Goal: Task Accomplishment & Management: Manage account settings

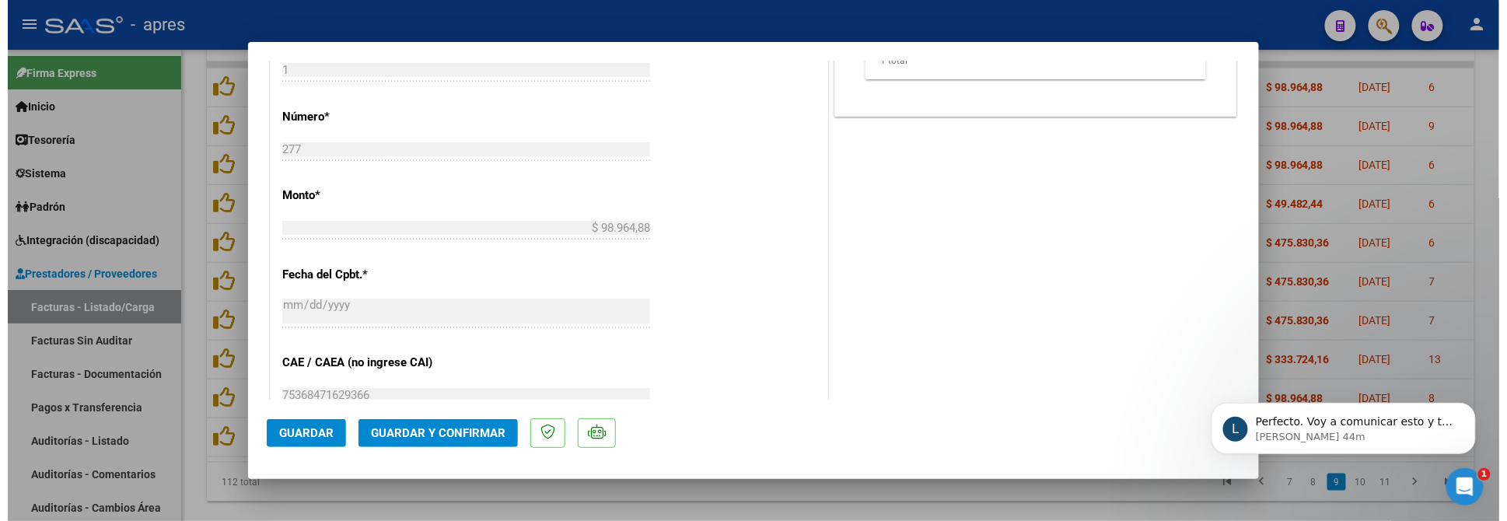
scroll to position [750, 0]
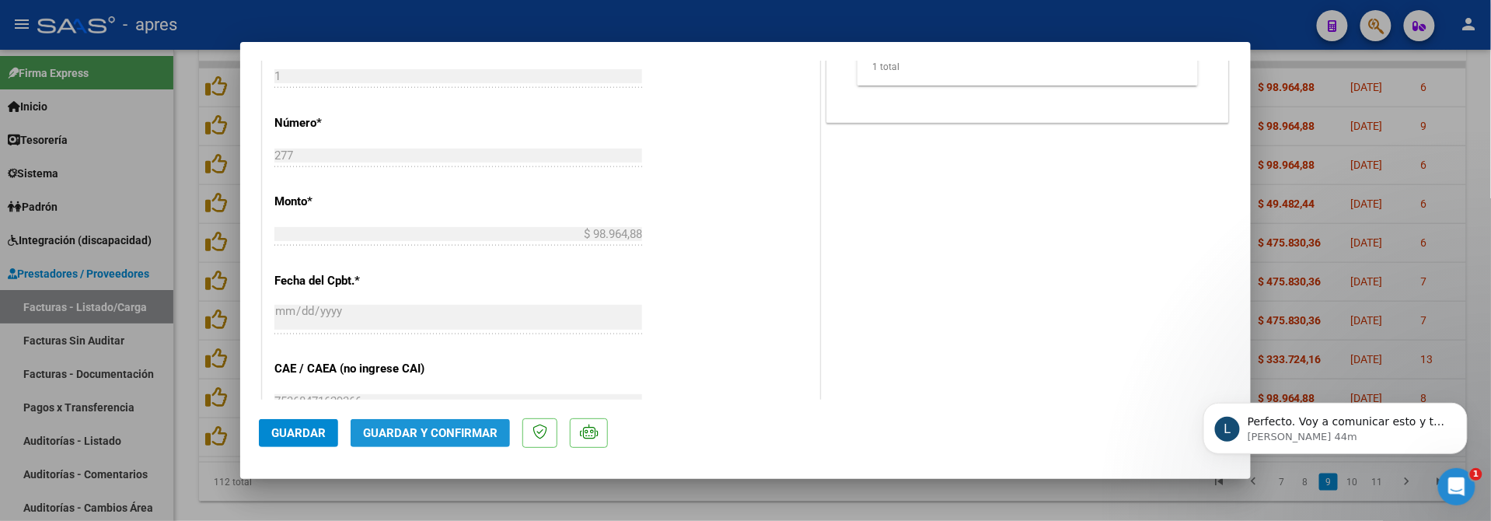
click at [440, 436] on span "Guardar y Confirmar" at bounding box center [430, 433] width 135 height 14
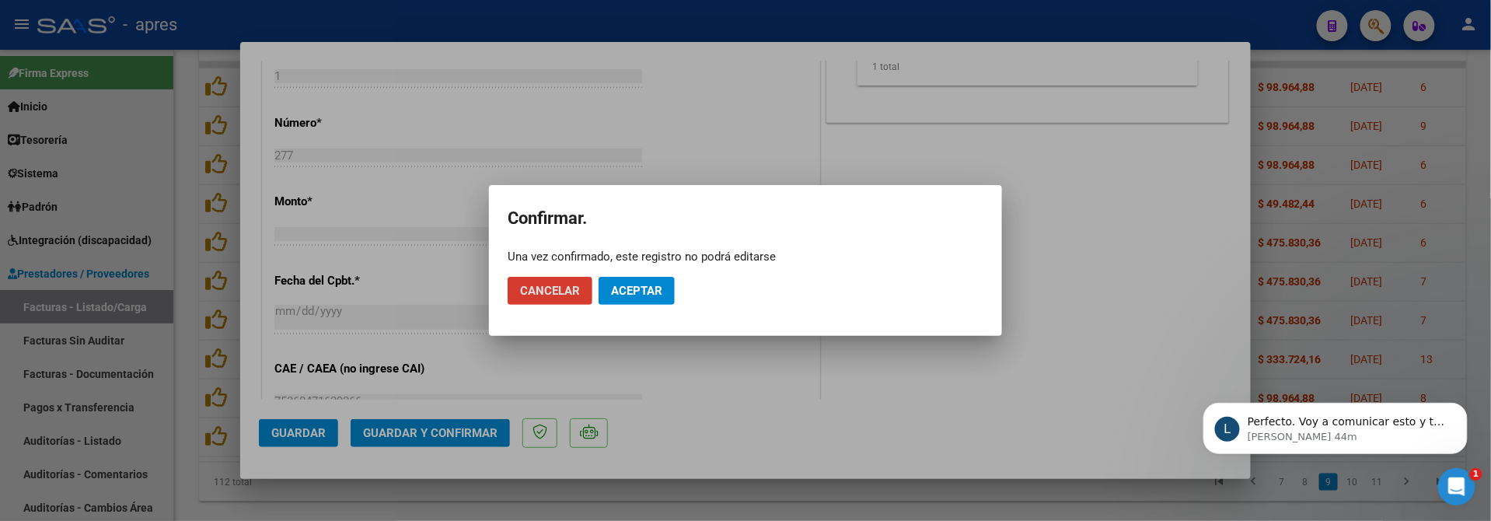
drag, startPoint x: 658, startPoint y: 284, endPoint x: 698, endPoint y: 84, distance: 203.9
click at [657, 284] on span "Aceptar" at bounding box center [636, 291] width 51 height 14
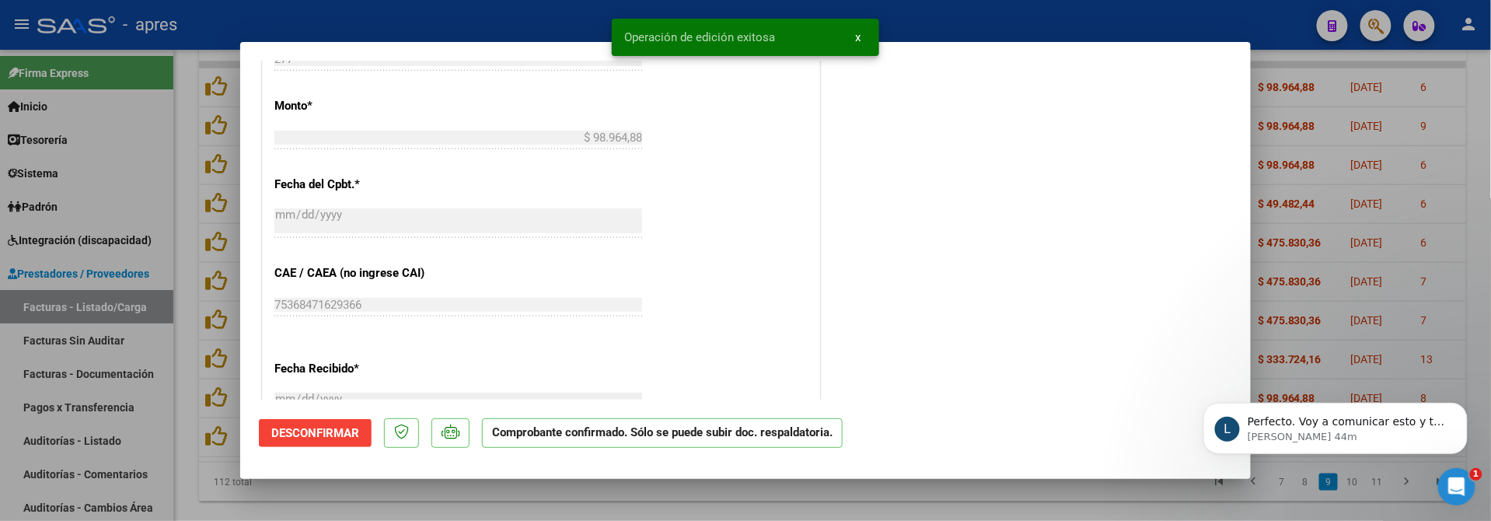
click at [454, 498] on div at bounding box center [745, 260] width 1491 height 521
type input "$ 0,00"
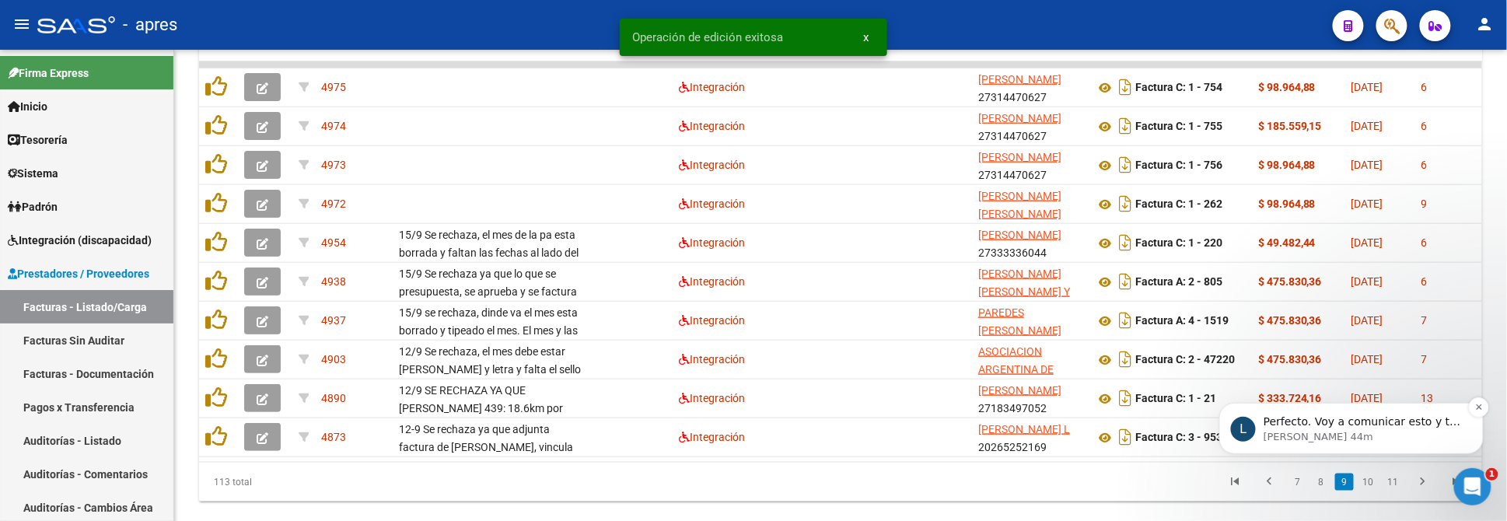
click at [1309, 430] on p "[PERSON_NAME] 44m" at bounding box center [1363, 436] width 201 height 14
click at [1317, 431] on div "$ 98.964,88" at bounding box center [1298, 437] width 81 height 18
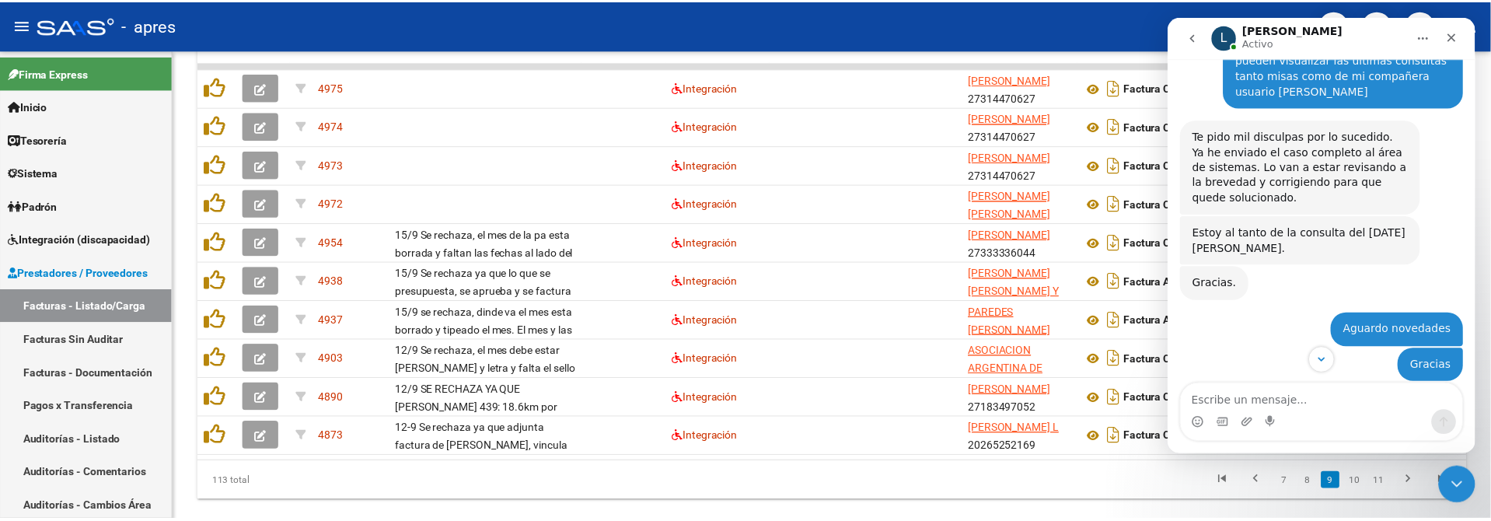
scroll to position [4726, 0]
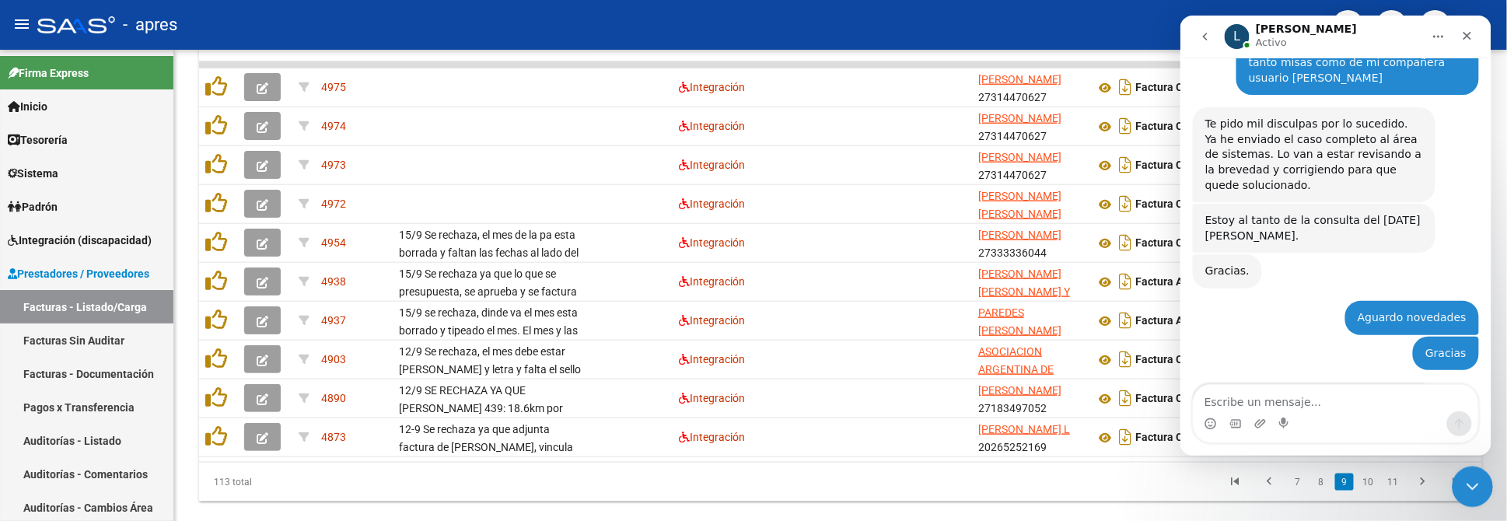
click at [1466, 478] on icon "Cerrar Intercom Messenger" at bounding box center [1469, 484] width 19 height 19
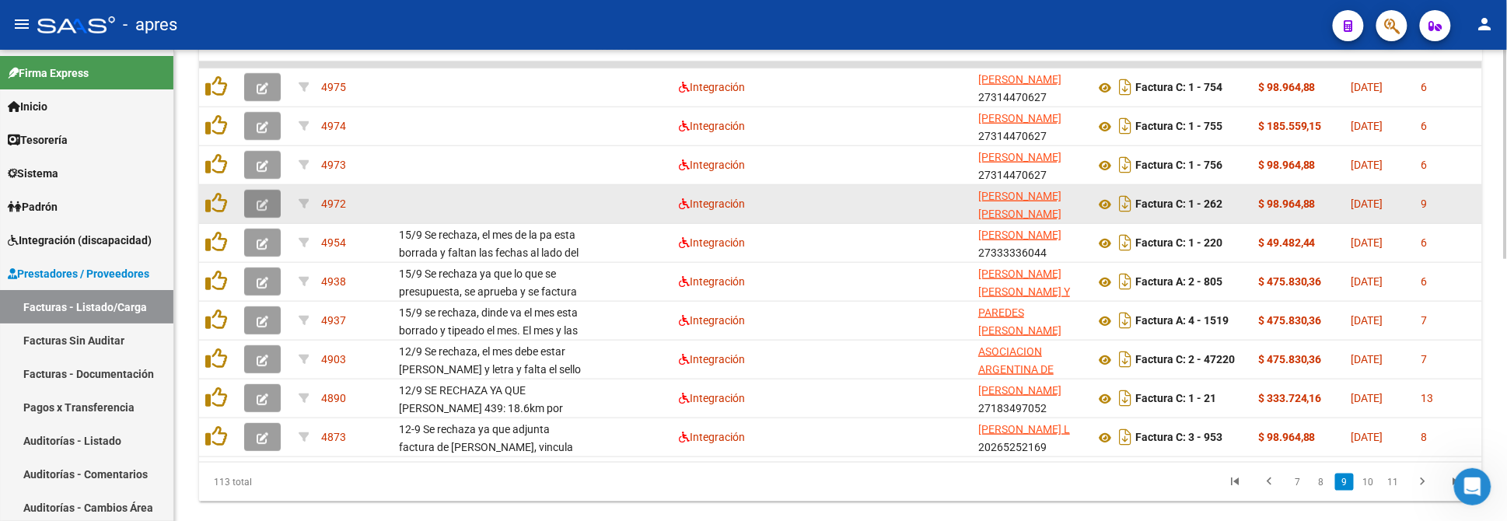
click at [253, 207] on button "button" at bounding box center [262, 204] width 37 height 28
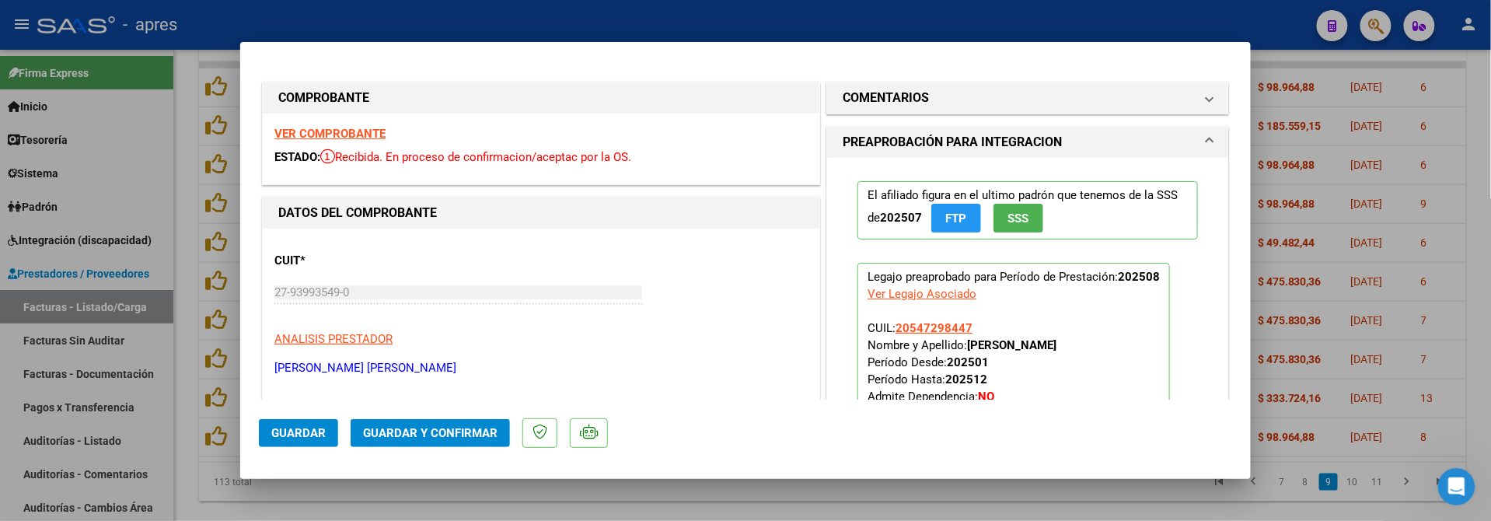
click at [377, 131] on strong "VER COMPROBANTE" at bounding box center [329, 134] width 111 height 14
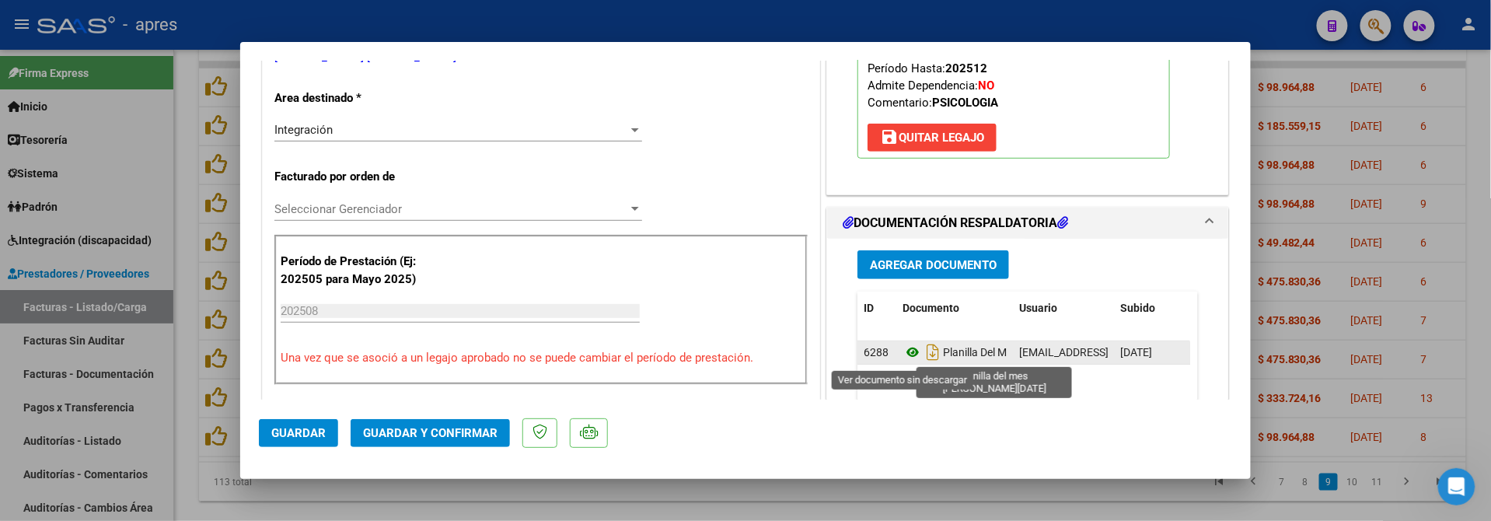
click at [906, 355] on icon at bounding box center [913, 352] width 20 height 19
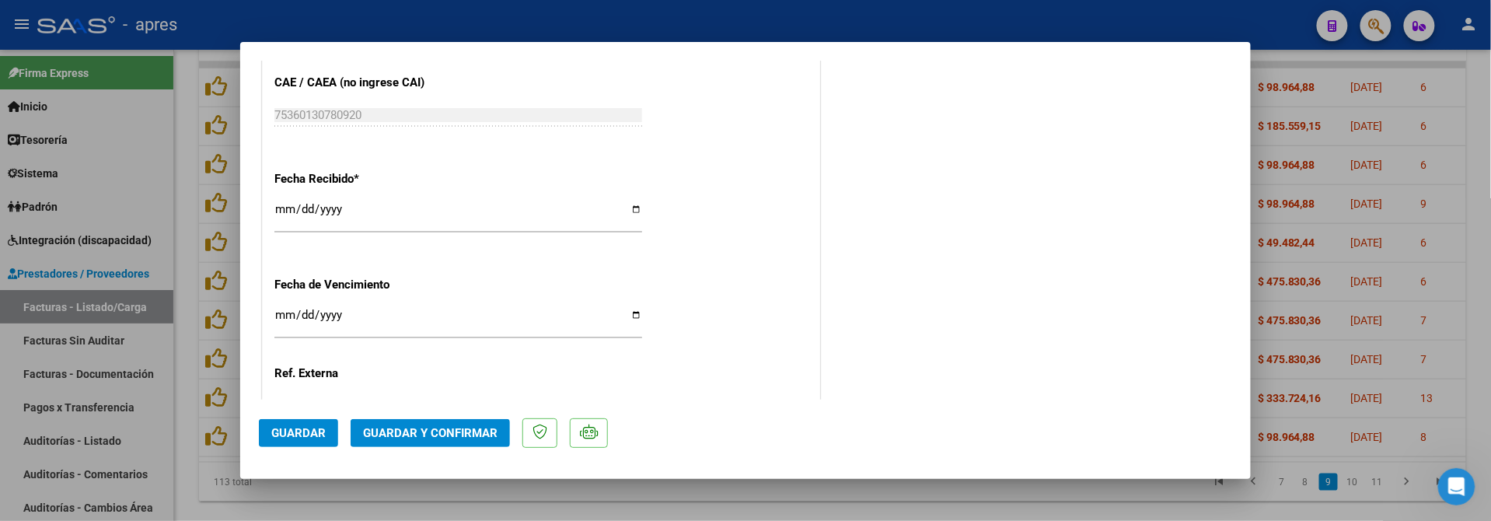
scroll to position [1165, 0]
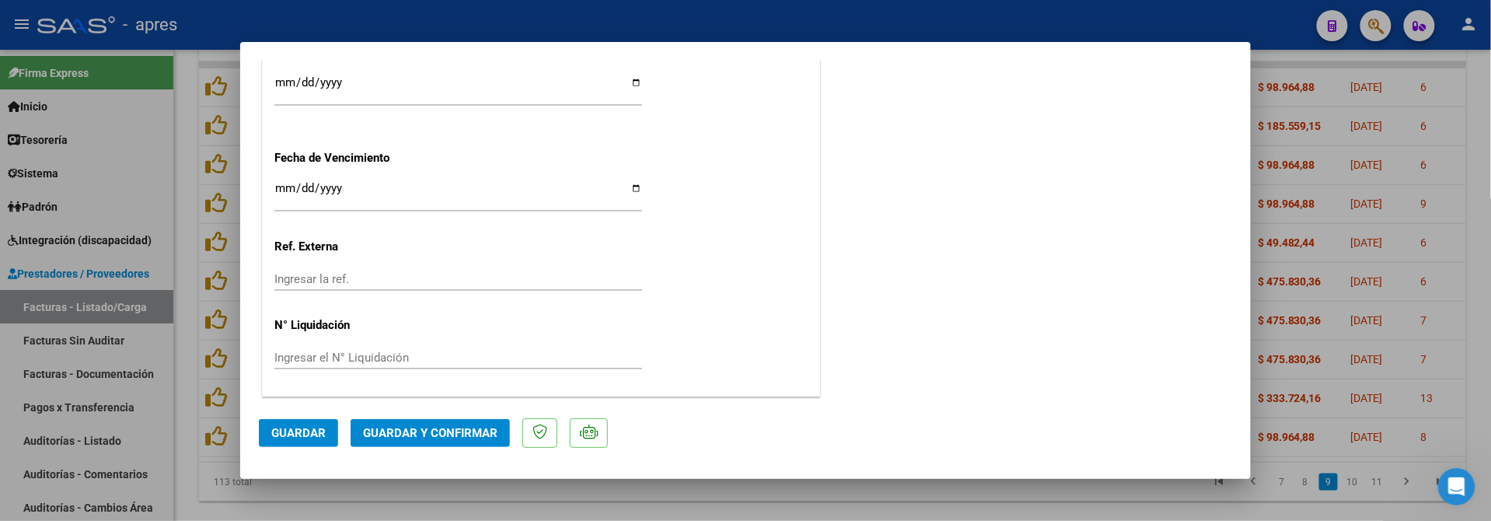
click at [302, 193] on input "[DATE]" at bounding box center [458, 194] width 368 height 25
type input "[DATE]"
click at [358, 429] on button "Guardar y Confirmar" at bounding box center [430, 433] width 159 height 28
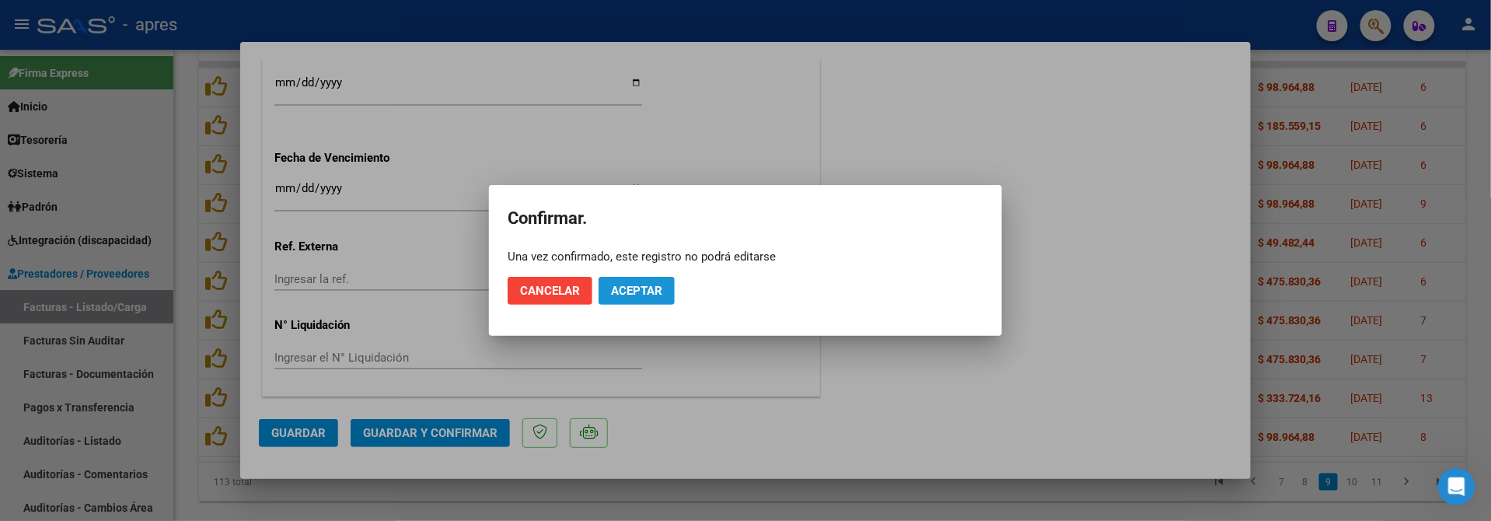
click at [652, 300] on button "Aceptar" at bounding box center [637, 291] width 76 height 28
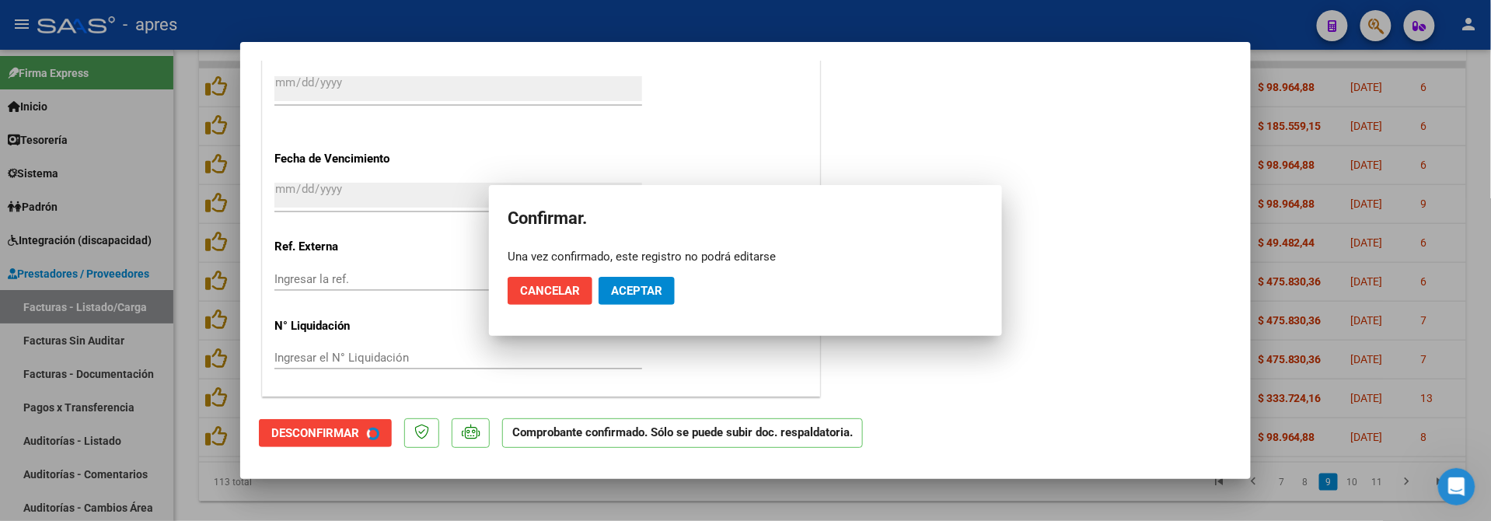
scroll to position [1068, 0]
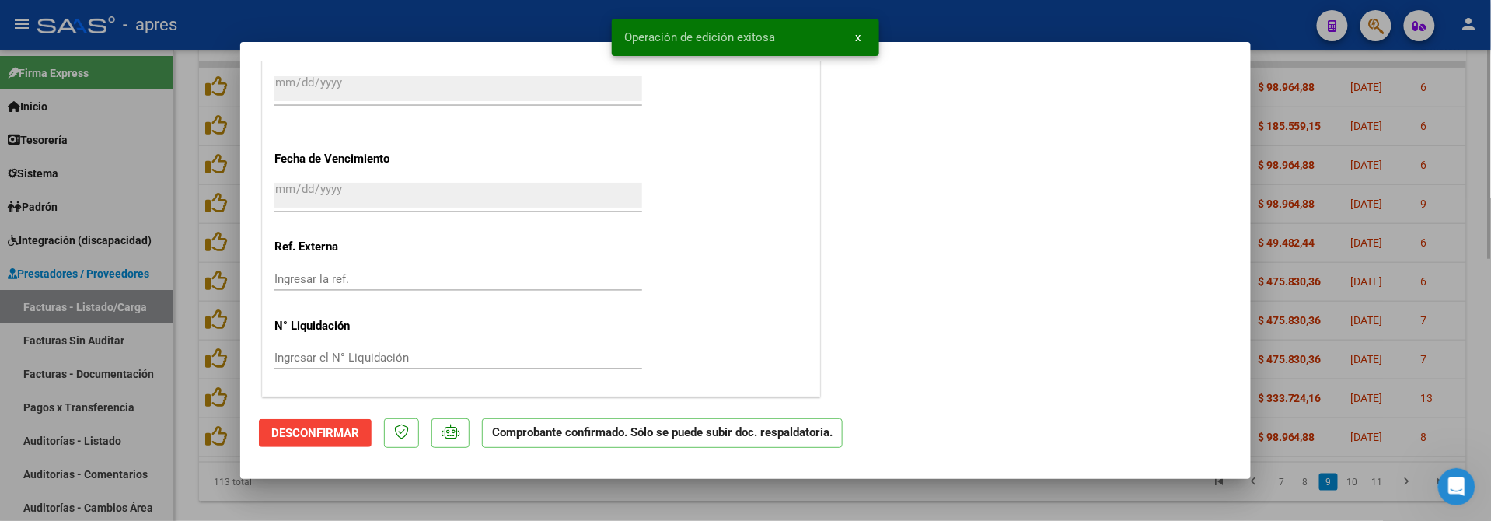
click at [439, 508] on div at bounding box center [745, 260] width 1491 height 521
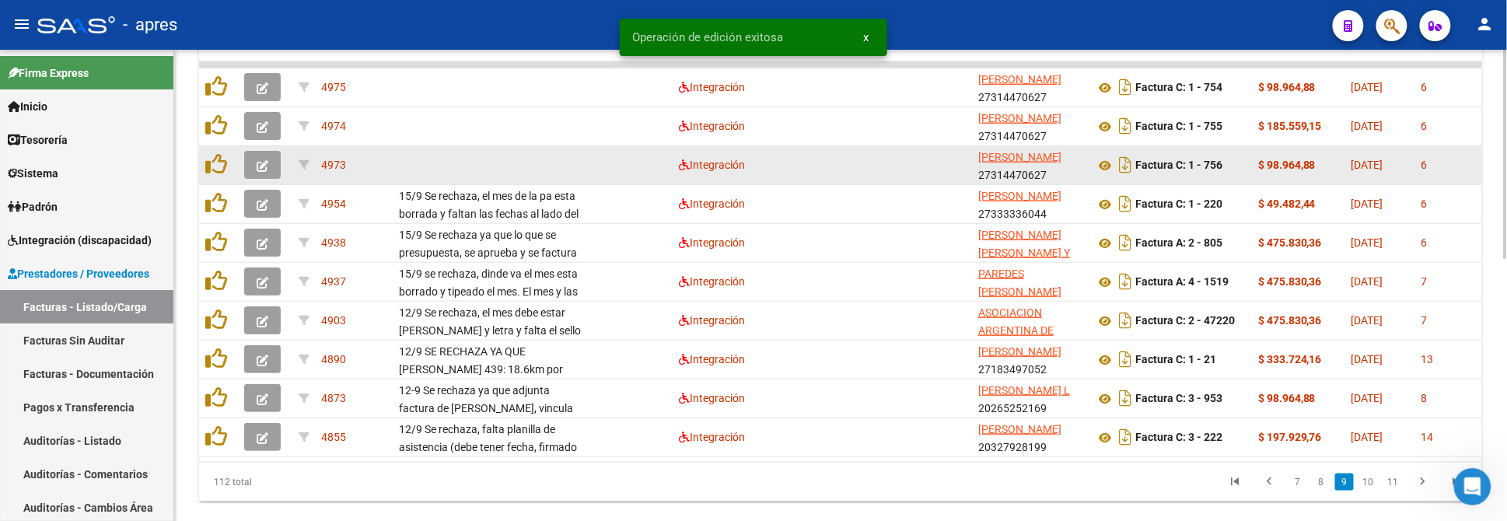
click at [253, 147] on datatable-body-cell at bounding box center [265, 165] width 54 height 38
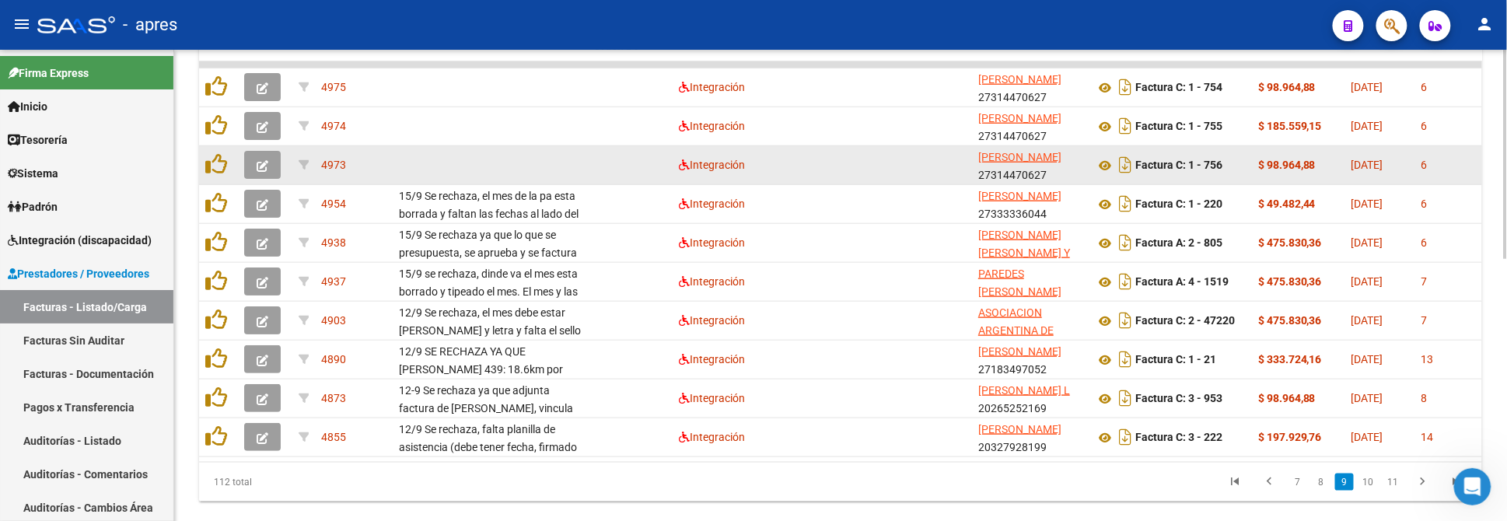
click at [258, 165] on icon "button" at bounding box center [263, 166] width 12 height 12
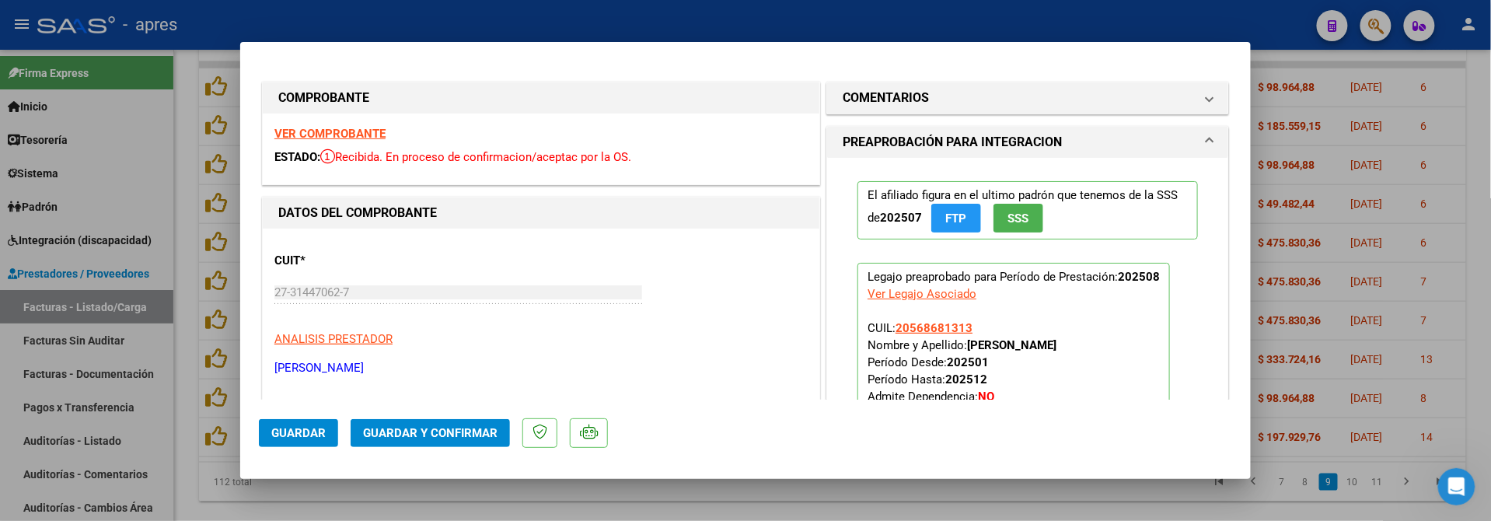
click at [358, 128] on strong "VER COMPROBANTE" at bounding box center [329, 134] width 111 height 14
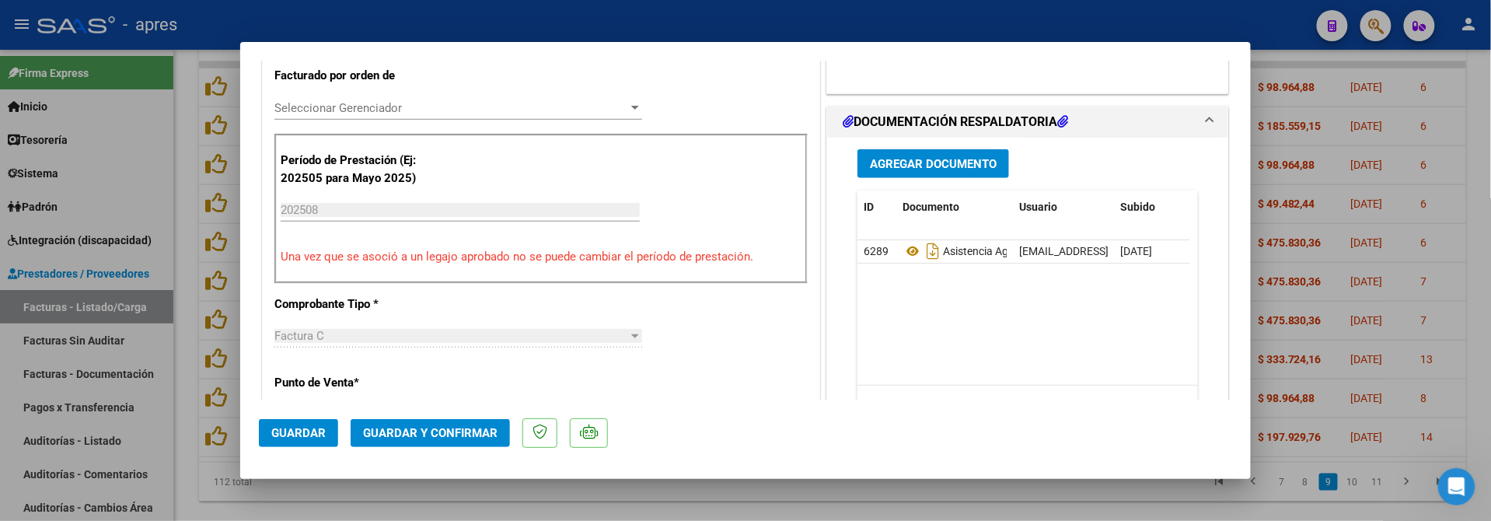
scroll to position [414, 0]
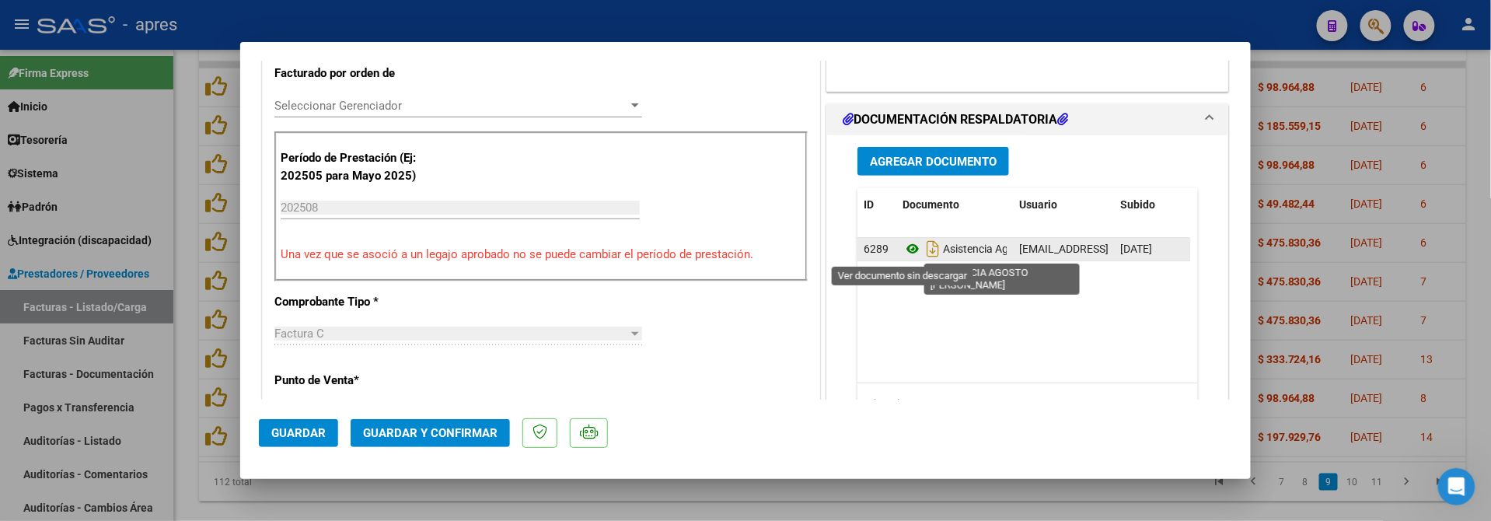
click at [903, 250] on icon at bounding box center [913, 248] width 20 height 19
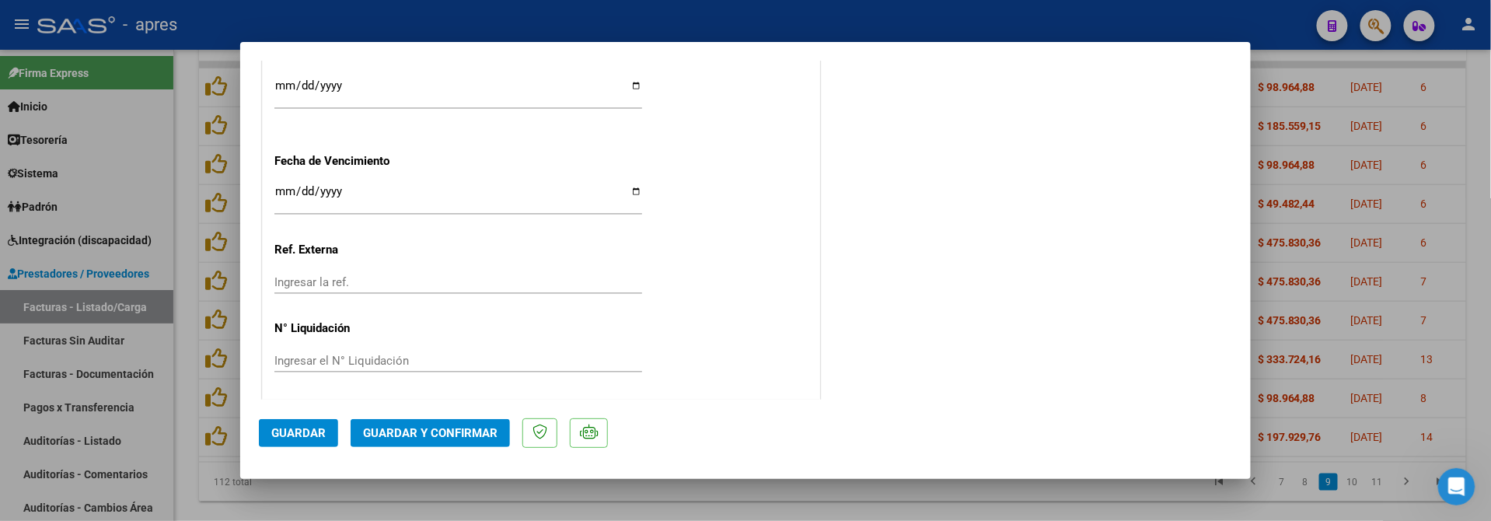
scroll to position [1165, 0]
click at [278, 194] on input "Ingresar la fecha" at bounding box center [458, 194] width 368 height 25
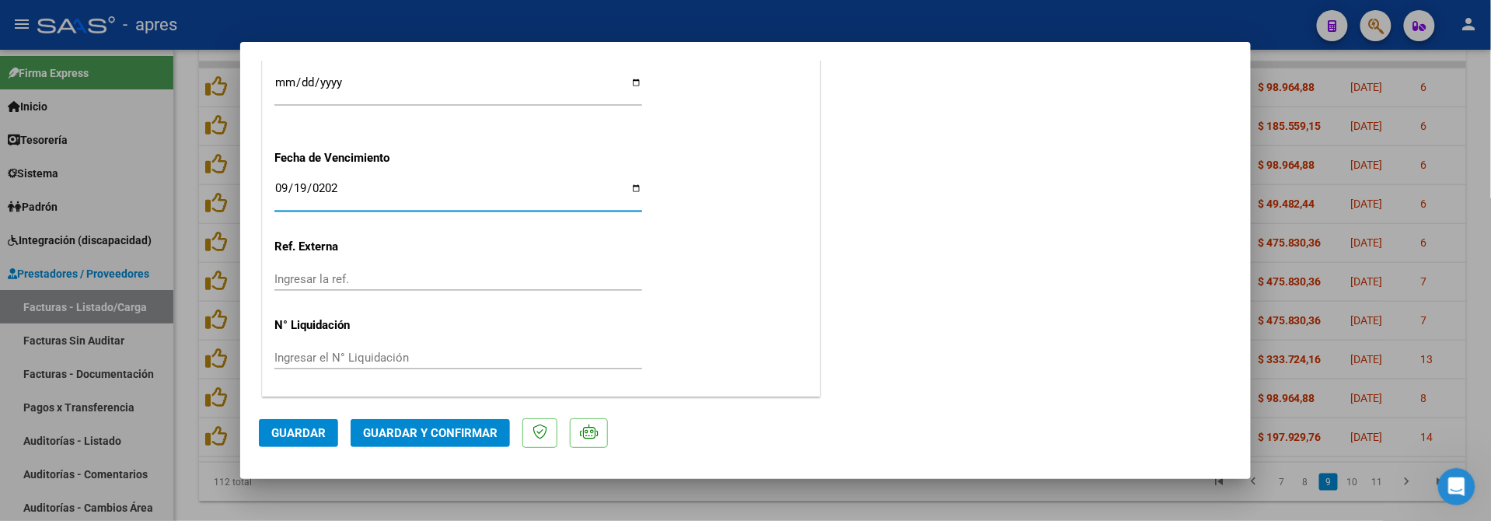
type input "[DATE]"
click at [435, 426] on span "Guardar y Confirmar" at bounding box center [430, 433] width 135 height 14
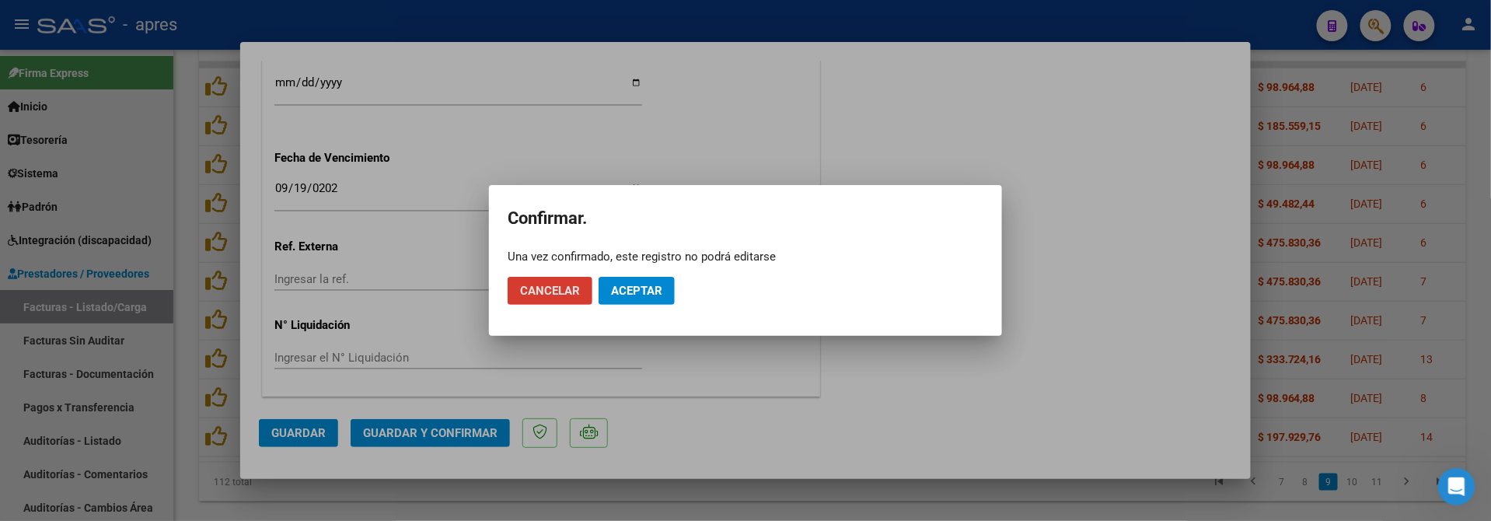
click at [654, 292] on span "Aceptar" at bounding box center [636, 291] width 51 height 14
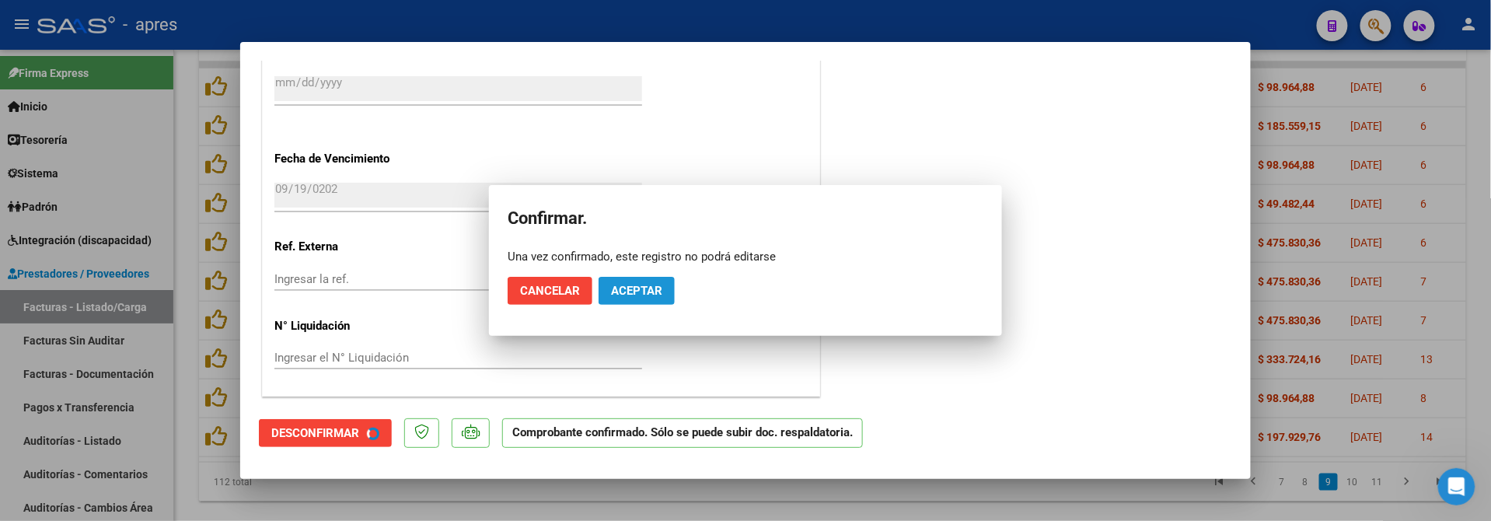
scroll to position [1068, 0]
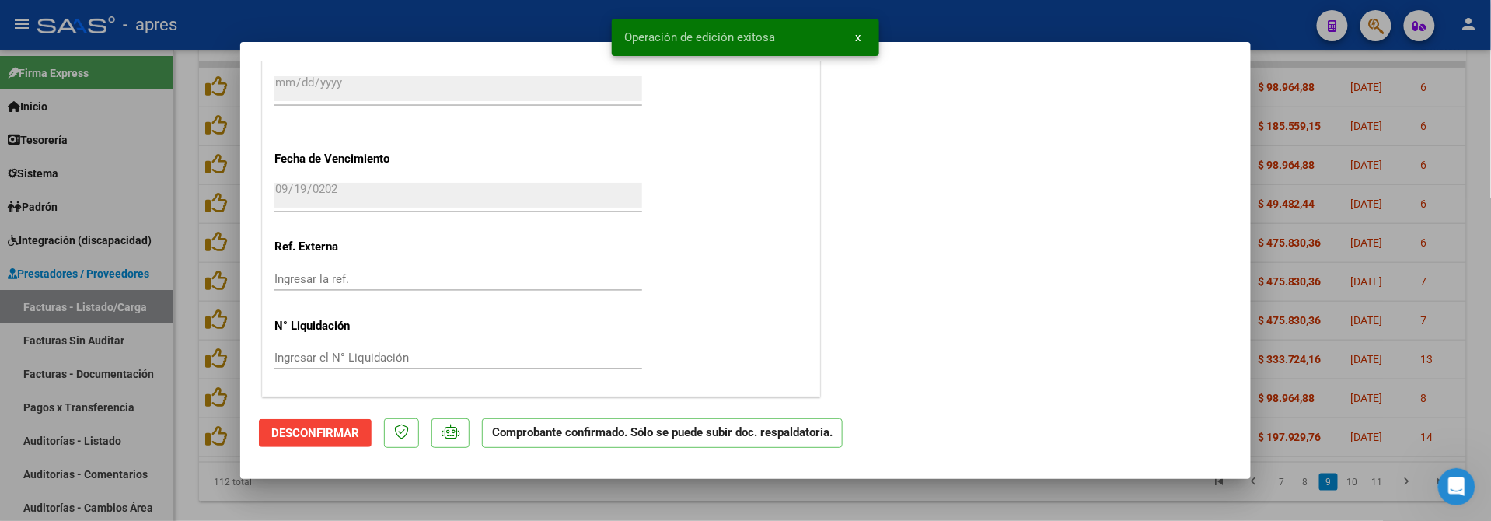
click at [205, 502] on div at bounding box center [745, 260] width 1491 height 521
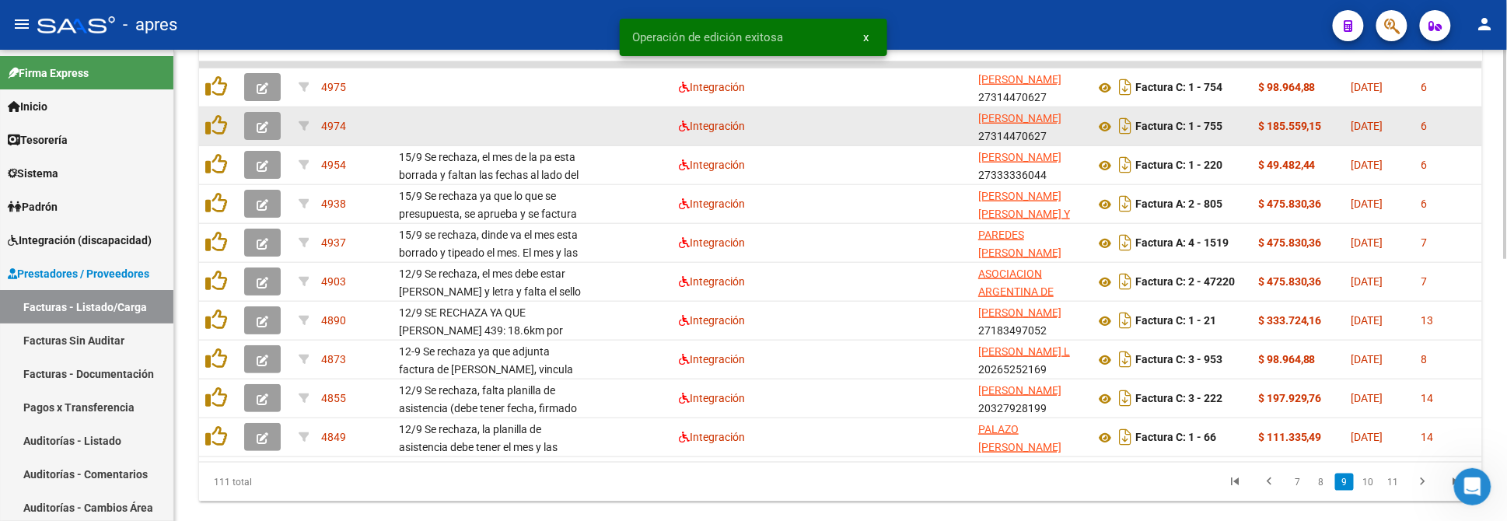
click at [268, 125] on button "button" at bounding box center [262, 126] width 37 height 28
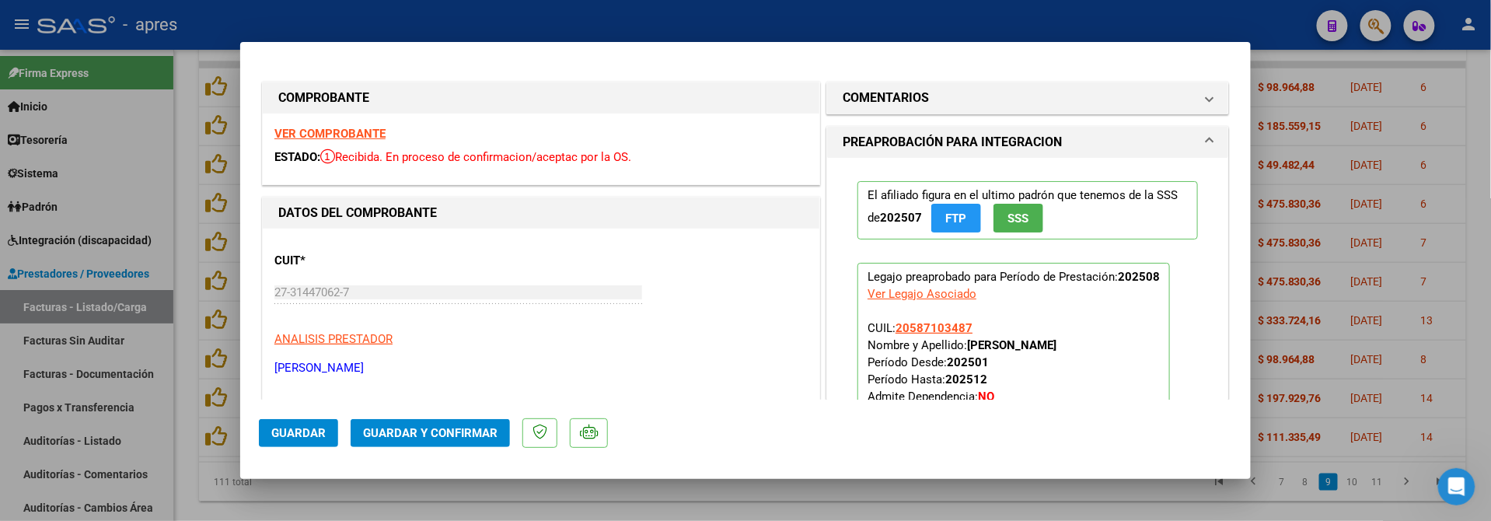
click at [370, 127] on strong "VER COMPROBANTE" at bounding box center [329, 134] width 111 height 14
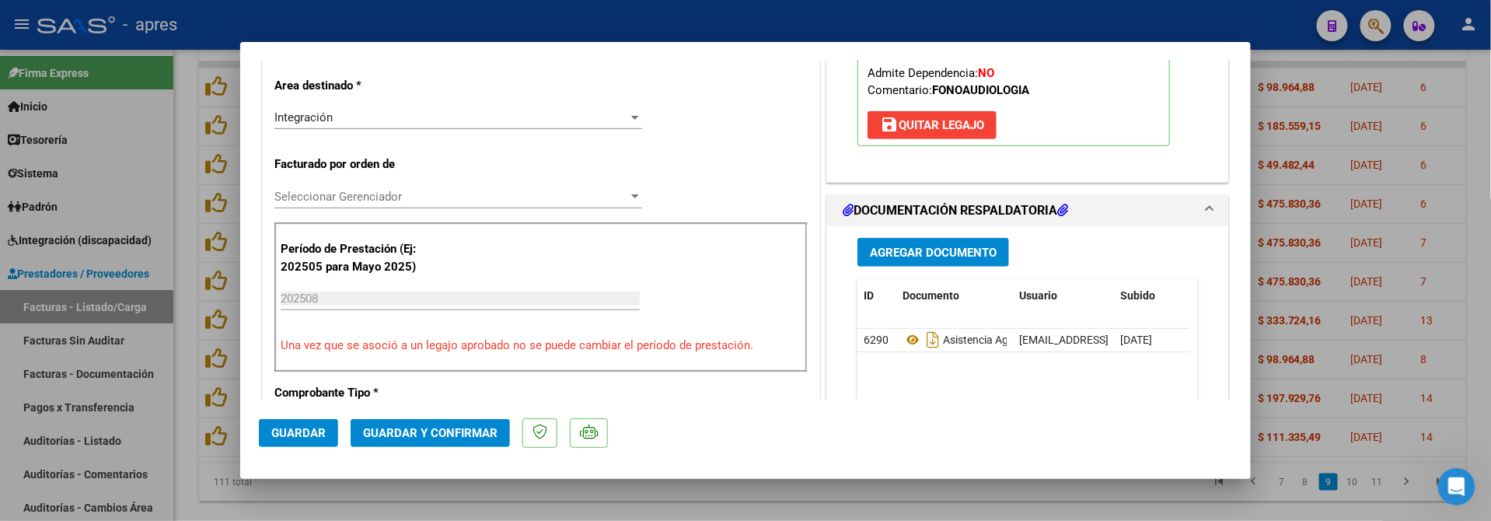
scroll to position [414, 0]
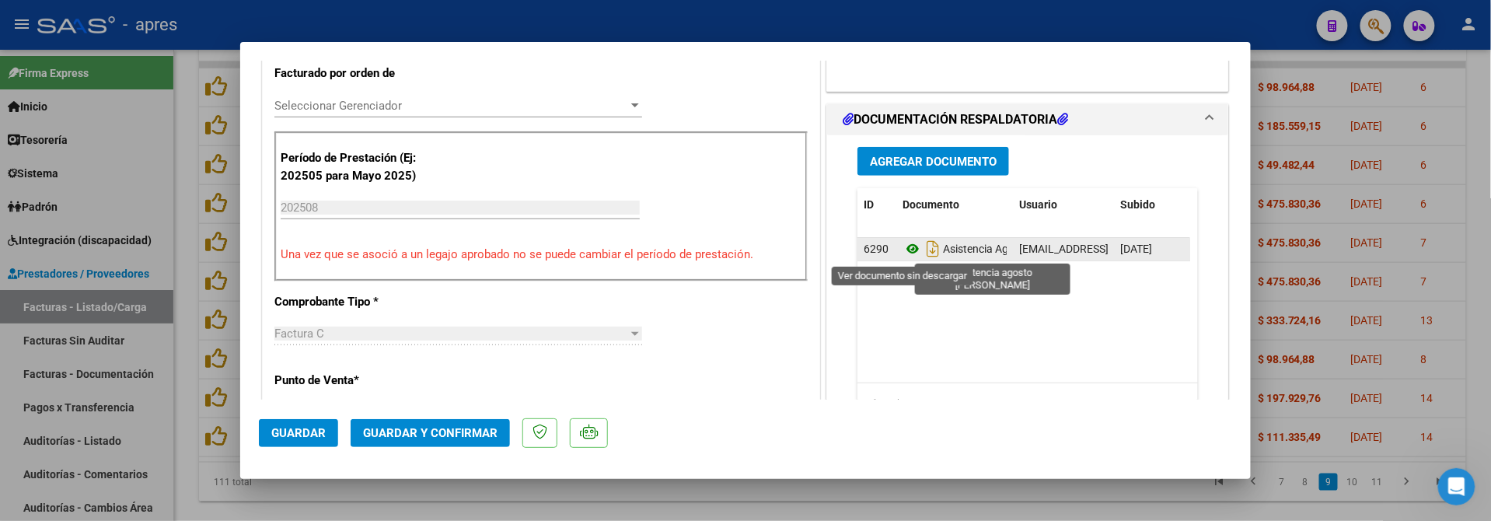
click at [903, 250] on icon at bounding box center [913, 248] width 20 height 19
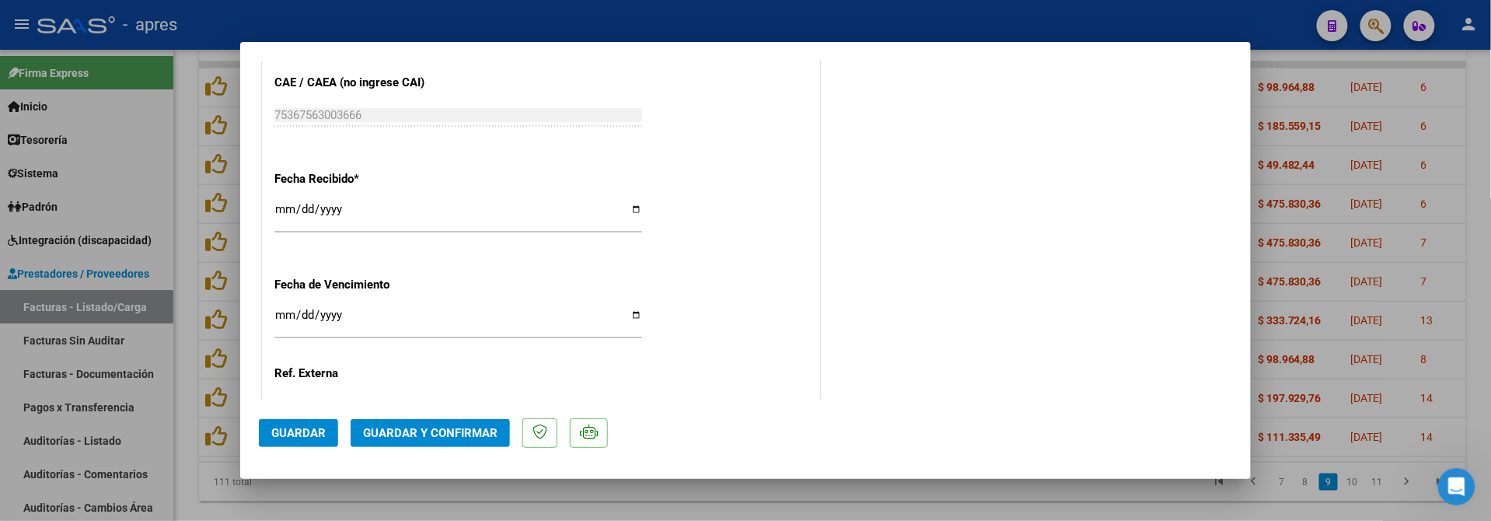
scroll to position [1165, 0]
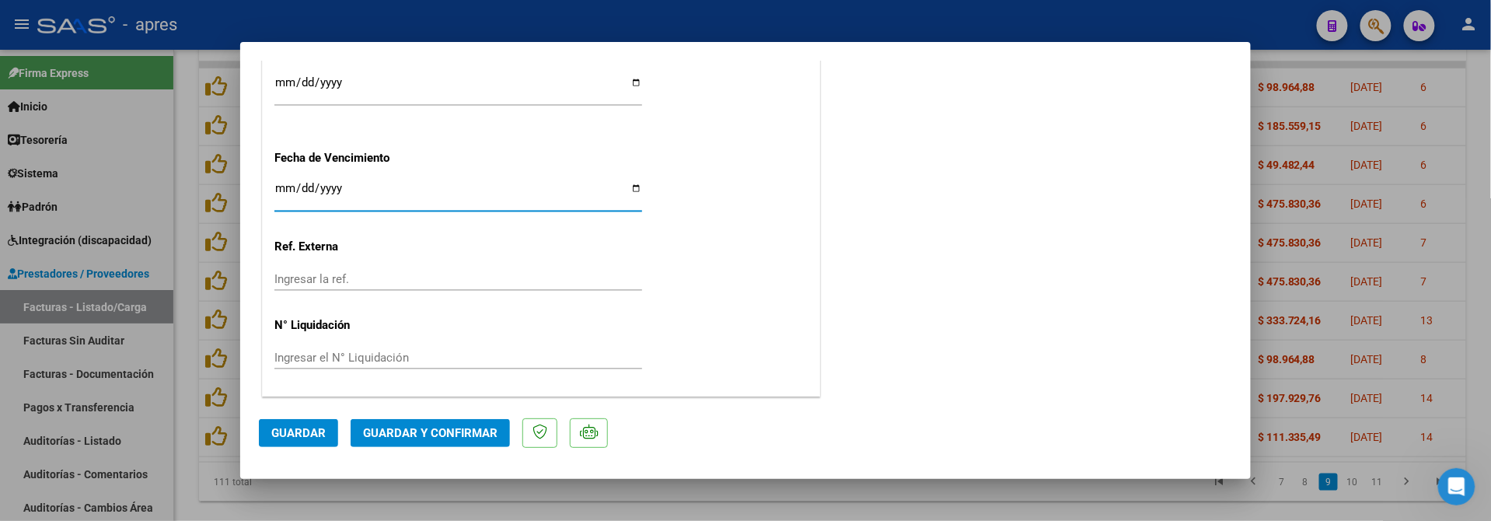
click at [278, 191] on input "Ingresar la fecha" at bounding box center [458, 194] width 368 height 25
type input "[DATE]"
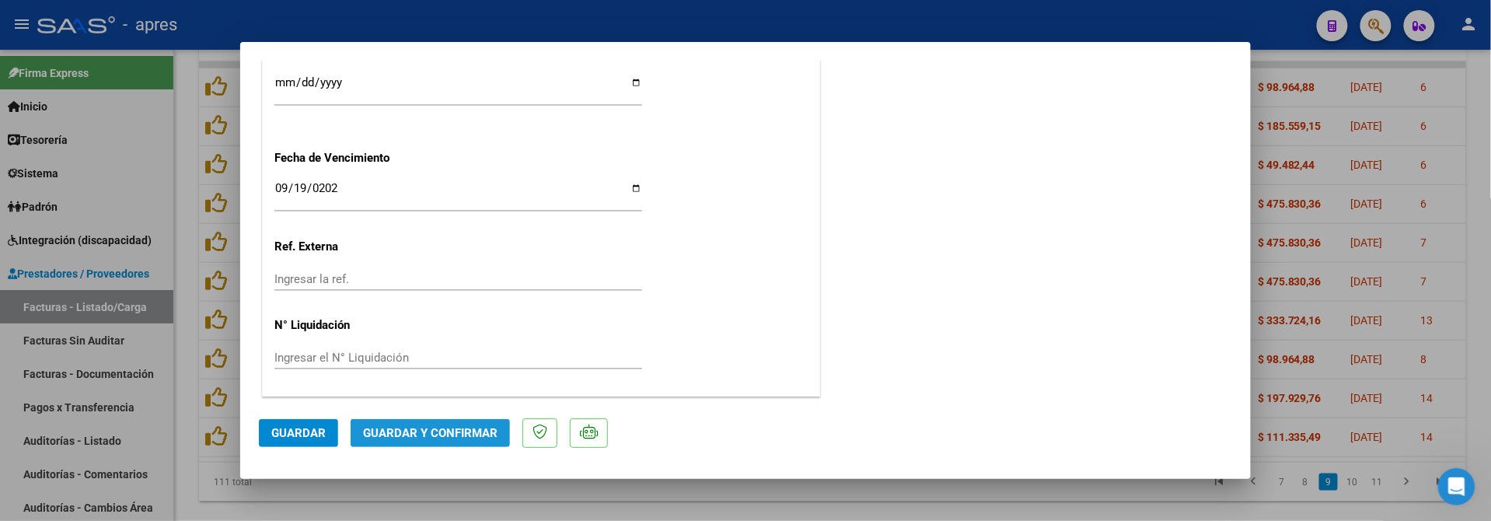
click at [443, 428] on span "Guardar y Confirmar" at bounding box center [430, 433] width 135 height 14
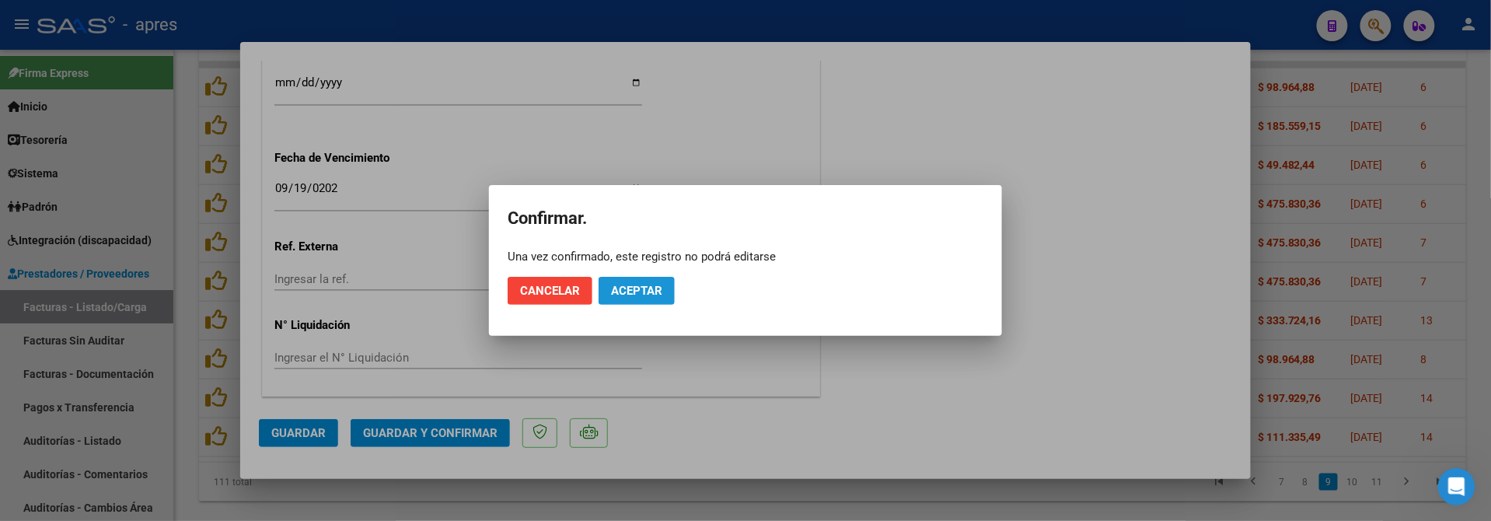
click at [666, 292] on button "Aceptar" at bounding box center [637, 291] width 76 height 28
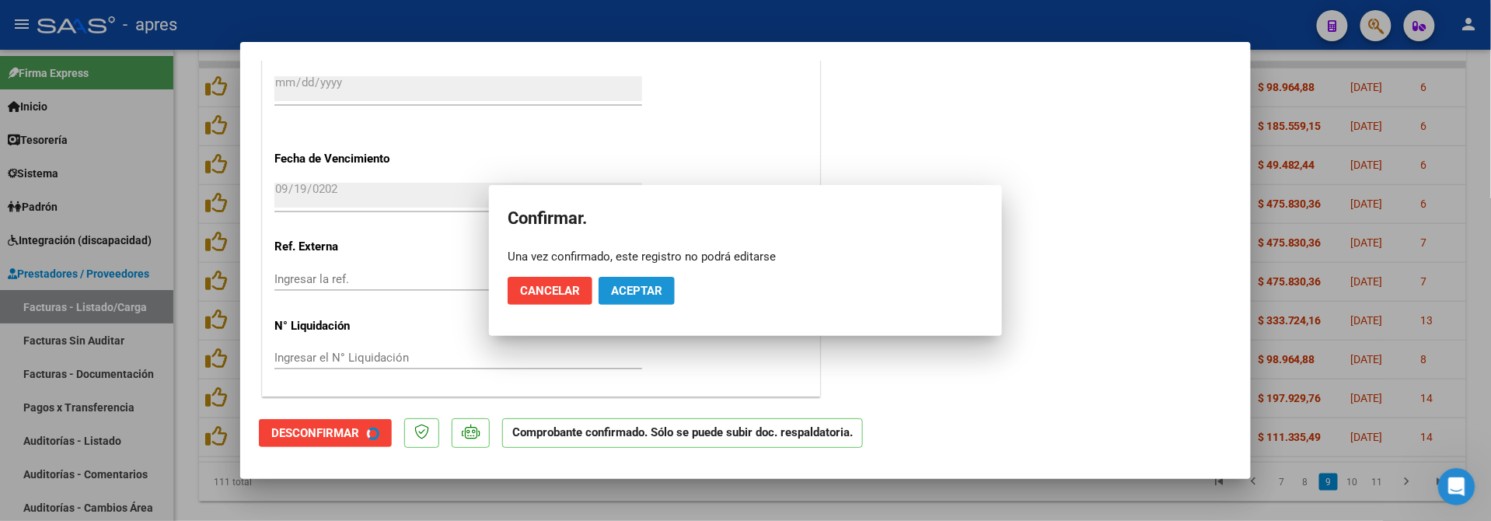
scroll to position [1068, 0]
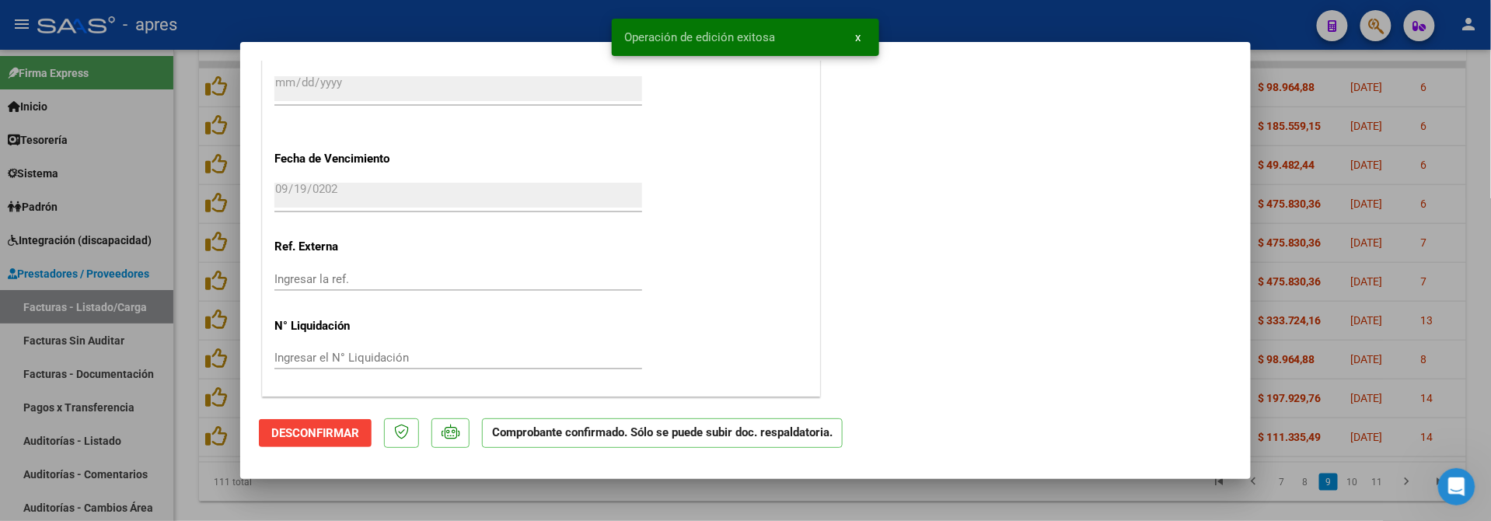
click at [258, 513] on div at bounding box center [745, 260] width 1491 height 521
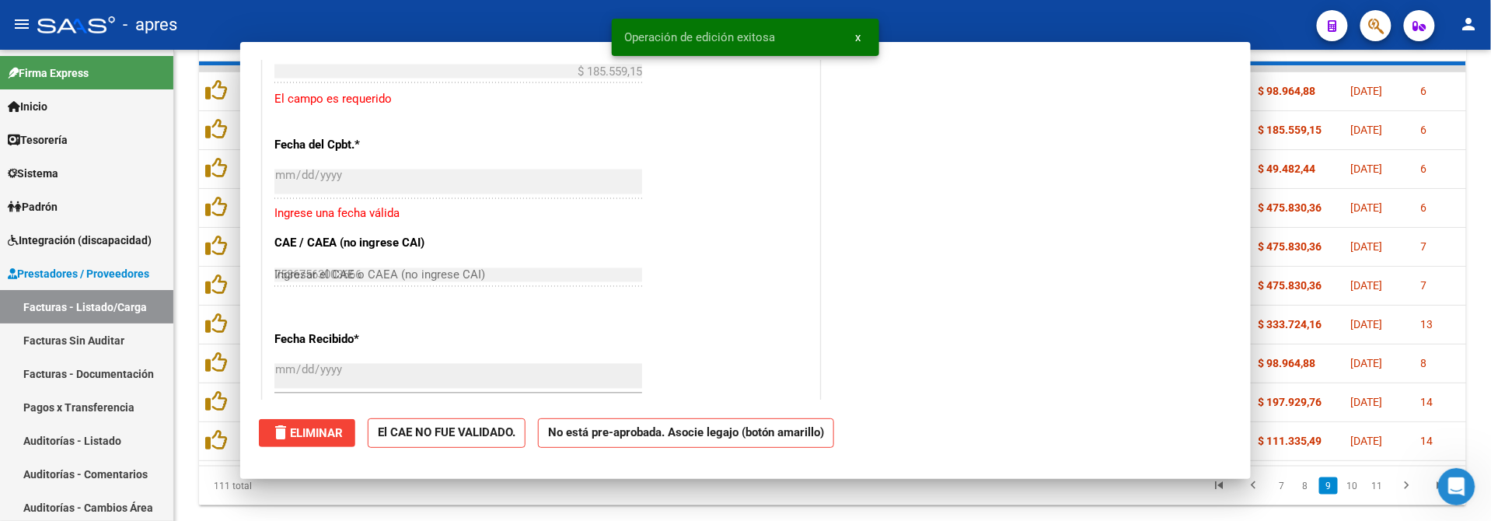
type input "$ 0,00"
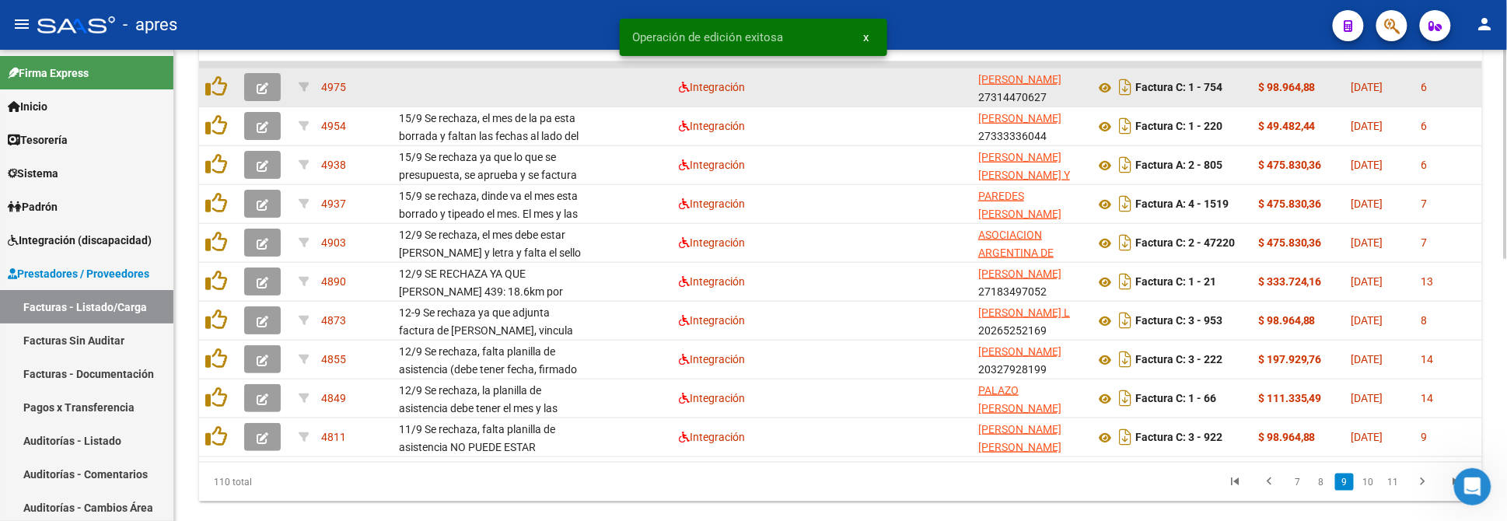
click at [258, 75] on button "button" at bounding box center [262, 87] width 37 height 28
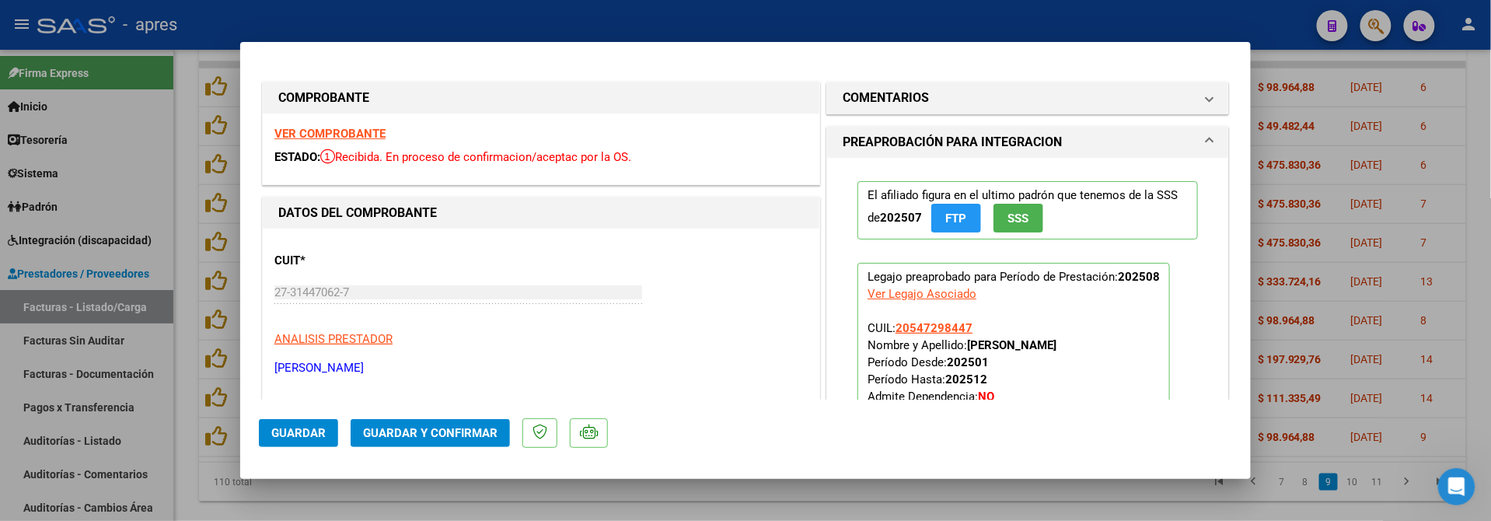
click at [371, 132] on strong "VER COMPROBANTE" at bounding box center [329, 134] width 111 height 14
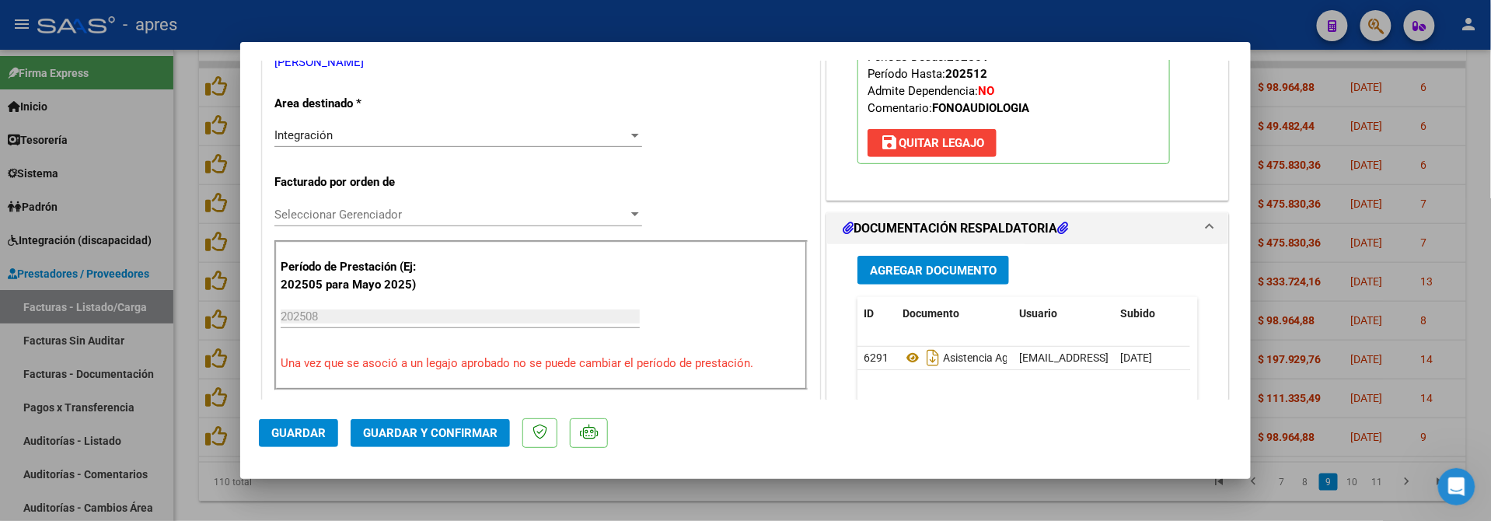
scroll to position [311, 0]
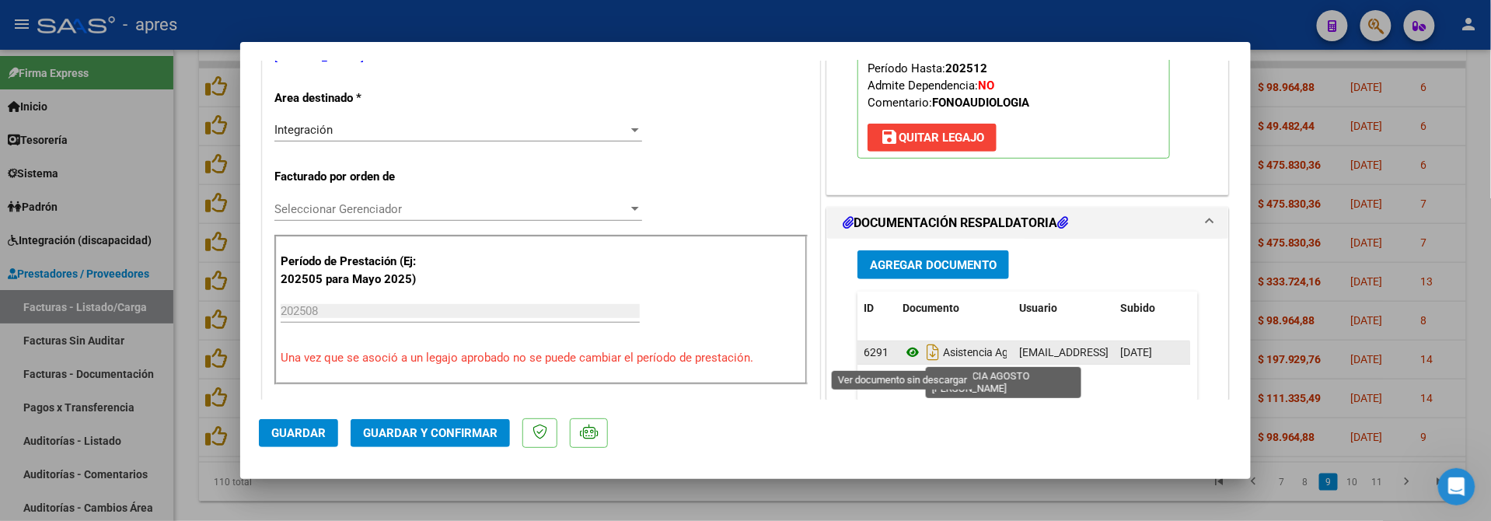
click at [903, 359] on icon at bounding box center [913, 352] width 20 height 19
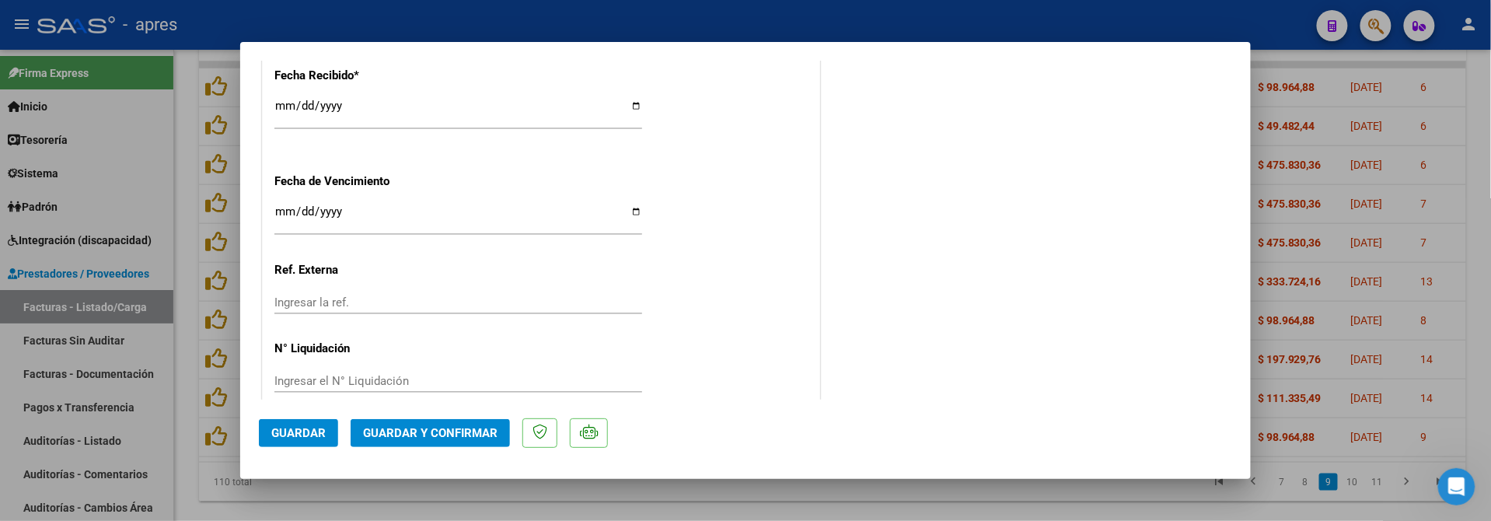
scroll to position [1061, 0]
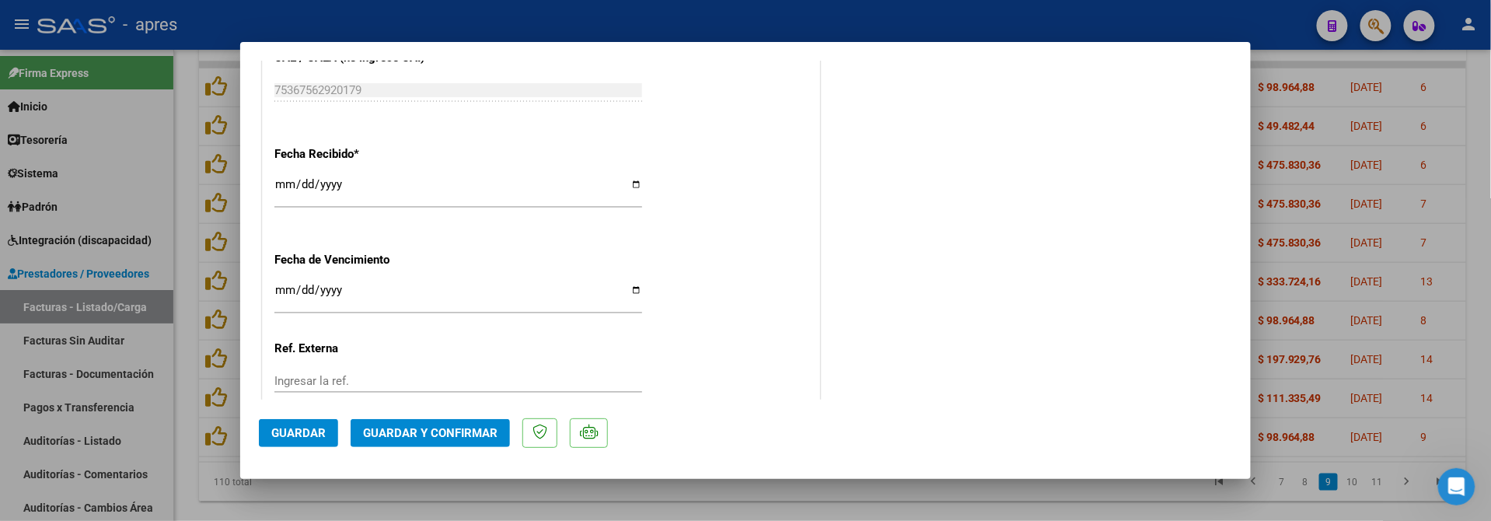
click at [286, 289] on input "Ingresar la fecha" at bounding box center [458, 296] width 368 height 25
type input "[DATE]"
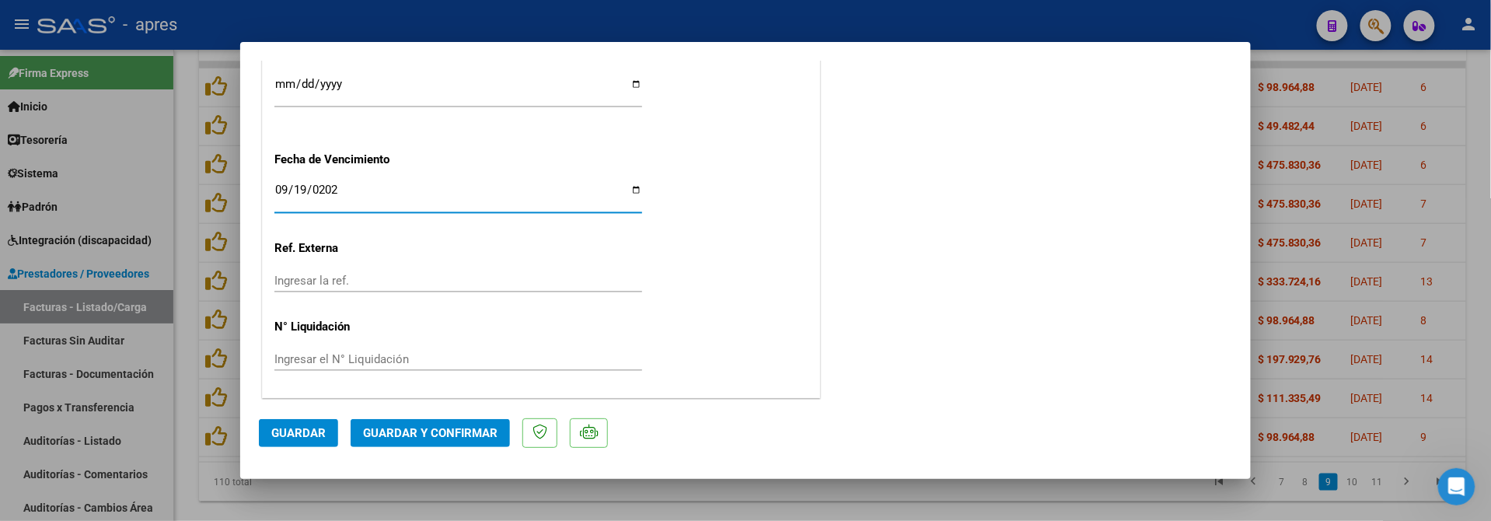
scroll to position [1165, 0]
click at [473, 442] on button "Guardar y Confirmar" at bounding box center [430, 433] width 159 height 28
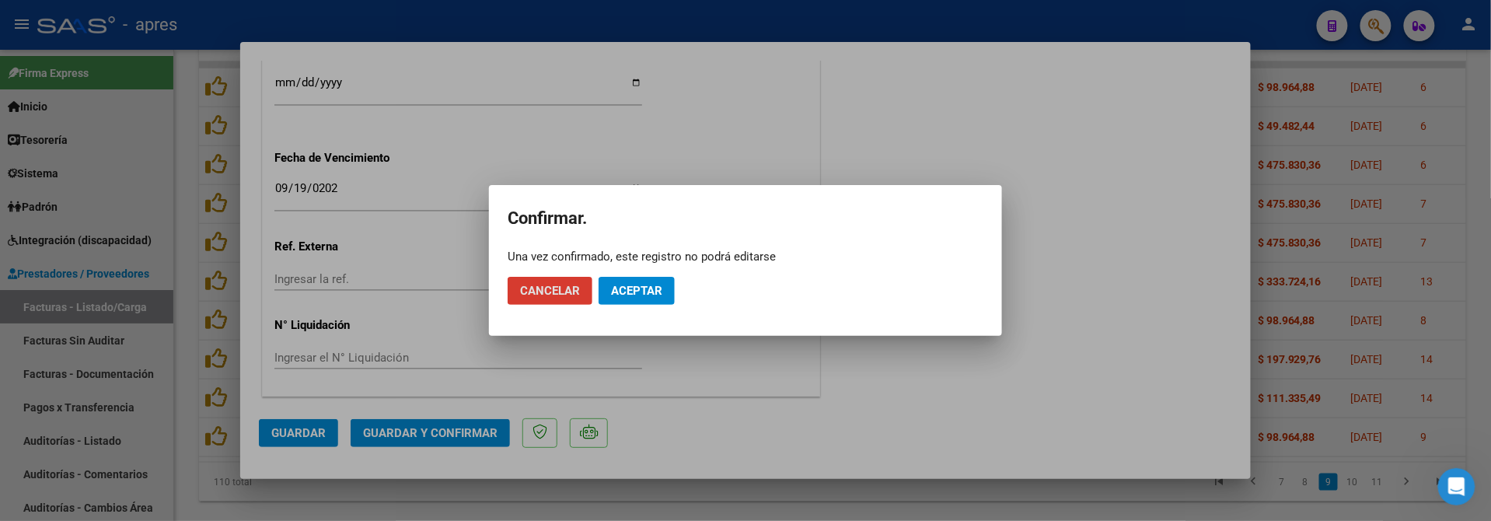
click at [655, 297] on span "Aceptar" at bounding box center [636, 291] width 51 height 14
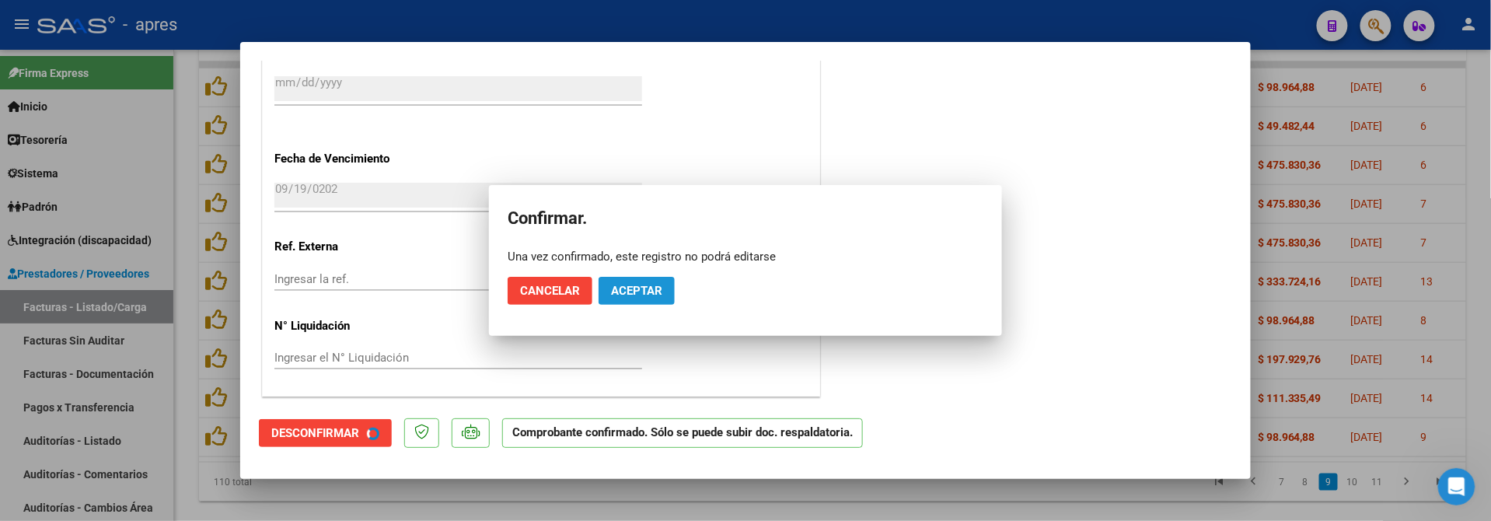
scroll to position [1068, 0]
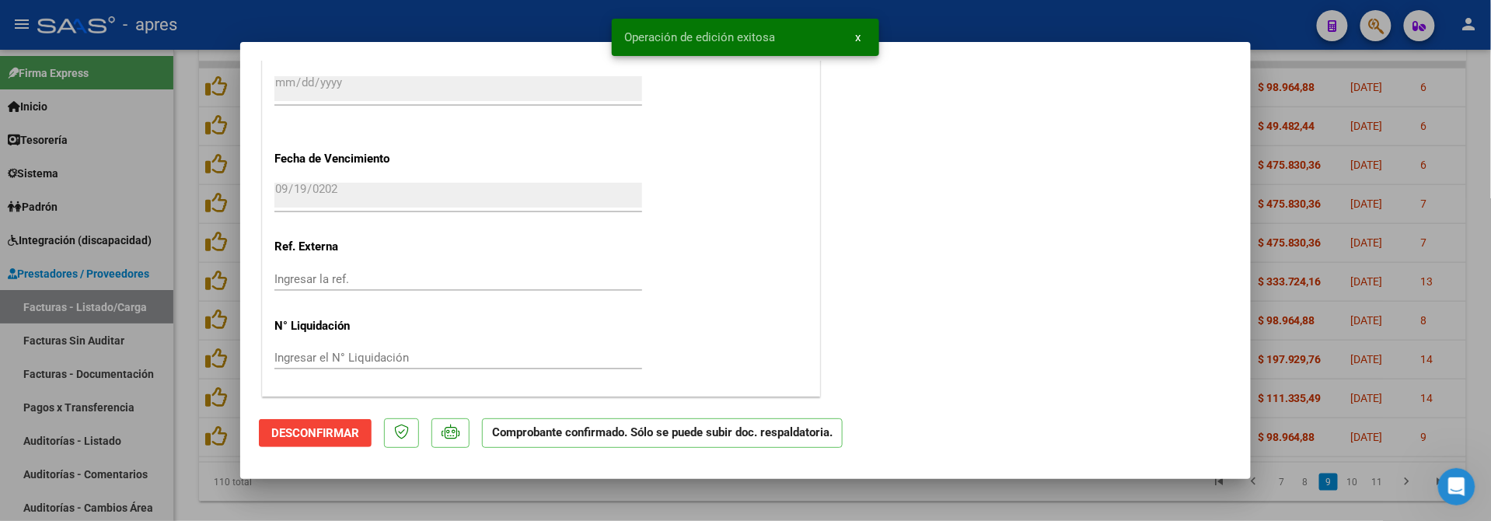
click at [182, 378] on div at bounding box center [745, 260] width 1491 height 521
type input "$ 0,00"
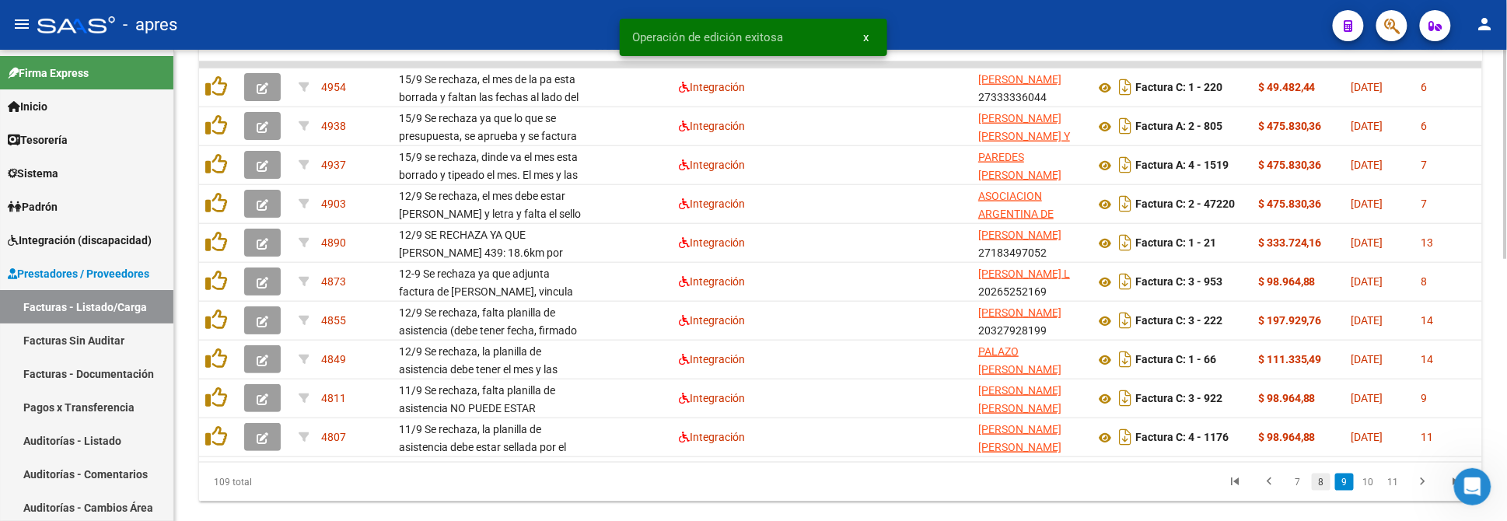
click at [1319, 491] on link "8" at bounding box center [1321, 482] width 19 height 17
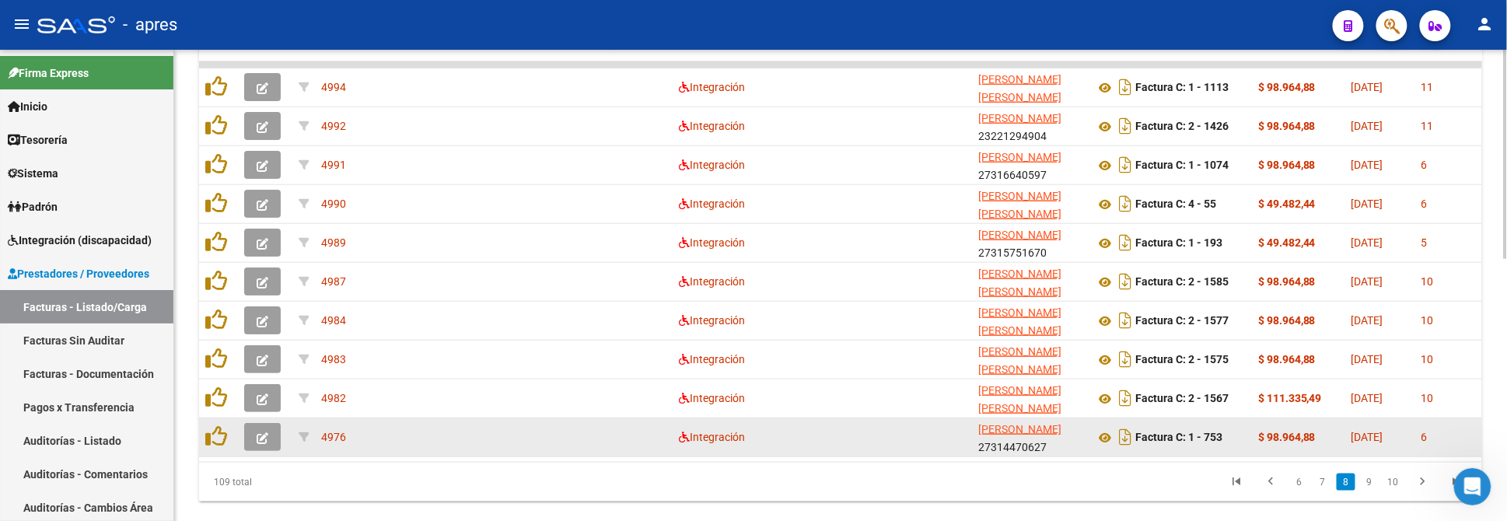
click at [252, 434] on button "button" at bounding box center [262, 437] width 37 height 28
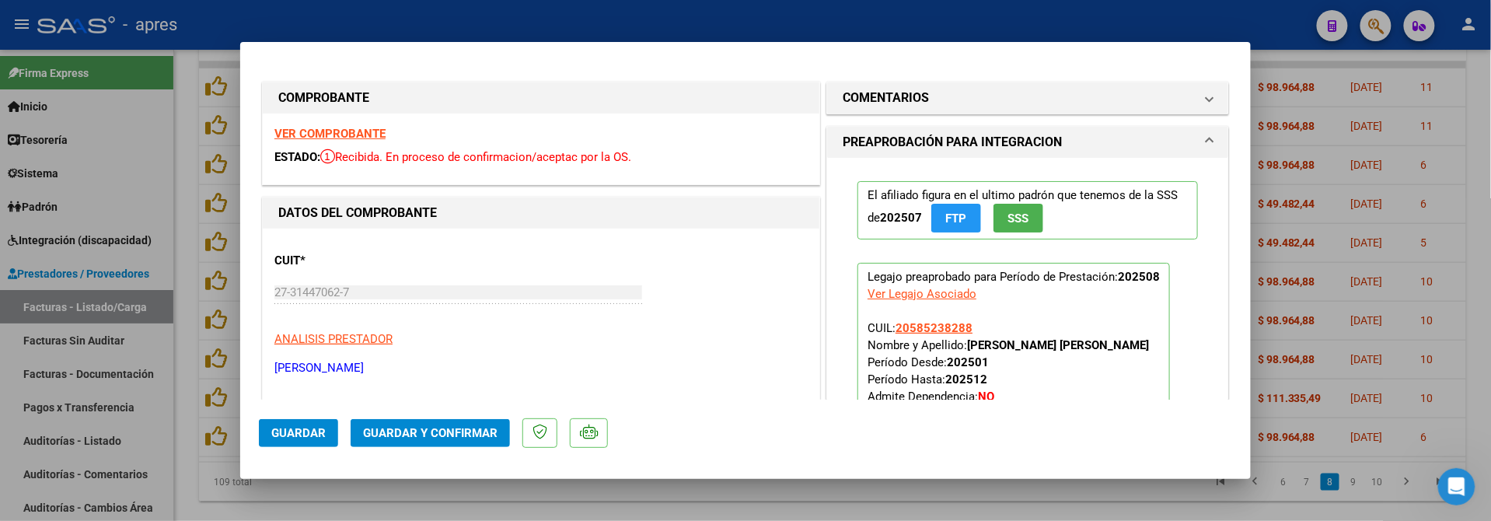
click at [280, 131] on strong "VER COMPROBANTE" at bounding box center [329, 134] width 111 height 14
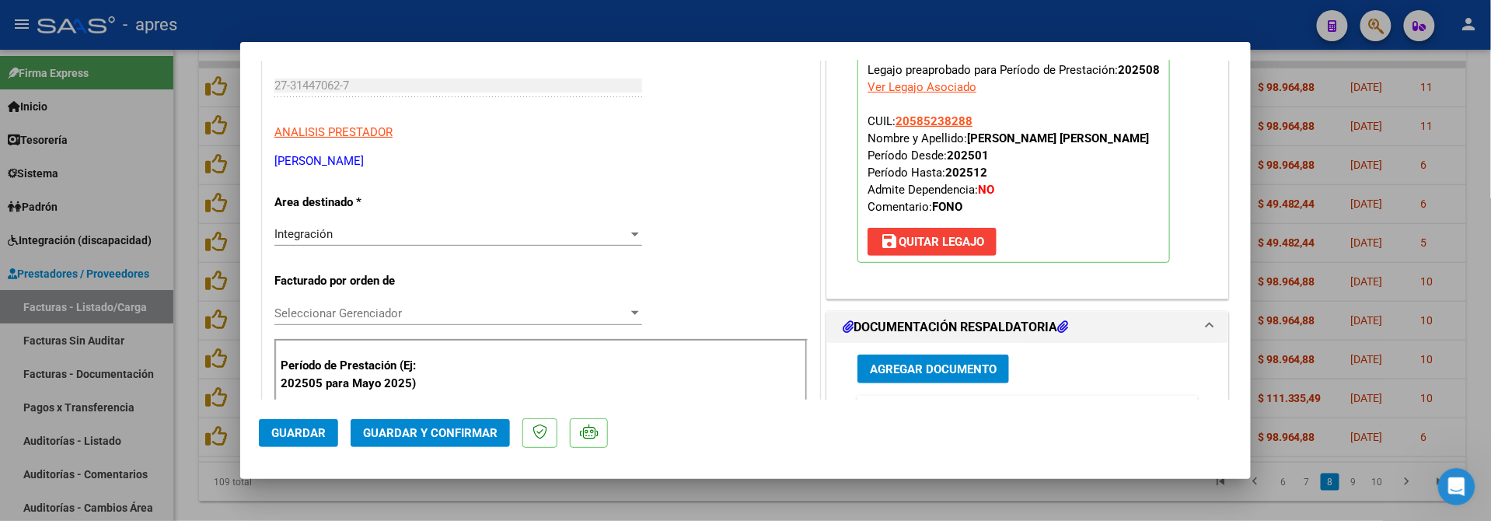
scroll to position [518, 0]
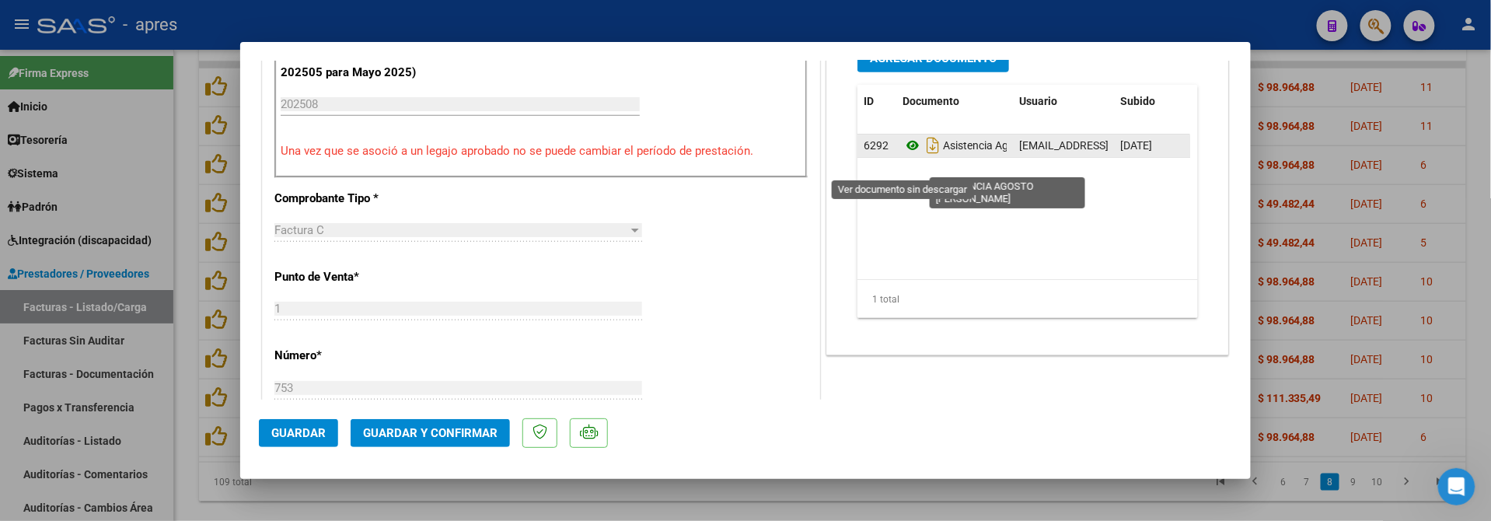
click at [903, 155] on icon at bounding box center [913, 145] width 20 height 19
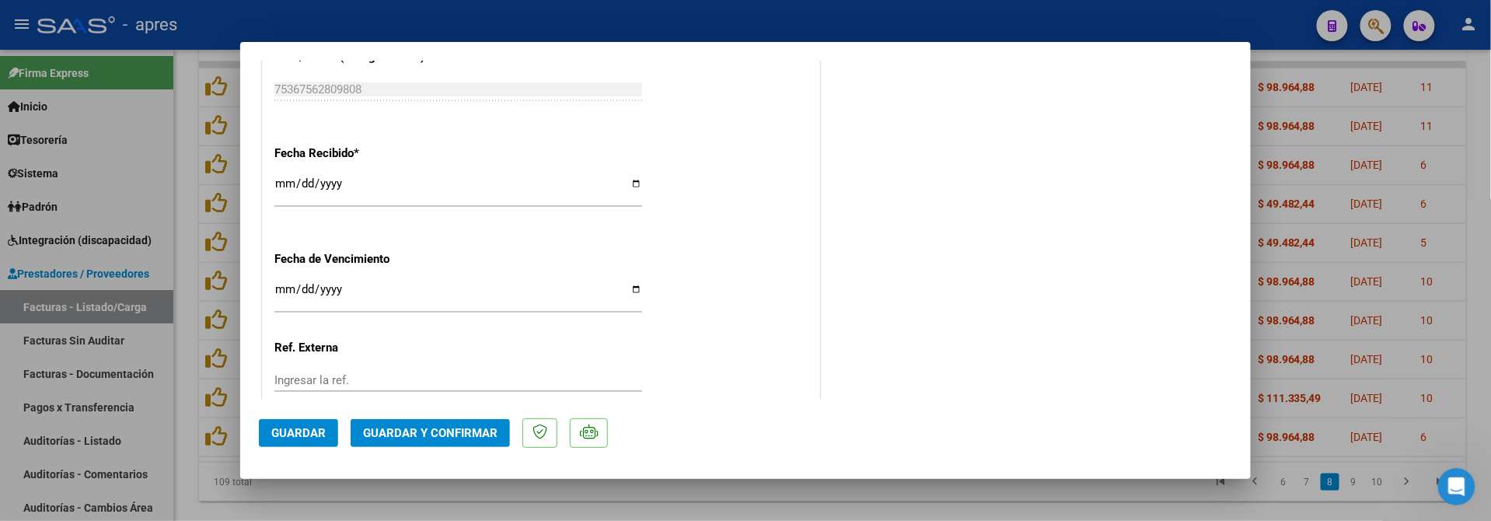
scroll to position [1140, 0]
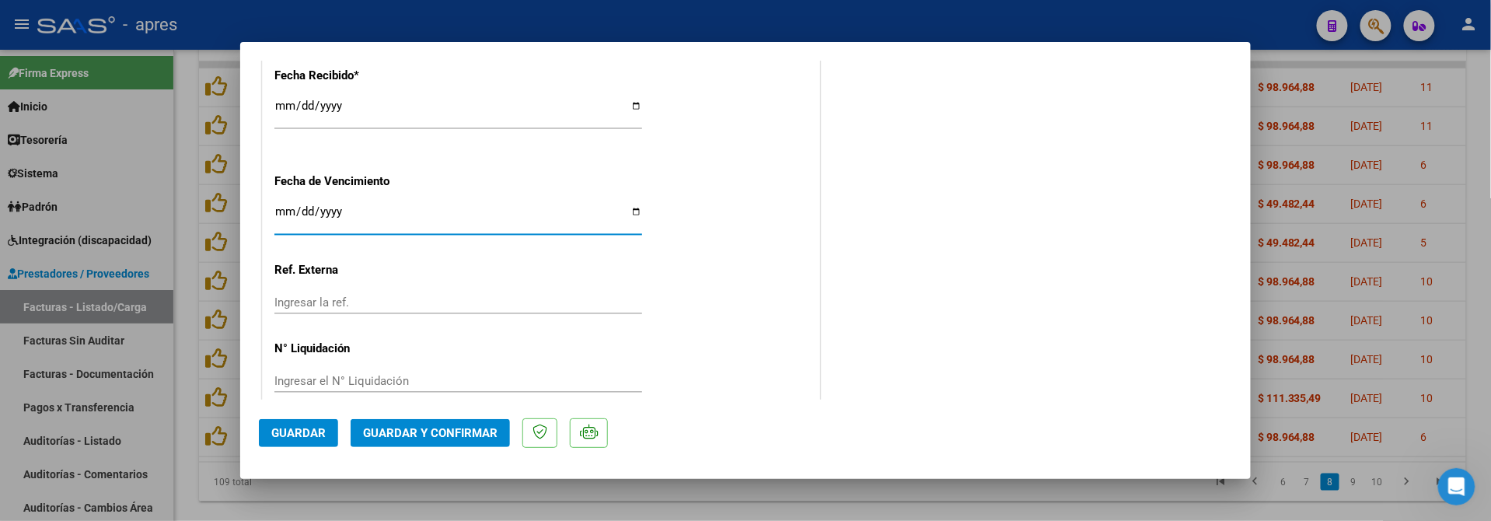
click at [278, 210] on input "Ingresar la fecha" at bounding box center [458, 217] width 368 height 25
type input "[DATE]"
click at [480, 429] on span "Guardar y Confirmar" at bounding box center [430, 433] width 135 height 14
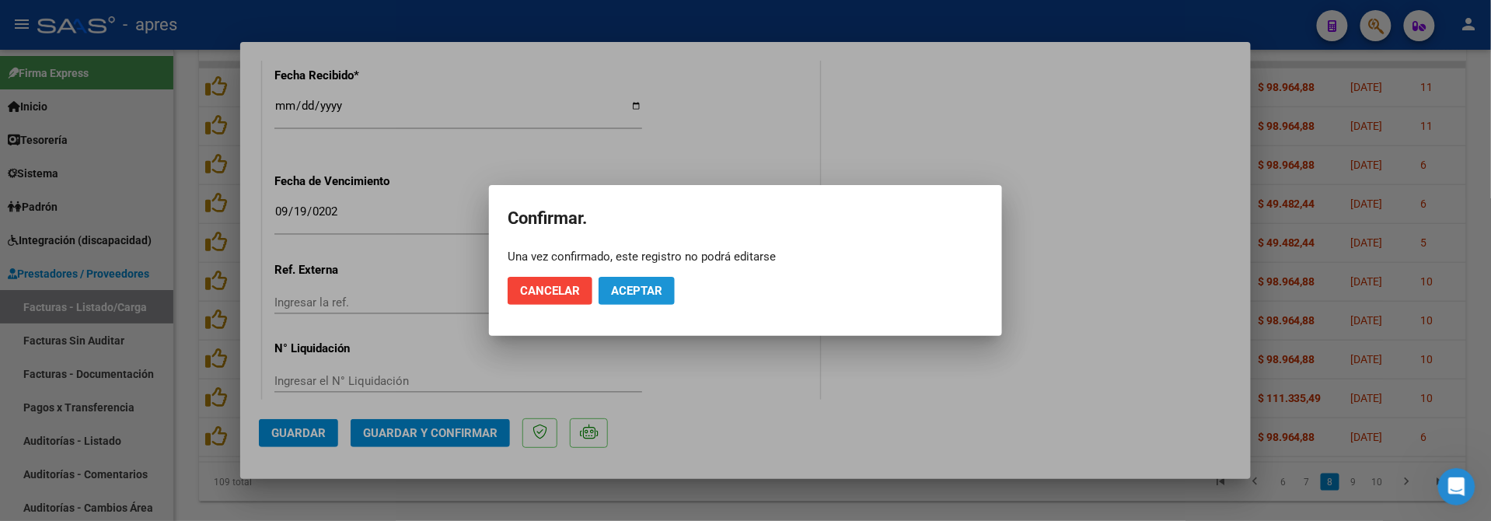
click at [619, 300] on button "Aceptar" at bounding box center [637, 291] width 76 height 28
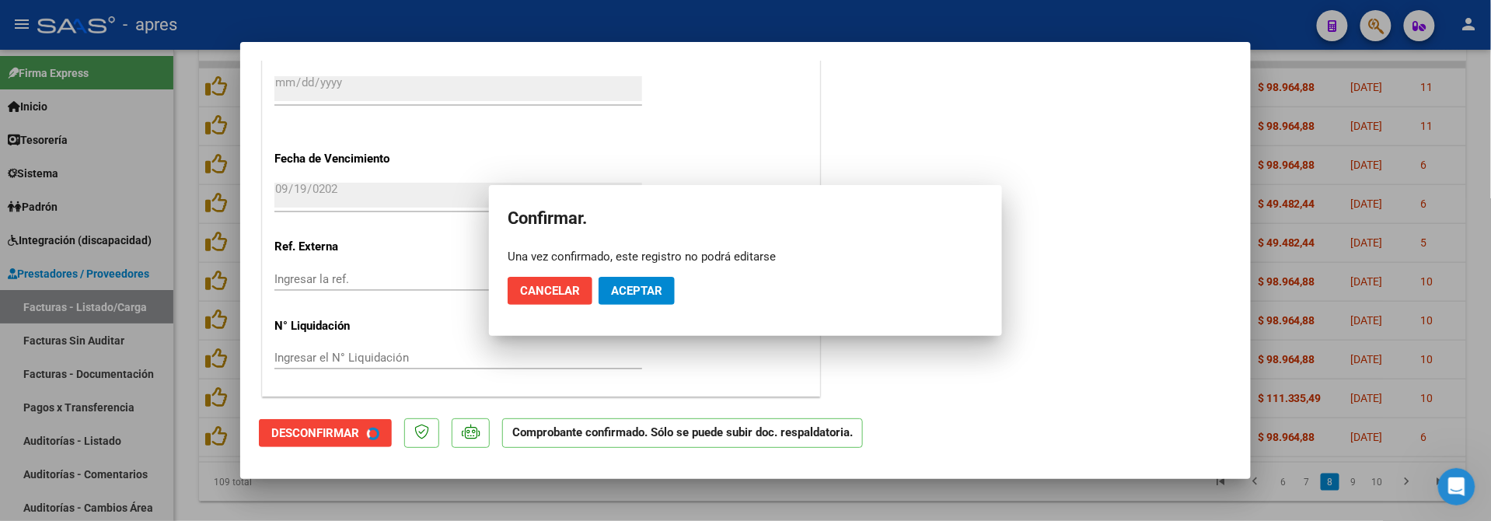
scroll to position [1044, 0]
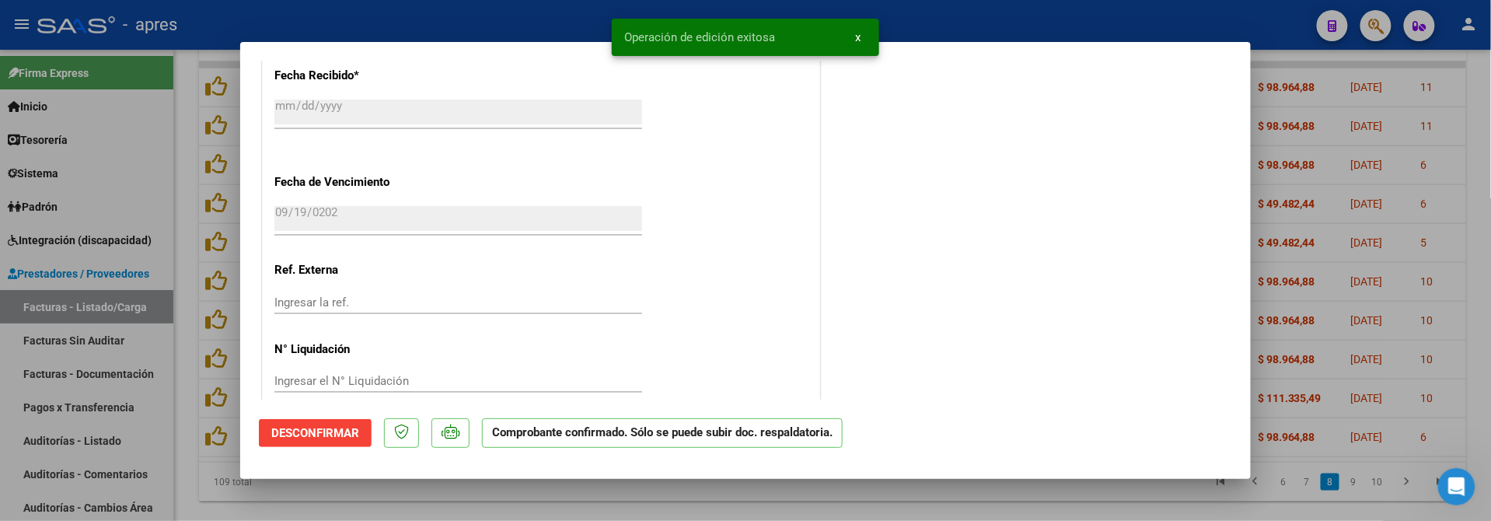
click at [218, 489] on div at bounding box center [745, 260] width 1491 height 521
type input "$ 0,00"
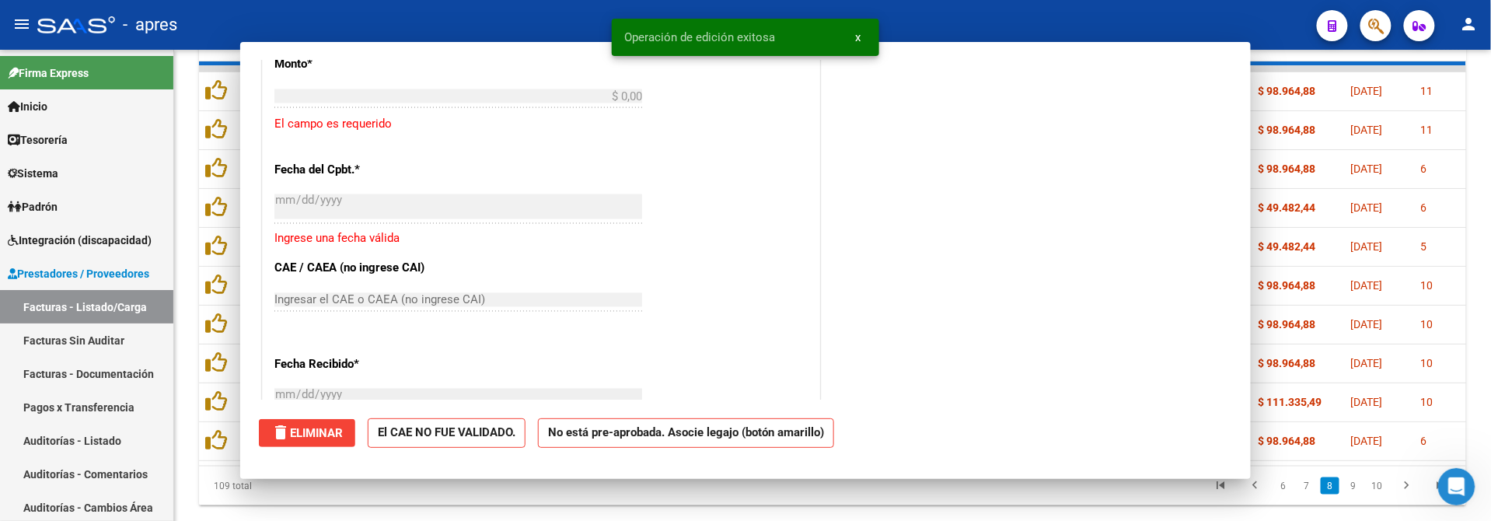
scroll to position [1332, 0]
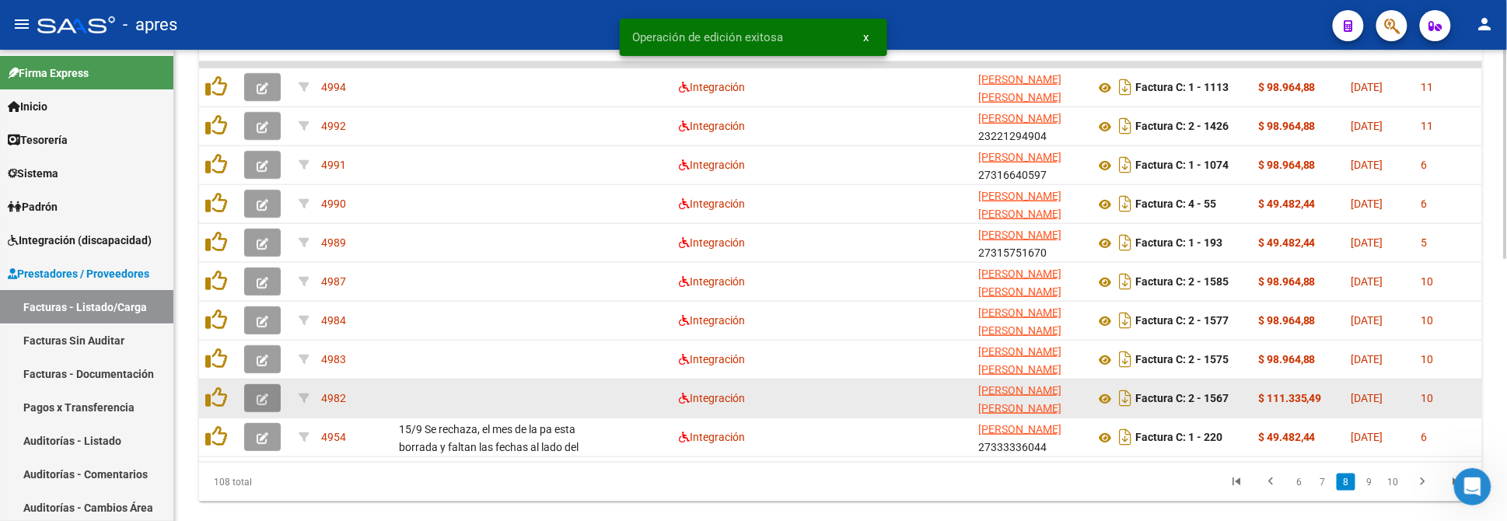
click at [253, 390] on button "button" at bounding box center [262, 398] width 37 height 28
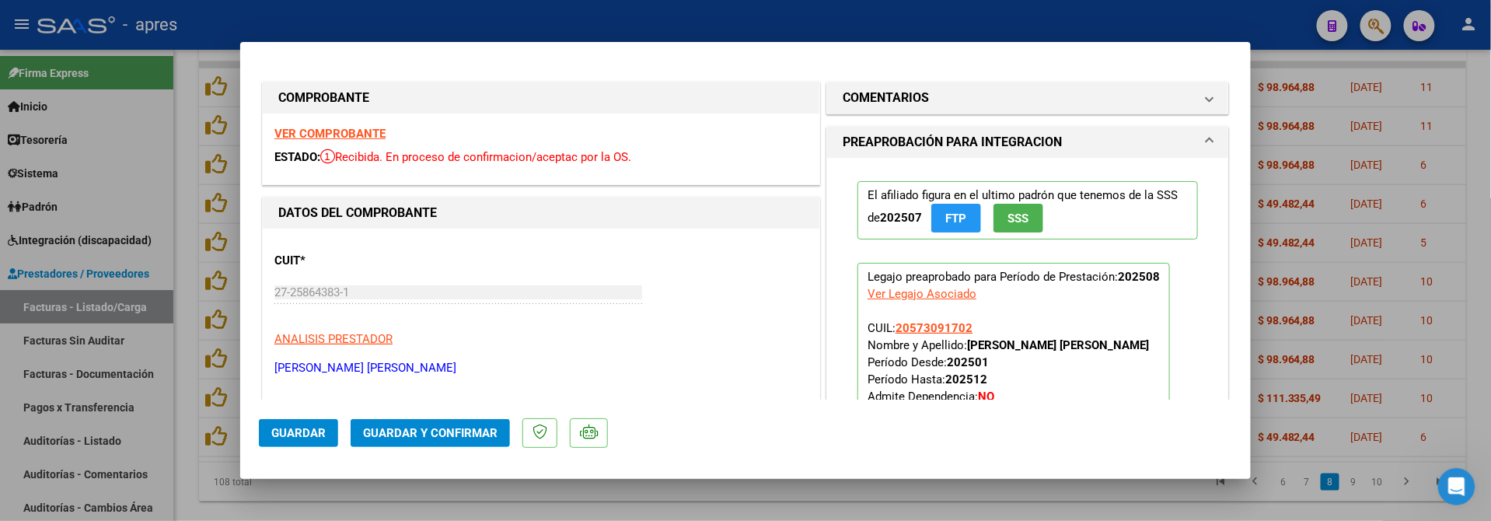
click at [340, 127] on strong "VER COMPROBANTE" at bounding box center [329, 134] width 111 height 14
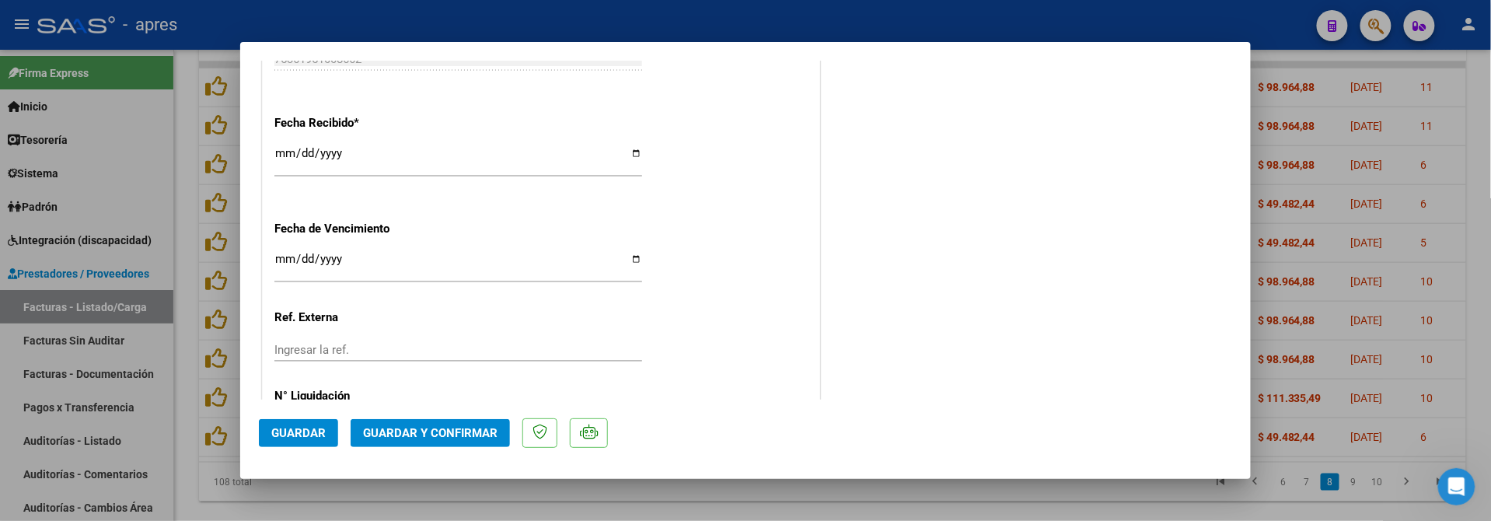
scroll to position [1165, 0]
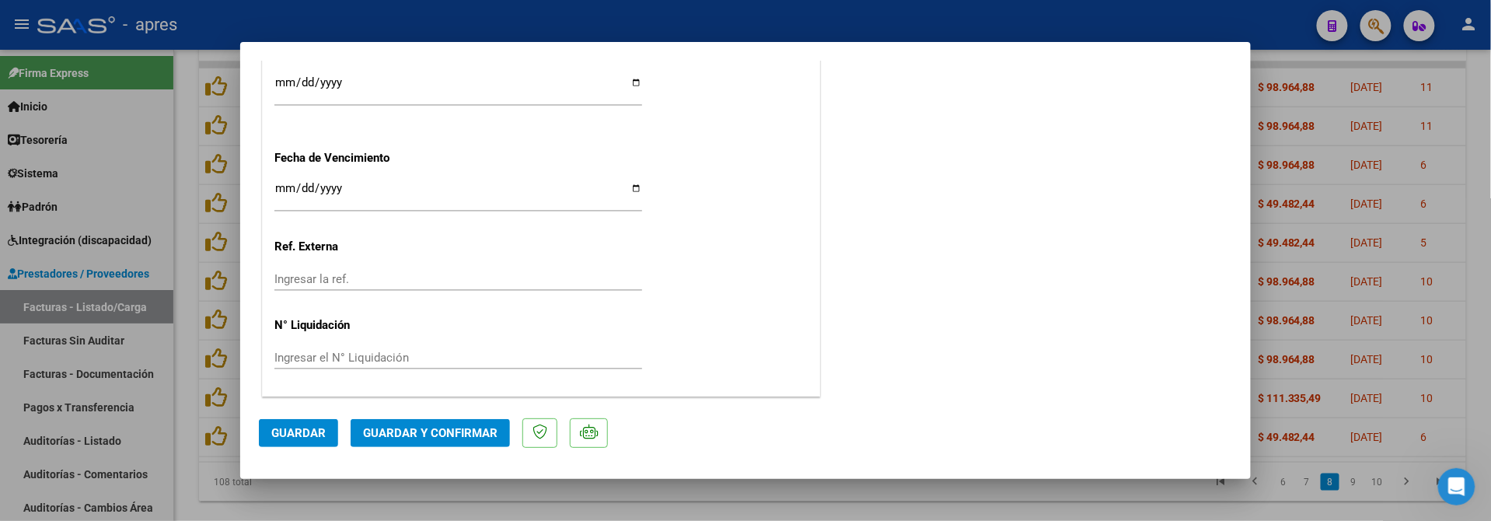
click at [287, 187] on input "[DATE]" at bounding box center [458, 194] width 368 height 25
type input "[DATE]"
click at [460, 437] on span "Guardar y Confirmar" at bounding box center [430, 433] width 135 height 14
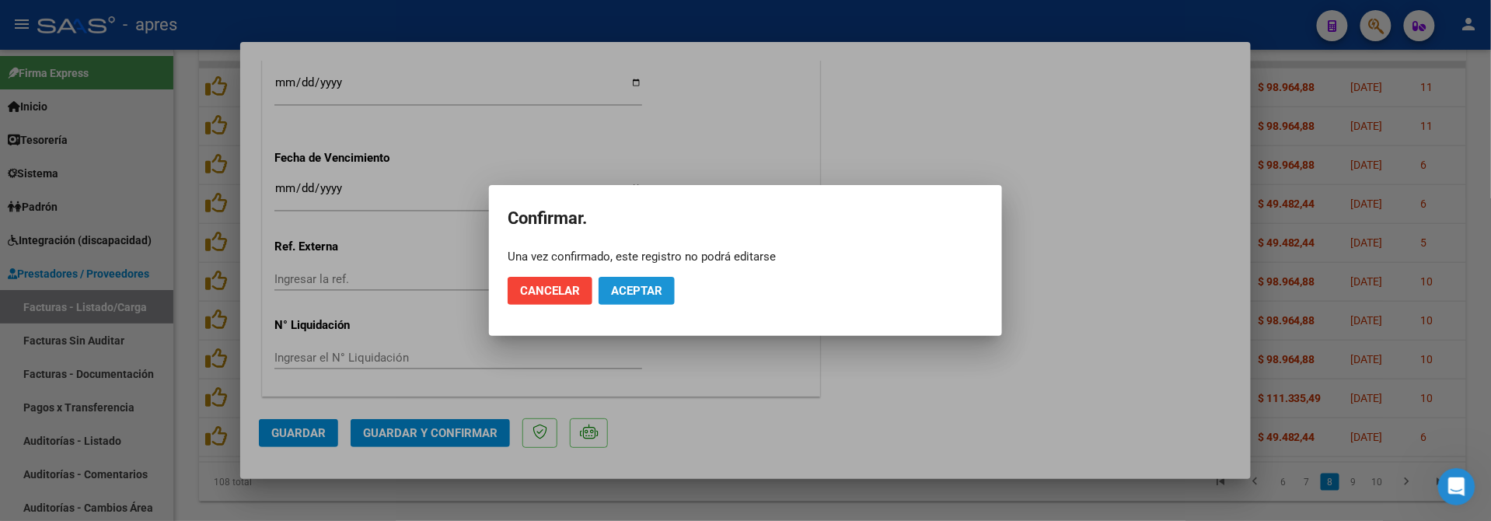
click at [647, 297] on span "Aceptar" at bounding box center [636, 291] width 51 height 14
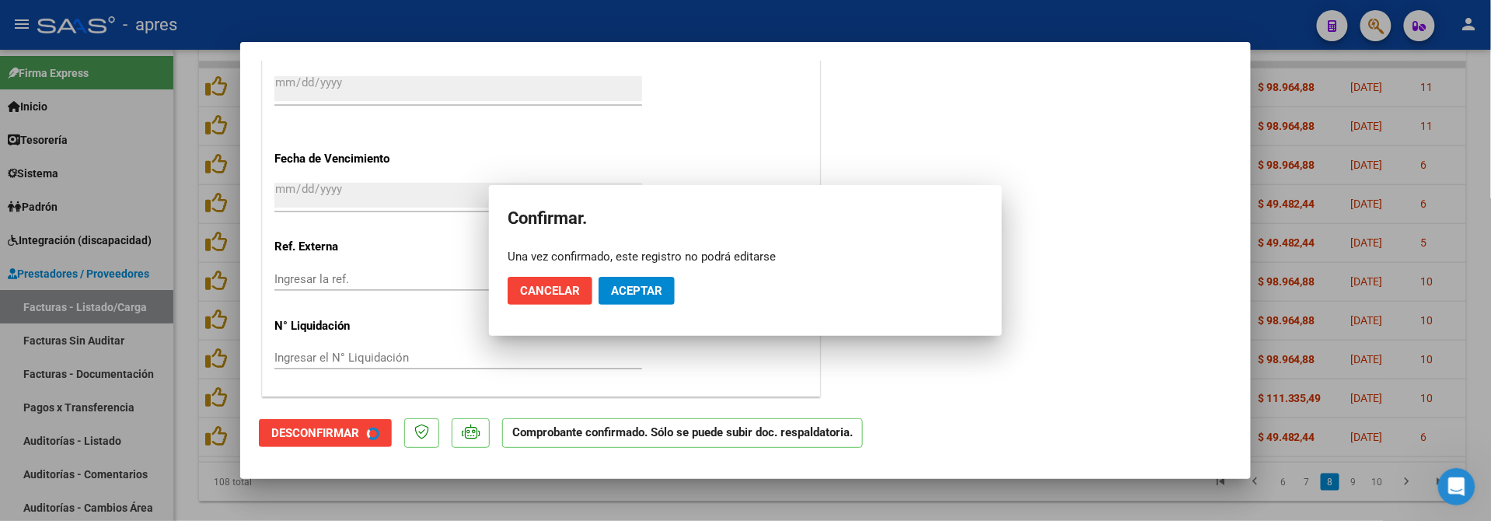
scroll to position [1068, 0]
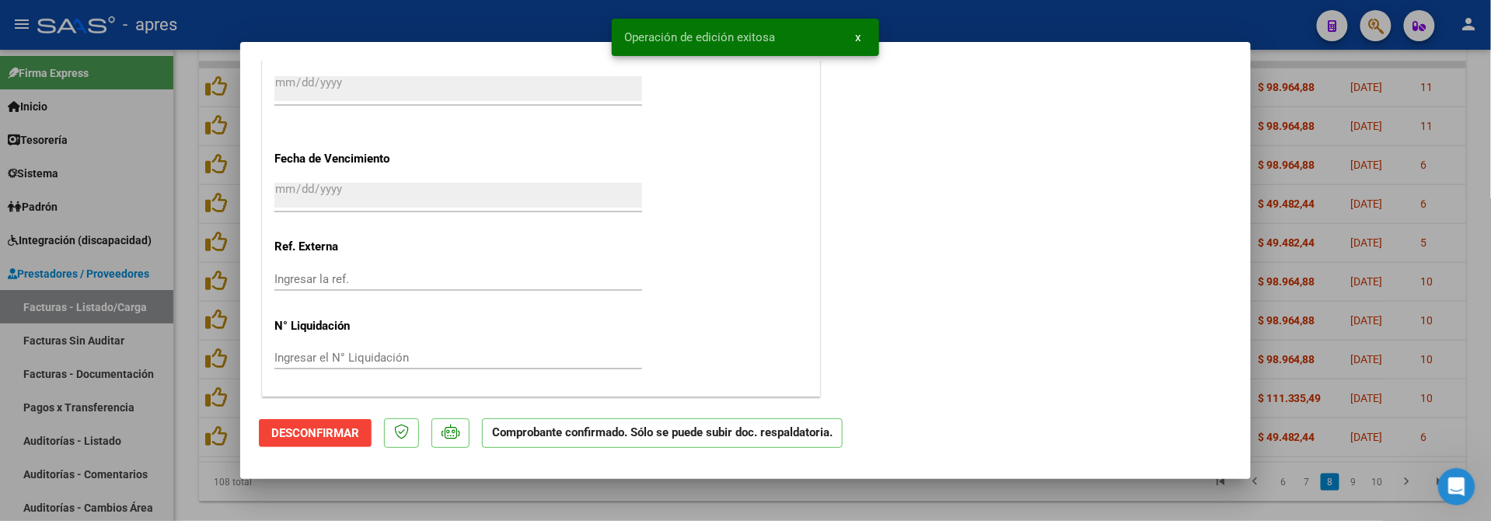
click at [344, 489] on div at bounding box center [745, 260] width 1491 height 521
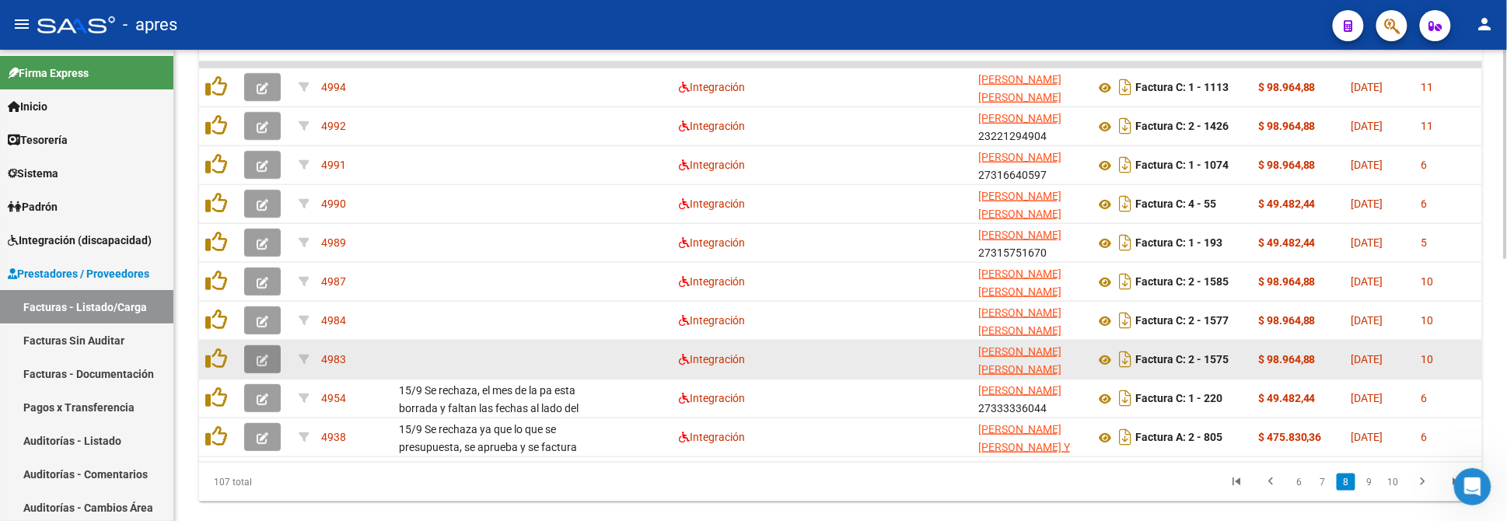
click at [257, 358] on icon "button" at bounding box center [263, 361] width 12 height 12
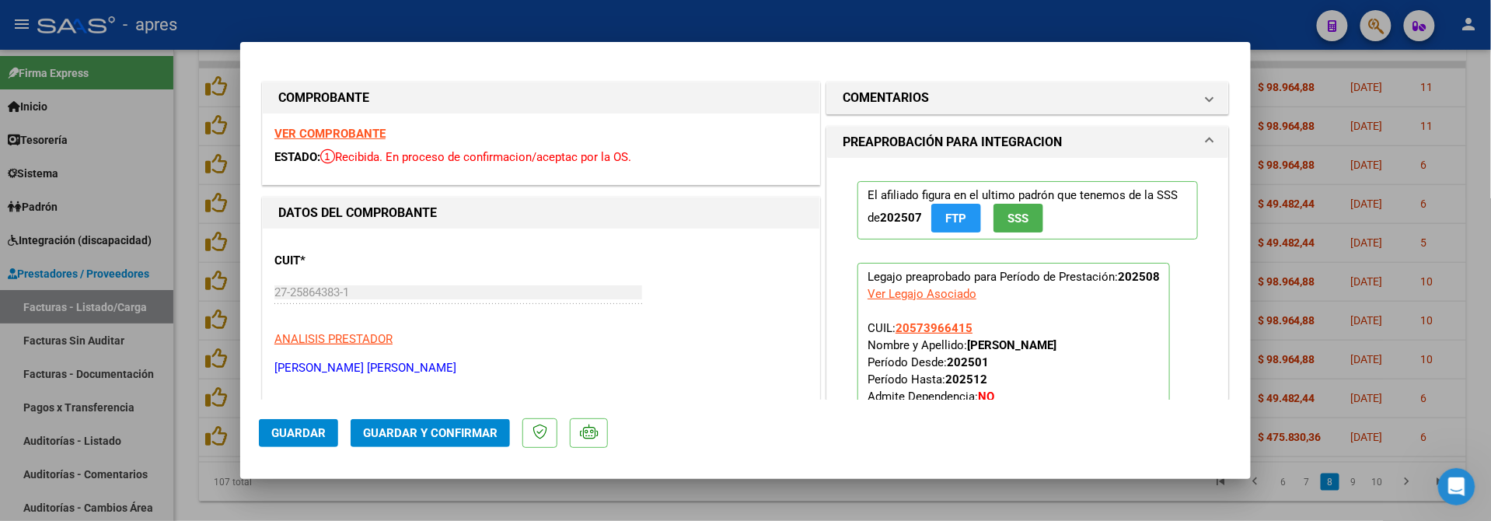
click at [367, 129] on strong "VER COMPROBANTE" at bounding box center [329, 134] width 111 height 14
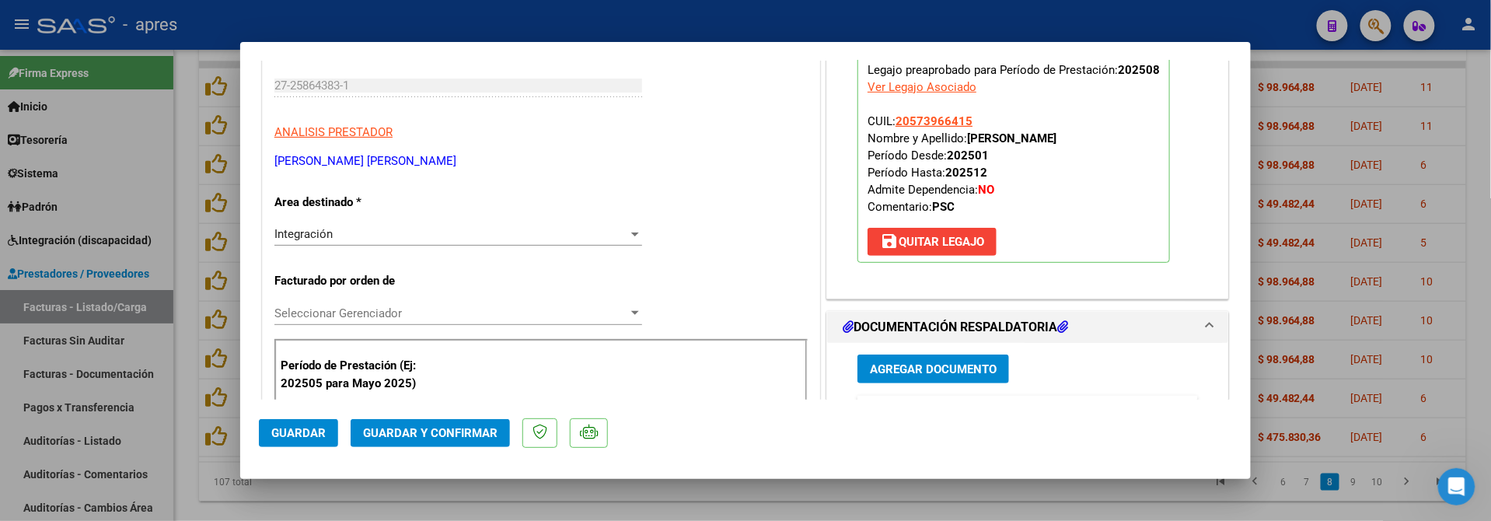
scroll to position [518, 0]
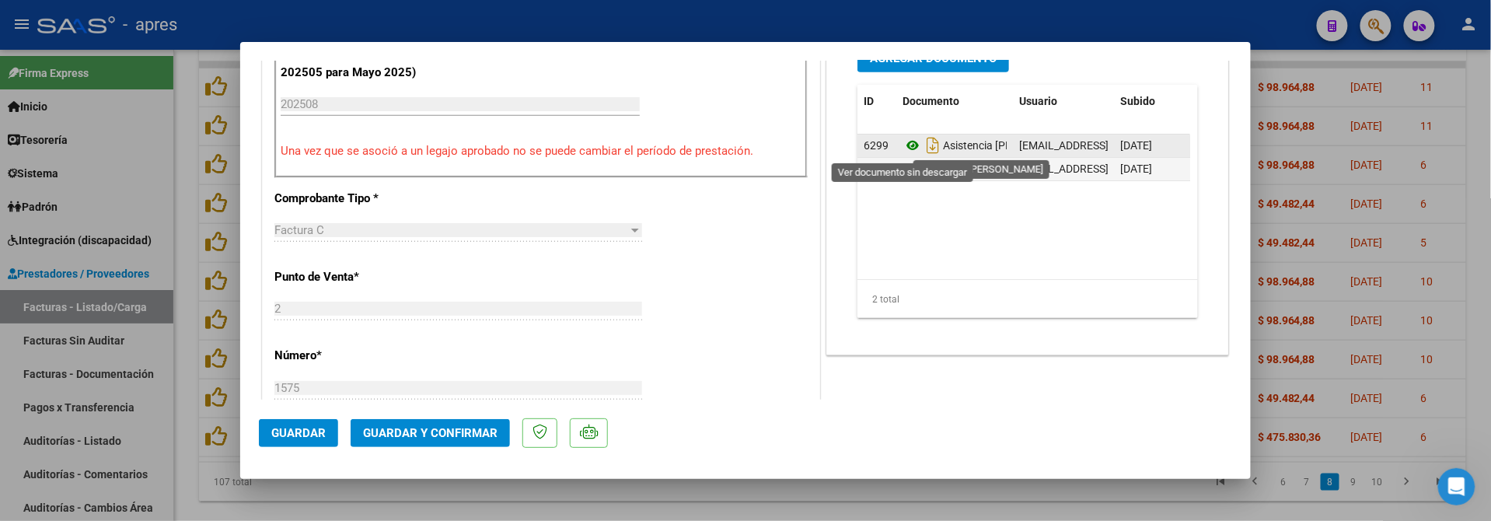
click at [908, 150] on icon at bounding box center [913, 145] width 20 height 19
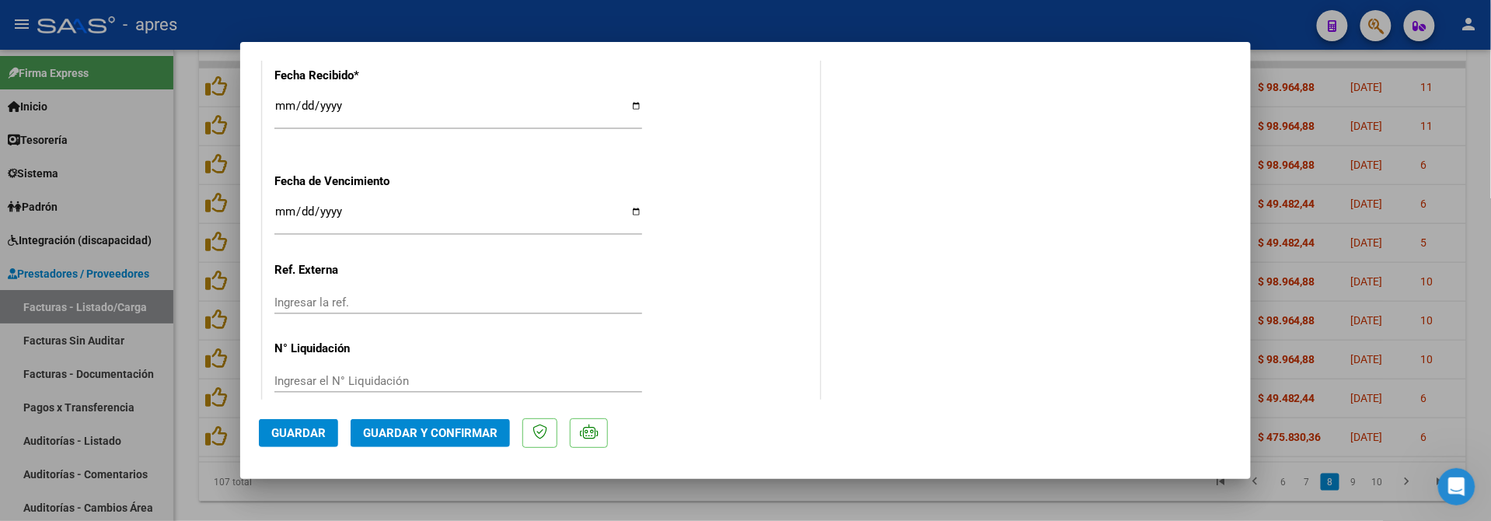
scroll to position [1165, 0]
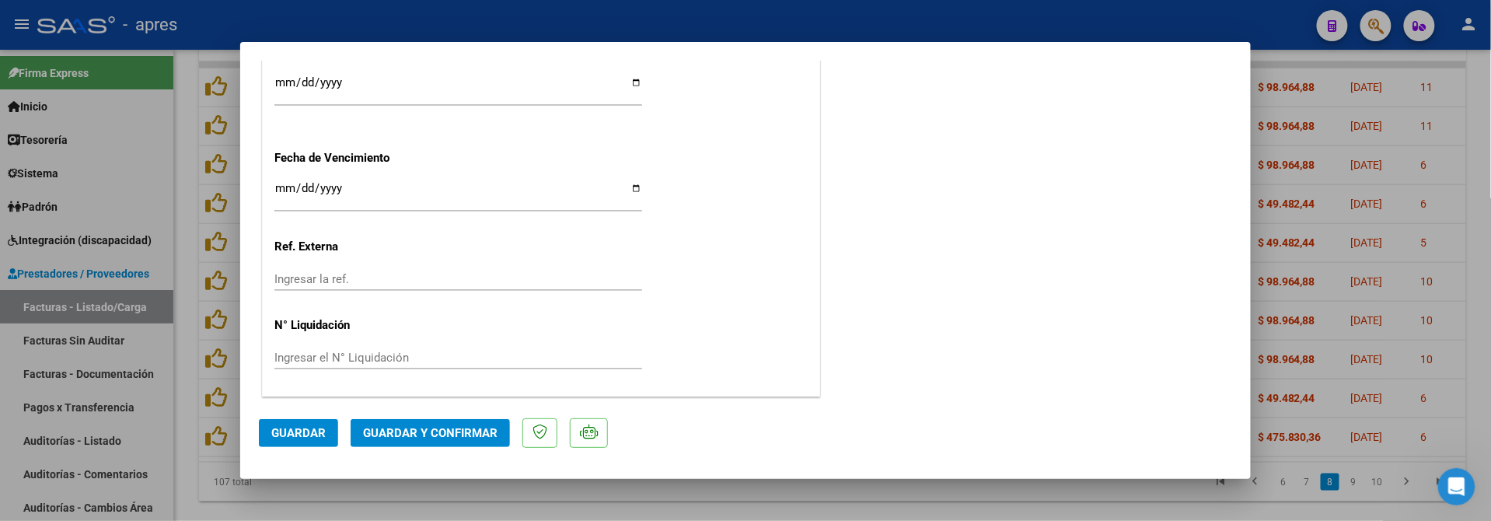
click at [442, 442] on button "Guardar y Confirmar" at bounding box center [430, 433] width 159 height 28
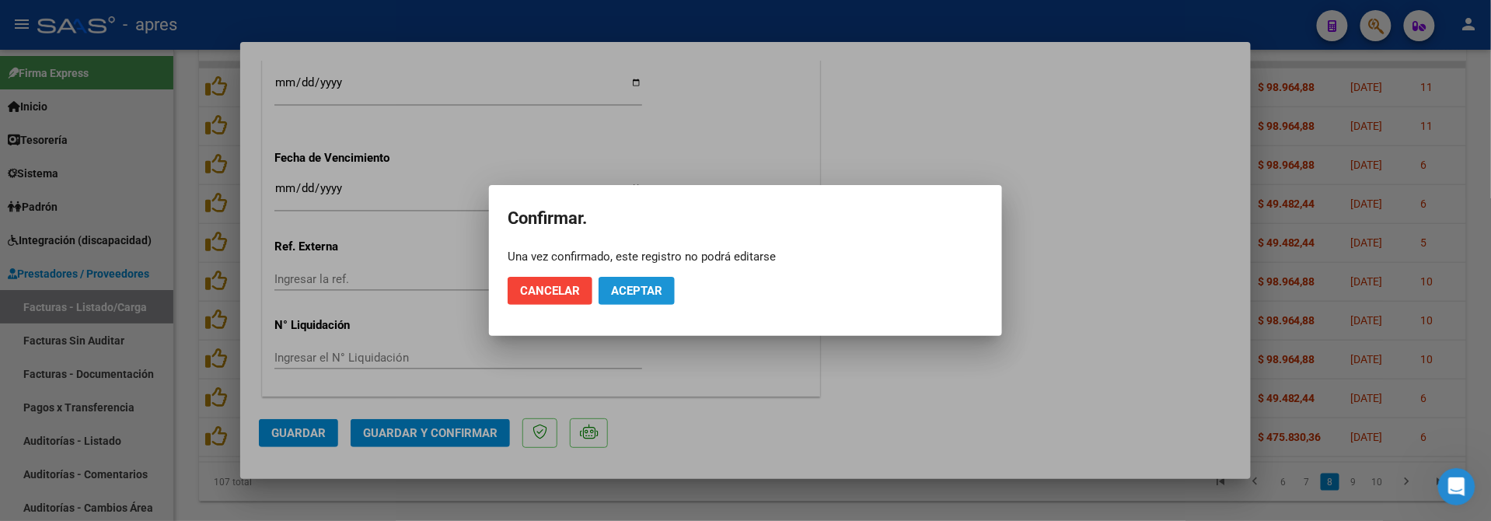
click at [657, 302] on button "Aceptar" at bounding box center [637, 291] width 76 height 28
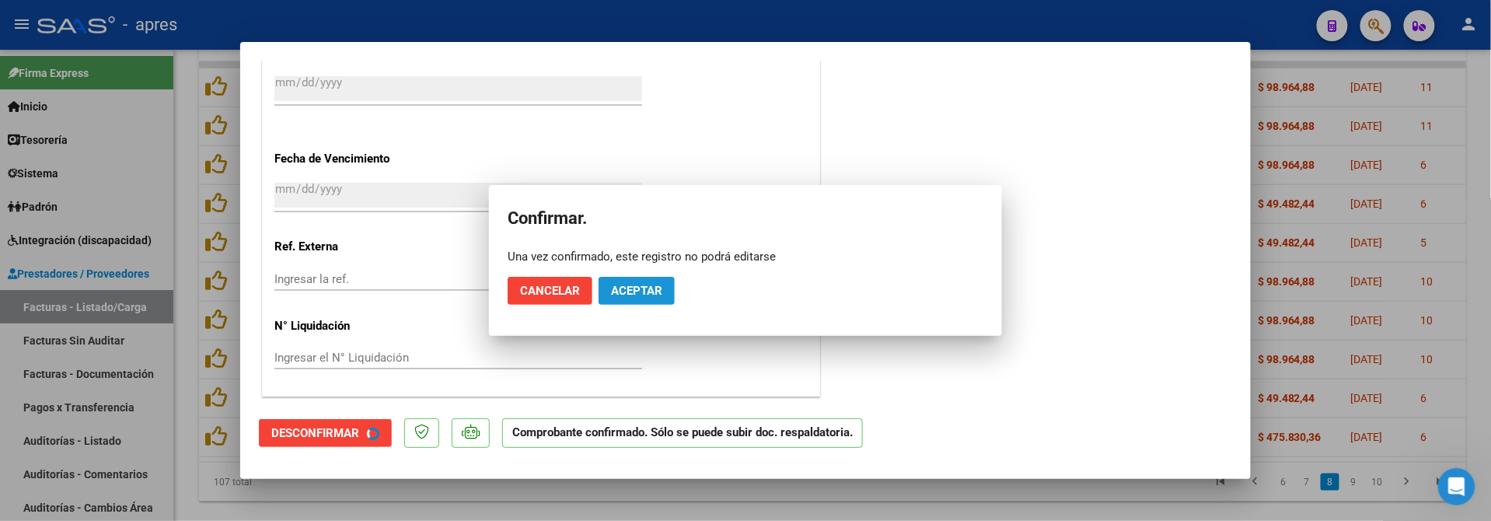
scroll to position [1068, 0]
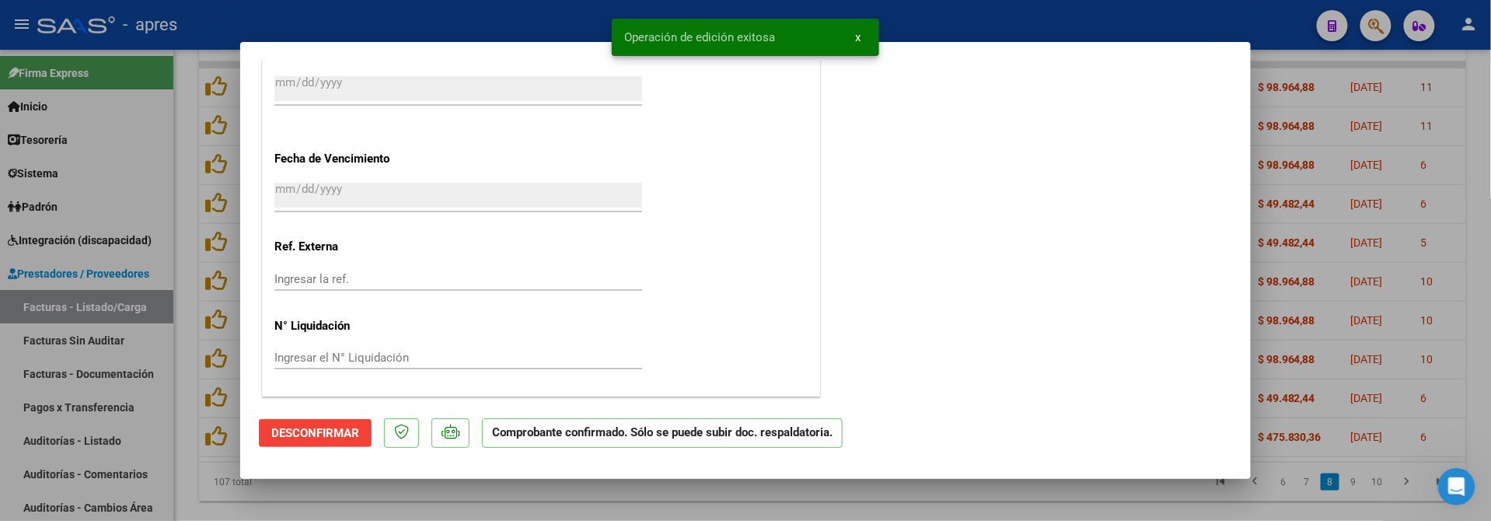
click at [253, 495] on div at bounding box center [745, 260] width 1491 height 521
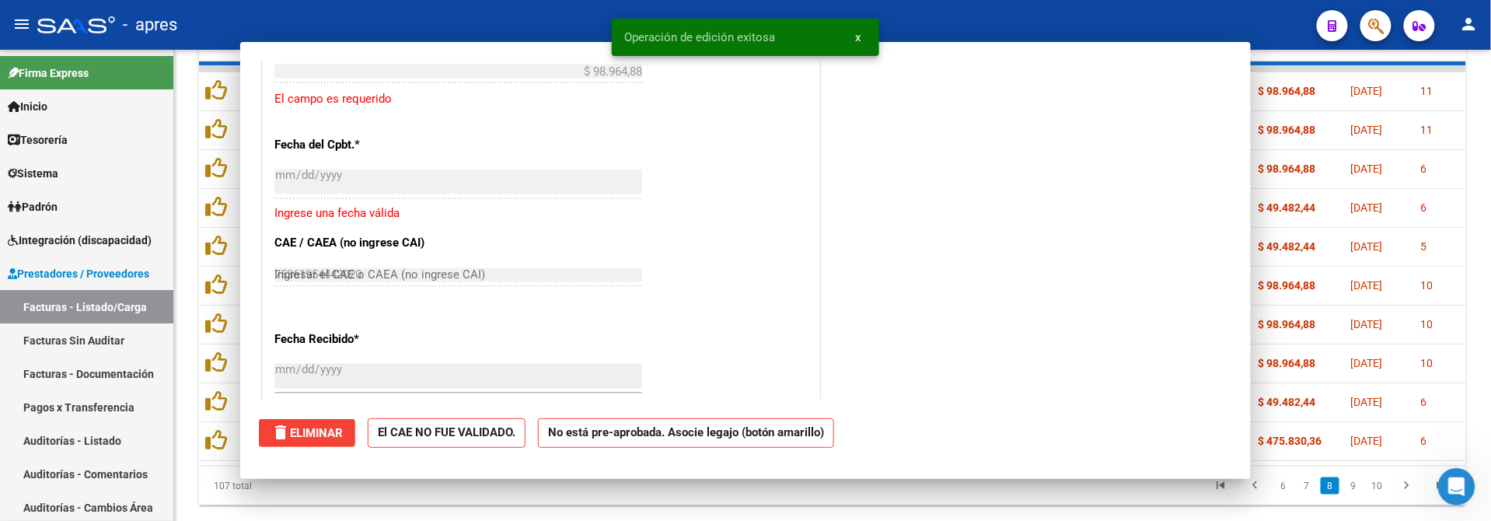
type input "$ 0,00"
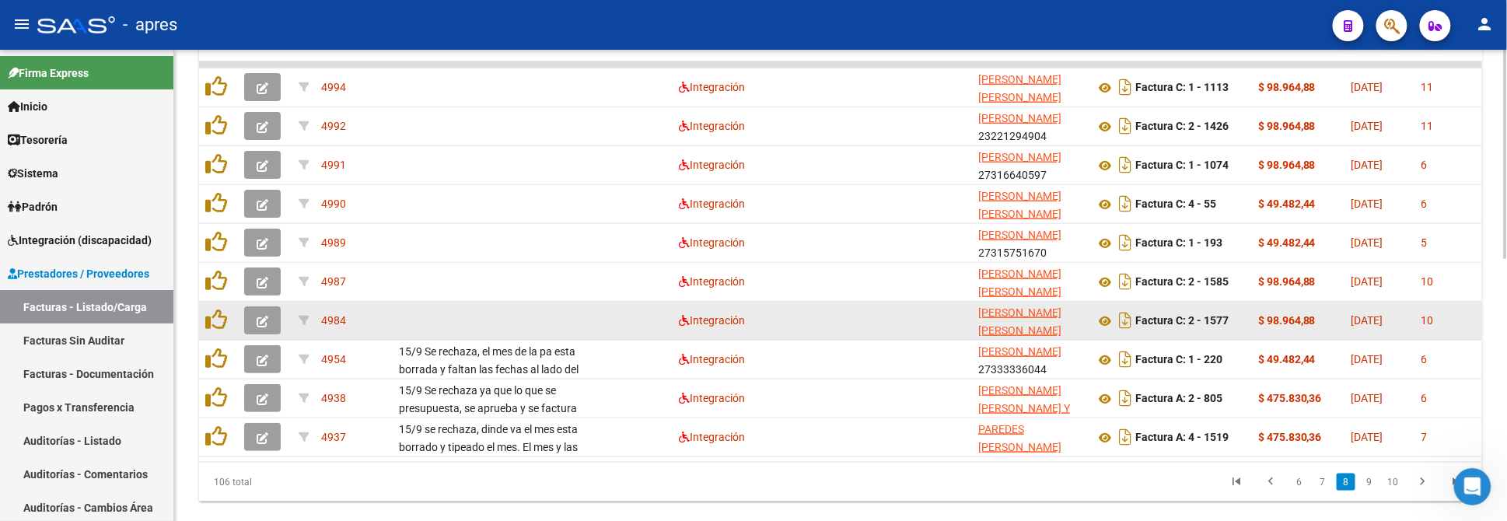
click at [255, 320] on button "button" at bounding box center [262, 320] width 37 height 28
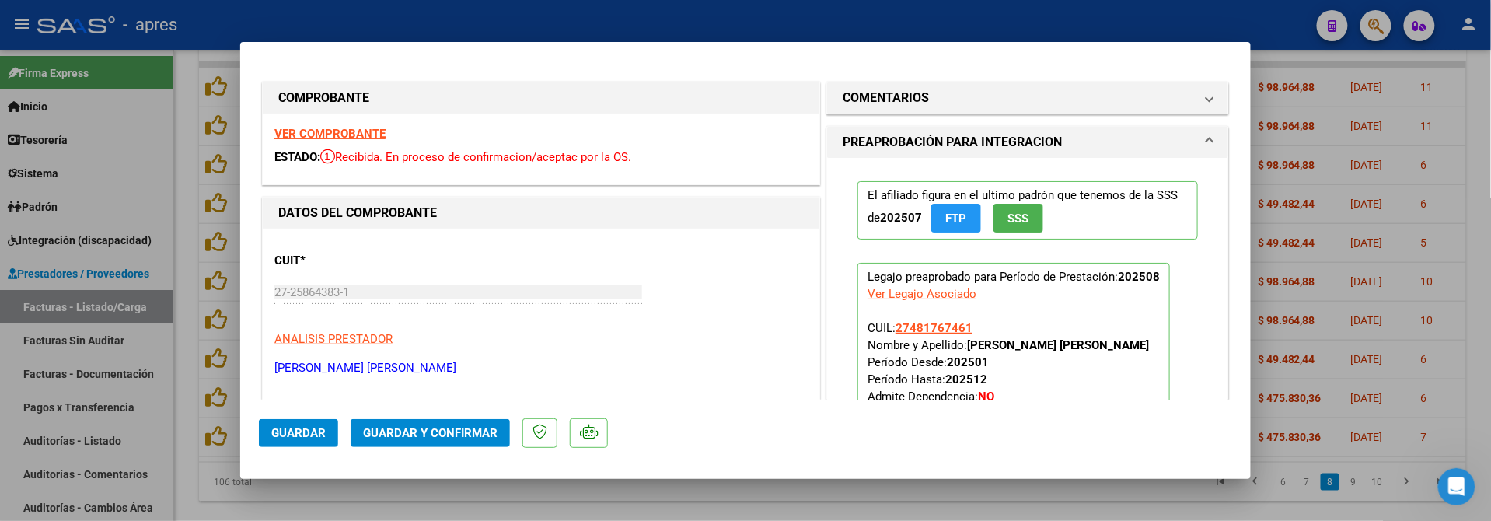
click at [321, 135] on strong "VER COMPROBANTE" at bounding box center [329, 134] width 111 height 14
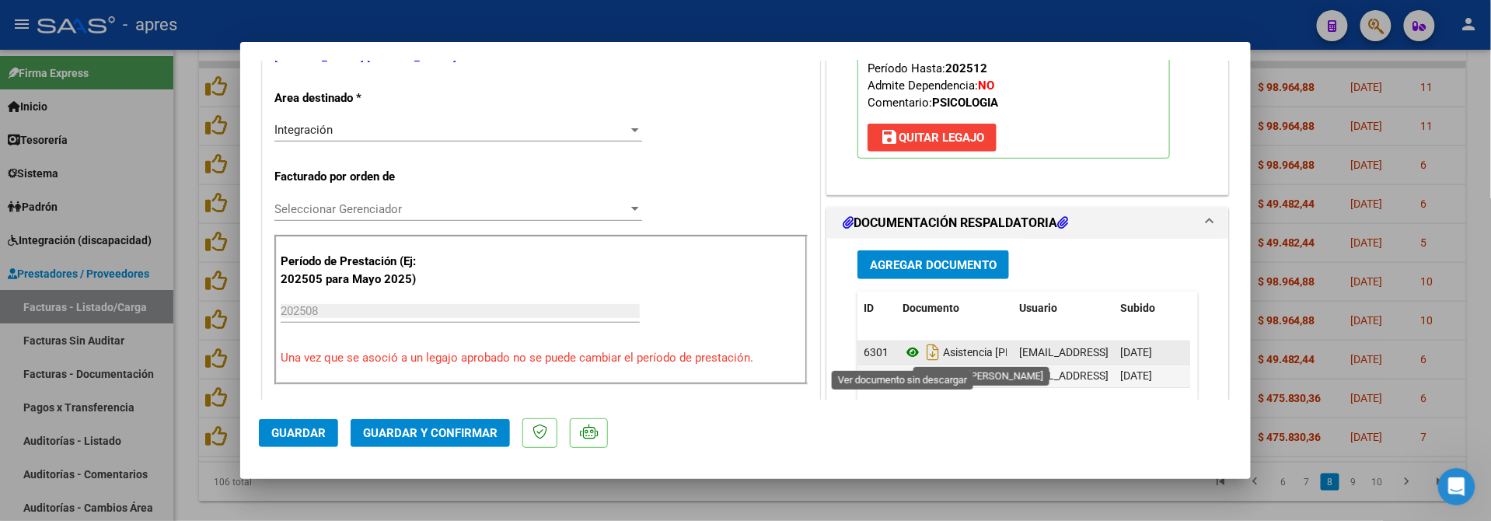
click at [908, 353] on icon at bounding box center [913, 352] width 20 height 19
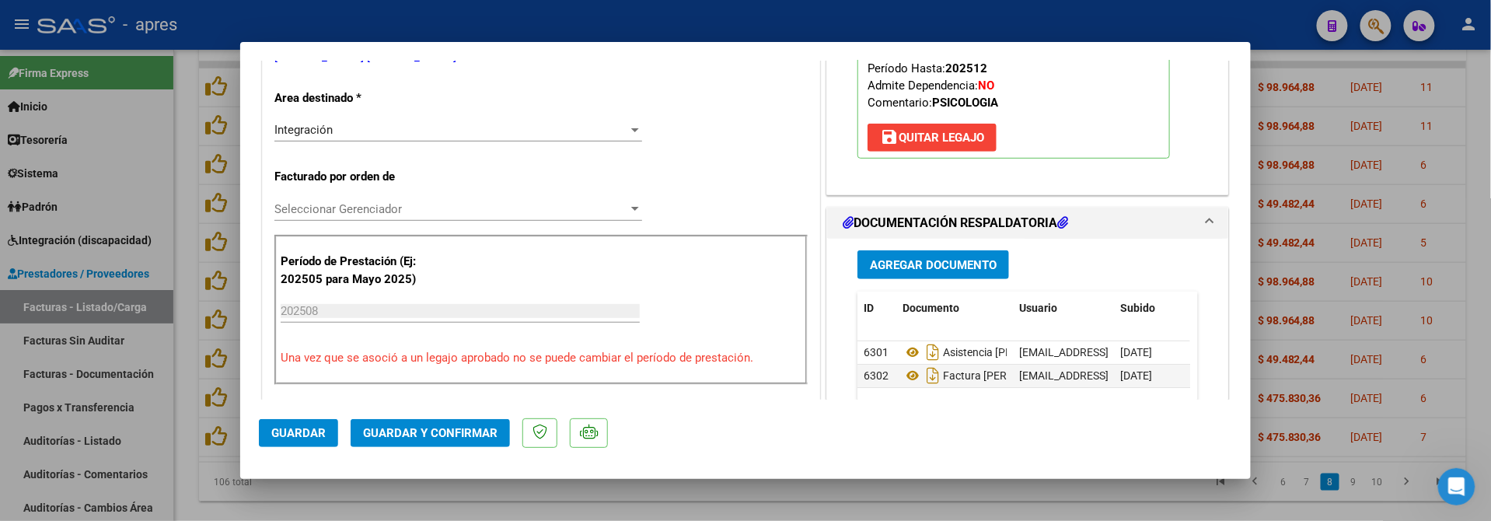
scroll to position [207, 0]
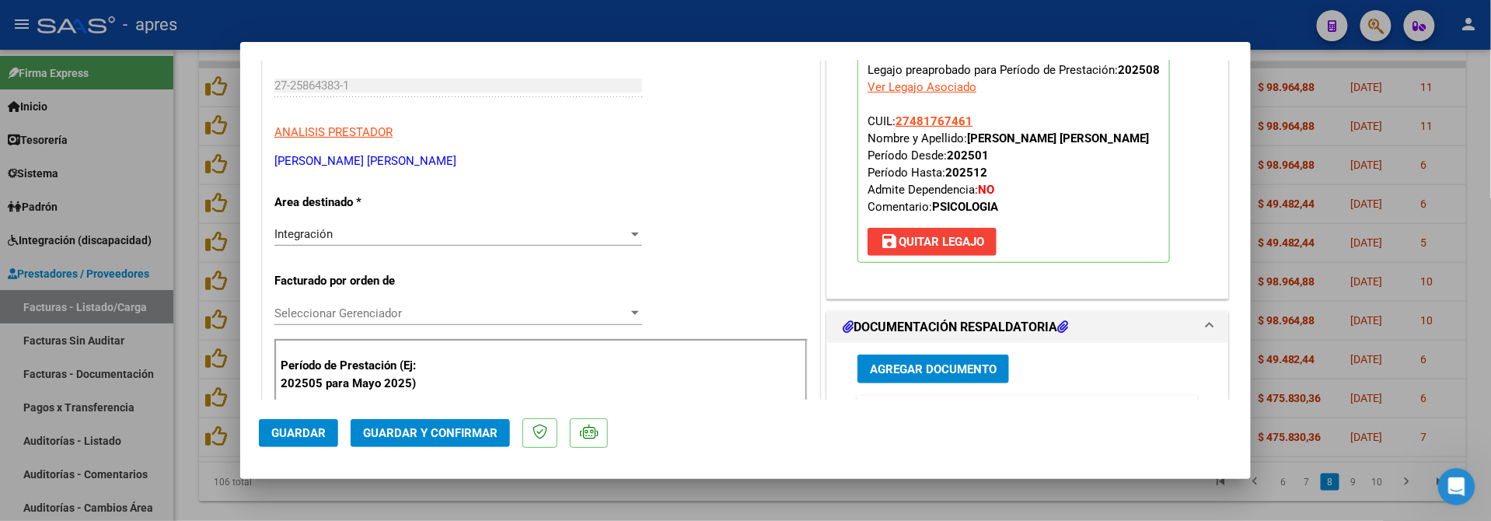
click at [977, 143] on strong "[PERSON_NAME] [PERSON_NAME]" at bounding box center [1058, 138] width 182 height 14
copy strong "[PERSON_NAME]"
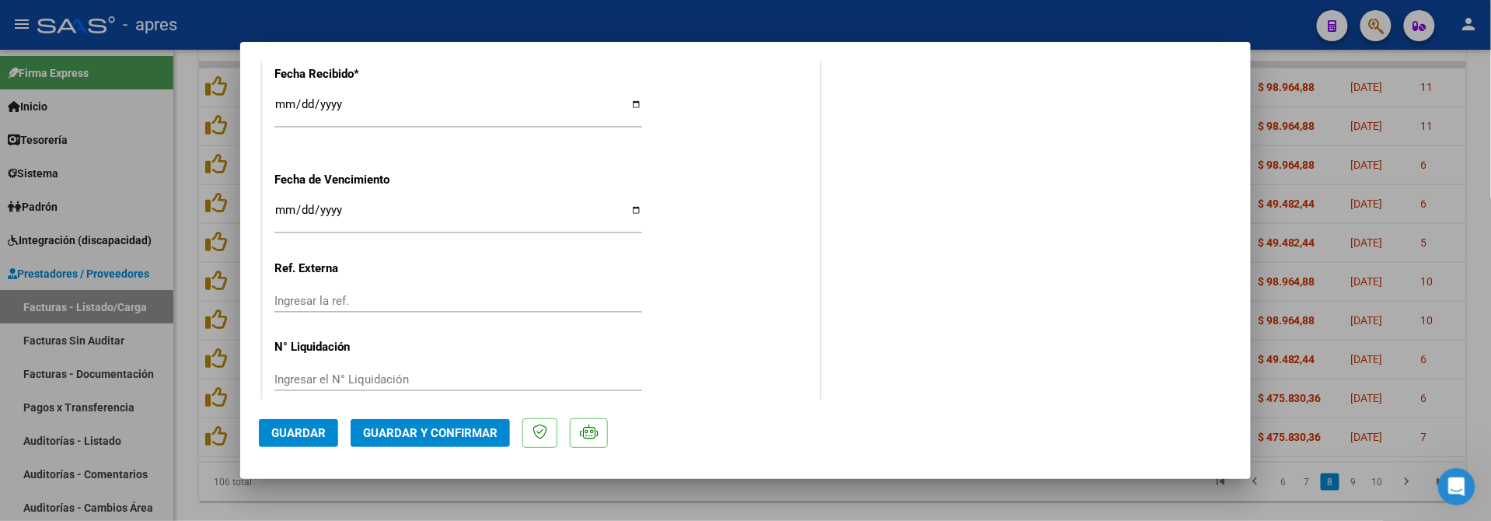
scroll to position [1165, 0]
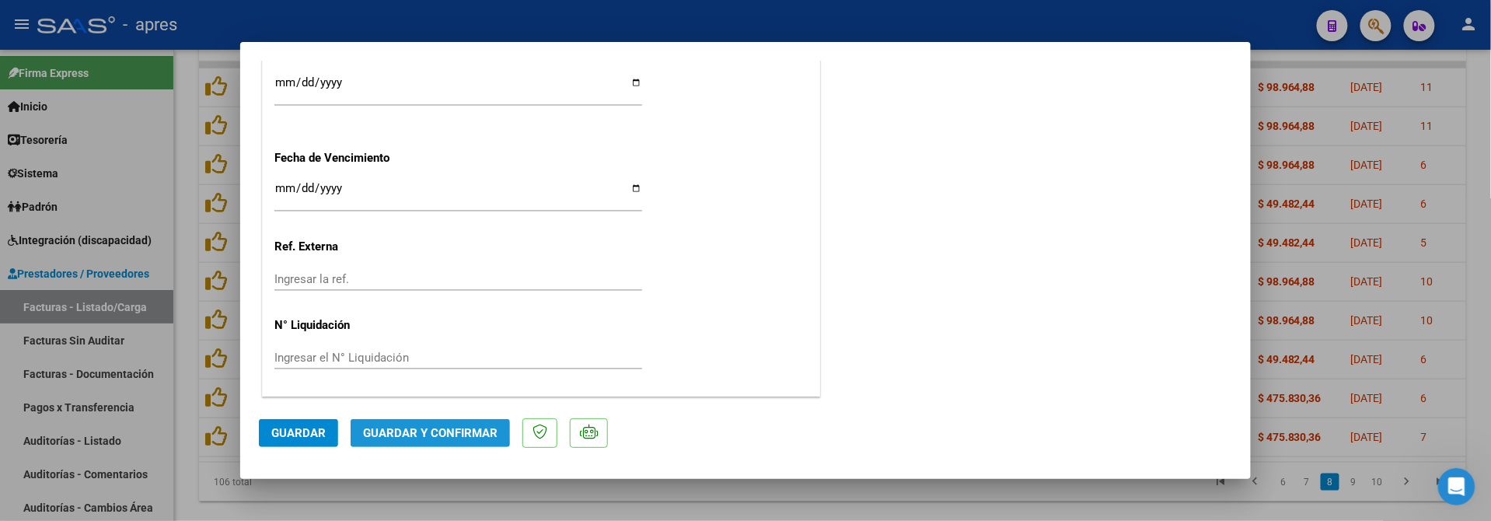
click at [399, 426] on span "Guardar y Confirmar" at bounding box center [430, 433] width 135 height 14
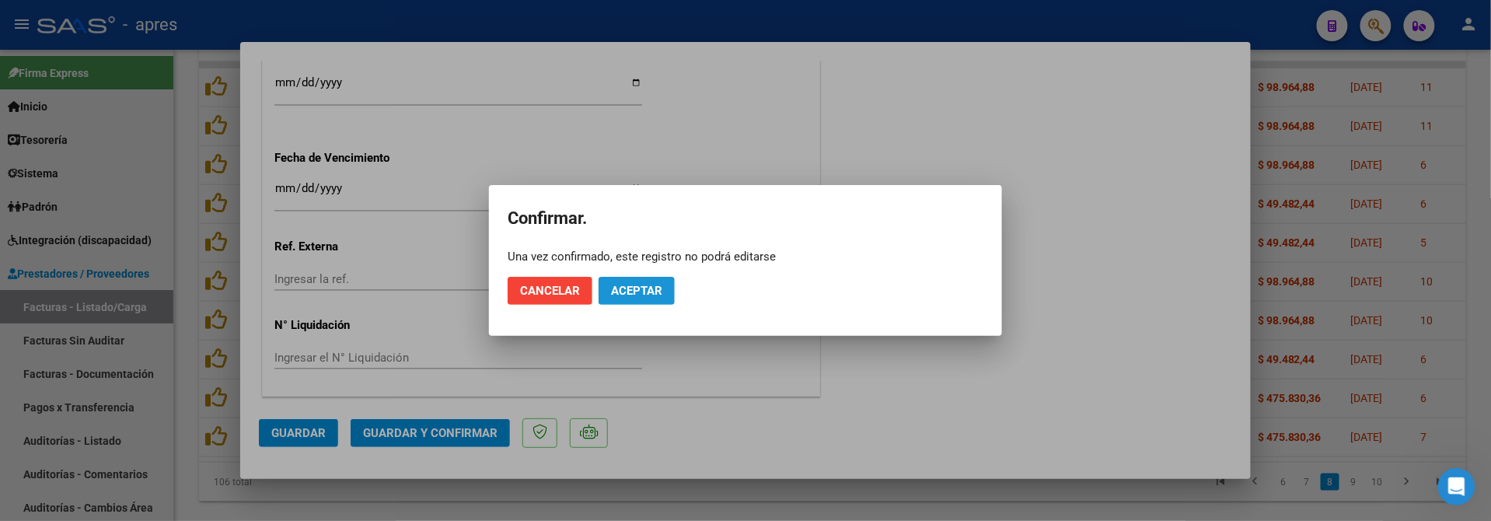
click at [626, 299] on button "Aceptar" at bounding box center [637, 291] width 76 height 28
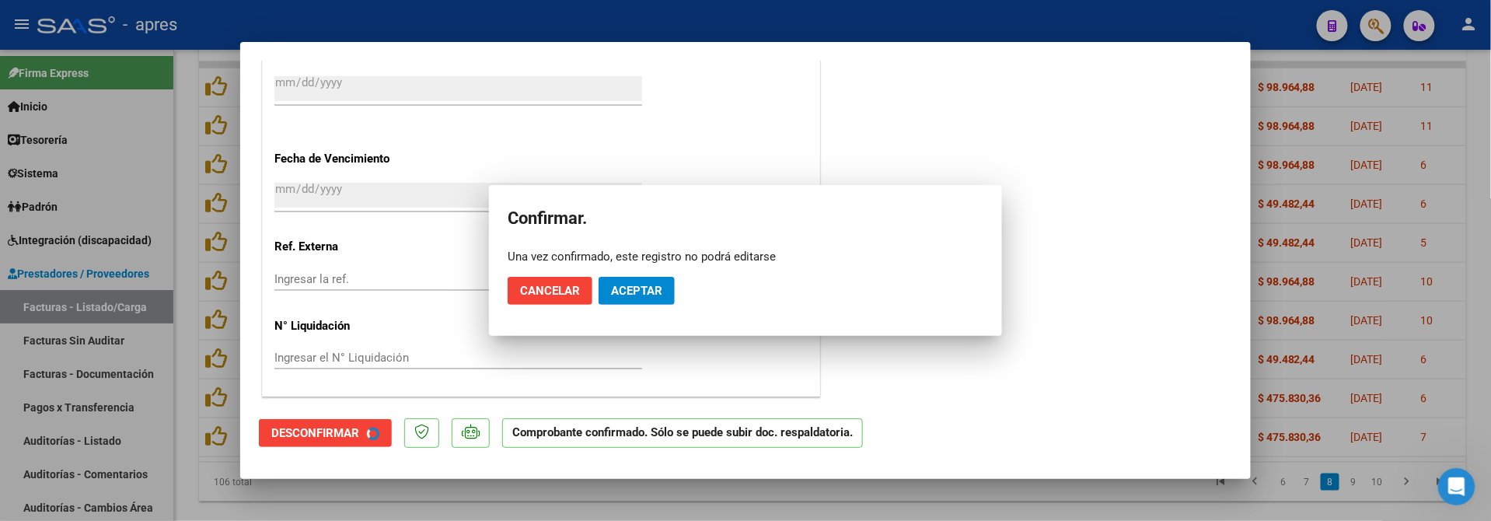
scroll to position [1068, 0]
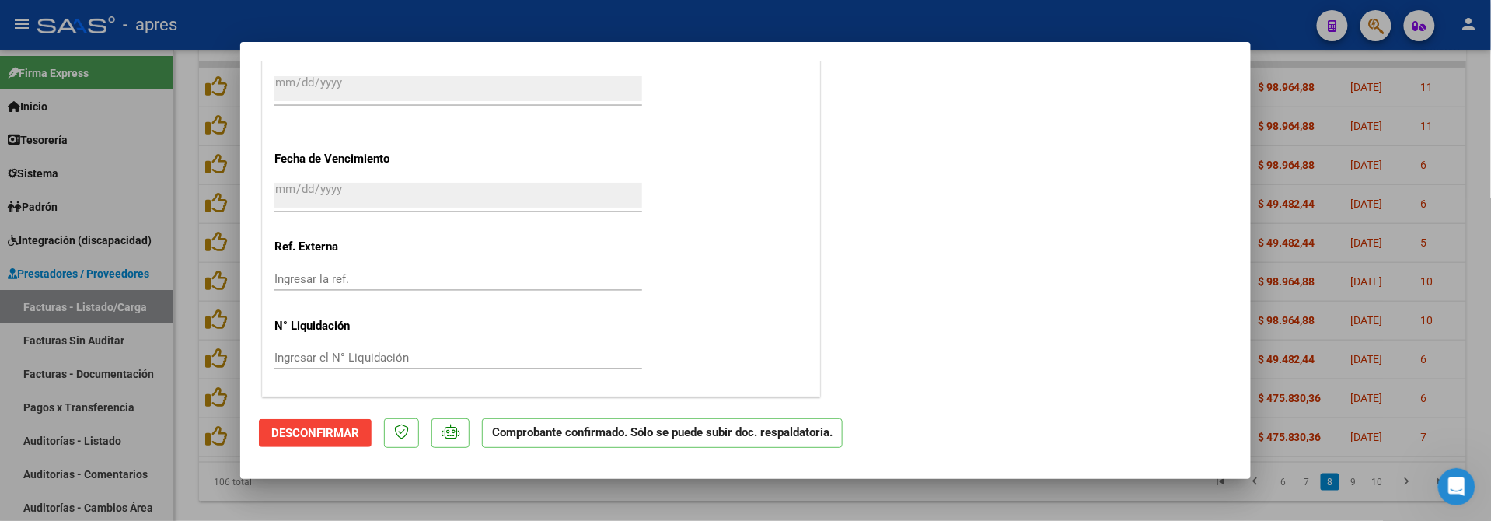
click at [182, 493] on div at bounding box center [745, 260] width 1491 height 521
type input "$ 0,00"
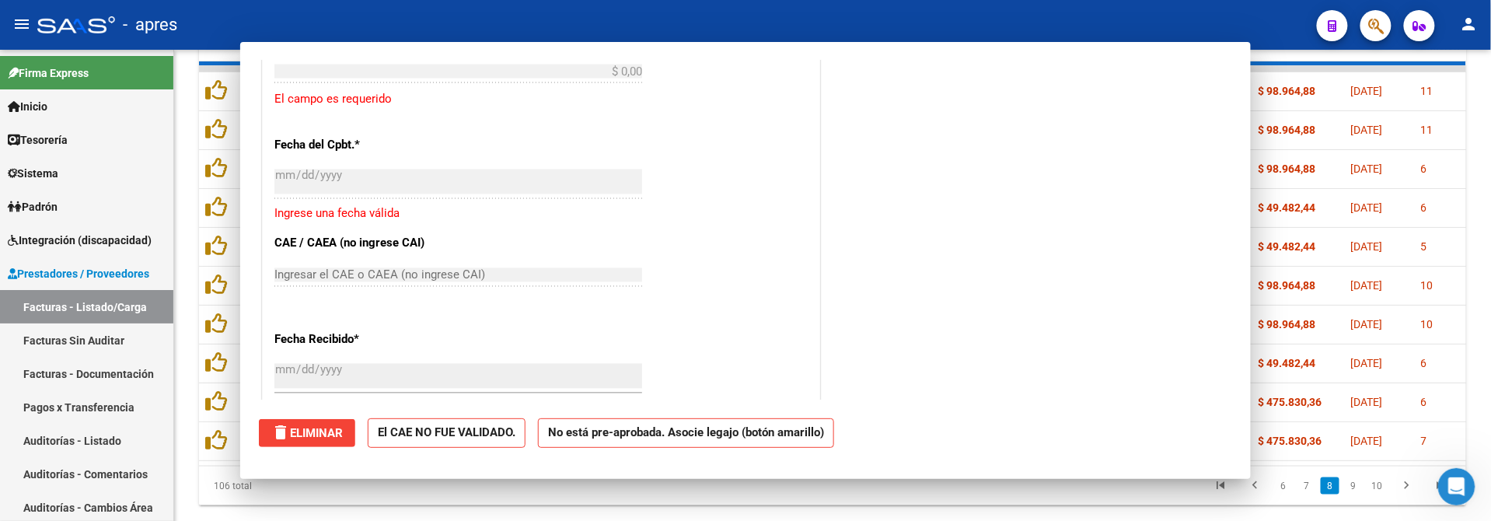
scroll to position [1357, 0]
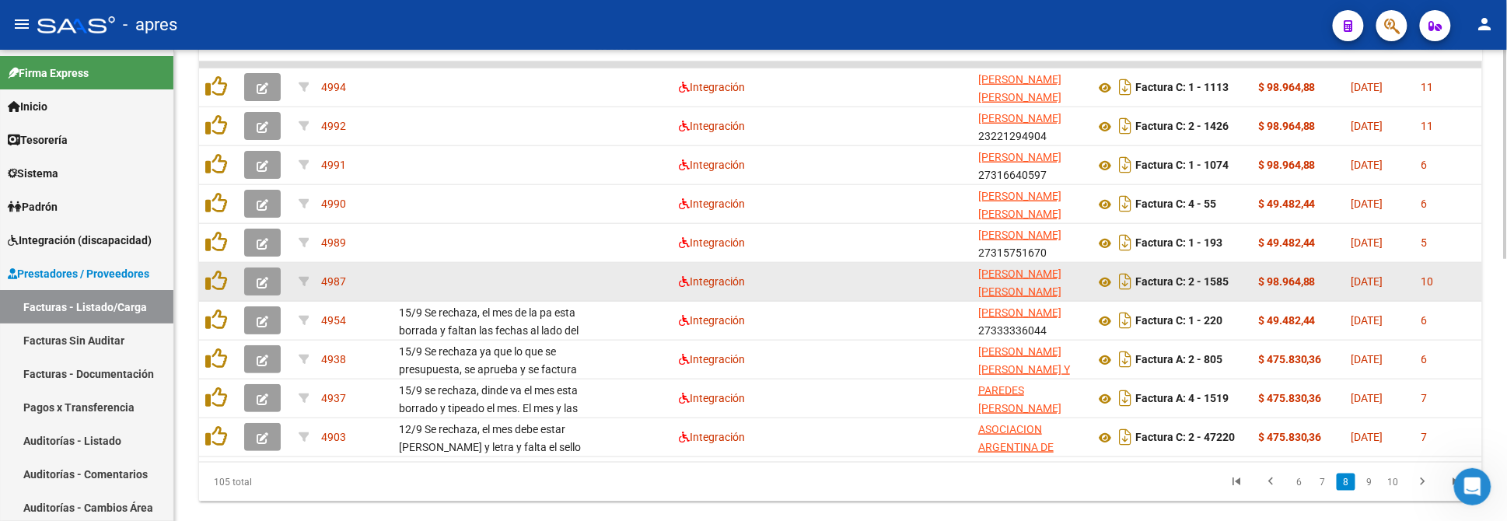
click at [253, 278] on button "button" at bounding box center [262, 281] width 37 height 28
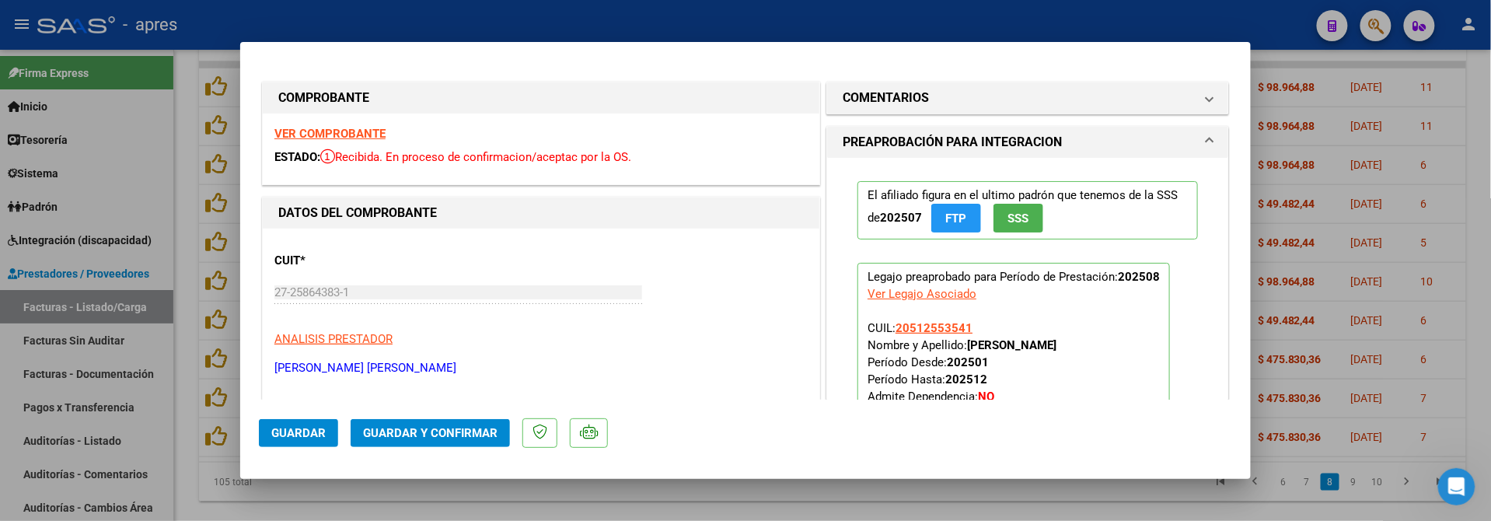
click at [327, 129] on strong "VER COMPROBANTE" at bounding box center [329, 134] width 111 height 14
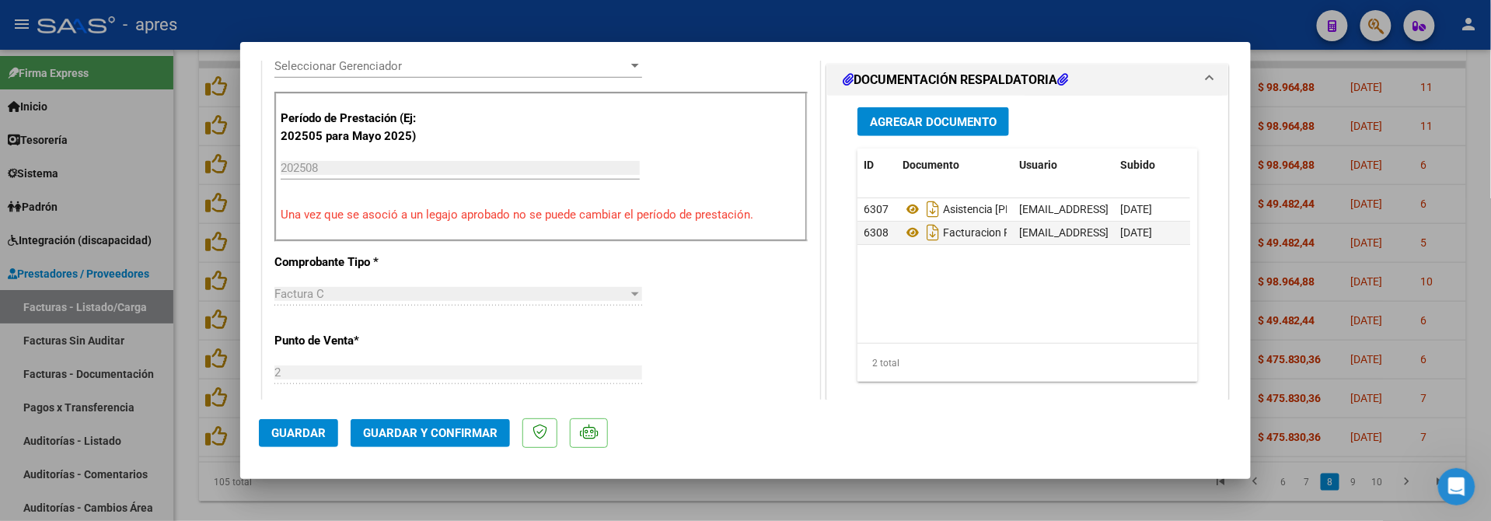
scroll to position [518, 0]
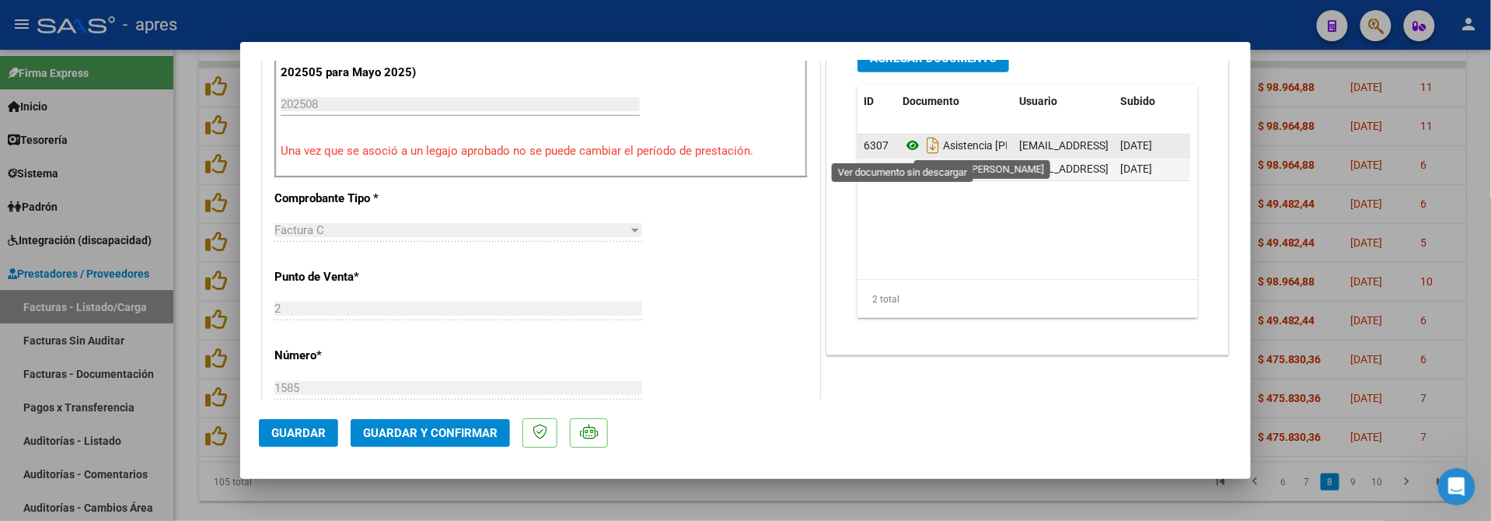
click at [903, 148] on icon at bounding box center [913, 145] width 20 height 19
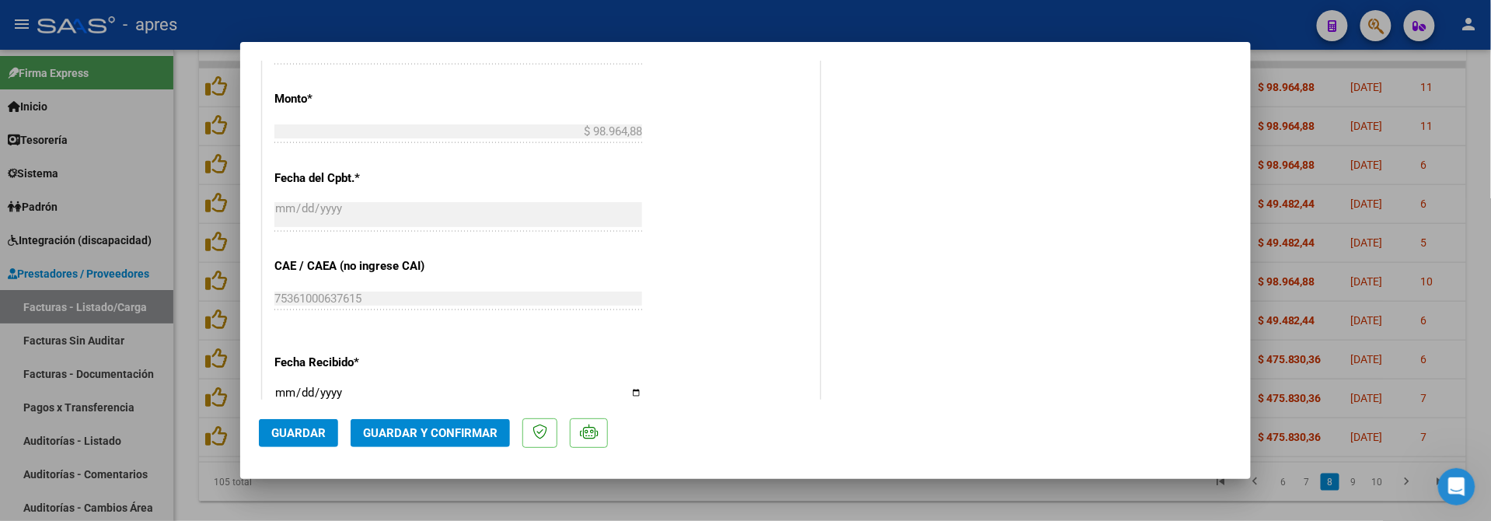
scroll to position [1140, 0]
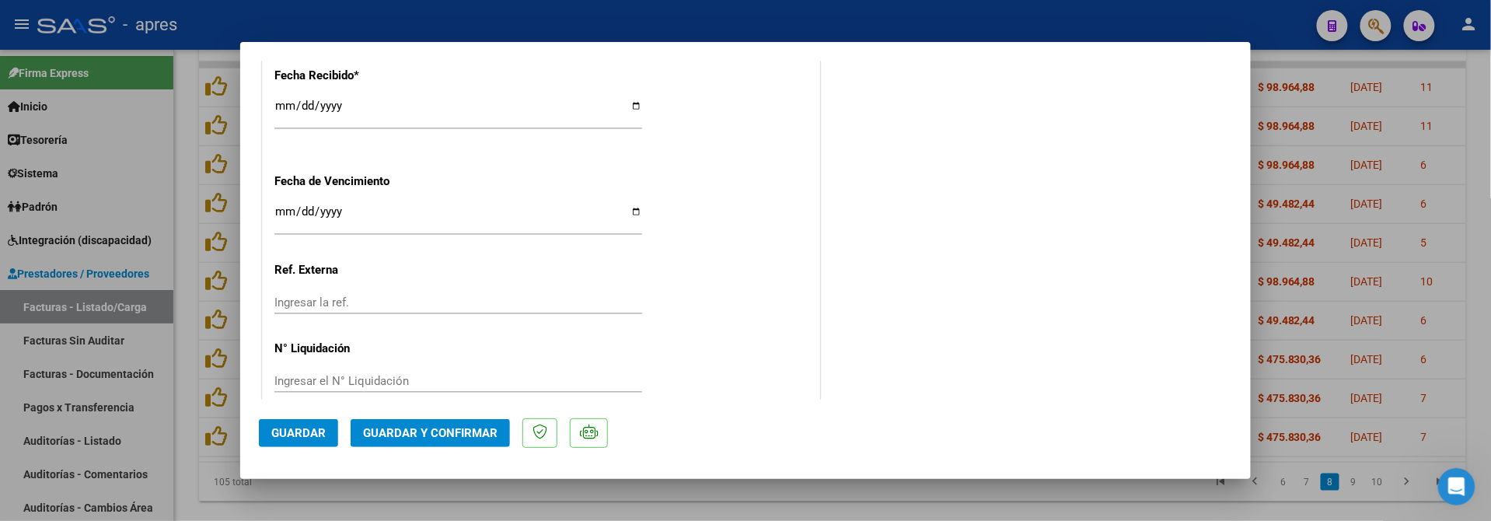
click at [278, 212] on input "Ingresar la fecha" at bounding box center [458, 217] width 368 height 25
type input "[DATE]"
click at [446, 435] on span "Guardar y Confirmar" at bounding box center [430, 433] width 135 height 14
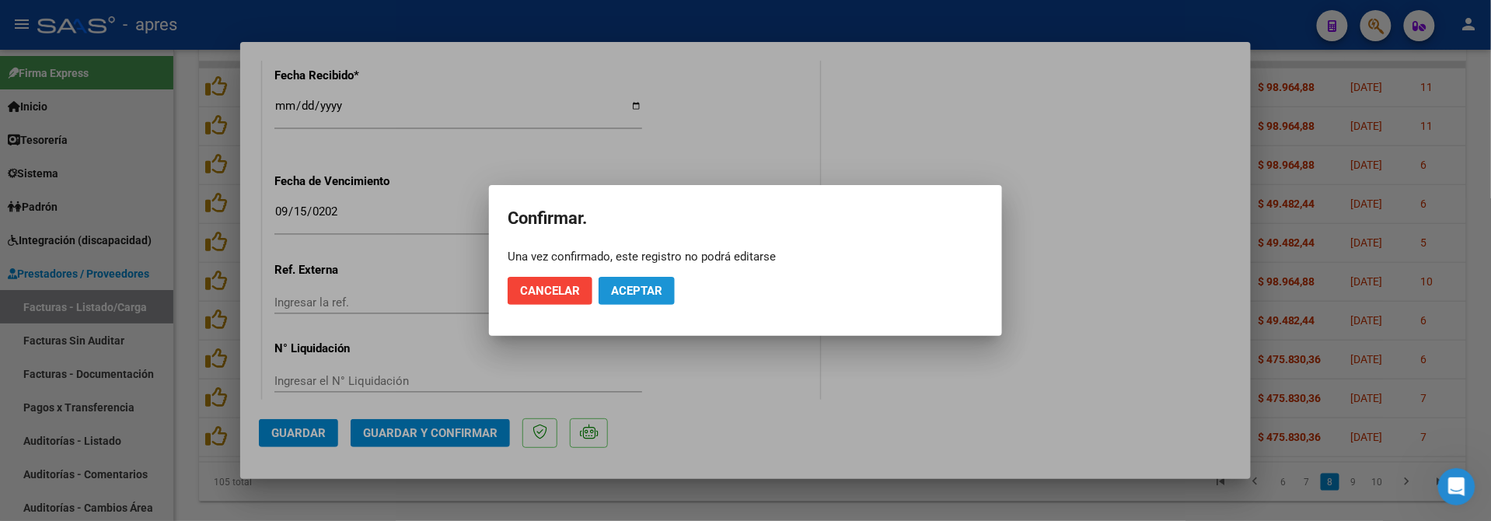
click at [645, 287] on span "Aceptar" at bounding box center [636, 291] width 51 height 14
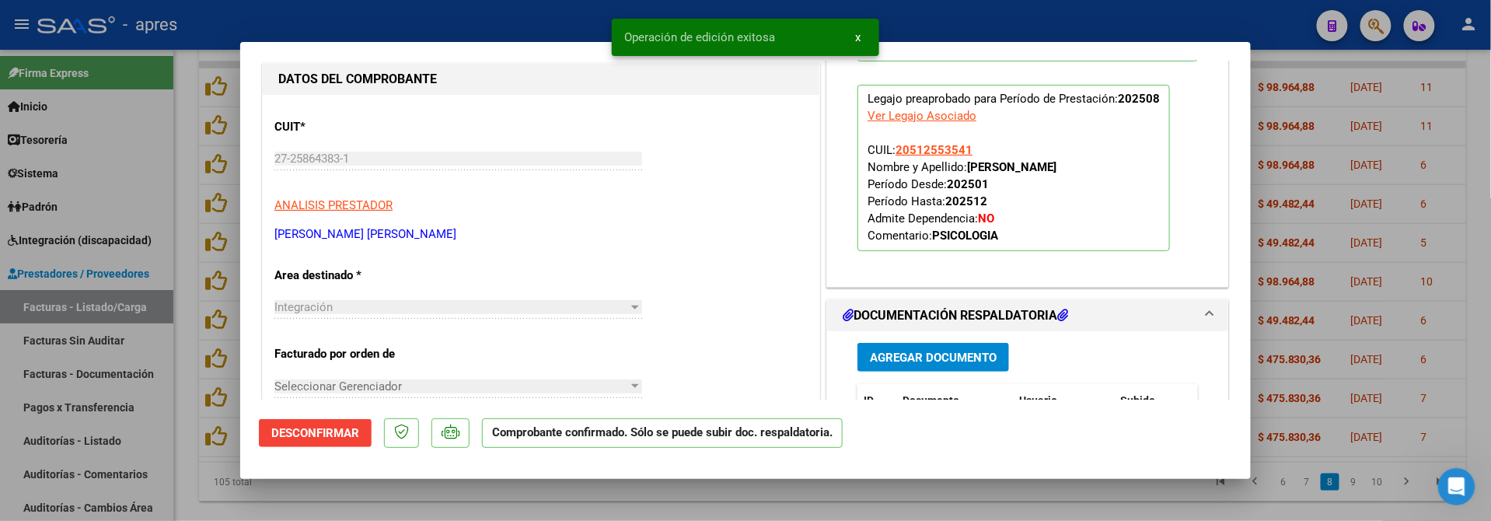
scroll to position [110, 0]
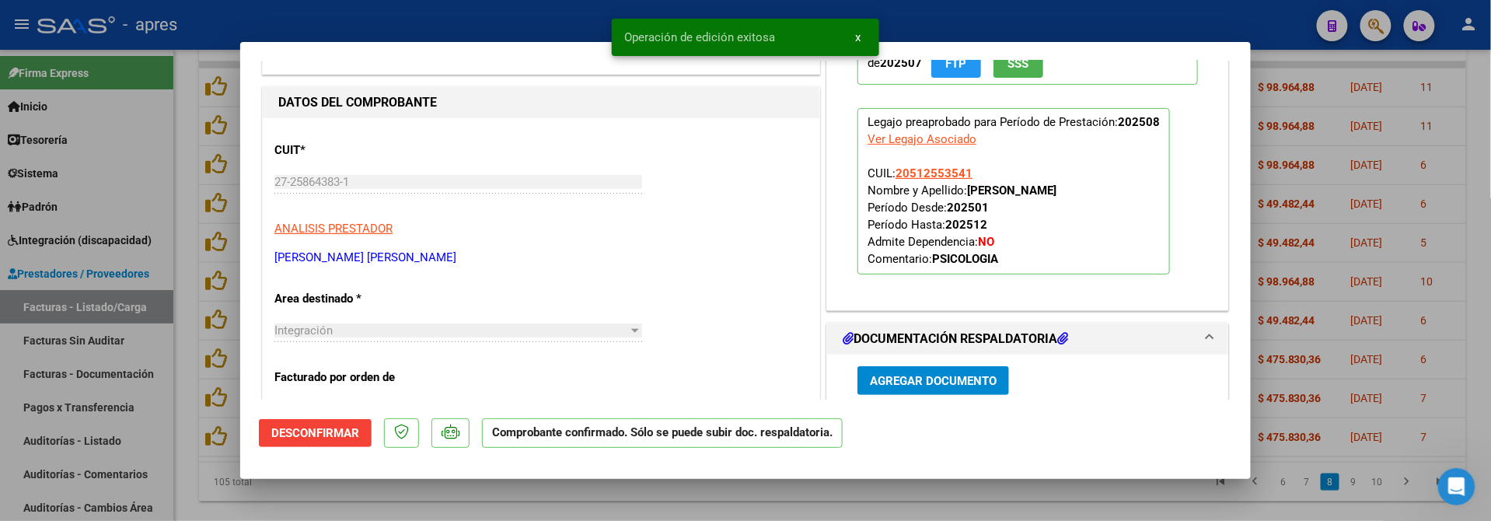
click at [523, 507] on div at bounding box center [745, 260] width 1491 height 521
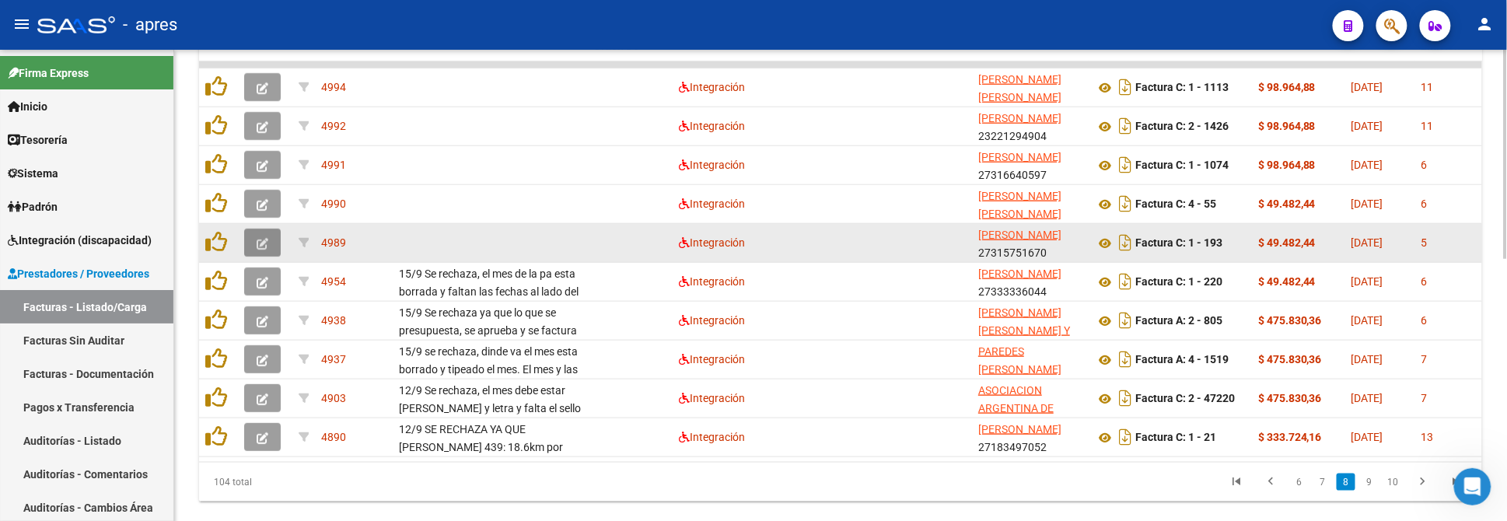
click at [259, 238] on icon "button" at bounding box center [263, 244] width 12 height 12
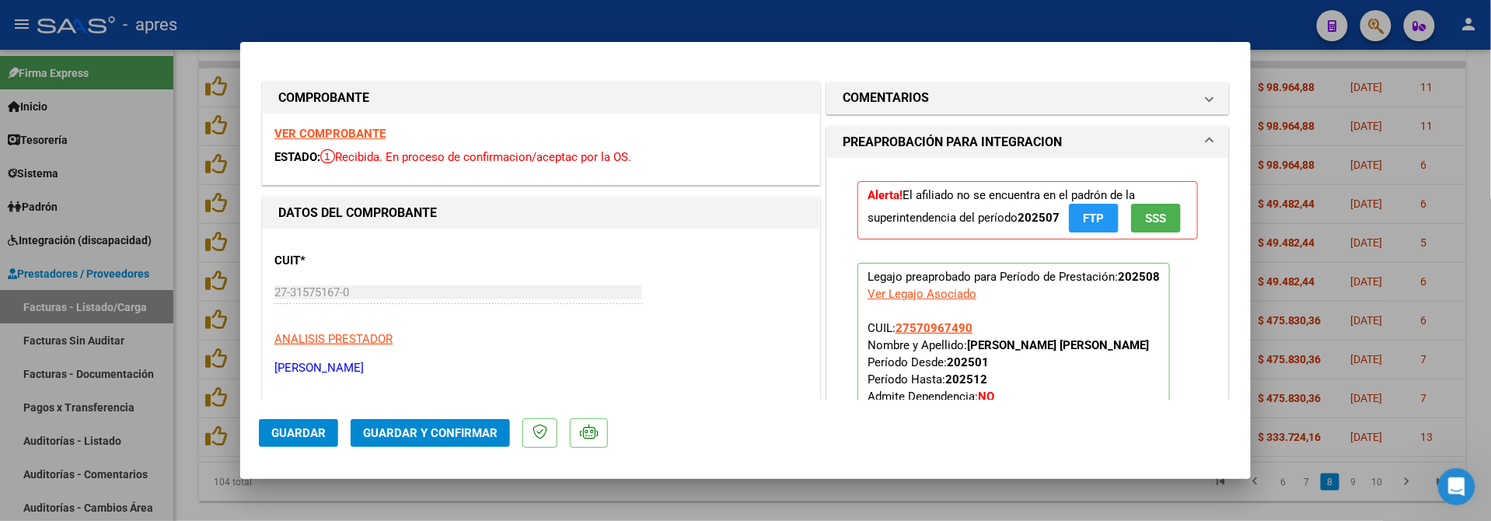
click at [343, 135] on strong "VER COMPROBANTE" at bounding box center [329, 134] width 111 height 14
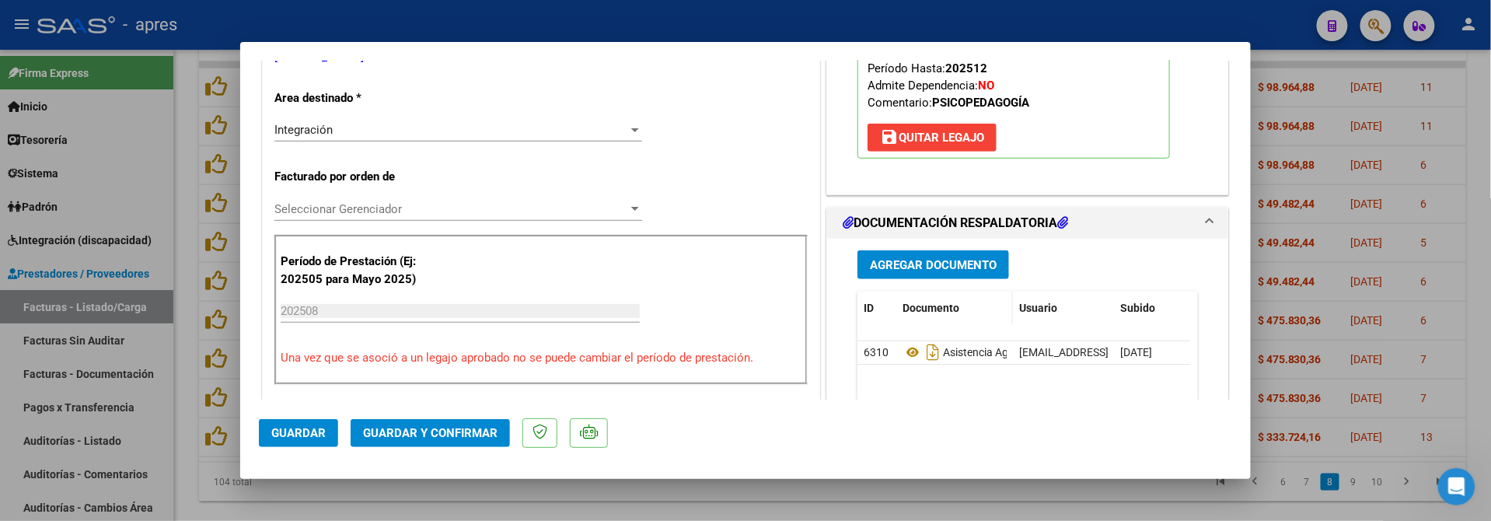
scroll to position [414, 0]
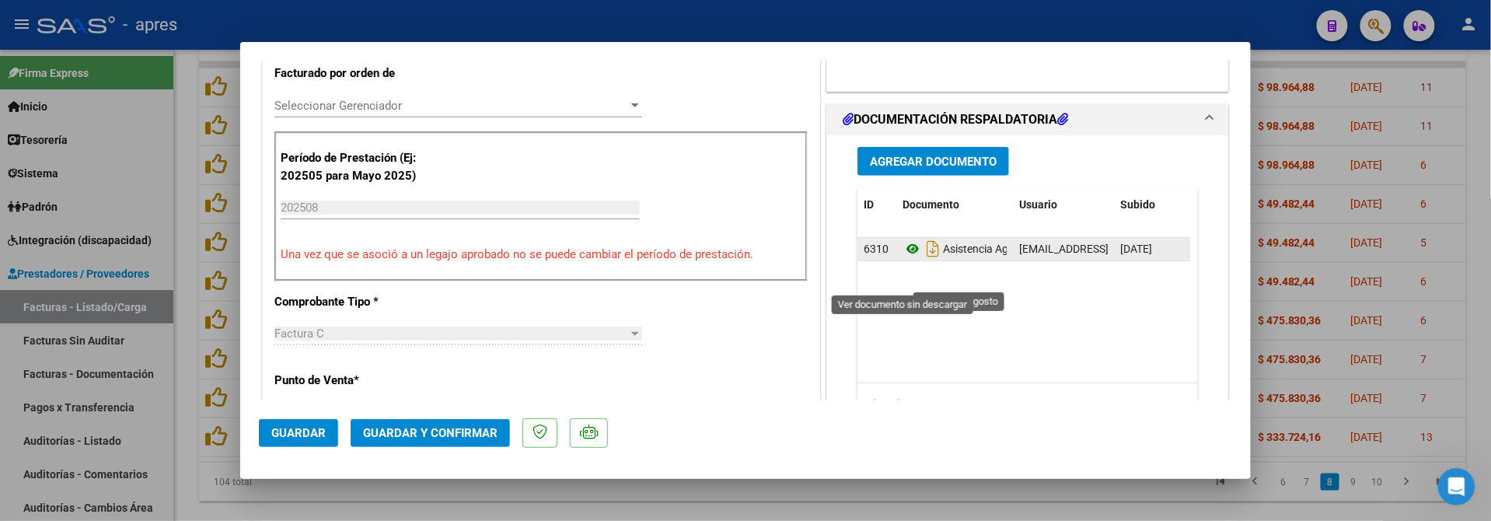
click at [903, 258] on icon at bounding box center [913, 248] width 20 height 19
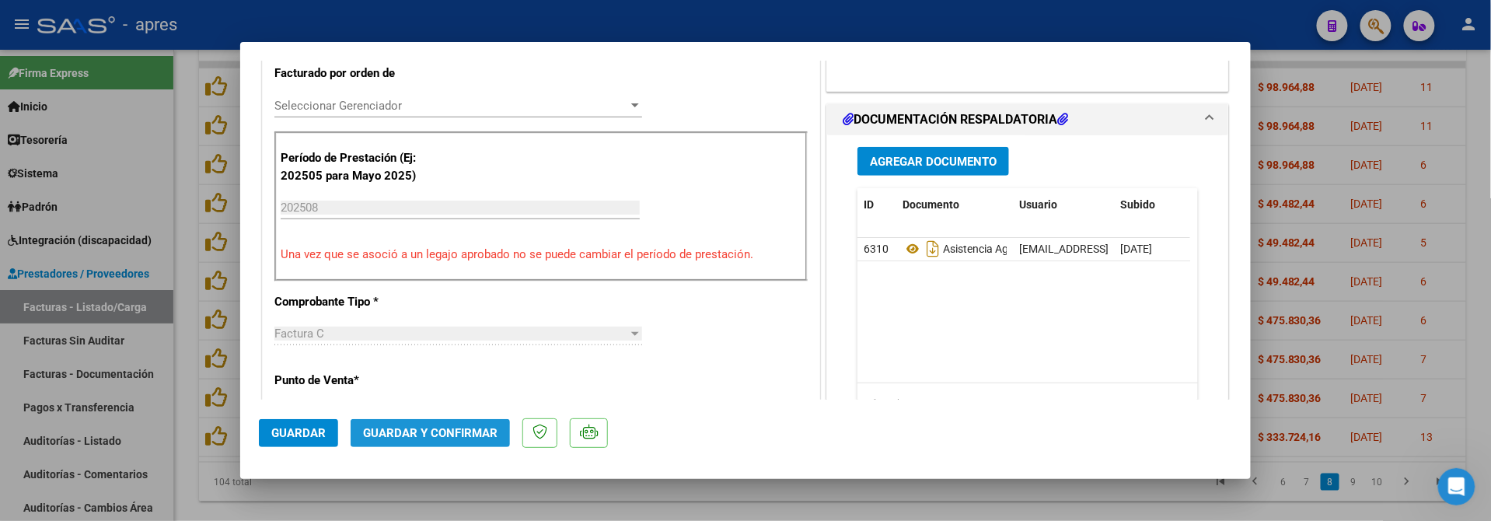
click at [421, 436] on span "Guardar y Confirmar" at bounding box center [430, 433] width 135 height 14
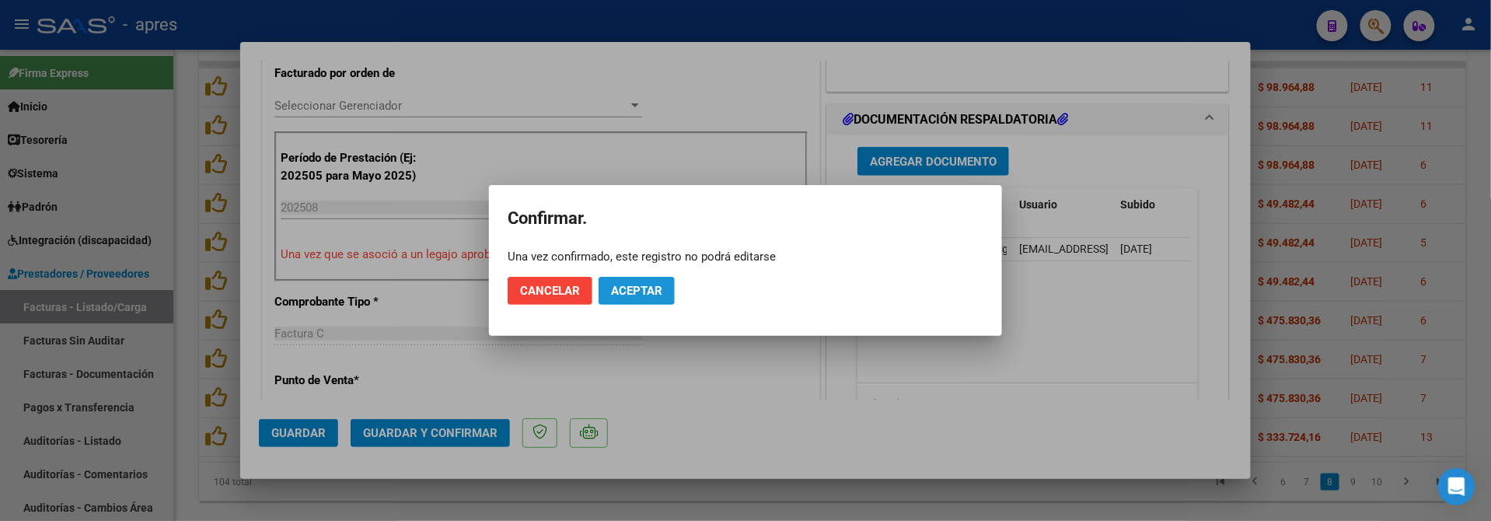
click at [641, 286] on span "Aceptar" at bounding box center [636, 291] width 51 height 14
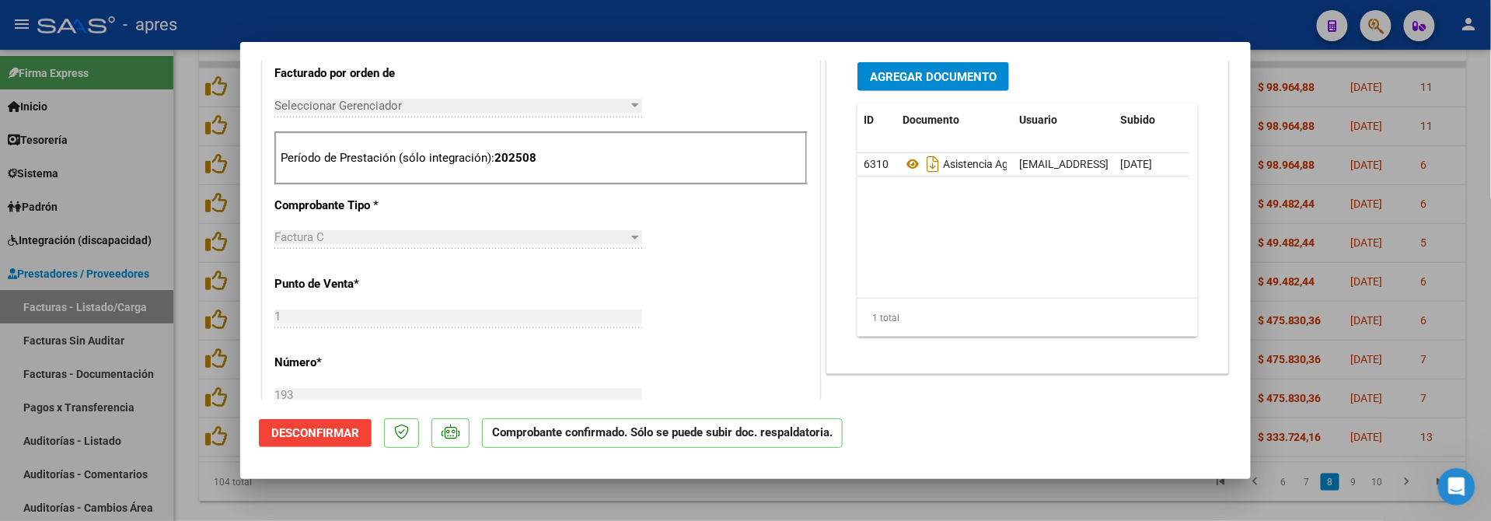
click at [481, 486] on div at bounding box center [745, 260] width 1491 height 521
type input "$ 0,00"
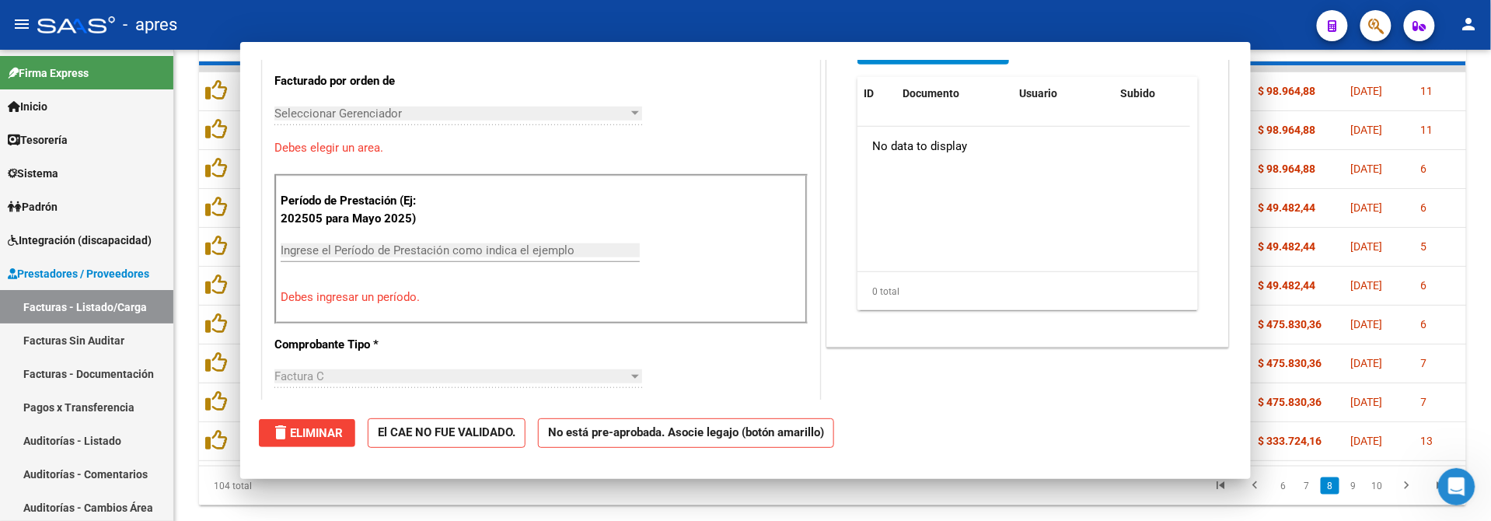
scroll to position [442, 0]
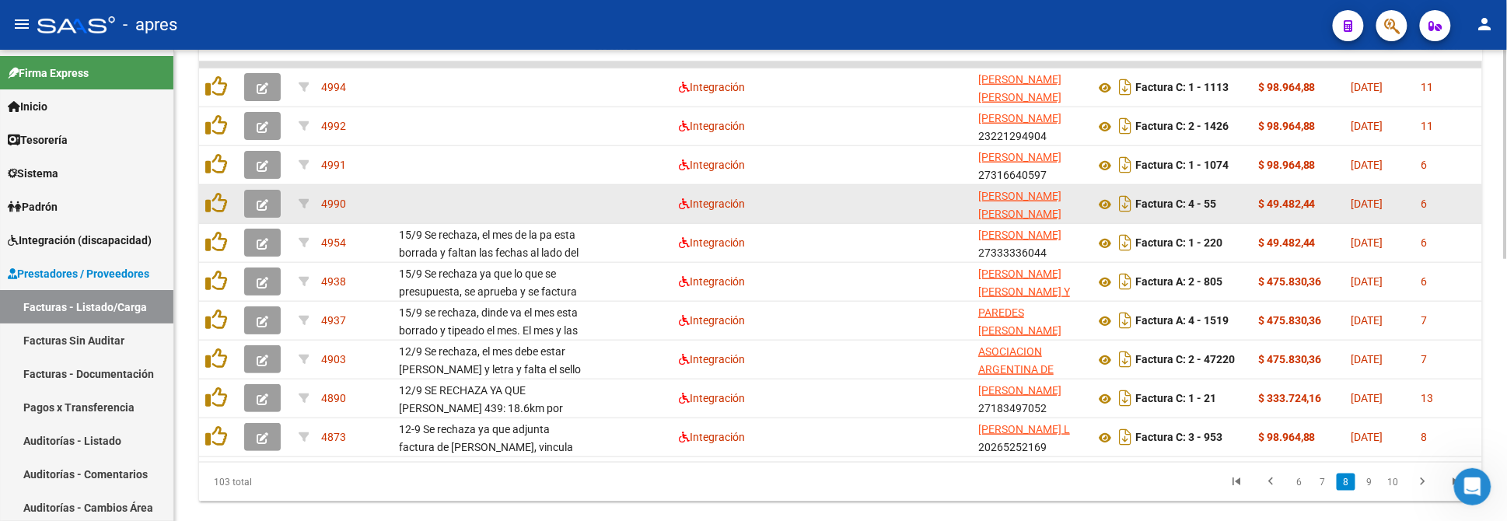
click at [268, 200] on button "button" at bounding box center [262, 204] width 37 height 28
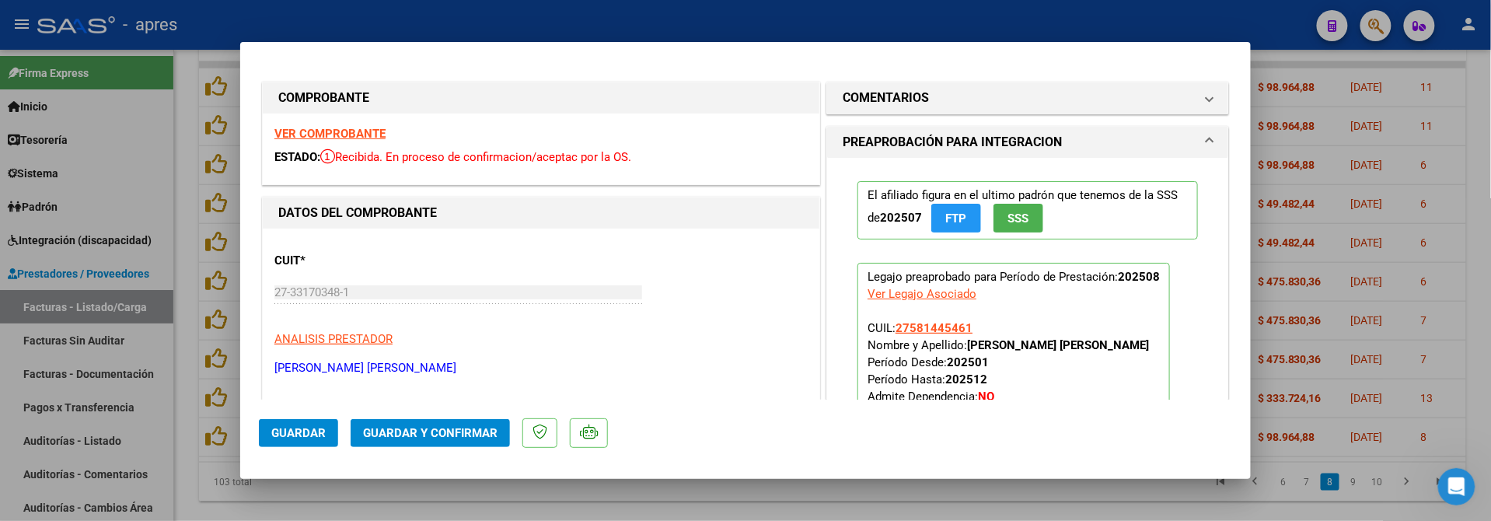
click at [379, 140] on strong "VER COMPROBANTE" at bounding box center [329, 134] width 111 height 14
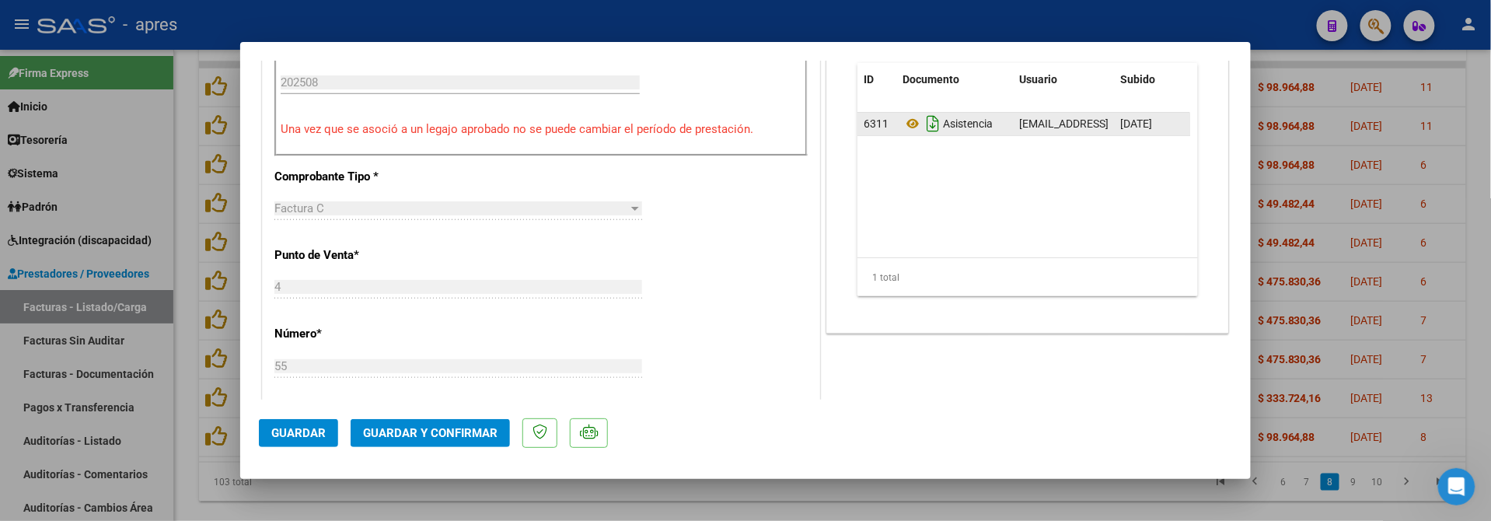
scroll to position [518, 0]
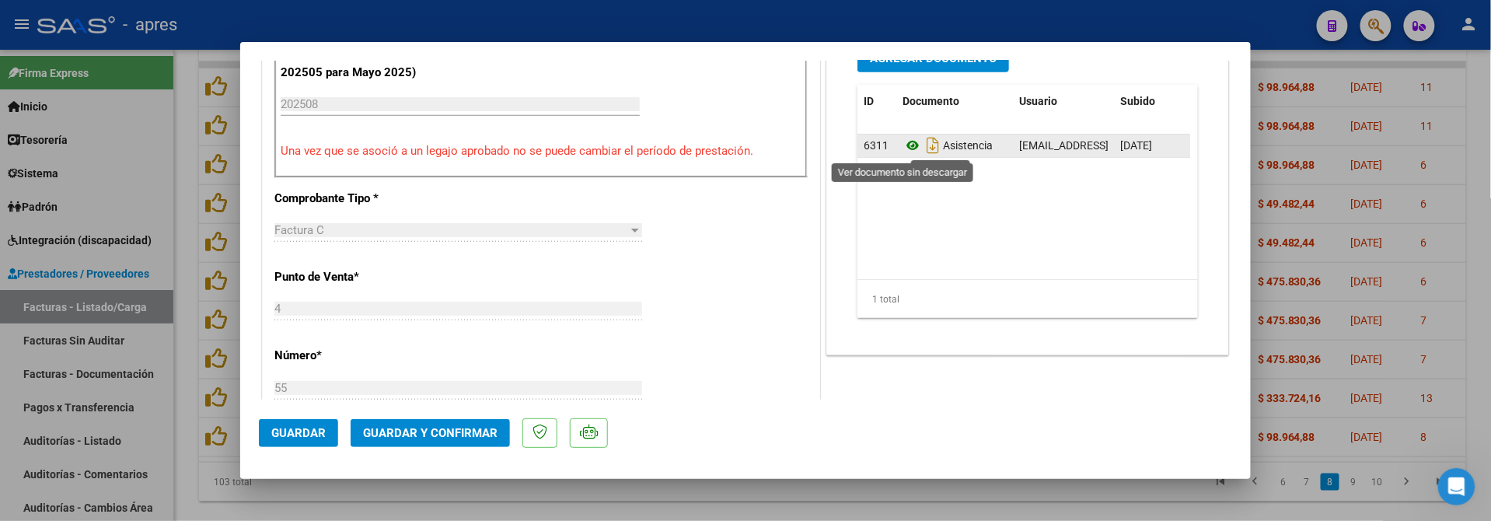
click at [907, 146] on icon at bounding box center [913, 145] width 20 height 19
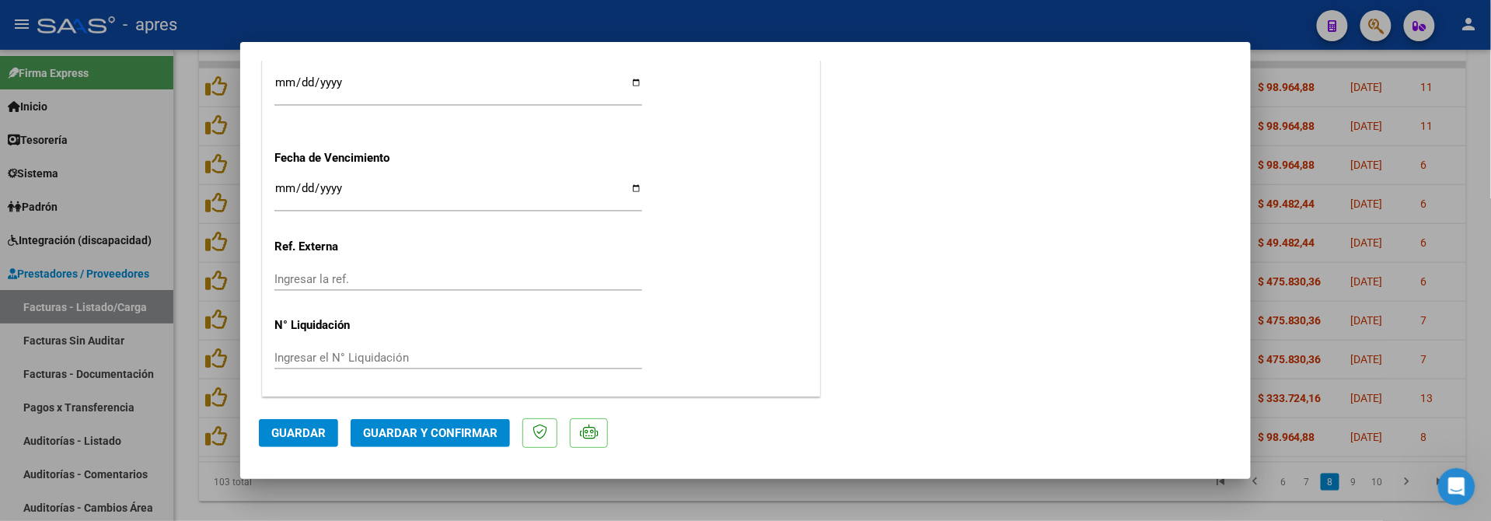
scroll to position [1165, 0]
drag, startPoint x: 278, startPoint y: 184, endPoint x: 312, endPoint y: 169, distance: 37.3
click at [283, 182] on input "Ingresar la fecha" at bounding box center [458, 194] width 368 height 25
type input "[DATE]"
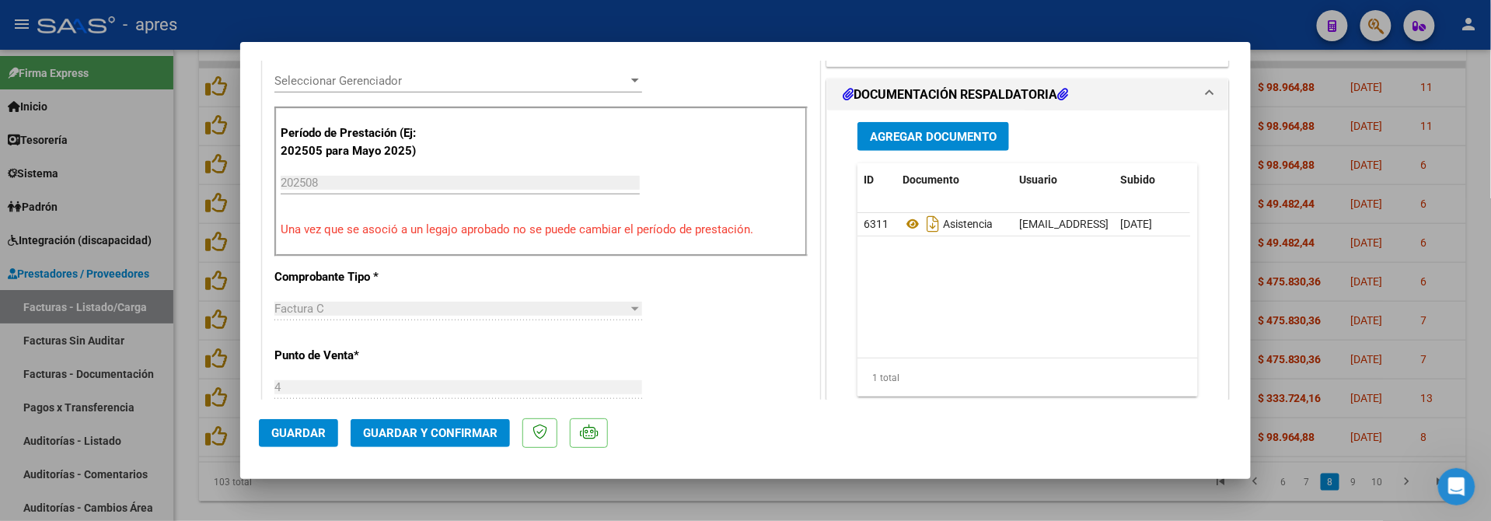
scroll to position [232, 0]
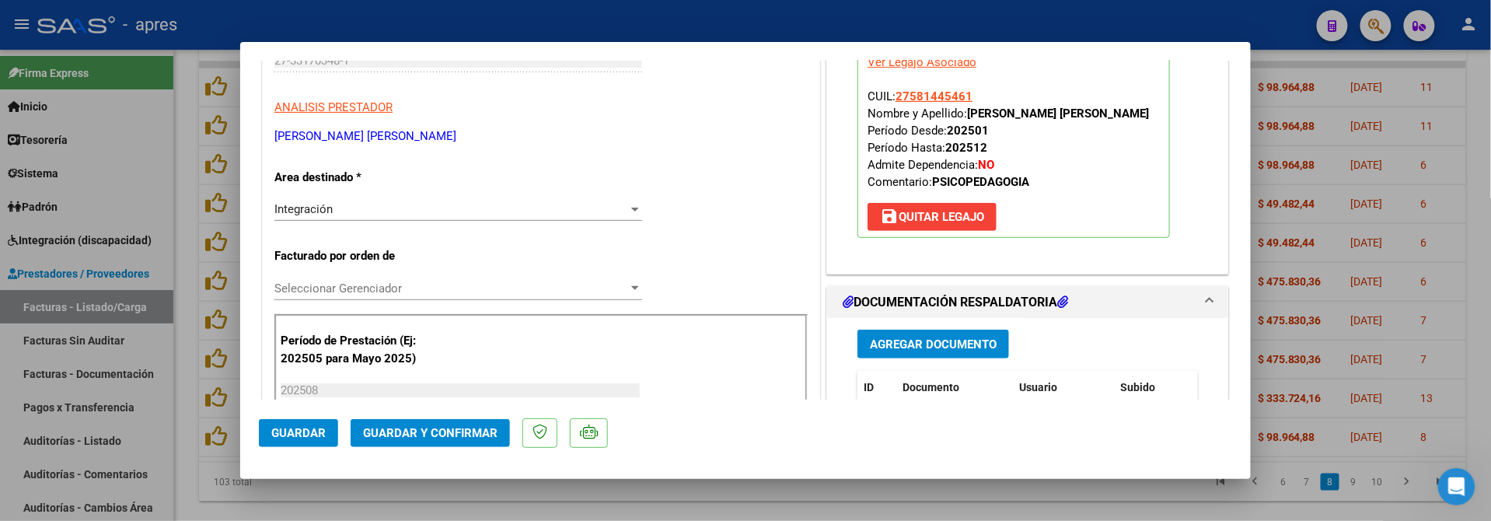
click at [418, 427] on span "Guardar y Confirmar" at bounding box center [430, 433] width 135 height 14
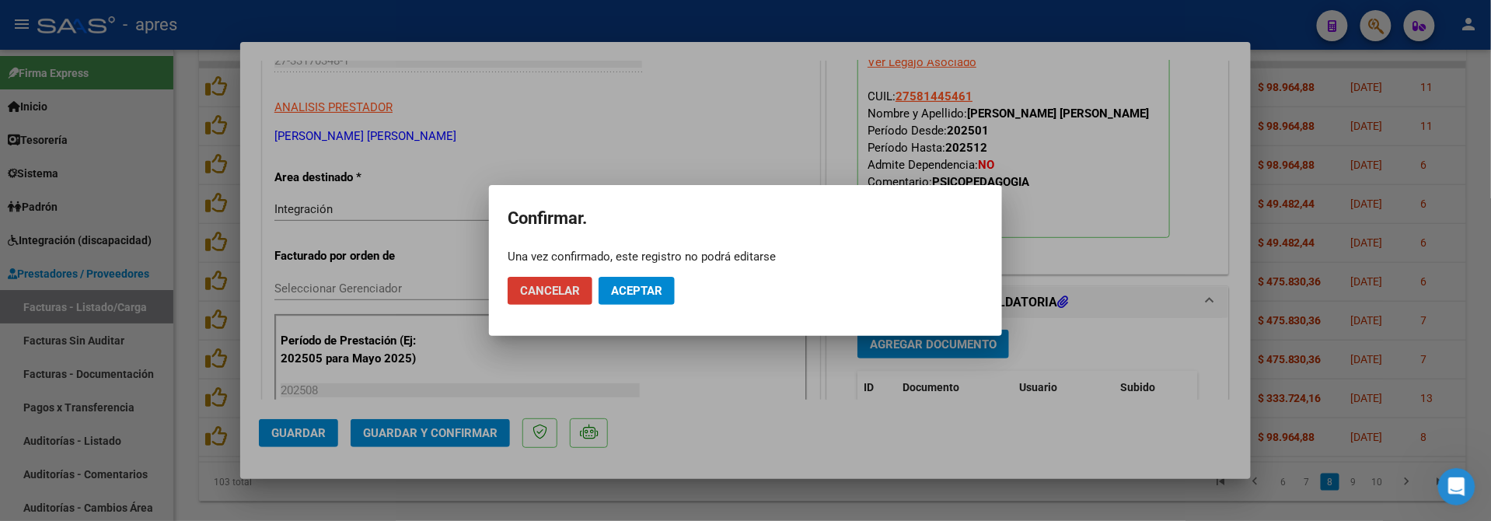
click at [660, 297] on span "Aceptar" at bounding box center [636, 291] width 51 height 14
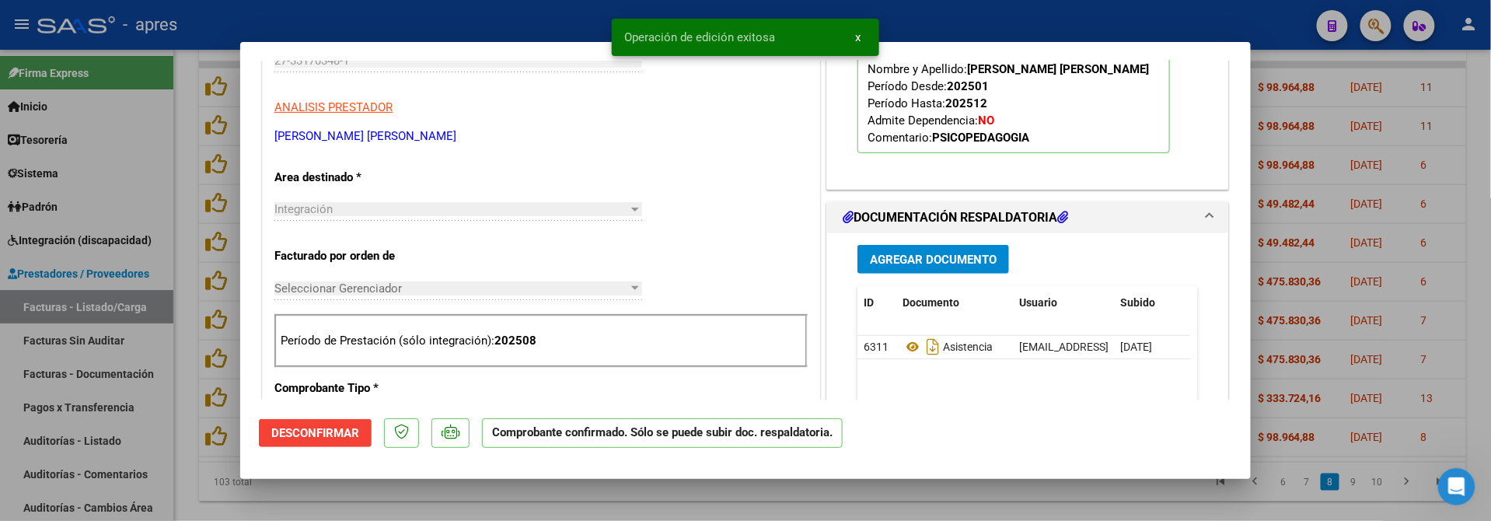
click at [350, 498] on div at bounding box center [745, 260] width 1491 height 521
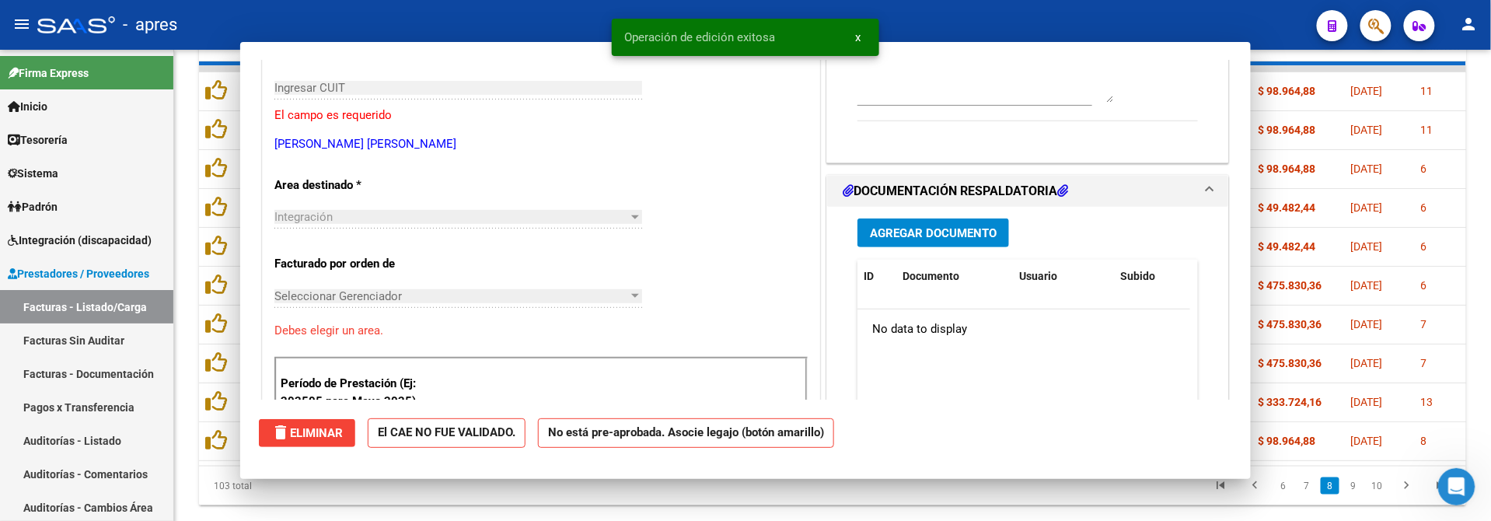
scroll to position [0, 0]
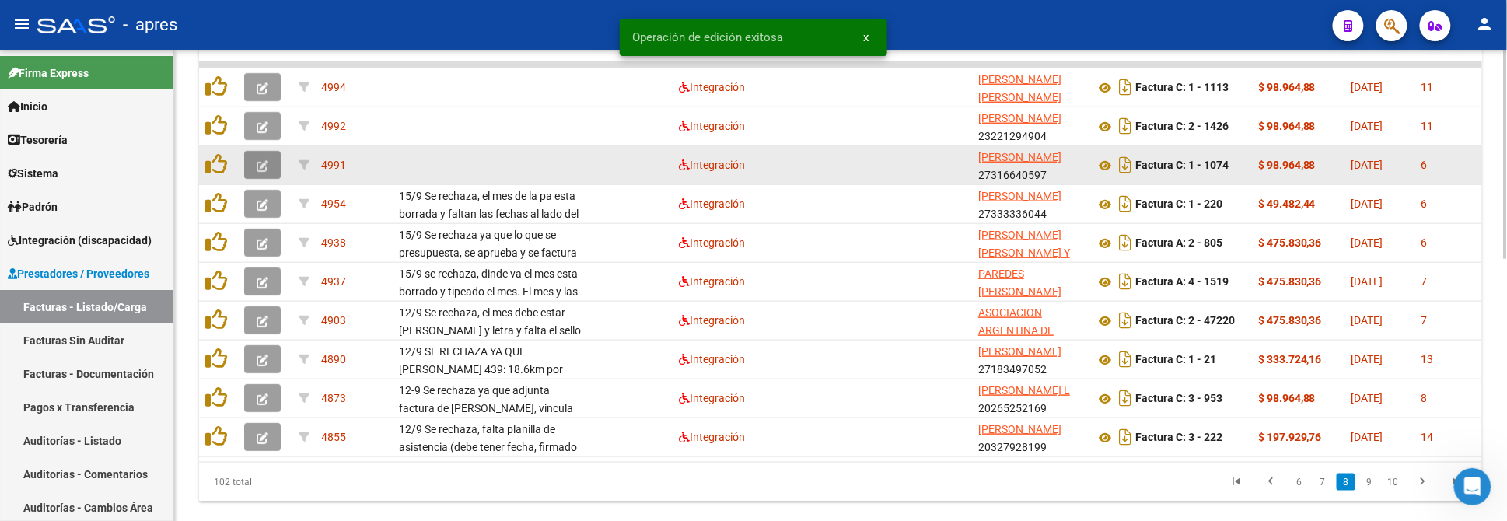
click at [264, 160] on icon "button" at bounding box center [263, 166] width 12 height 12
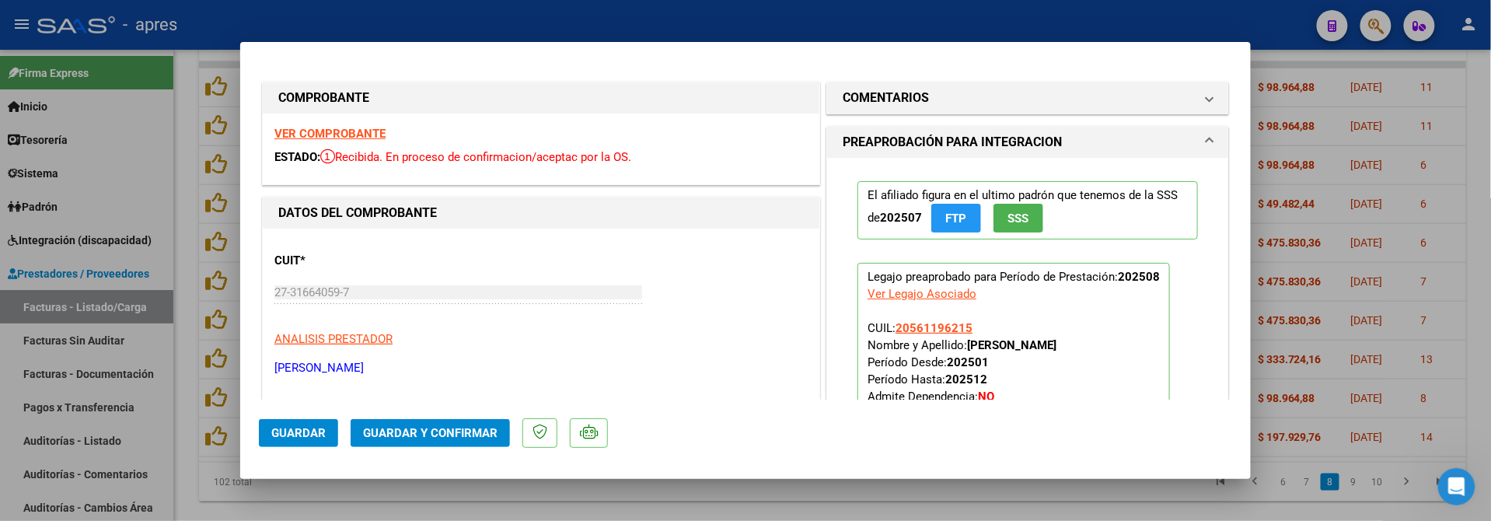
click at [371, 127] on strong "VER COMPROBANTE" at bounding box center [329, 134] width 111 height 14
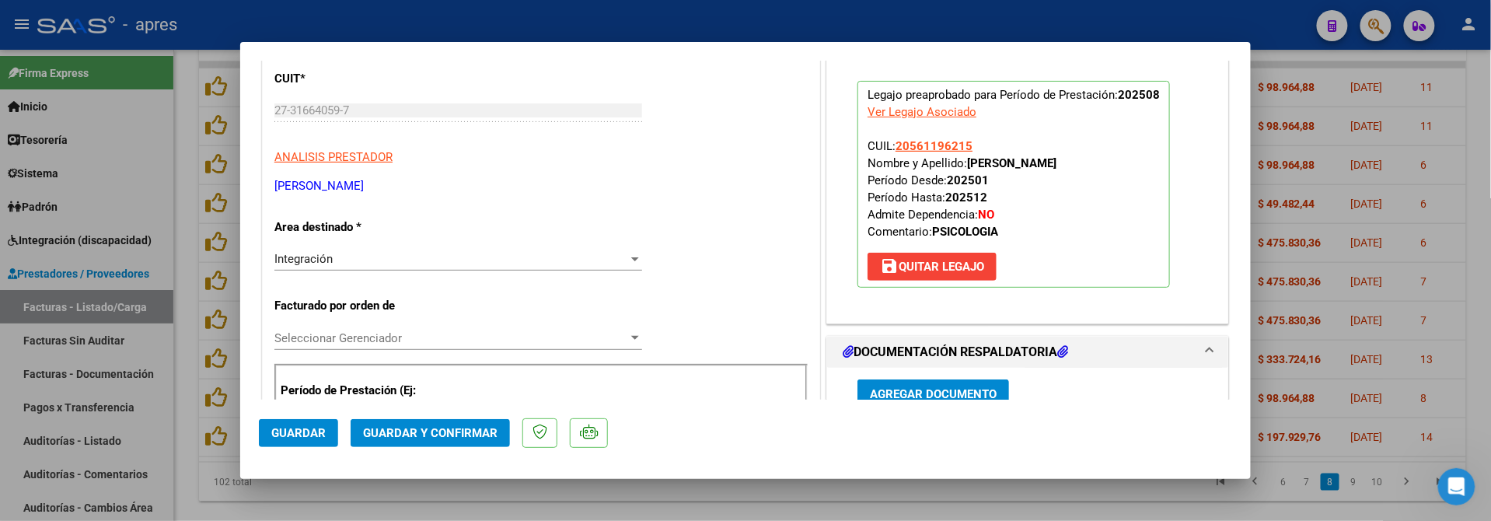
scroll to position [414, 0]
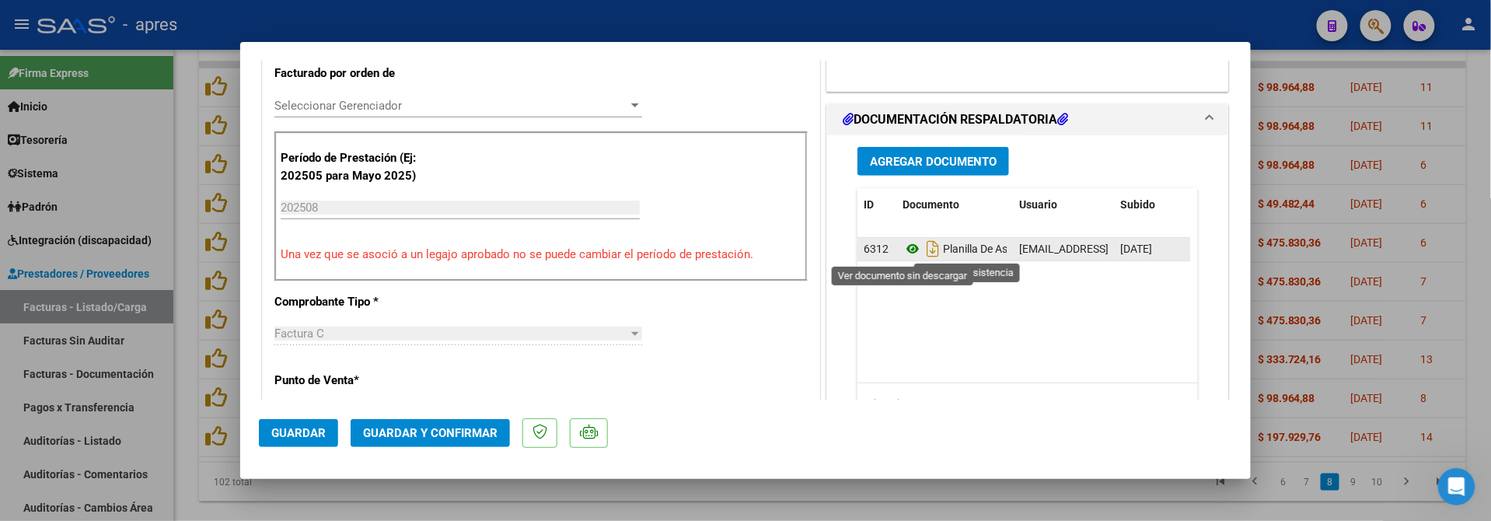
click at [904, 250] on icon at bounding box center [913, 248] width 20 height 19
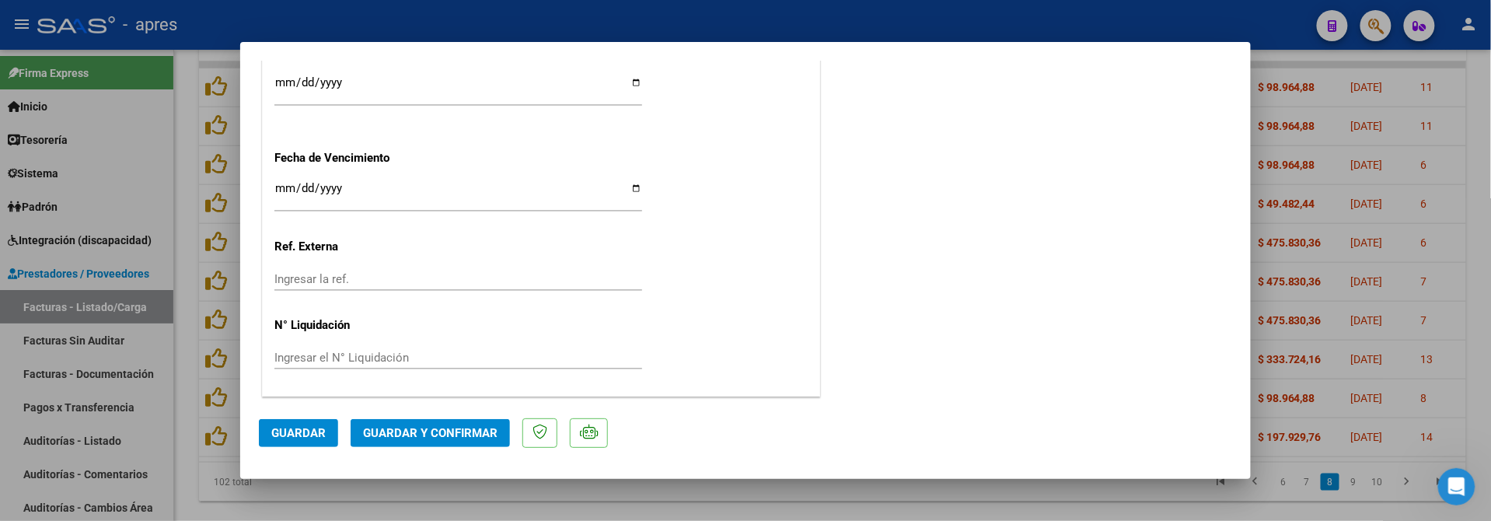
scroll to position [1165, 0]
click at [457, 411] on mat-dialog-actions "Guardar Guardar y Confirmar" at bounding box center [746, 430] width 974 height 61
click at [451, 433] on span "Guardar y Confirmar" at bounding box center [430, 433] width 135 height 14
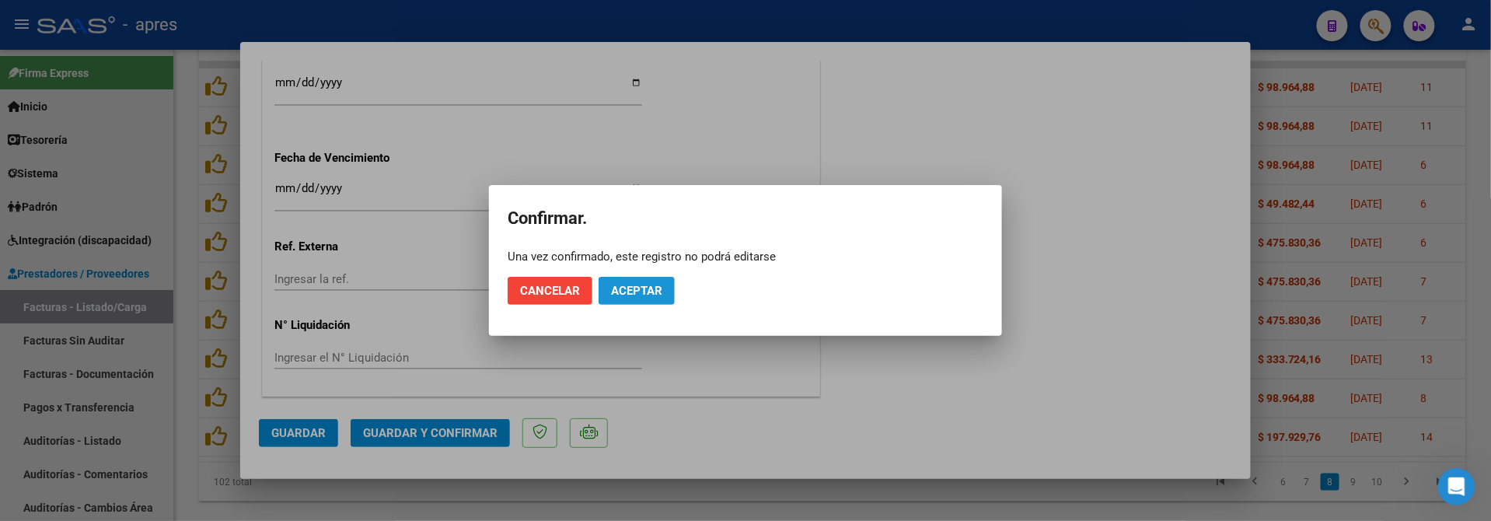
click at [628, 290] on span "Aceptar" at bounding box center [636, 291] width 51 height 14
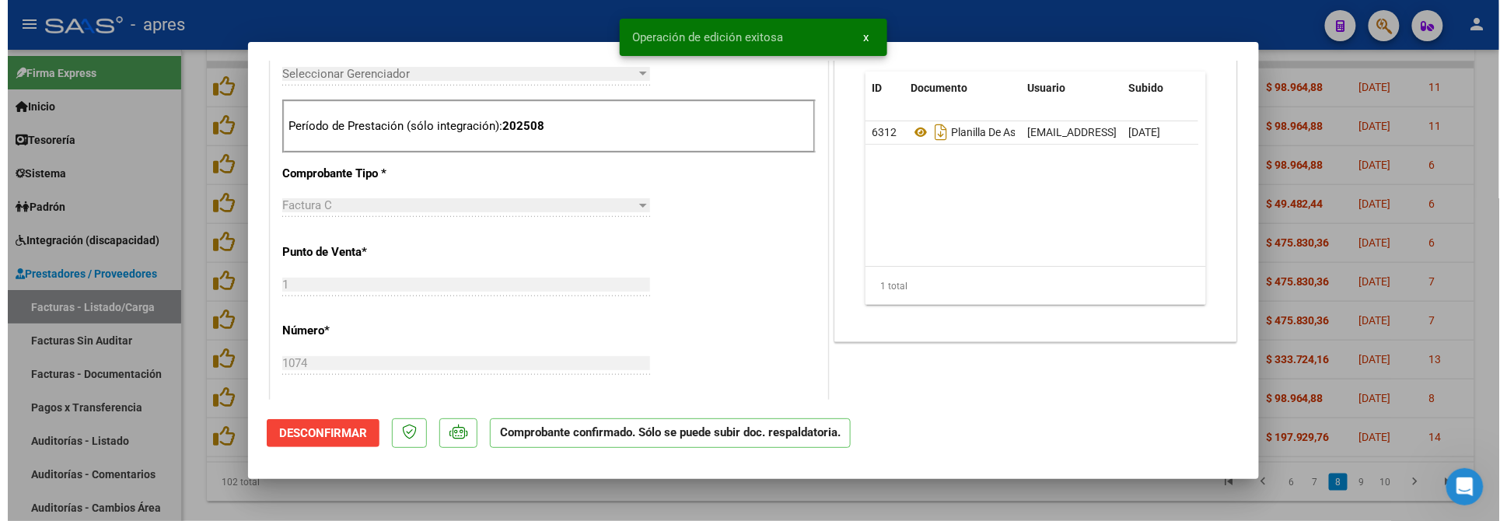
scroll to position [239, 0]
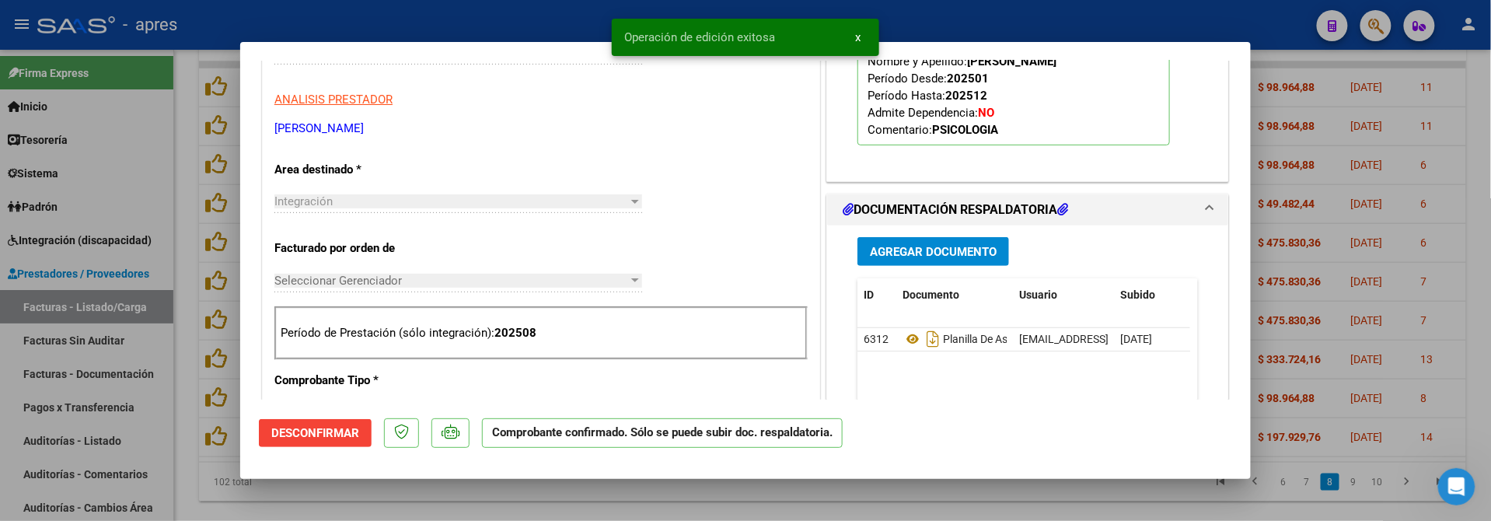
click at [362, 490] on div at bounding box center [745, 260] width 1491 height 521
type input "$ 0,00"
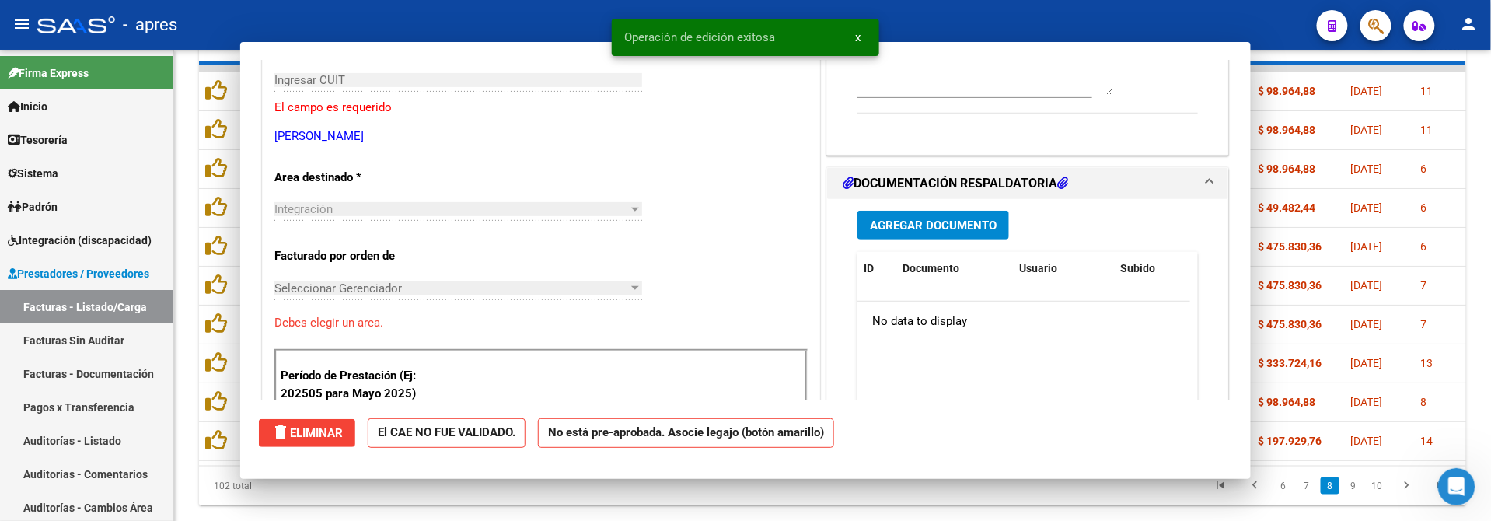
scroll to position [0, 0]
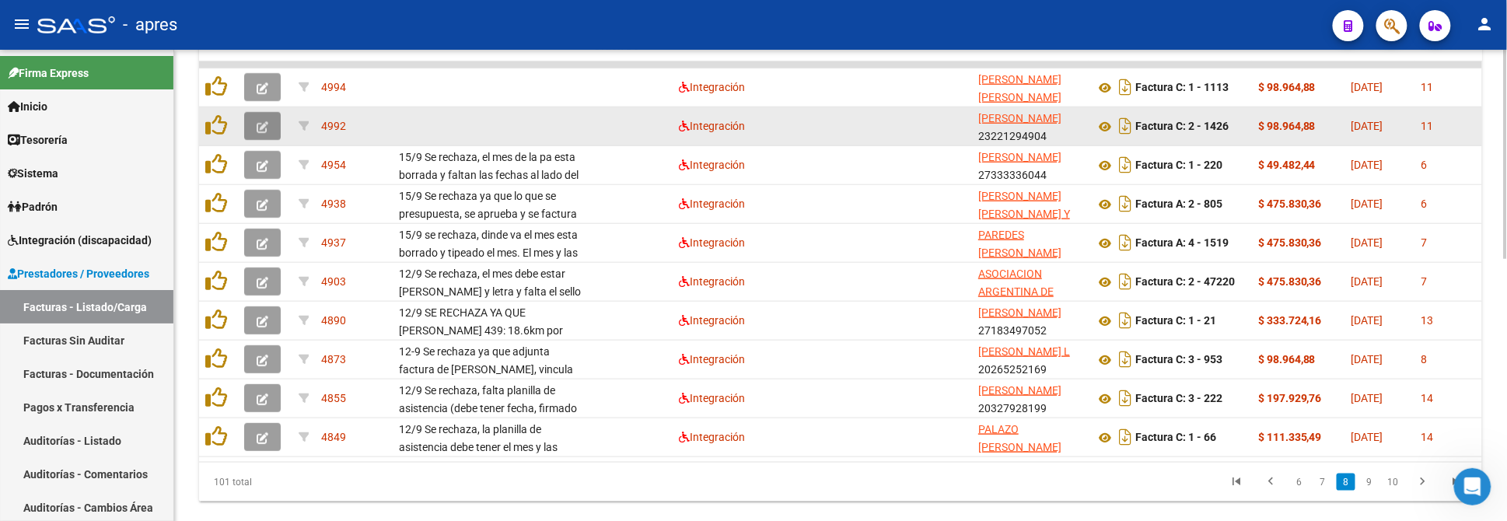
click at [255, 119] on button "button" at bounding box center [262, 126] width 37 height 28
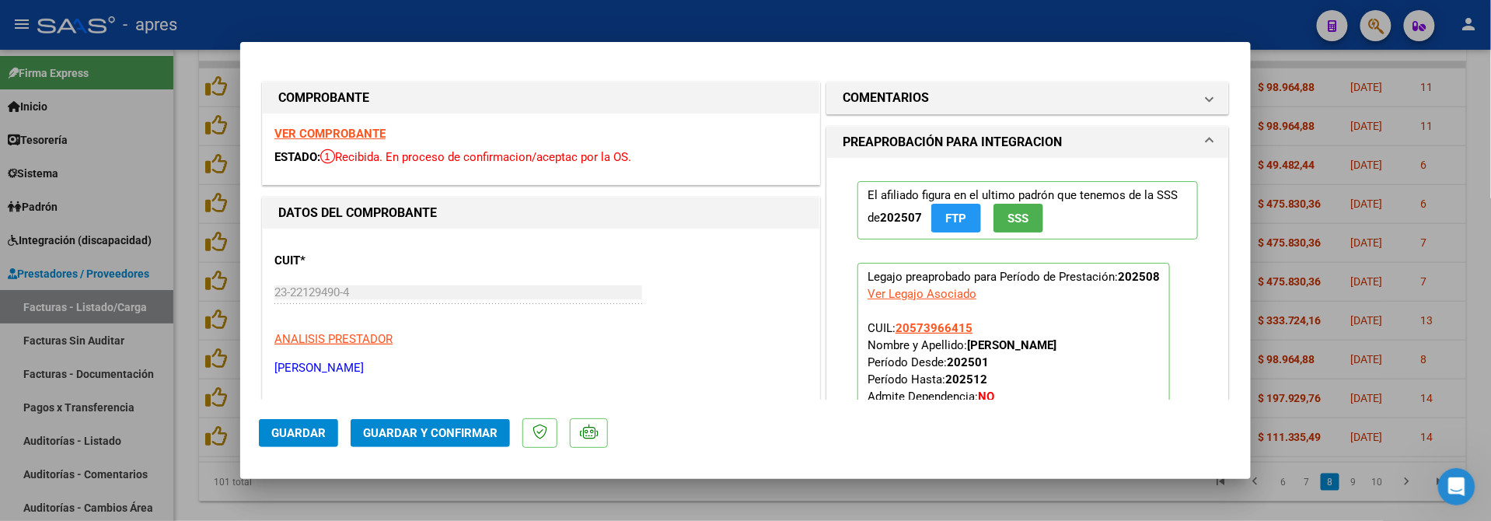
click at [365, 132] on strong "VER COMPROBANTE" at bounding box center [329, 134] width 111 height 14
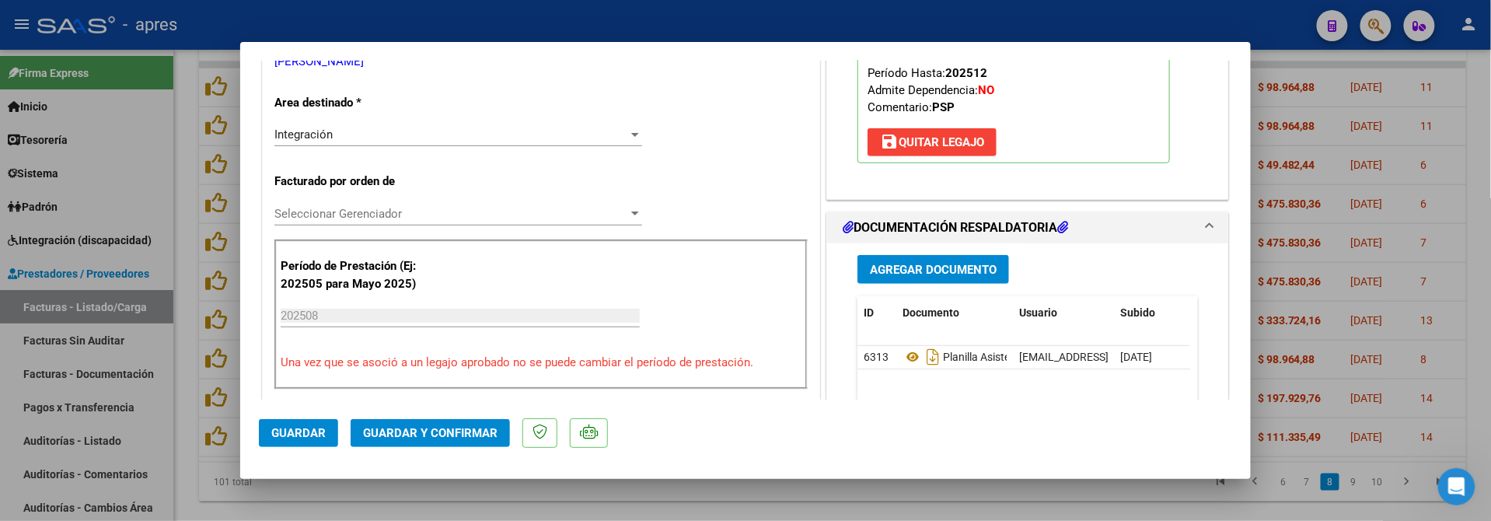
scroll to position [518, 0]
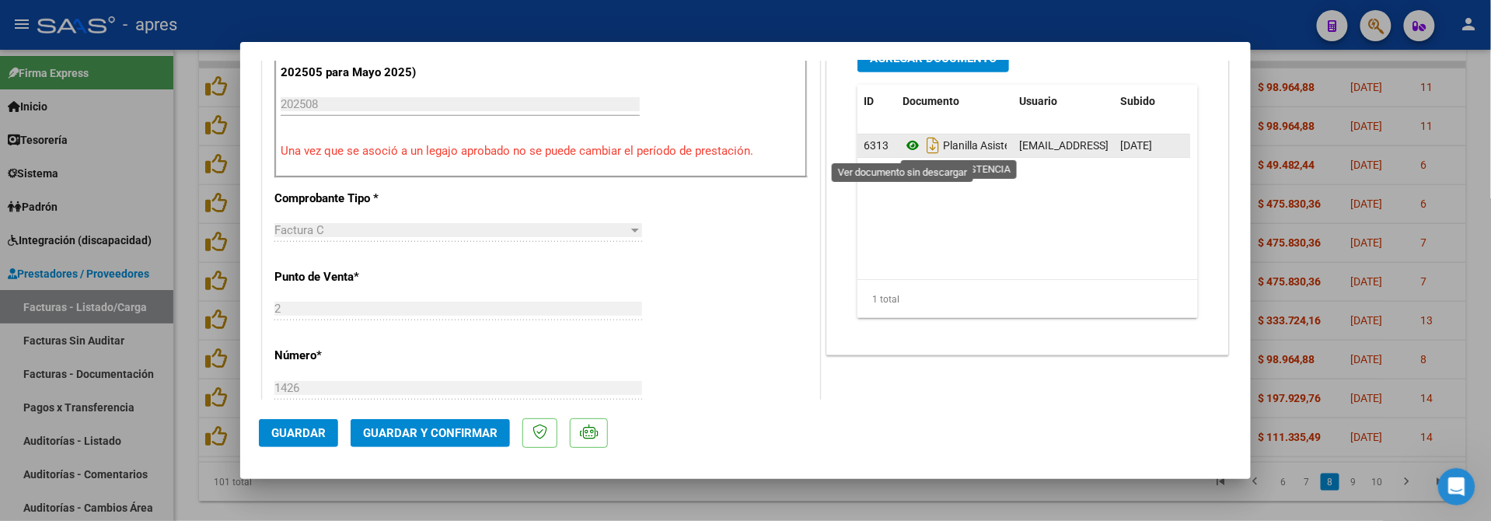
click at [903, 153] on icon at bounding box center [913, 145] width 20 height 19
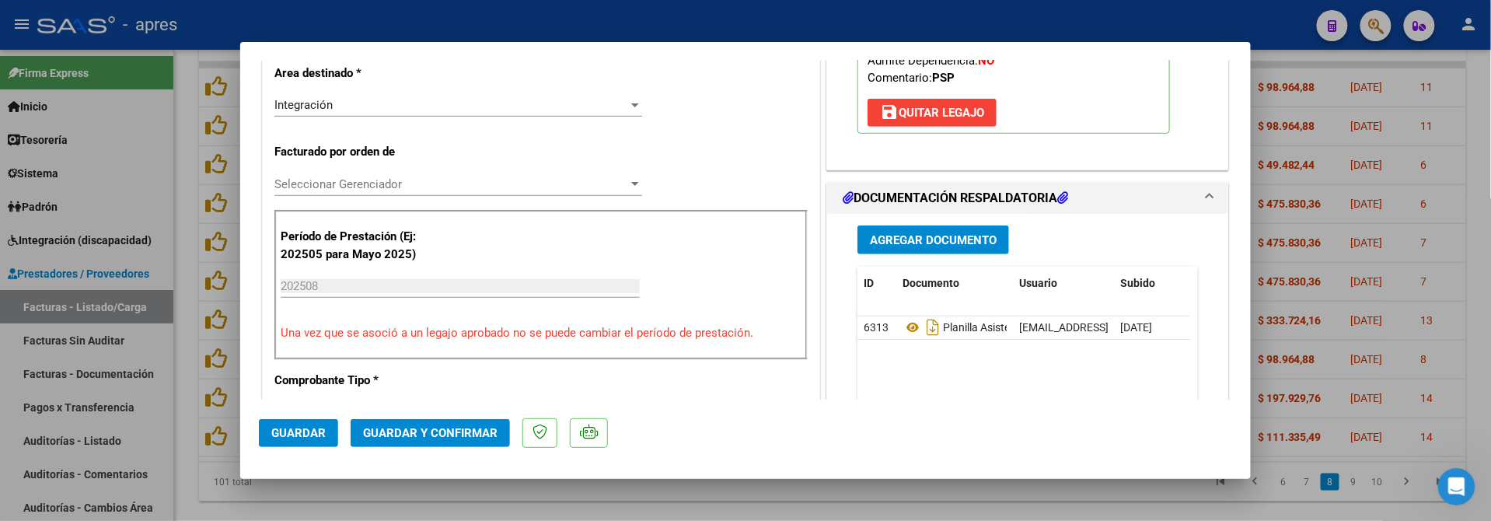
scroll to position [232, 0]
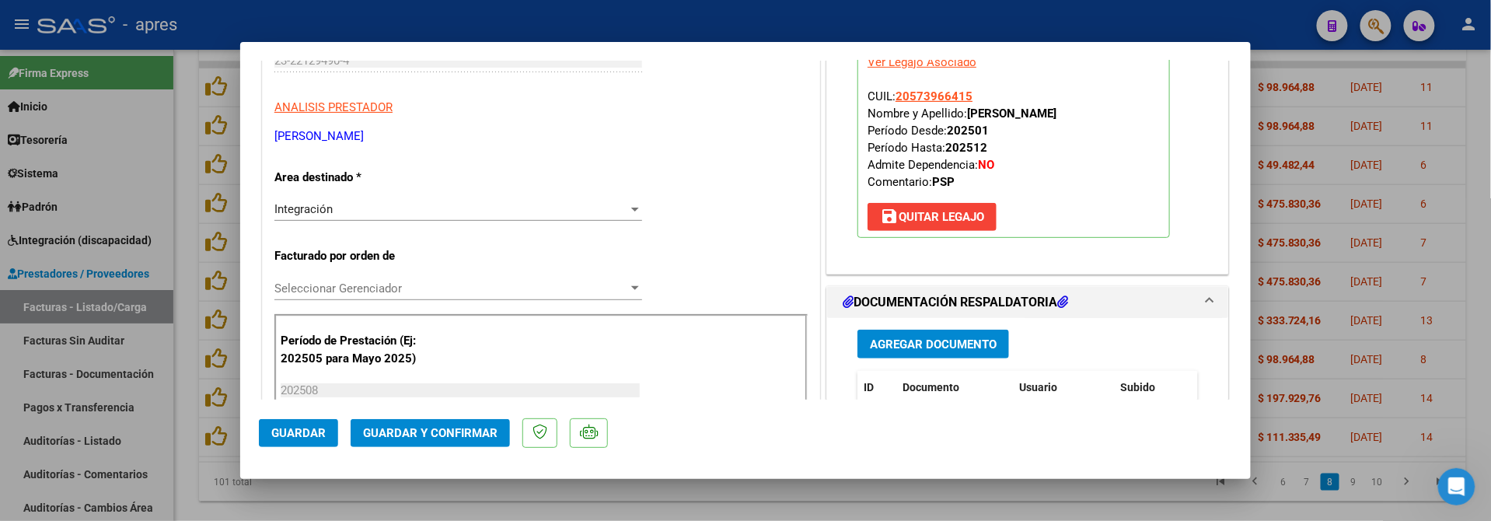
click at [440, 431] on span "Guardar y Confirmar" at bounding box center [430, 433] width 135 height 14
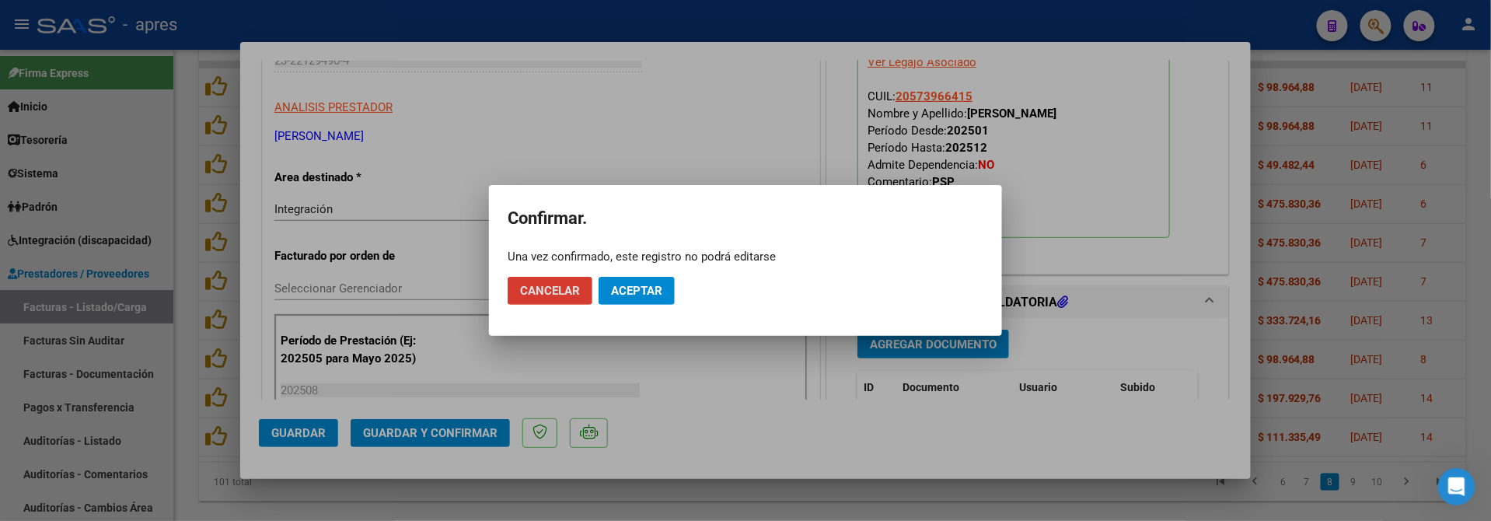
click at [661, 274] on mat-dialog-actions "Cancelar Aceptar" at bounding box center [746, 290] width 476 height 53
click at [651, 286] on span "Aceptar" at bounding box center [636, 291] width 51 height 14
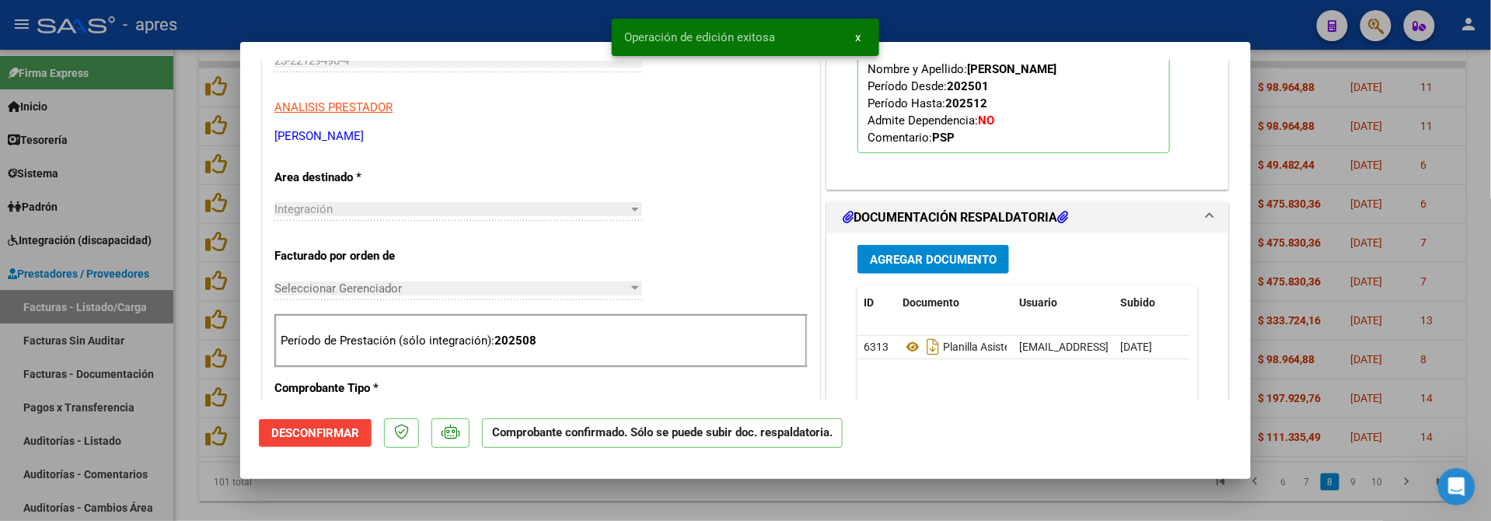
click at [452, 493] on div at bounding box center [745, 260] width 1491 height 521
type input "$ 0,00"
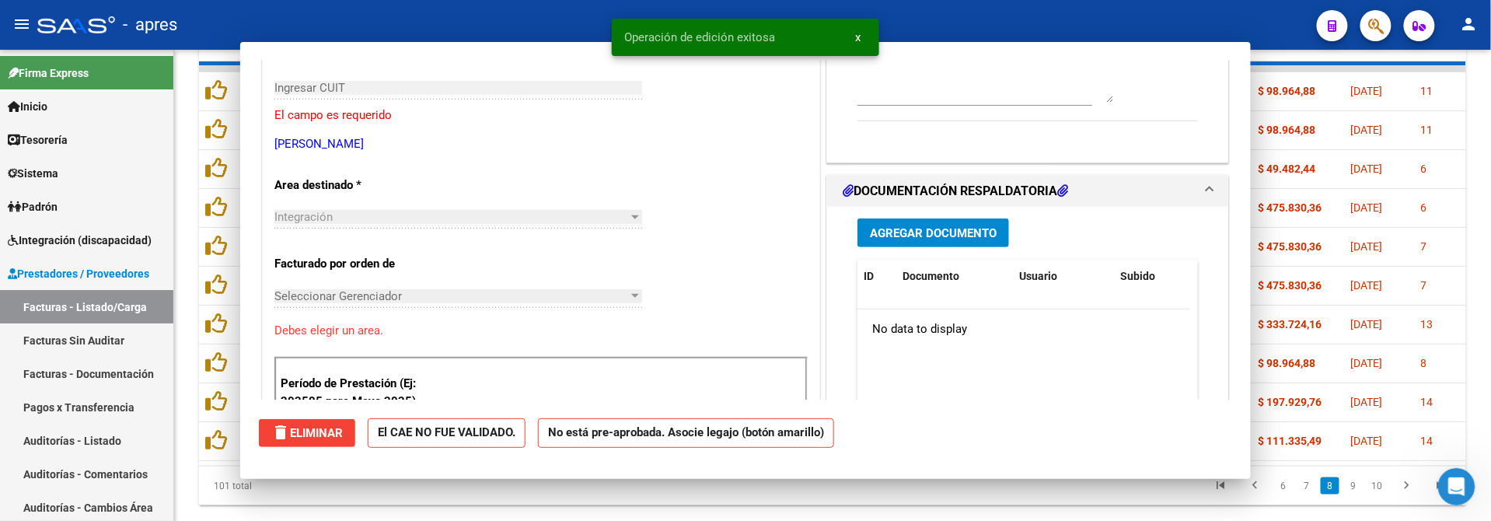
scroll to position [259, 0]
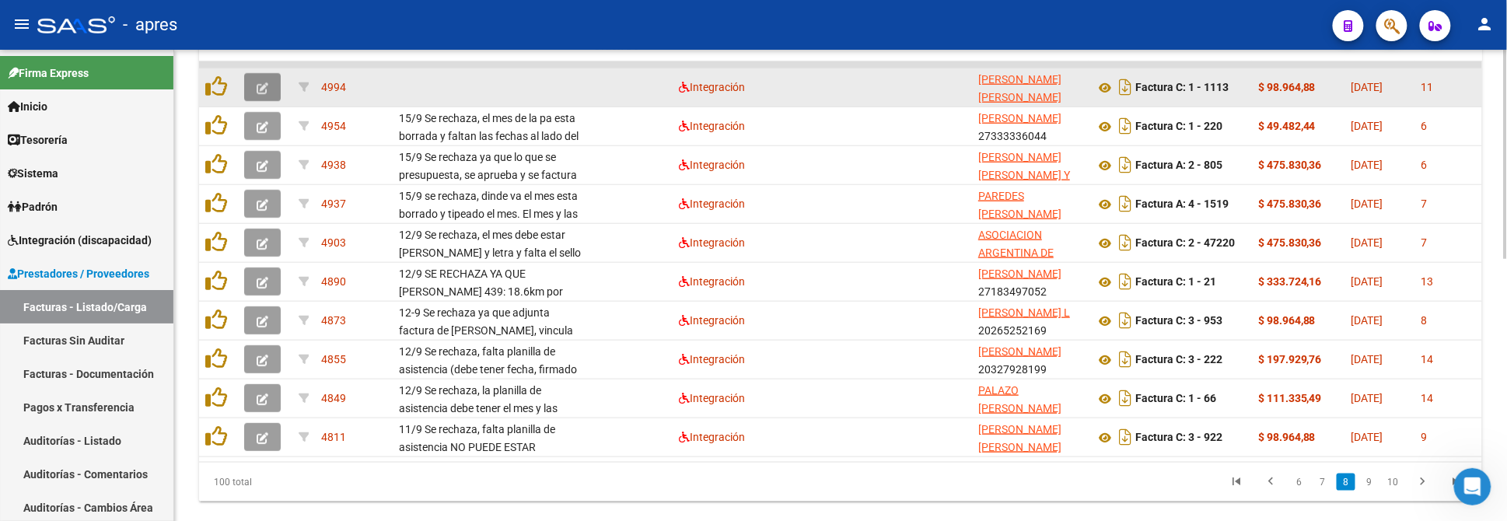
click at [253, 81] on button "button" at bounding box center [262, 87] width 37 height 28
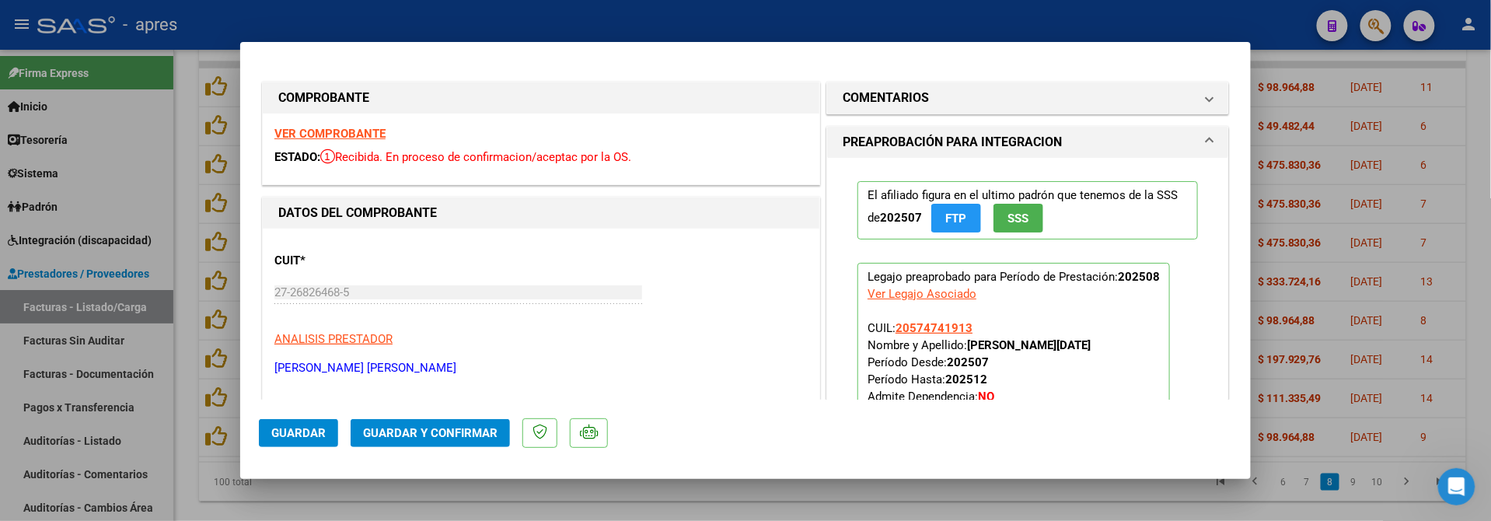
click at [365, 138] on strong "VER COMPROBANTE" at bounding box center [329, 134] width 111 height 14
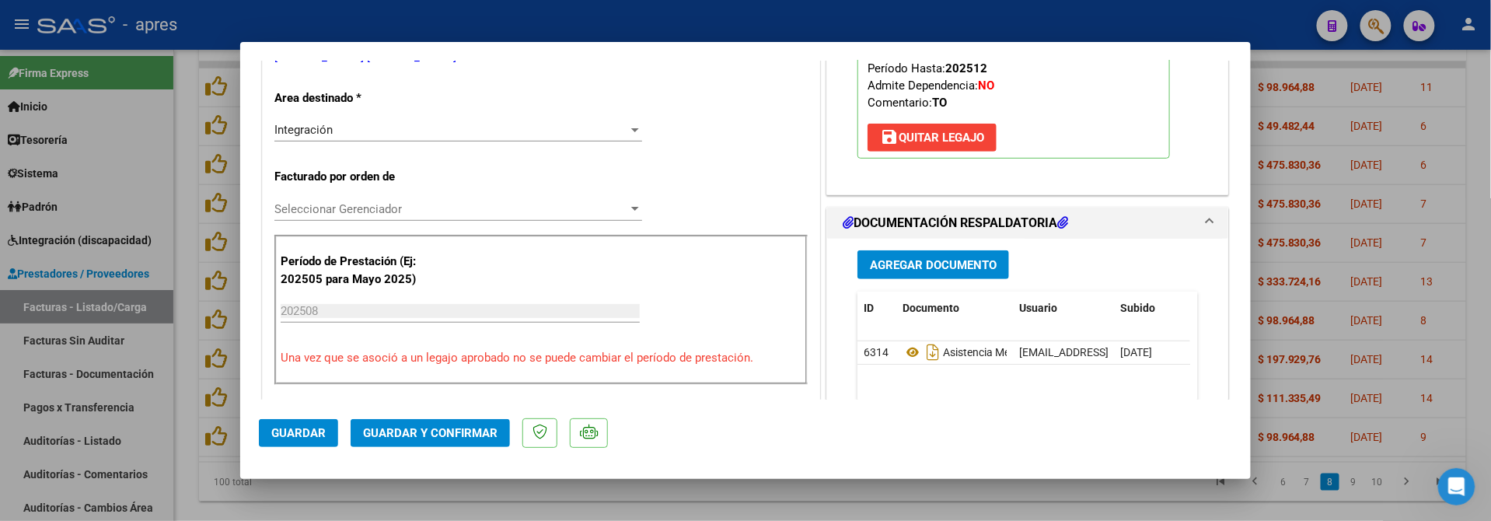
scroll to position [414, 0]
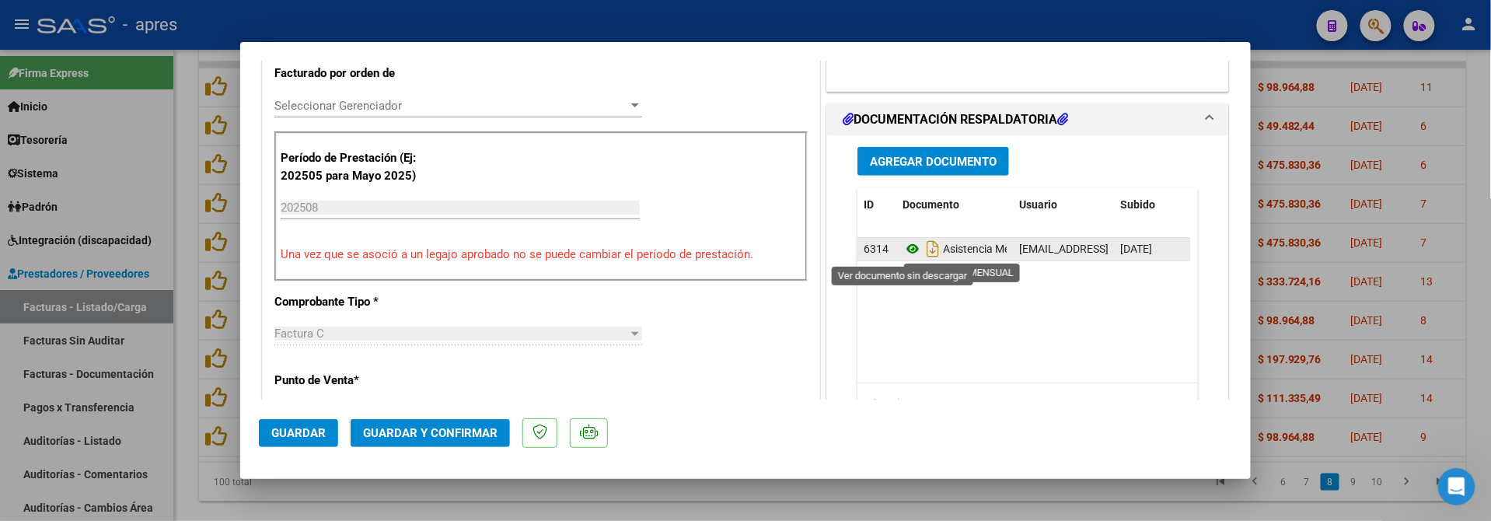
click at [907, 249] on icon at bounding box center [913, 248] width 20 height 19
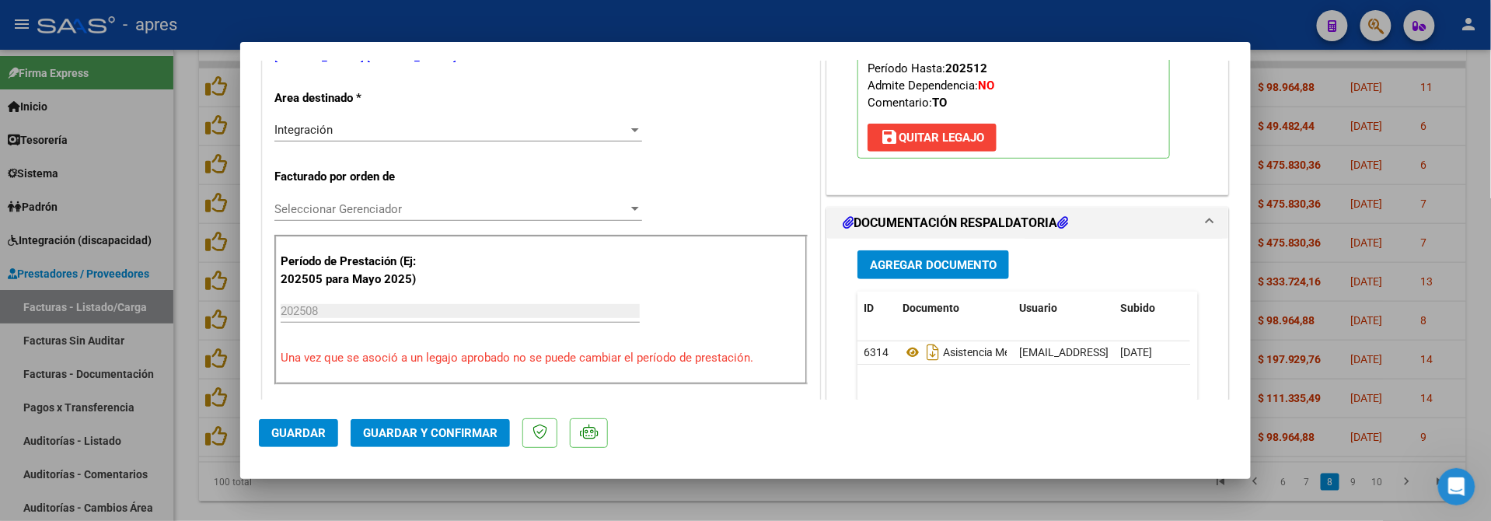
scroll to position [207, 0]
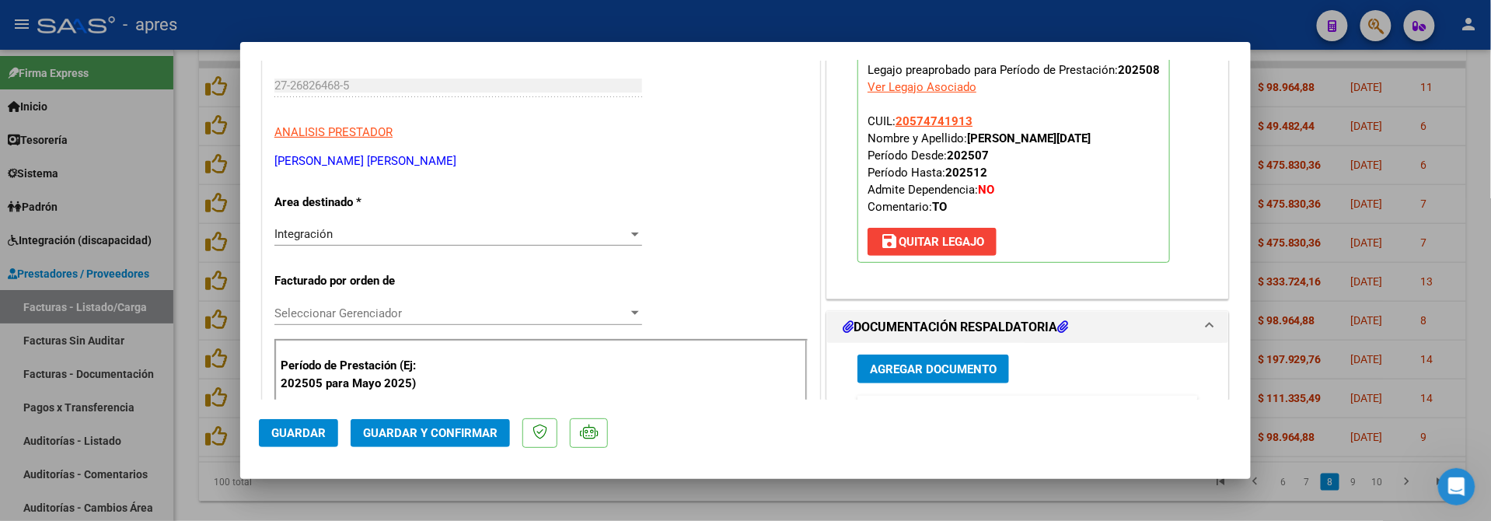
drag, startPoint x: 962, startPoint y: 135, endPoint x: 1070, endPoint y: 134, distance: 108.1
click at [1070, 134] on strong "[PERSON_NAME][DATE]" at bounding box center [1029, 138] width 124 height 14
drag, startPoint x: 904, startPoint y: 121, endPoint x: 956, endPoint y: 121, distance: 52.9
click at [956, 121] on span "20574741913" at bounding box center [934, 121] width 77 height 14
copy span "57474191"
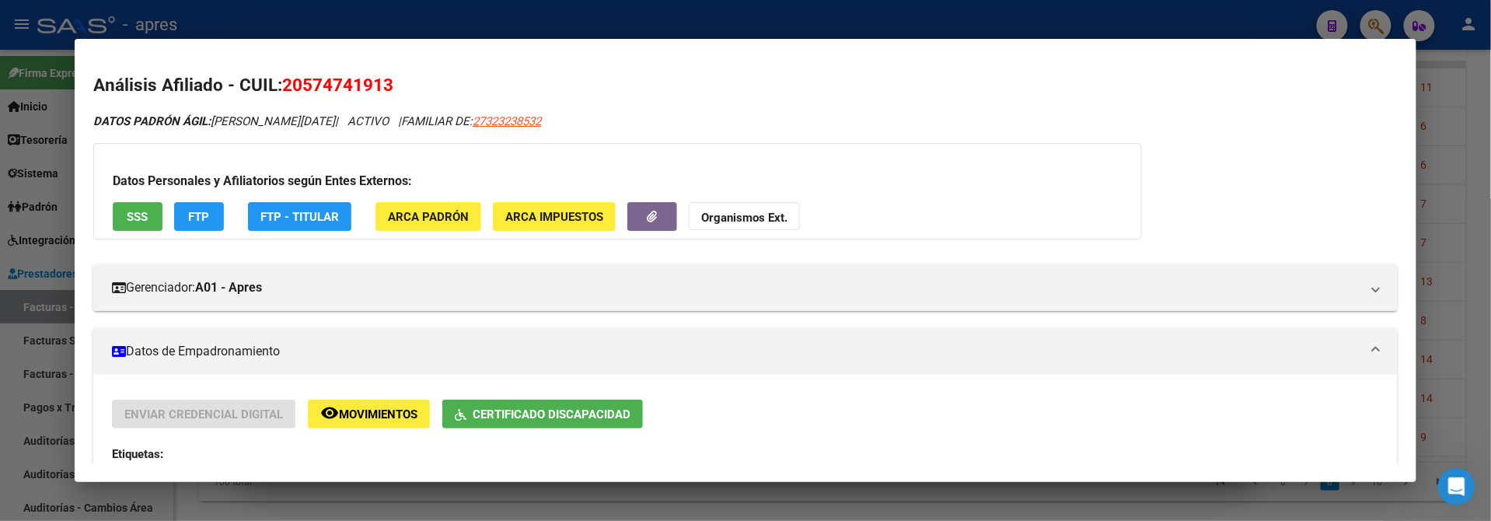
click at [241, 498] on div at bounding box center [745, 260] width 1491 height 521
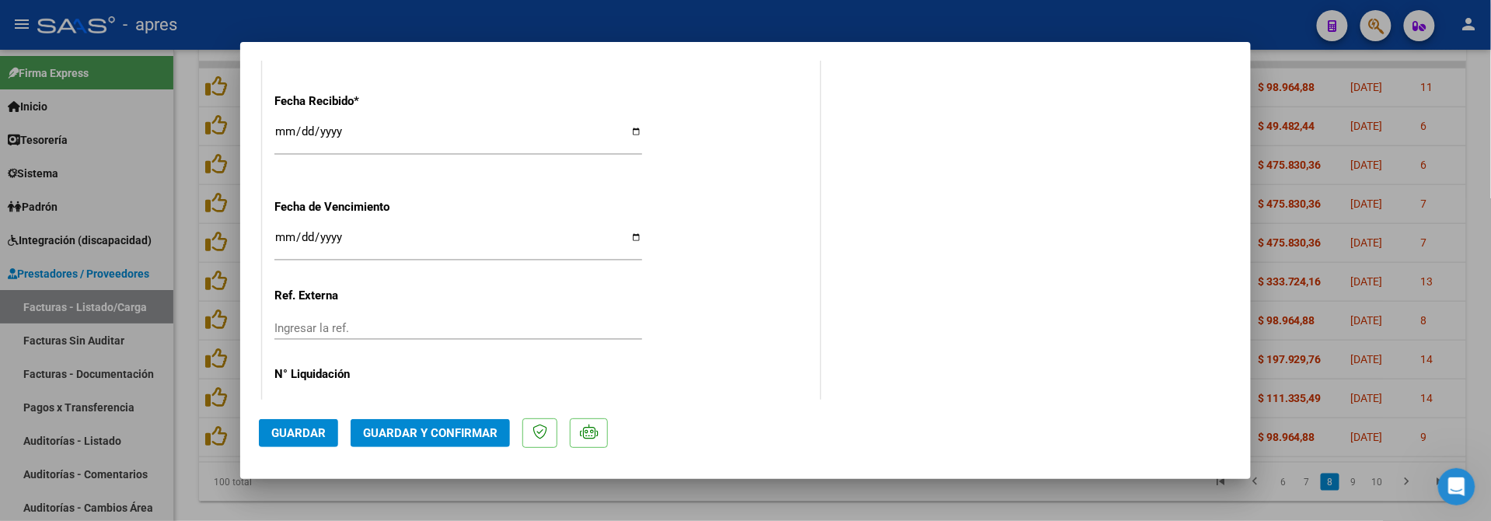
scroll to position [1140, 0]
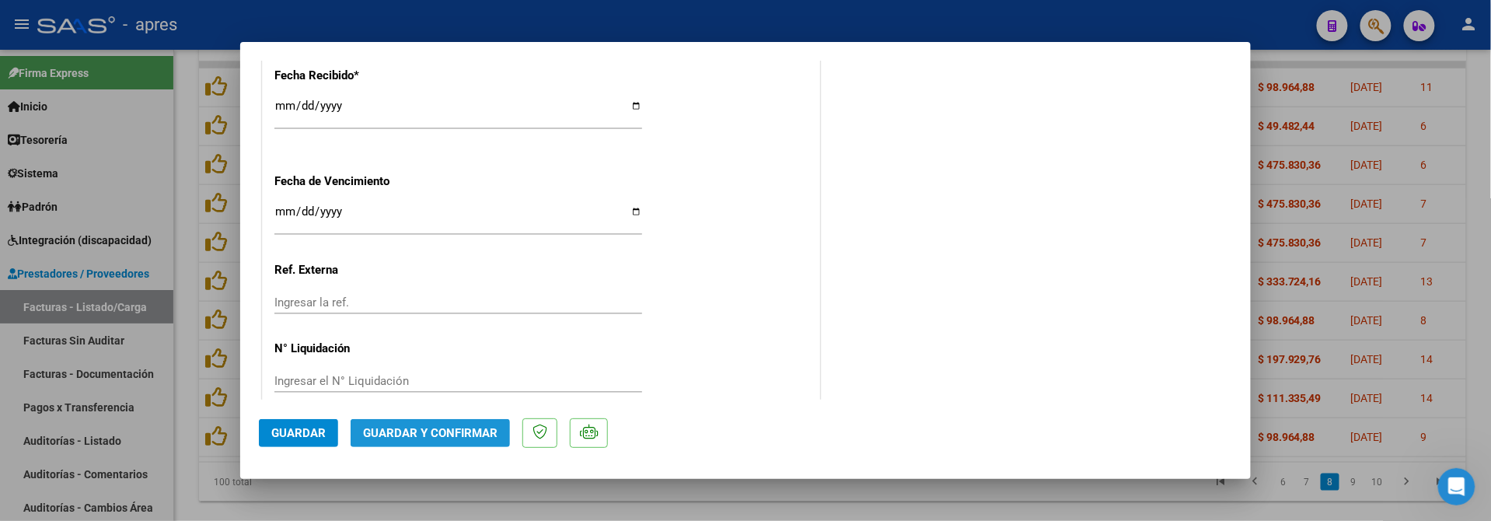
click at [437, 426] on span "Guardar y Confirmar" at bounding box center [430, 433] width 135 height 14
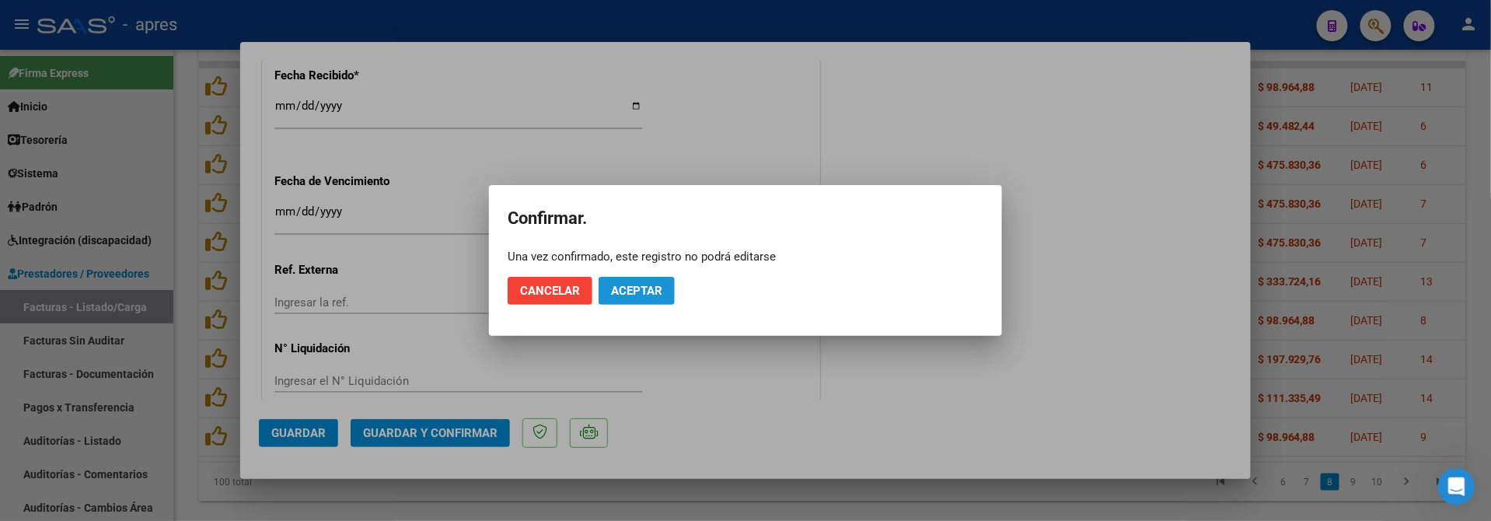
click at [666, 287] on button "Aceptar" at bounding box center [637, 291] width 76 height 28
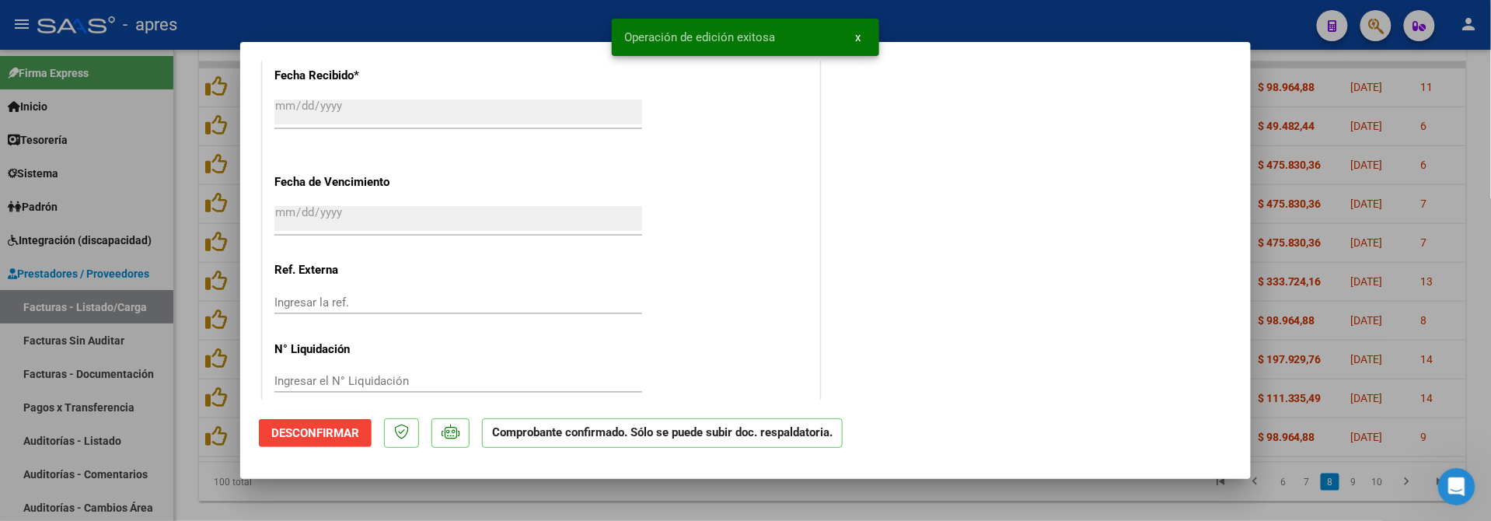
click at [181, 408] on div at bounding box center [745, 260] width 1491 height 521
type input "$ 0,00"
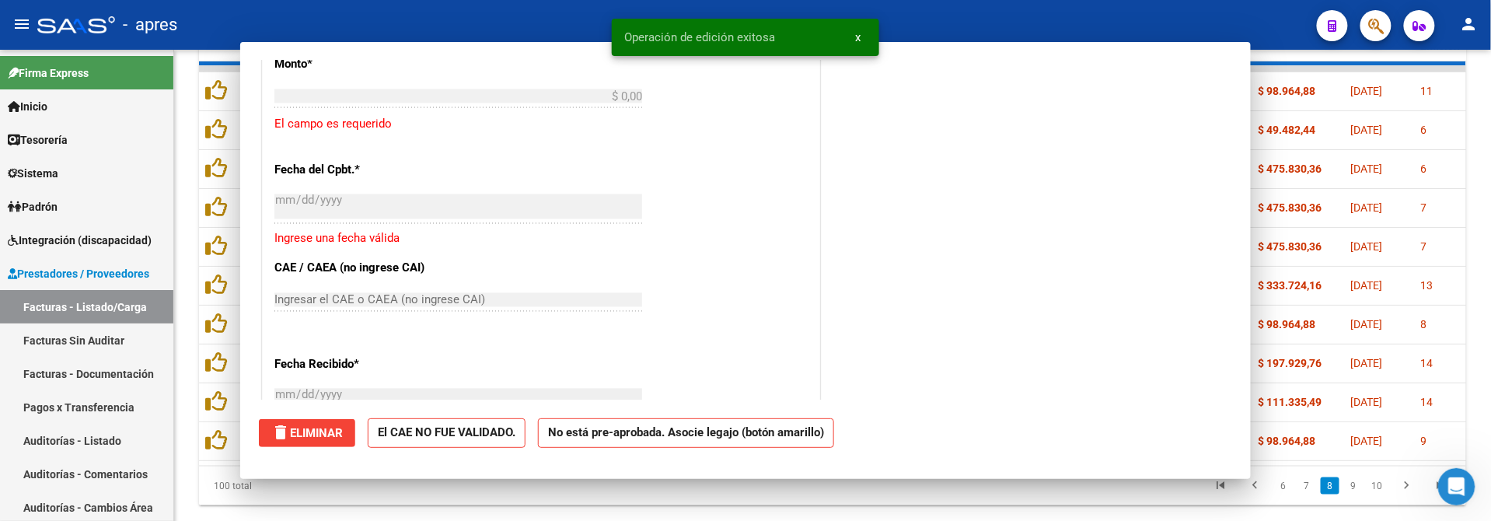
scroll to position [1332, 0]
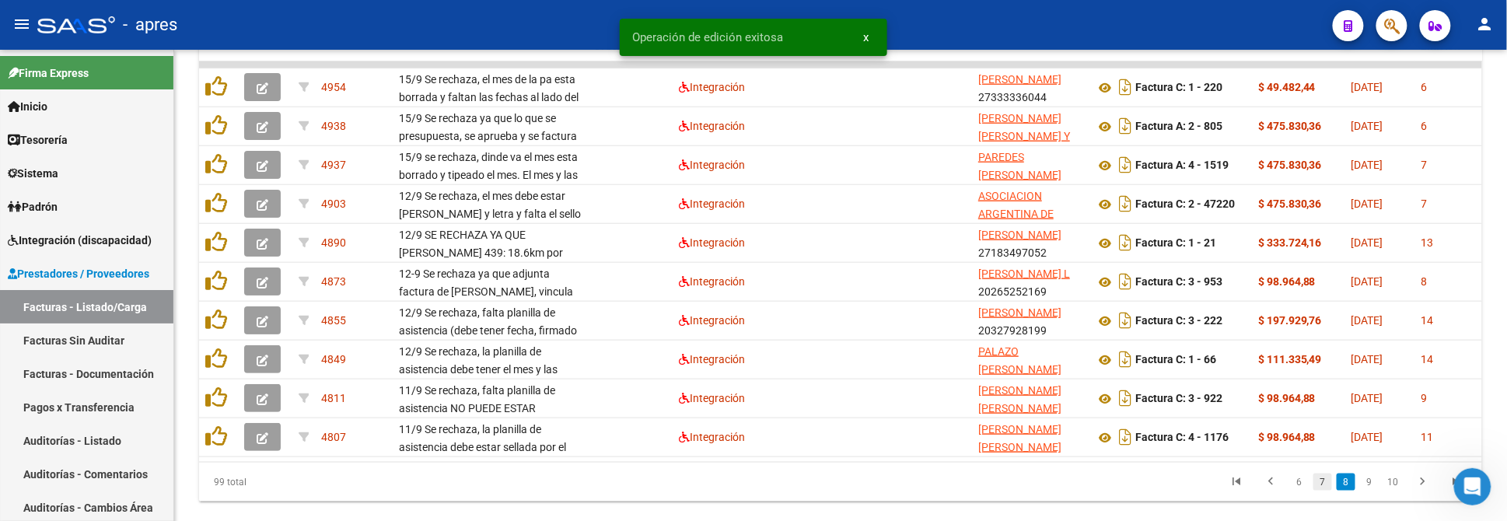
click at [1325, 491] on link "7" at bounding box center [1322, 482] width 19 height 17
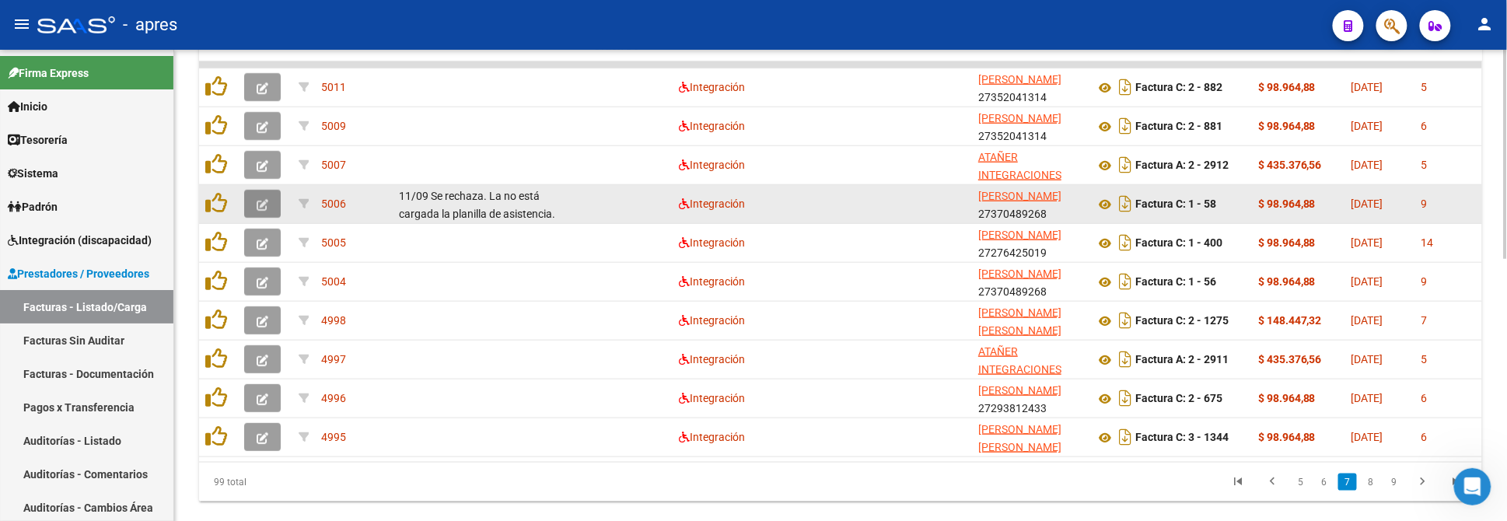
click at [257, 200] on icon "button" at bounding box center [263, 205] width 12 height 12
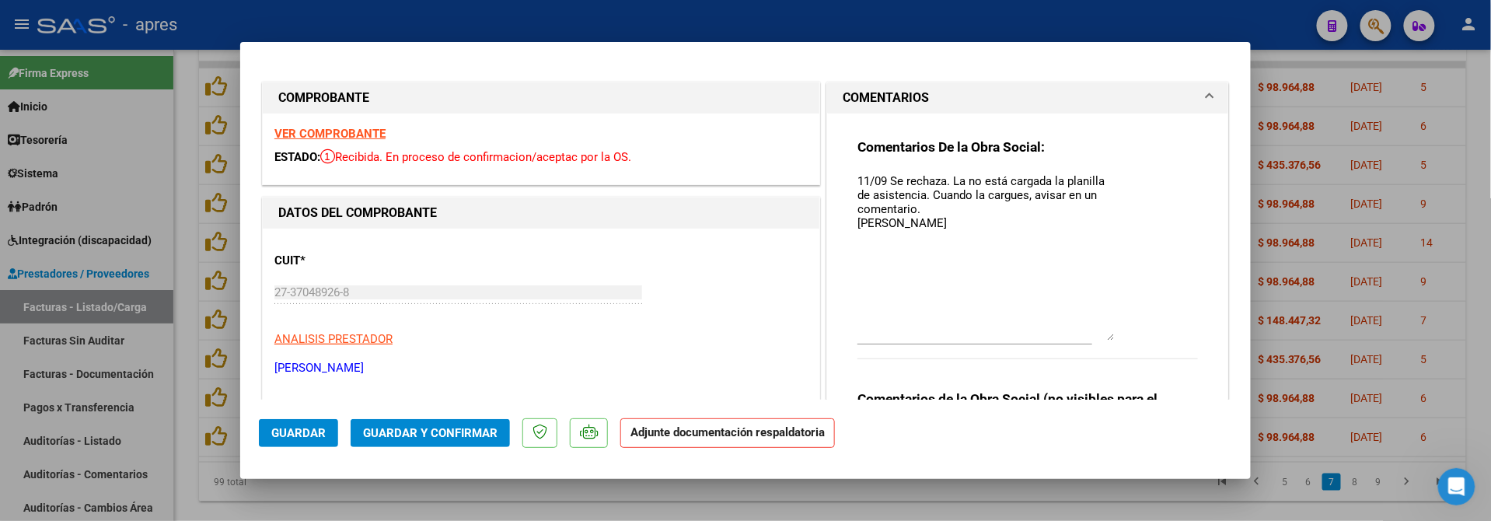
drag, startPoint x: 1101, startPoint y: 199, endPoint x: 1111, endPoint y: 337, distance: 138.0
click at [1111, 337] on div "Comentarios De la Obra Social: 11/09 Se rechaza. La no está cargada la planilla…" at bounding box center [1028, 257] width 341 height 238
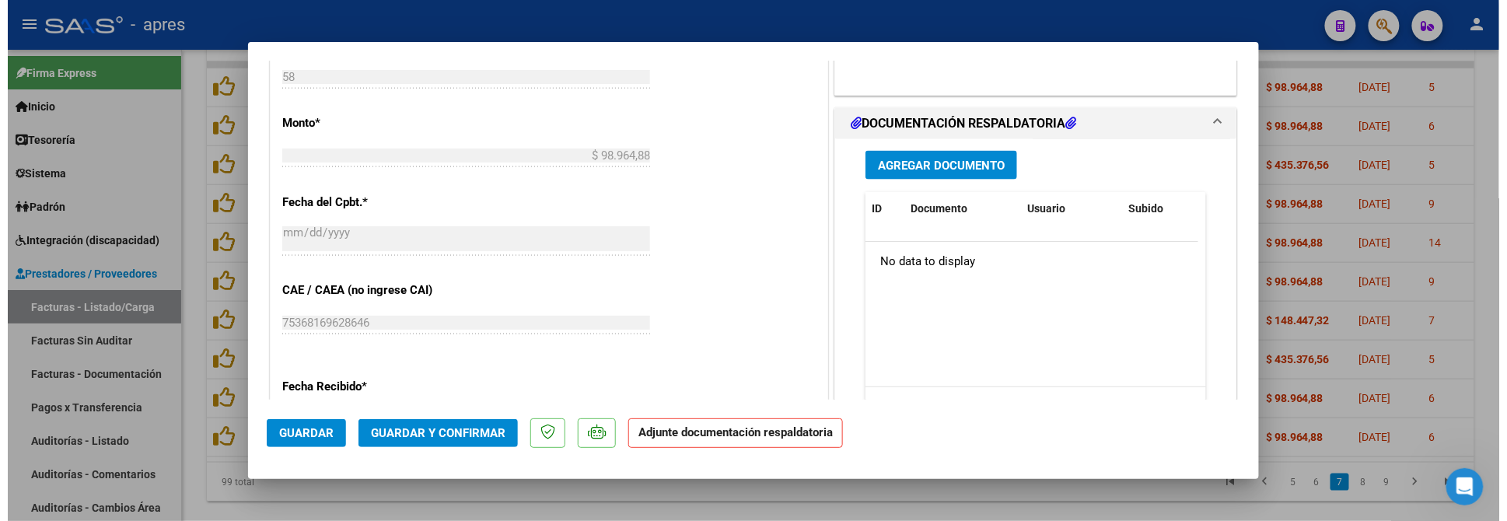
scroll to position [414, 0]
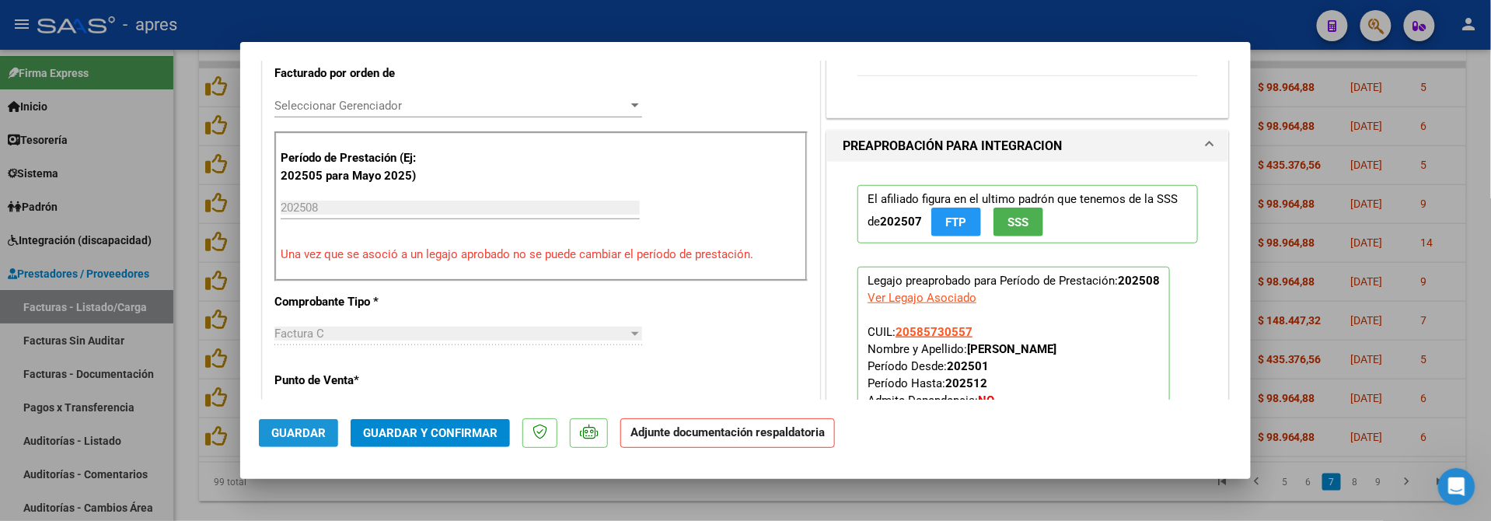
click at [302, 439] on span "Guardar" at bounding box center [298, 433] width 54 height 14
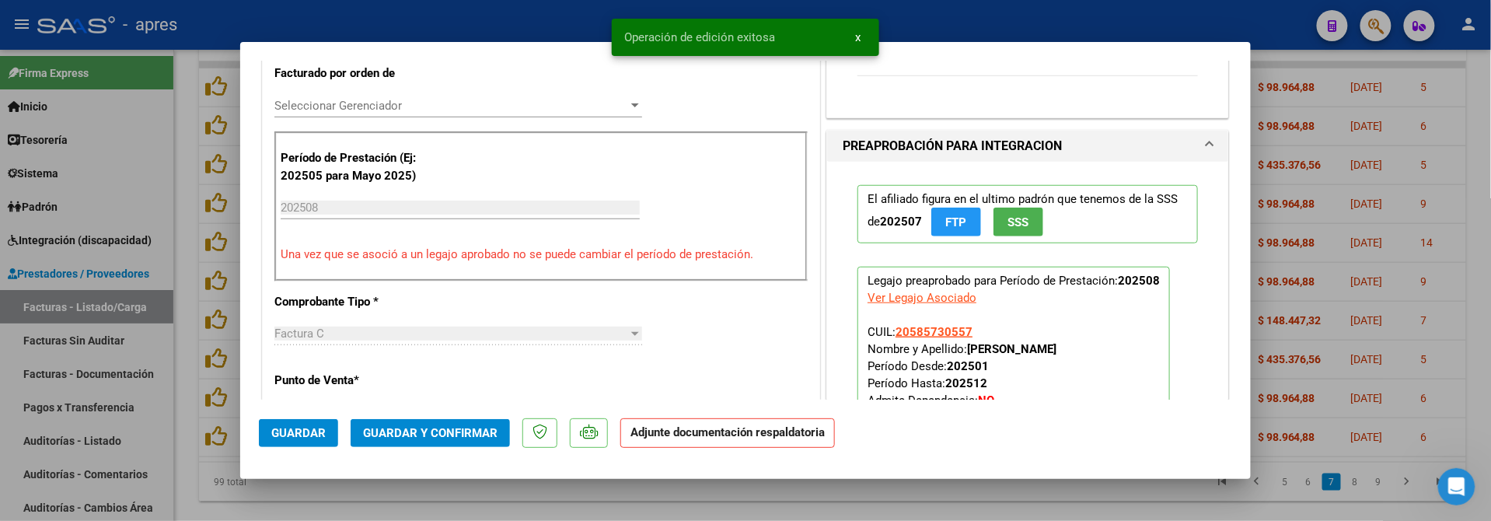
click at [293, 493] on div at bounding box center [745, 260] width 1491 height 521
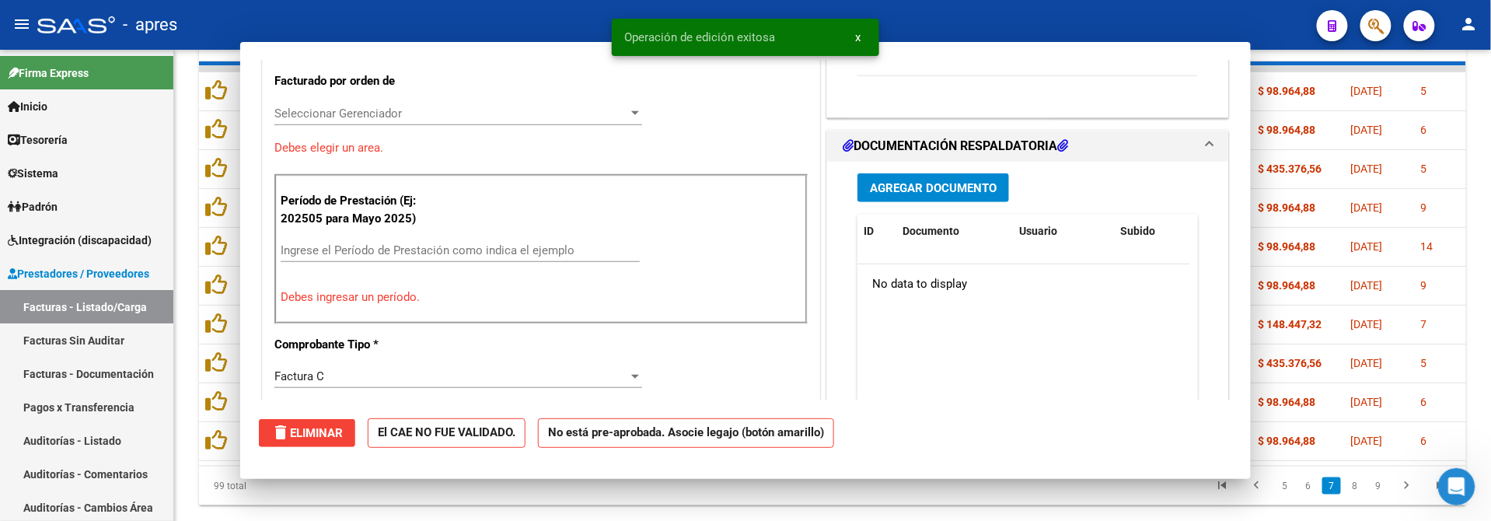
scroll to position [0, 0]
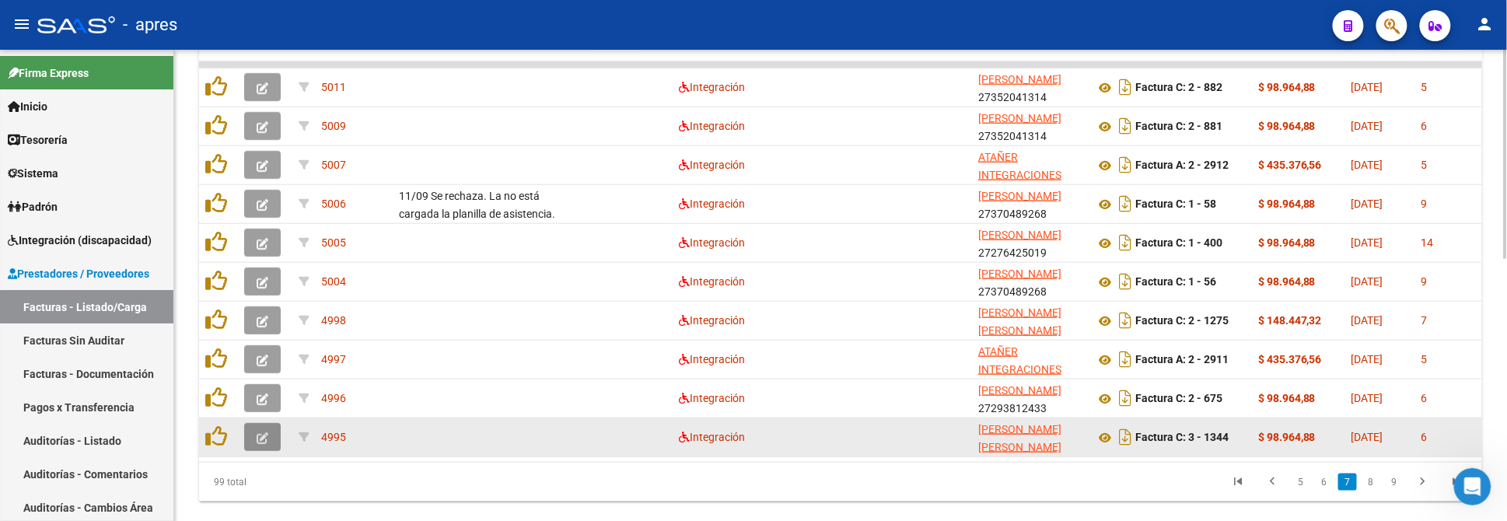
click at [262, 432] on icon "button" at bounding box center [263, 438] width 12 height 12
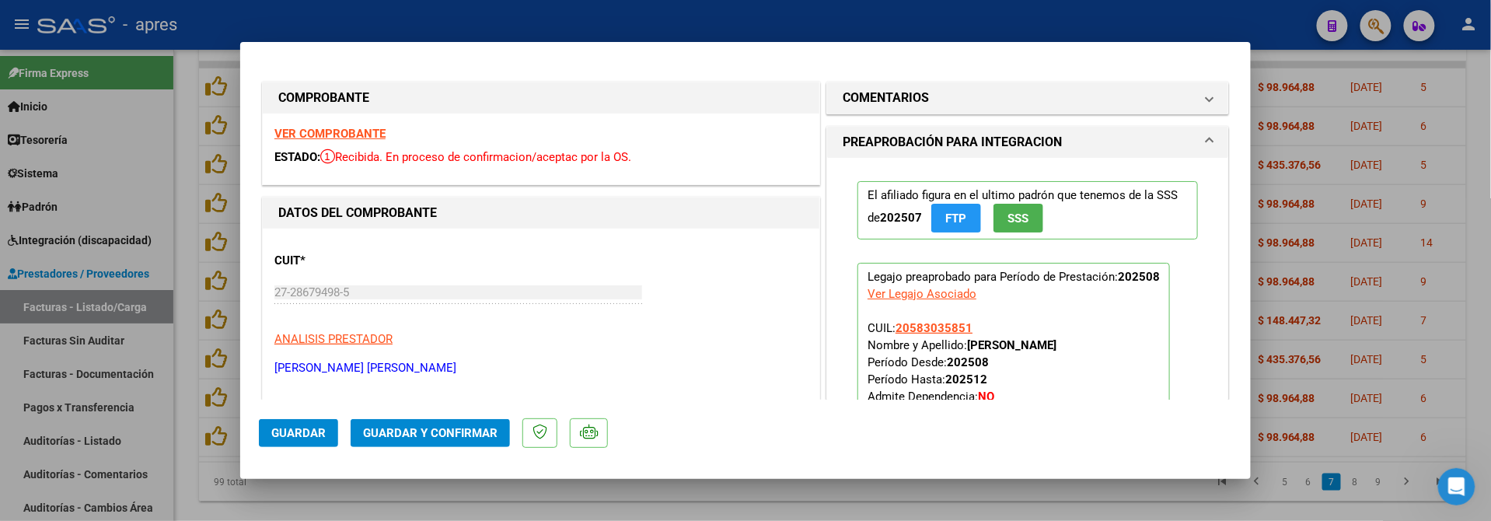
click at [365, 127] on strong "VER COMPROBANTE" at bounding box center [329, 134] width 111 height 14
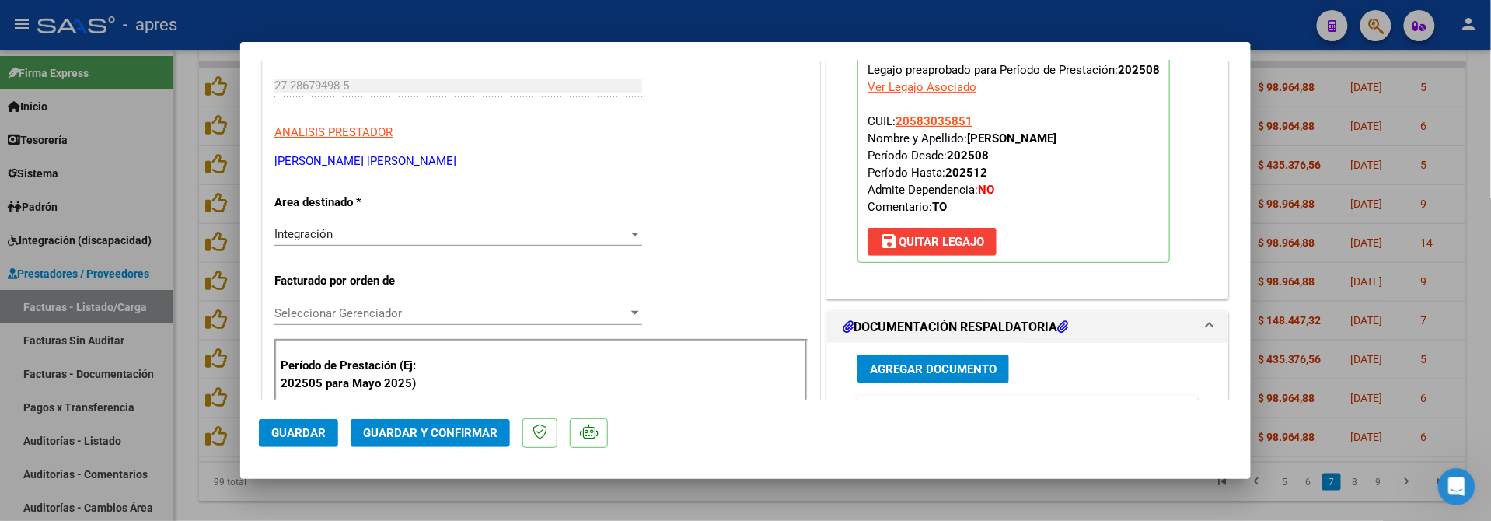
scroll to position [518, 0]
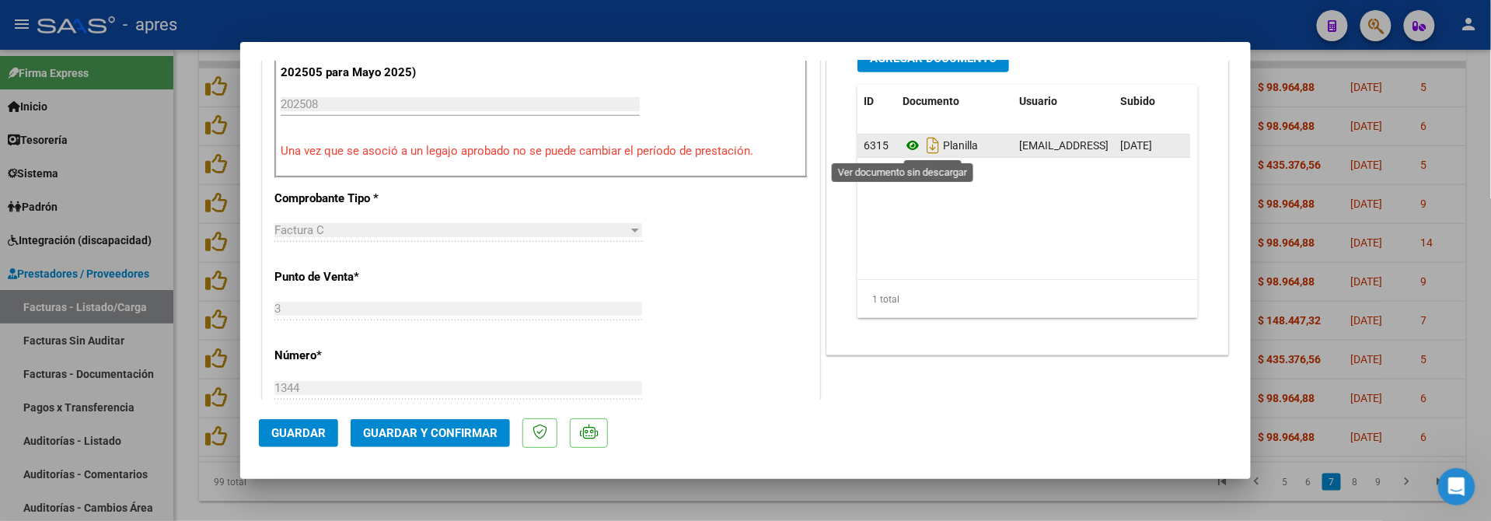
click at [903, 143] on icon at bounding box center [913, 145] width 20 height 19
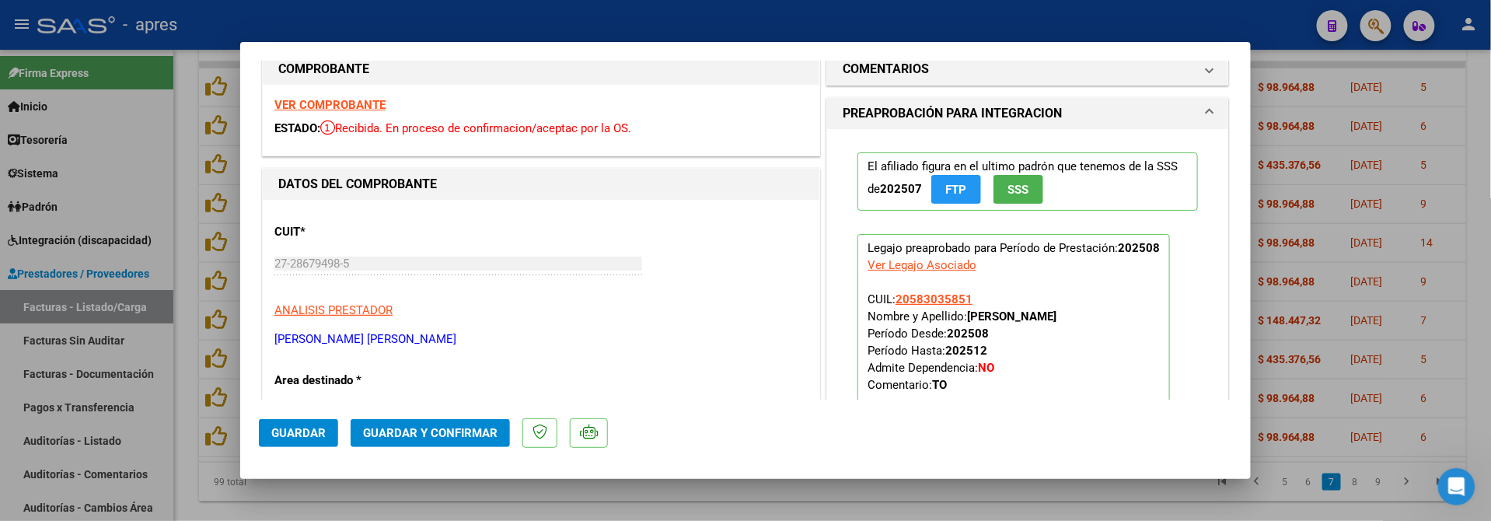
scroll to position [25, 0]
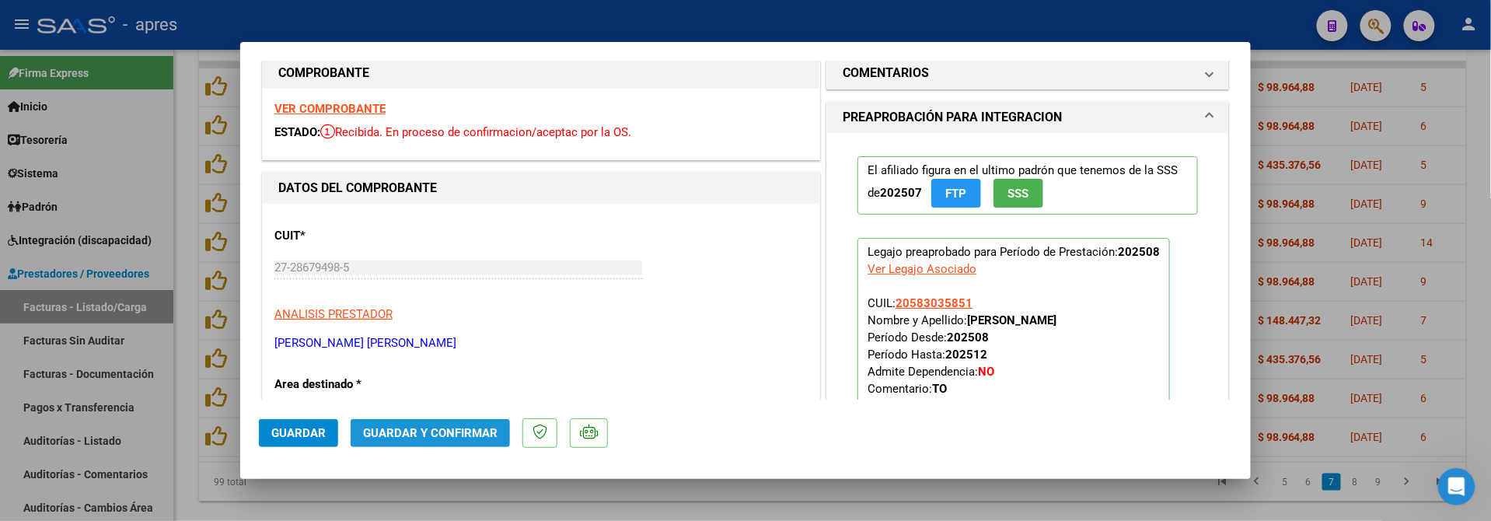
click at [443, 426] on span "Guardar y Confirmar" at bounding box center [430, 433] width 135 height 14
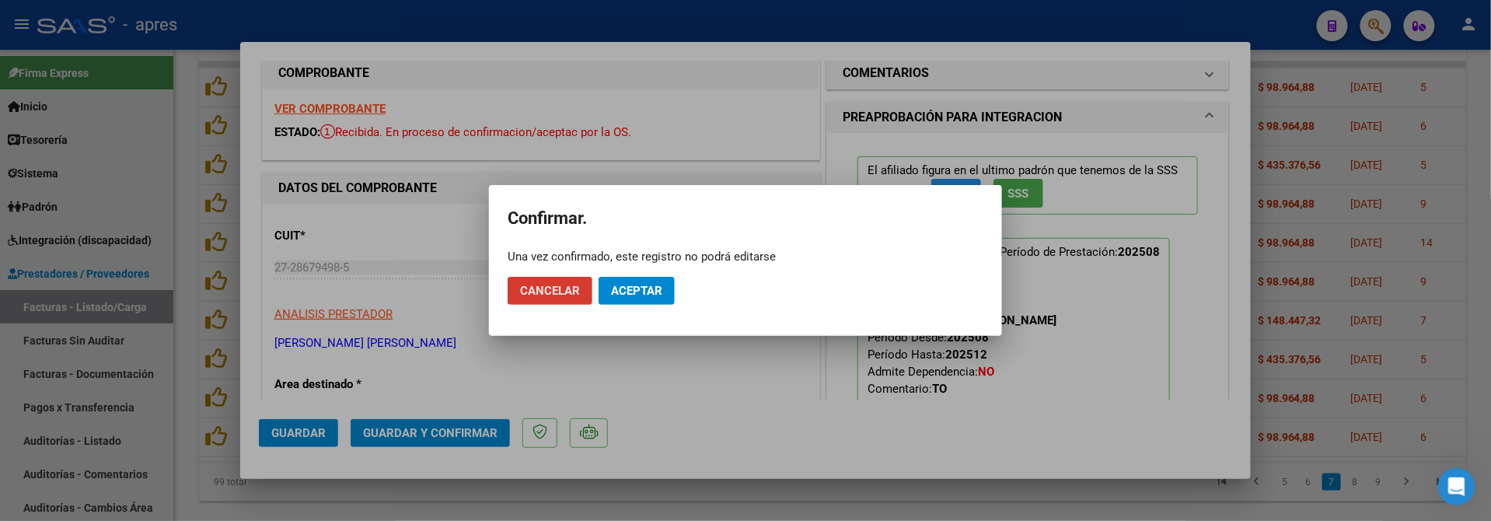
click at [631, 290] on span "Aceptar" at bounding box center [636, 291] width 51 height 14
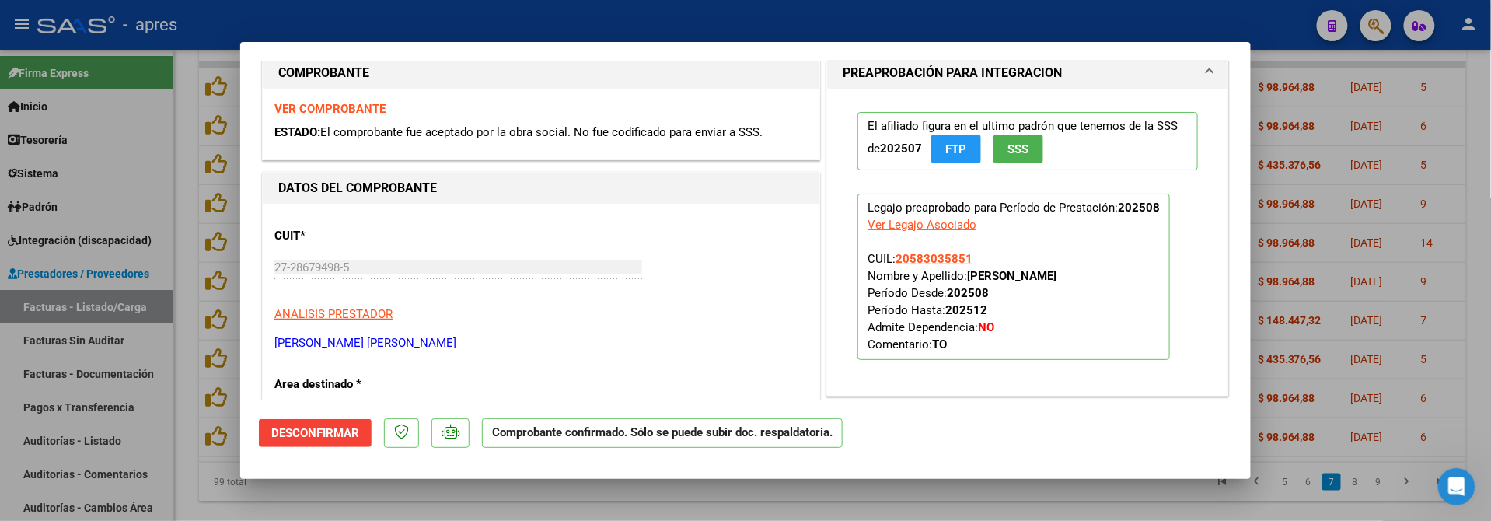
click at [238, 498] on div at bounding box center [745, 260] width 1491 height 521
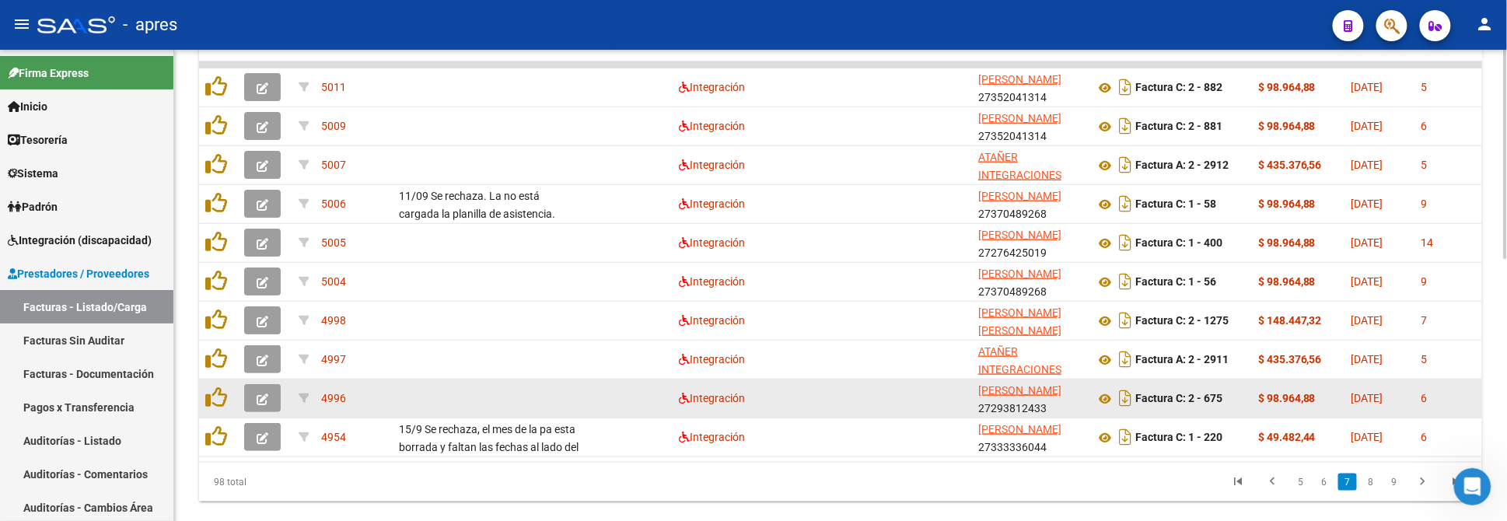
click at [255, 400] on button "button" at bounding box center [262, 398] width 37 height 28
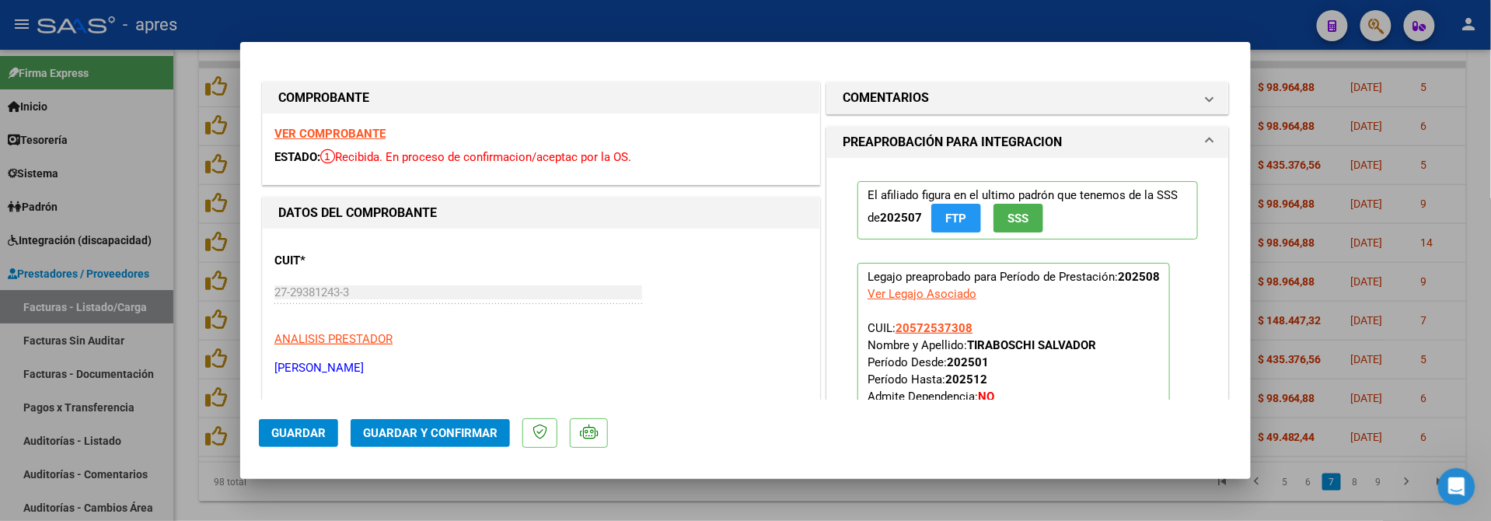
click at [327, 127] on strong "VER COMPROBANTE" at bounding box center [329, 134] width 111 height 14
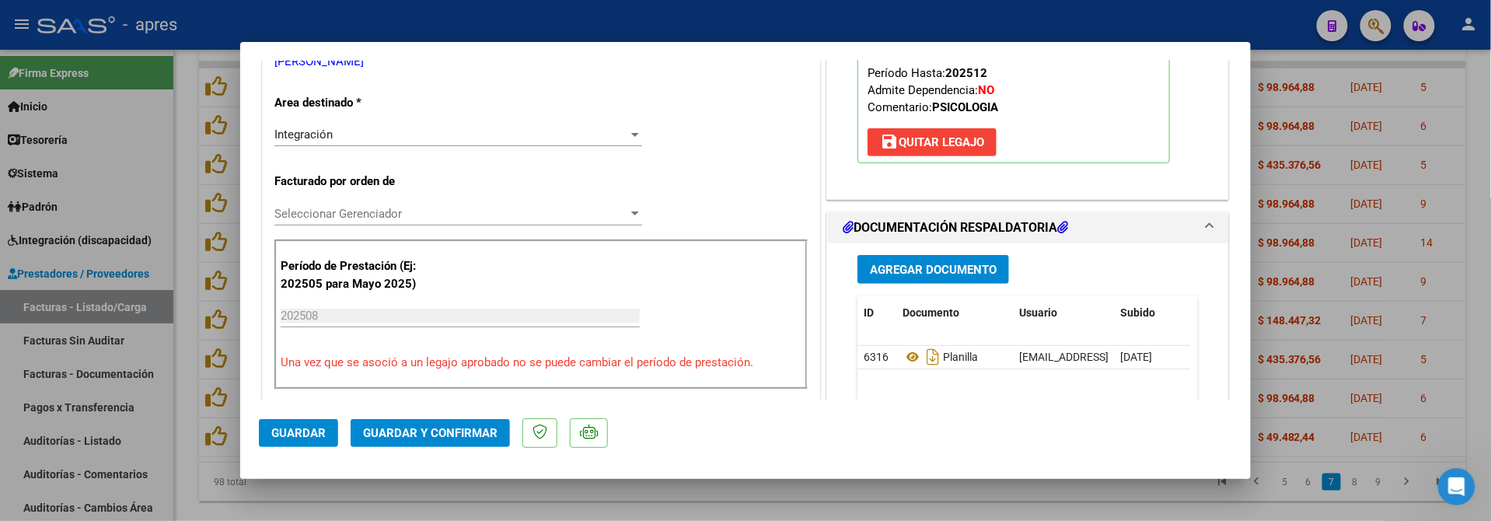
scroll to position [518, 0]
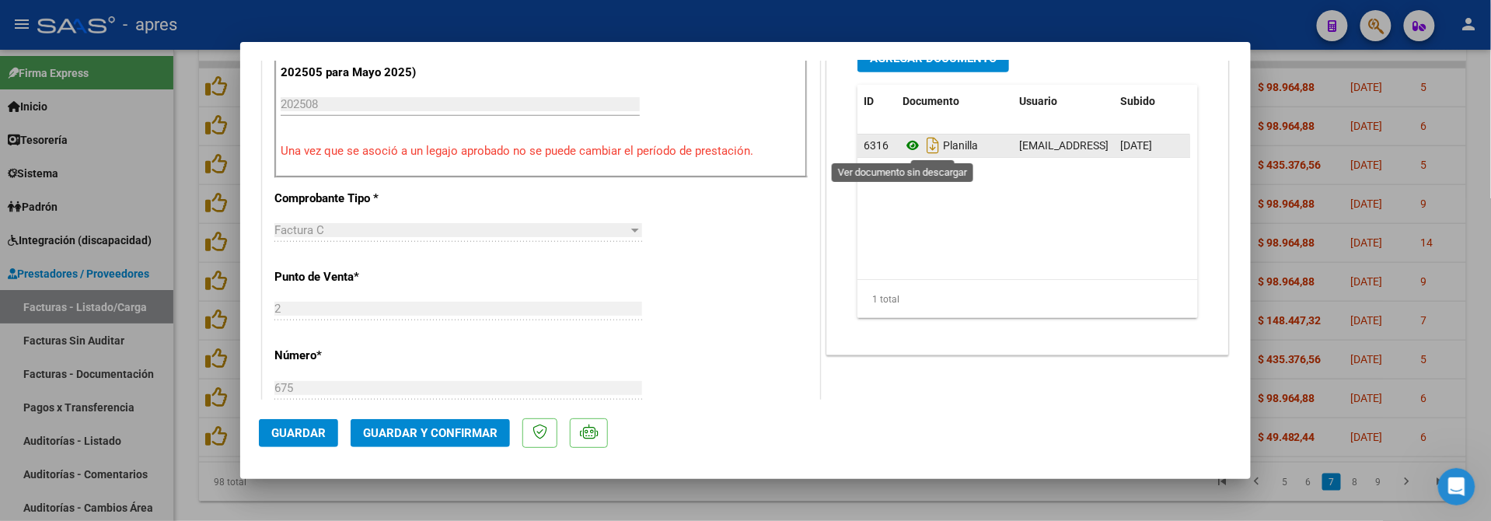
click at [905, 147] on icon at bounding box center [913, 145] width 20 height 19
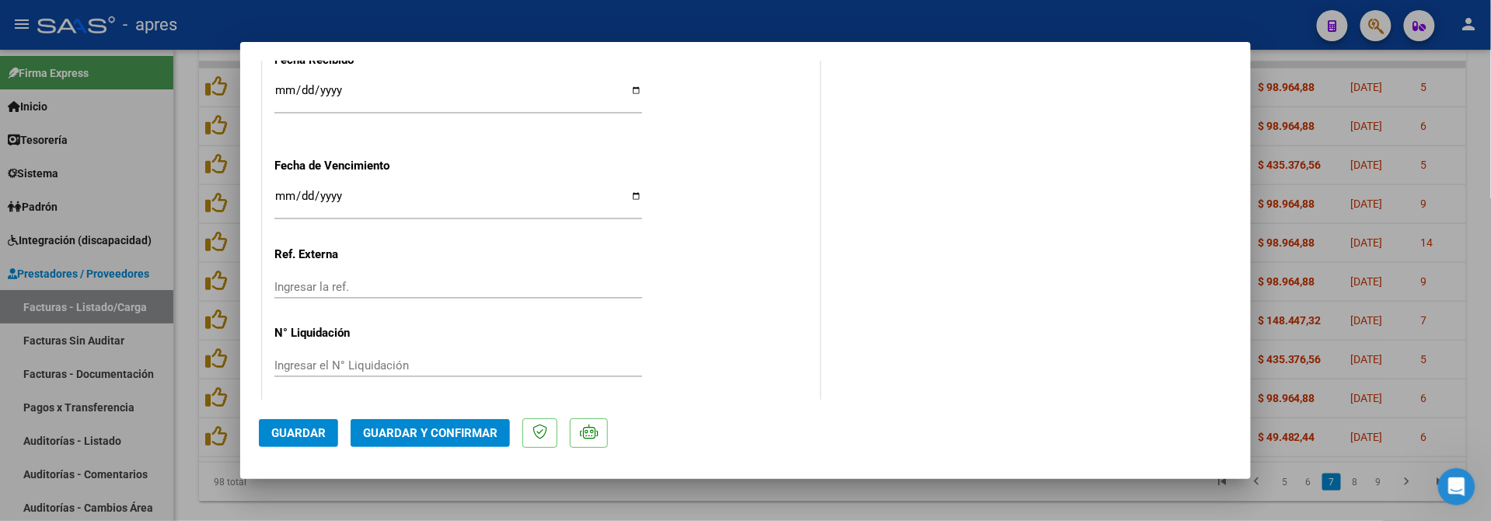
scroll to position [1165, 0]
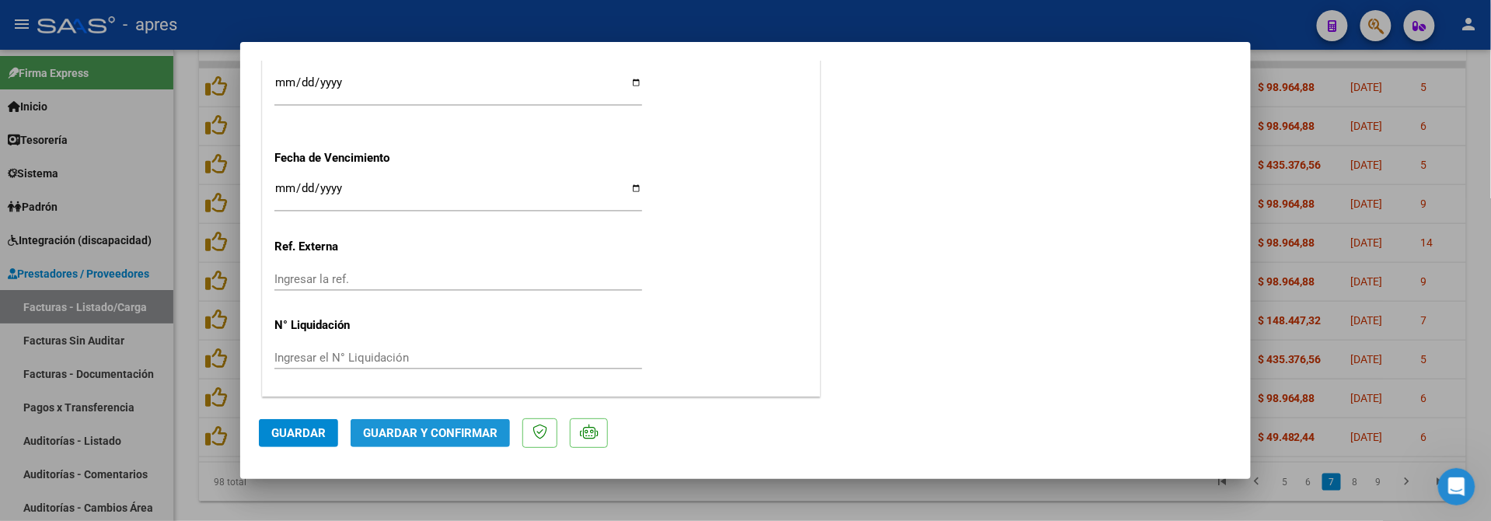
click at [414, 442] on button "Guardar y Confirmar" at bounding box center [430, 433] width 159 height 28
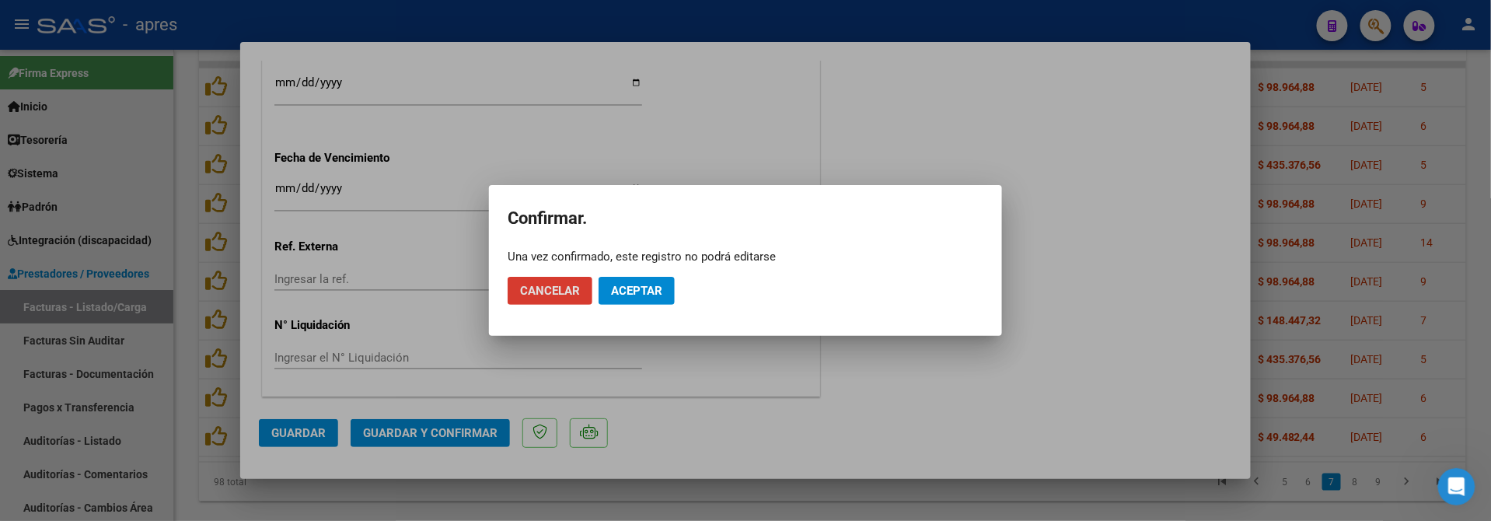
click at [654, 291] on span "Aceptar" at bounding box center [636, 291] width 51 height 14
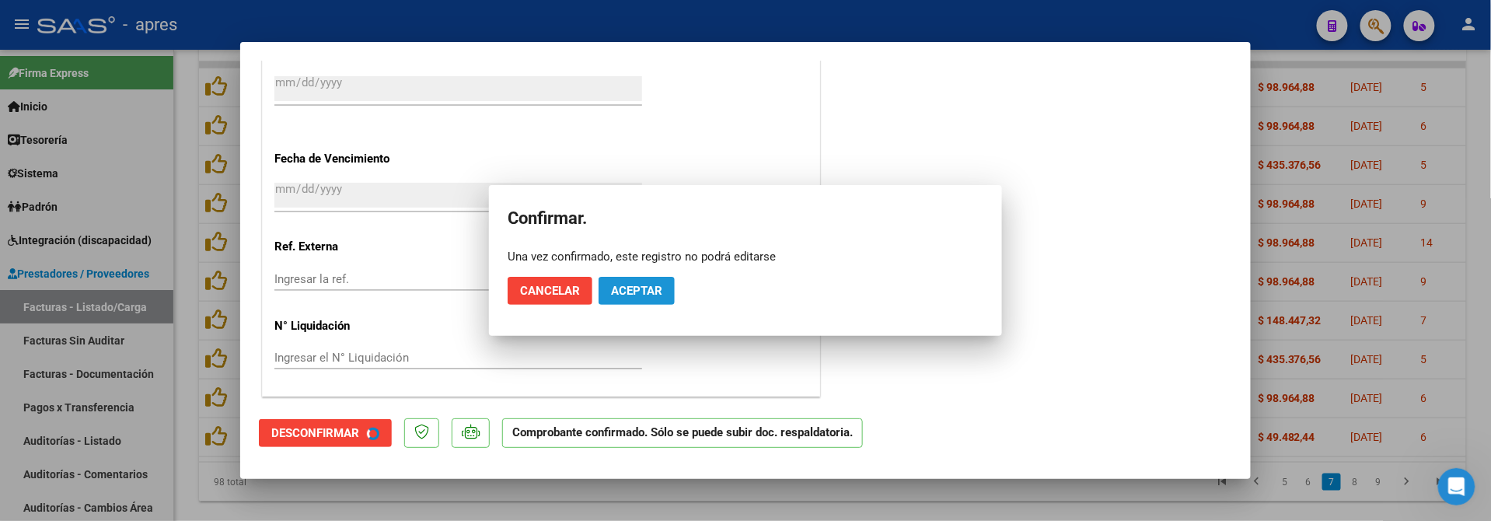
scroll to position [1068, 0]
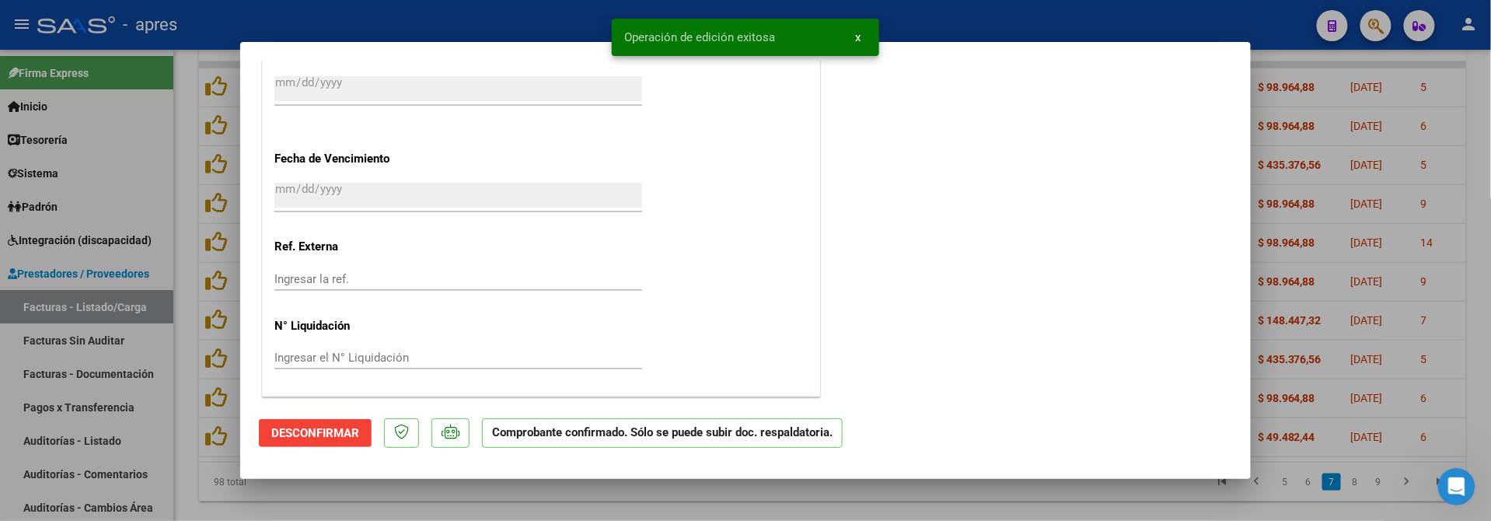
click at [257, 491] on div at bounding box center [745, 260] width 1491 height 521
type input "$ 0,00"
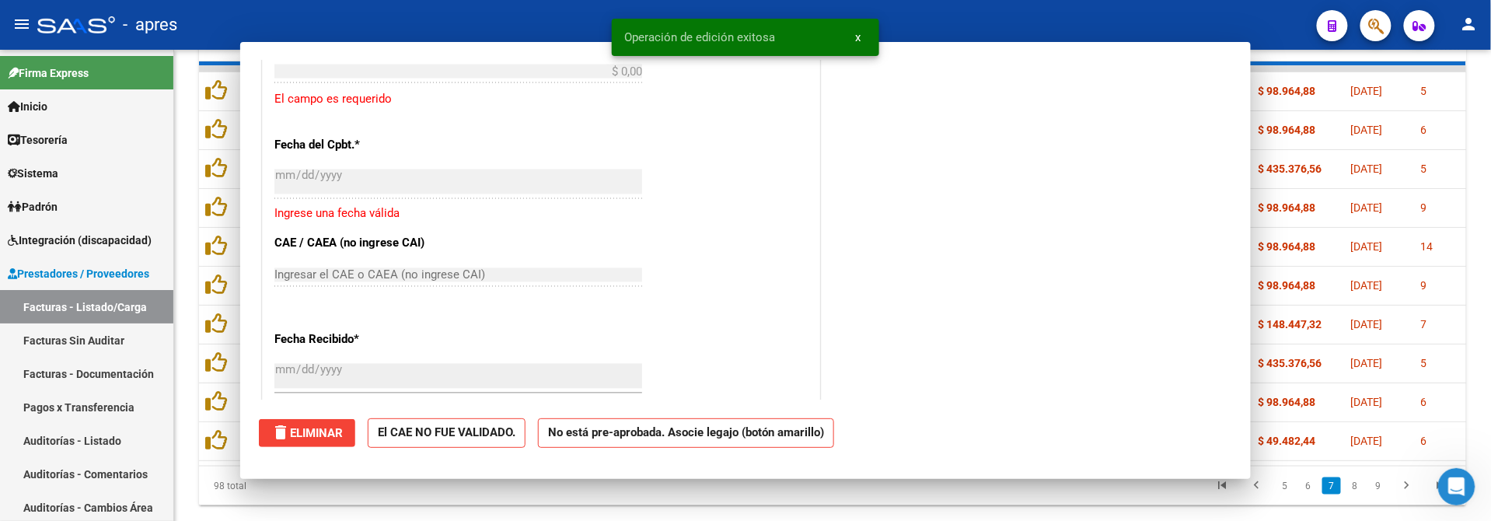
scroll to position [1357, 0]
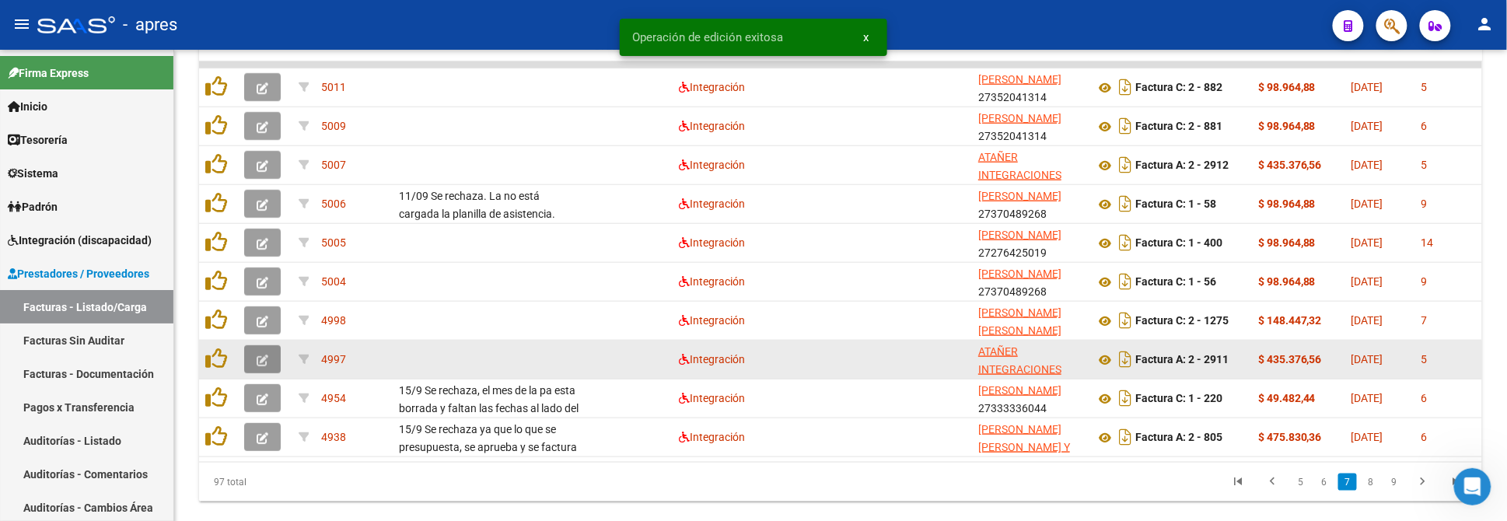
click at [256, 348] on button "button" at bounding box center [262, 359] width 37 height 28
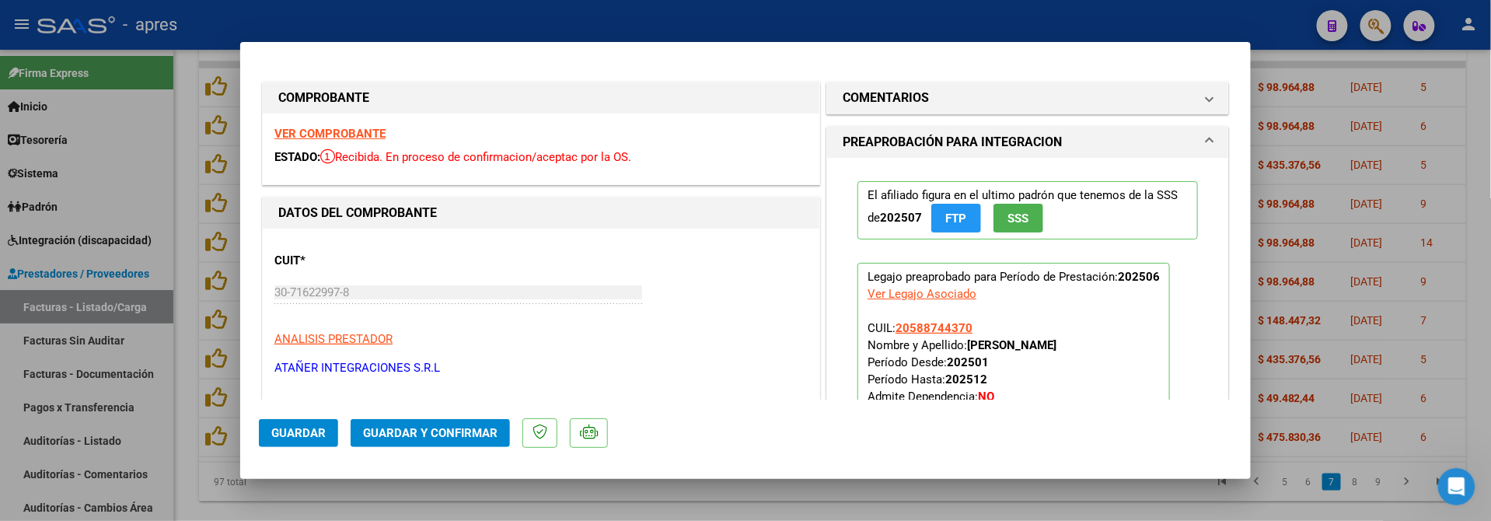
click at [380, 127] on strong "VER COMPROBANTE" at bounding box center [329, 134] width 111 height 14
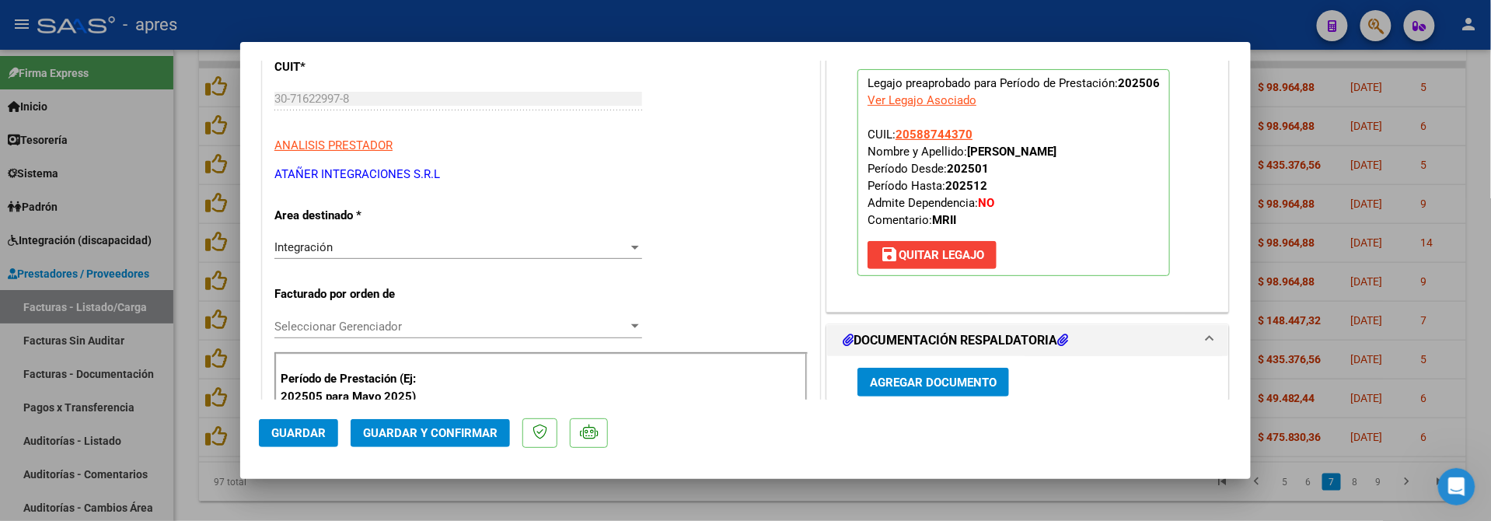
scroll to position [311, 0]
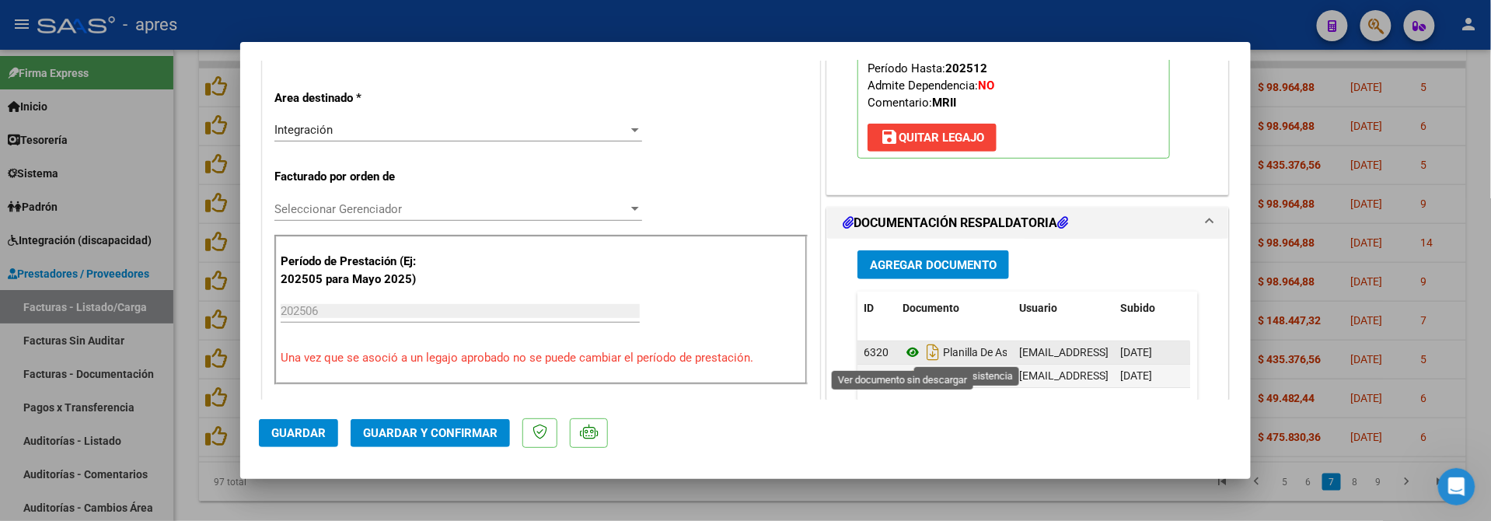
click at [904, 355] on icon at bounding box center [913, 352] width 20 height 19
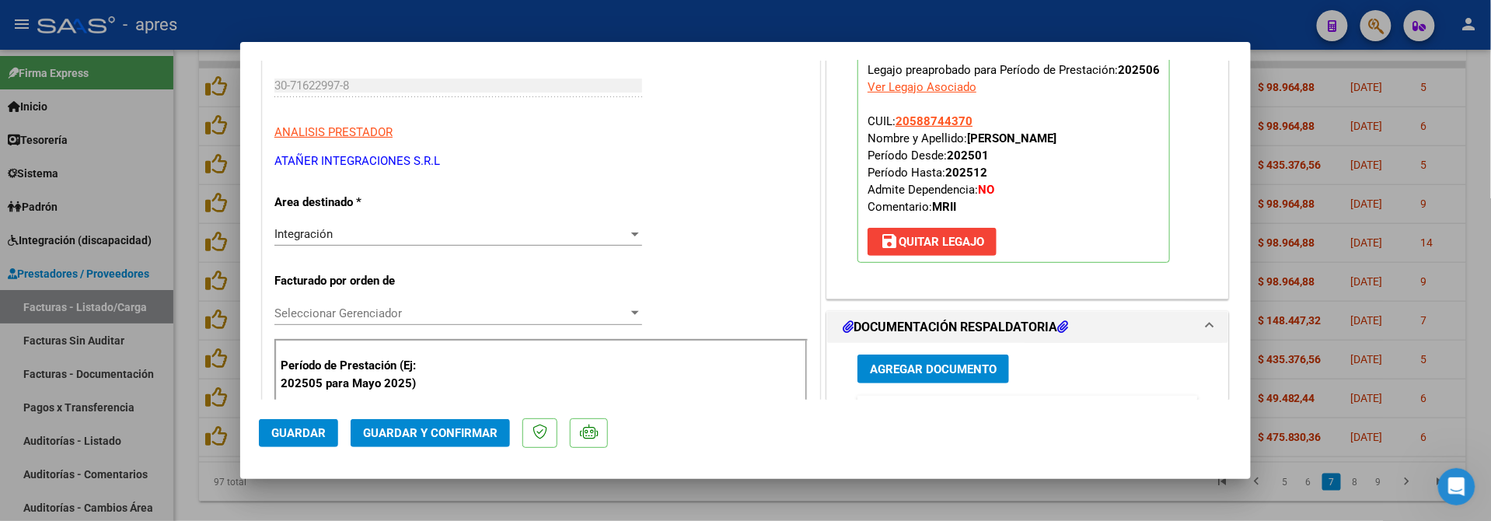
scroll to position [0, 0]
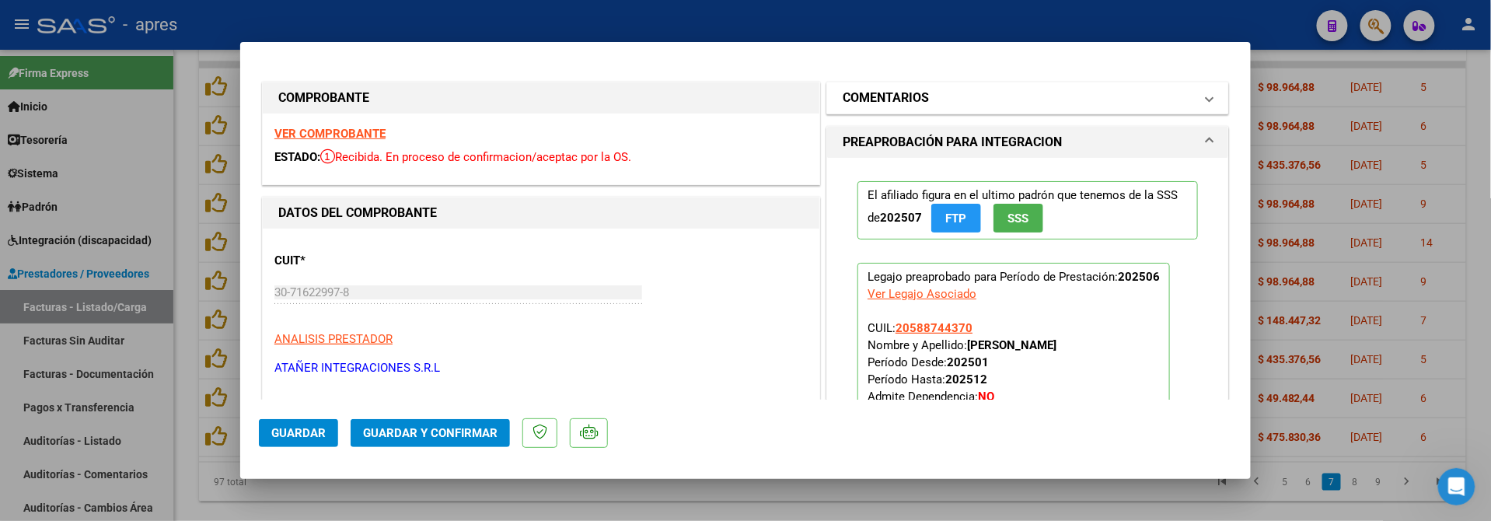
click at [994, 101] on mat-panel-title "COMENTARIOS" at bounding box center [1018, 98] width 351 height 19
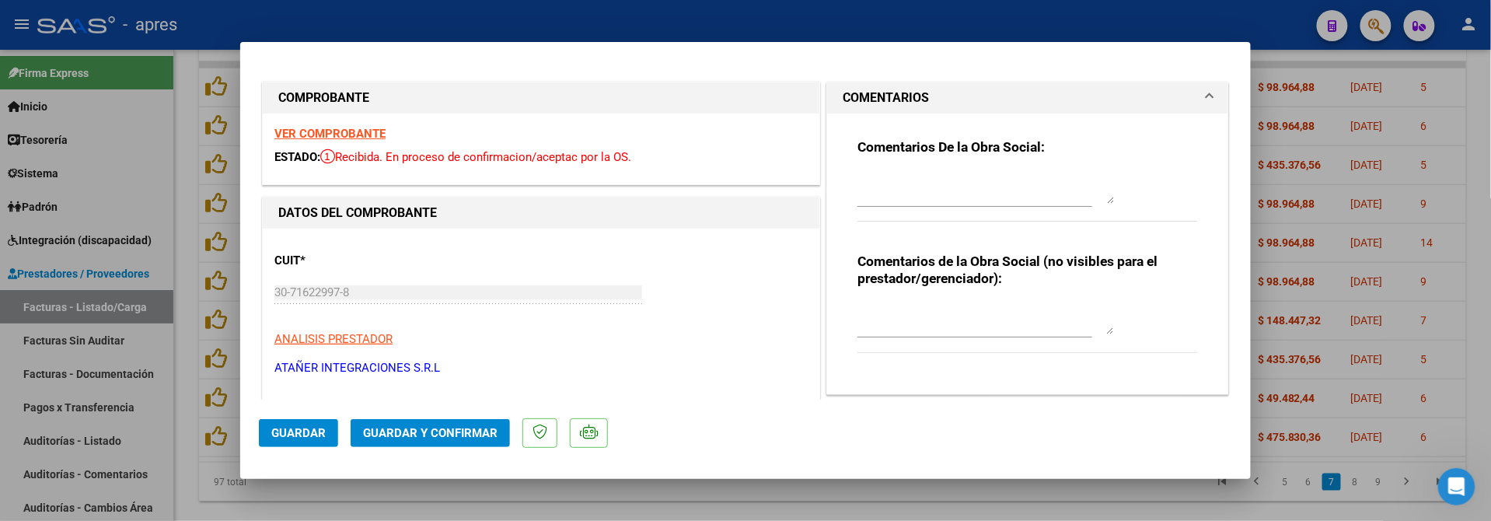
click at [934, 171] on div at bounding box center [986, 188] width 257 height 37
click at [934, 182] on textarea at bounding box center [986, 188] width 257 height 31
type textarea "15/9 Se toma por excepcion ya que como indicamos en varias oportunidades LAS FE…"
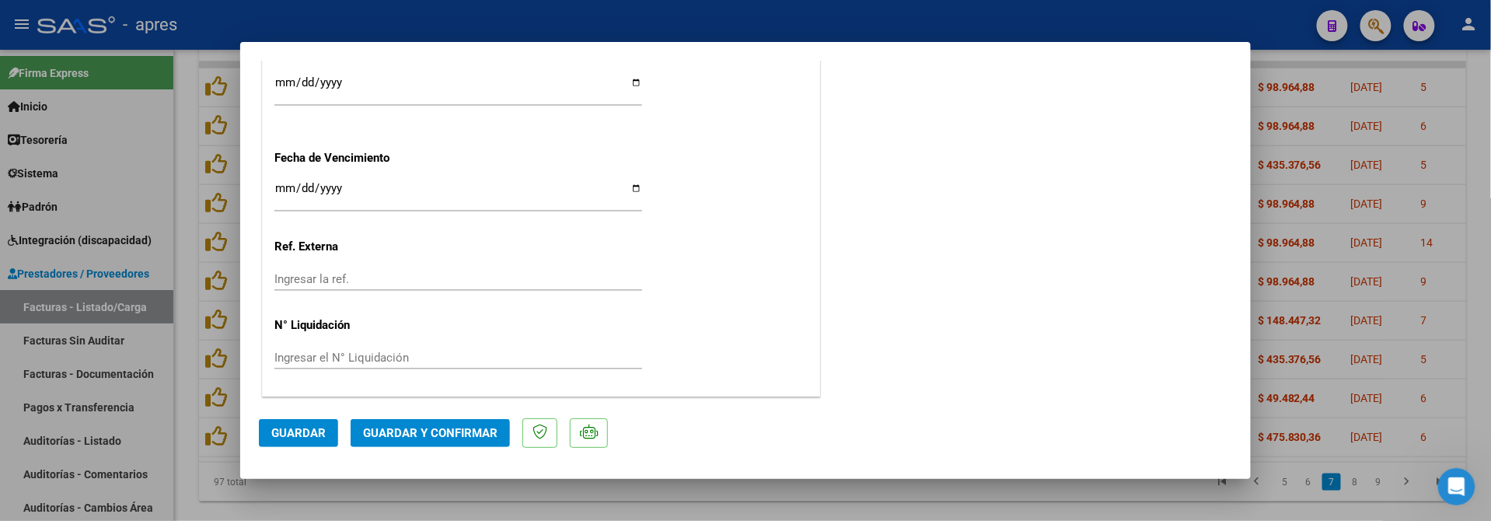
scroll to position [1165, 0]
click at [486, 434] on span "Guardar y Confirmar" at bounding box center [430, 433] width 135 height 14
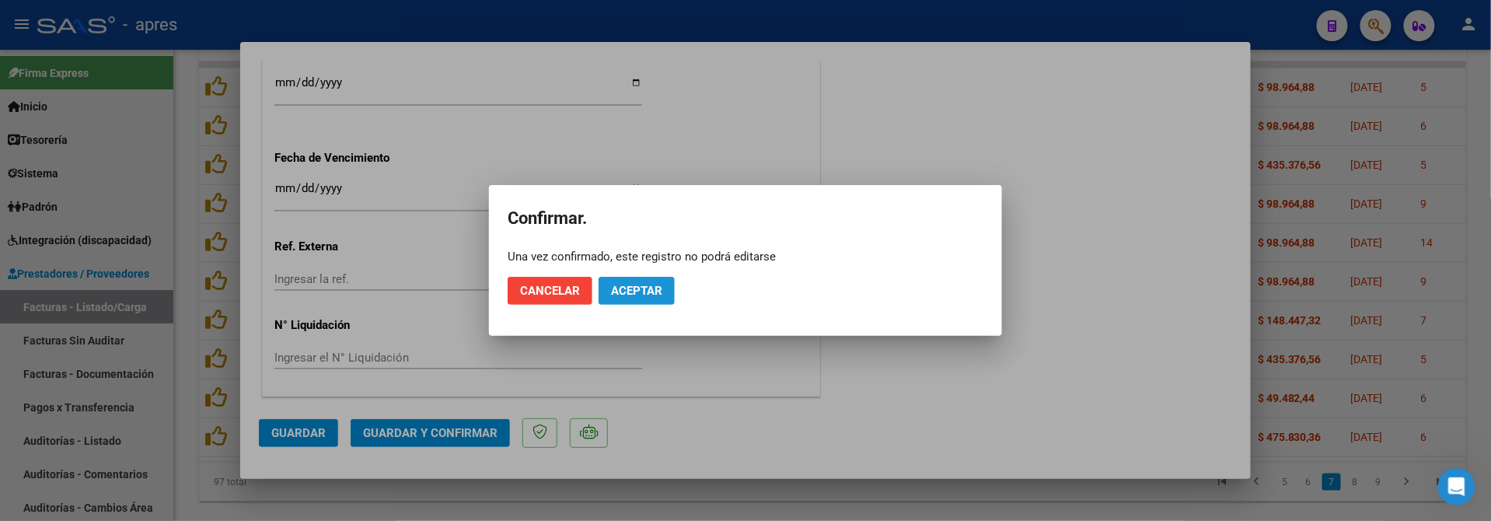
click at [659, 297] on span "Aceptar" at bounding box center [636, 291] width 51 height 14
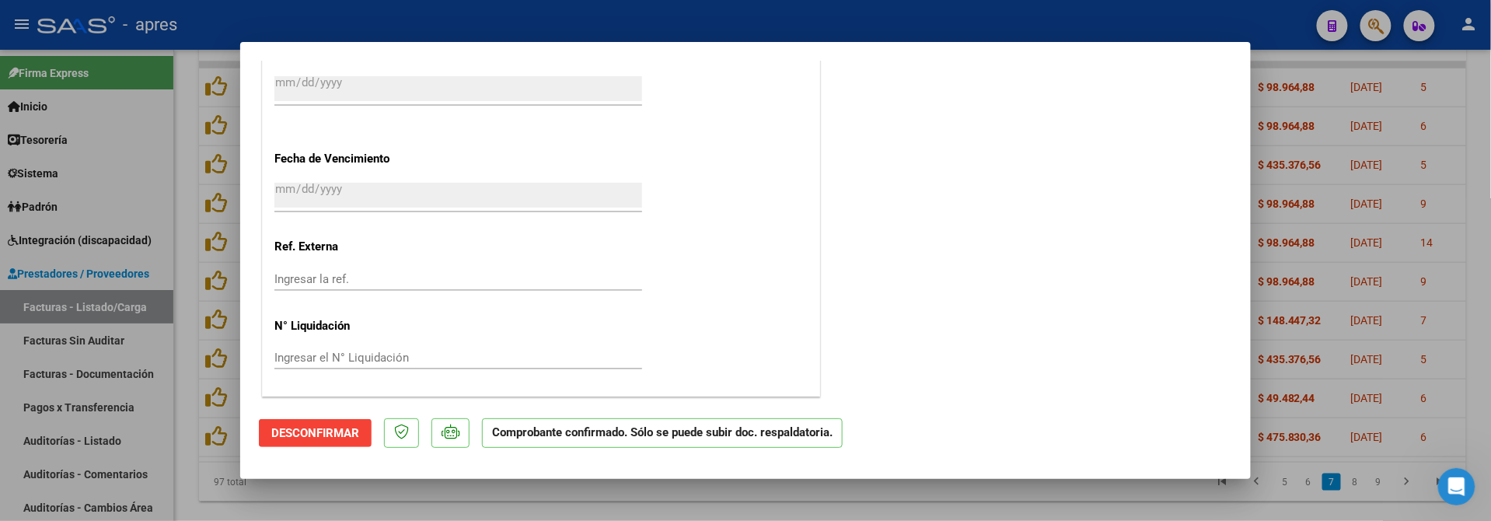
click at [184, 474] on div at bounding box center [745, 260] width 1491 height 521
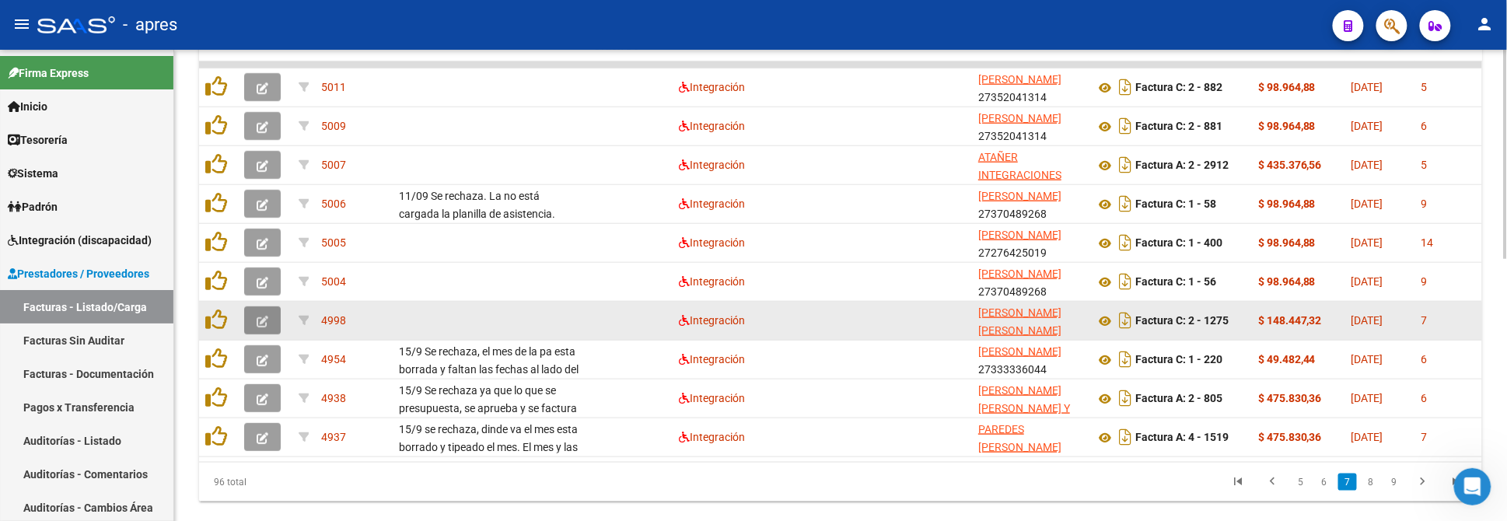
click at [258, 325] on button "button" at bounding box center [262, 320] width 37 height 28
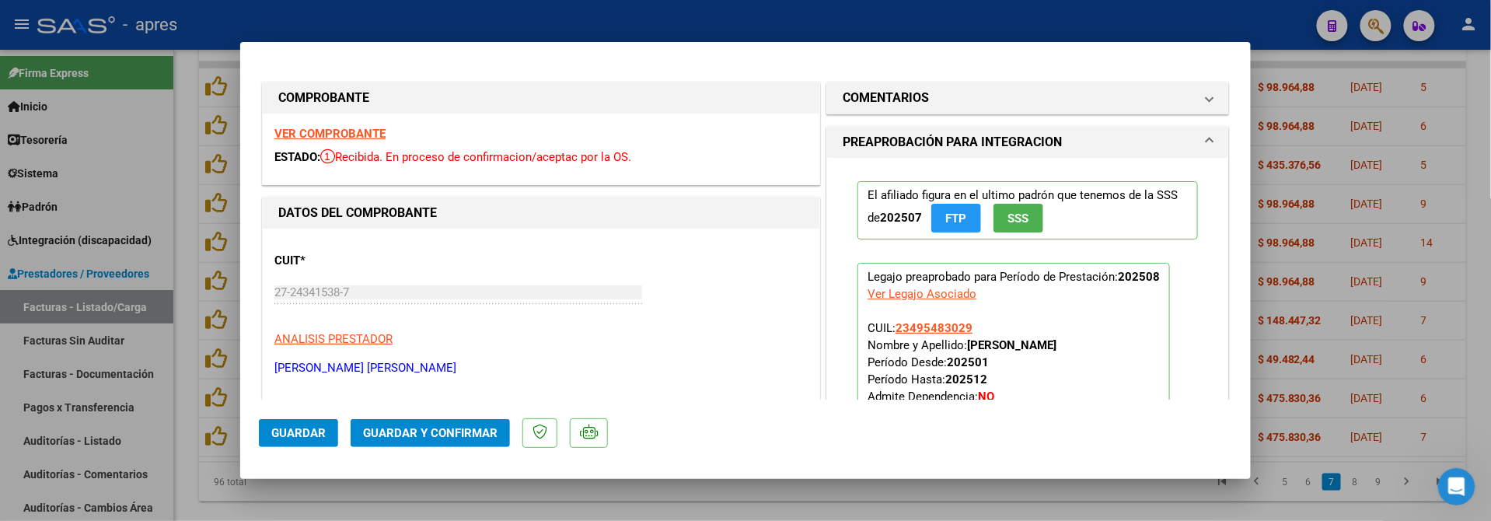
click at [374, 134] on strong "VER COMPROBANTE" at bounding box center [329, 134] width 111 height 14
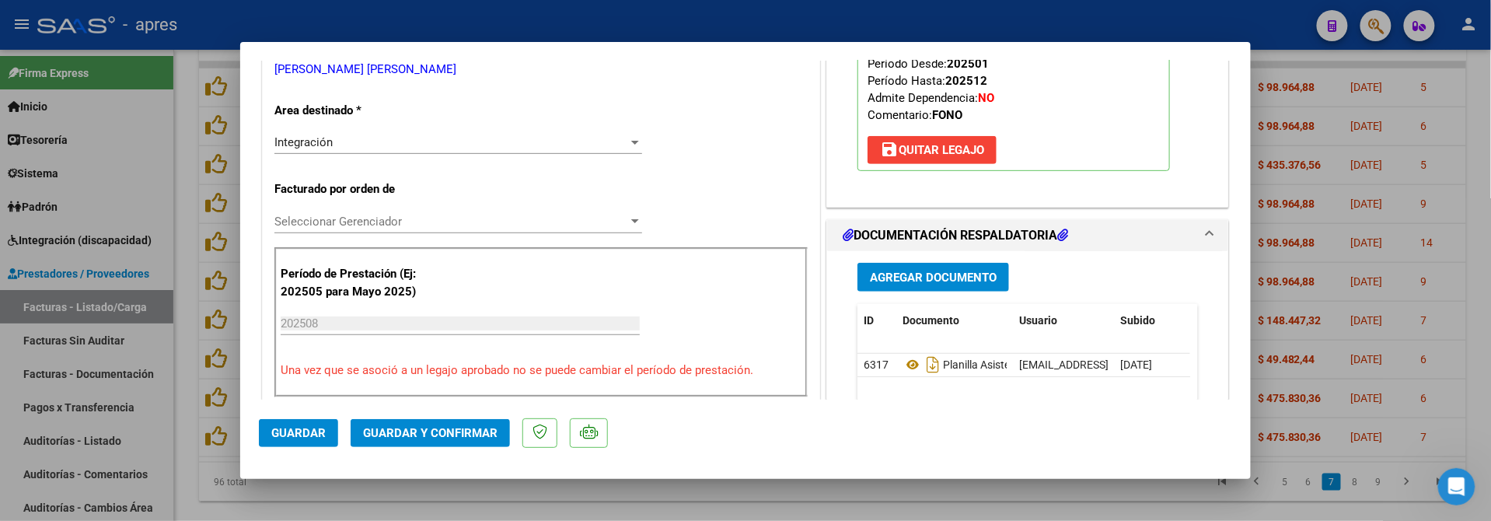
scroll to position [311, 0]
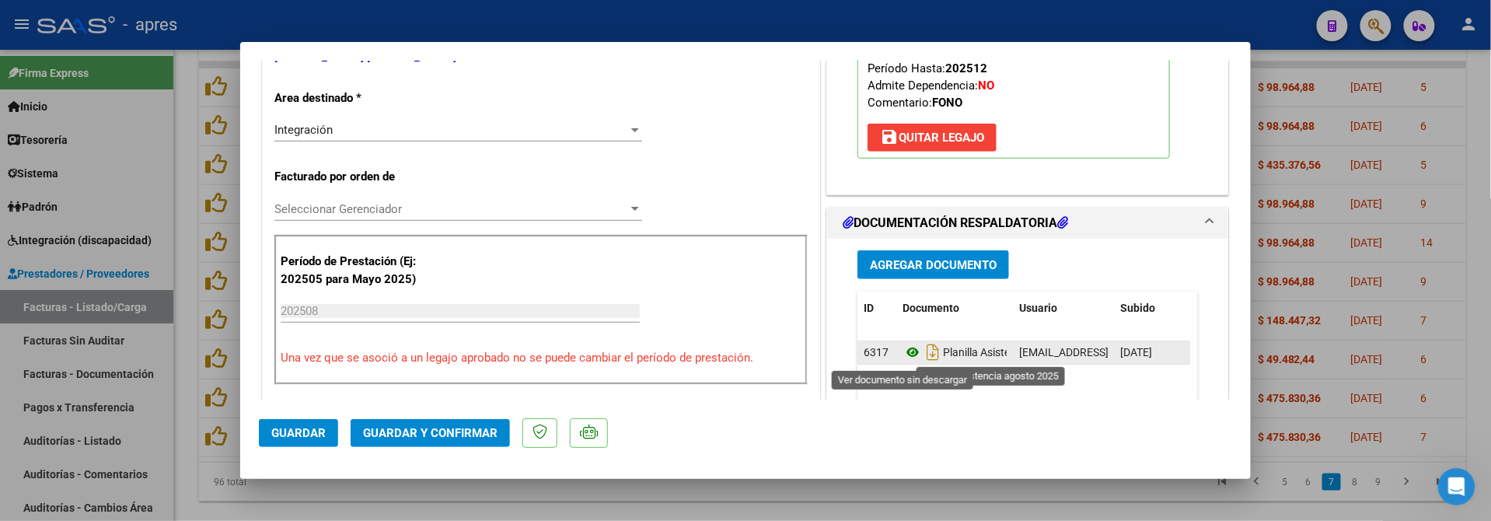
click at [903, 361] on icon at bounding box center [913, 352] width 20 height 19
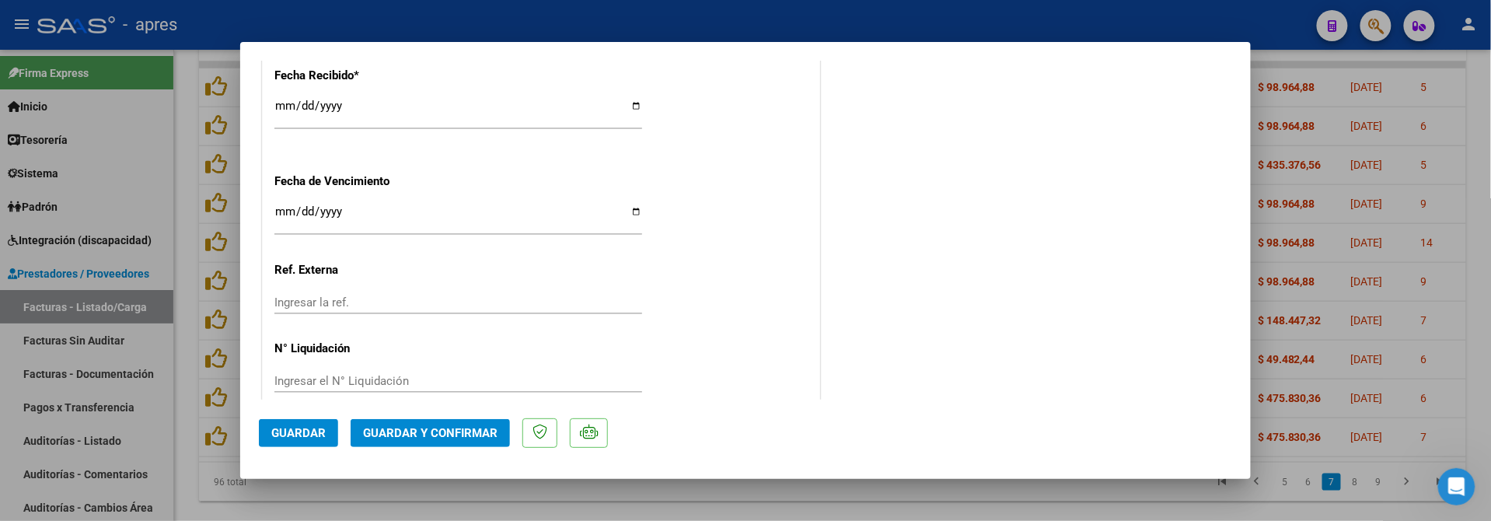
scroll to position [1165, 0]
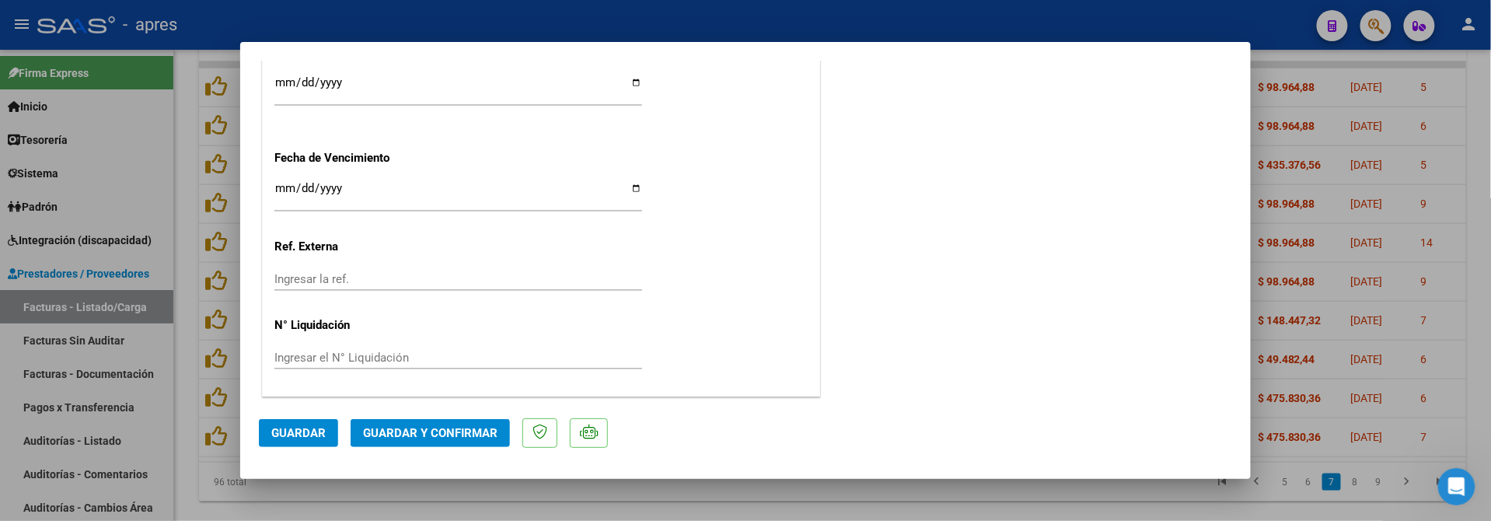
click at [277, 190] on input "[DATE]" at bounding box center [458, 194] width 368 height 25
type input "[DATE]"
click at [411, 437] on span "Guardar y Confirmar" at bounding box center [430, 433] width 135 height 14
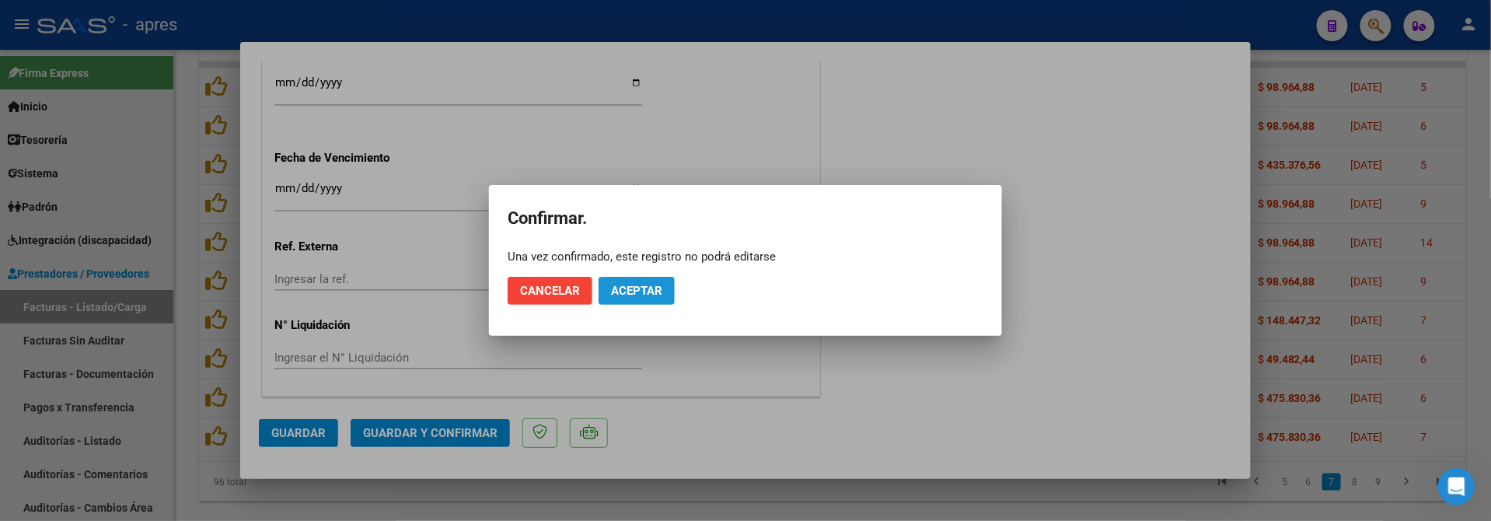
click at [630, 303] on button "Aceptar" at bounding box center [637, 291] width 76 height 28
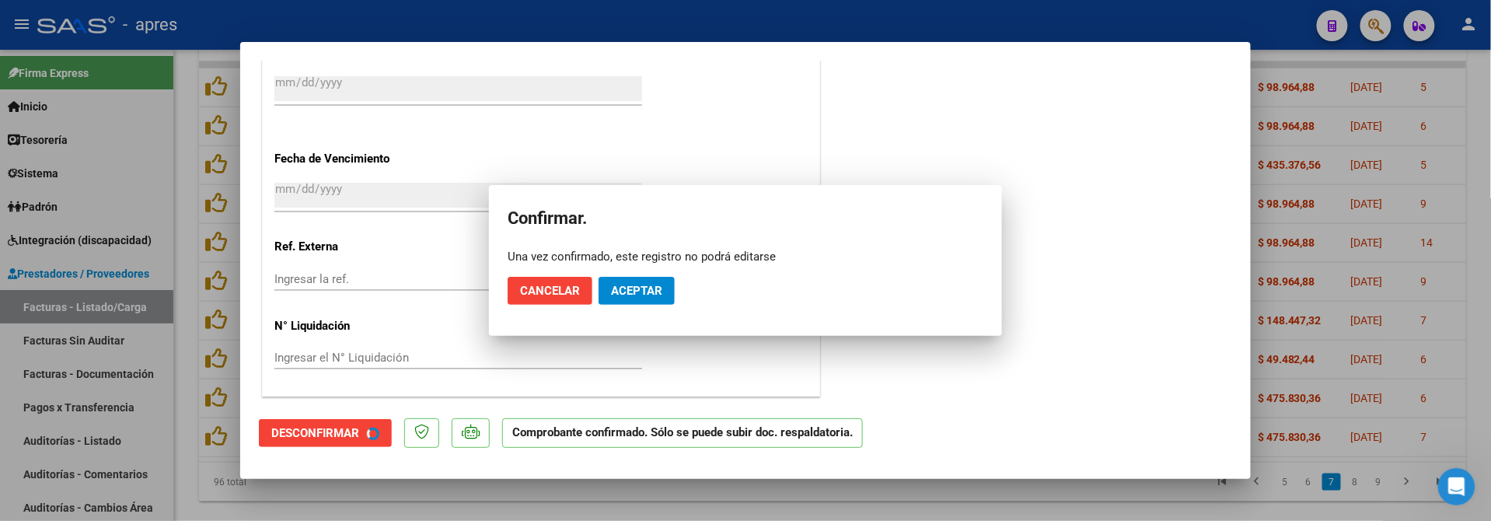
scroll to position [1068, 0]
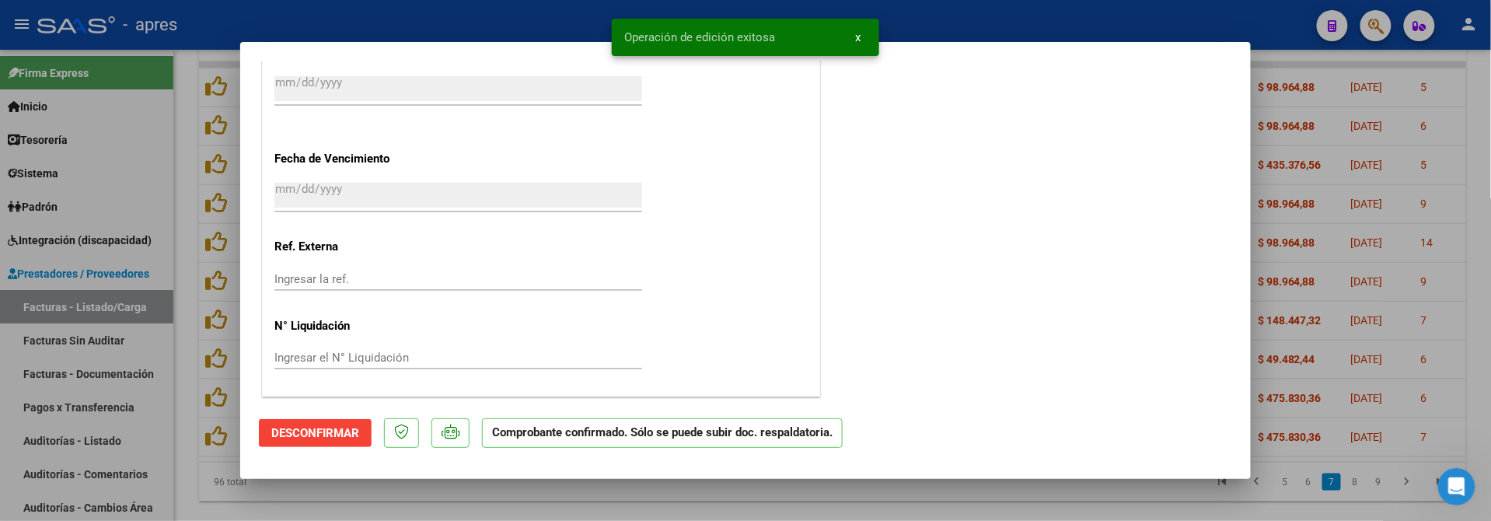
click at [180, 390] on div at bounding box center [745, 260] width 1491 height 521
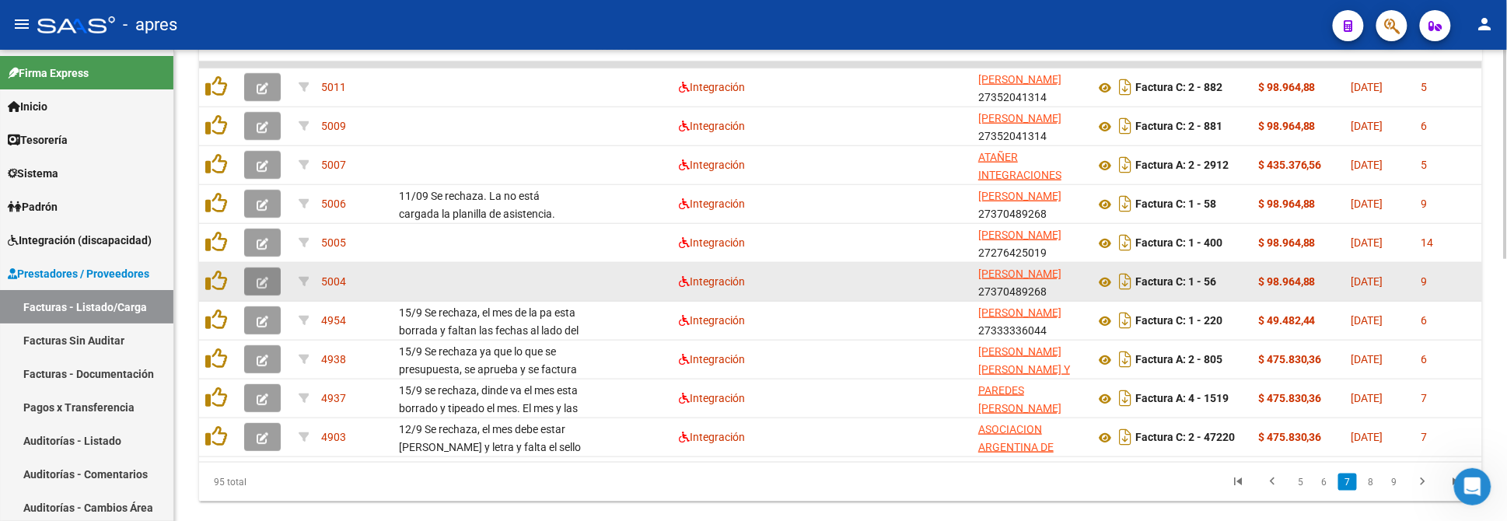
click at [263, 274] on span "button" at bounding box center [263, 281] width 12 height 14
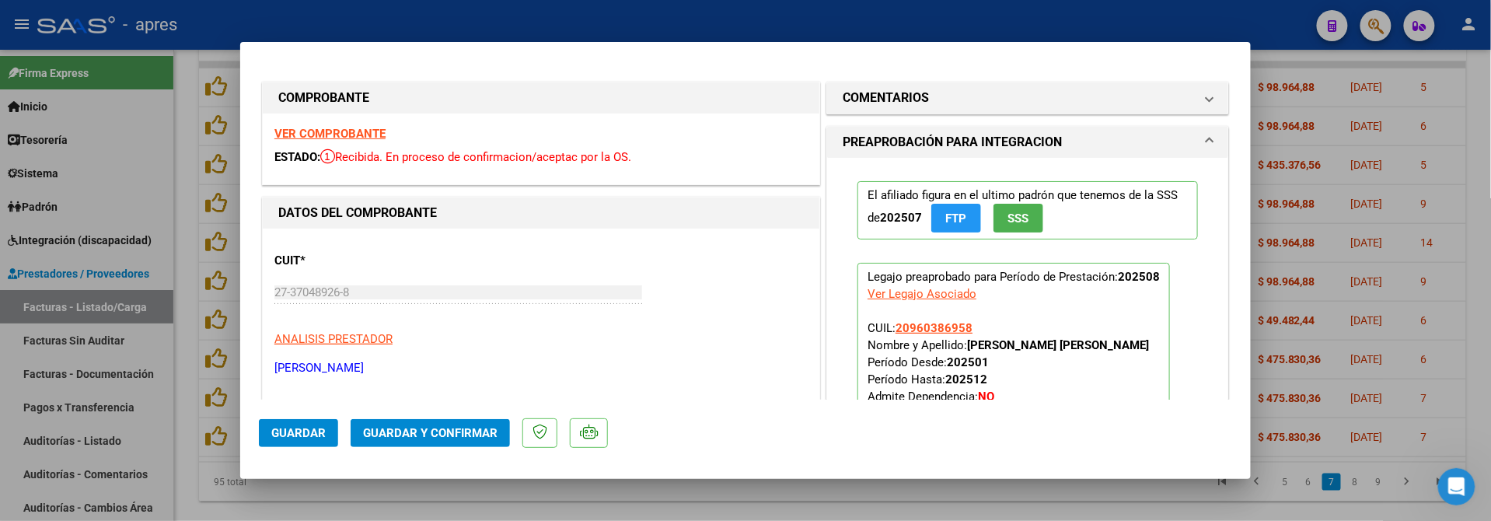
click at [362, 135] on strong "VER COMPROBANTE" at bounding box center [329, 134] width 111 height 14
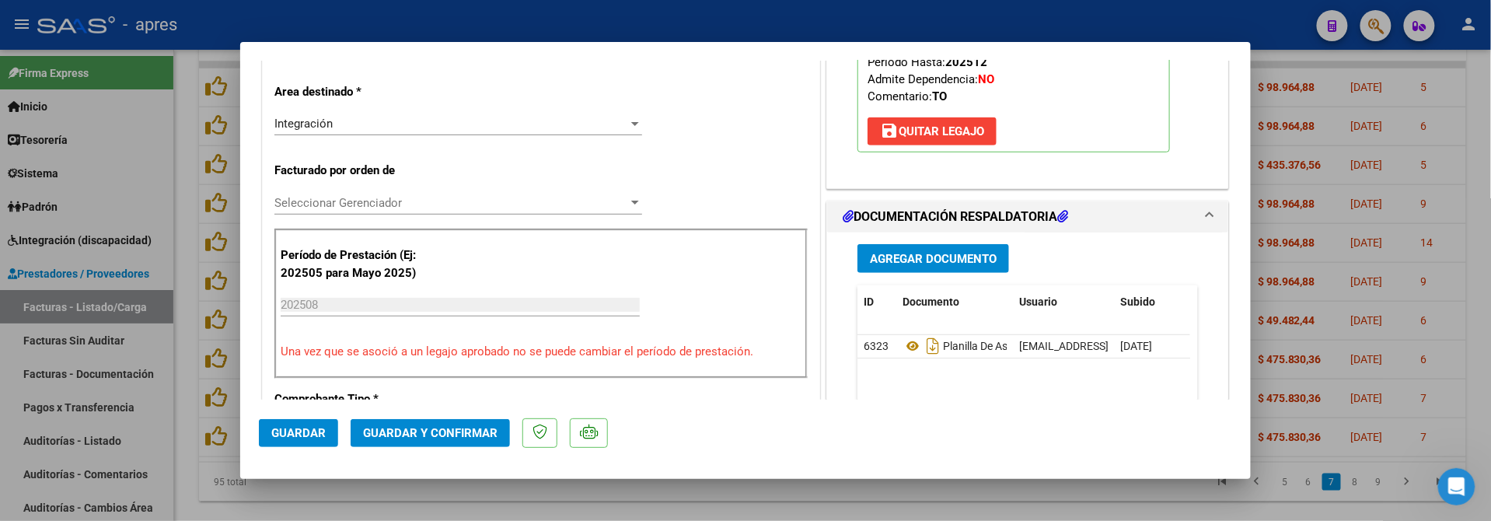
scroll to position [414, 0]
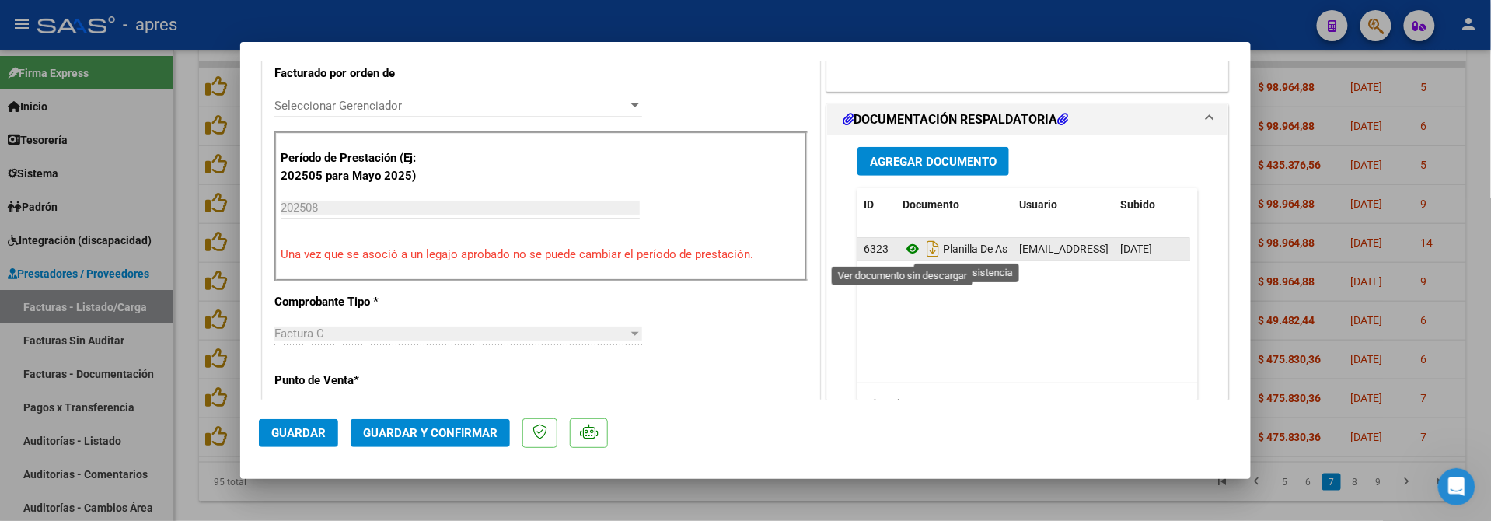
click at [904, 250] on icon at bounding box center [913, 248] width 20 height 19
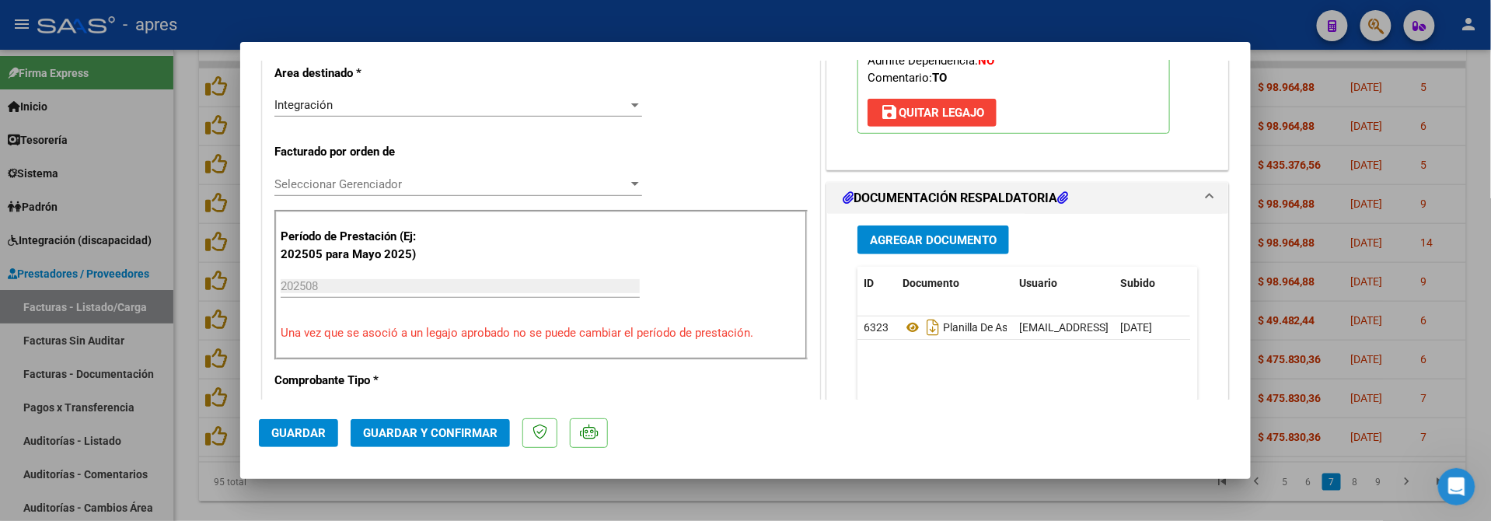
scroll to position [25, 0]
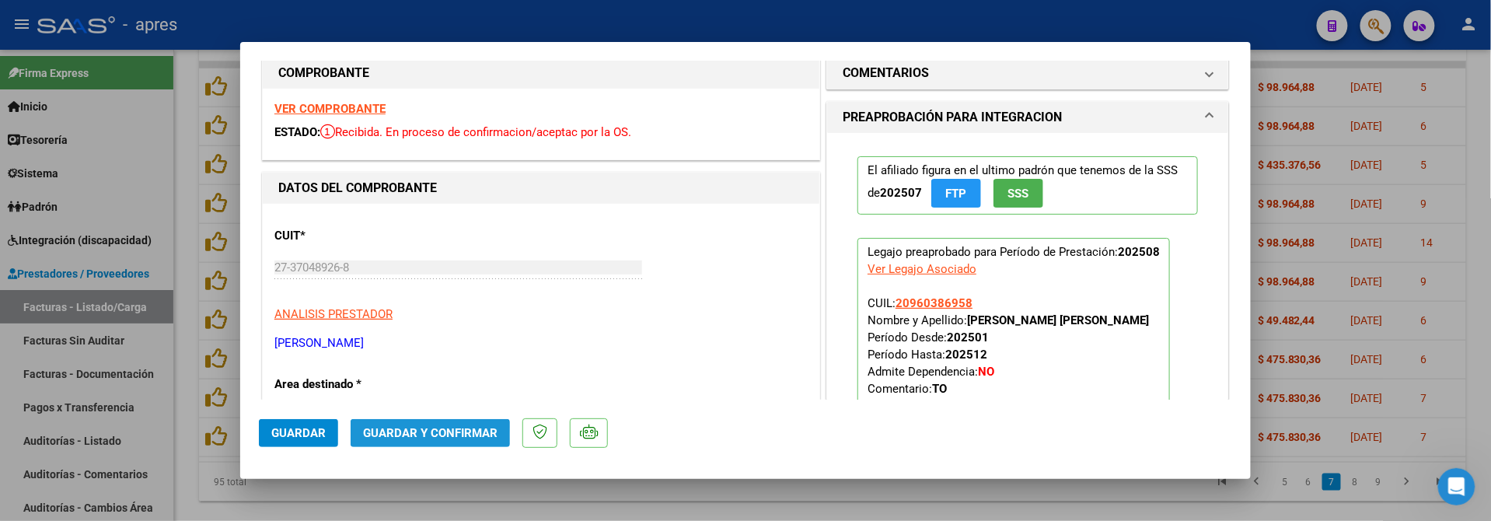
click at [374, 436] on span "Guardar y Confirmar" at bounding box center [430, 433] width 135 height 14
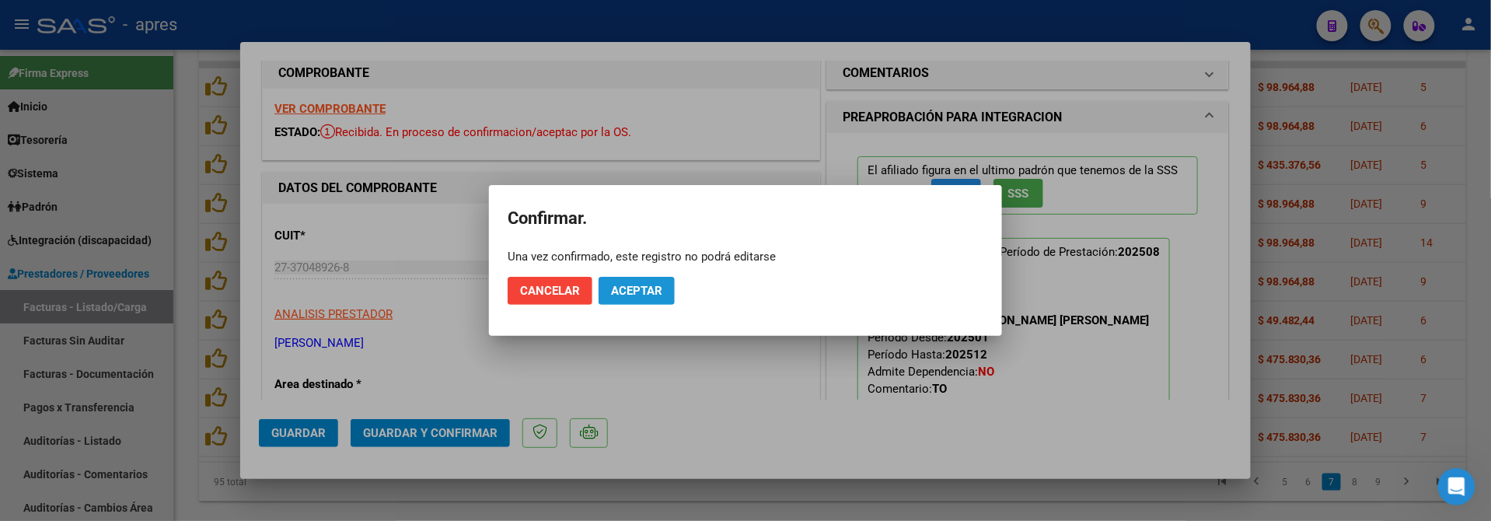
click at [644, 293] on span "Aceptar" at bounding box center [636, 291] width 51 height 14
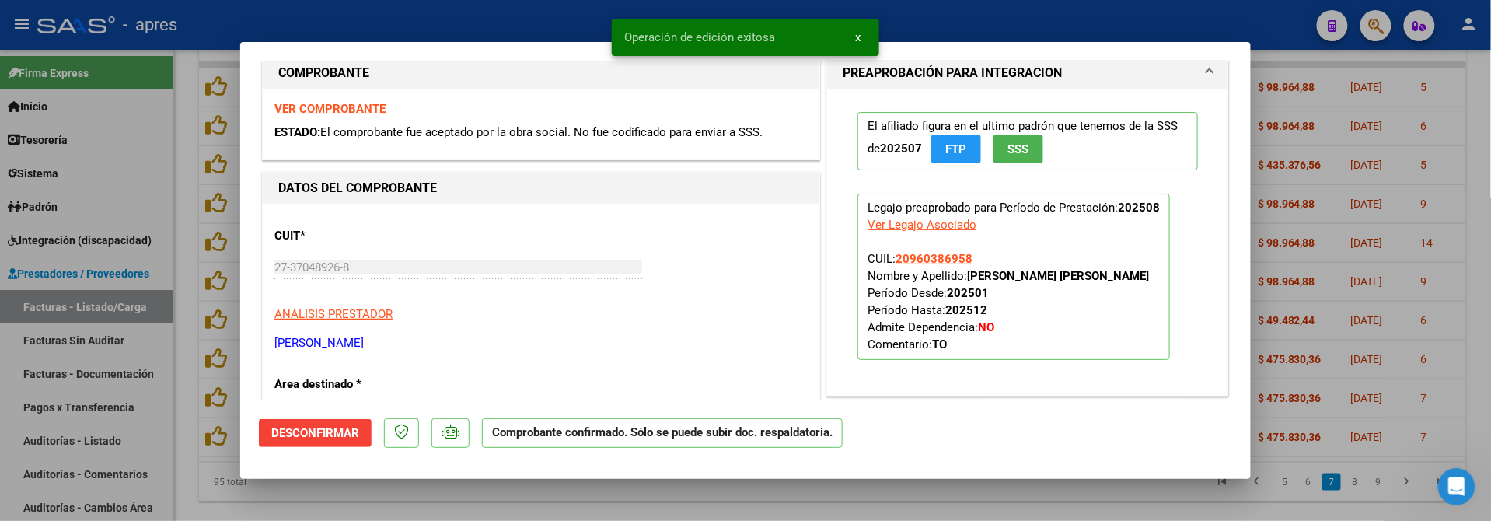
click at [180, 403] on div at bounding box center [745, 260] width 1491 height 521
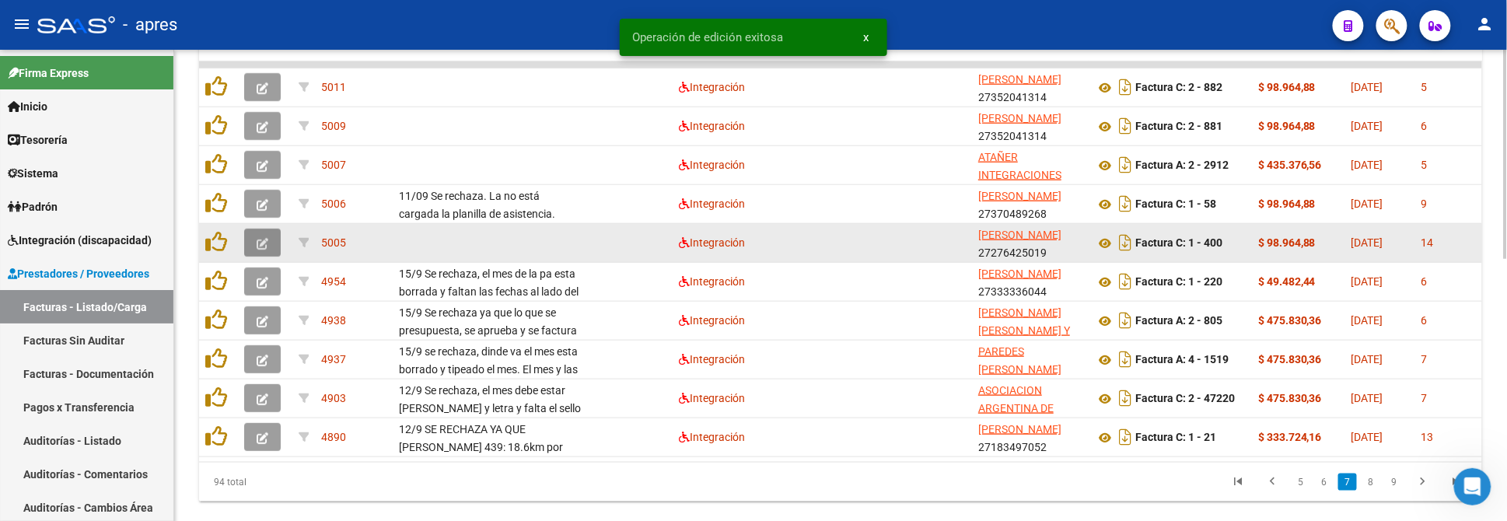
click at [265, 238] on icon "button" at bounding box center [263, 244] width 12 height 12
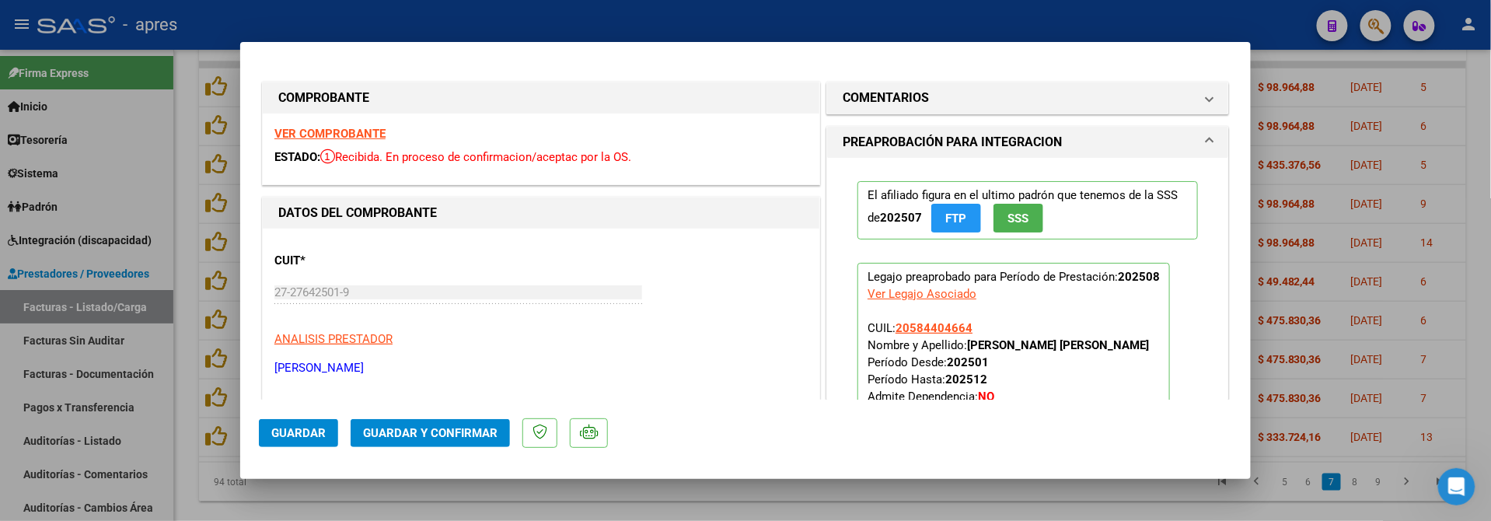
click at [355, 127] on strong "VER COMPROBANTE" at bounding box center [329, 134] width 111 height 14
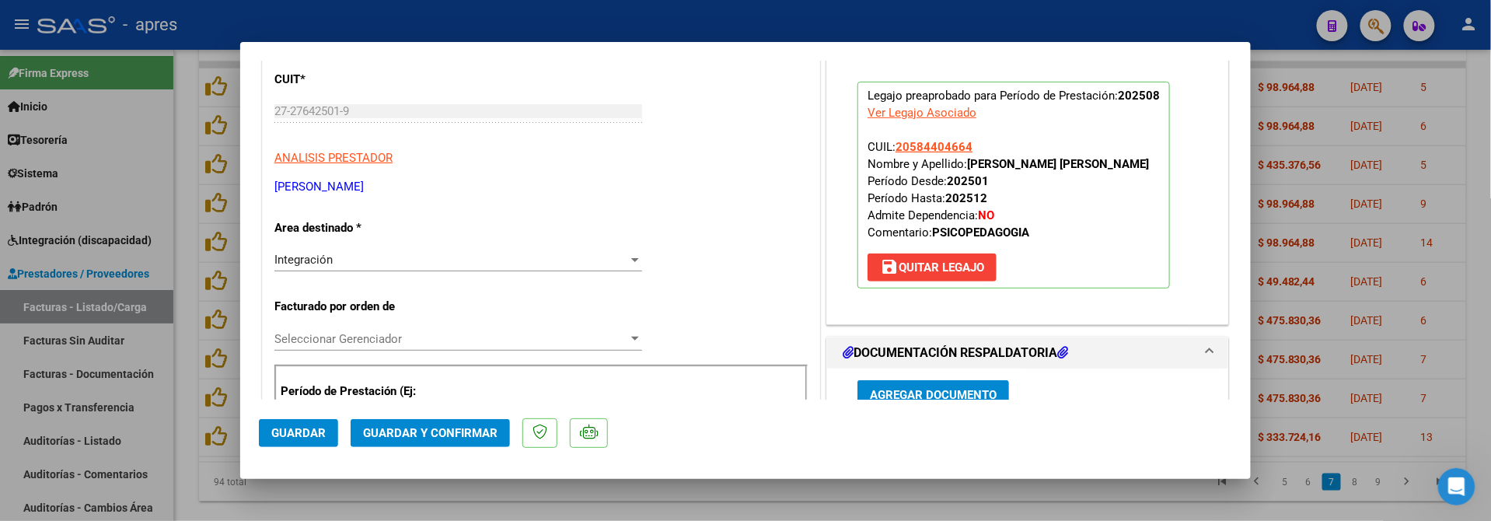
scroll to position [311, 0]
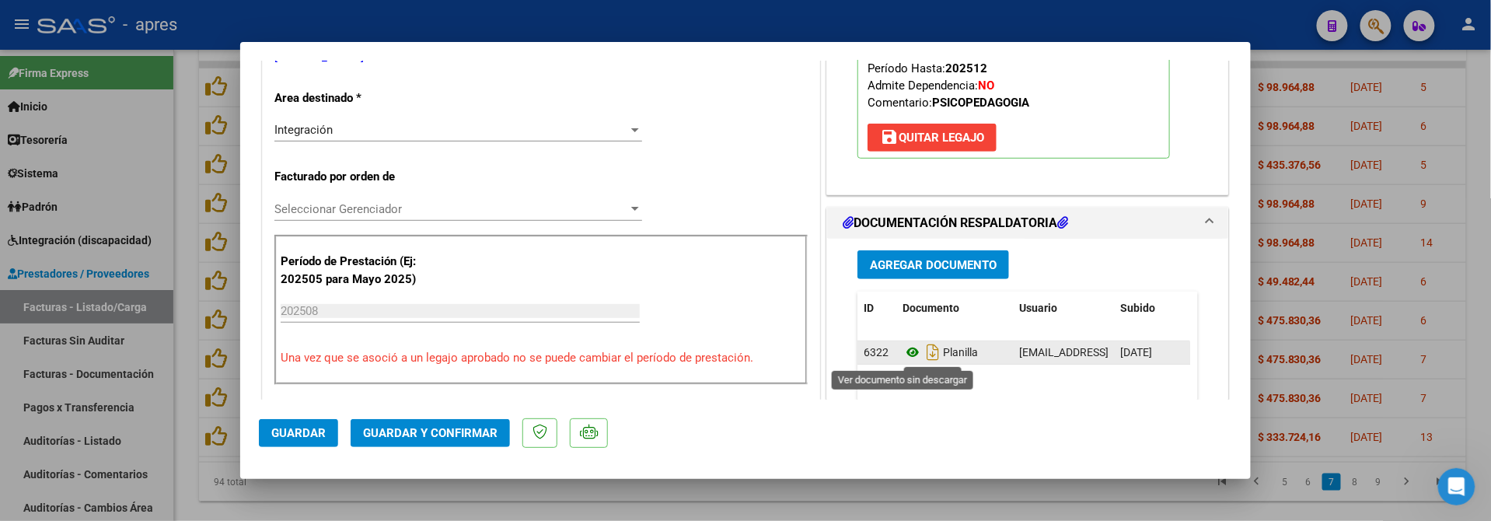
click at [903, 358] on icon at bounding box center [913, 352] width 20 height 19
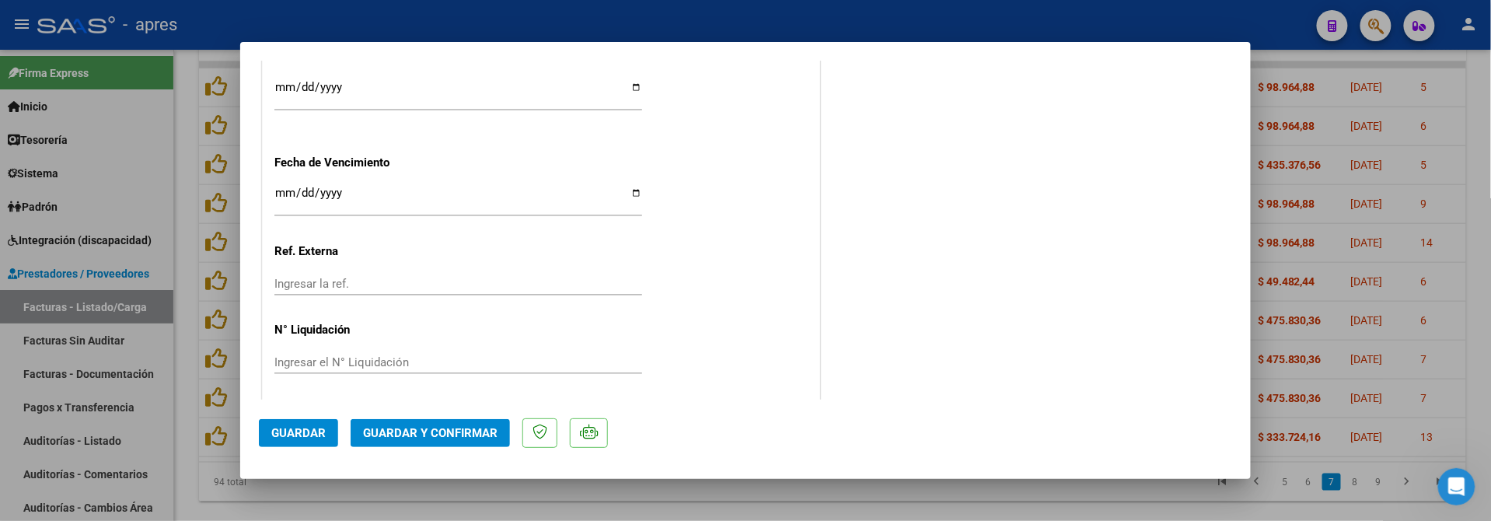
scroll to position [1165, 0]
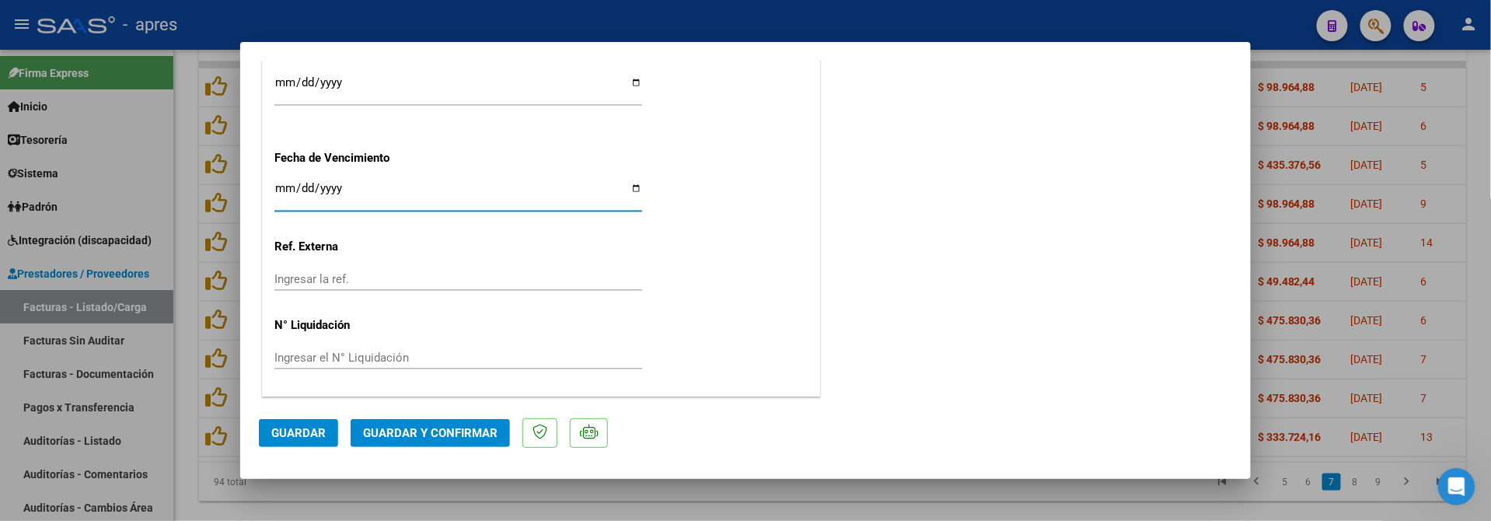
click at [283, 191] on input "[DATE]" at bounding box center [458, 194] width 368 height 25
type input "[DATE]"
click at [442, 431] on span "Guardar y Confirmar" at bounding box center [430, 433] width 135 height 14
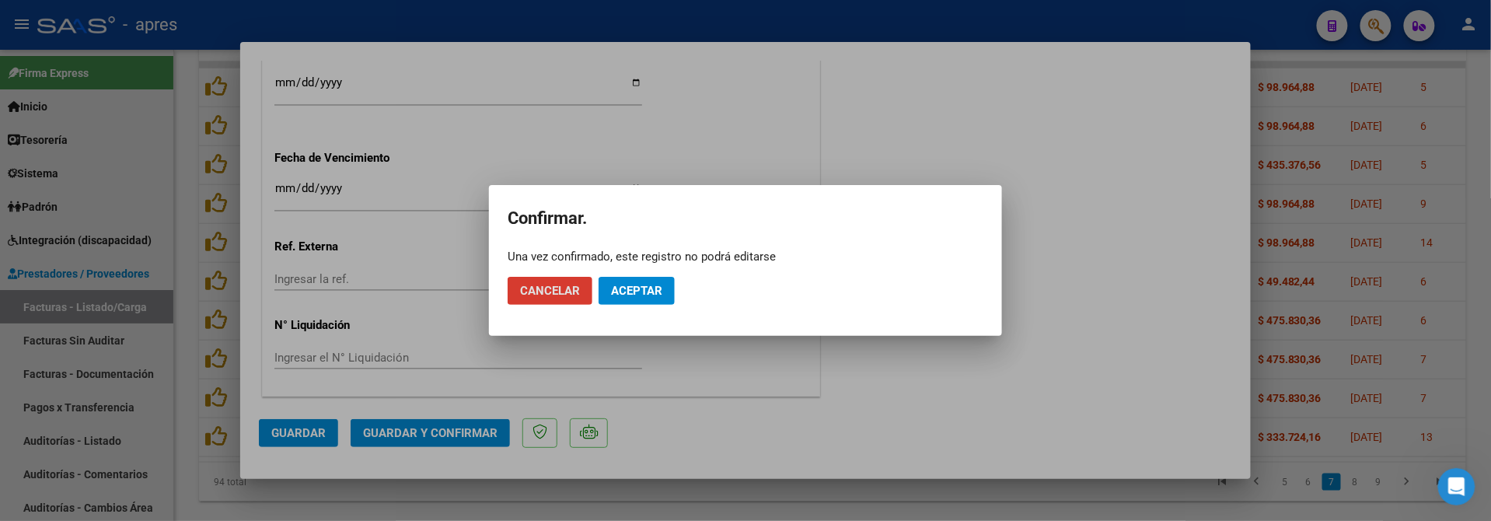
click at [620, 302] on button "Aceptar" at bounding box center [637, 291] width 76 height 28
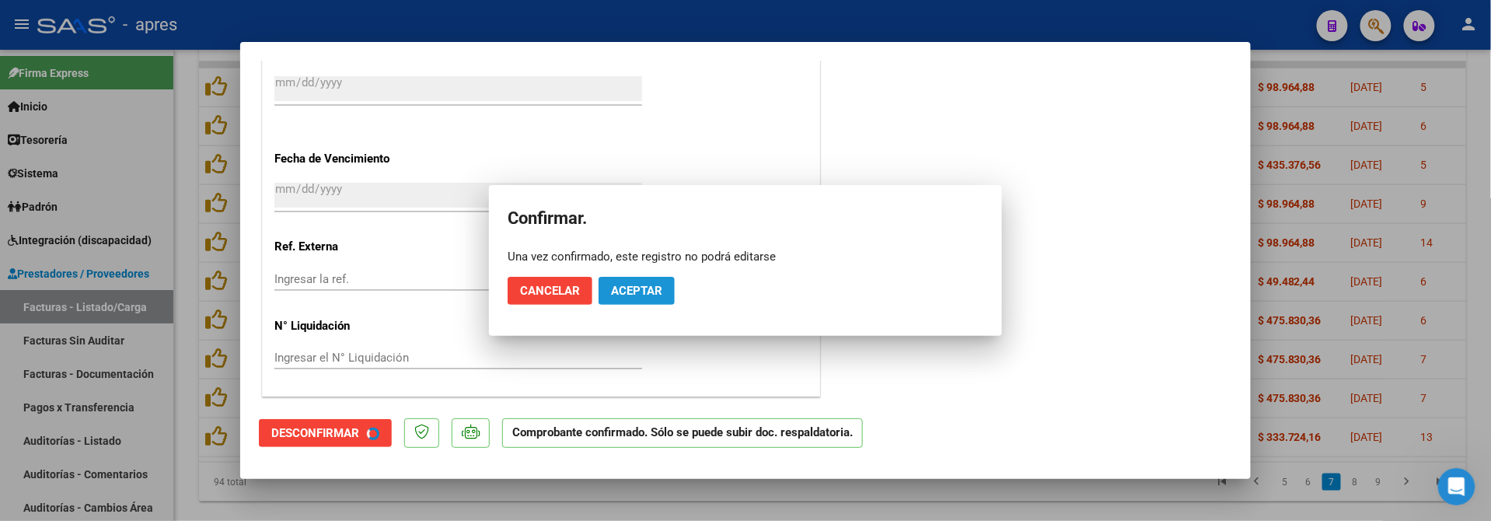
scroll to position [1068, 0]
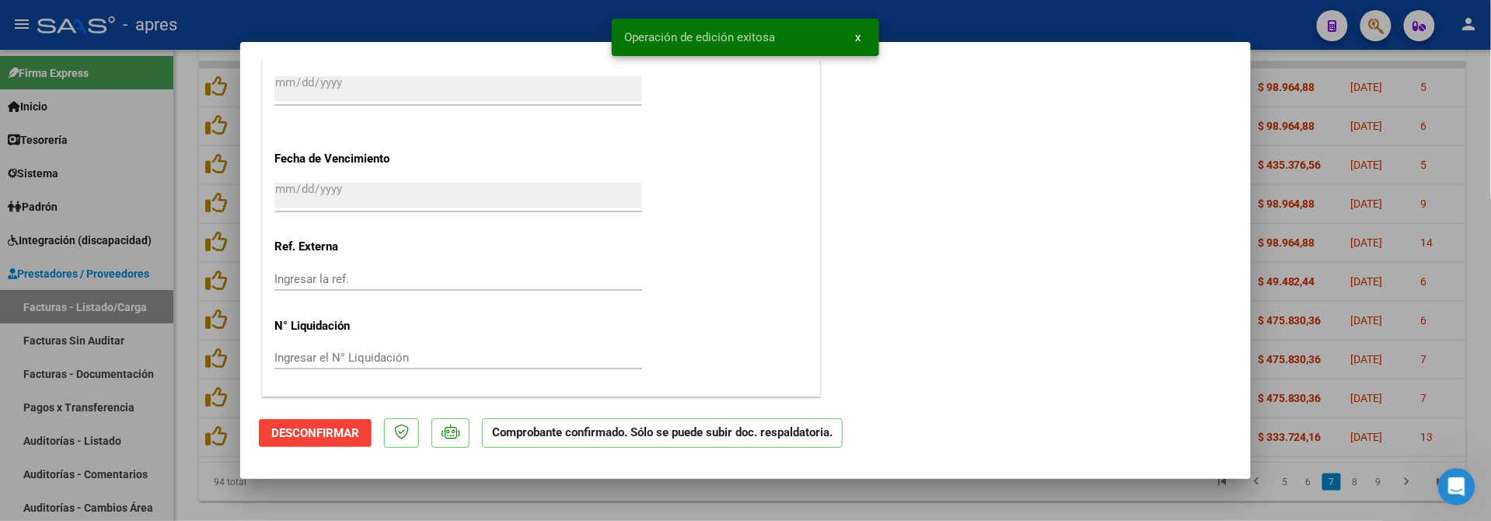
click at [191, 467] on div at bounding box center [745, 260] width 1491 height 521
type input "$ 0,00"
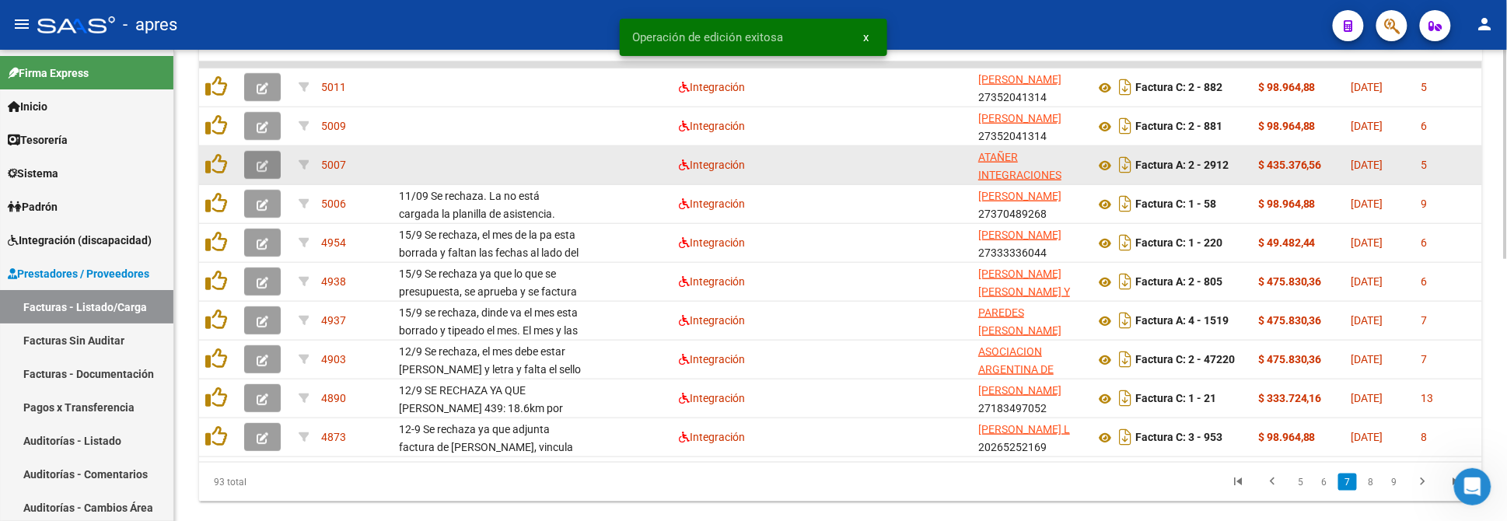
click at [253, 162] on button "button" at bounding box center [262, 165] width 37 height 28
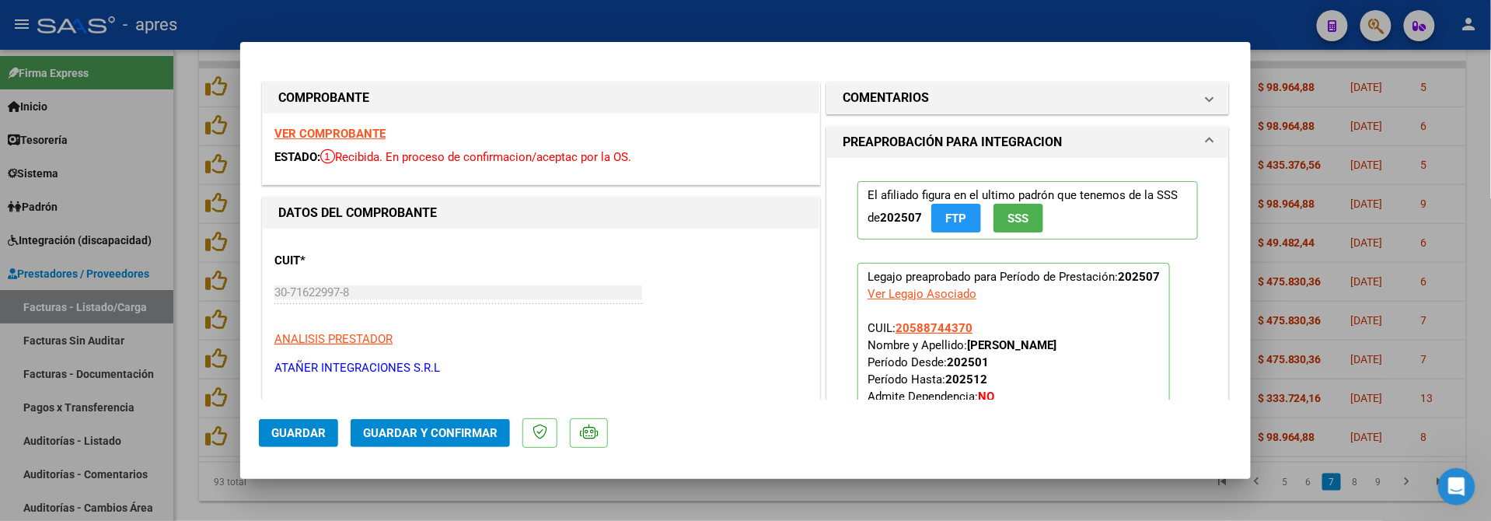
click at [353, 134] on strong "VER COMPROBANTE" at bounding box center [329, 134] width 111 height 14
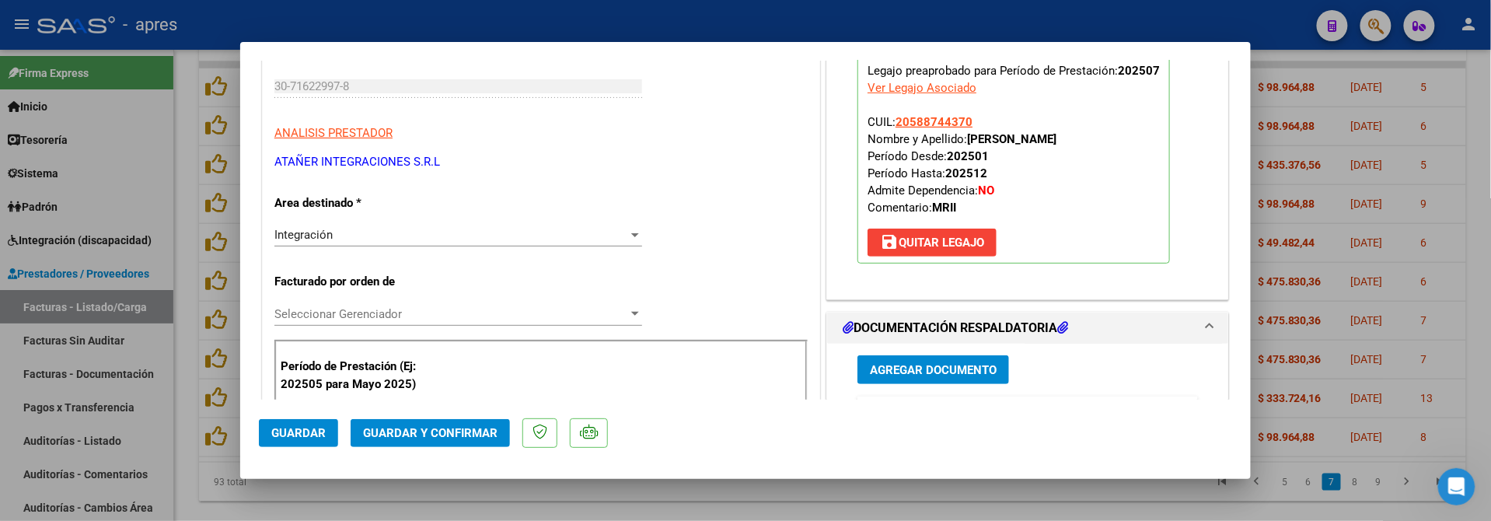
scroll to position [414, 0]
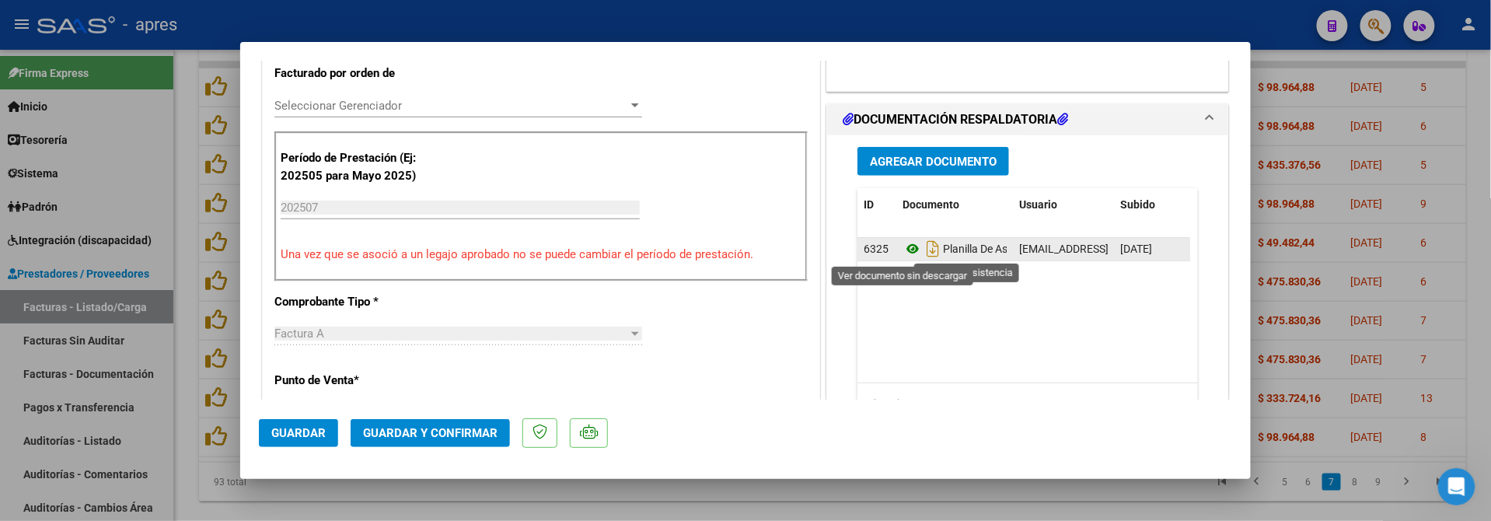
click at [903, 253] on icon at bounding box center [913, 248] width 20 height 19
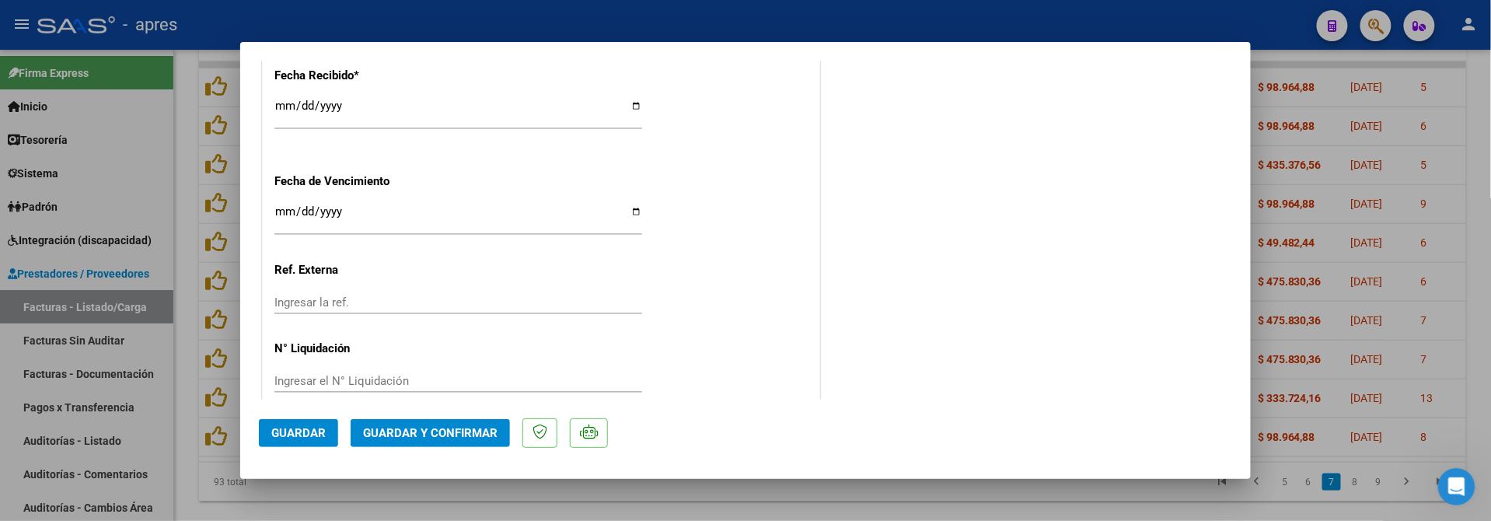
scroll to position [1165, 0]
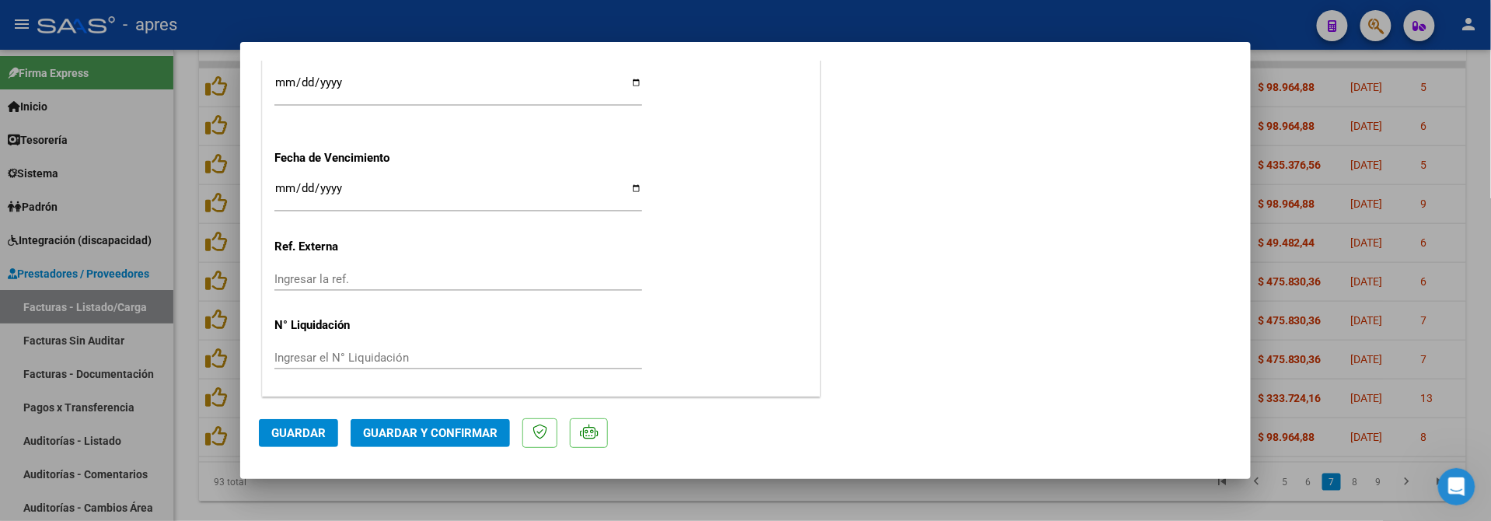
click at [287, 188] on input "[DATE]" at bounding box center [458, 194] width 368 height 25
type input "[DATE]"
click at [424, 431] on span "Guardar y Confirmar" at bounding box center [430, 433] width 135 height 14
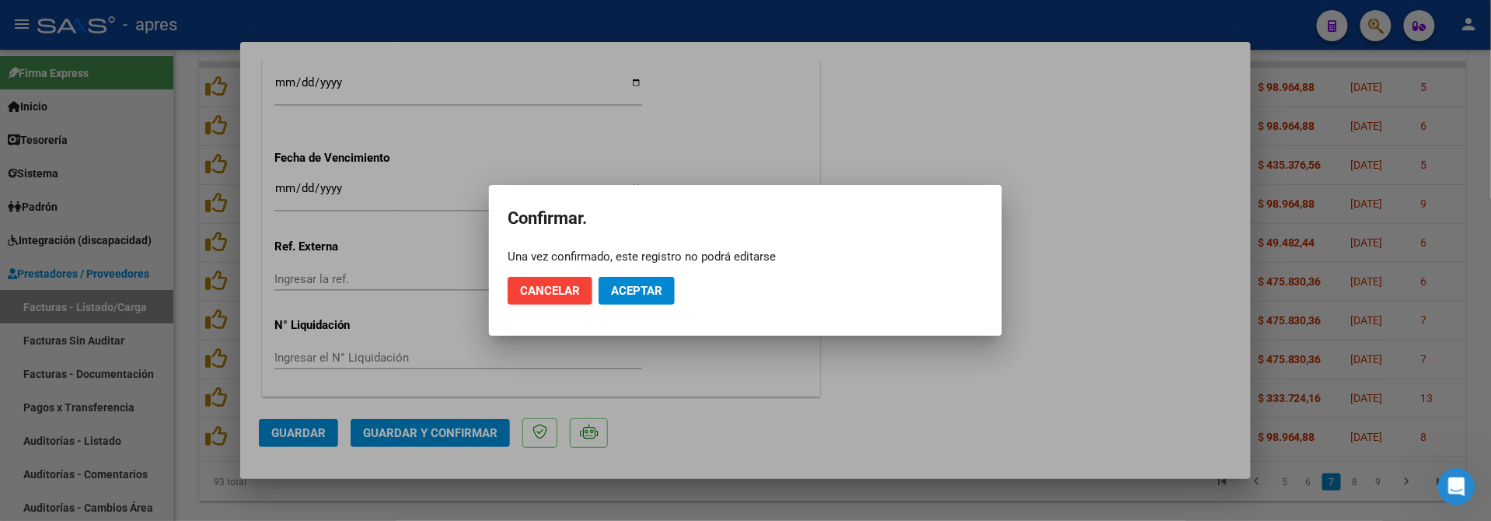
click at [666, 278] on mat-dialog-actions "Cancelar Aceptar" at bounding box center [746, 290] width 476 height 53
click at [664, 286] on button "Aceptar" at bounding box center [637, 291] width 76 height 28
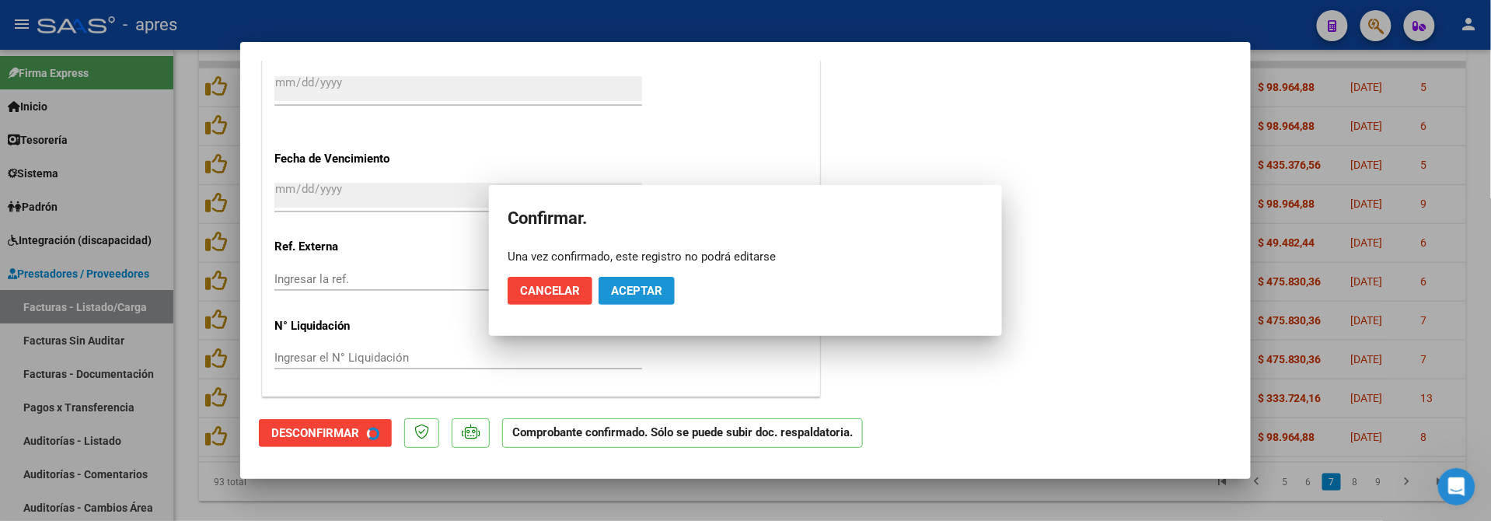
scroll to position [1068, 0]
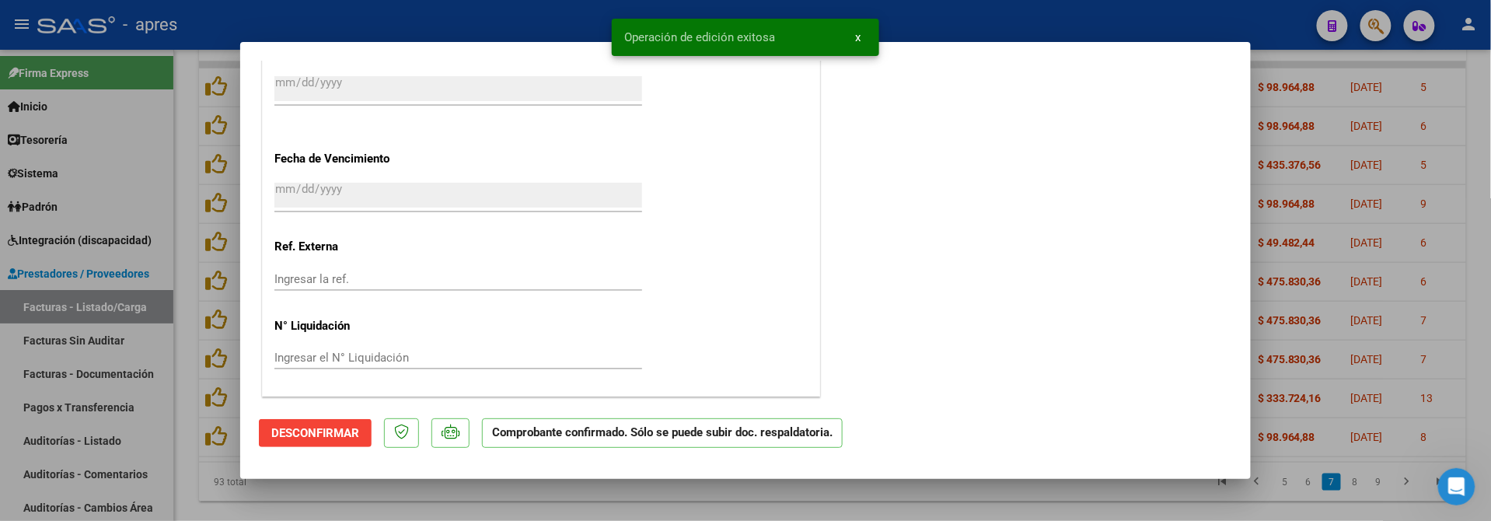
click at [171, 392] on div at bounding box center [745, 260] width 1491 height 521
type input "$ 0,00"
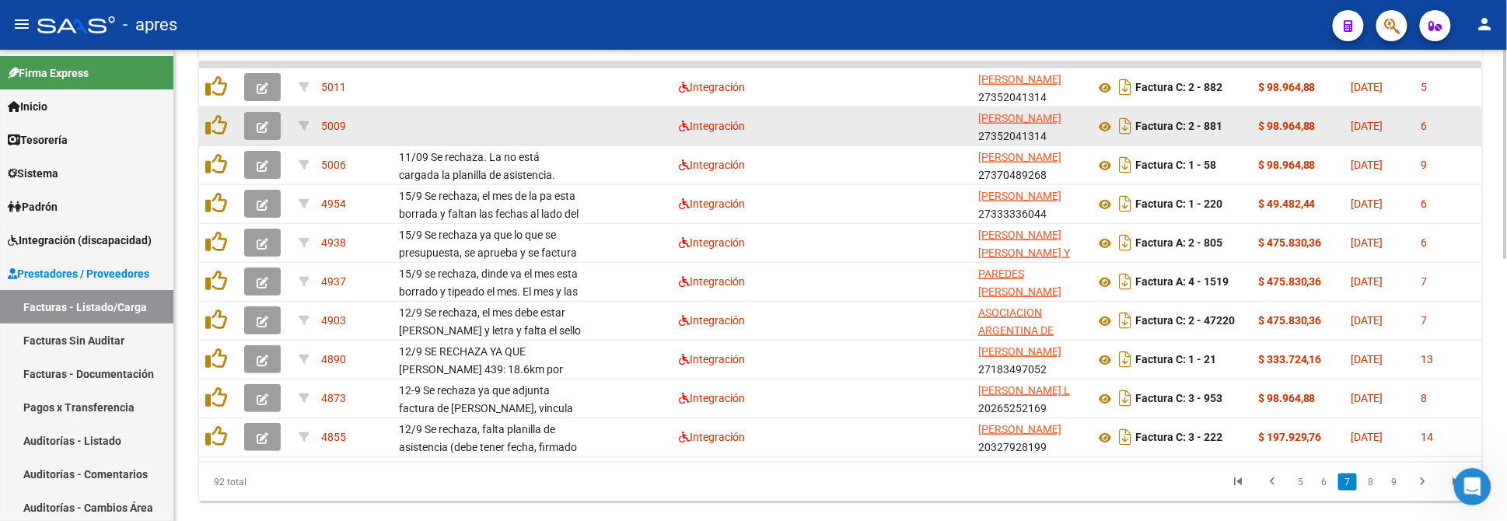
click at [266, 121] on icon "button" at bounding box center [263, 127] width 12 height 12
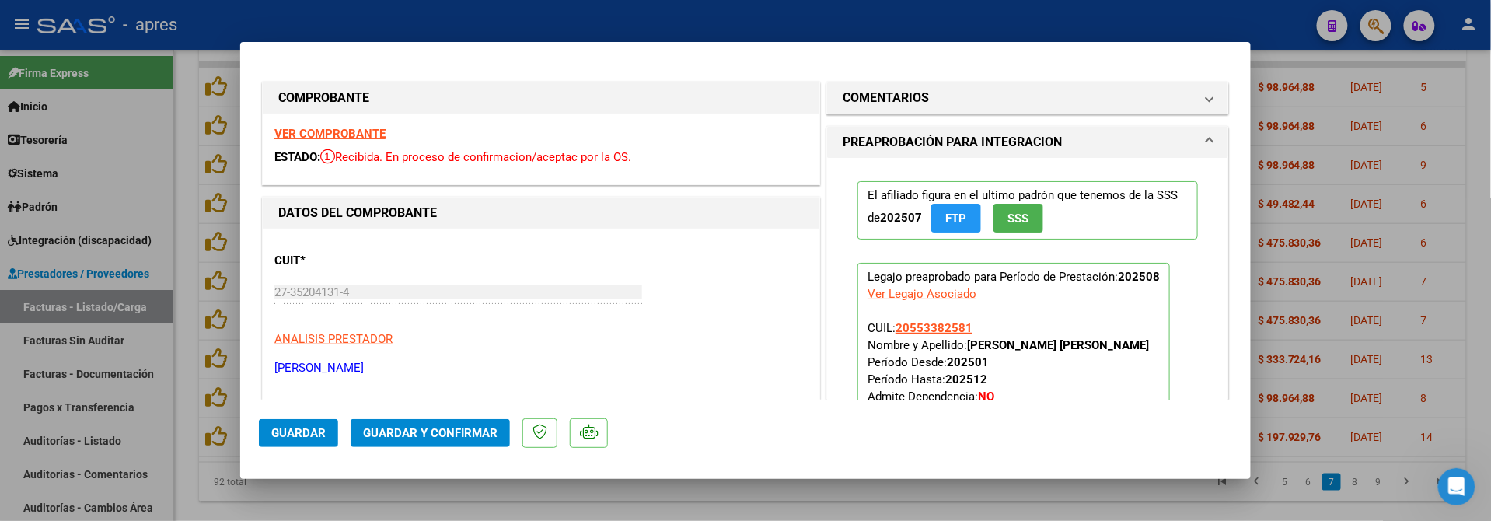
click at [330, 135] on strong "VER COMPROBANTE" at bounding box center [329, 134] width 111 height 14
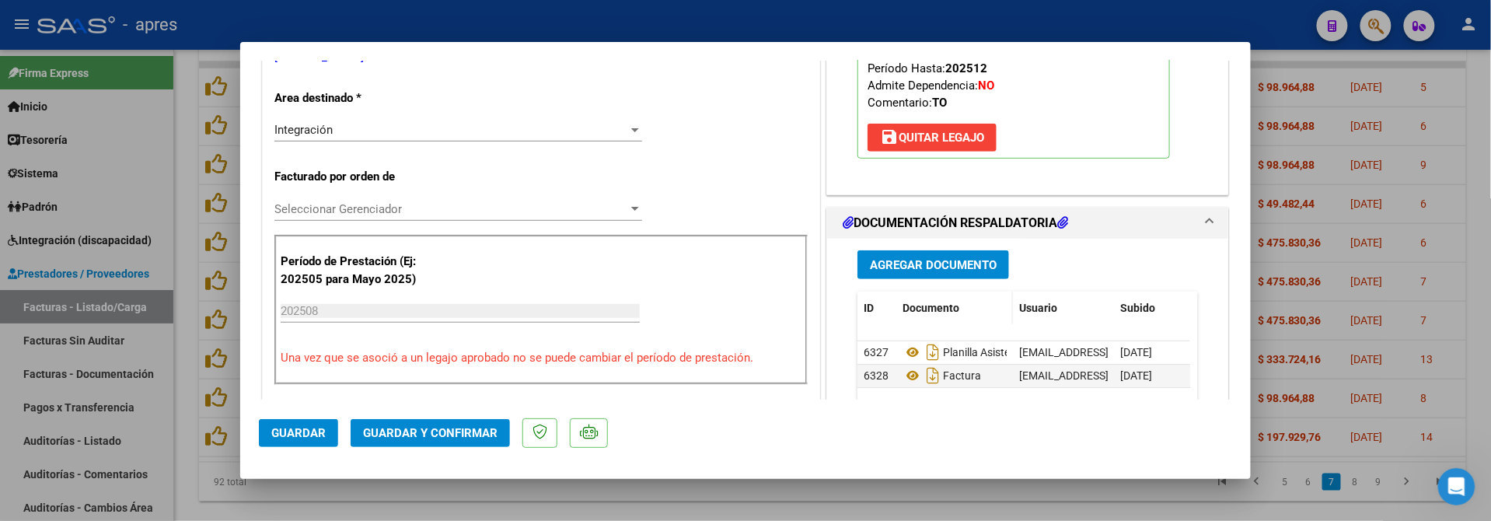
scroll to position [414, 0]
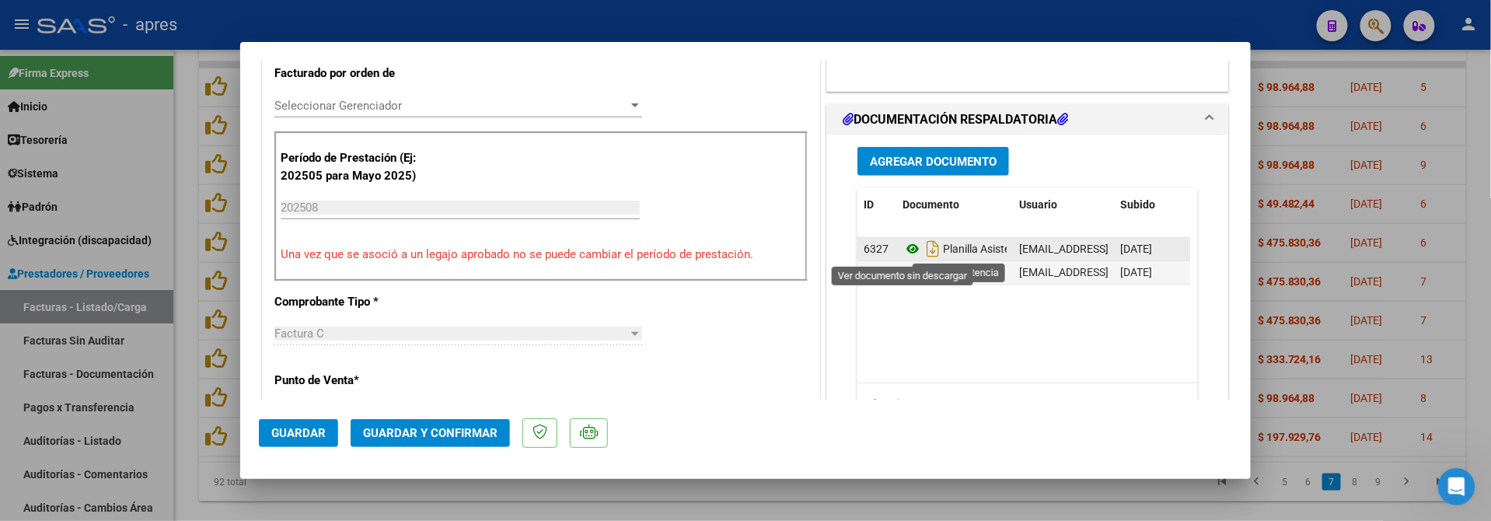
click at [905, 253] on icon at bounding box center [913, 248] width 20 height 19
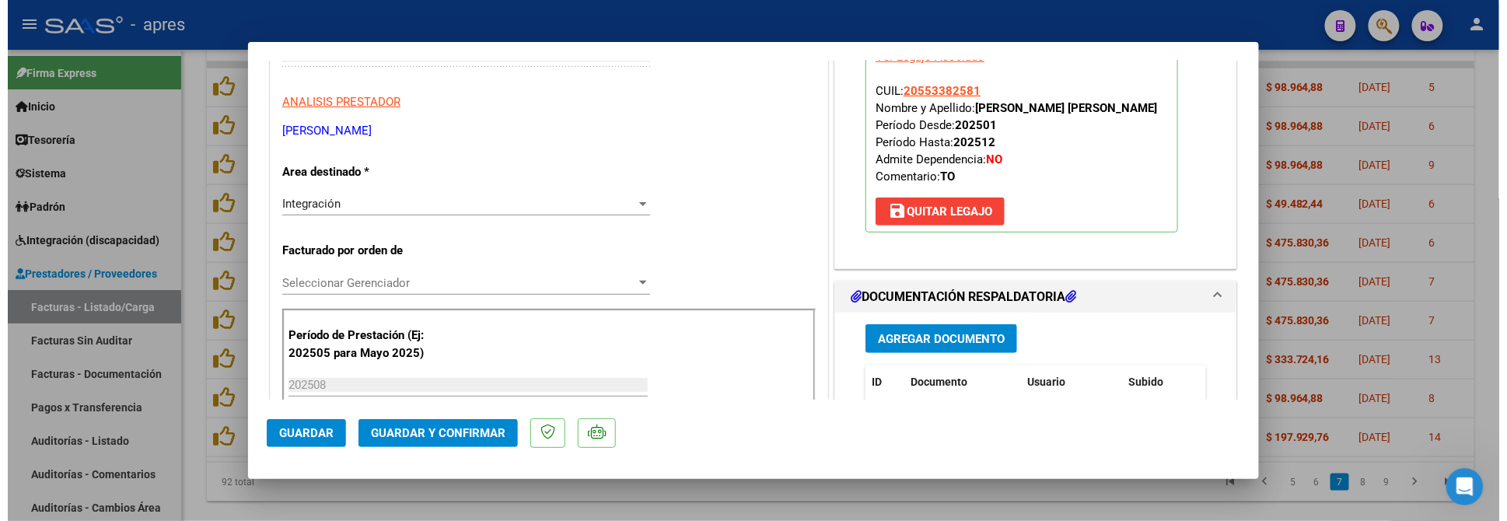
scroll to position [128, 0]
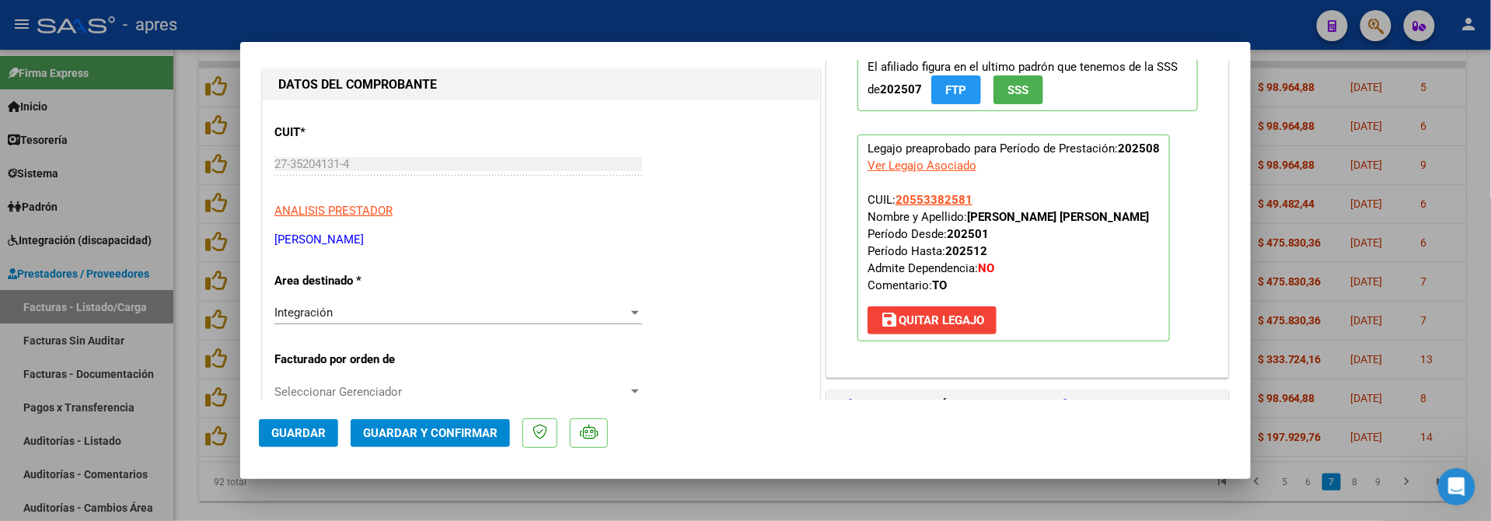
click at [423, 430] on span "Guardar y Confirmar" at bounding box center [430, 433] width 135 height 14
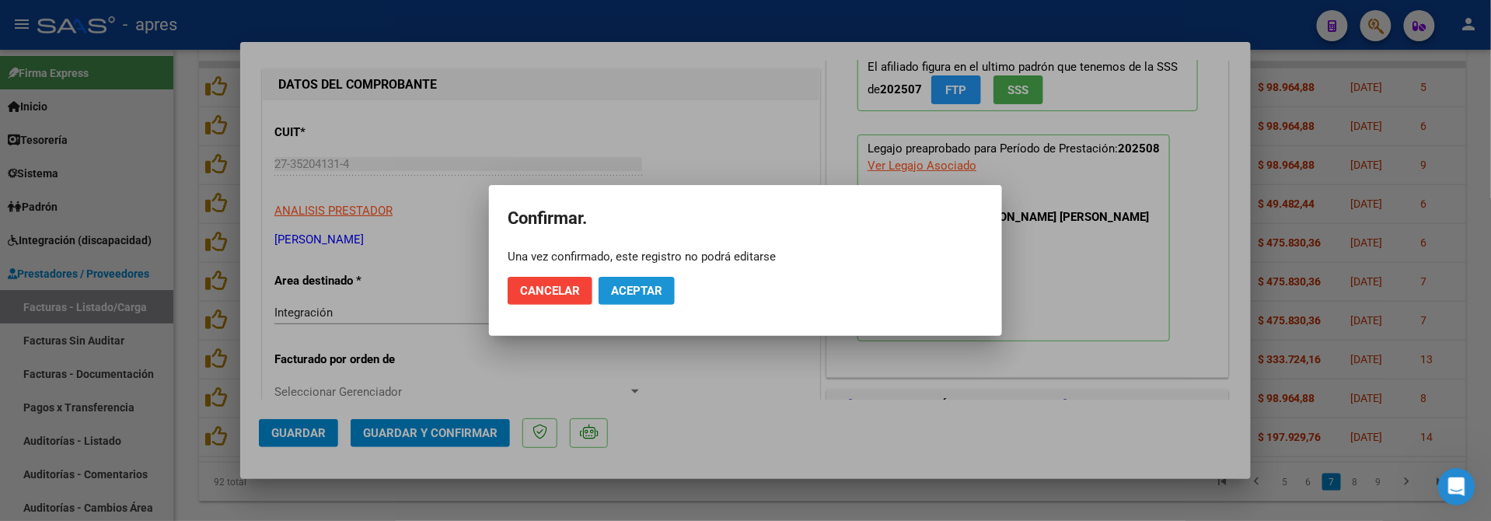
click at [617, 291] on span "Aceptar" at bounding box center [636, 291] width 51 height 14
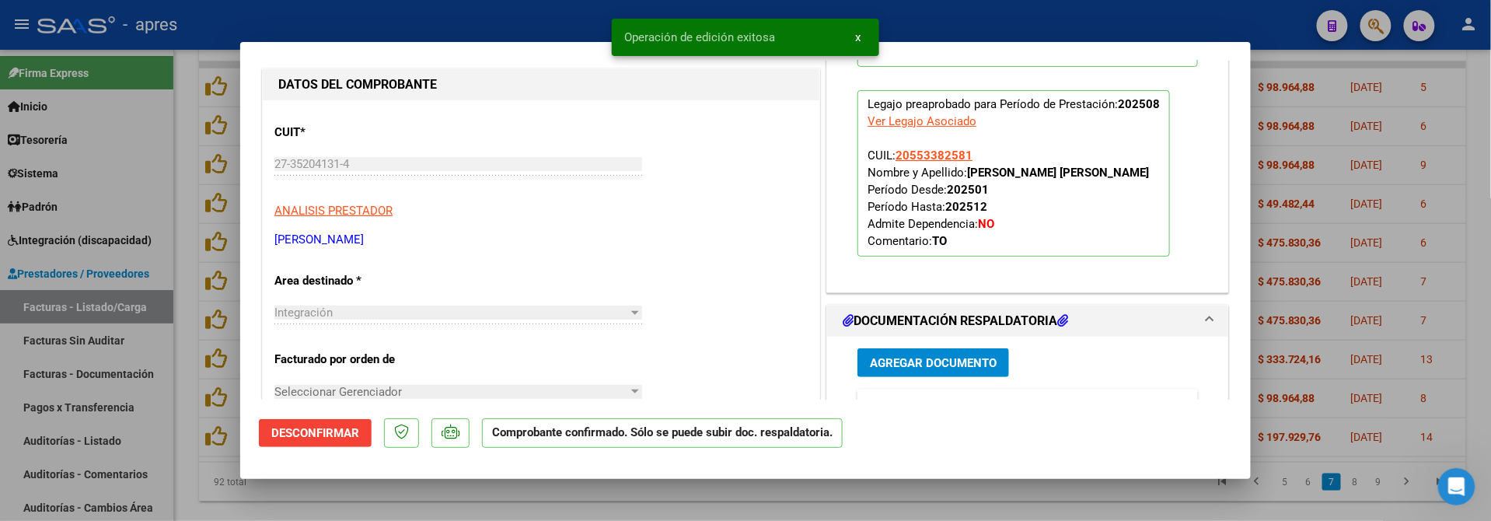
click at [436, 505] on div at bounding box center [745, 260] width 1491 height 521
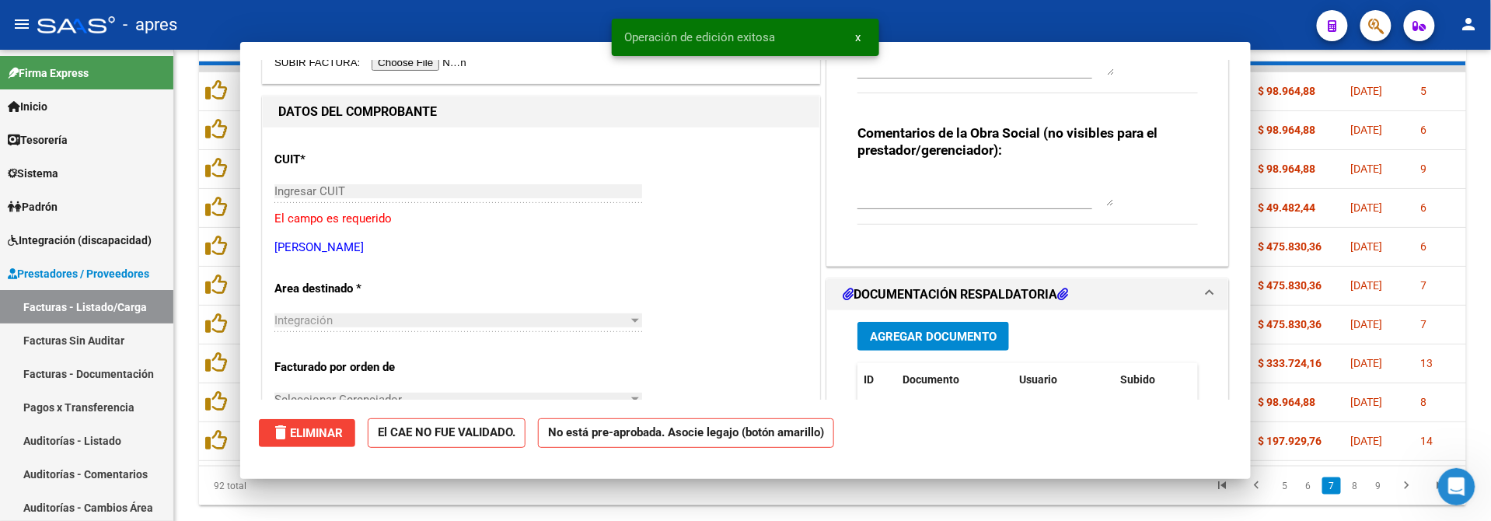
scroll to position [0, 0]
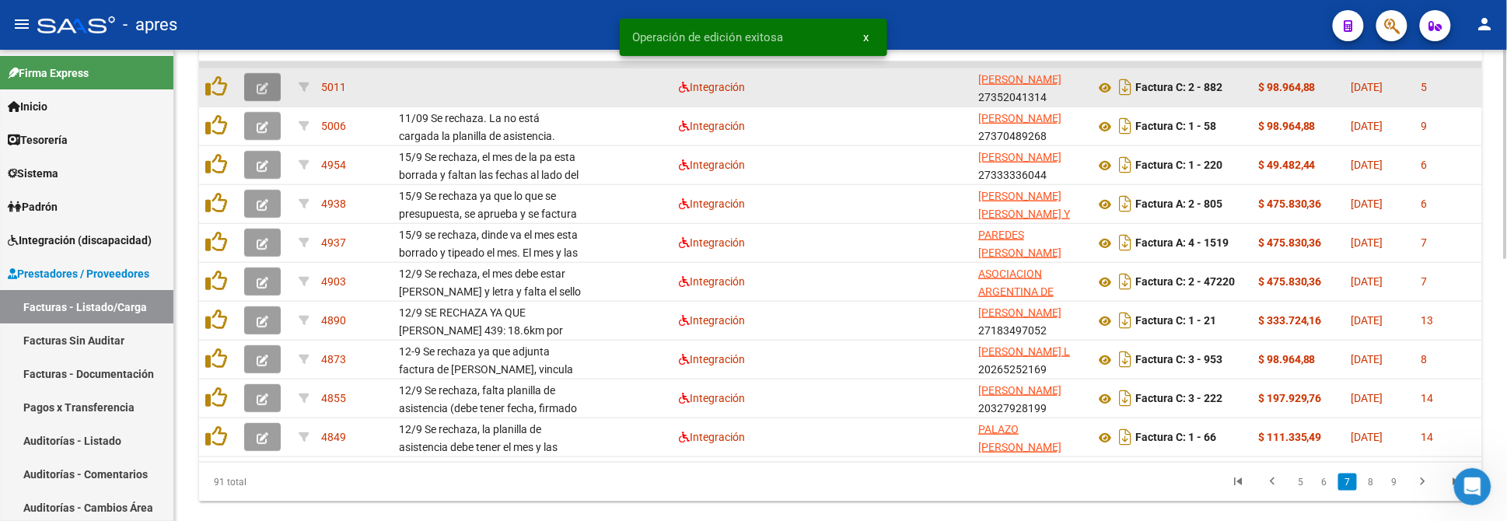
click at [262, 84] on icon "button" at bounding box center [263, 88] width 12 height 12
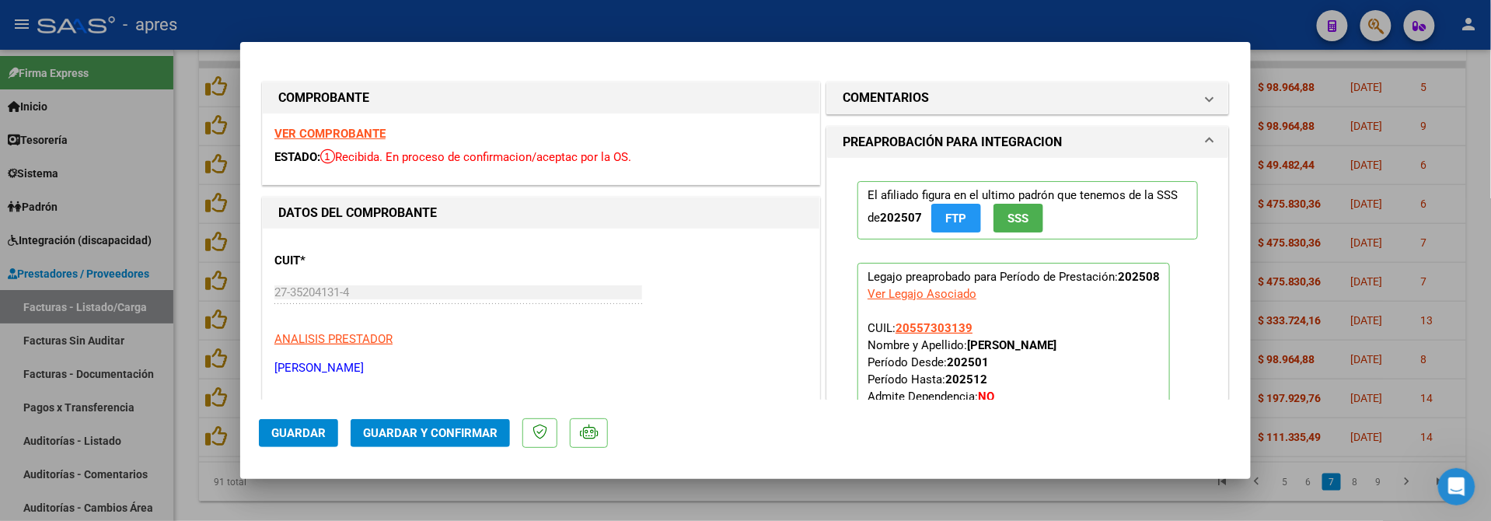
click at [340, 123] on div "VER COMPROBANTE ESTADO: Recibida. En proceso de confirmacion/aceptac por la OS." at bounding box center [541, 149] width 557 height 71
click at [342, 134] on strong "VER COMPROBANTE" at bounding box center [329, 134] width 111 height 14
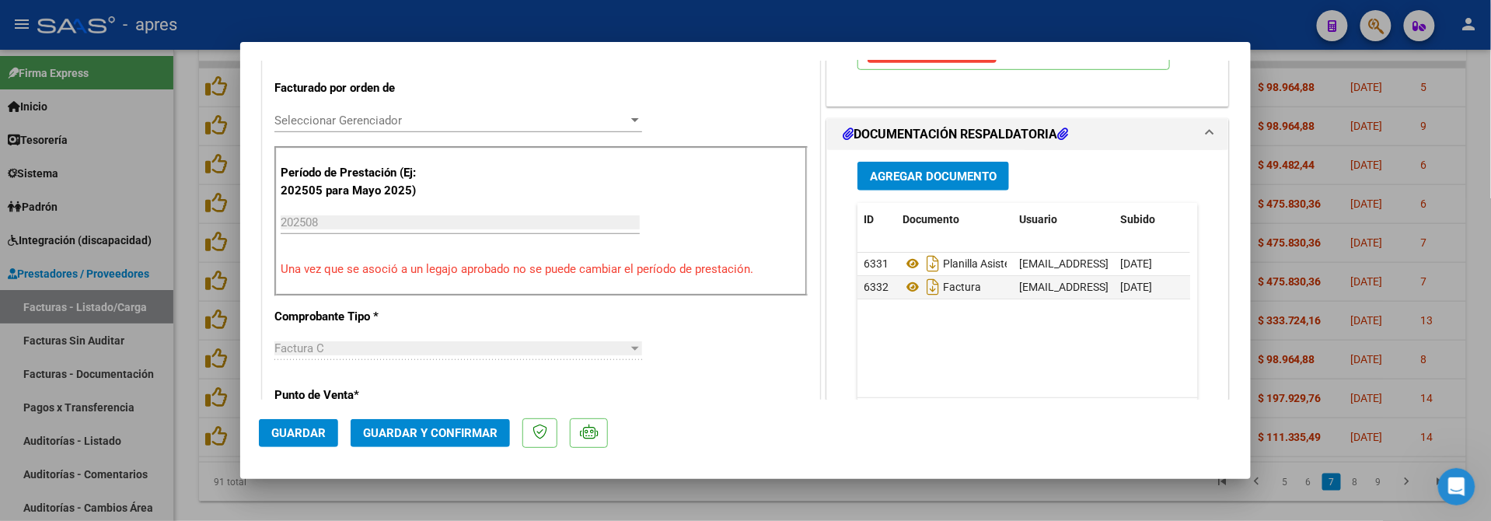
scroll to position [518, 0]
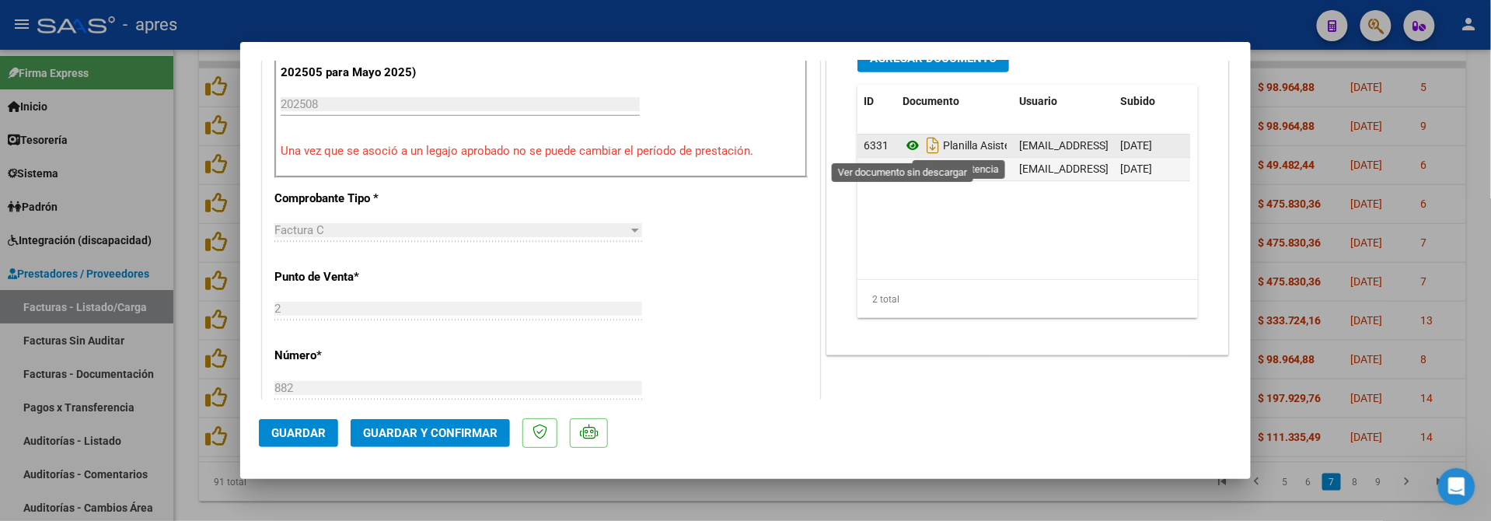
click at [903, 151] on icon at bounding box center [913, 145] width 20 height 19
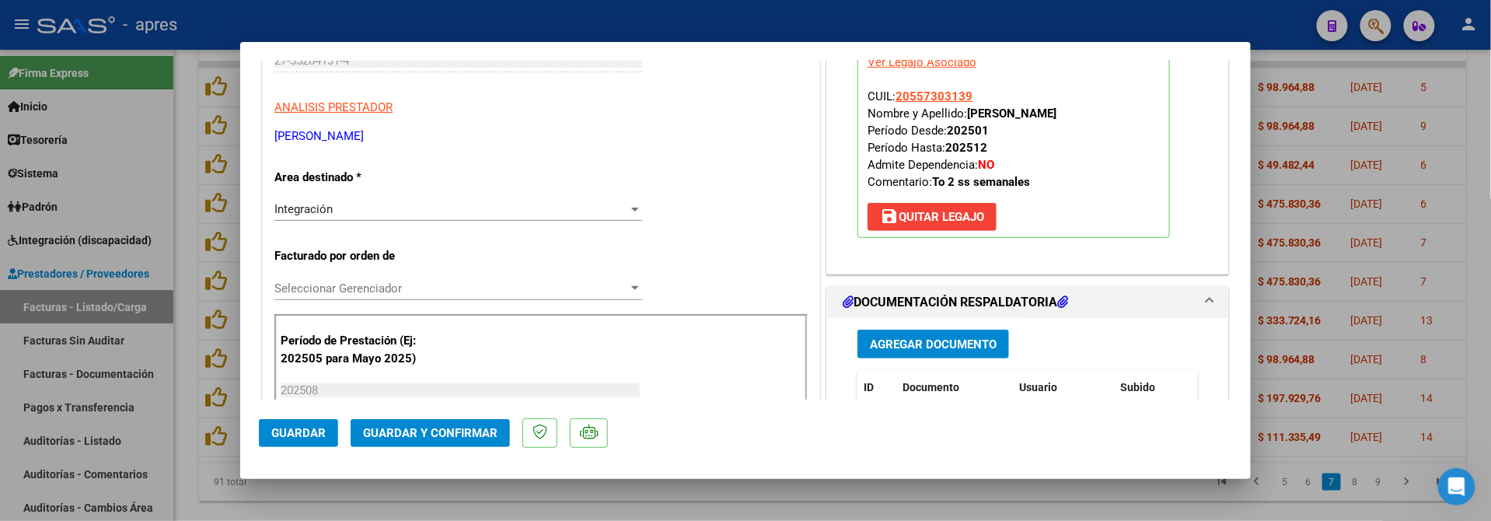
scroll to position [311, 0]
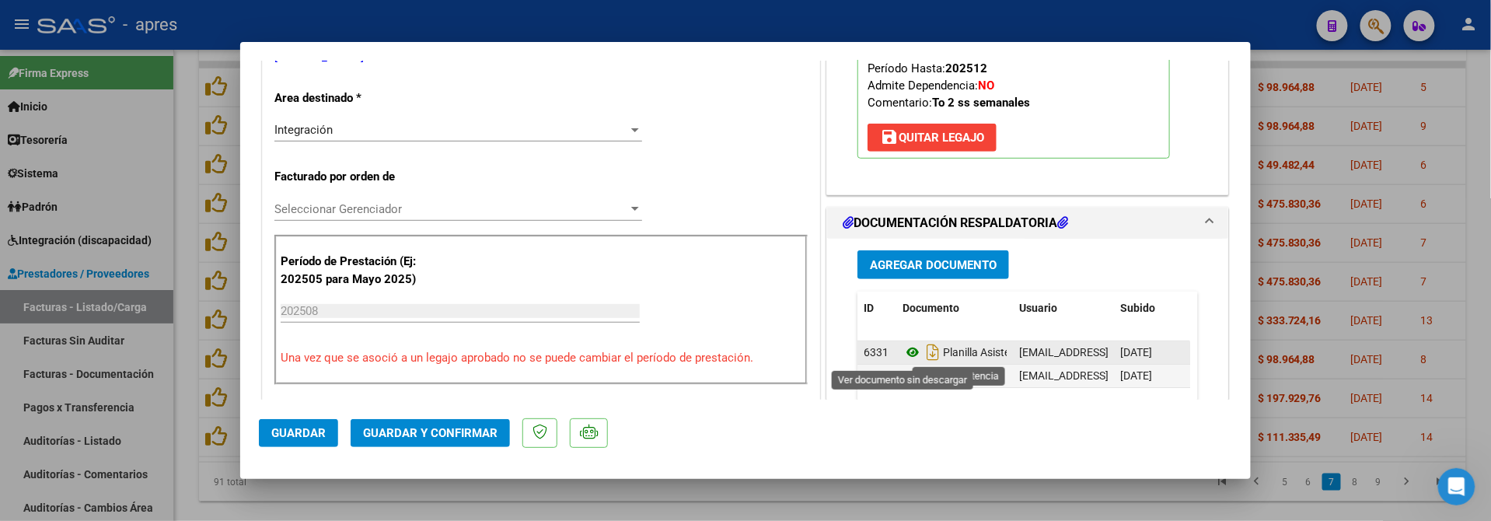
click at [907, 355] on icon at bounding box center [913, 352] width 20 height 19
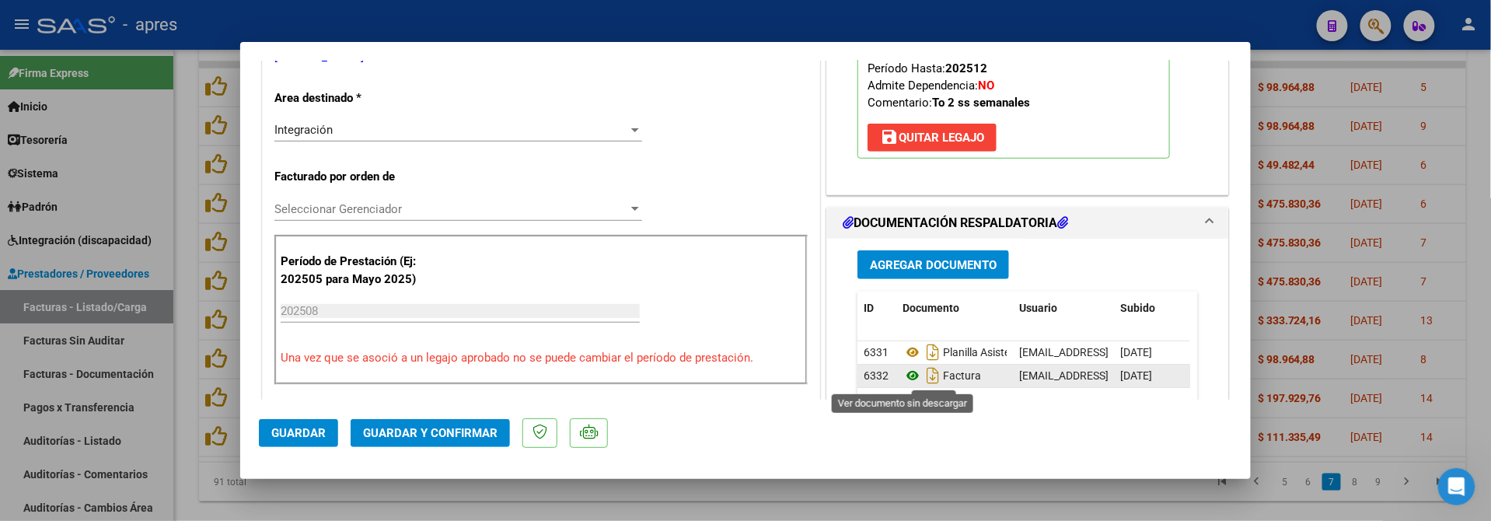
click at [903, 380] on icon at bounding box center [913, 375] width 20 height 19
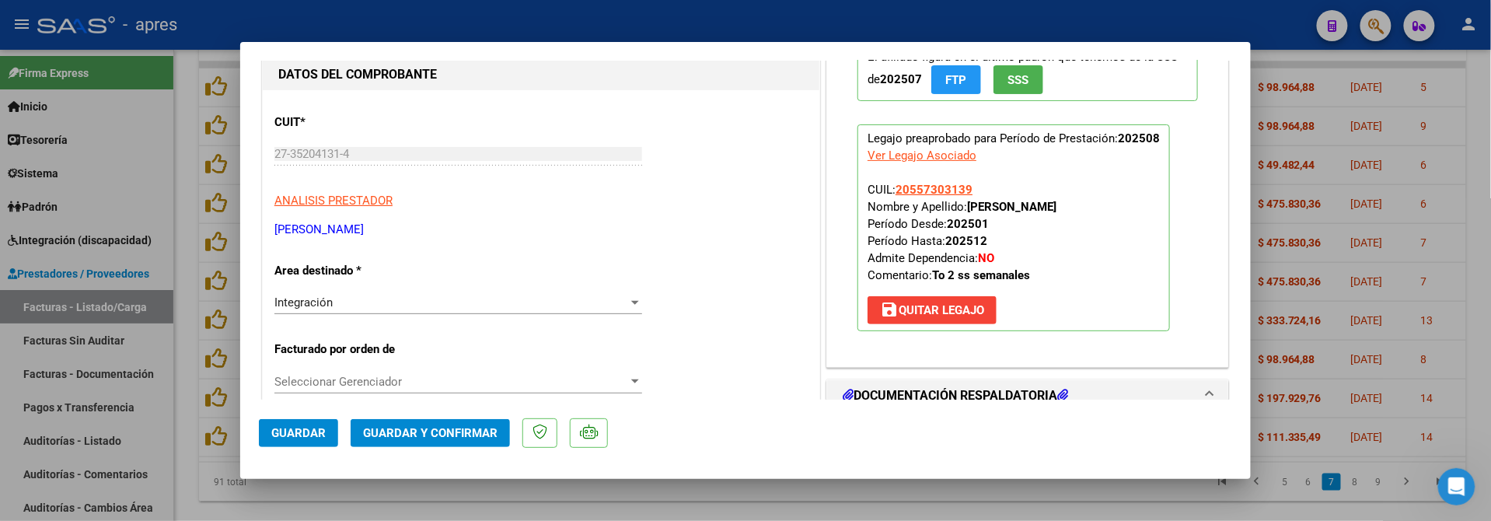
scroll to position [0, 0]
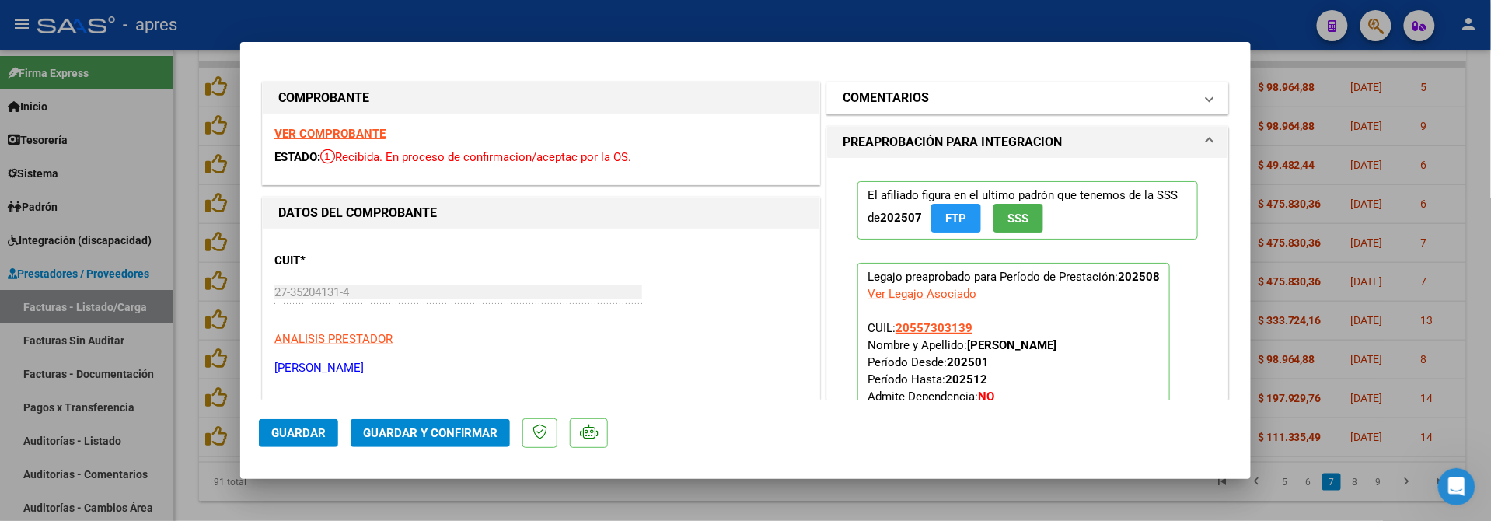
click at [967, 100] on mat-panel-title "COMENTARIOS" at bounding box center [1018, 98] width 351 height 19
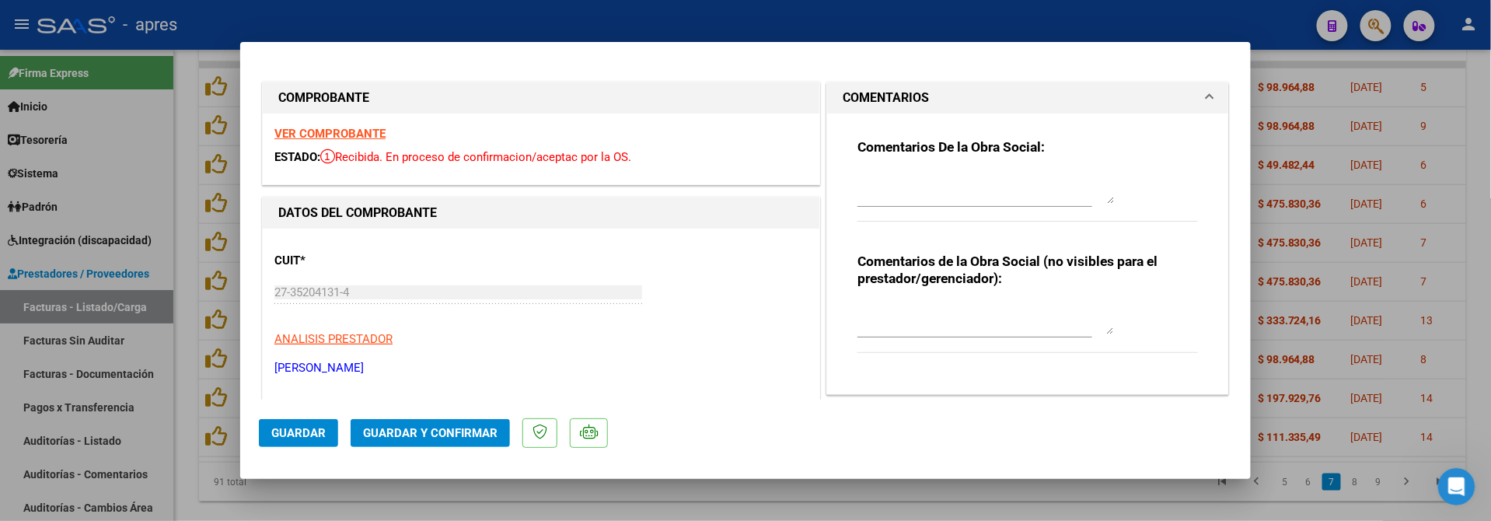
click at [900, 173] on textarea at bounding box center [986, 188] width 257 height 31
drag, startPoint x: 991, startPoint y: 193, endPoint x: 1061, endPoint y: 185, distance: 71.2
click at [993, 191] on textarea "15/9 Se rechaza. El dni no es correcto" at bounding box center [986, 188] width 257 height 31
click at [1070, 184] on textarea "15/9 Se rechaza. El dni no es correcto" at bounding box center [986, 188] width 257 height 31
paste textarea "Debe hacer dos registros -Uno con la nueva factura y planilla de asistencia -ot…"
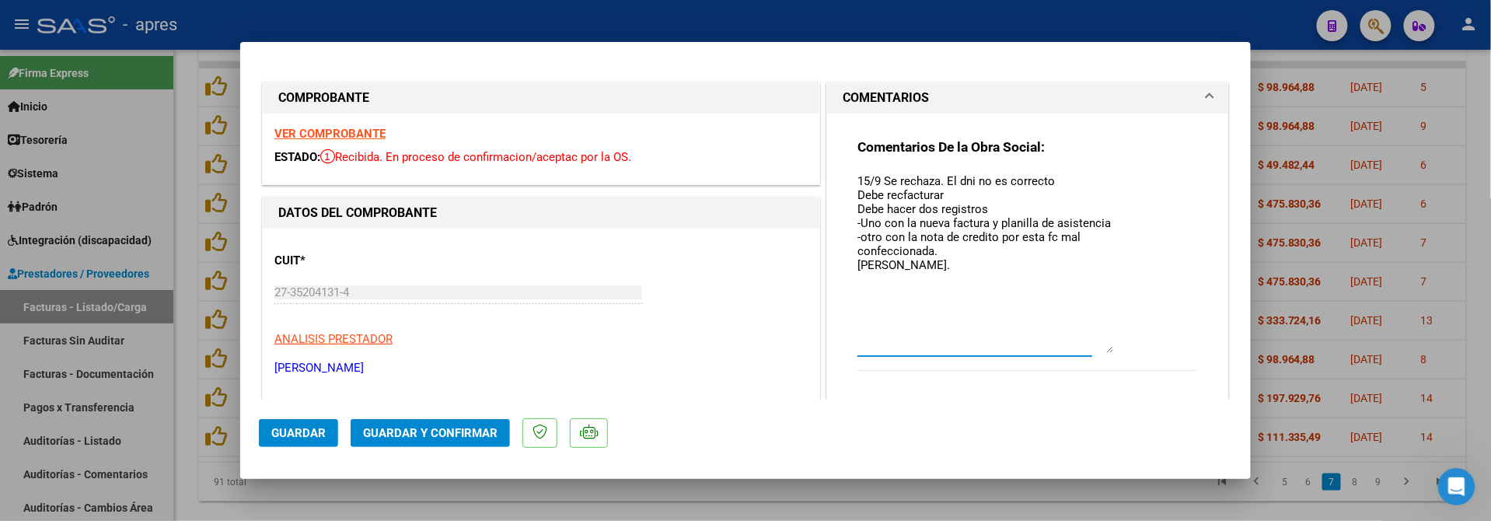
drag, startPoint x: 1098, startPoint y: 198, endPoint x: 1102, endPoint y: 347, distance: 149.3
click at [1102, 347] on textarea "15/9 Se rechaza. El dni no es correcto Debe recfacturar Debe hacer dos registro…" at bounding box center [986, 263] width 257 height 180
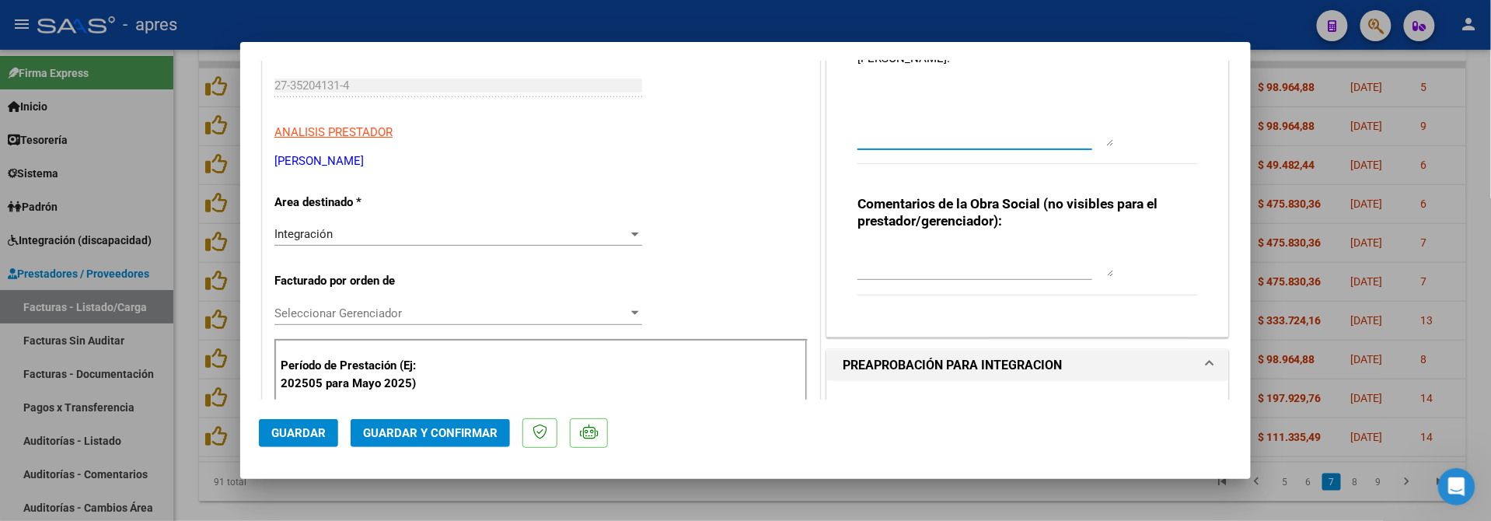
type textarea "15/9 Se rechaza. El dni no es correcto Debe recfacturar Debe hacer dos registro…"
click at [449, 238] on div "Integración" at bounding box center [451, 234] width 354 height 14
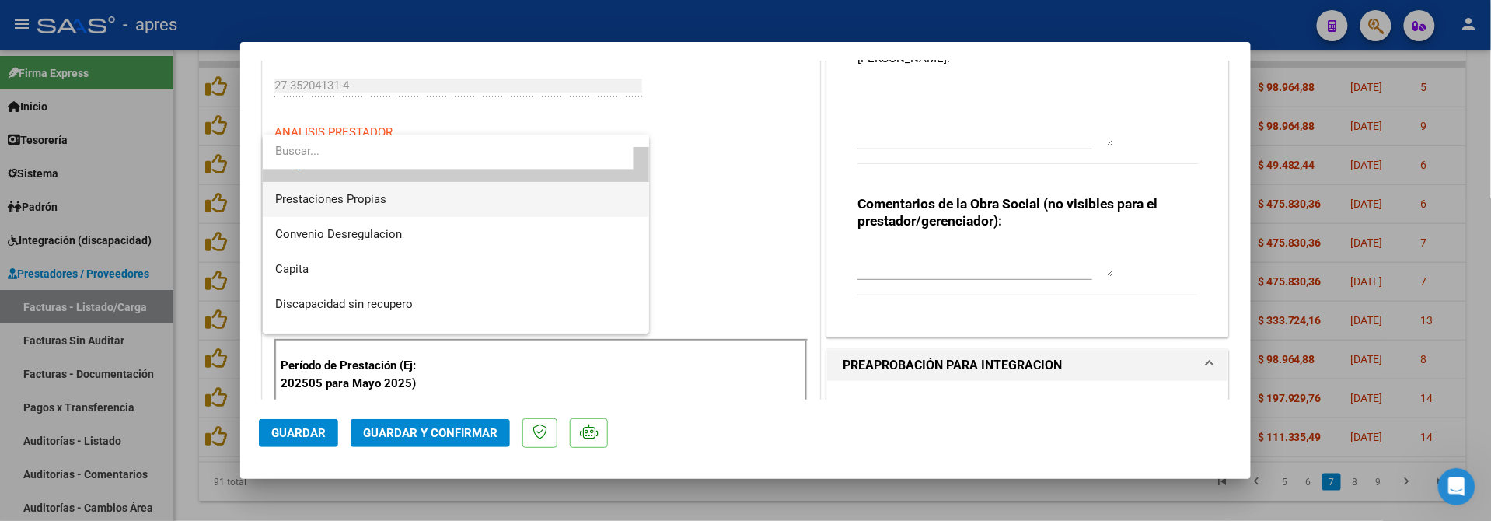
scroll to position [151, 0]
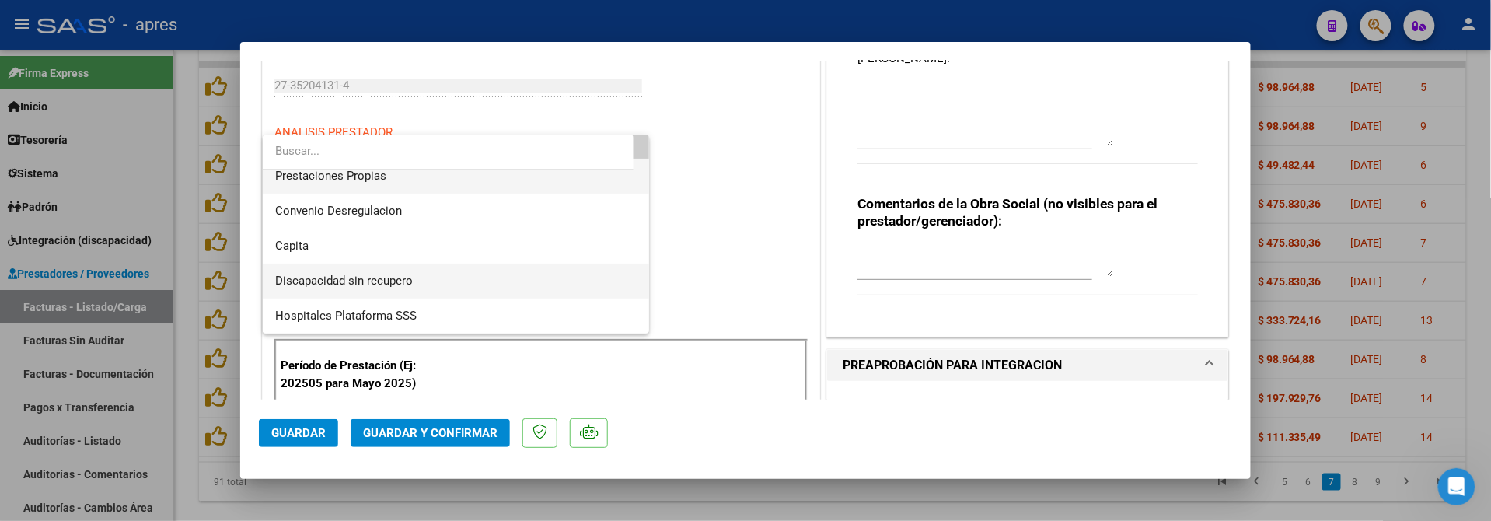
click at [436, 271] on span "Discapacidad sin recupero" at bounding box center [456, 281] width 362 height 35
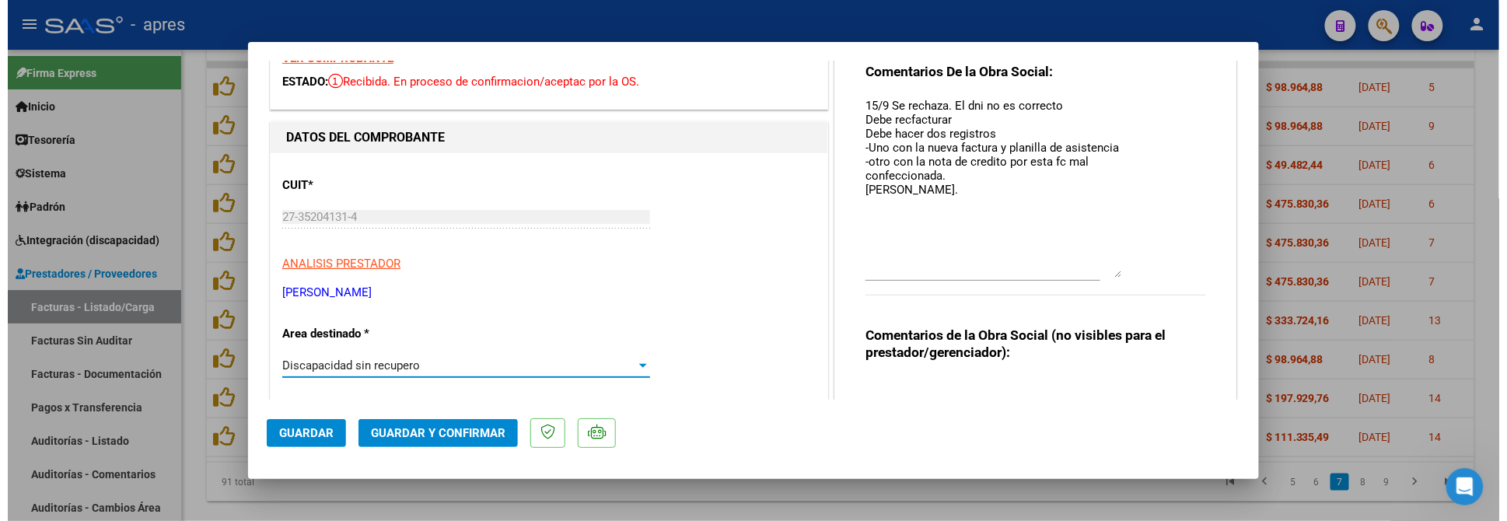
scroll to position [0, 0]
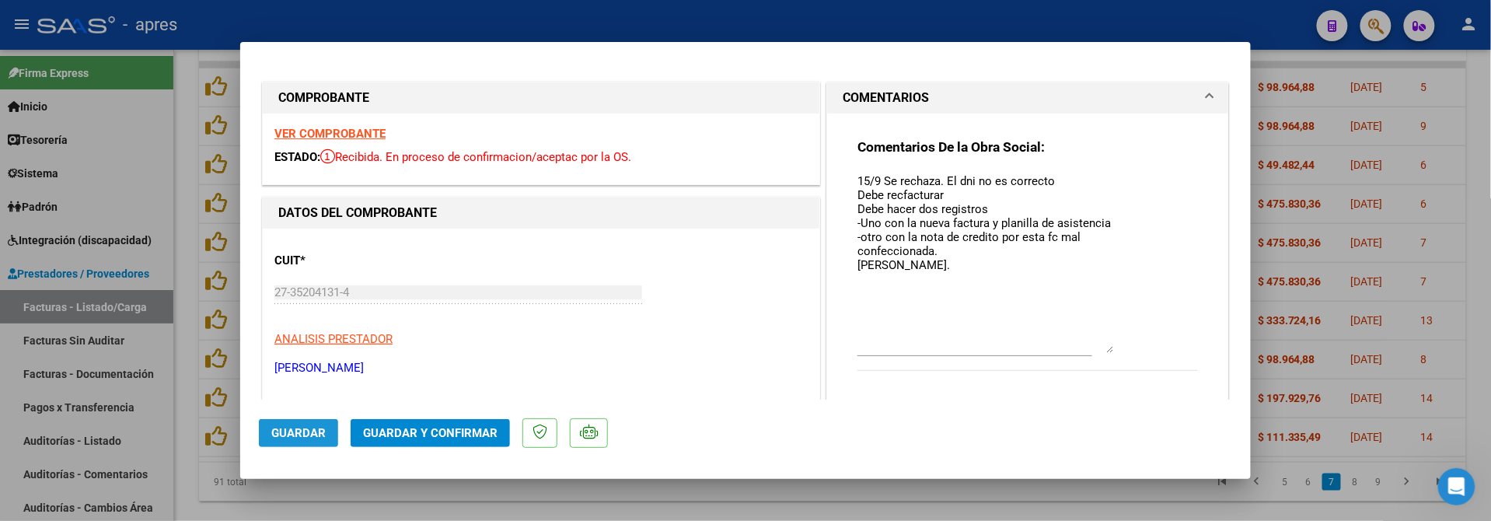
click at [303, 426] on span "Guardar" at bounding box center [298, 433] width 54 height 14
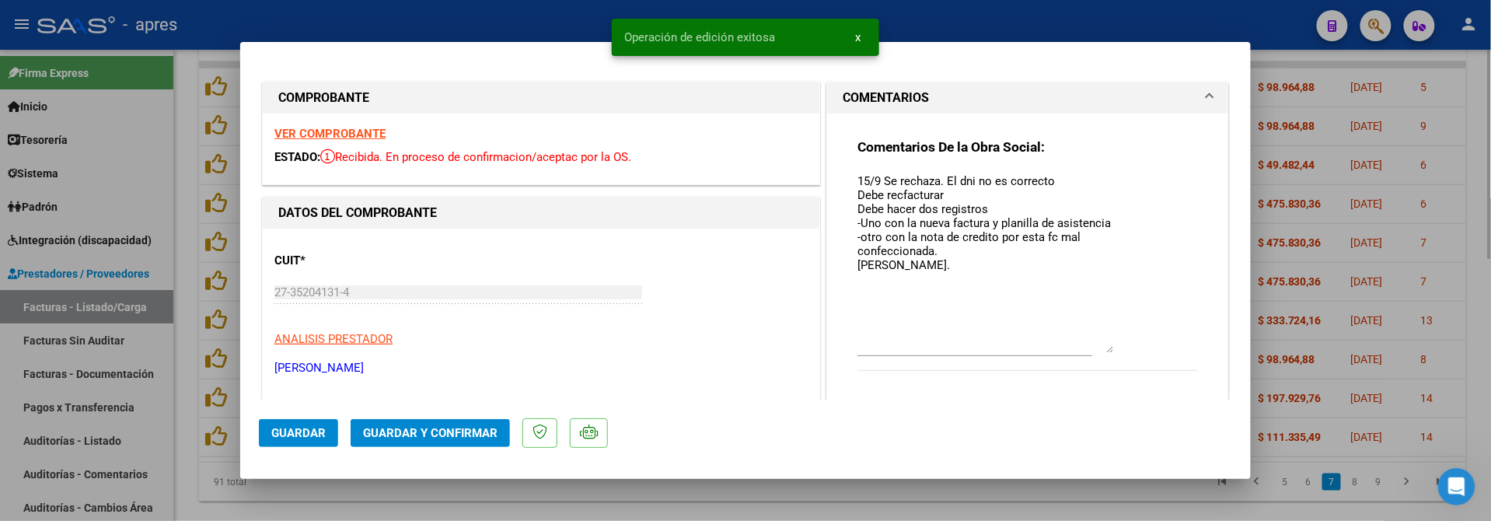
click at [193, 490] on div at bounding box center [745, 260] width 1491 height 521
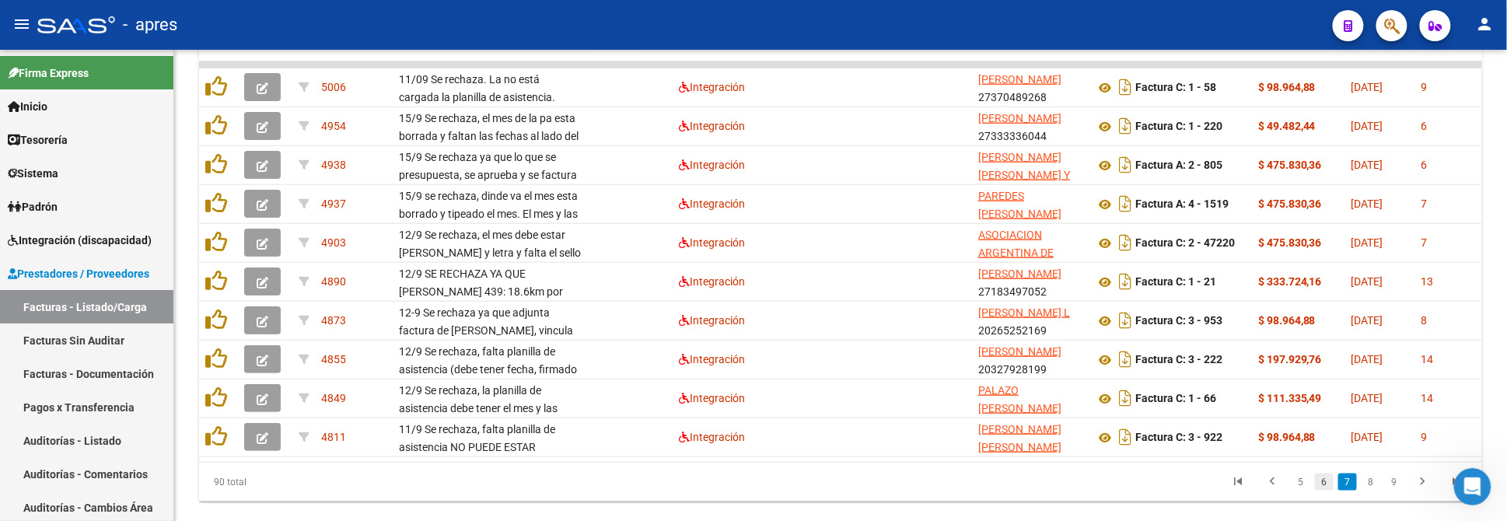
click at [1329, 491] on link "6" at bounding box center [1324, 482] width 19 height 17
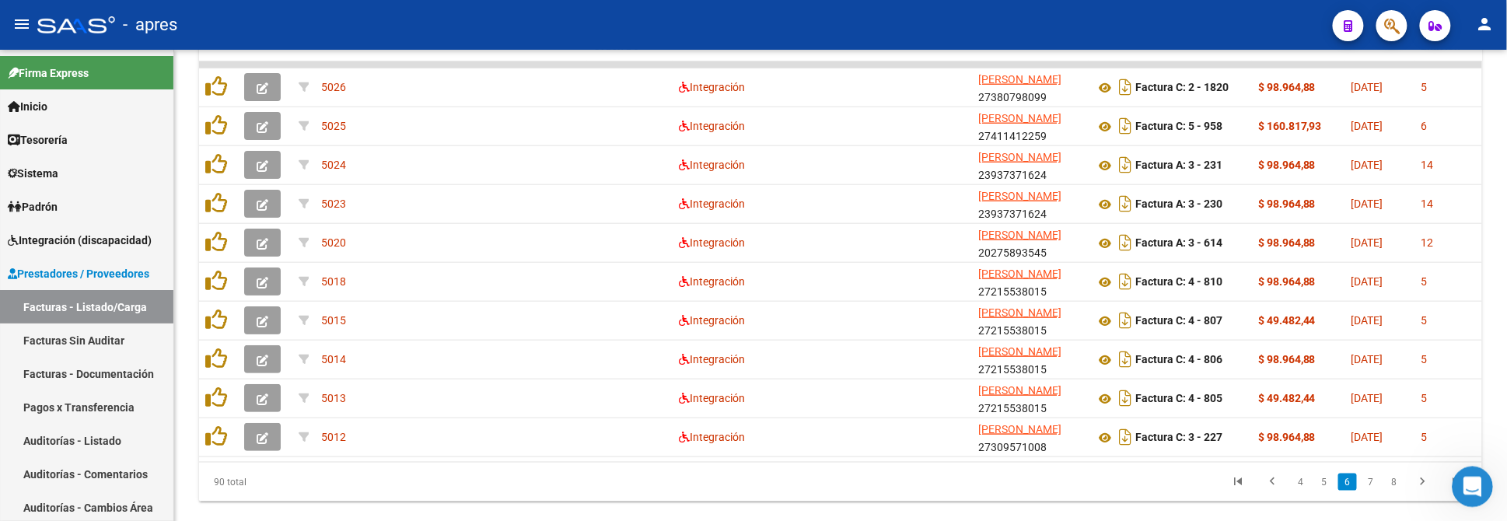
click at [1464, 491] on icon "Abrir Intercom Messenger" at bounding box center [1470, 485] width 26 height 26
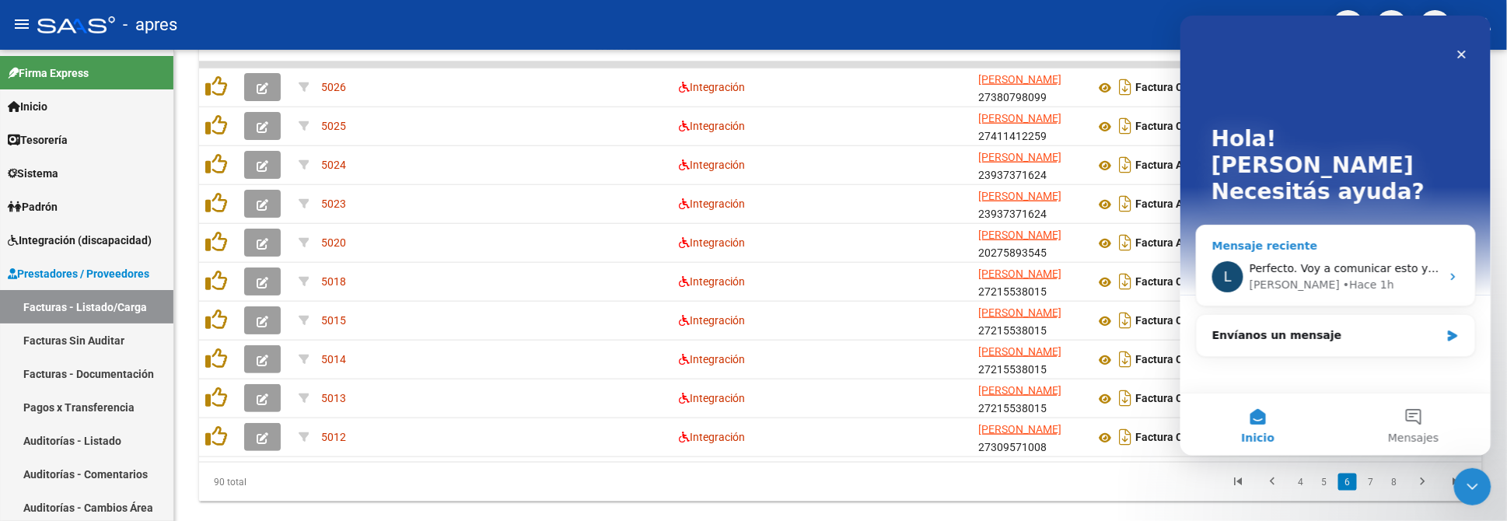
click at [1419, 277] on div "[PERSON_NAME] 1h" at bounding box center [1344, 285] width 191 height 16
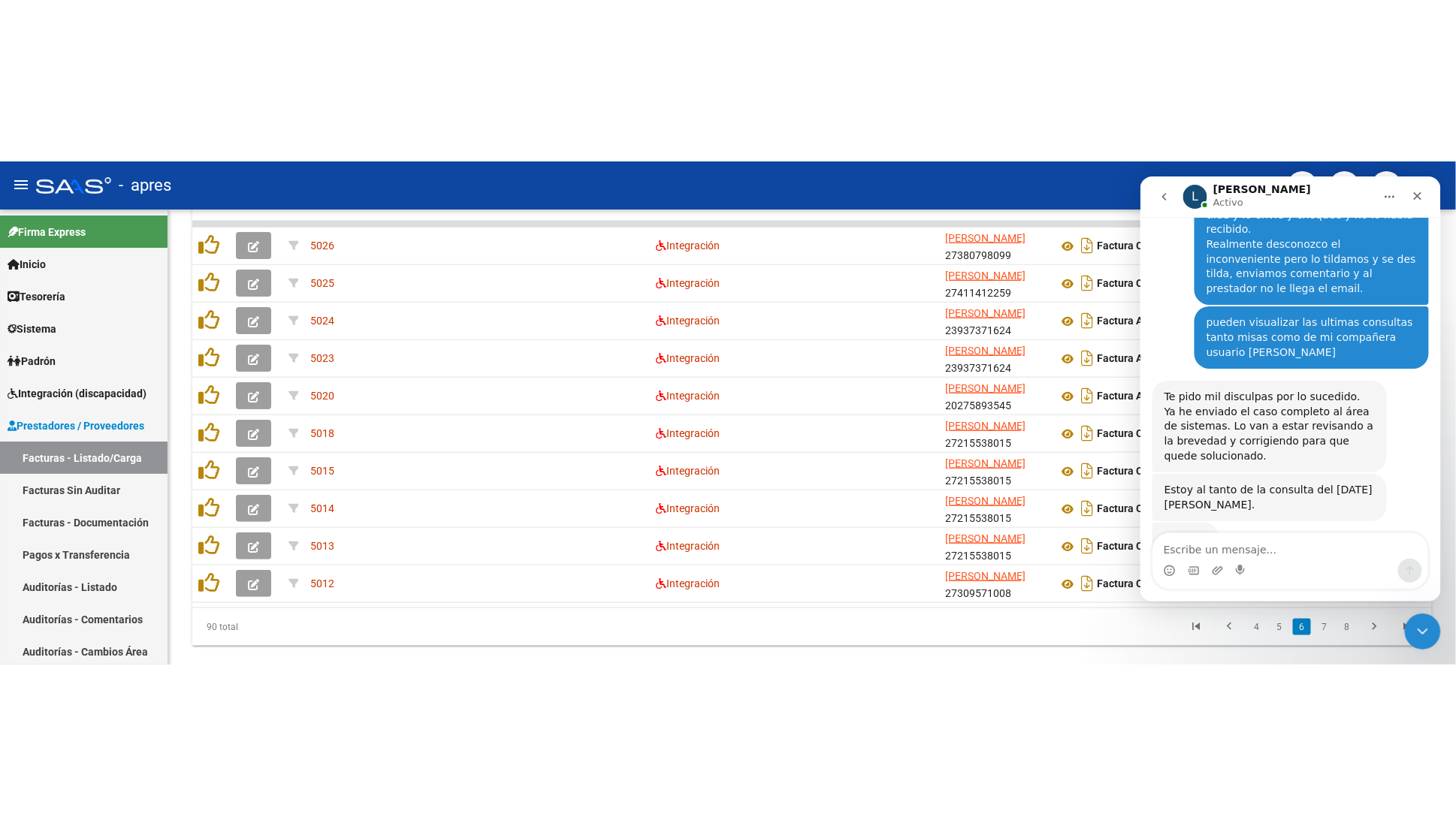
scroll to position [4541, 0]
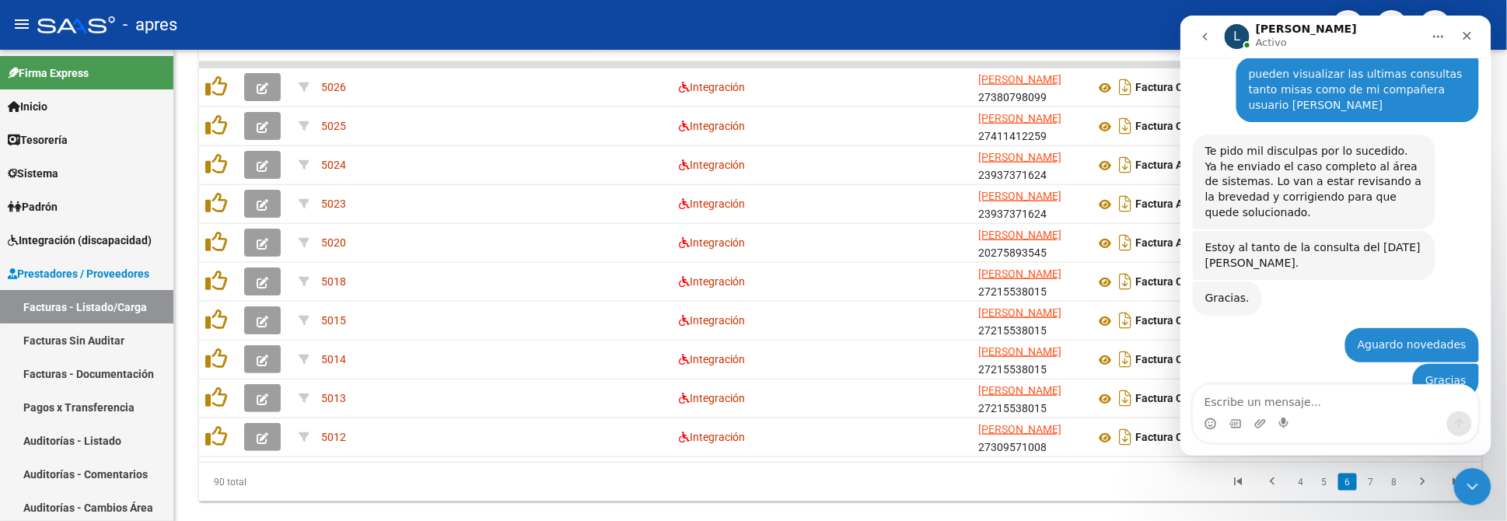
drag, startPoint x: 1290, startPoint y: 323, endPoint x: 1361, endPoint y: 333, distance: 71.4
click at [728, 495] on datatable-pager "4 5 6 7 8" at bounding box center [967, 482] width 1014 height 26
click at [991, 495] on datatable-pager "4 5 6 7 8" at bounding box center [967, 482] width 1014 height 26
click at [1005, 486] on datatable-pager "4 5 6 7 8" at bounding box center [967, 482] width 1014 height 26
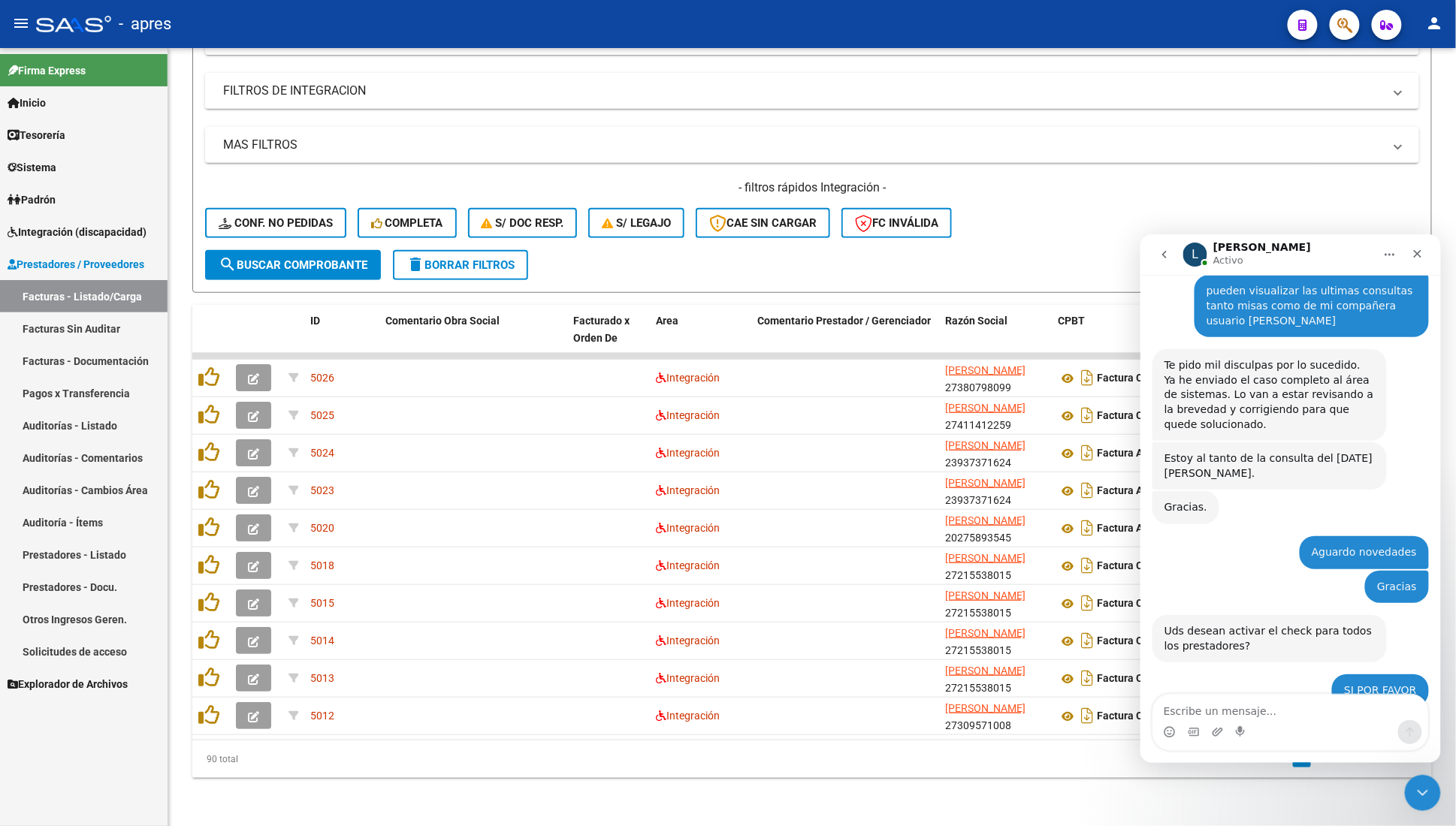
scroll to position [4438, 0]
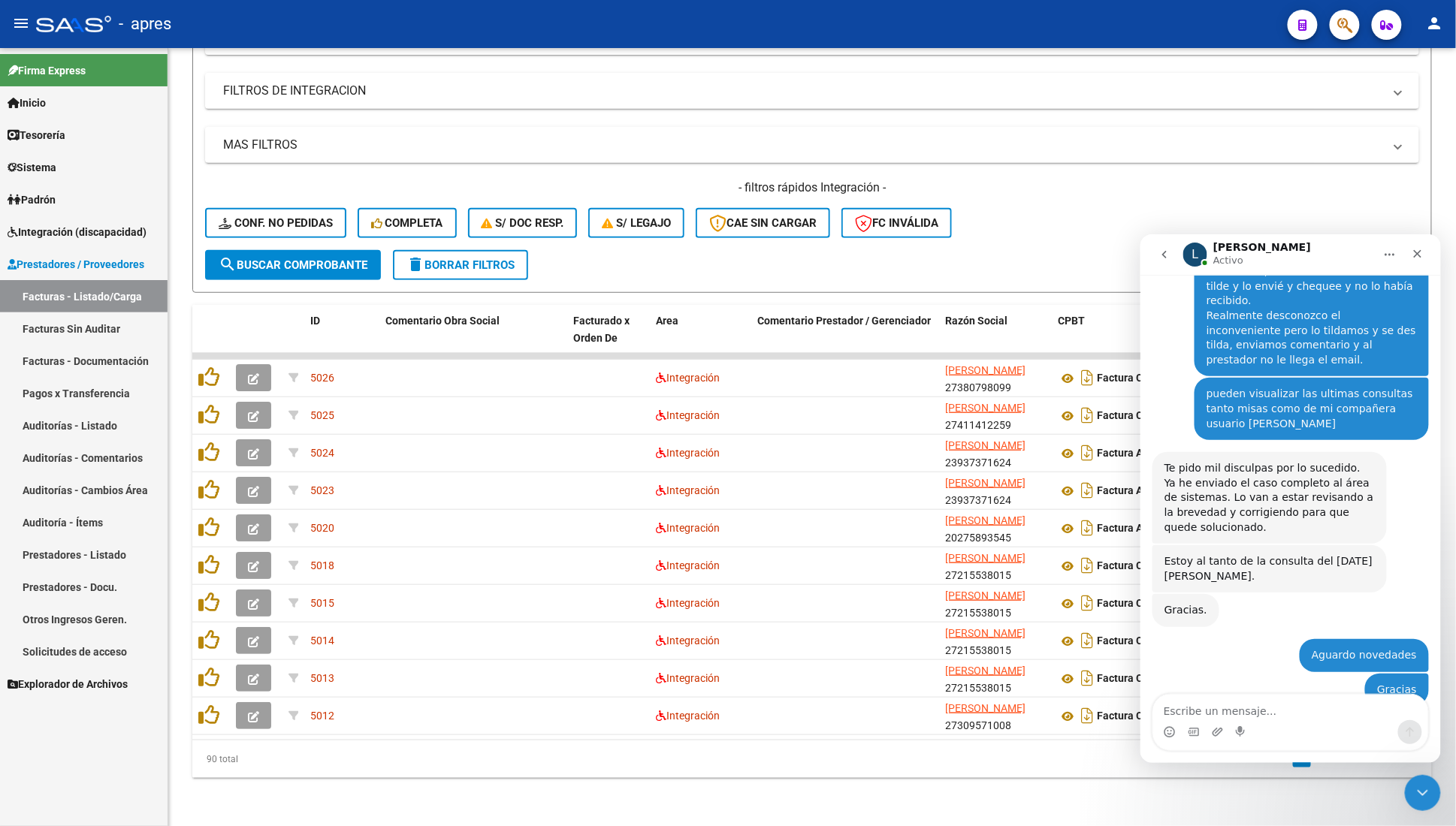
click at [81, 172] on link "Sistema" at bounding box center [83, 166] width 167 height 32
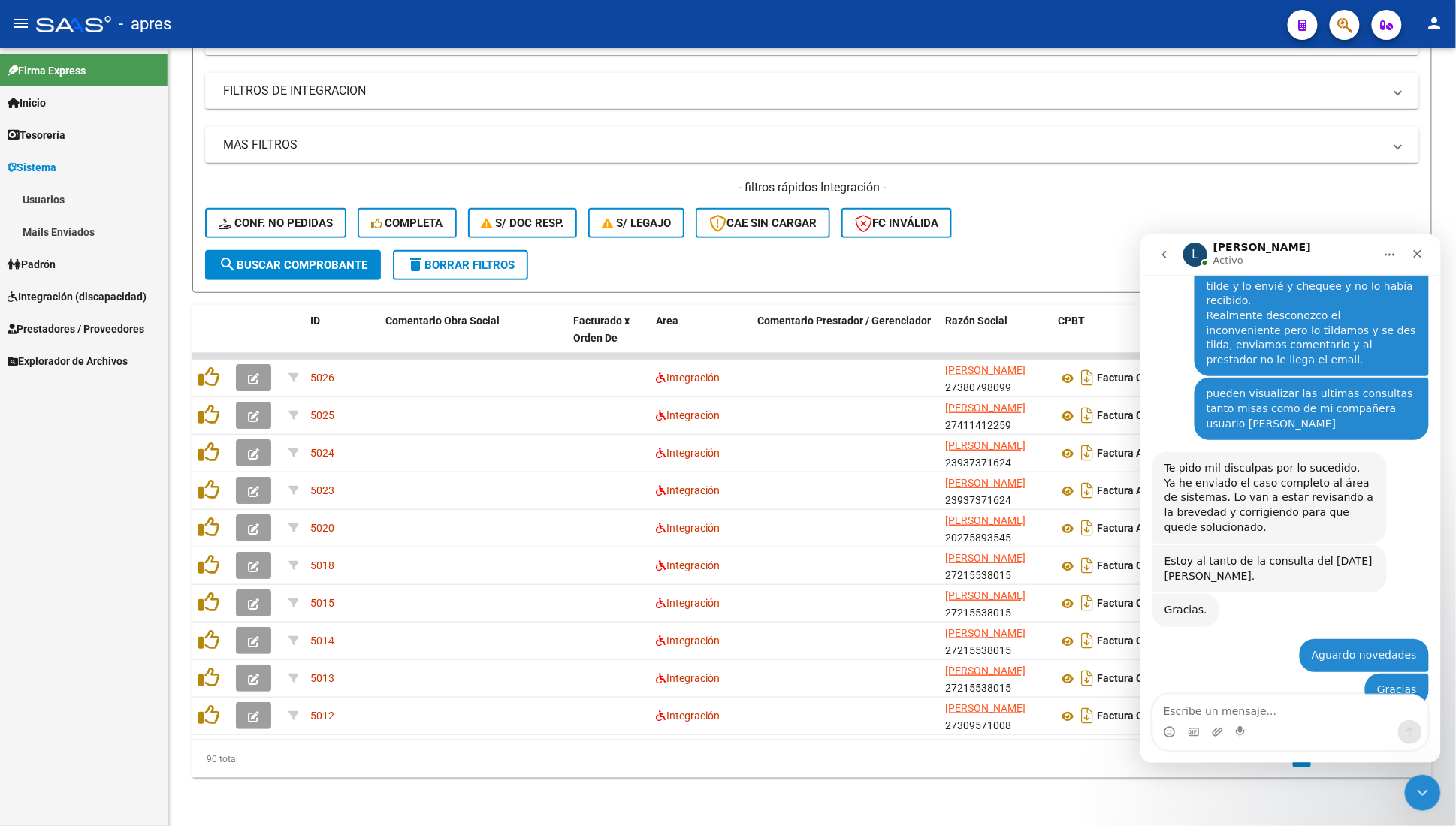
click at [87, 226] on link "Mails Enviados" at bounding box center [83, 231] width 167 height 32
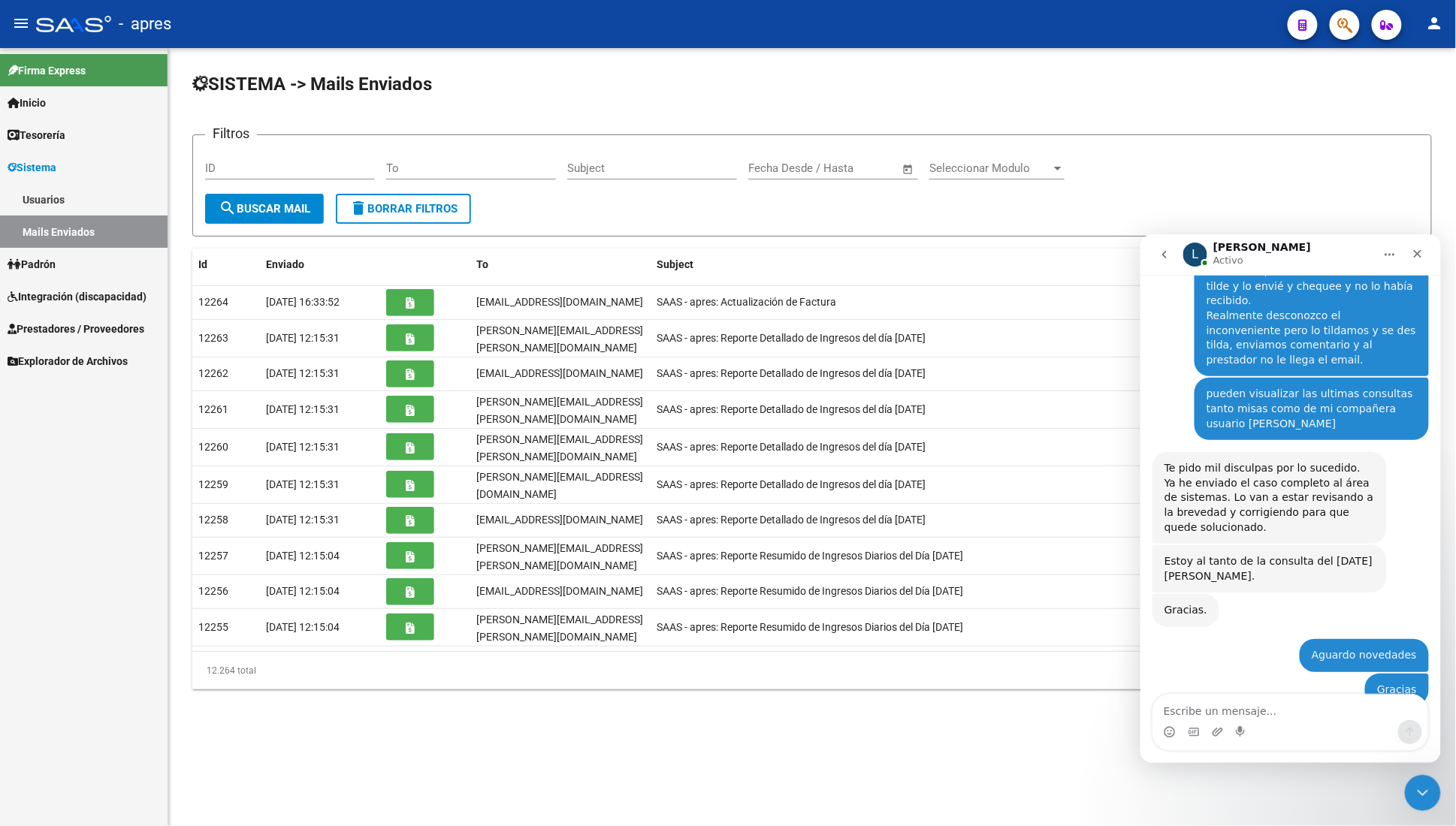
click at [94, 198] on link "Usuarios" at bounding box center [83, 199] width 167 height 32
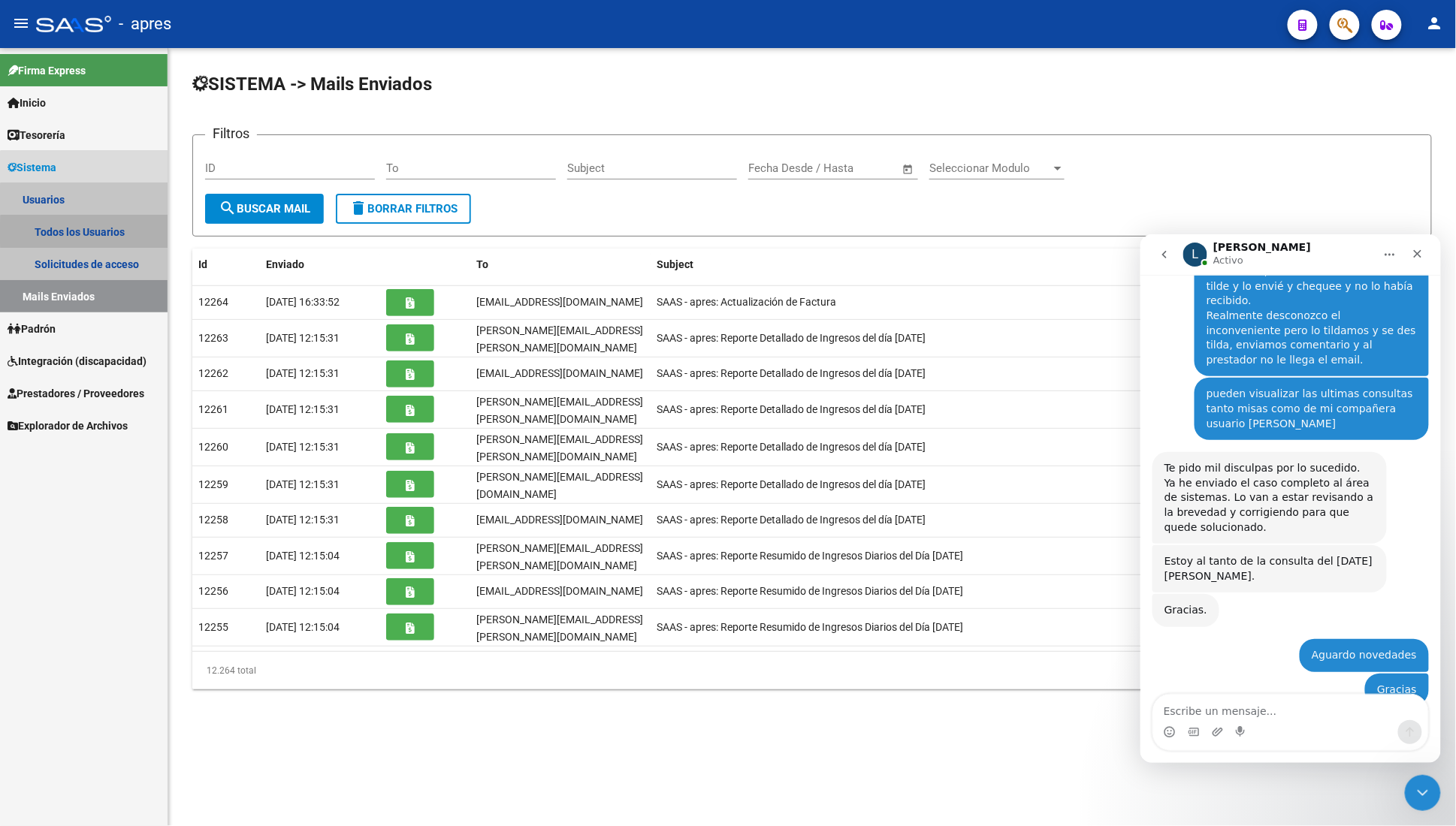
click at [97, 233] on link "Todos los Usuarios" at bounding box center [83, 231] width 167 height 32
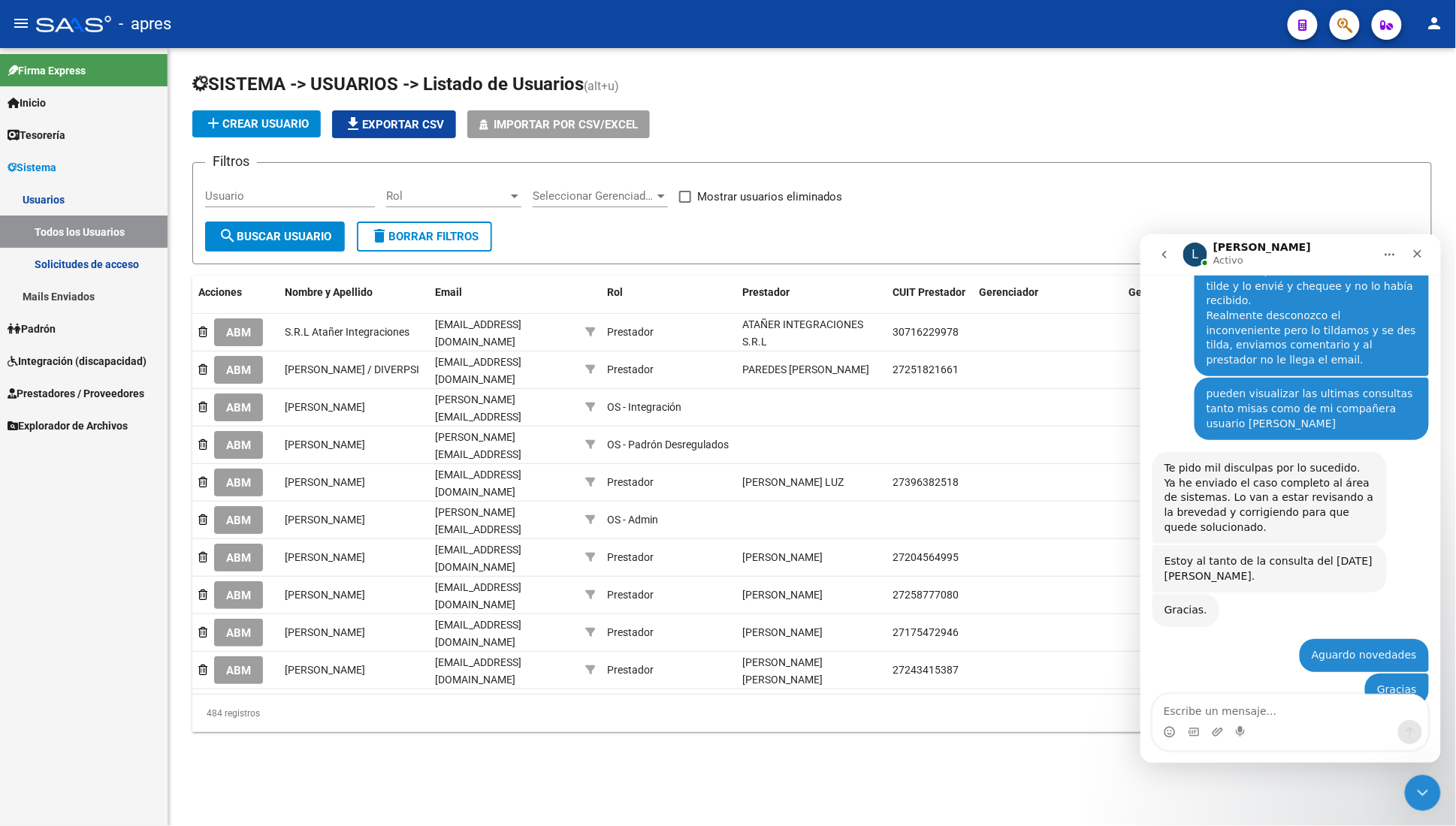
click at [284, 192] on input "Usuario" at bounding box center [290, 196] width 170 height 14
paste input "[EMAIL_ADDRESS][DOMAIN_NAME]"
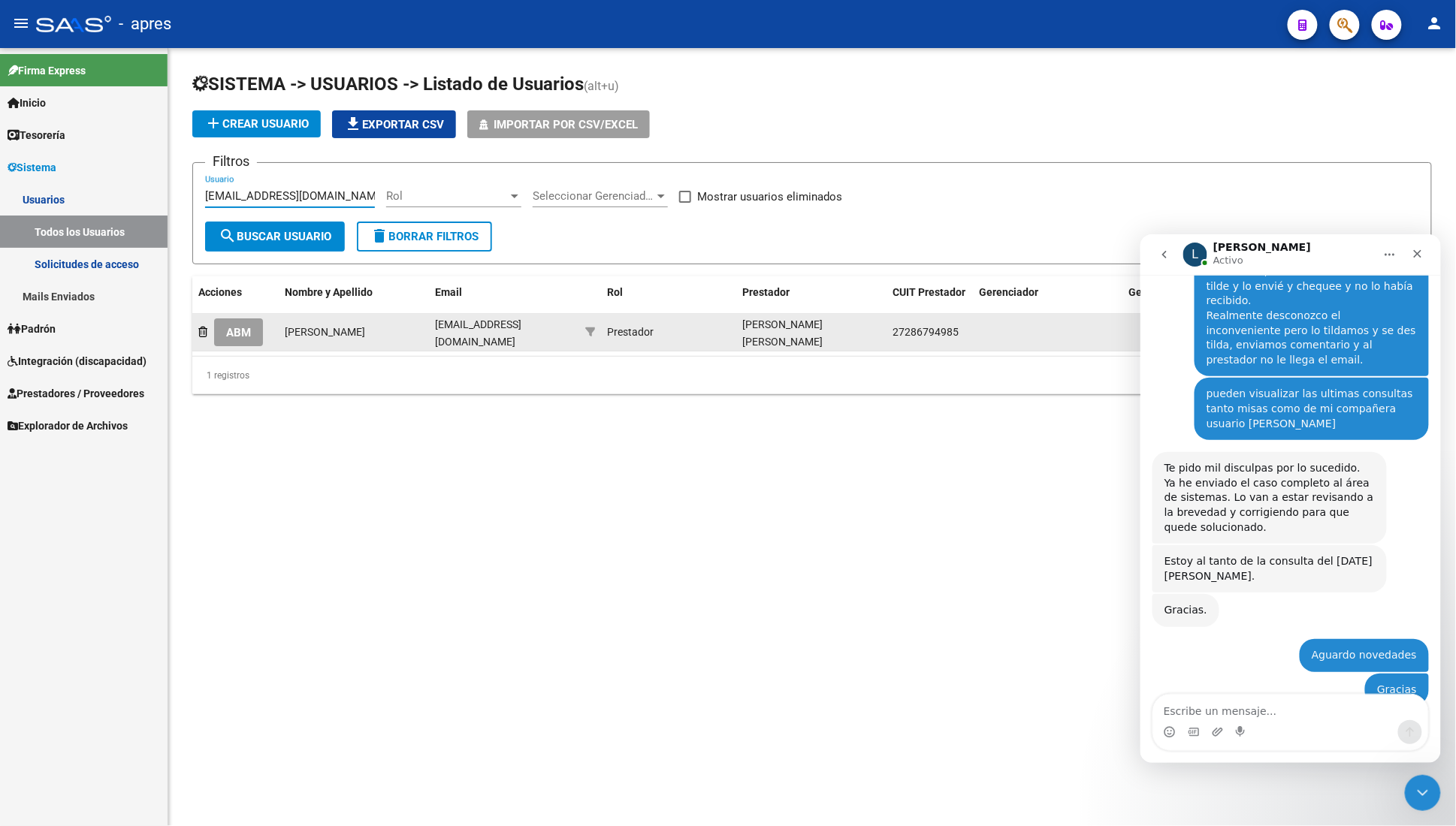
type input "[EMAIL_ADDRESS][DOMAIN_NAME]"
click at [246, 332] on span "ABM" at bounding box center [239, 332] width 25 height 14
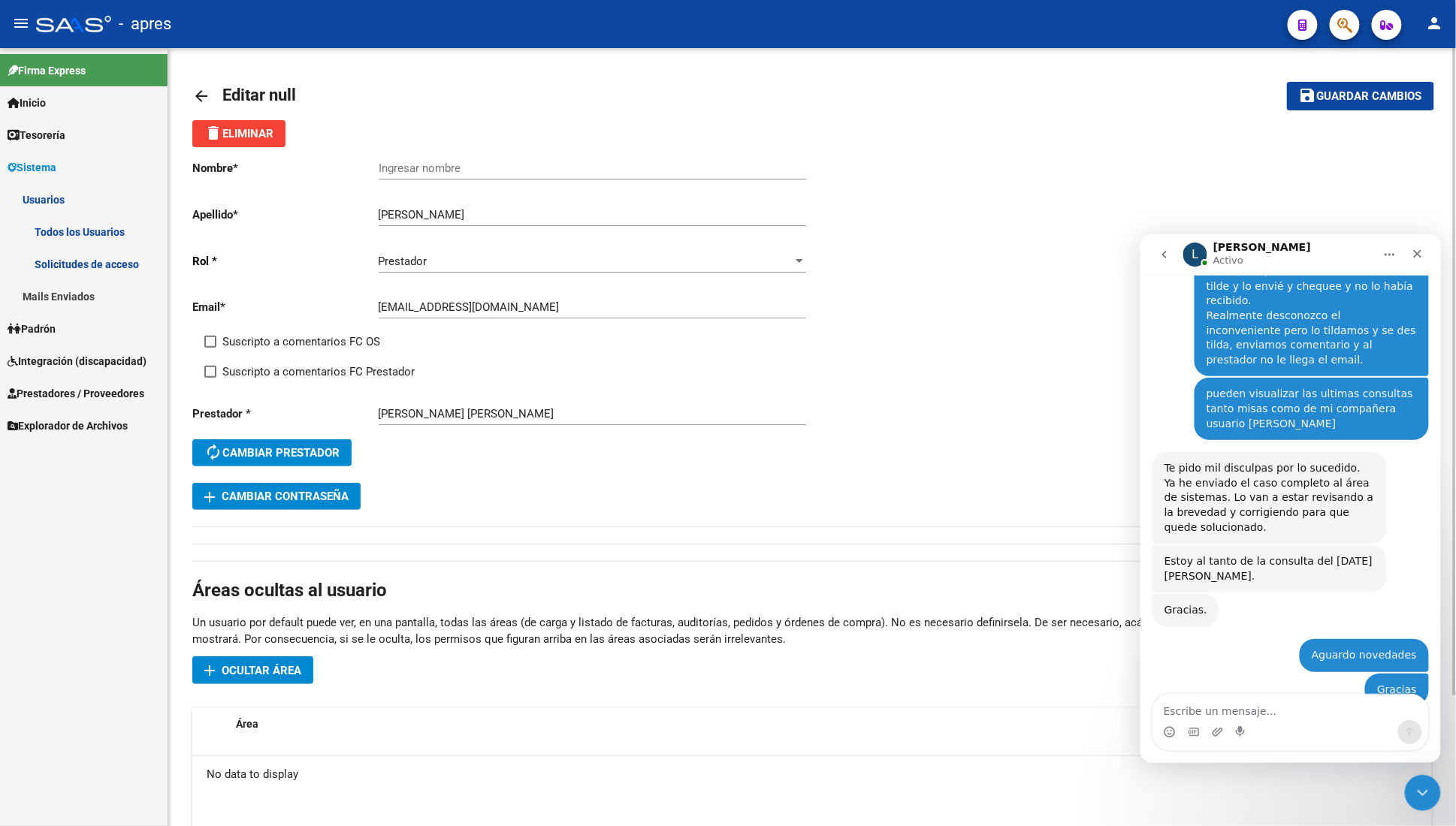
drag, startPoint x: 214, startPoint y: 343, endPoint x: 214, endPoint y: 353, distance: 10.0
click at [214, 346] on span at bounding box center [211, 342] width 12 height 12
click at [211, 348] on input "Suscripto a comentarios FC OS" at bounding box center [210, 348] width 1 height 1
checkbox input "true"
click at [214, 359] on div "Suscripto a comentarios FC OS" at bounding box center [514, 347] width 619 height 30
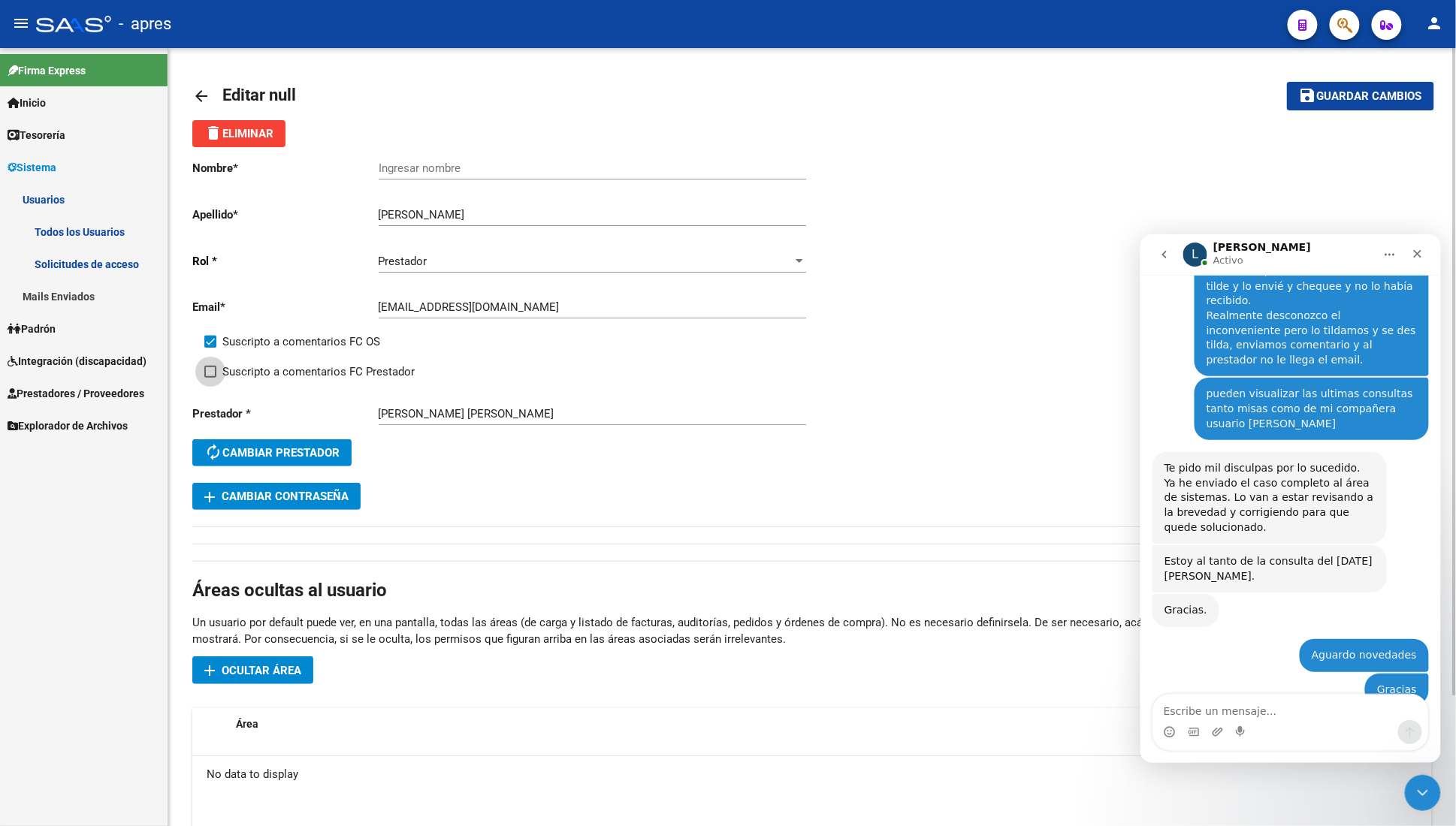
click at [216, 370] on label "Suscripto a comentarios FC Prestador" at bounding box center [310, 372] width 211 height 18
click at [211, 378] on input "Suscripto a comentarios FC Prestador" at bounding box center [210, 378] width 1 height 1
checkbox input "true"
click at [1373, 100] on span "Guardar cambios" at bounding box center [1369, 97] width 105 height 14
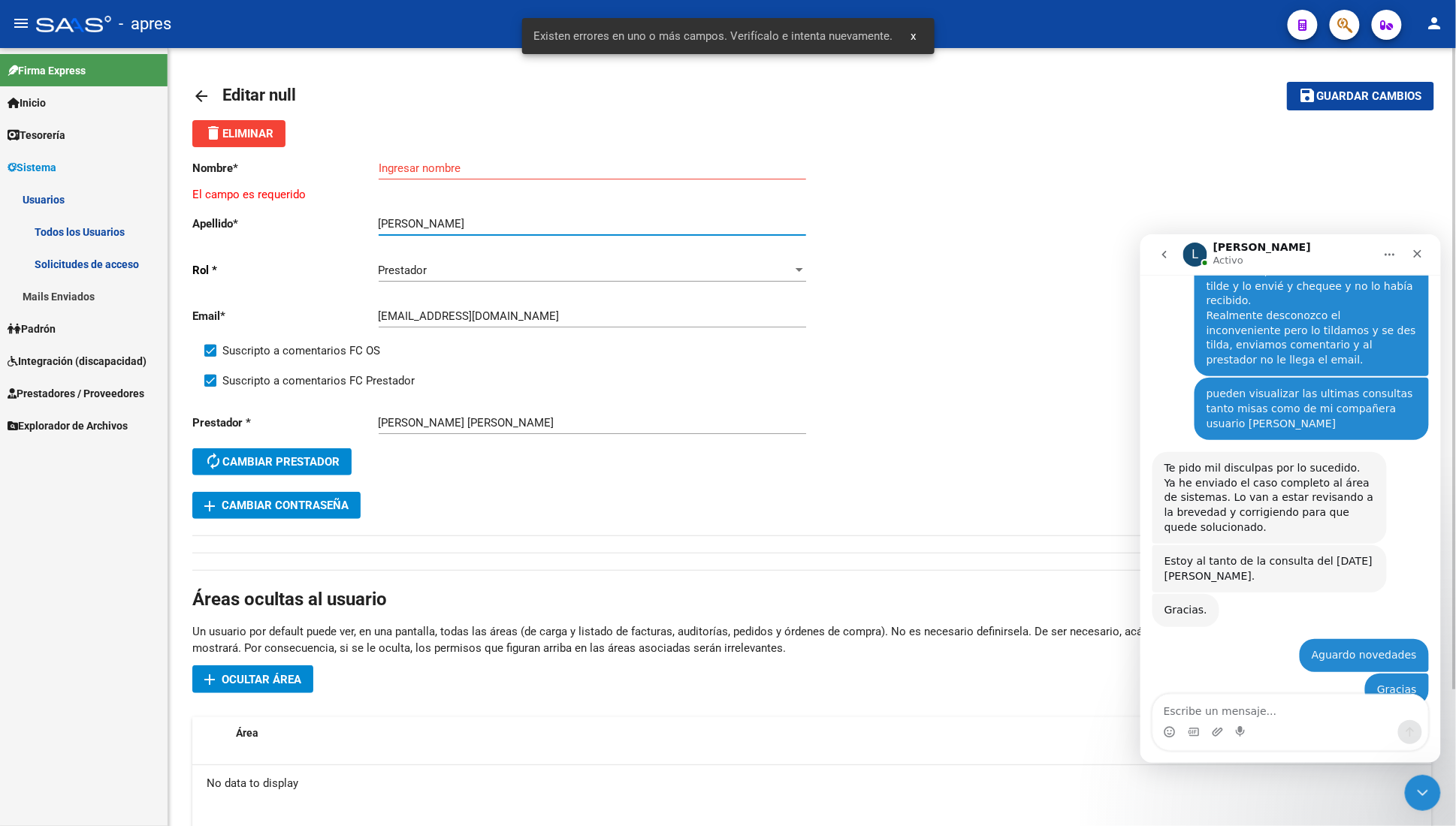
drag, startPoint x: 464, startPoint y: 224, endPoint x: 320, endPoint y: 221, distance: 144.0
click at [320, 221] on app-form-text-field "Apellido * [PERSON_NAME] Ingresar apellido" at bounding box center [499, 224] width 614 height 14
type input "MARTINI"
click at [387, 160] on div "Ingresar nombre" at bounding box center [592, 162] width 427 height 32
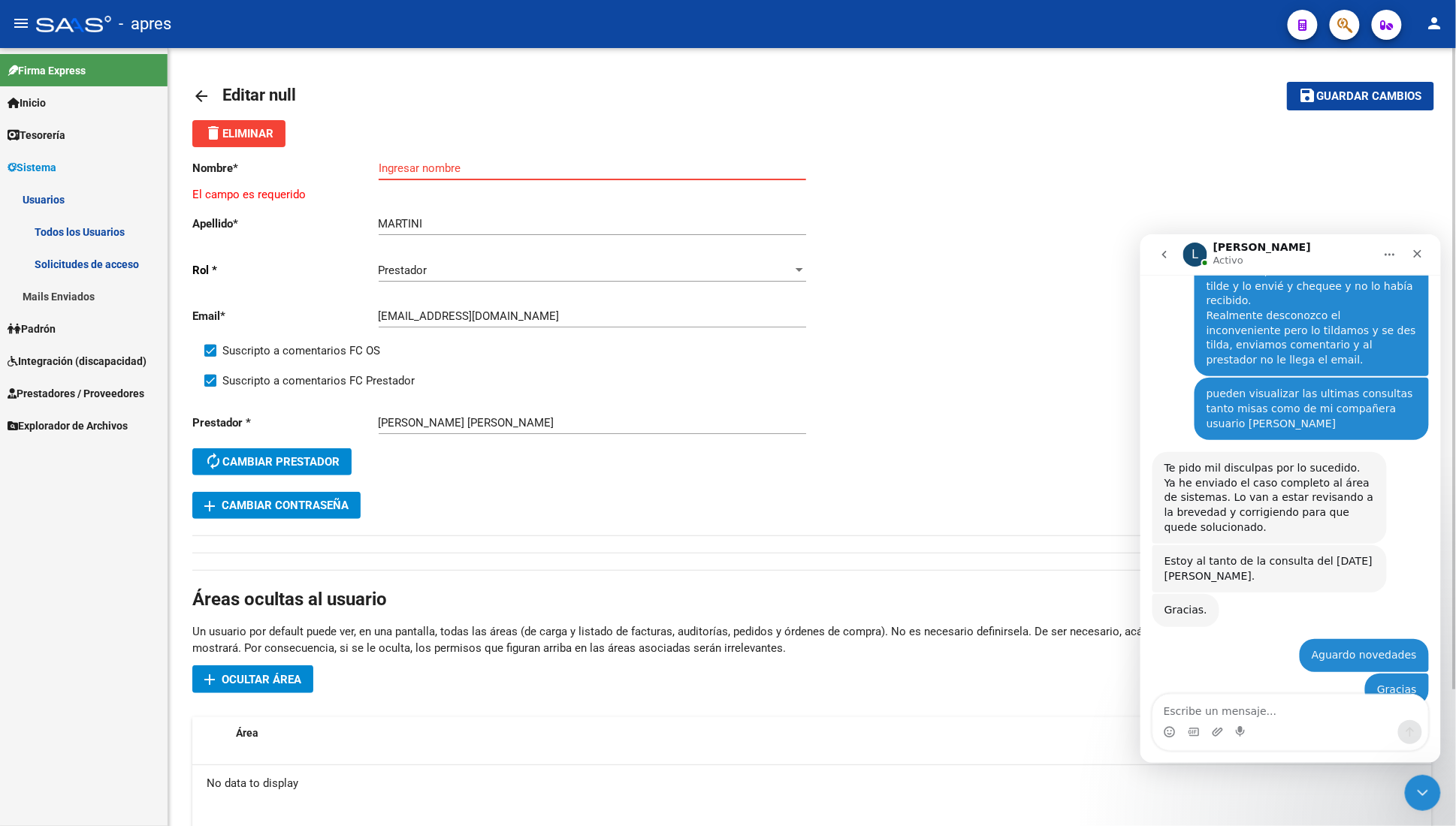
paste input "[PERSON_NAME]"
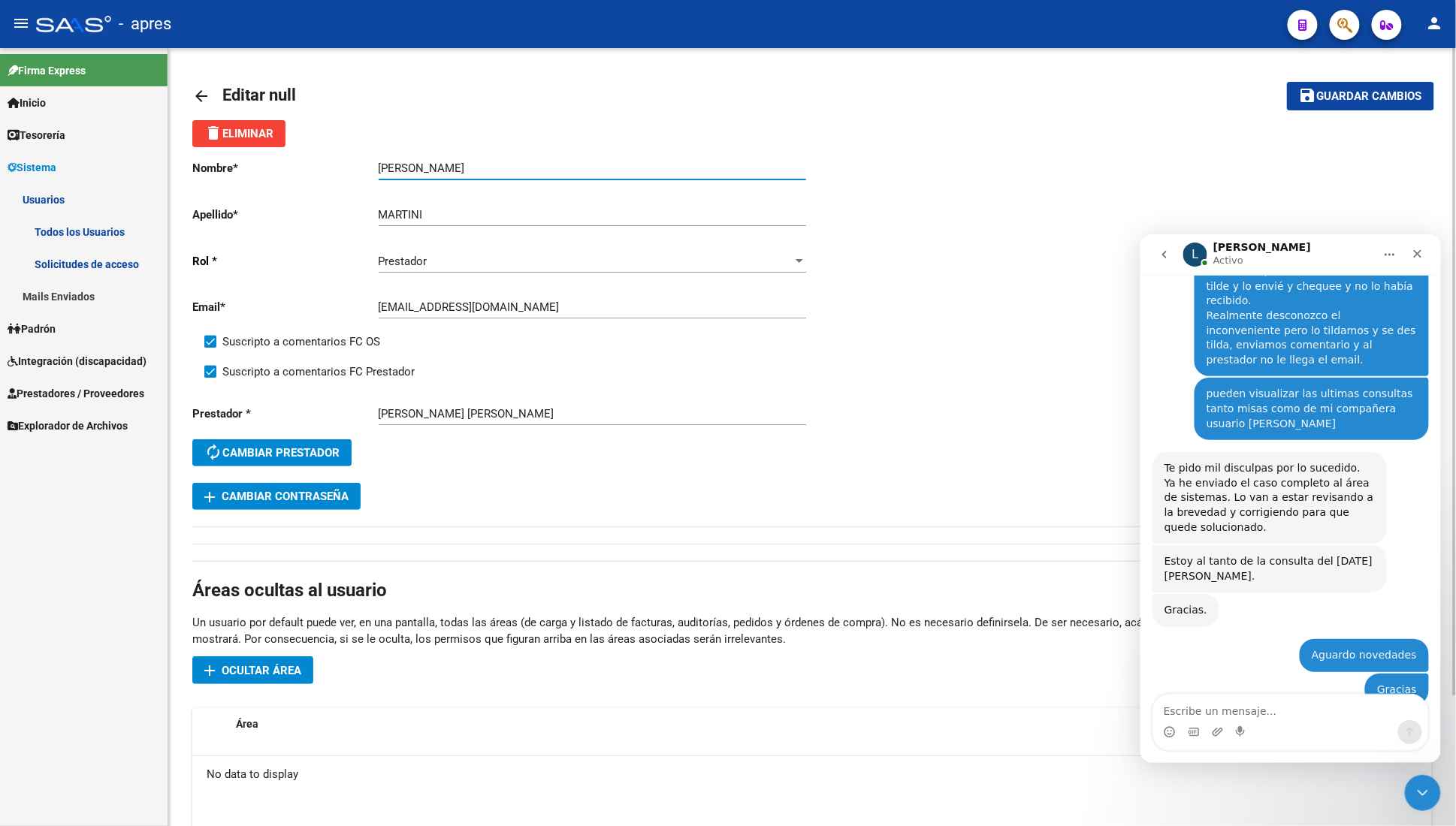
type input "[PERSON_NAME]"
click at [1311, 97] on mat-icon "save" at bounding box center [1307, 95] width 18 height 18
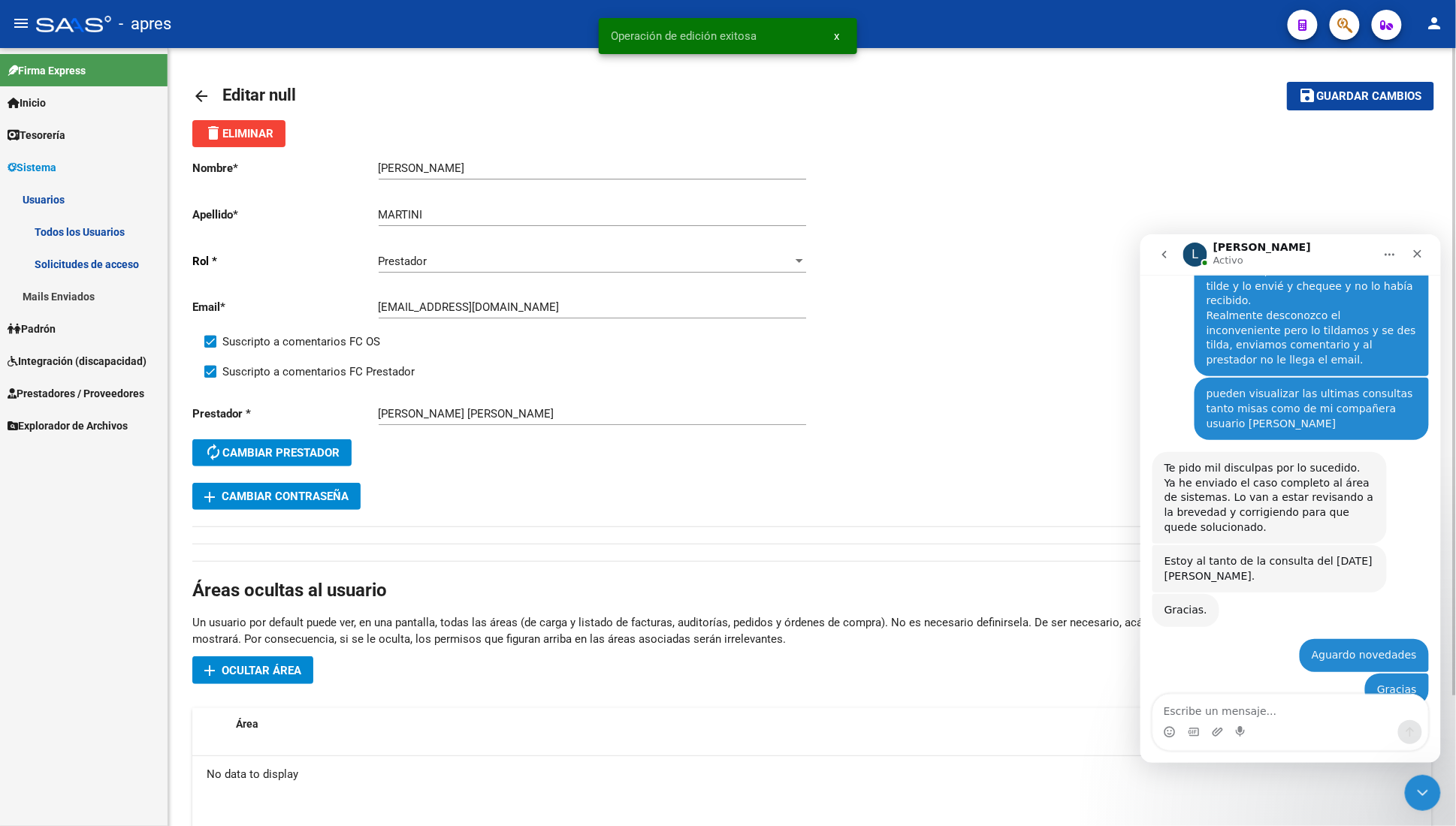
click at [206, 94] on mat-icon "arrow_back" at bounding box center [201, 96] width 18 height 18
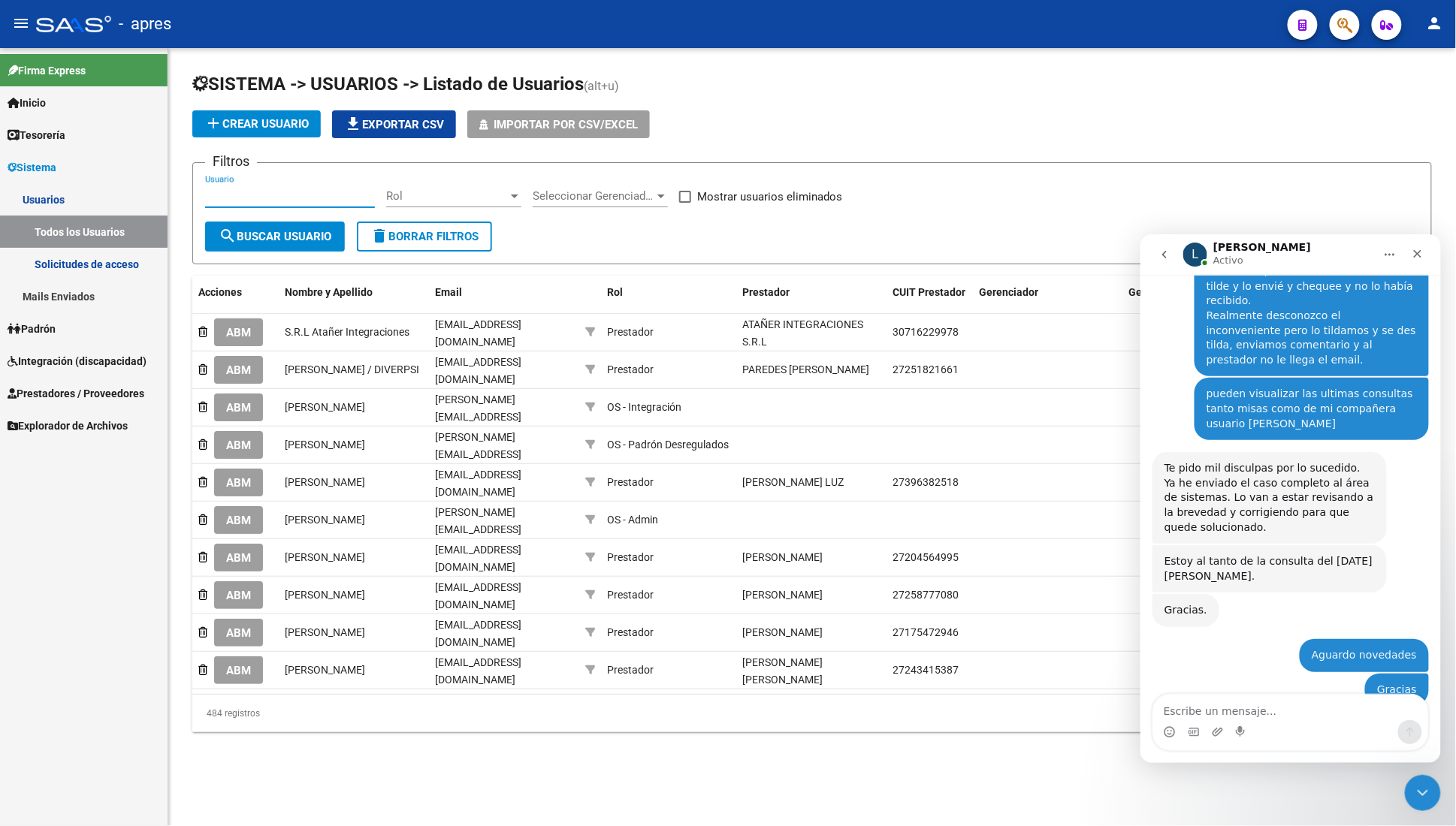
click at [278, 200] on input "Usuario" at bounding box center [290, 196] width 170 height 14
paste input "[EMAIL_ADDRESS][DOMAIN_NAME]"
type input "[EMAIL_ADDRESS][DOMAIN_NAME]"
click at [269, 238] on span "search Buscar Usuario" at bounding box center [274, 237] width 113 height 14
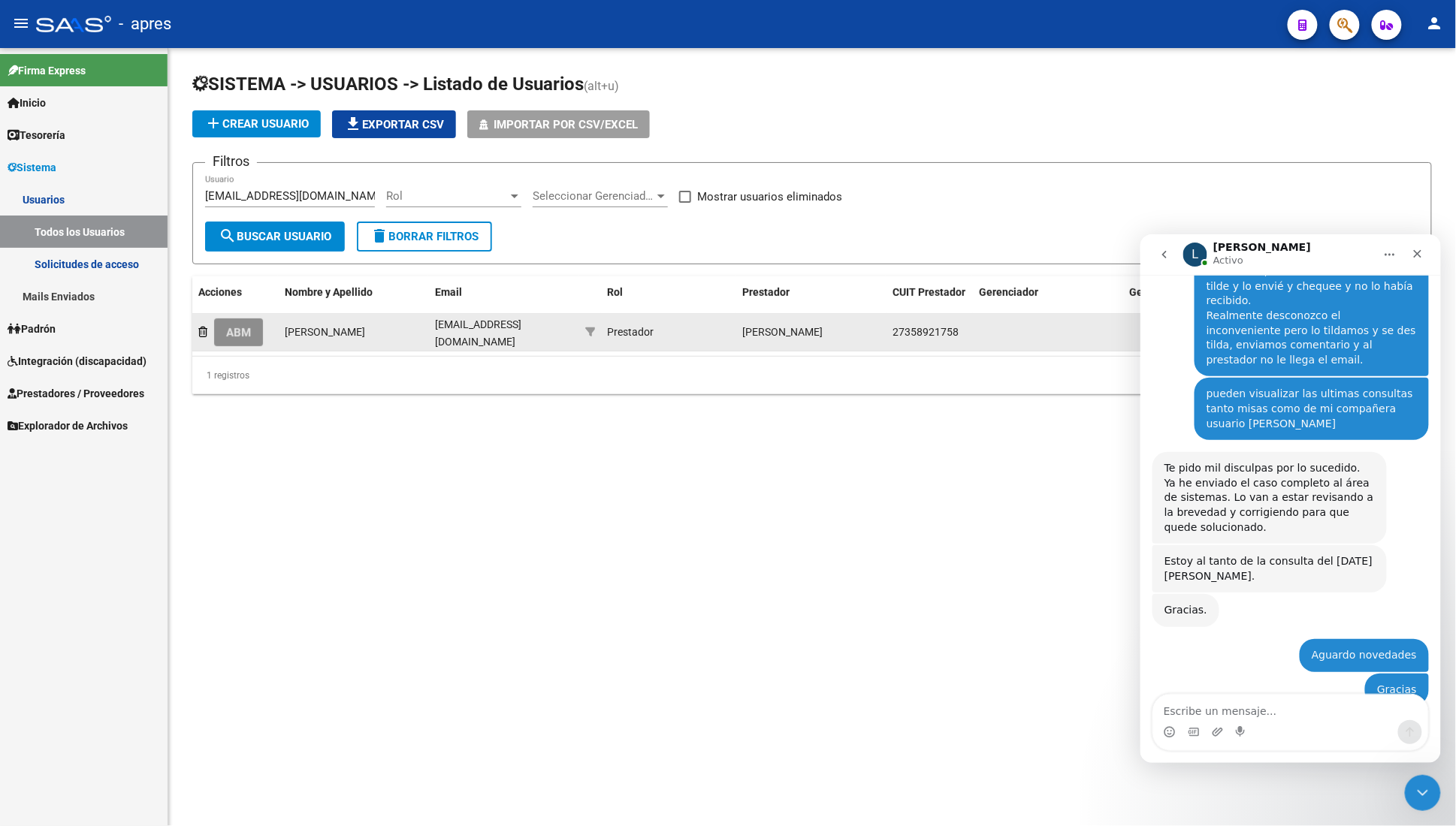
click at [231, 326] on span "ABM" at bounding box center [239, 332] width 25 height 14
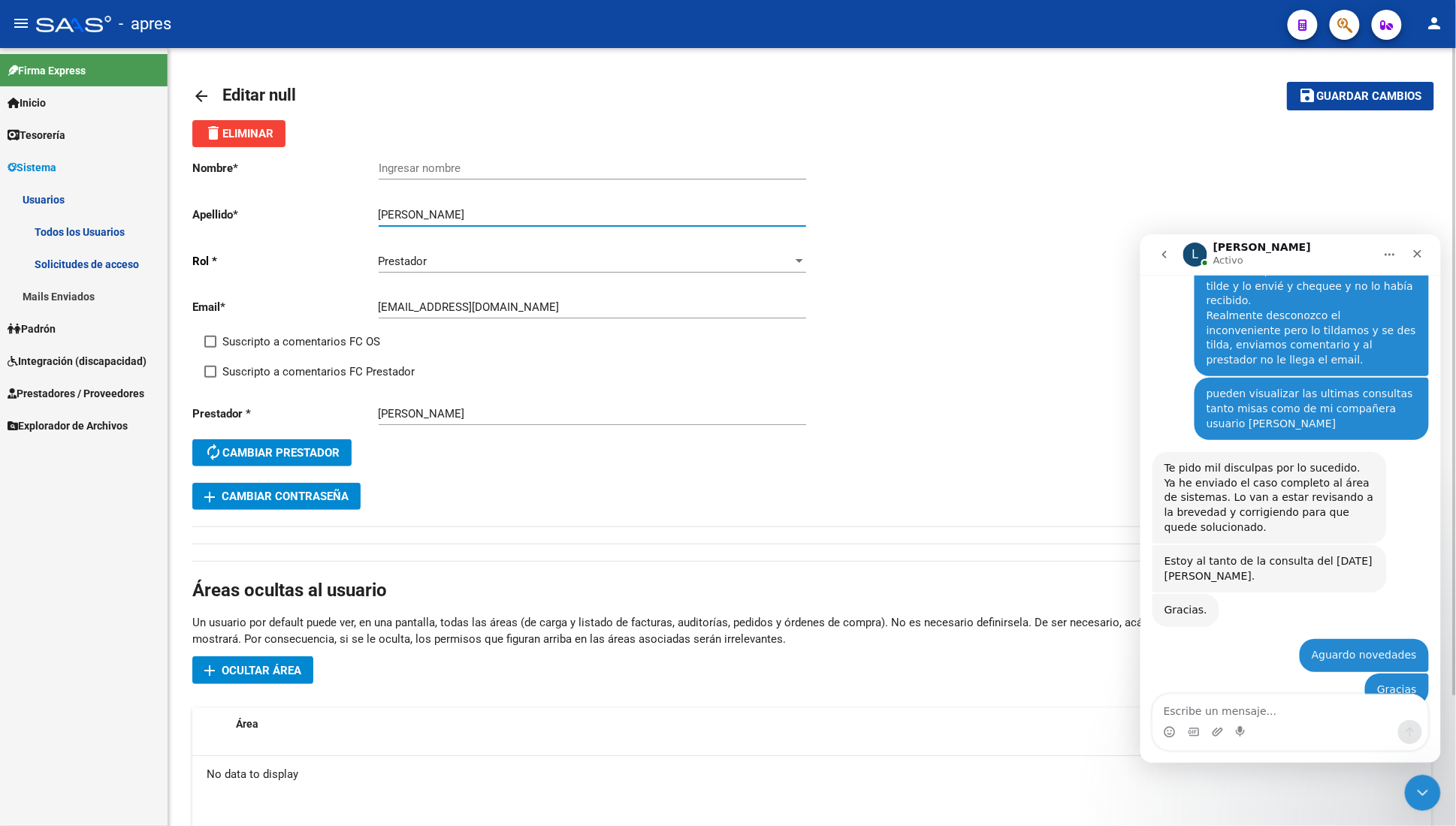
drag, startPoint x: 451, startPoint y: 216, endPoint x: 350, endPoint y: 214, distance: 101.0
click at [350, 214] on app-form-text-field "Apellido * [PERSON_NAME] apellido" at bounding box center [499, 214] width 614 height 14
type input "Manueli"
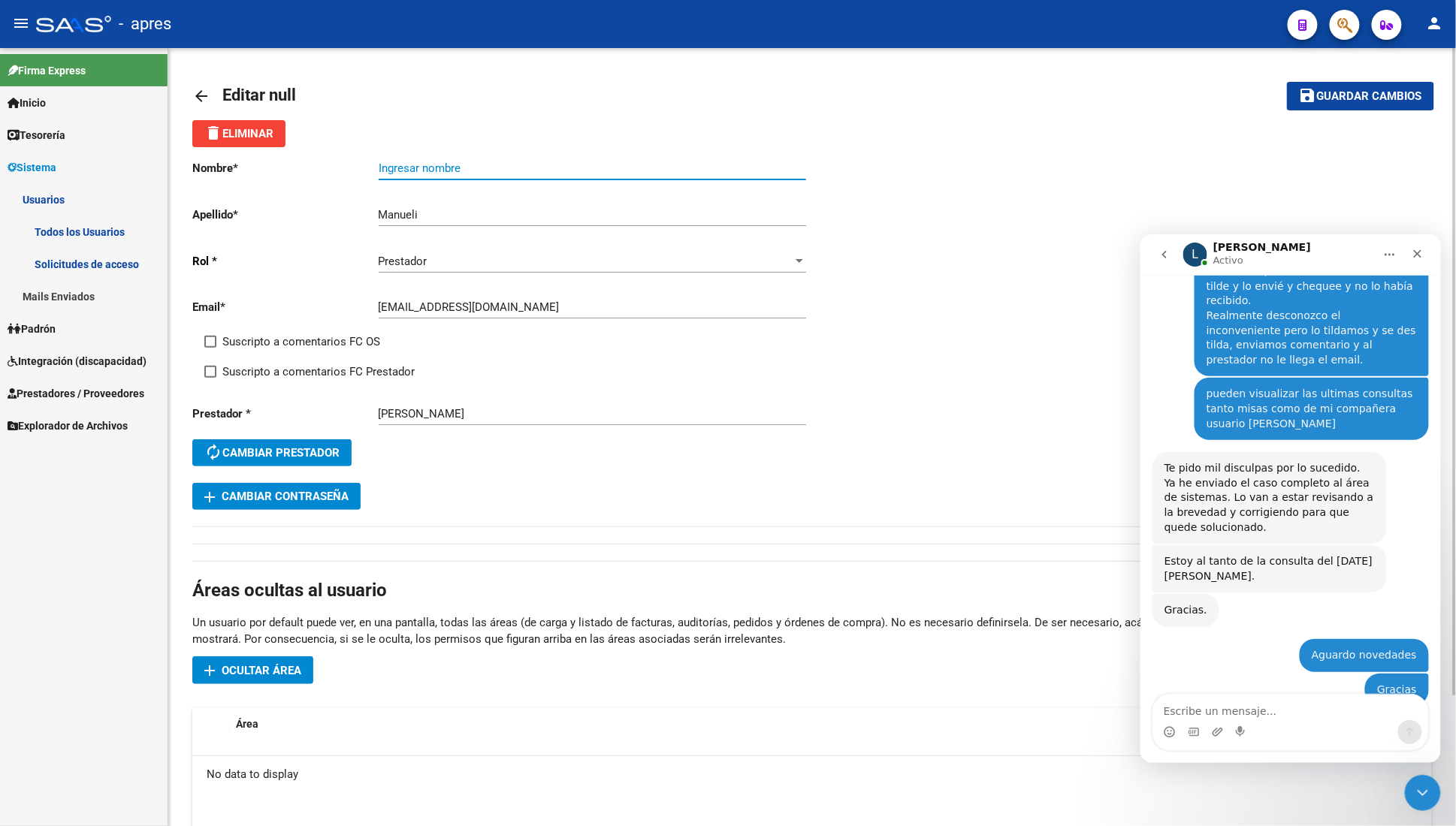
click at [391, 161] on input "Ingresar nombre" at bounding box center [592, 168] width 427 height 14
paste input "[PERSON_NAME]"
type input "[PERSON_NAME]"
click at [265, 346] on span "Suscripto a comentarios FC OS" at bounding box center [300, 341] width 157 height 18
click at [211, 348] on input "Suscripto a comentarios FC OS" at bounding box center [210, 348] width 1 height 1
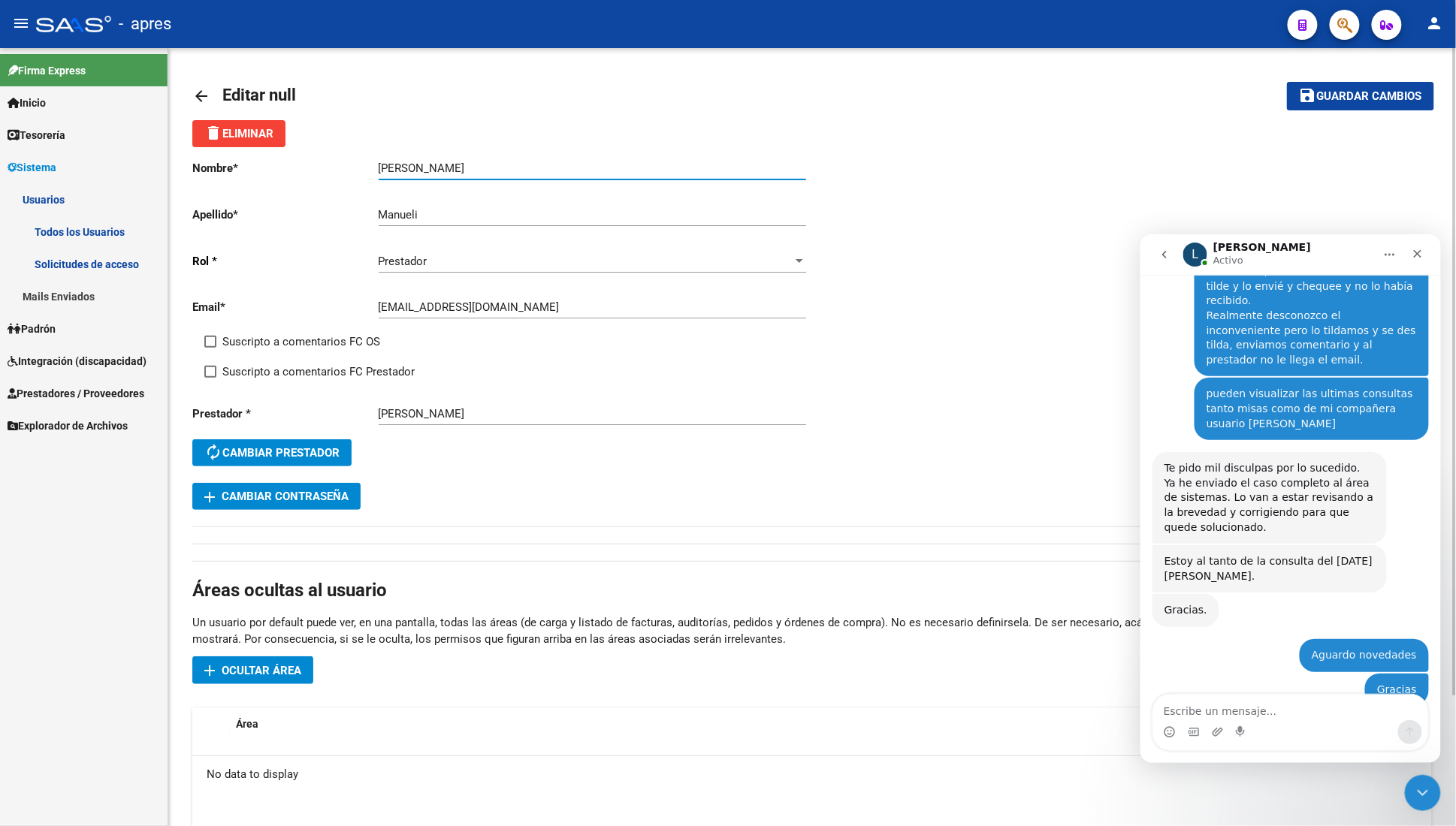
checkbox input "true"
click at [262, 370] on span "Suscripto a comentarios FC Prestador" at bounding box center [318, 372] width 192 height 18
click at [211, 378] on input "Suscripto a comentarios FC Prestador" at bounding box center [210, 378] width 1 height 1
checkbox input "true"
click at [1337, 106] on button "save Guardar cambios" at bounding box center [1360, 96] width 147 height 28
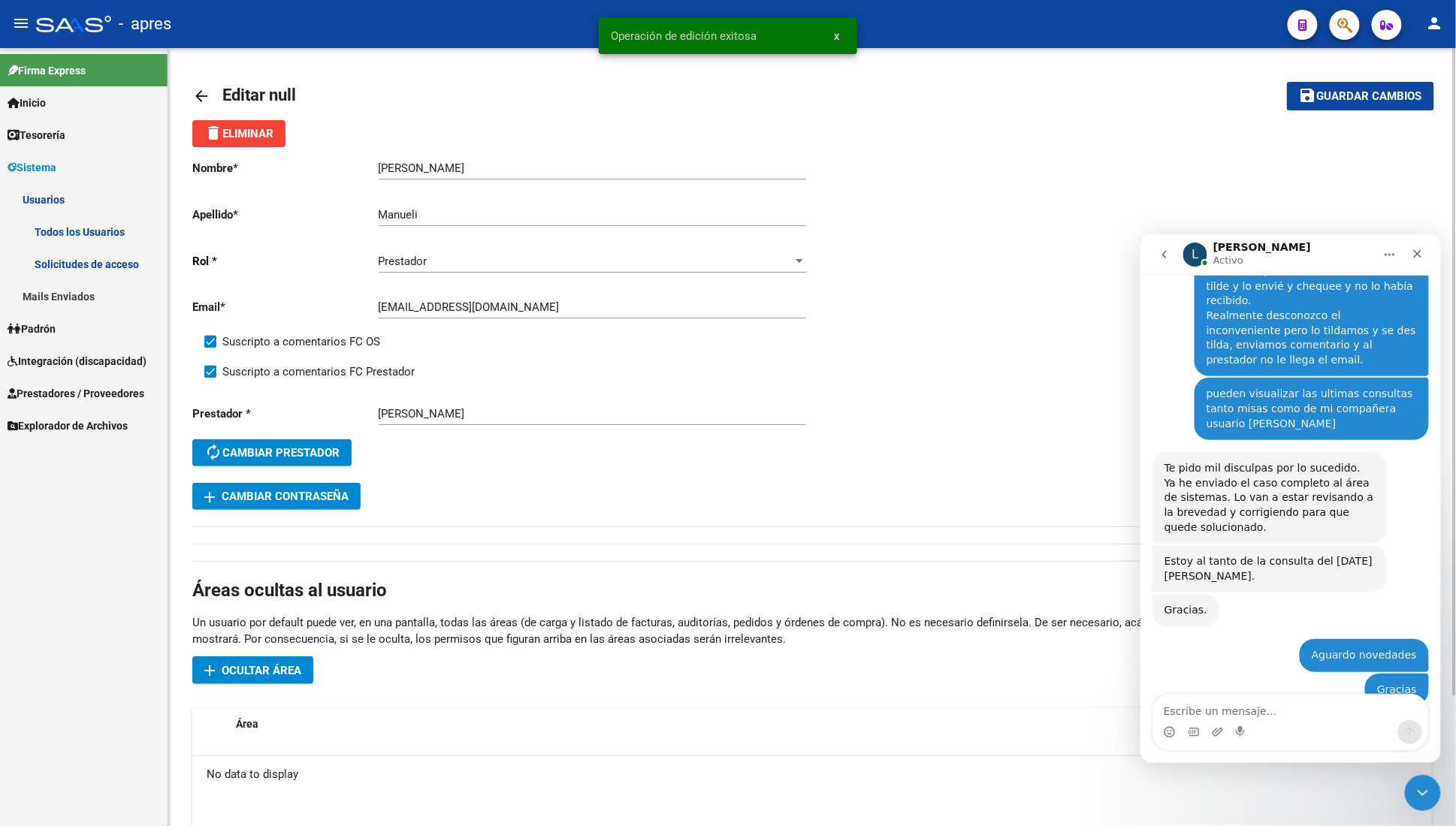
click at [198, 100] on mat-icon "arrow_back" at bounding box center [201, 96] width 18 height 18
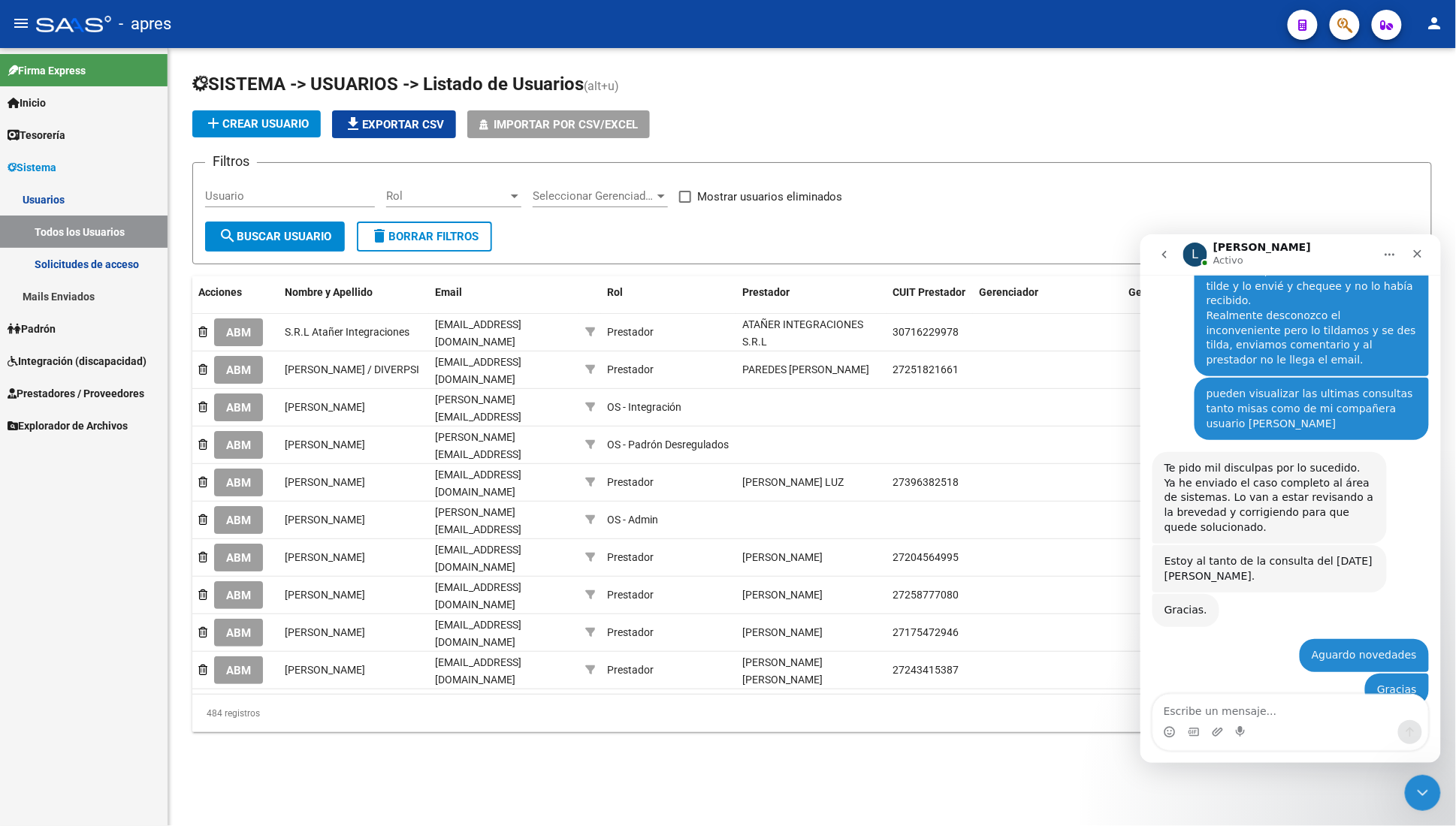
click at [299, 194] on input "Usuario" at bounding box center [290, 196] width 170 height 14
paste input "[PERSON_NAME][EMAIL_ADDRESS][PERSON_NAME][DOMAIN_NAME]"
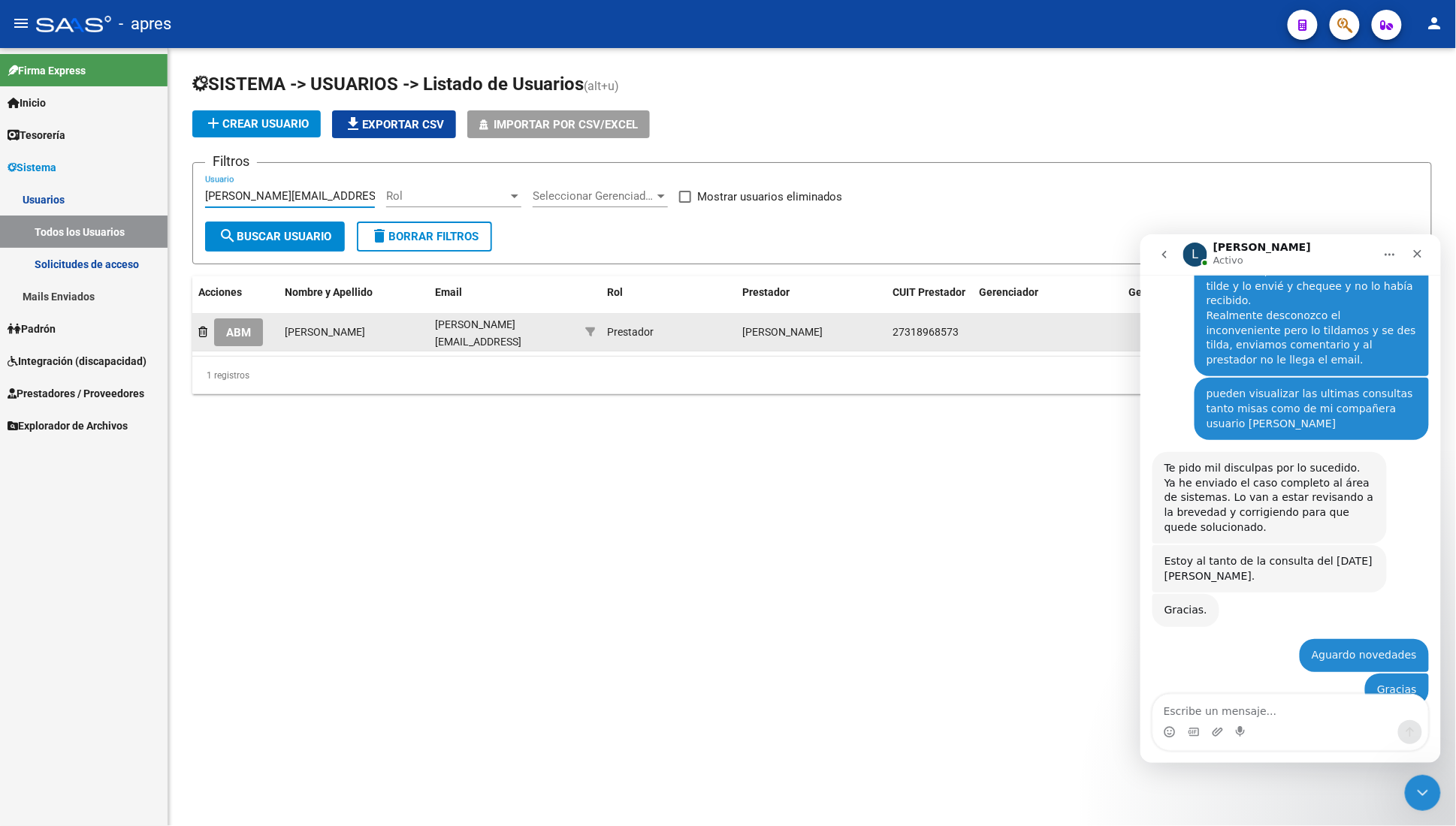
type input "[PERSON_NAME][EMAIL_ADDRESS][PERSON_NAME][DOMAIN_NAME]"
click at [251, 335] on span "ABM" at bounding box center [239, 332] width 25 height 14
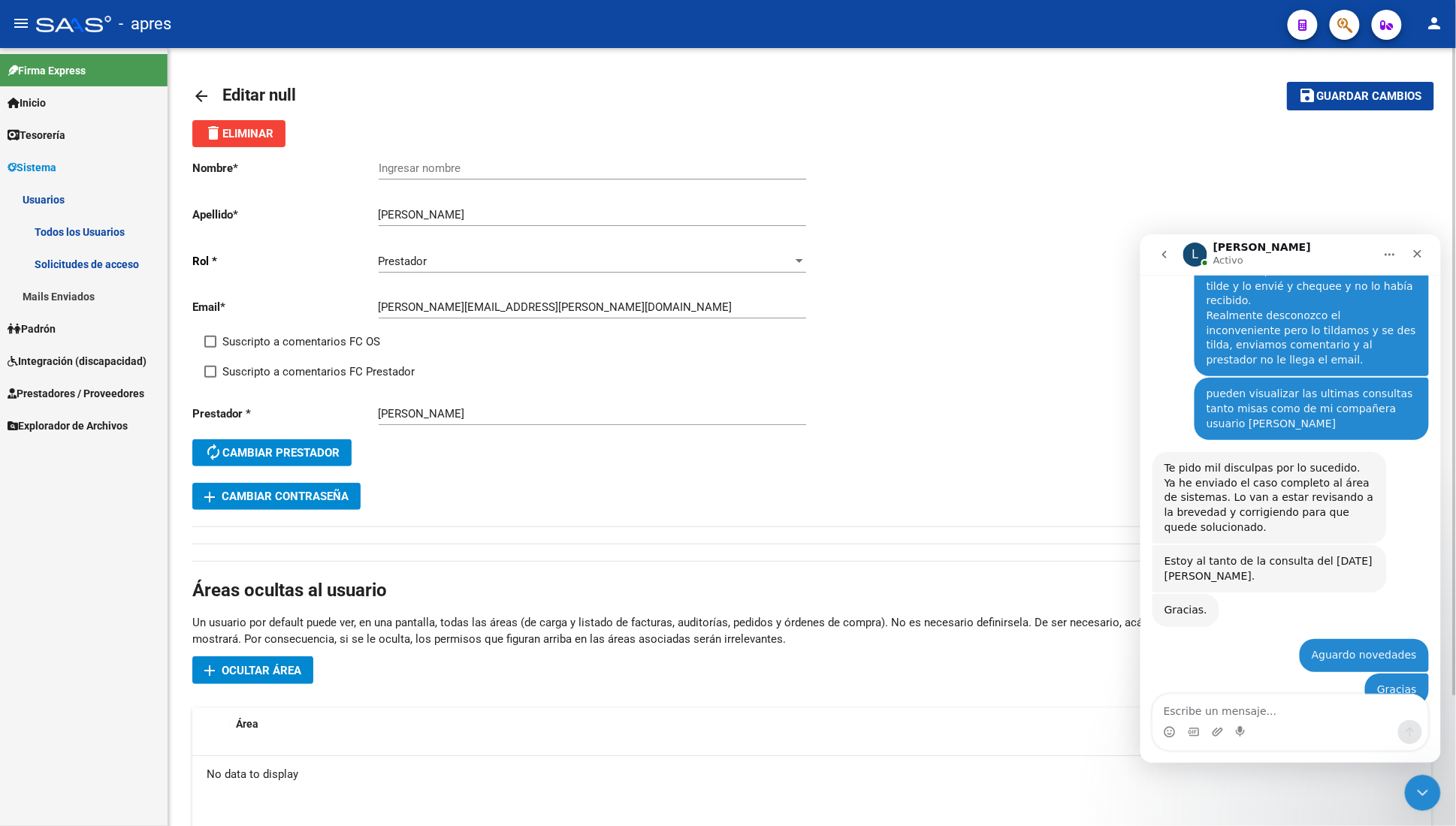
click at [226, 343] on span "Suscripto a comentarios FC OS" at bounding box center [300, 341] width 157 height 18
click at [211, 348] on input "Suscripto a comentarios FC OS" at bounding box center [210, 348] width 1 height 1
checkbox input "true"
click at [227, 368] on span "Suscripto a comentarios FC Prestador" at bounding box center [318, 372] width 192 height 18
click at [211, 378] on input "Suscripto a comentarios FC Prestador" at bounding box center [210, 378] width 1 height 1
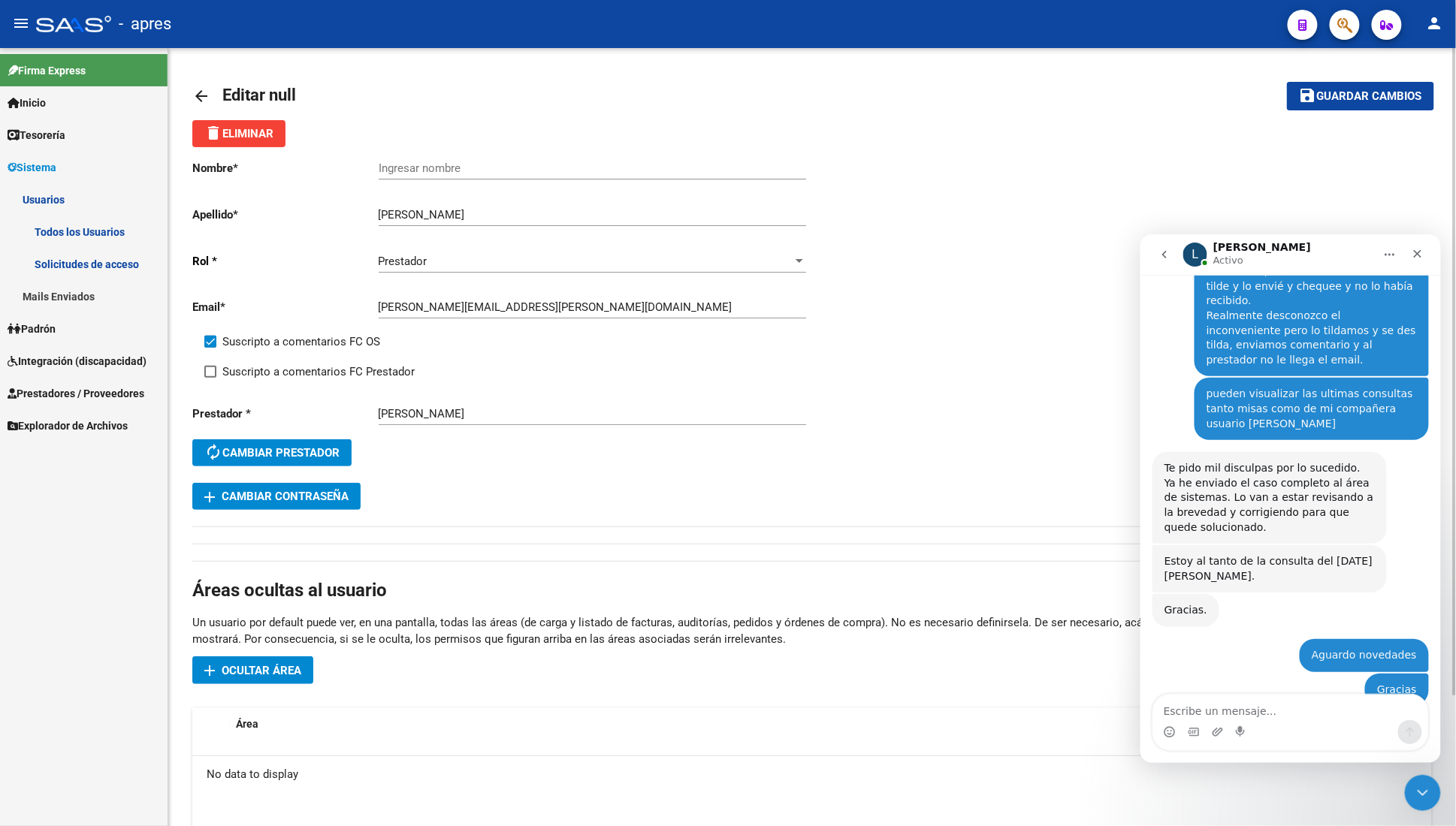
checkbox input "true"
drag, startPoint x: 455, startPoint y: 211, endPoint x: 325, endPoint y: 214, distance: 130.0
click at [325, 214] on app-form-text-field "Apellido * [PERSON_NAME] apellido" at bounding box center [499, 214] width 614 height 14
type input "[PERSON_NAME]"
click at [398, 170] on input "Ingresar nombre" at bounding box center [592, 168] width 427 height 14
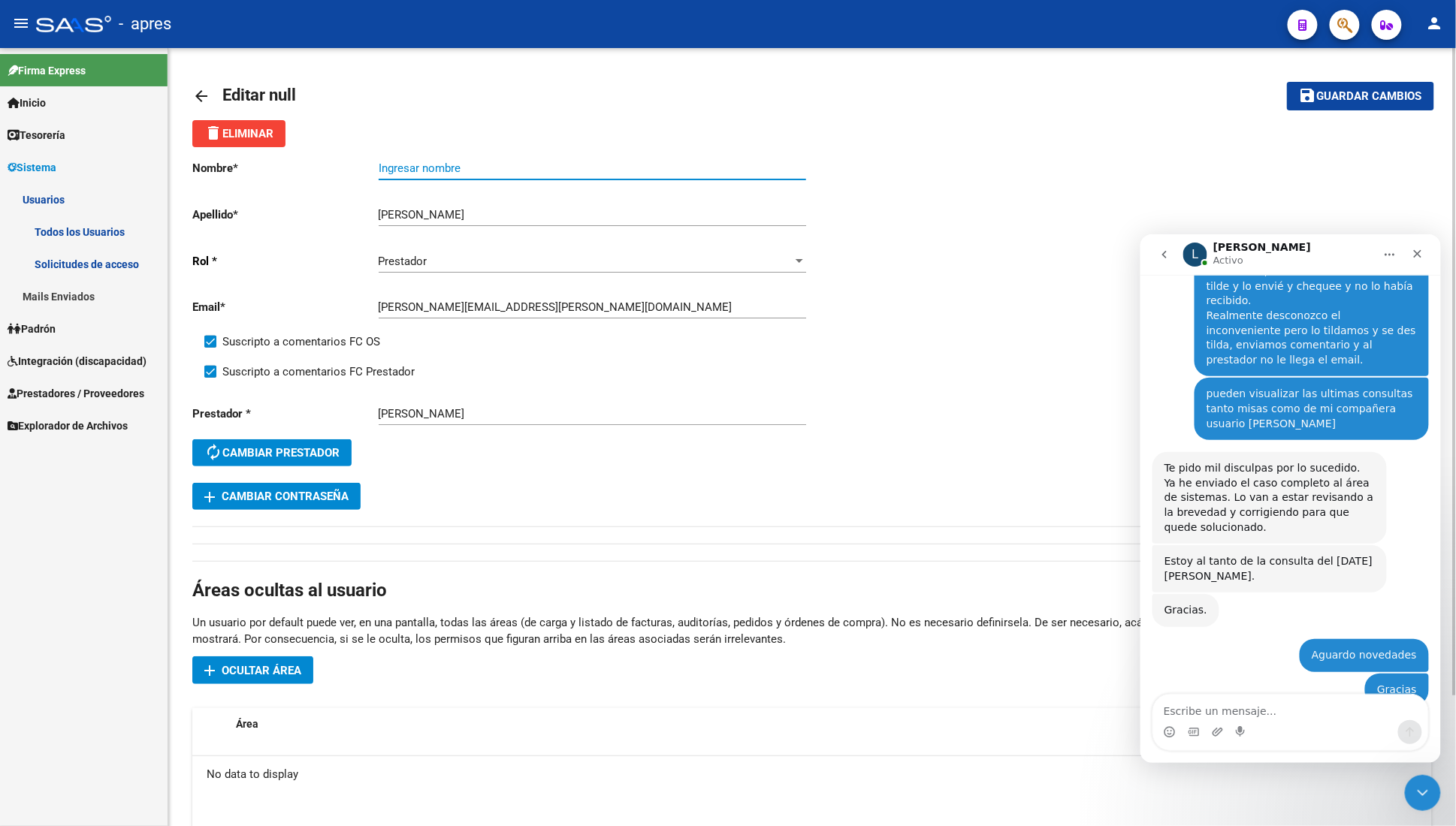
paste input "[PERSON_NAME]"
type input "[PERSON_NAME]"
click at [1313, 103] on button "save Guardar cambios" at bounding box center [1360, 96] width 147 height 28
click at [202, 88] on mat-icon "arrow_back" at bounding box center [201, 96] width 18 height 18
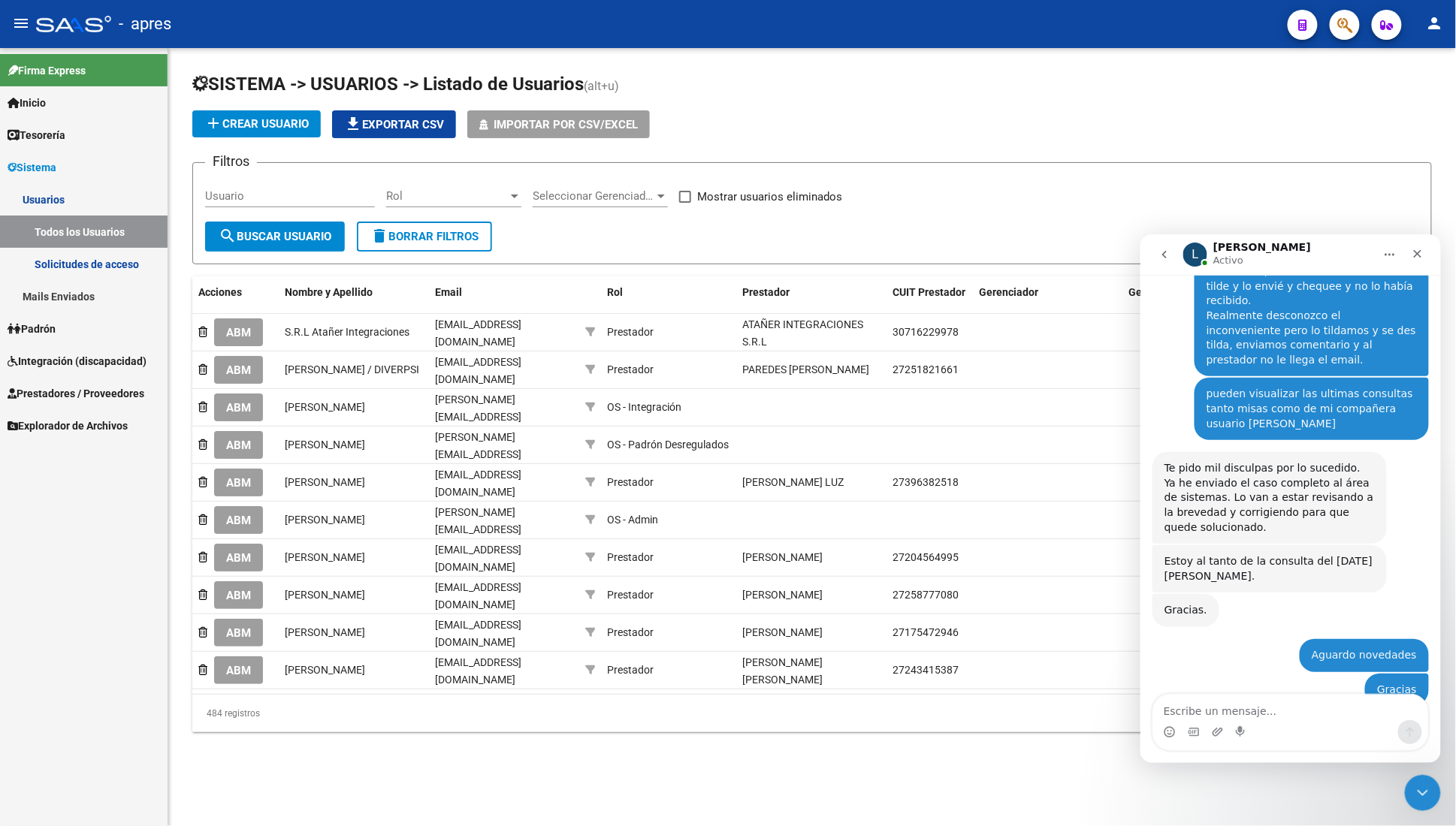
click at [281, 192] on input "Usuario" at bounding box center [290, 196] width 170 height 14
paste input "[EMAIL_ADDRESS][DOMAIN_NAME]"
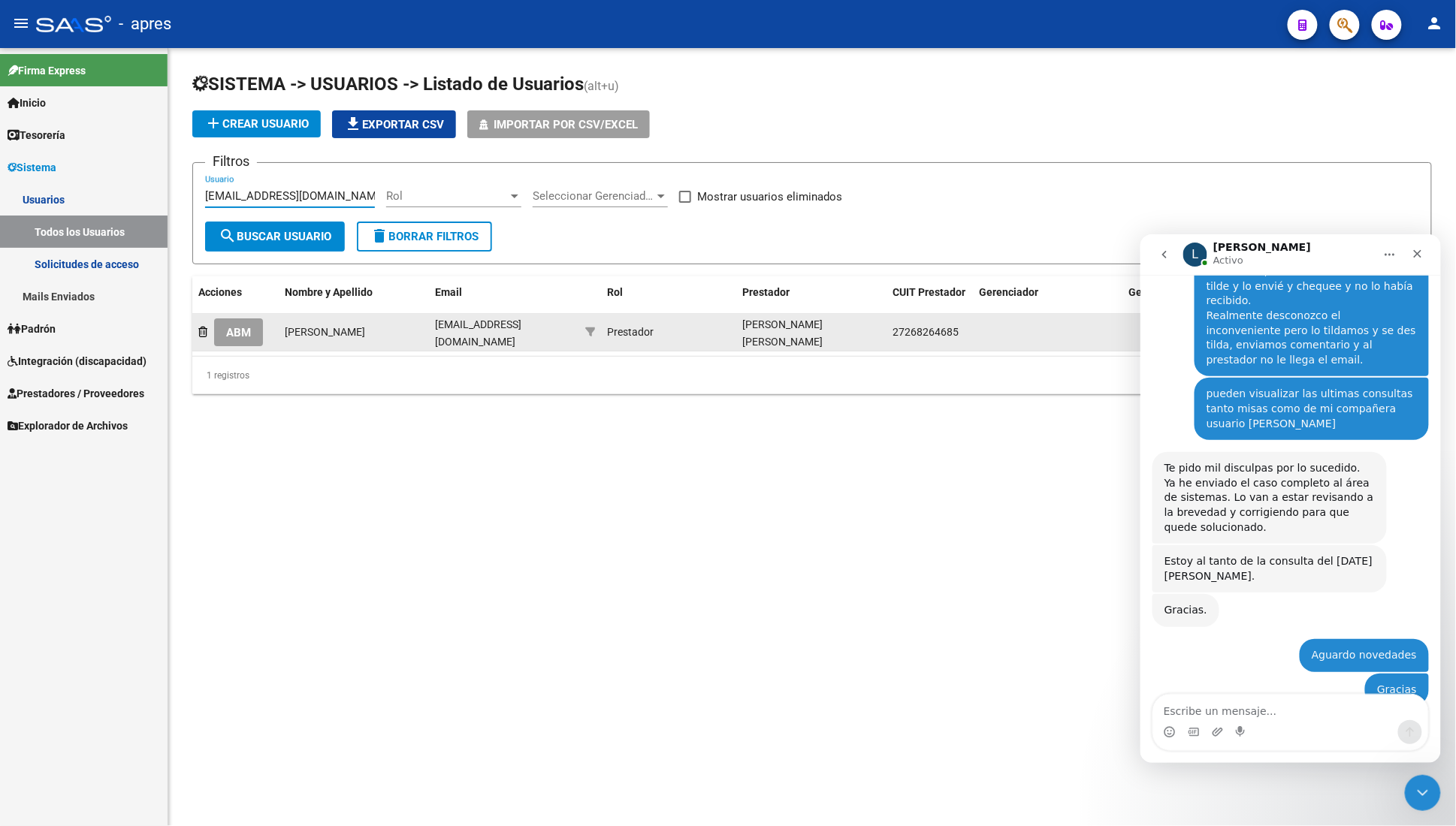
type input "[EMAIL_ADDRESS][DOMAIN_NAME]"
click at [239, 333] on span "ABM" at bounding box center [239, 332] width 25 height 14
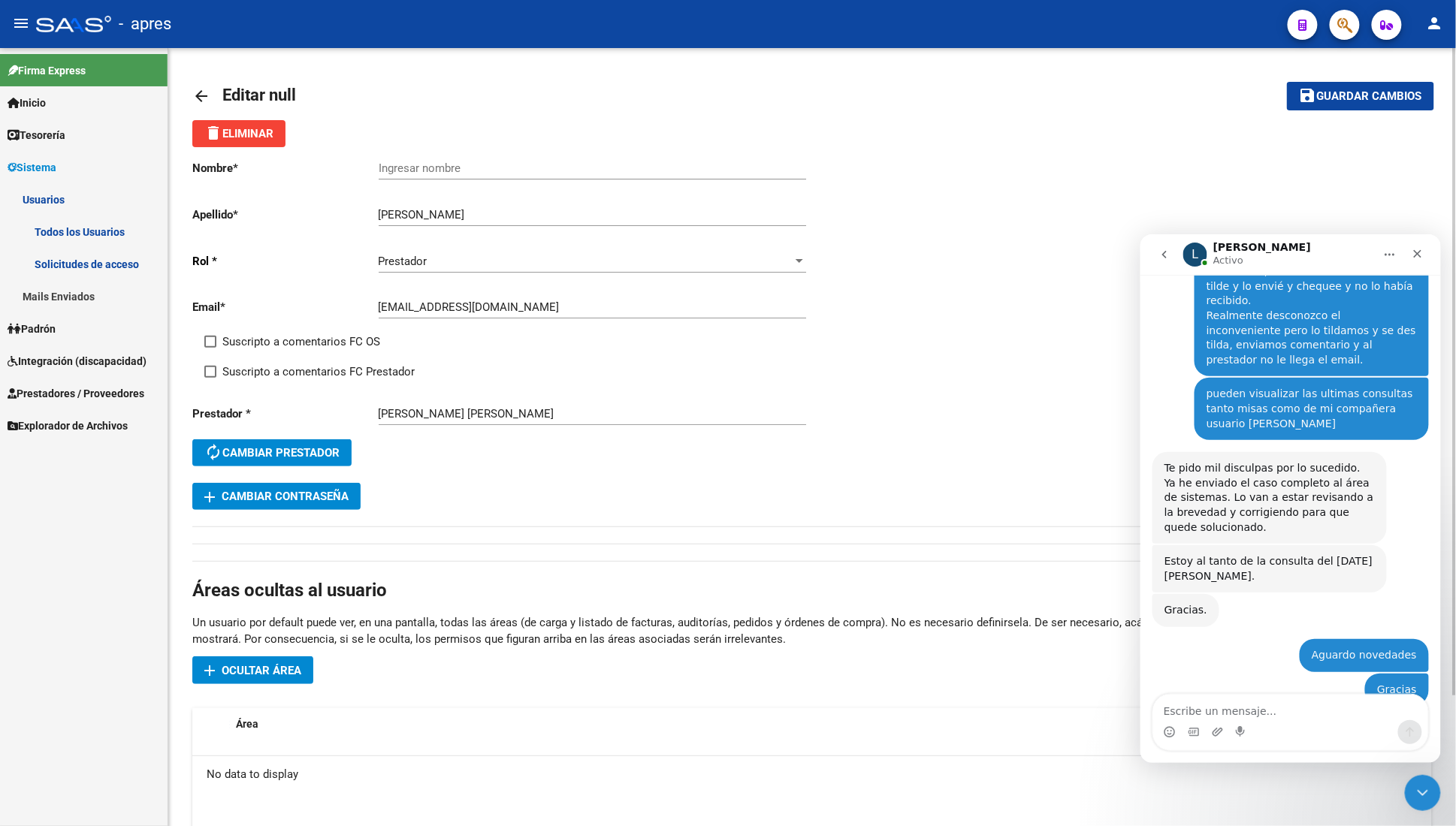
click at [242, 340] on span "Suscripto a comentarios FC OS" at bounding box center [300, 341] width 157 height 18
click at [211, 348] on input "Suscripto a comentarios FC OS" at bounding box center [210, 348] width 1 height 1
checkbox input "true"
click at [242, 366] on span "Suscripto a comentarios FC Prestador" at bounding box center [318, 372] width 192 height 18
click at [211, 378] on input "Suscripto a comentarios FC Prestador" at bounding box center [210, 378] width 1 height 1
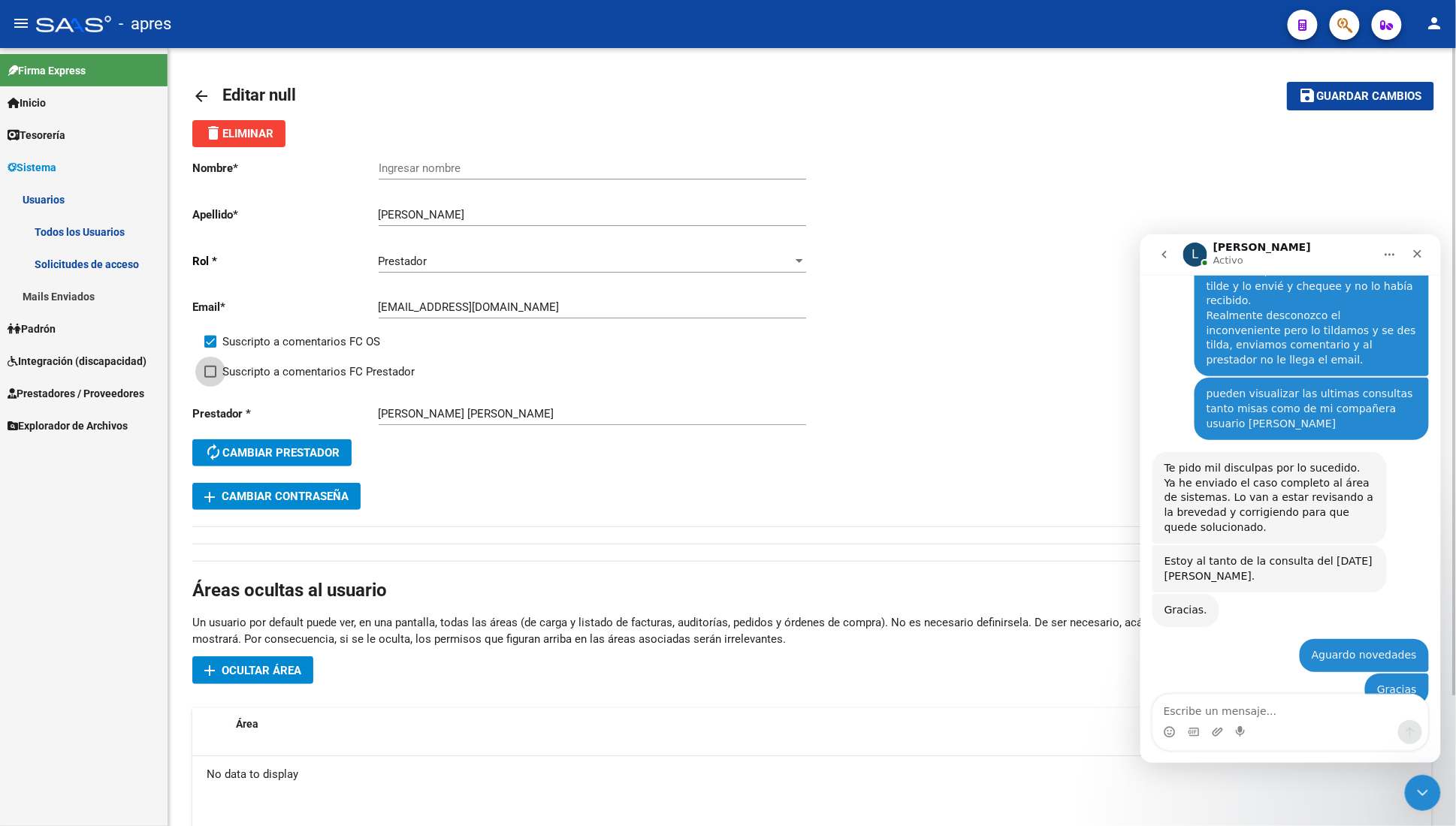
checkbox input "true"
drag, startPoint x: 436, startPoint y: 217, endPoint x: 292, endPoint y: 217, distance: 144.0
click at [292, 217] on app-form-text-field "Apellido * [PERSON_NAME] apellido" at bounding box center [499, 214] width 614 height 14
drag, startPoint x: 439, startPoint y: 212, endPoint x: 563, endPoint y: 217, distance: 124.1
click at [563, 217] on input "[PERSON_NAME]" at bounding box center [592, 214] width 427 height 14
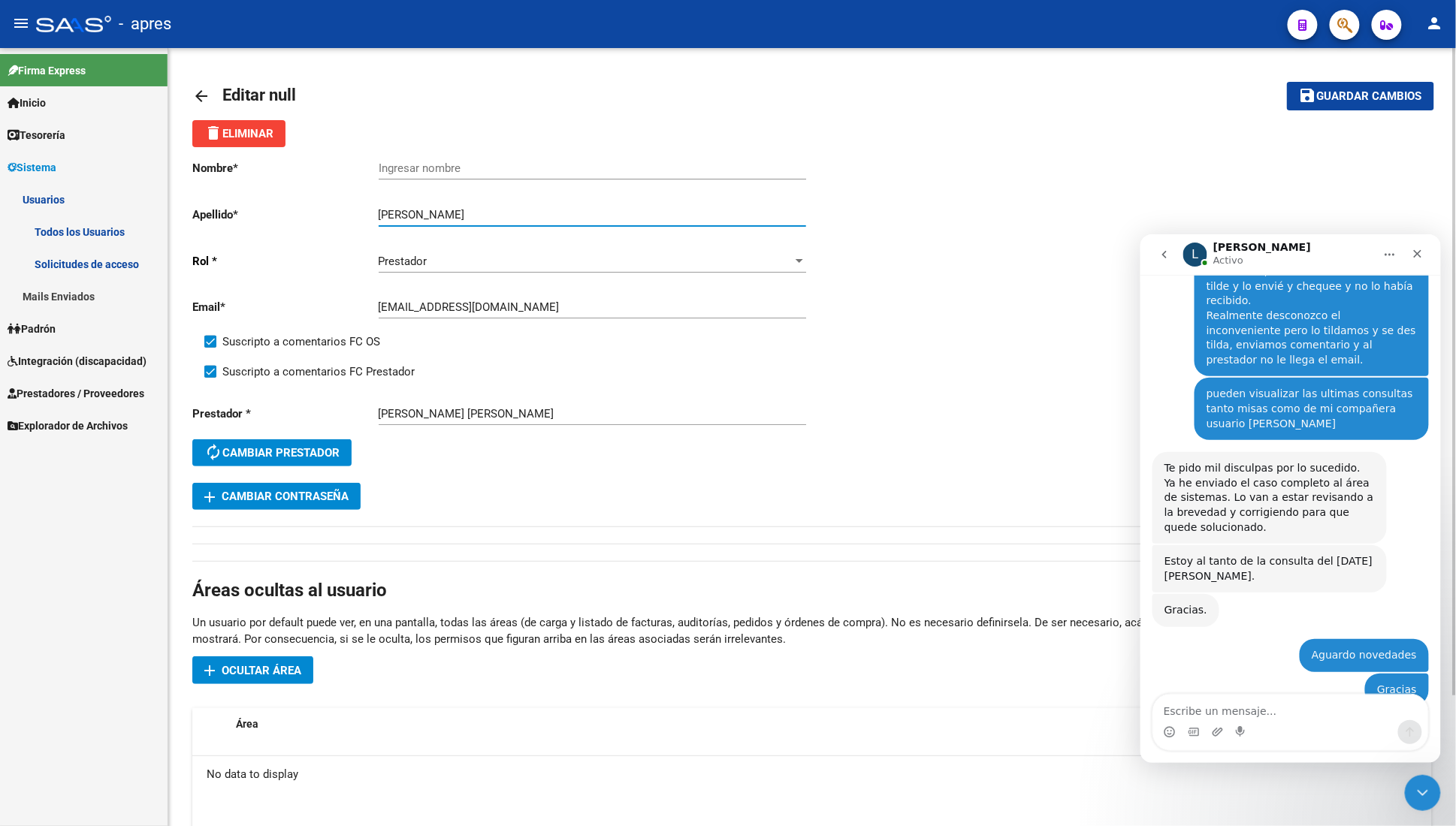
type input "[PERSON_NAME]"
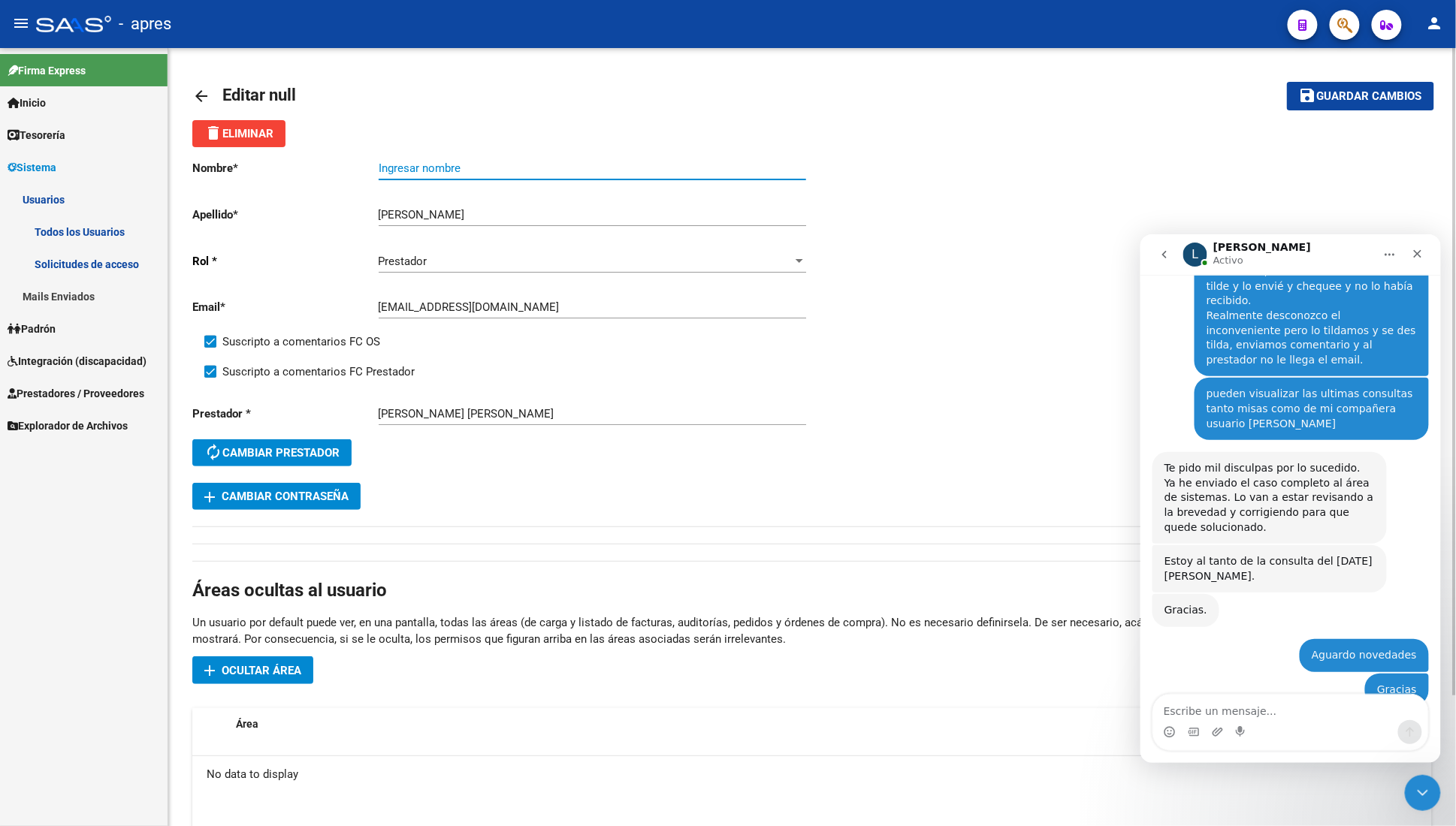
click at [416, 171] on input "Ingresar nombre" at bounding box center [592, 168] width 427 height 14
paste input "[PERSON_NAME]"
type input "[PERSON_NAME]"
click at [1319, 97] on span "Guardar cambios" at bounding box center [1369, 97] width 105 height 14
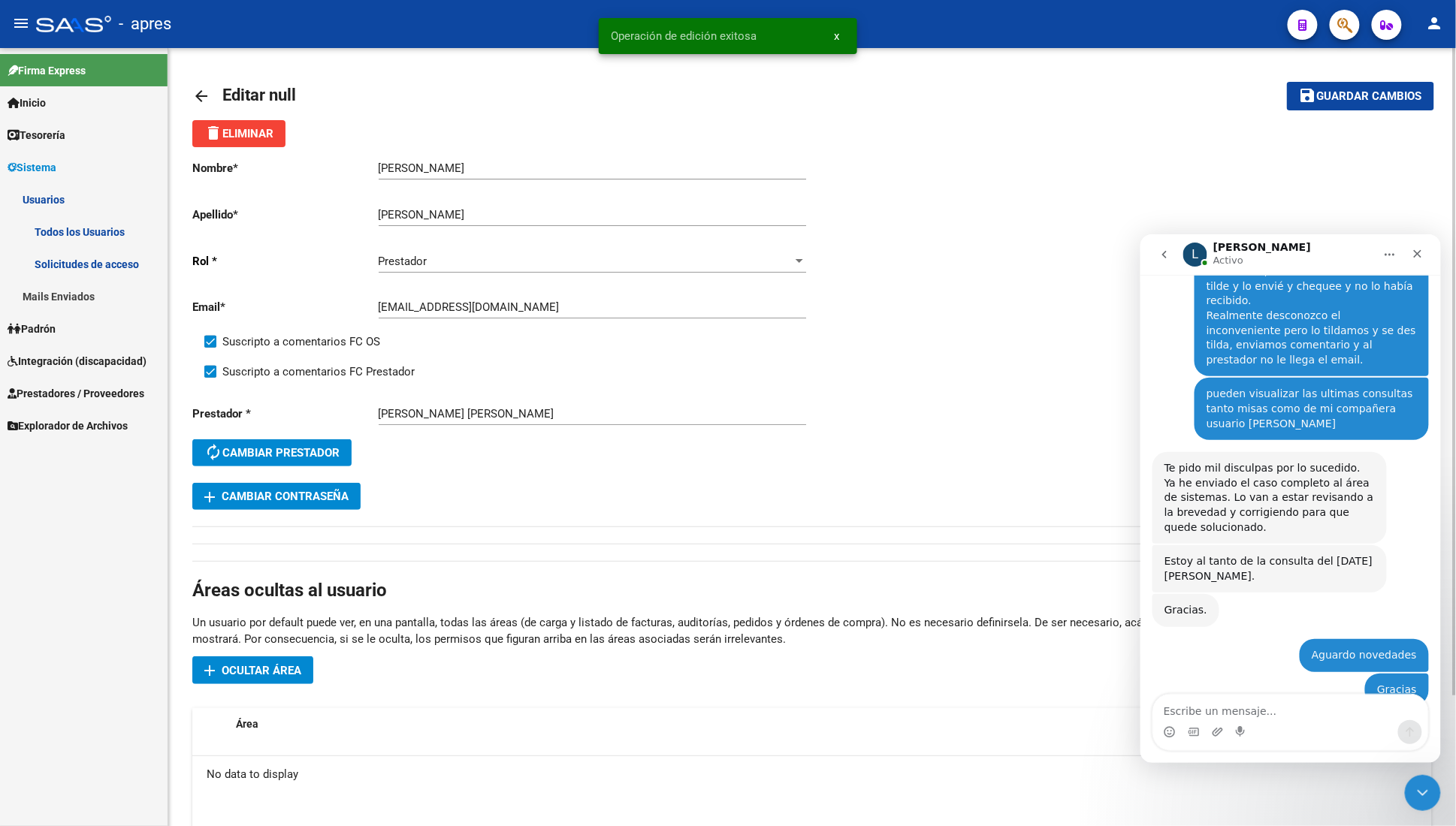
click at [201, 90] on mat-icon "arrow_back" at bounding box center [201, 96] width 18 height 18
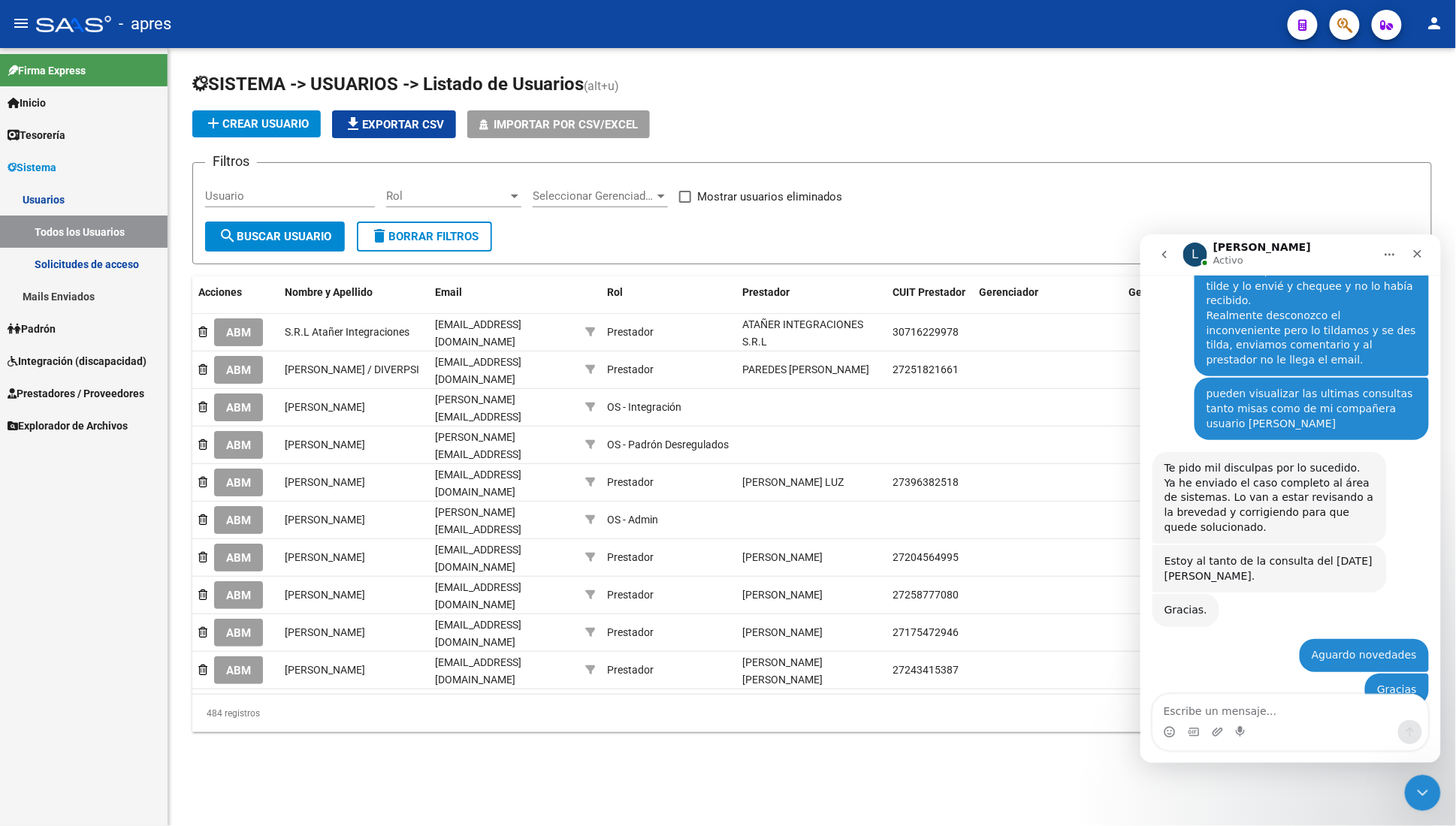
click at [244, 193] on input "Usuario" at bounding box center [290, 196] width 170 height 14
paste input "[EMAIL_ADDRESS][DOMAIN_NAME]"
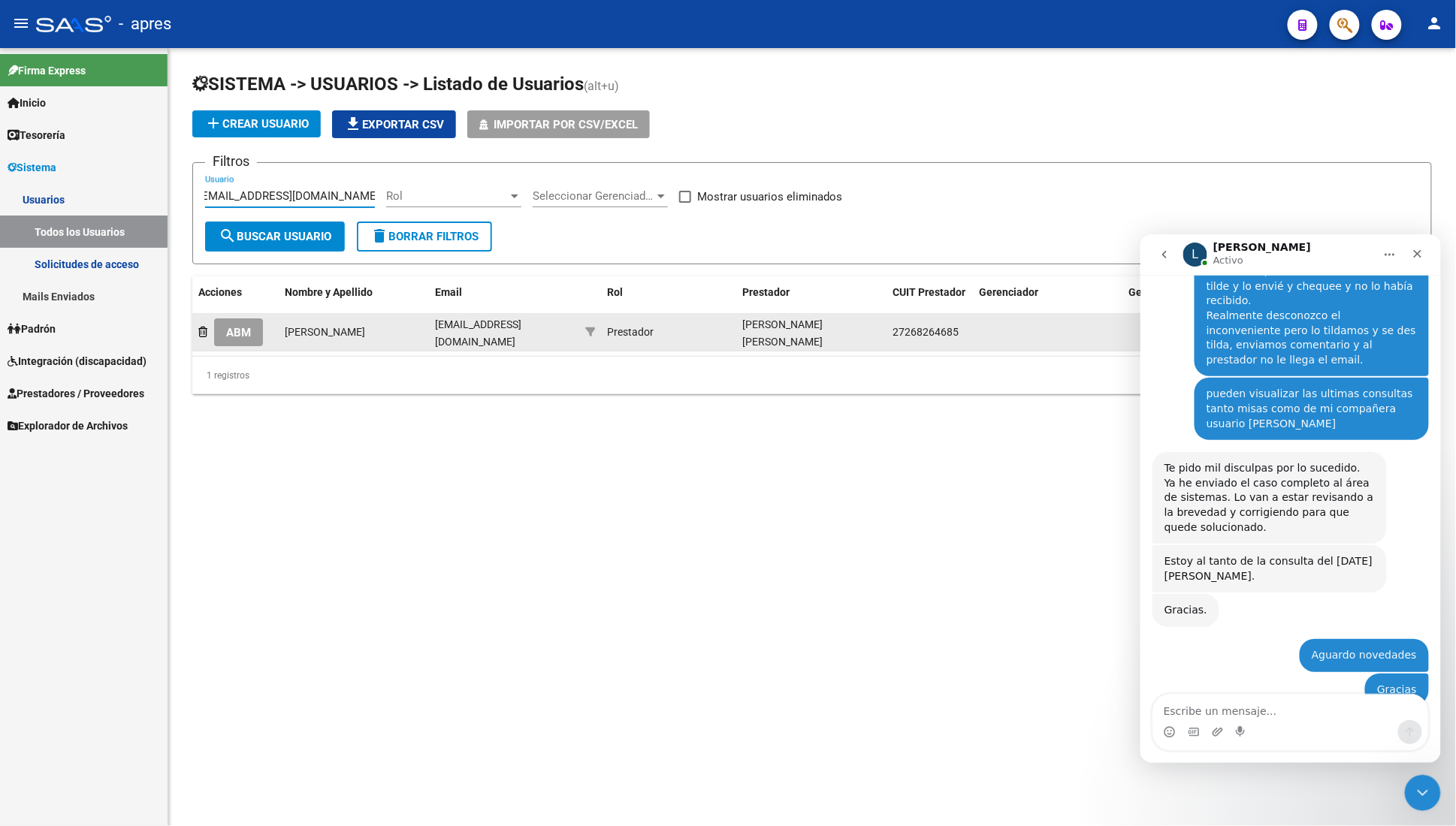
type input "[EMAIL_ADDRESS][DOMAIN_NAME]"
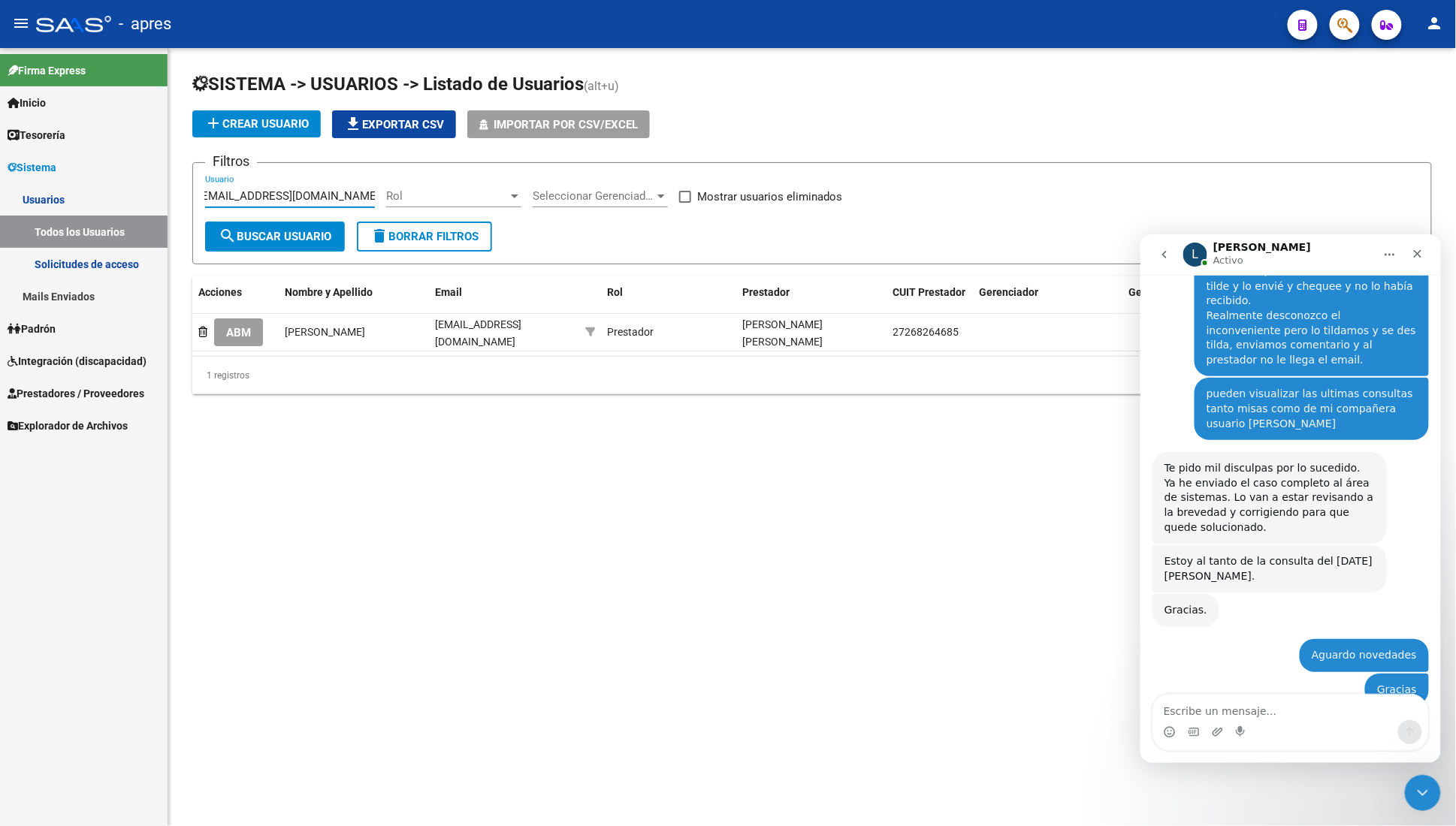
drag, startPoint x: 231, startPoint y: 335, endPoint x: 212, endPoint y: 328, distance: 20.2
click at [230, 332] on span "ABM" at bounding box center [239, 332] width 25 height 14
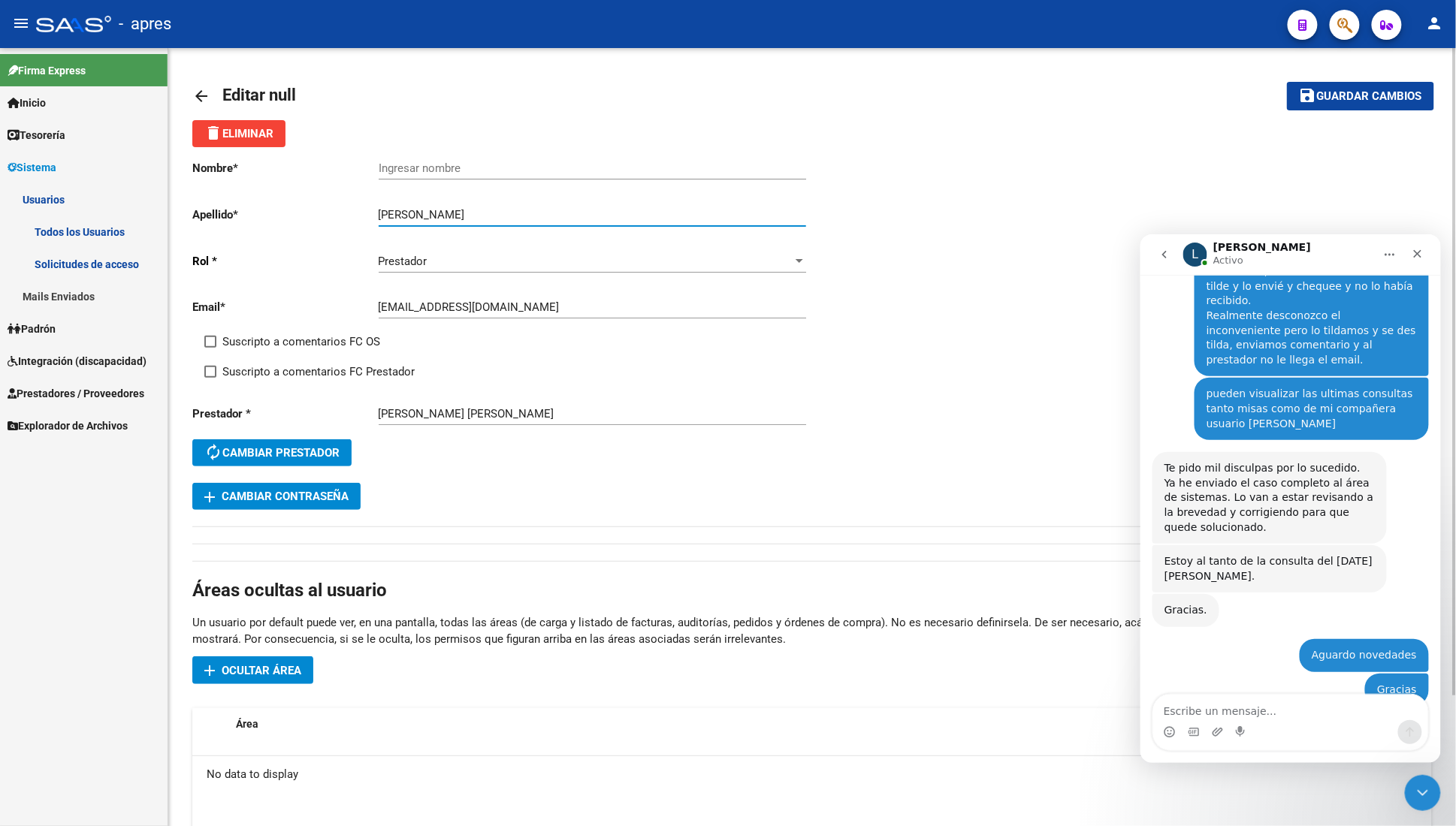
drag, startPoint x: 439, startPoint y: 214, endPoint x: 598, endPoint y: 221, distance: 159.2
click at [598, 221] on input "[PERSON_NAME]" at bounding box center [592, 214] width 427 height 14
type input "[PERSON_NAME]"
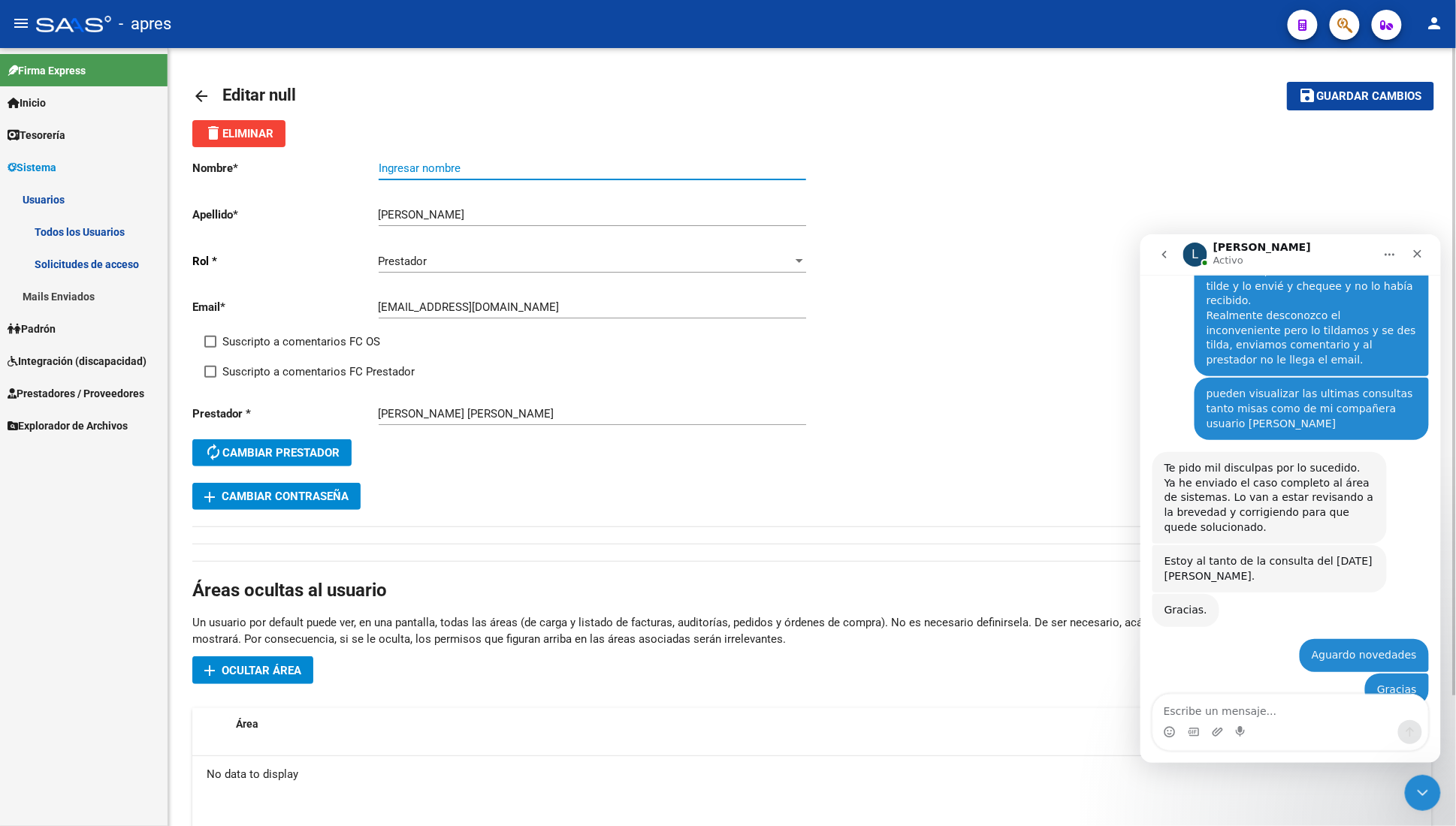
click at [424, 168] on input "Ingresar nombre" at bounding box center [592, 168] width 427 height 14
paste input "[PERSON_NAME]"
type input "[PERSON_NAME]"
click at [235, 363] on span "Suscripto a comentarios FC Prestador" at bounding box center [318, 372] width 192 height 18
click at [211, 378] on input "Suscripto a comentarios FC Prestador" at bounding box center [210, 378] width 1 height 1
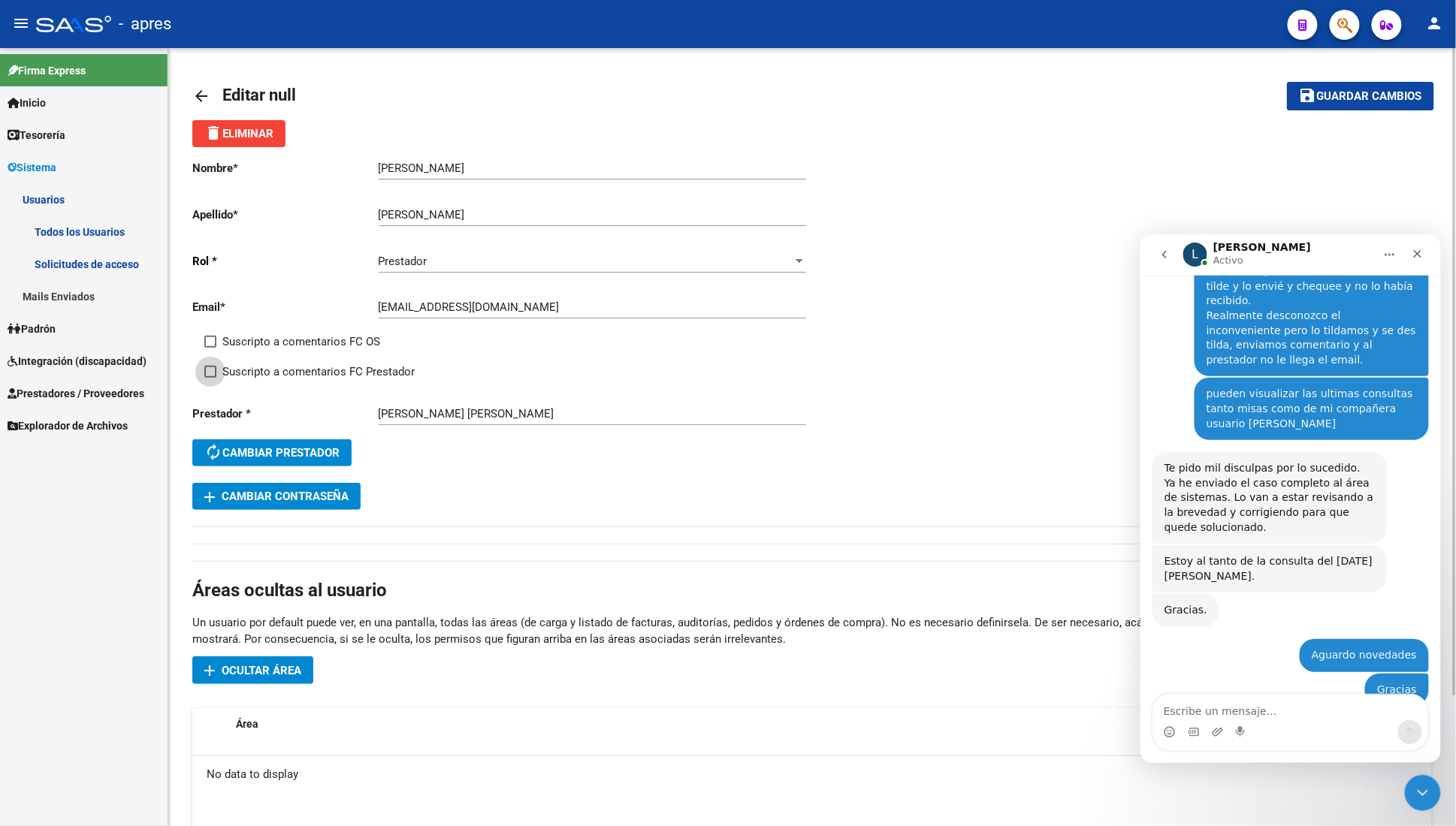
checkbox input "true"
click at [238, 340] on span "Suscripto a comentarios FC OS" at bounding box center [300, 341] width 157 height 18
click at [211, 348] on input "Suscripto a comentarios FC OS" at bounding box center [210, 348] width 1 height 1
checkbox input "true"
click at [1365, 95] on span "Guardar cambios" at bounding box center [1369, 97] width 105 height 14
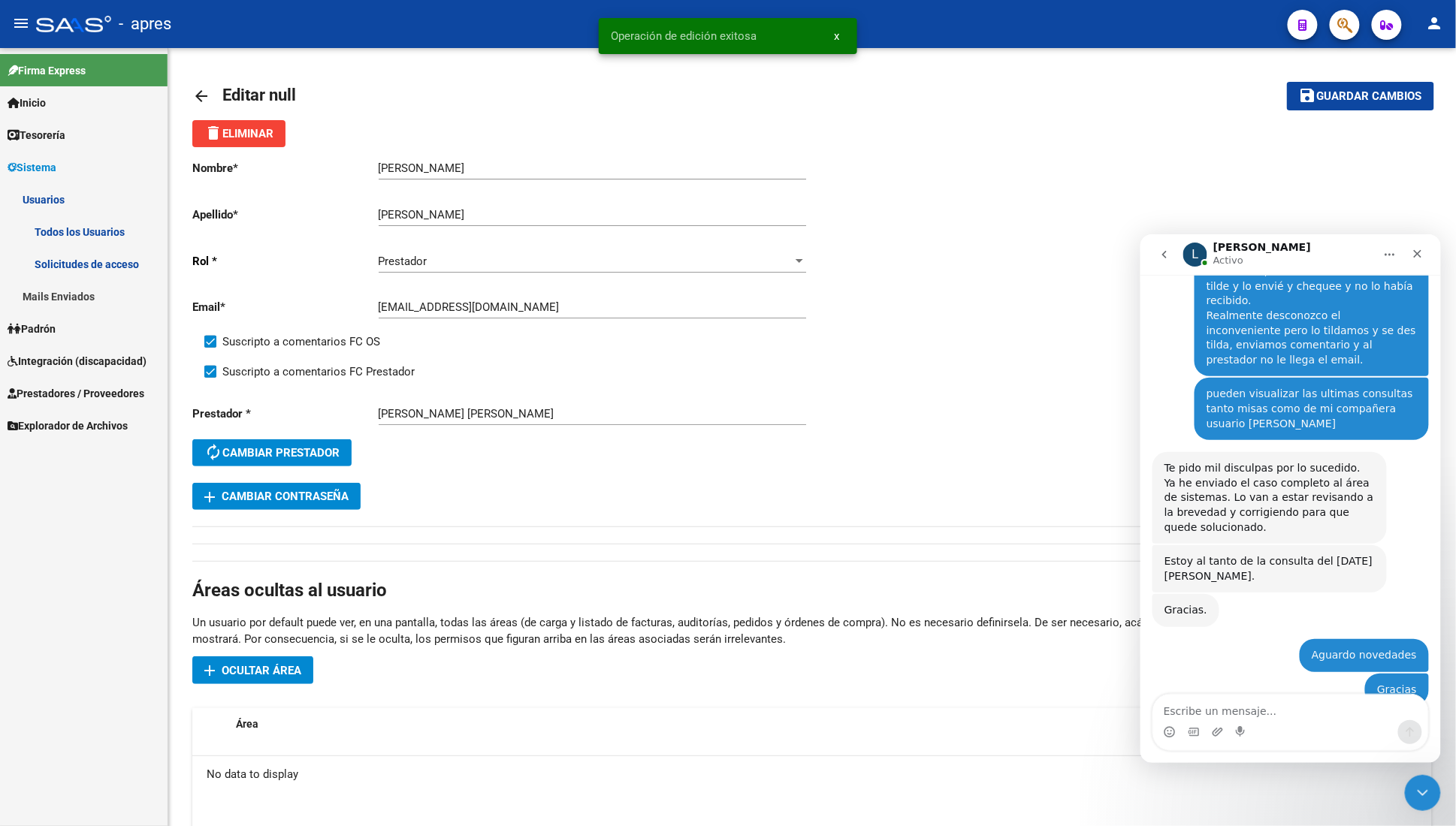
drag, startPoint x: 205, startPoint y: 95, endPoint x: 199, endPoint y: 16, distance: 79.2
click at [203, 93] on mat-icon "arrow_back" at bounding box center [201, 96] width 18 height 18
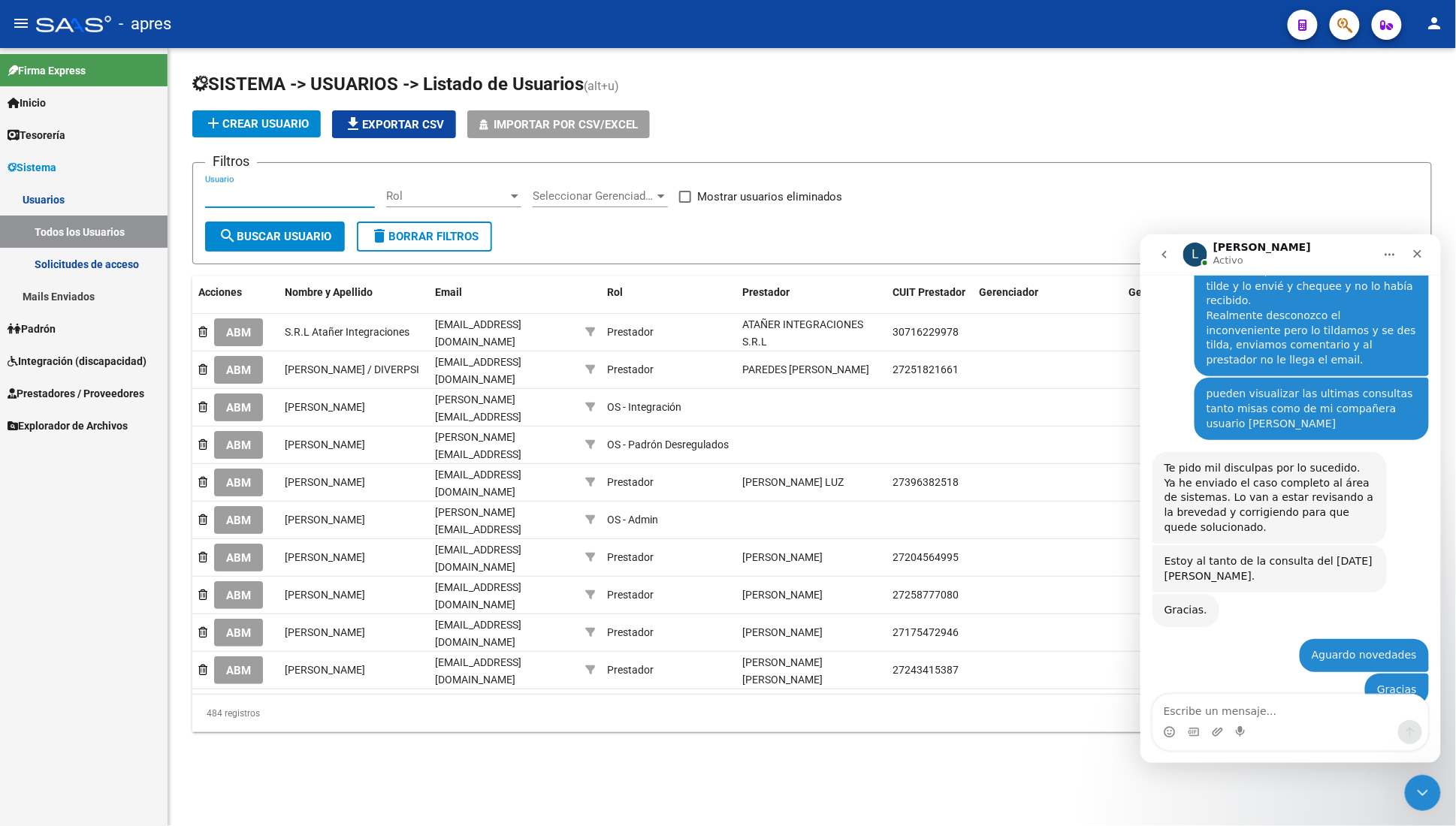
click at [244, 194] on input "Usuario" at bounding box center [290, 196] width 170 height 14
paste input "[PERSON_NAME][EMAIL_ADDRESS][DOMAIN_NAME]"
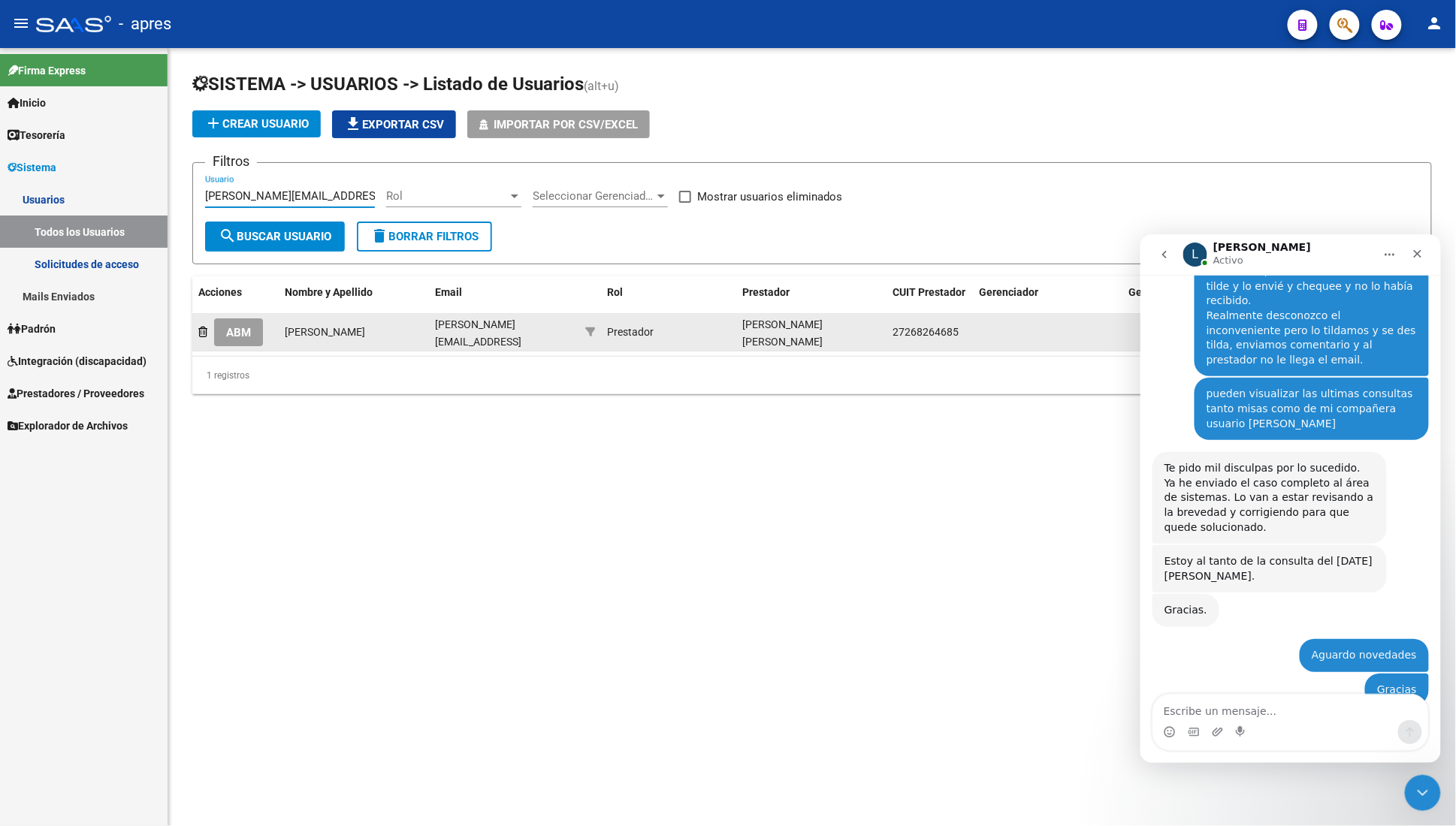
type input "[PERSON_NAME][EMAIL_ADDRESS][DOMAIN_NAME]"
click at [224, 325] on button "ABM" at bounding box center [239, 332] width 49 height 28
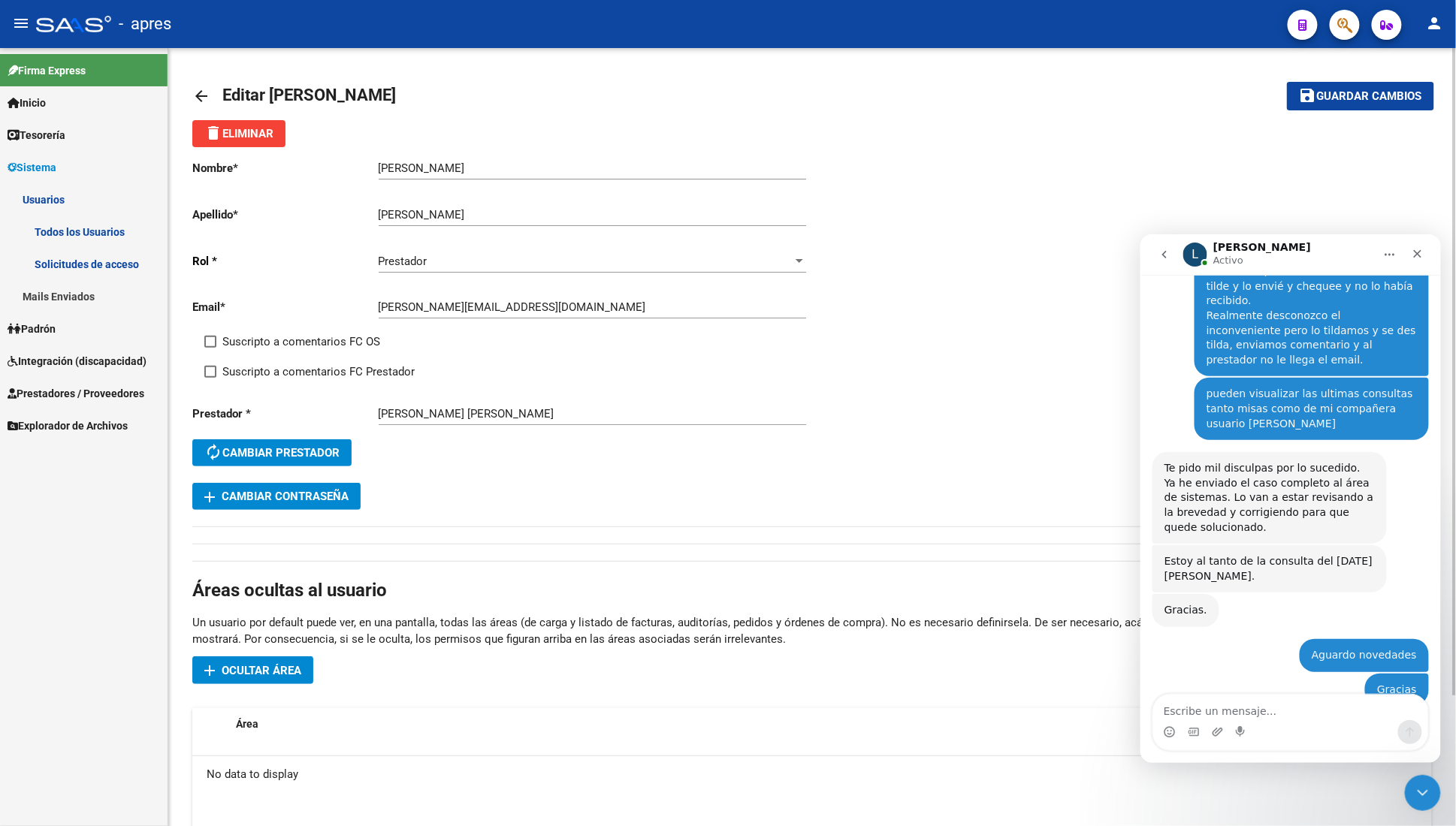
drag, startPoint x: 271, startPoint y: 337, endPoint x: 271, endPoint y: 350, distance: 13.0
click at [271, 340] on span "Suscripto a comentarios FC OS" at bounding box center [300, 341] width 157 height 18
click at [211, 348] on input "Suscripto a comentarios FC OS" at bounding box center [210, 348] width 1 height 1
checkbox input "true"
click at [271, 356] on div "Suscripto a comentarios FC OS" at bounding box center [514, 347] width 619 height 30
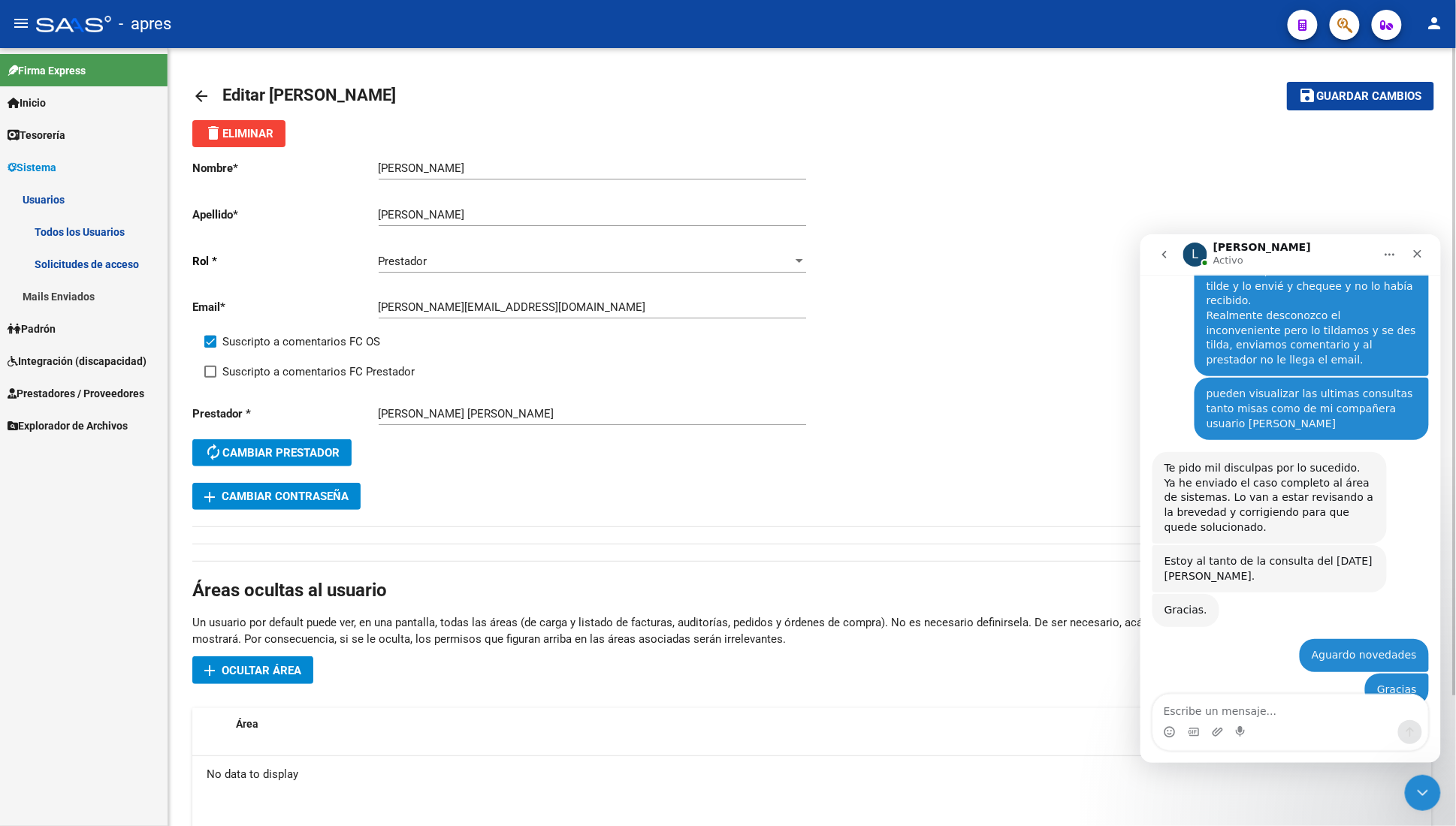
drag, startPoint x: 271, startPoint y: 367, endPoint x: 366, endPoint y: 350, distance: 96.5
click at [271, 367] on span "Suscripto a comentarios FC Prestador" at bounding box center [318, 372] width 192 height 18
click at [211, 378] on input "Suscripto a comentarios FC Prestador" at bounding box center [210, 378] width 1 height 1
checkbox input "true"
click at [1345, 85] on button "save Guardar cambios" at bounding box center [1360, 96] width 147 height 28
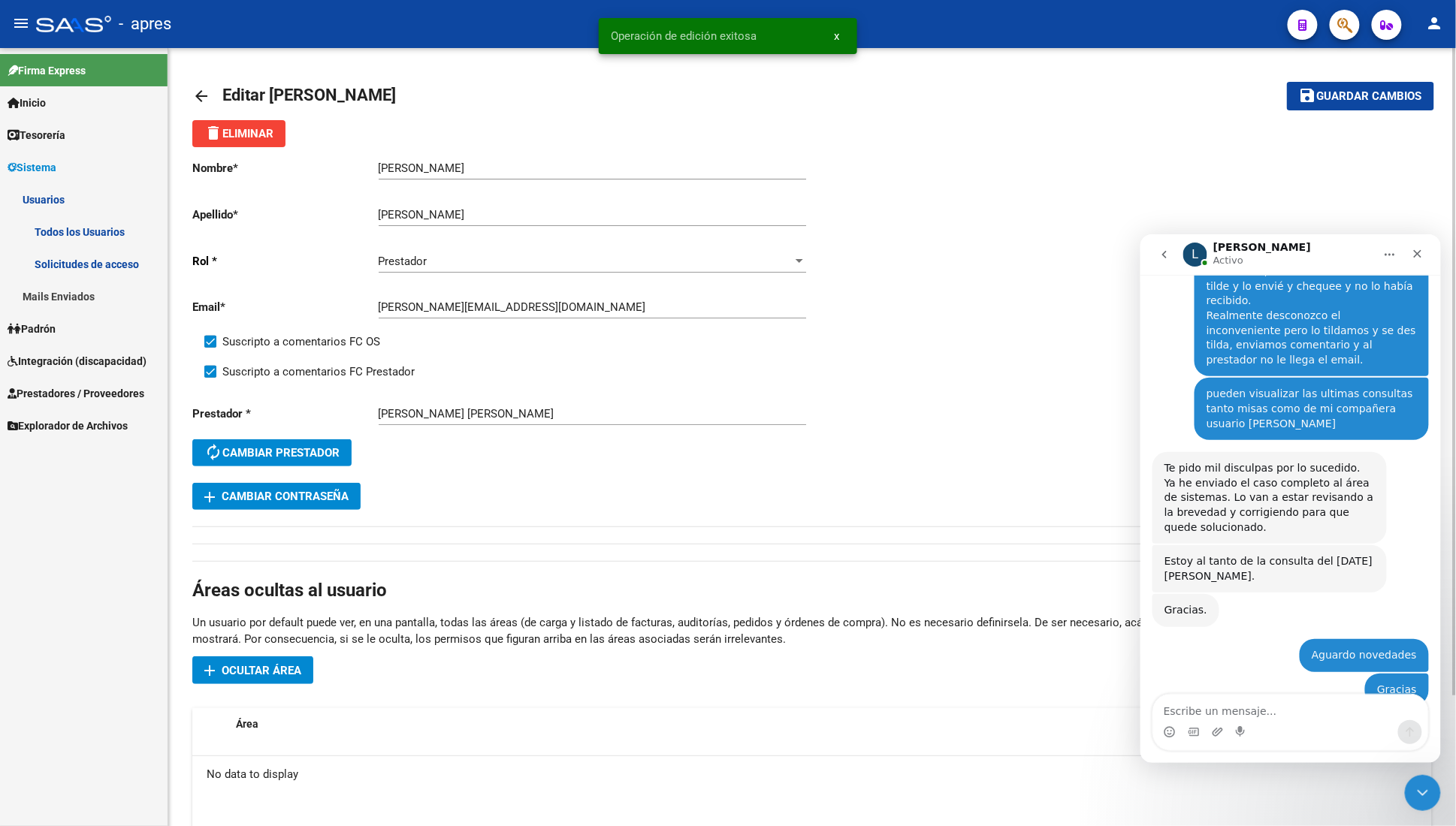
click at [198, 100] on mat-icon "arrow_back" at bounding box center [201, 96] width 18 height 18
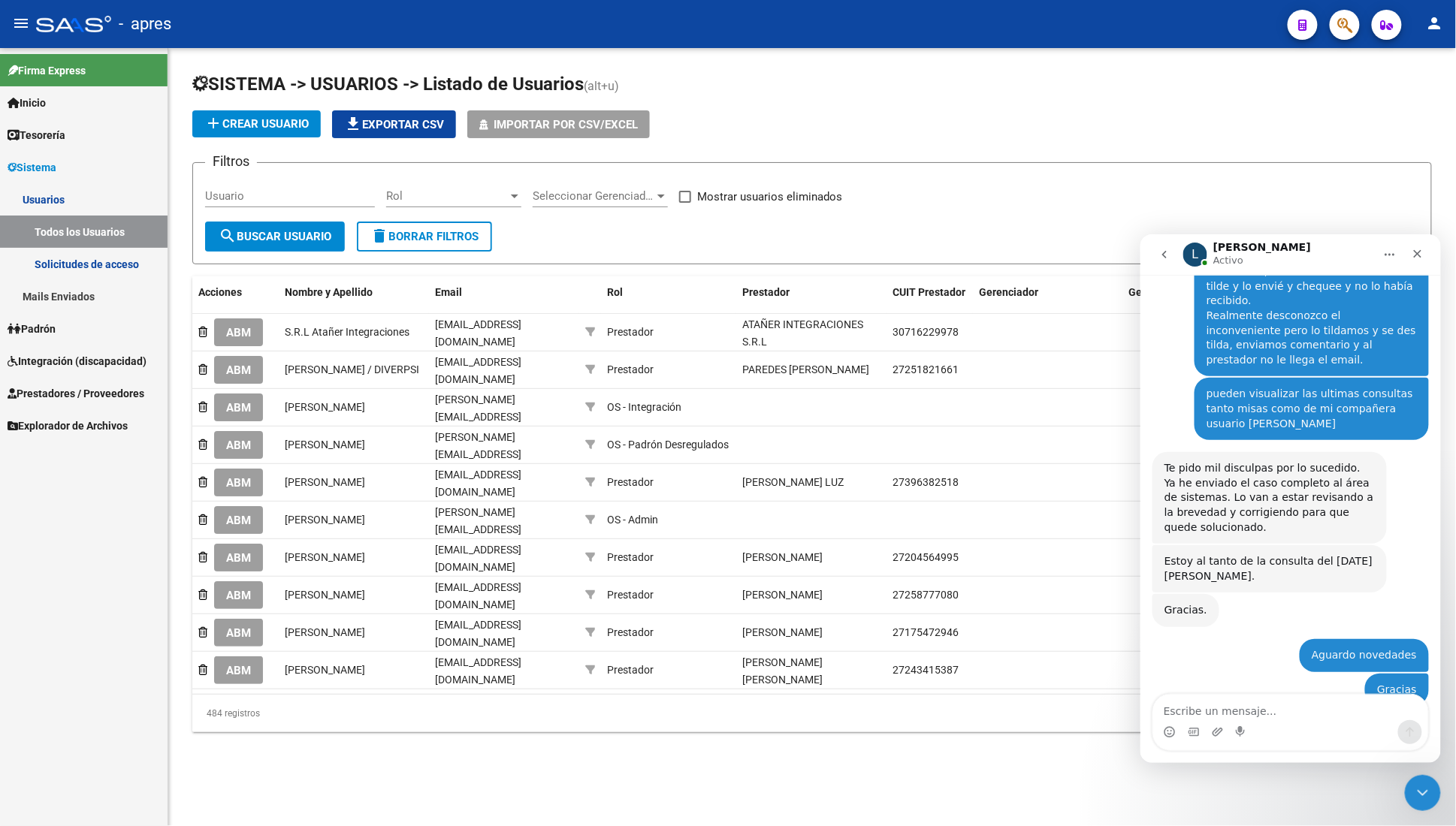
click at [289, 192] on input "Usuario" at bounding box center [290, 196] width 170 height 14
paste input "[EMAIL_ADDRESS][DOMAIN_NAME]"
type input "[EMAIL_ADDRESS][DOMAIN_NAME]"
click at [292, 230] on span "search Buscar Usuario" at bounding box center [274, 237] width 113 height 14
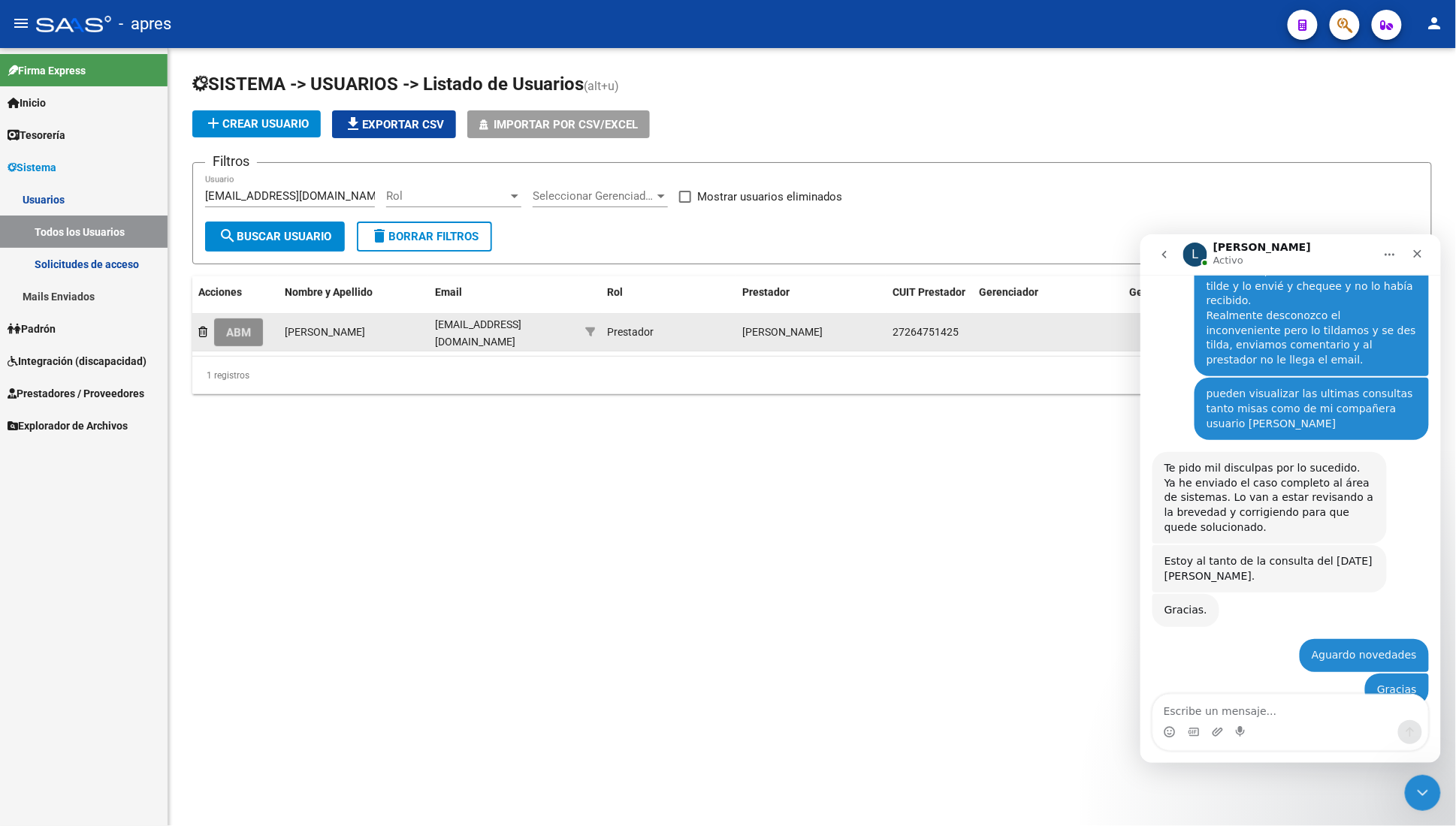
click at [251, 337] on span "ABM" at bounding box center [239, 332] width 25 height 14
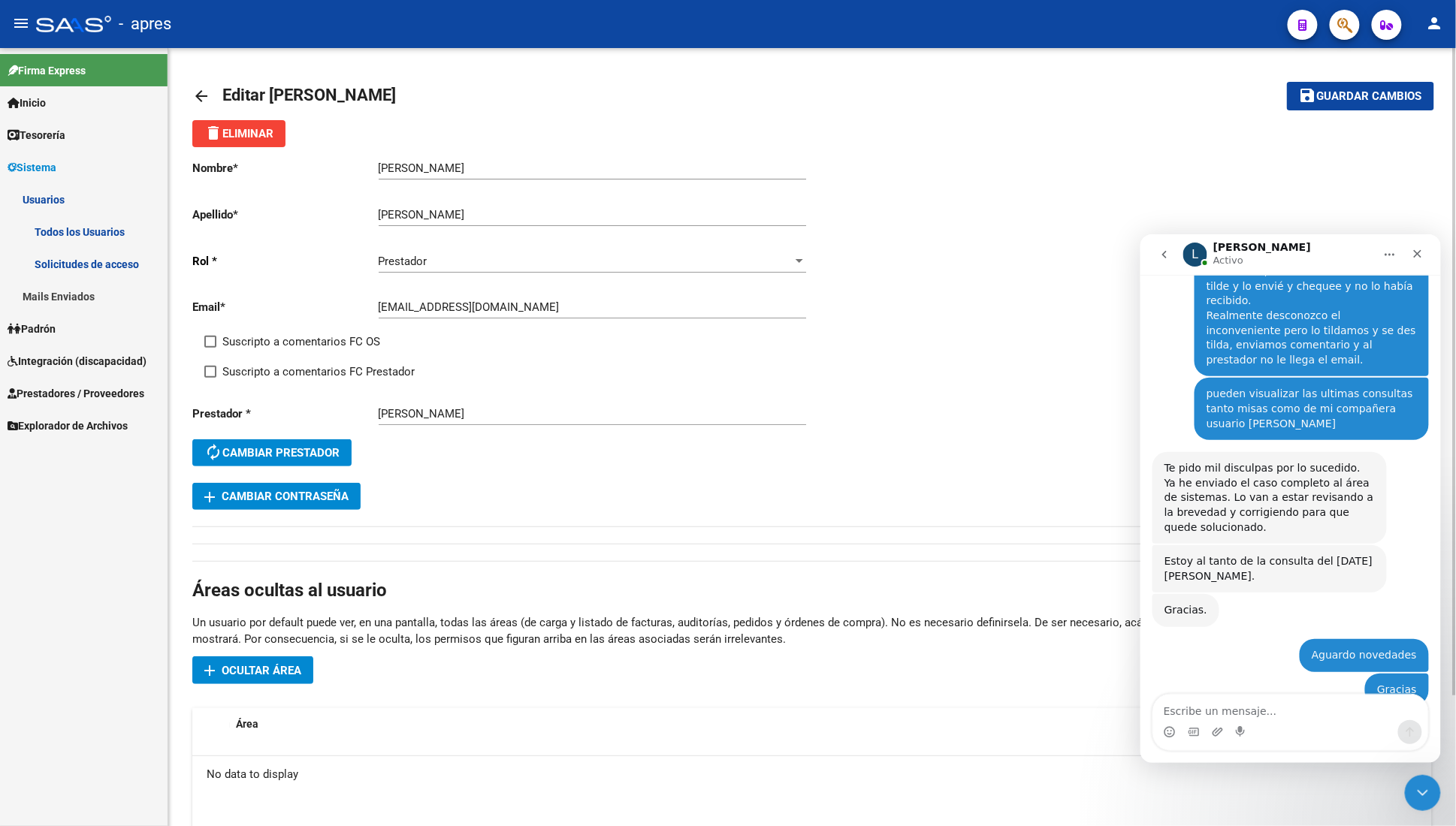
click at [214, 335] on label "Suscripto a comentarios FC OS" at bounding box center [293, 341] width 176 height 18
click at [211, 348] on input "Suscripto a comentarios FC OS" at bounding box center [210, 348] width 1 height 1
checkbox input "true"
click at [217, 362] on div "Suscripto a comentarios FC OS" at bounding box center [514, 347] width 619 height 30
click at [217, 374] on label "Suscripto a comentarios FC Prestador" at bounding box center [310, 372] width 211 height 18
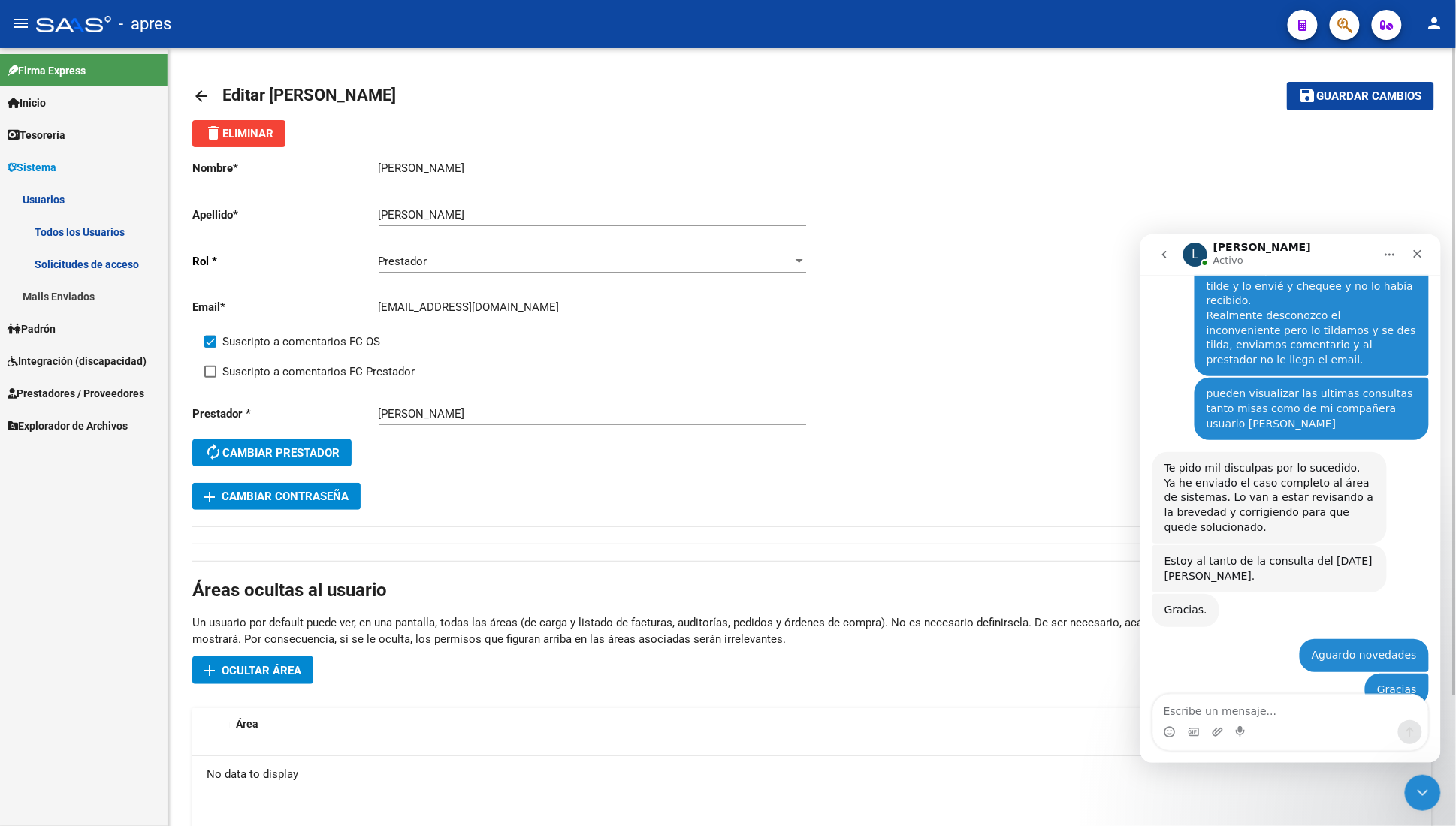
click at [211, 378] on input "Suscripto a comentarios FC Prestador" at bounding box center [210, 378] width 1 height 1
checkbox input "true"
click at [1380, 100] on span "Guardar cambios" at bounding box center [1369, 97] width 105 height 14
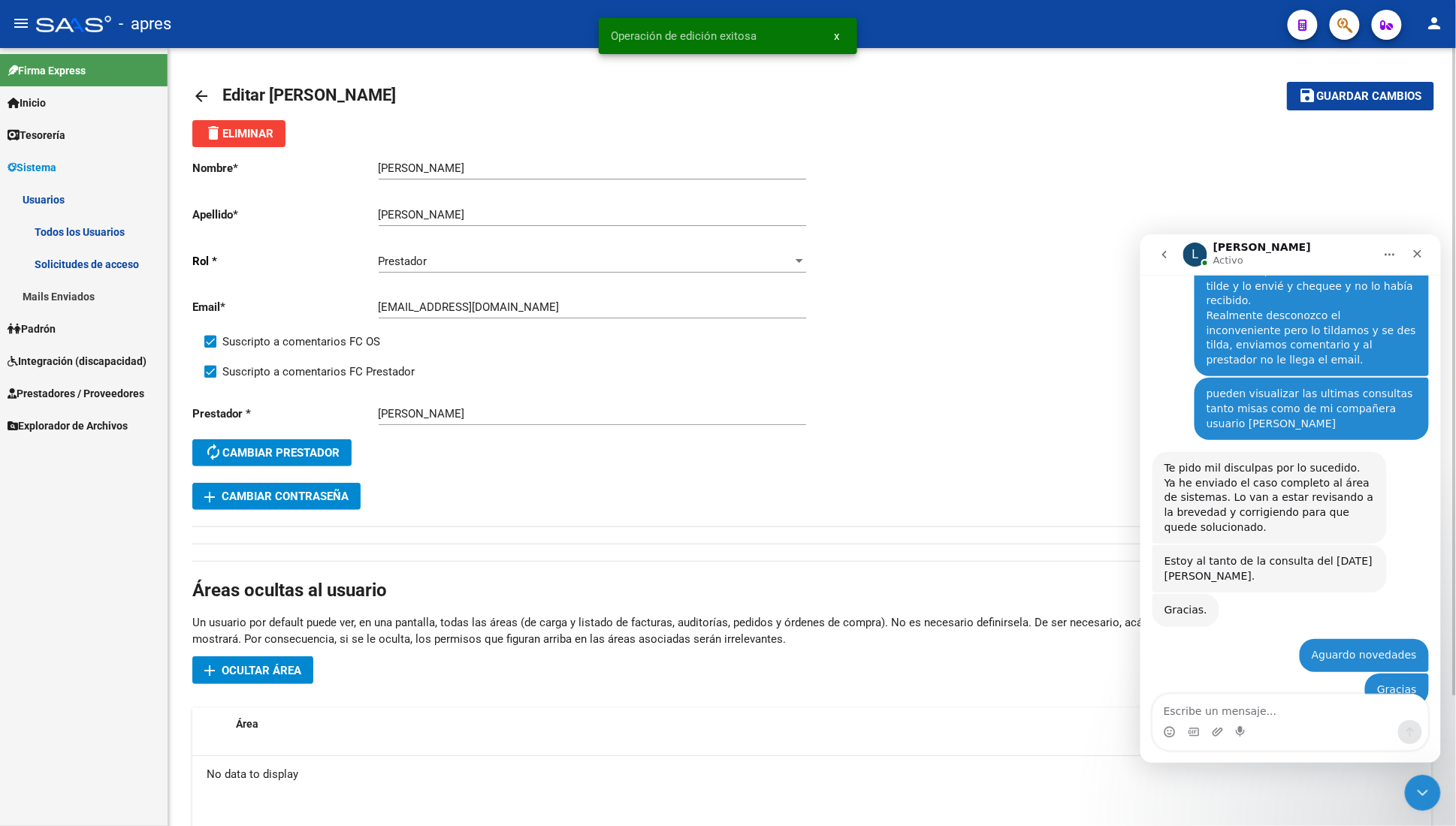
click at [199, 97] on mat-icon "arrow_back" at bounding box center [201, 96] width 18 height 18
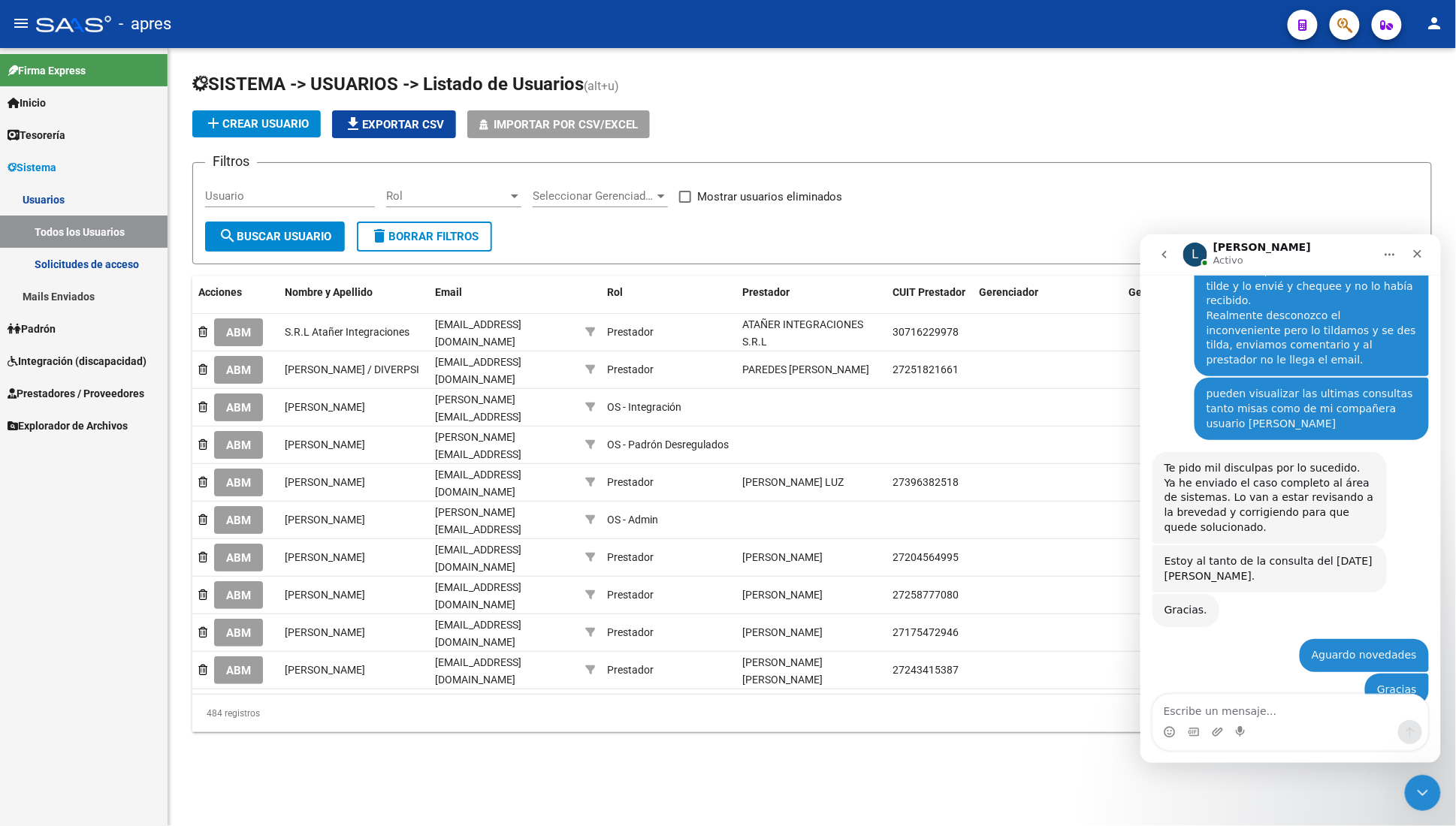
drag, startPoint x: 296, startPoint y: 205, endPoint x: 296, endPoint y: 191, distance: 14.0
click at [296, 191] on div "Usuario" at bounding box center [290, 190] width 170 height 32
click at [296, 191] on input "Usuario" at bounding box center [290, 196] width 170 height 14
paste input "[EMAIL_ADDRESS][DOMAIN_NAME]"
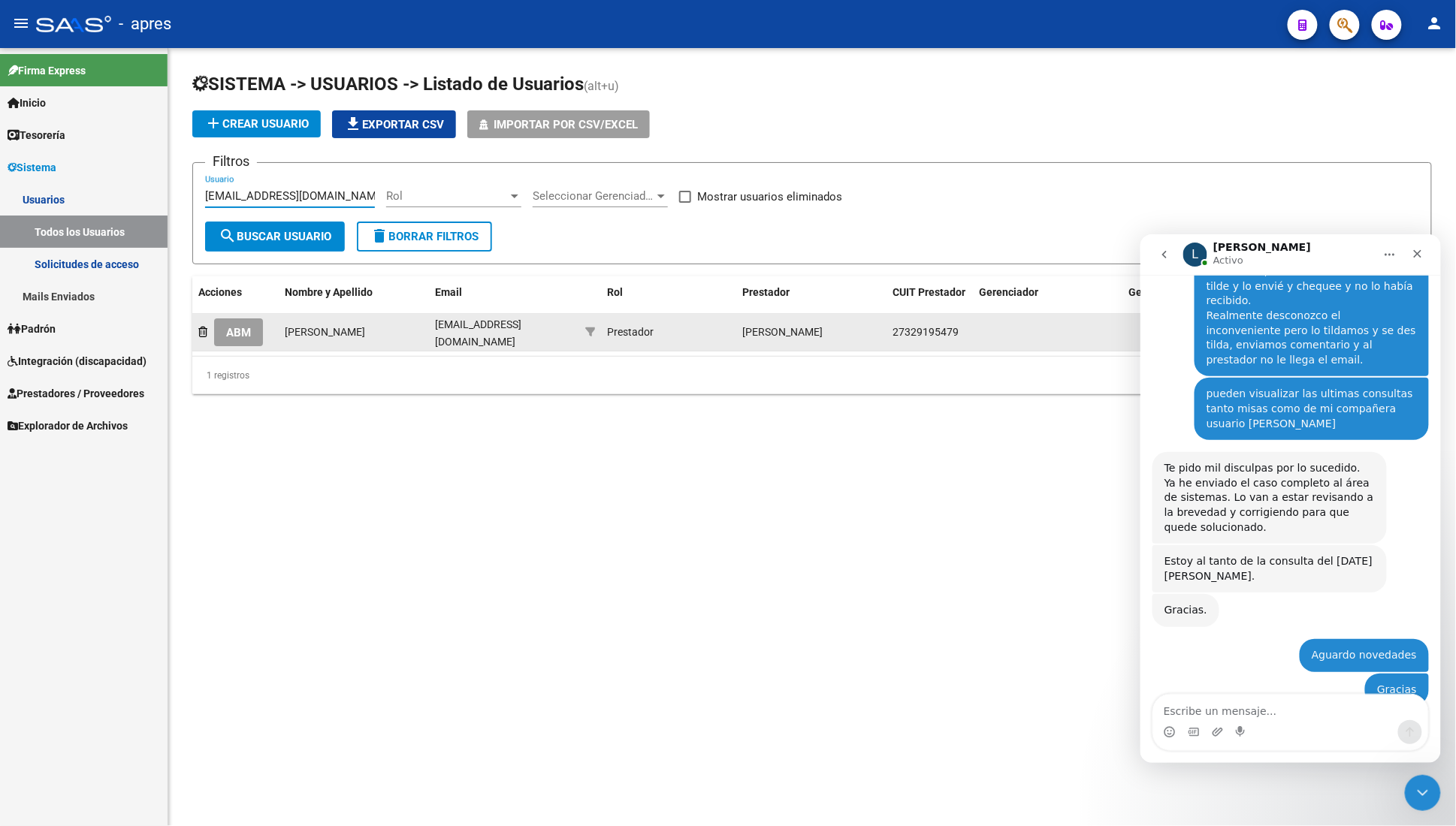
type input "[EMAIL_ADDRESS][DOMAIN_NAME]"
click at [254, 337] on button "ABM" at bounding box center [239, 332] width 49 height 28
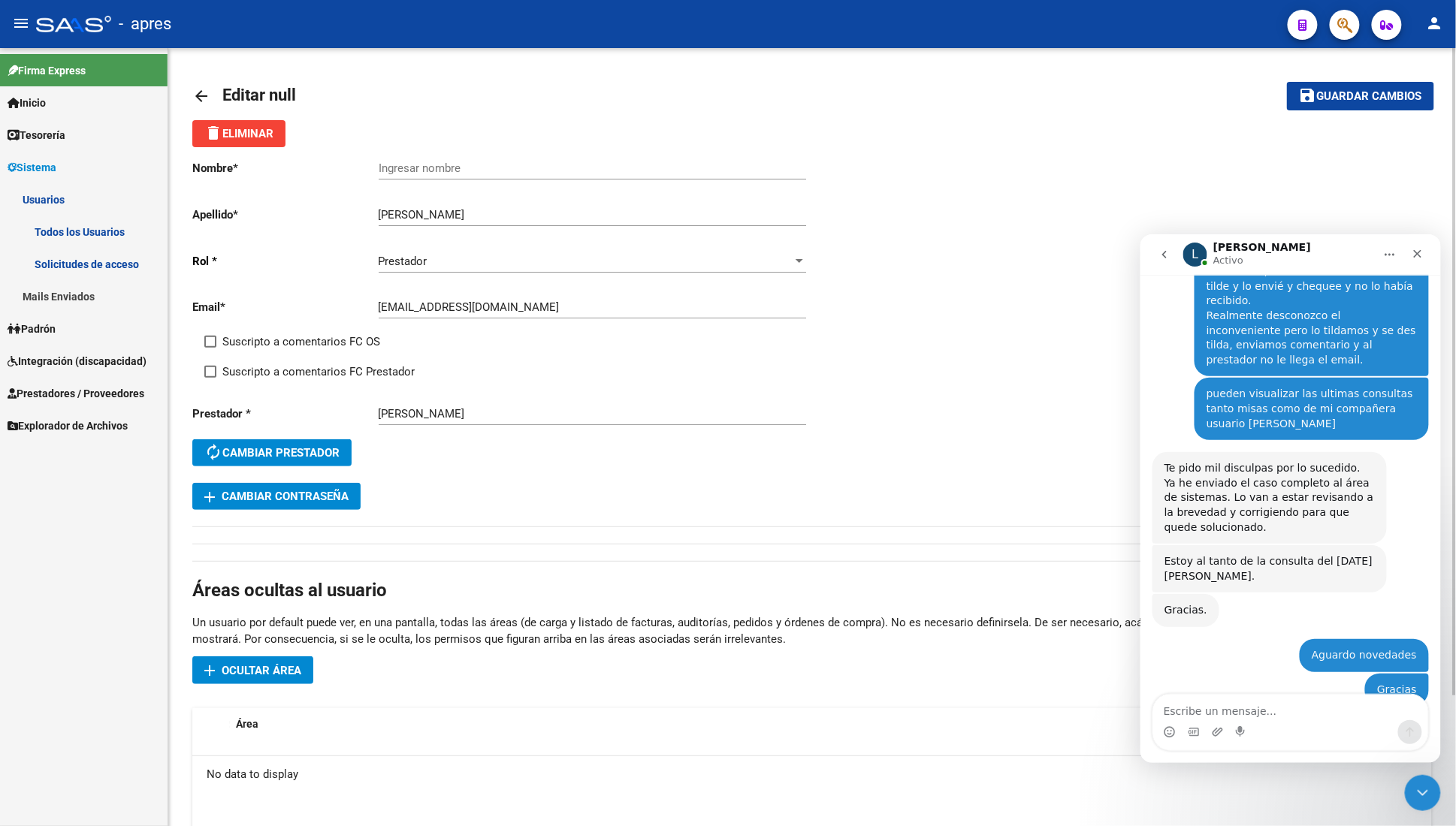
click at [289, 336] on span "Suscripto a comentarios FC OS" at bounding box center [300, 341] width 157 height 18
click at [211, 348] on input "Suscripto a comentarios FC OS" at bounding box center [210, 348] width 1 height 1
checkbox input "true"
click at [286, 359] on div "Suscripto a comentarios FC OS" at bounding box center [514, 347] width 619 height 30
click at [290, 366] on span "Suscripto a comentarios FC Prestador" at bounding box center [318, 372] width 192 height 18
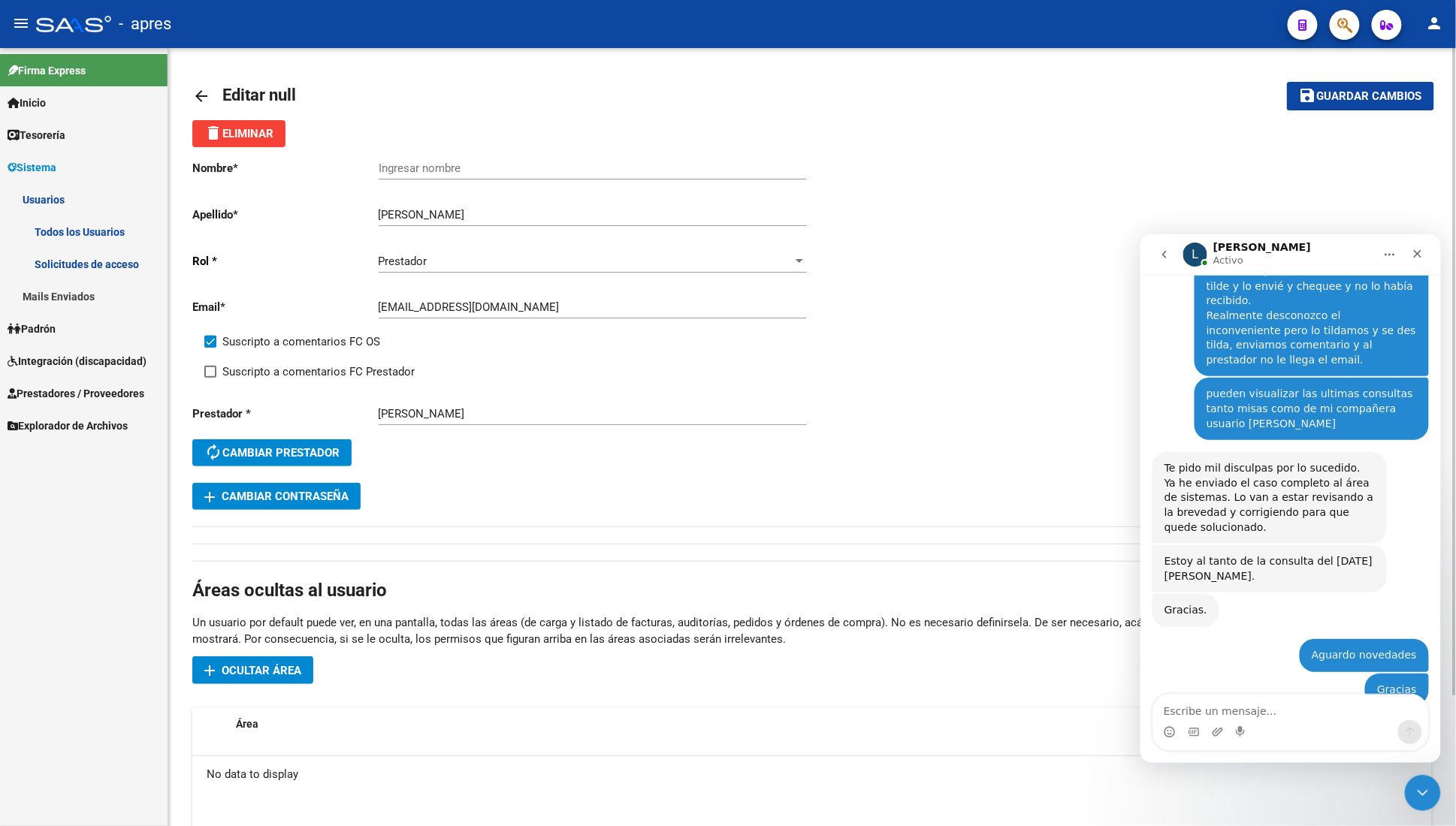
click at [211, 378] on input "Suscripto a comentarios FC Prestador" at bounding box center [210, 378] width 1 height 1
checkbox input "true"
drag, startPoint x: 431, startPoint y: 211, endPoint x: 276, endPoint y: 214, distance: 155.0
click at [276, 214] on app-form-text-field "Apellido * [PERSON_NAME] apellido" at bounding box center [499, 214] width 614 height 14
type input "[PERSON_NAME]"
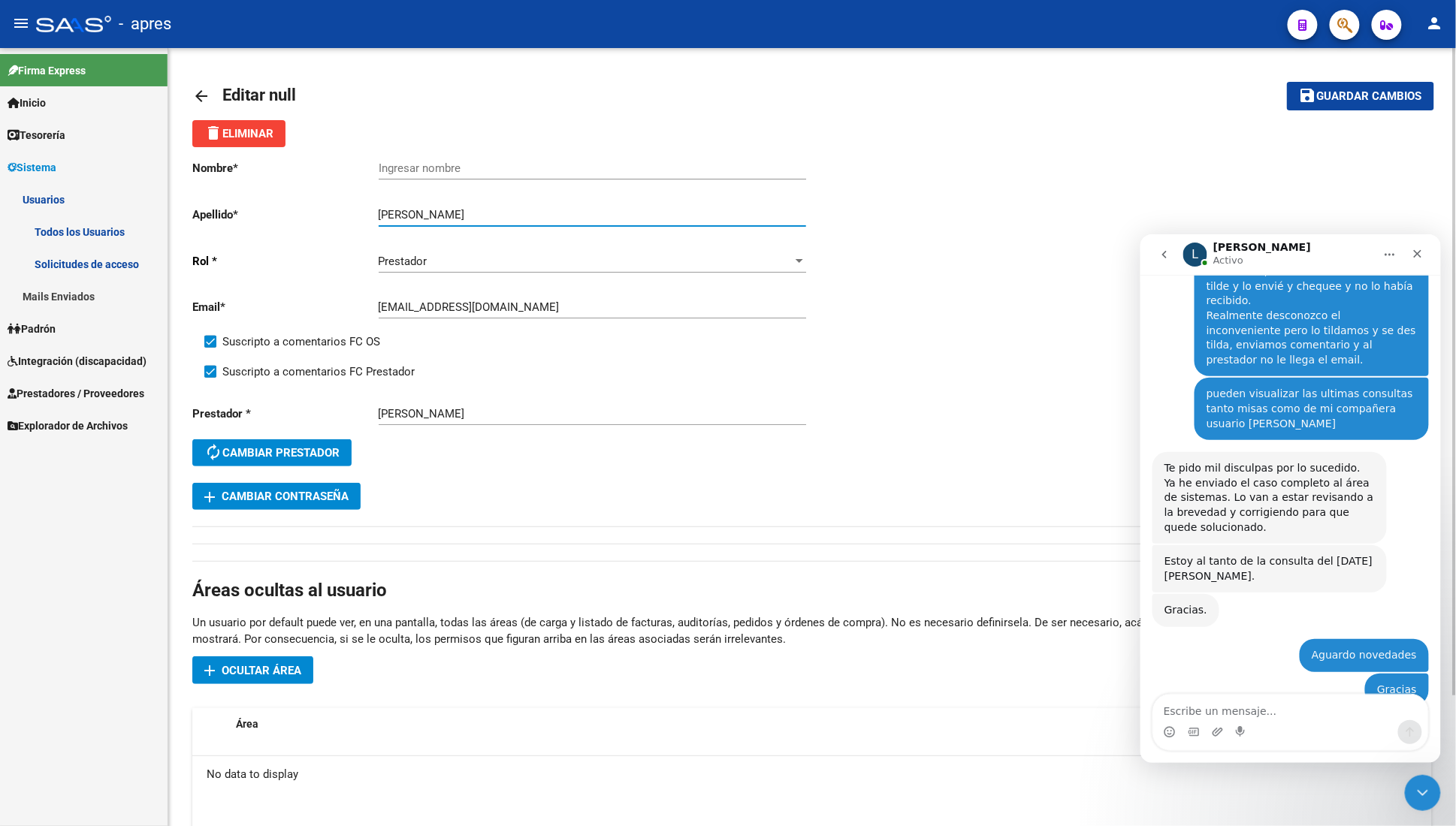
click at [387, 168] on input "Ingresar nombre" at bounding box center [592, 168] width 427 height 14
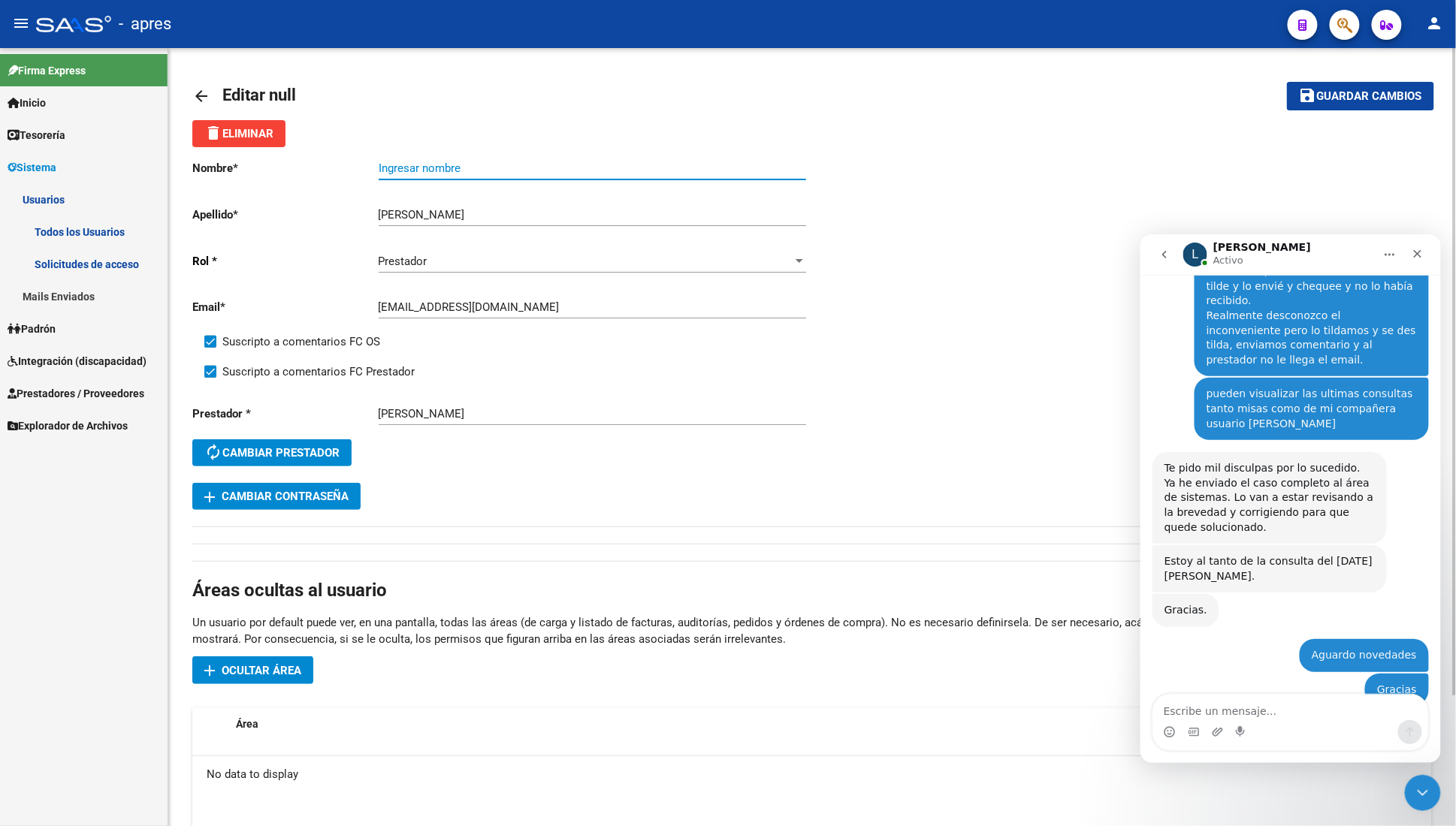
paste input "Mercedes"
type input "Mercedes"
click at [1353, 100] on span "Guardar cambios" at bounding box center [1369, 97] width 105 height 14
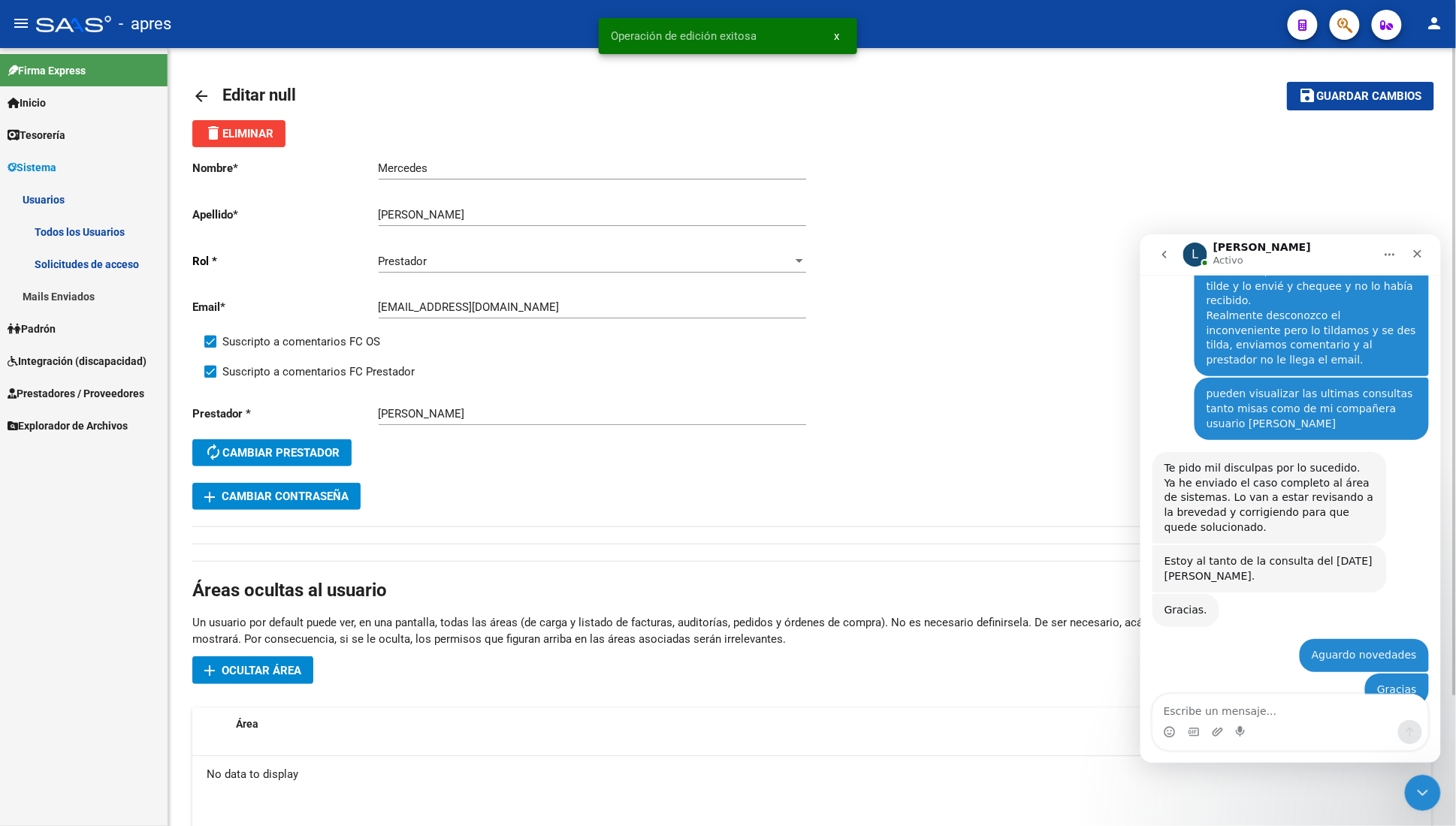
click at [202, 87] on mat-icon "arrow_back" at bounding box center [201, 96] width 18 height 18
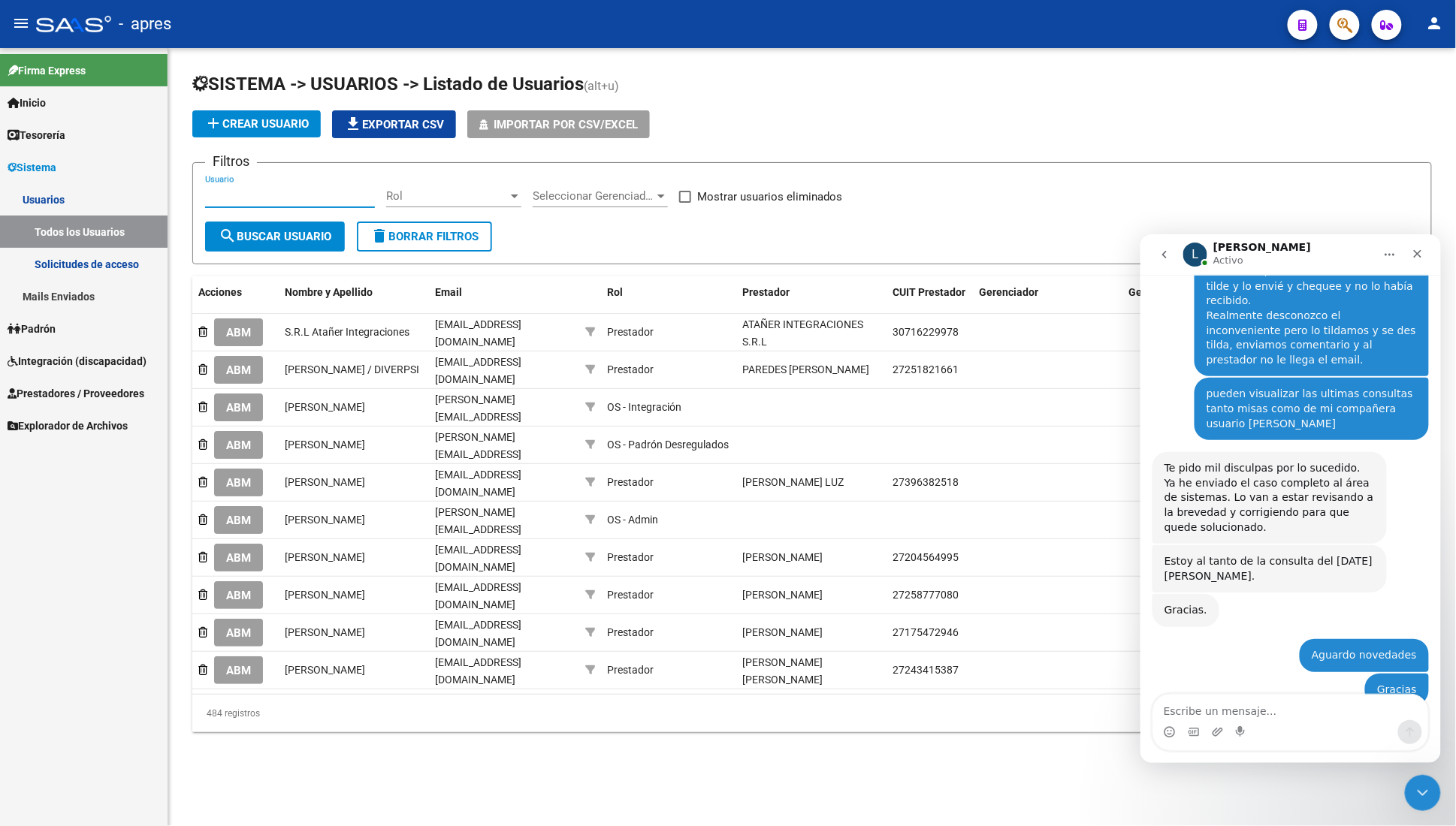
click at [258, 189] on input "Usuario" at bounding box center [290, 196] width 170 height 14
paste input "[EMAIL_ADDRESS][DOMAIN_NAME]"
type input "[EMAIL_ADDRESS][DOMAIN_NAME]"
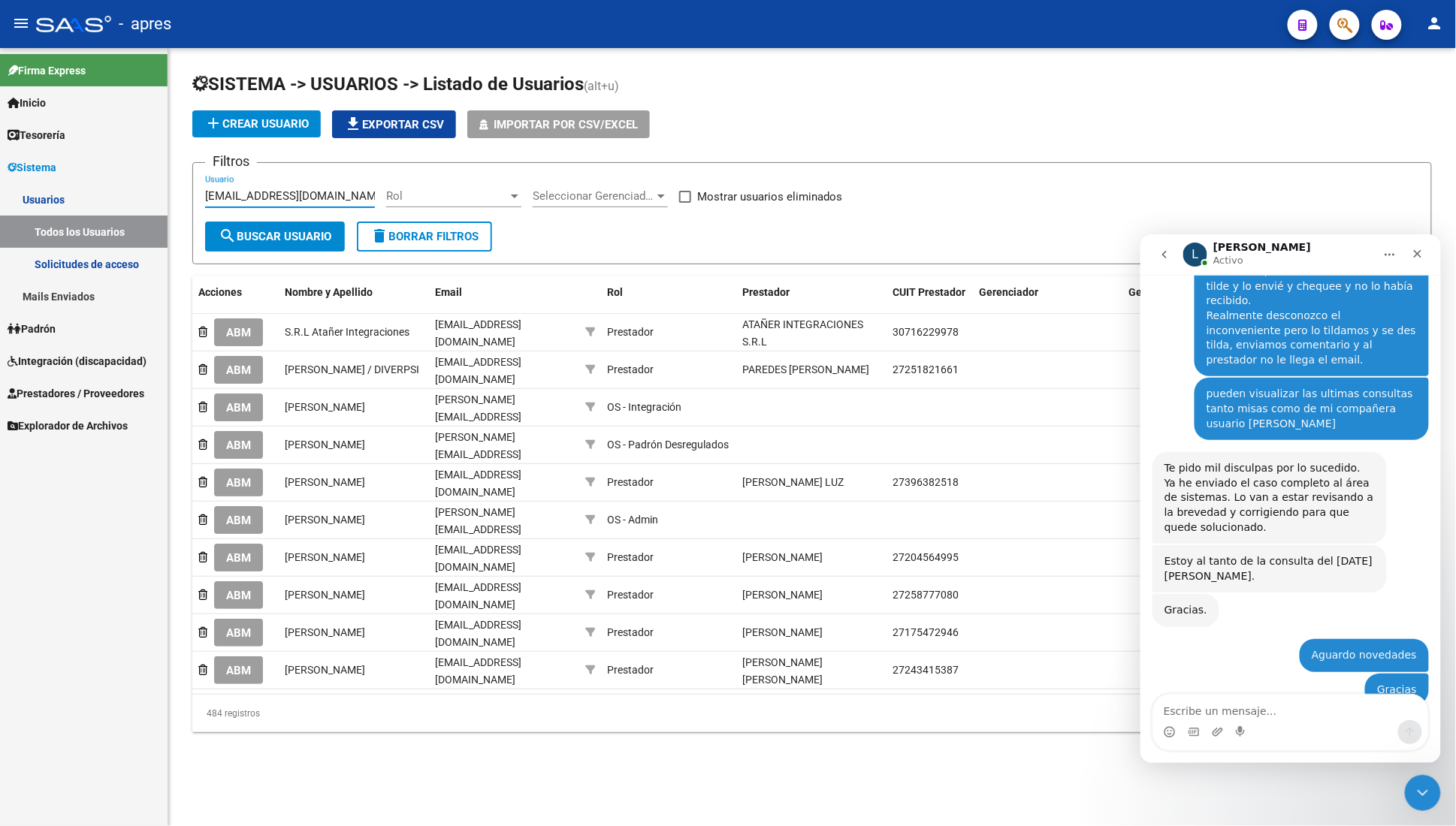
click at [259, 254] on form "Filtros [EMAIL_ADDRESS][DOMAIN_NAME] Usuario Rol Rol Seleccionar Gerenciador Se…" at bounding box center [812, 214] width 1240 height 102
click at [262, 242] on span "search Buscar Usuario" at bounding box center [274, 237] width 113 height 14
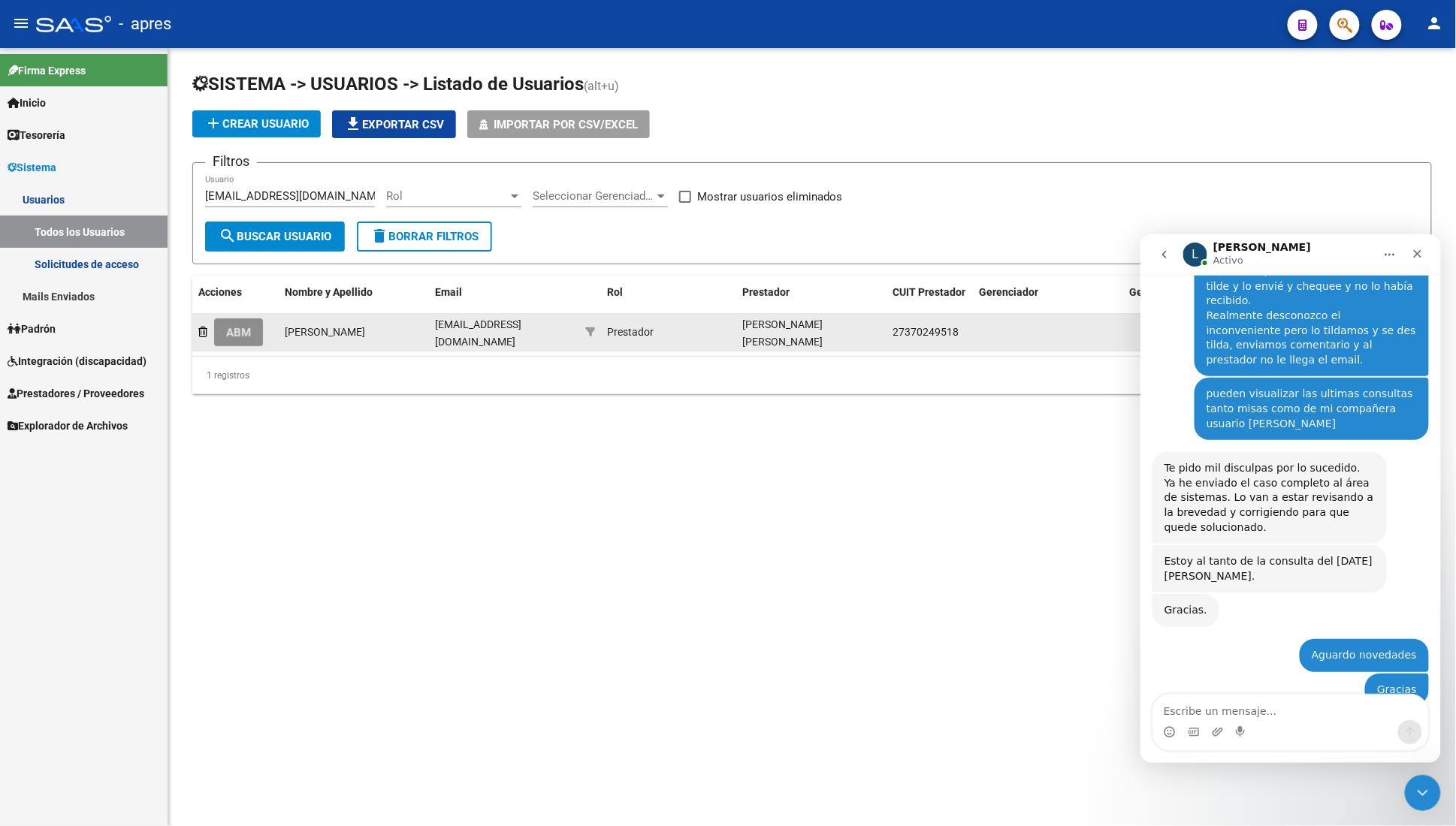
click at [256, 329] on button "ABM" at bounding box center [239, 332] width 49 height 28
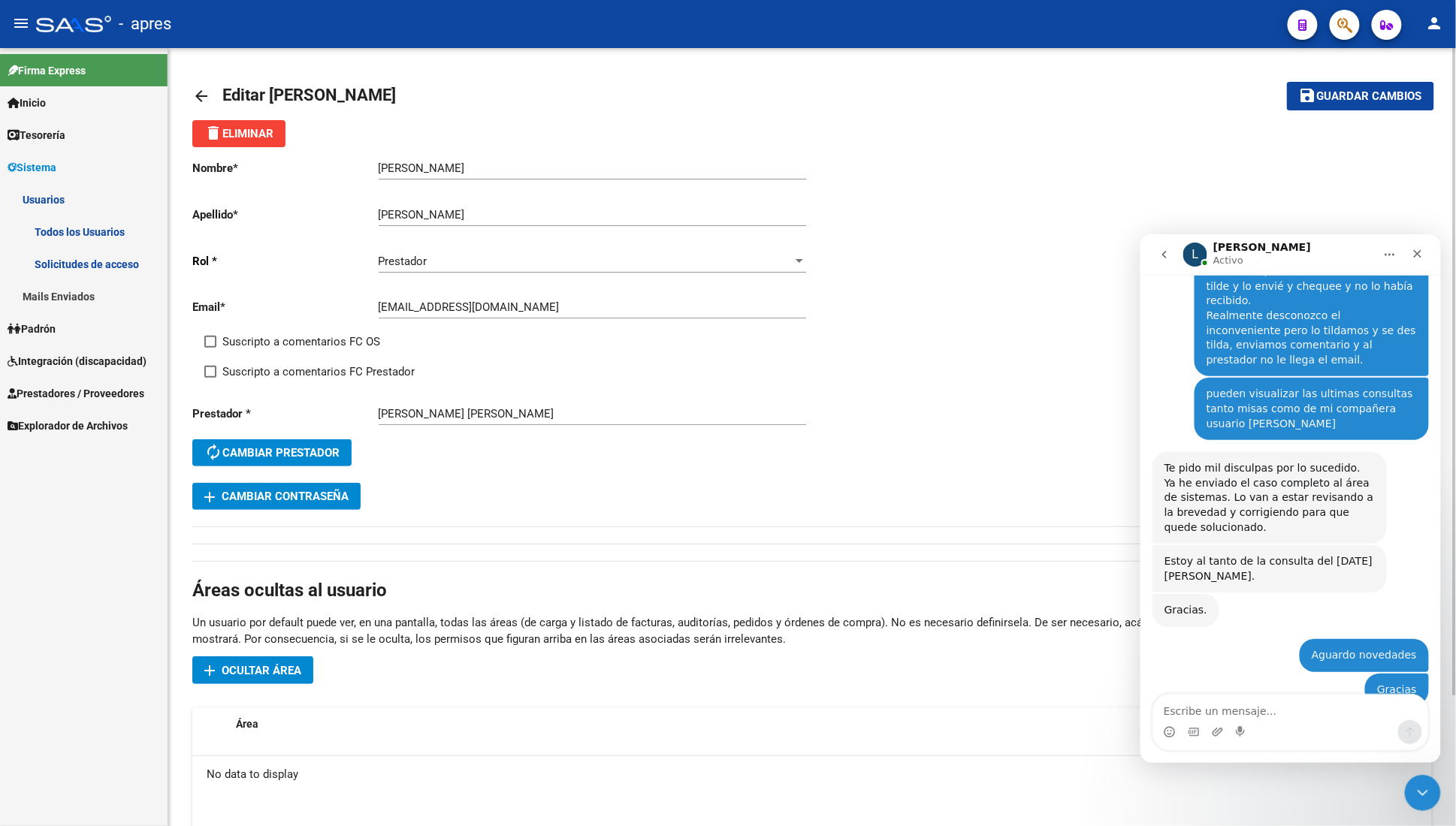
drag, startPoint x: 283, startPoint y: 338, endPoint x: 279, endPoint y: 352, distance: 14.6
click at [283, 340] on span "Suscripto a comentarios FC OS" at bounding box center [300, 341] width 157 height 18
click at [211, 348] on input "Suscripto a comentarios FC OS" at bounding box center [210, 348] width 1 height 1
checkbox input "true"
click at [276, 364] on span "Suscripto a comentarios FC Prestador" at bounding box center [318, 372] width 192 height 18
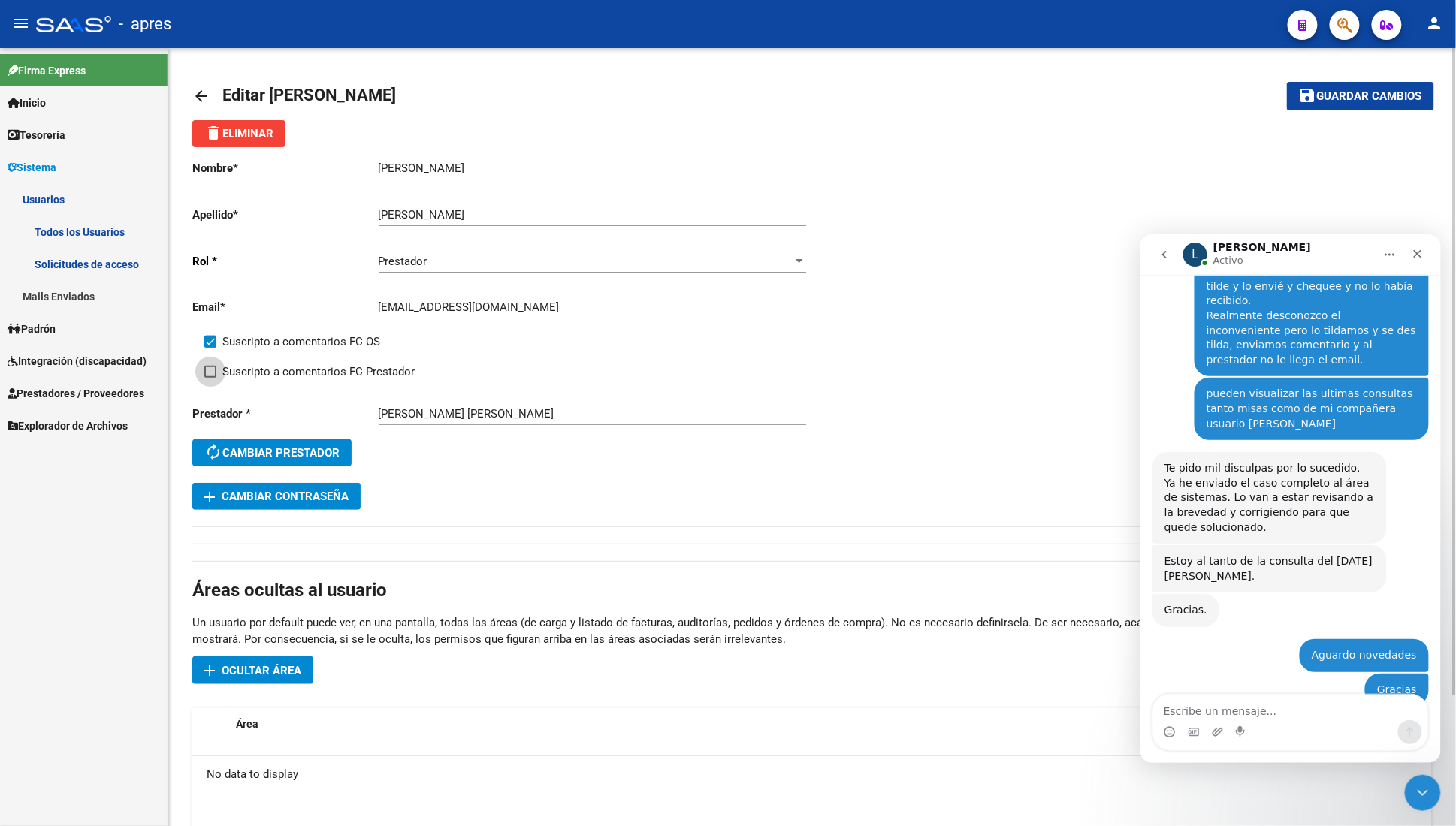
click at [211, 378] on input "Suscripto a comentarios FC Prestador" at bounding box center [210, 378] width 1 height 1
checkbox input "true"
click at [1375, 81] on mat-toolbar-row "save Guardar cambios" at bounding box center [1304, 97] width 258 height 48
click at [1356, 100] on span "Guardar cambios" at bounding box center [1369, 97] width 105 height 14
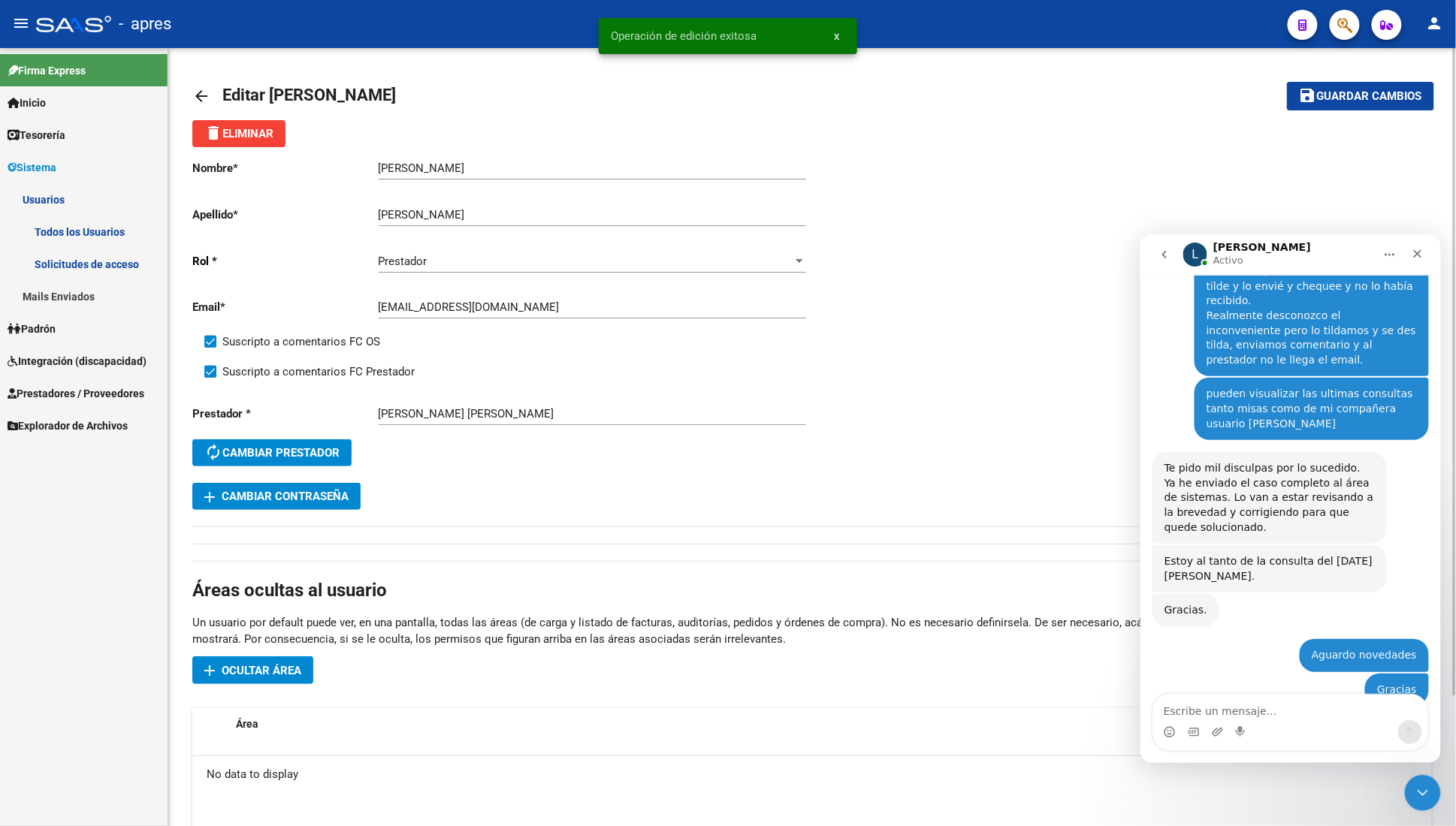
click at [197, 92] on mat-icon "arrow_back" at bounding box center [201, 96] width 18 height 18
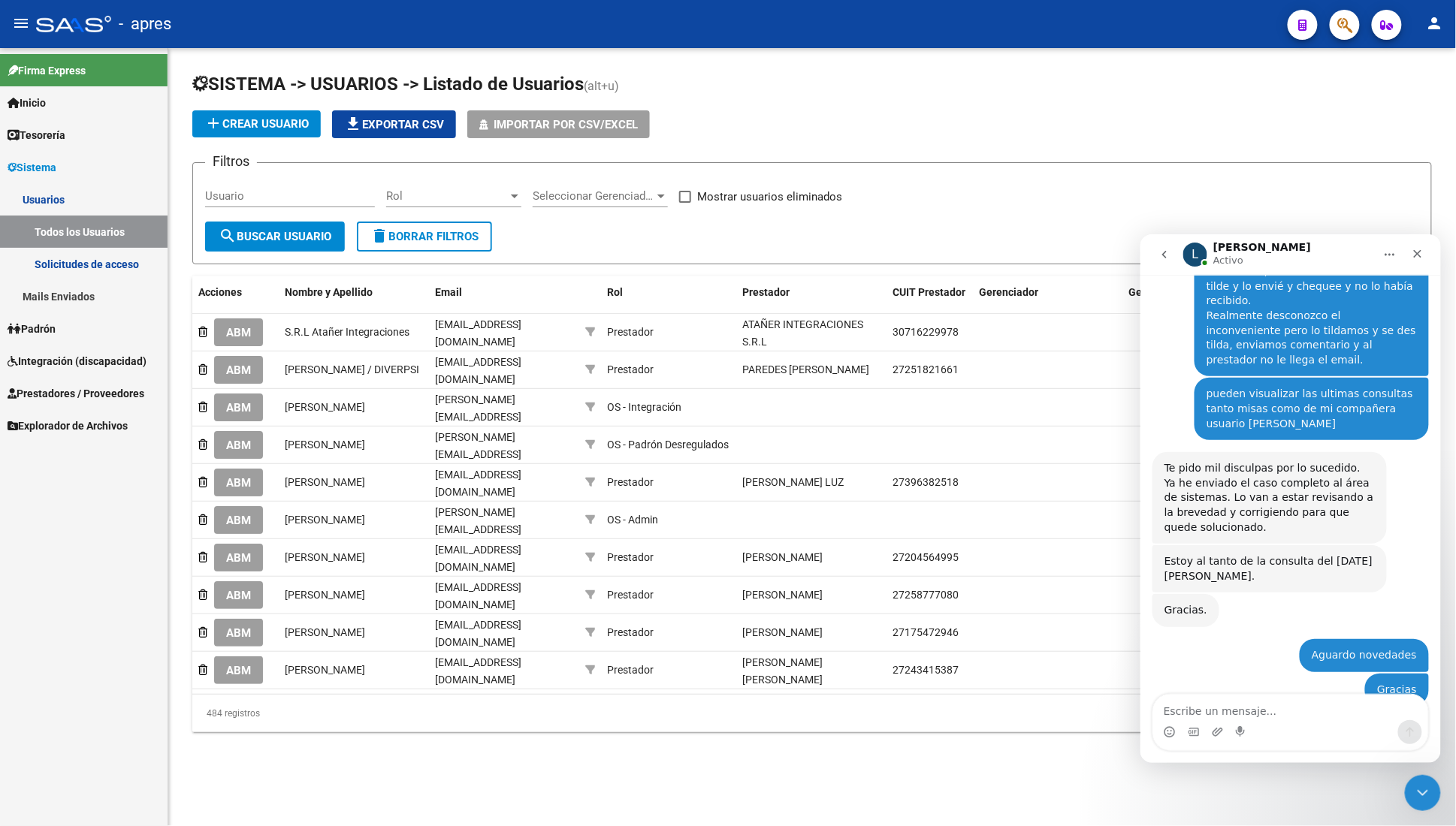
click at [274, 186] on div "Usuario" at bounding box center [290, 190] width 170 height 32
paste input "[EMAIL_ADDRESS][DOMAIN_NAME]"
type input "[EMAIL_ADDRESS][DOMAIN_NAME]"
click at [256, 233] on span "search Buscar Usuario" at bounding box center [274, 237] width 113 height 14
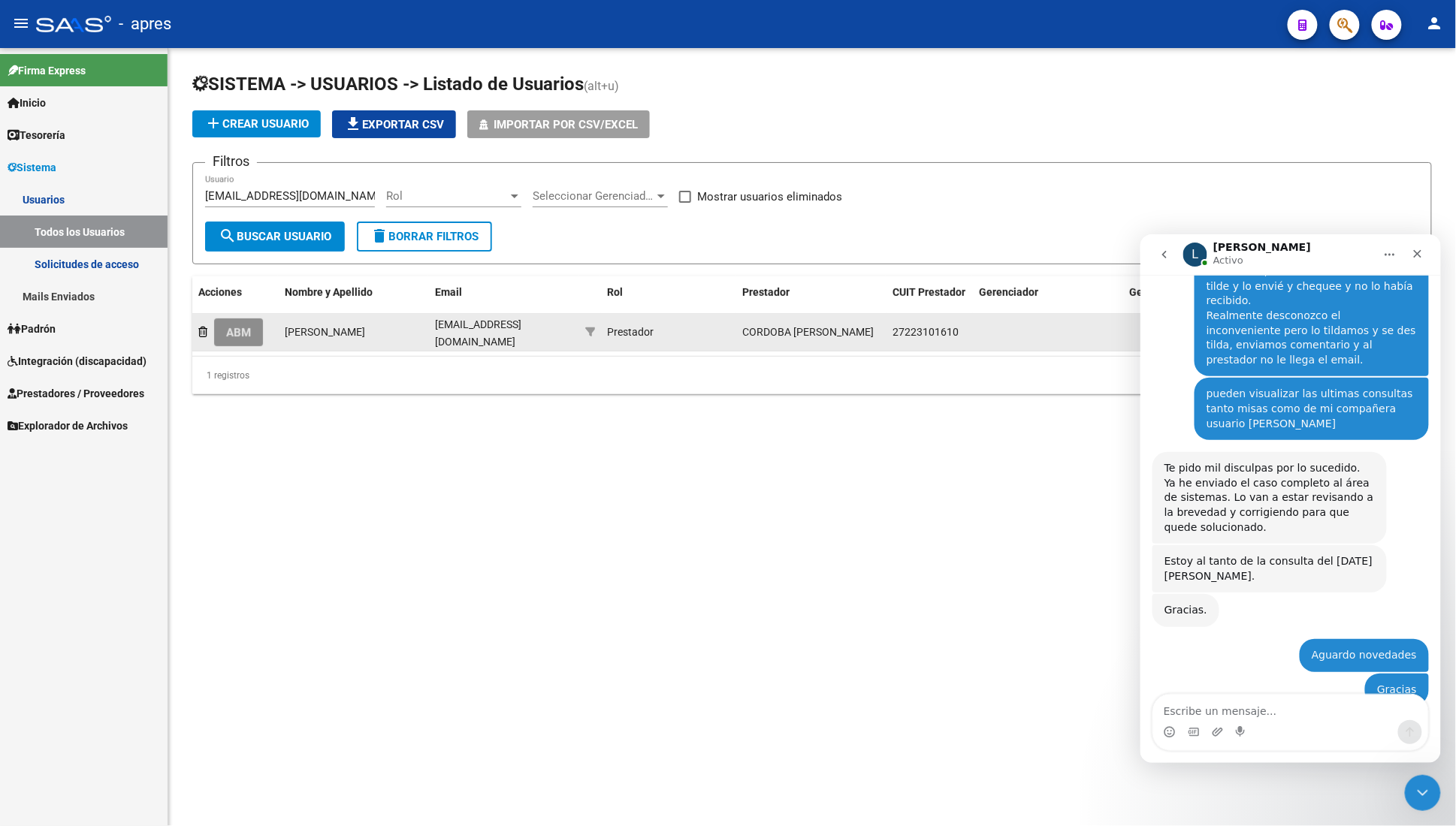
click at [243, 335] on span "ABM" at bounding box center [239, 332] width 25 height 14
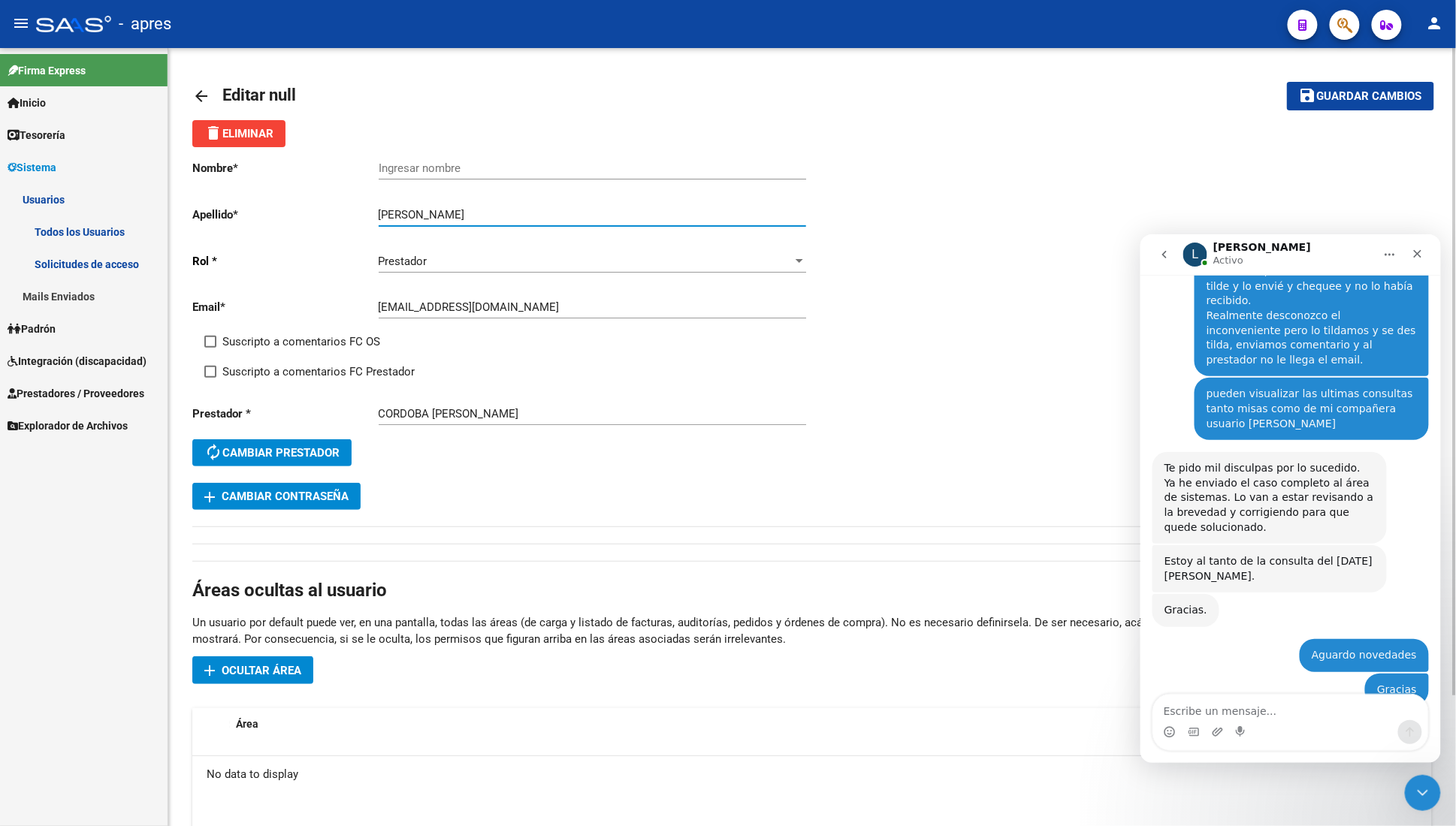
drag, startPoint x: 420, startPoint y: 214, endPoint x: 352, endPoint y: 214, distance: 68.0
click at [352, 214] on app-form-text-field "Apellido * [PERSON_NAME] Ingresar apellido" at bounding box center [499, 214] width 614 height 14
type input "Cordoba"
click at [424, 160] on div "Ingresar nombre" at bounding box center [592, 162] width 427 height 32
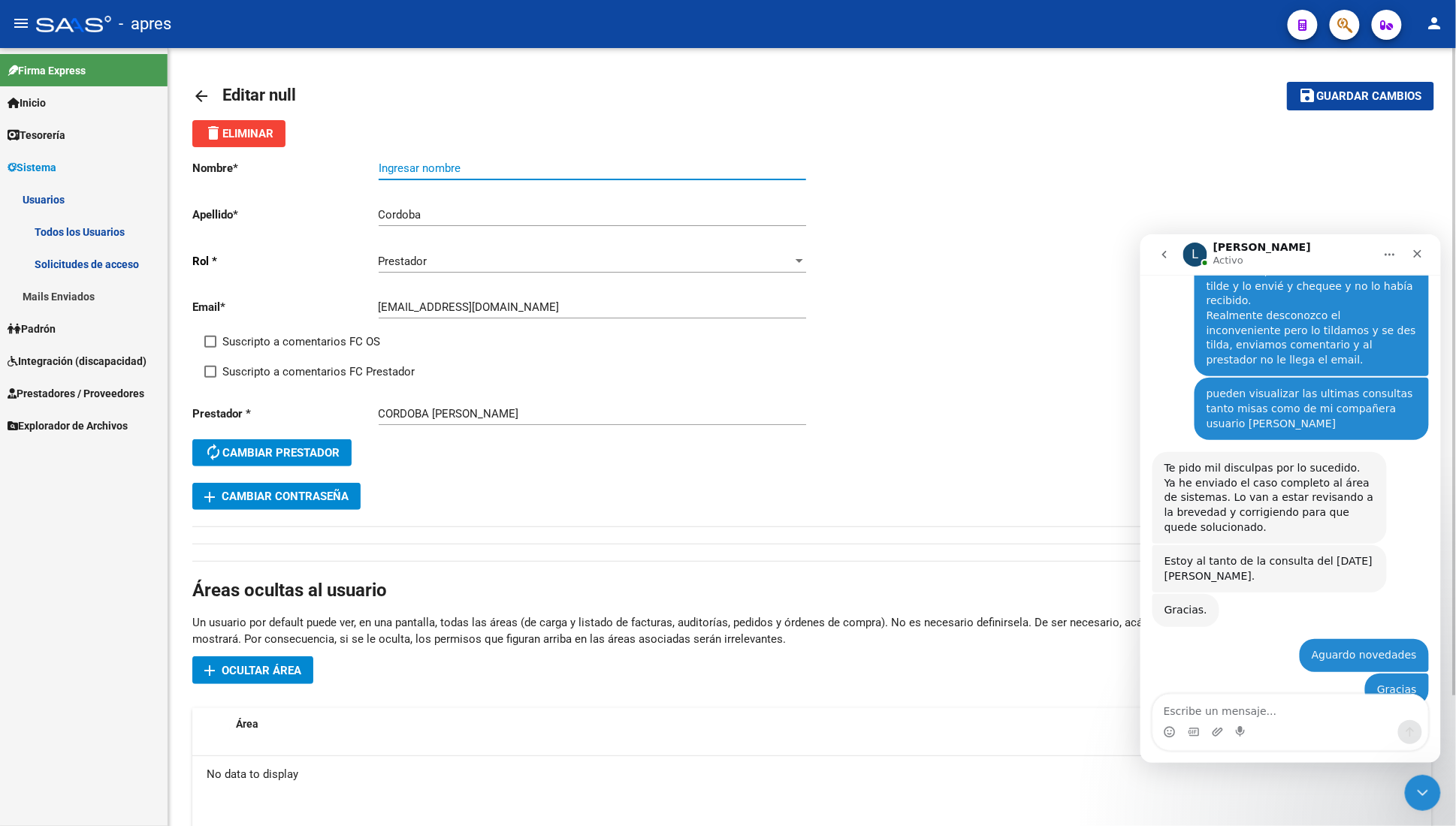
paste input "[PERSON_NAME]"
type input "[PERSON_NAME]"
drag, startPoint x: 274, startPoint y: 336, endPoint x: 271, endPoint y: 368, distance: 32.1
click at [274, 339] on span "Suscripto a comentarios FC OS" at bounding box center [300, 341] width 157 height 18
click at [211, 348] on input "Suscripto a comentarios FC OS" at bounding box center [210, 348] width 1 height 1
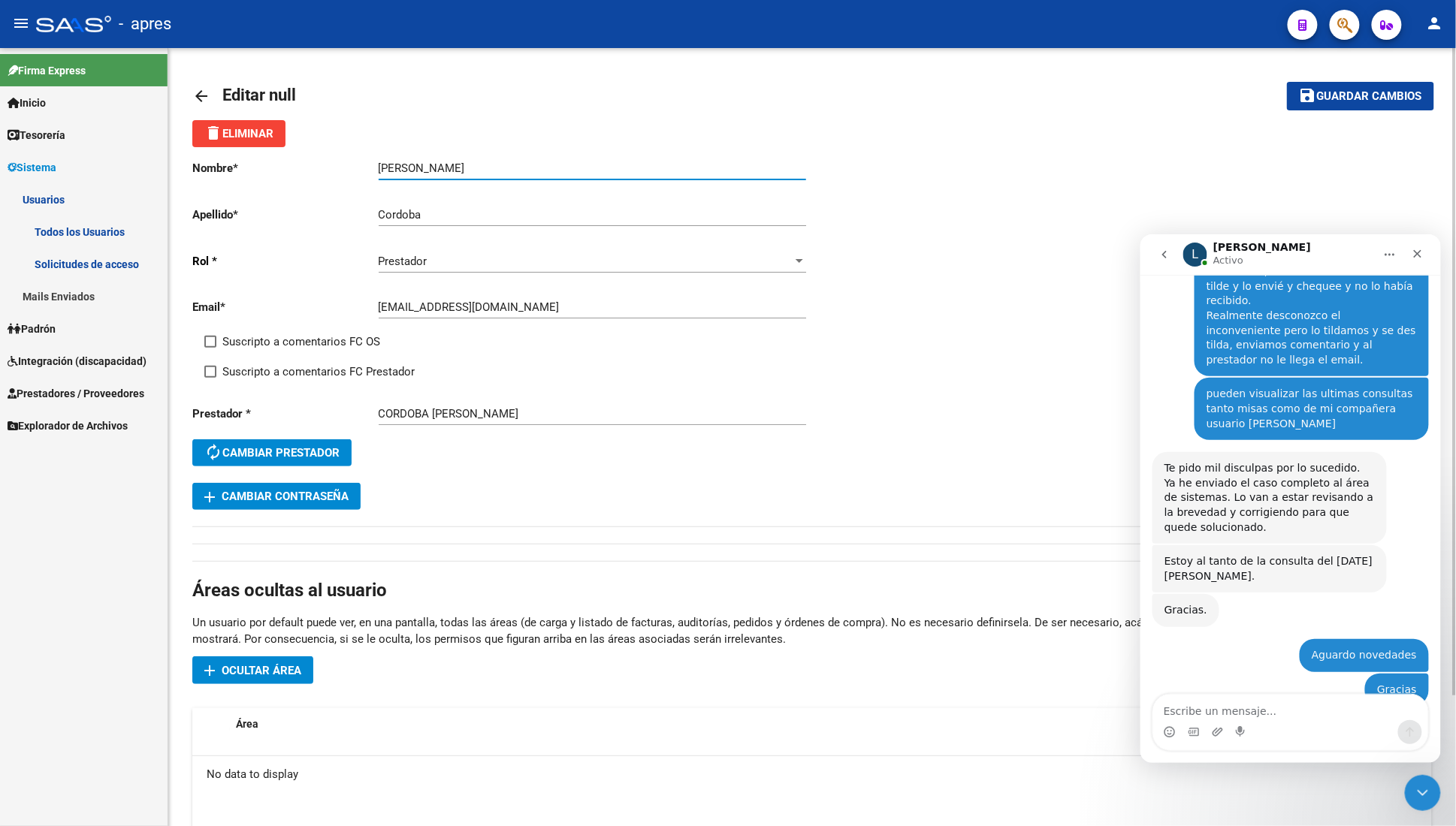
checkbox input "true"
click at [271, 371] on span "Suscripto a comentarios FC Prestador" at bounding box center [318, 372] width 192 height 18
click at [211, 378] on input "Suscripto a comentarios FC Prestador" at bounding box center [210, 378] width 1 height 1
checkbox input "true"
click at [1386, 103] on button "save Guardar cambios" at bounding box center [1360, 96] width 147 height 28
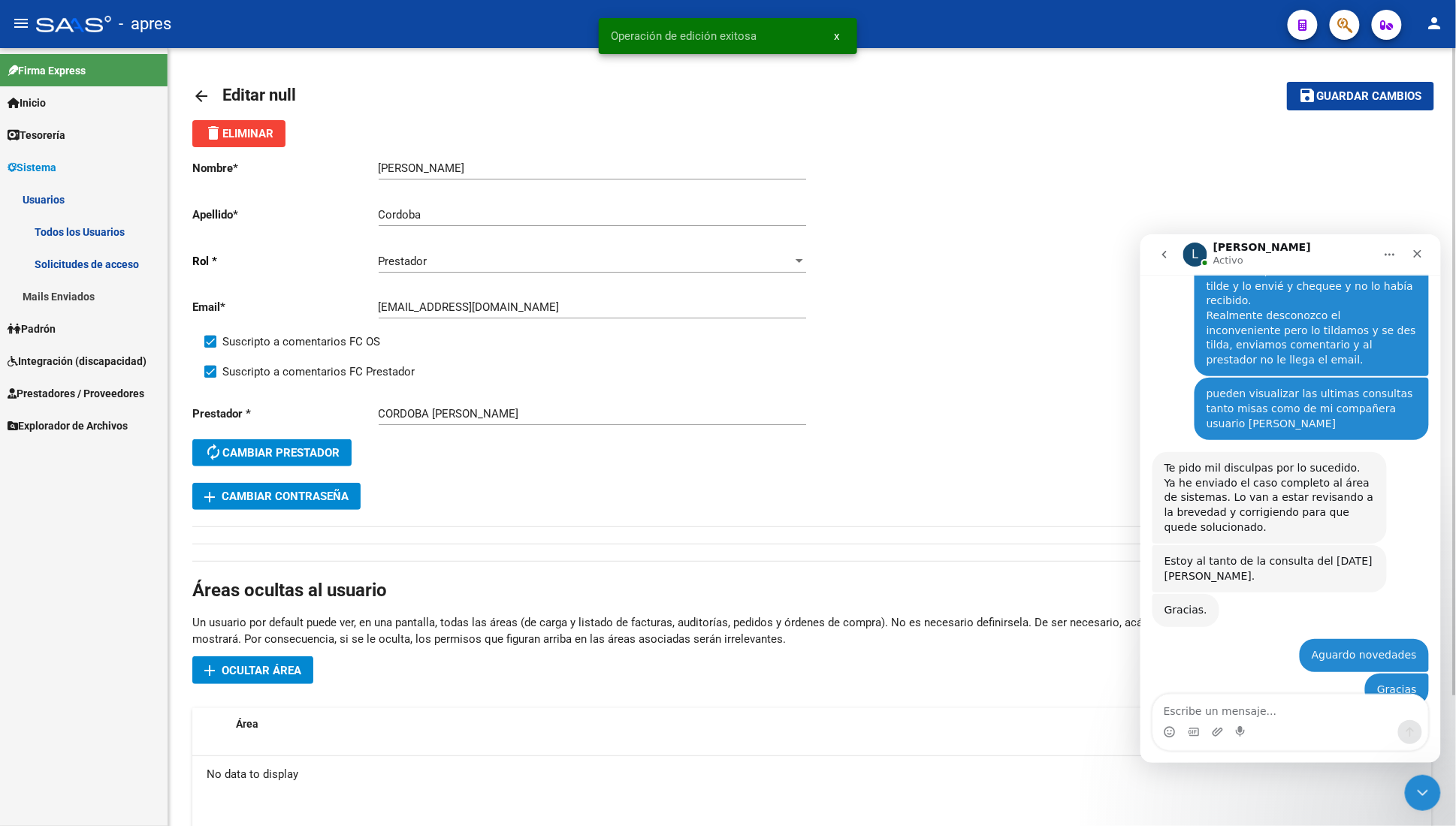
click at [196, 93] on mat-icon "arrow_back" at bounding box center [201, 96] width 18 height 18
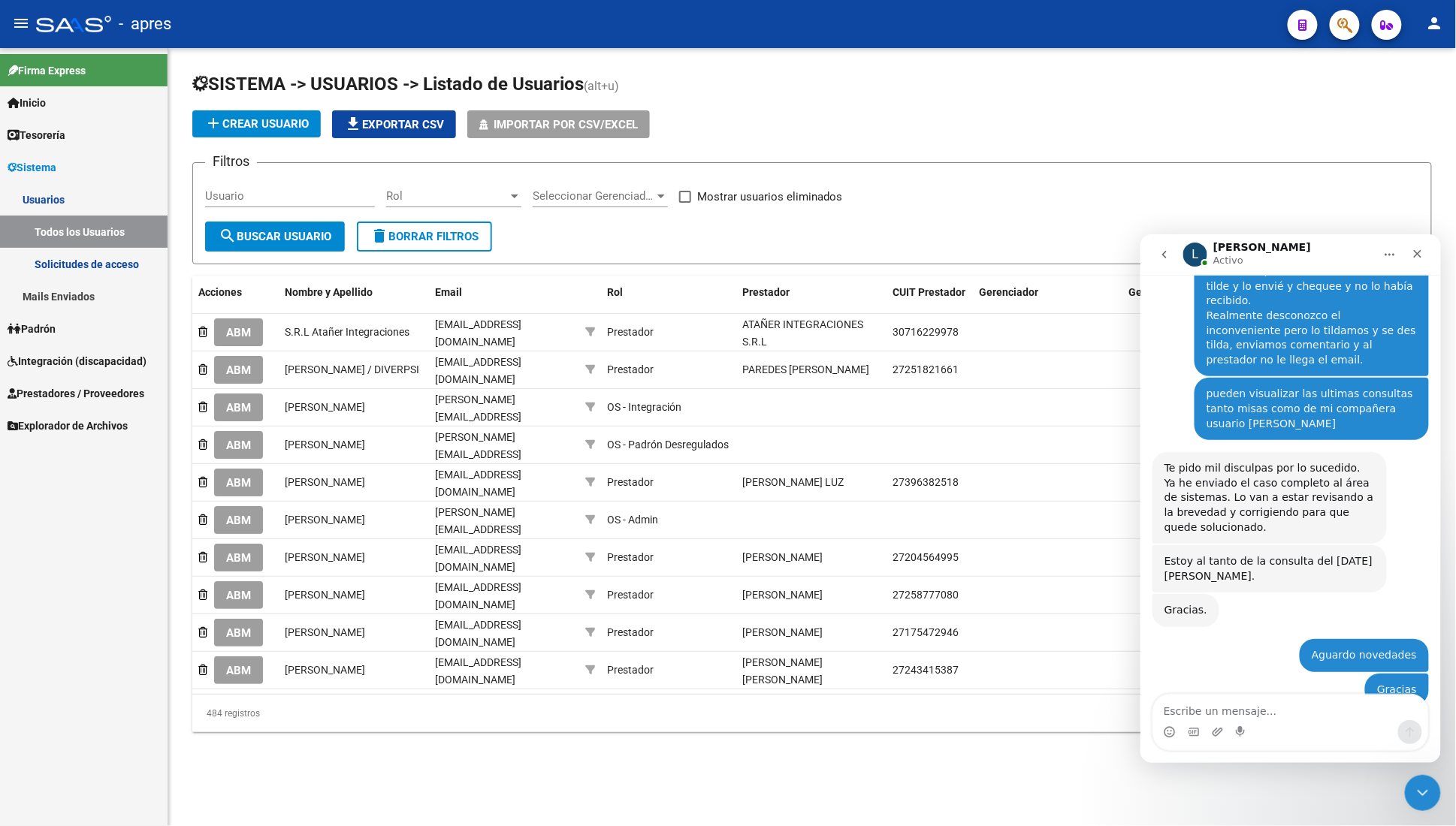
click at [265, 196] on input "Usuario" at bounding box center [290, 196] width 170 height 14
paste input "[EMAIL_ADDRESS][DOMAIN_NAME]"
type input "[EMAIL_ADDRESS][DOMAIN_NAME]"
click at [265, 242] on span "search Buscar Usuario" at bounding box center [274, 237] width 113 height 14
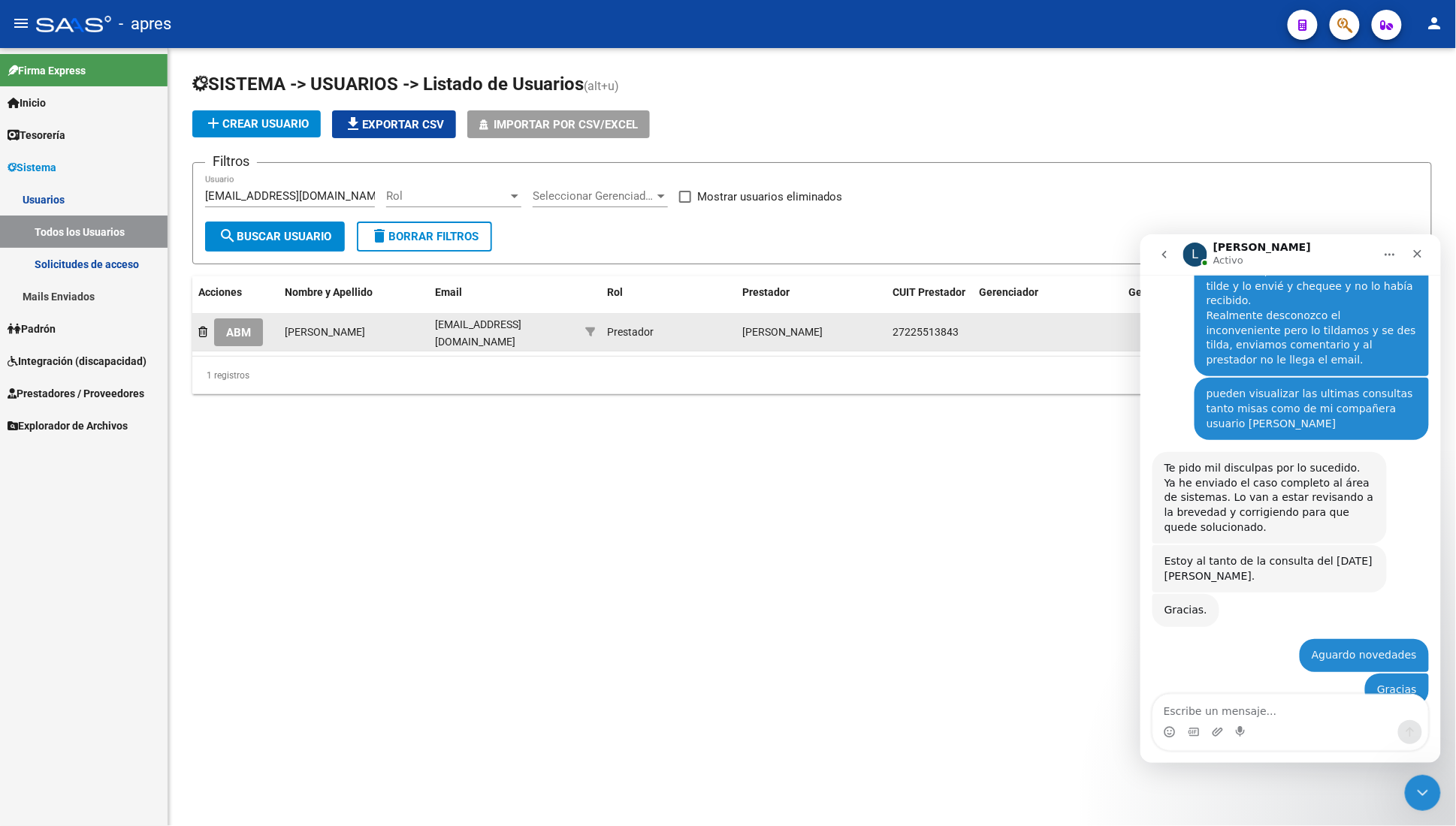
click at [236, 331] on span "ABM" at bounding box center [239, 332] width 25 height 14
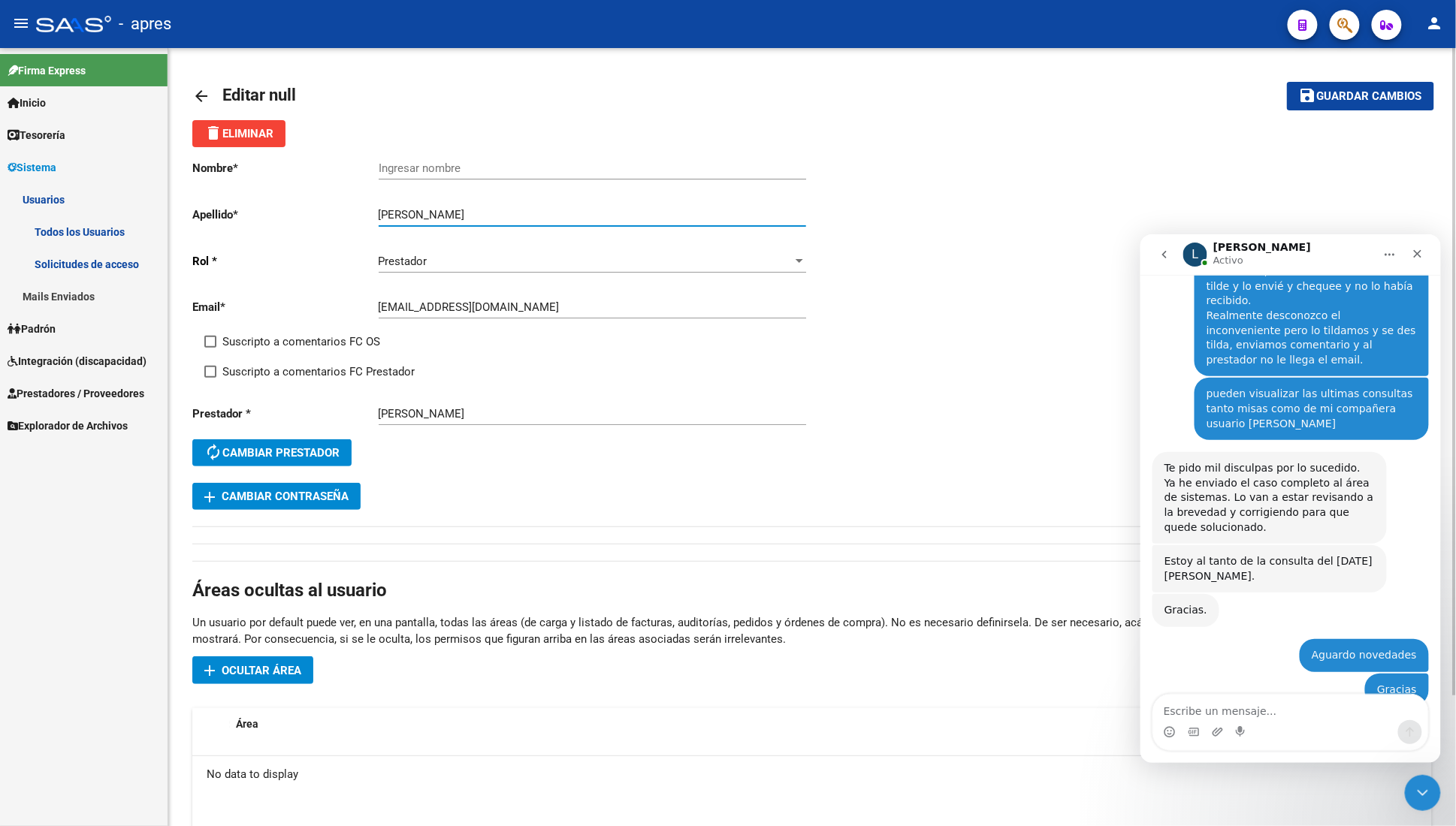
drag, startPoint x: 421, startPoint y: 217, endPoint x: 370, endPoint y: 220, distance: 51.1
click at [370, 220] on app-form-text-field "Apellido * [PERSON_NAME] Ingresar apellido" at bounding box center [499, 214] width 614 height 14
type input "[PERSON_NAME]"
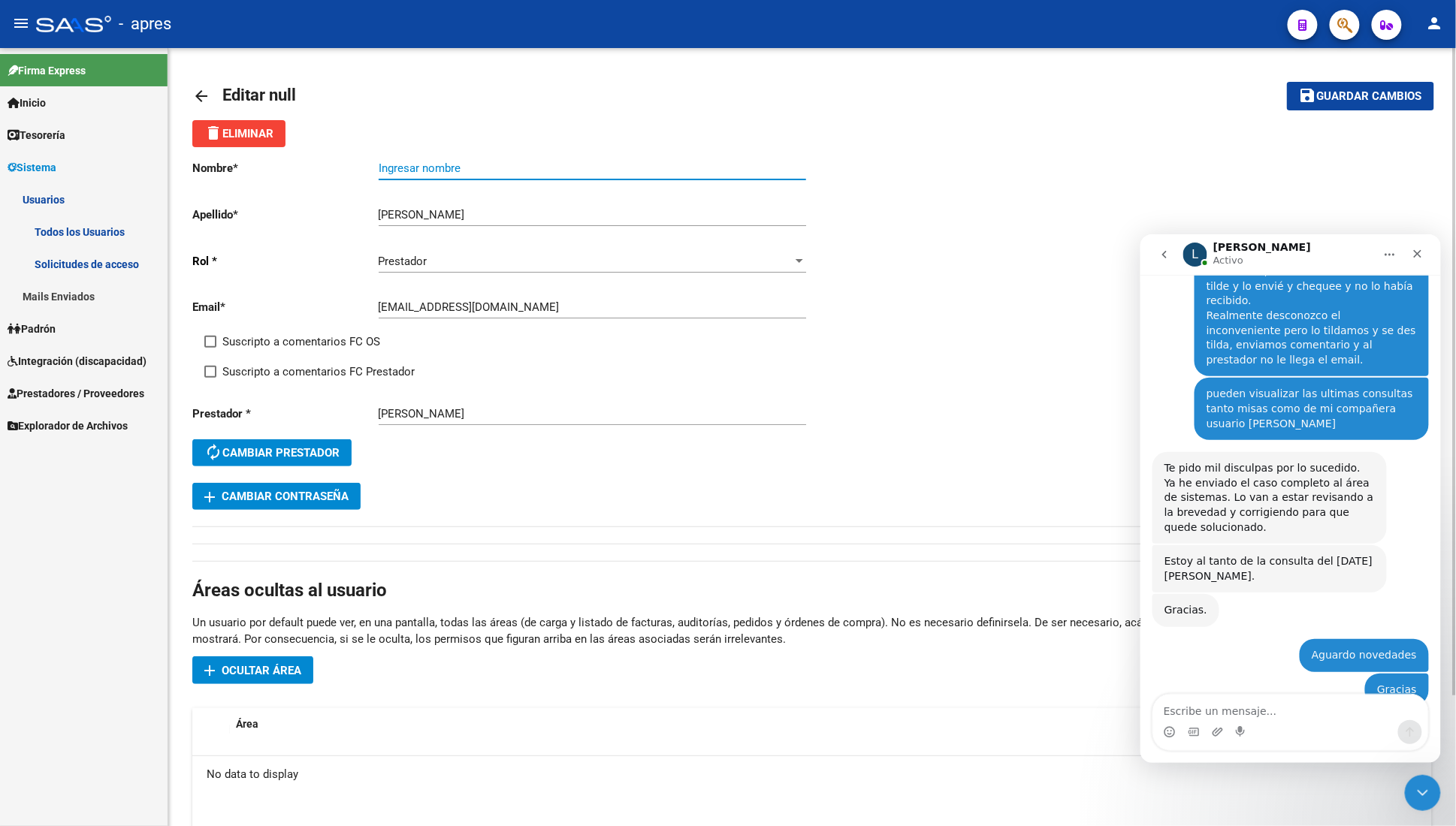
drag, startPoint x: 410, startPoint y: 164, endPoint x: 404, endPoint y: 171, distance: 9.2
click at [409, 165] on input "Ingresar nombre" at bounding box center [592, 168] width 427 height 14
paste input "[PERSON_NAME]"
type input "[PERSON_NAME]"
drag, startPoint x: 266, startPoint y: 350, endPoint x: 265, endPoint y: 364, distance: 14.0
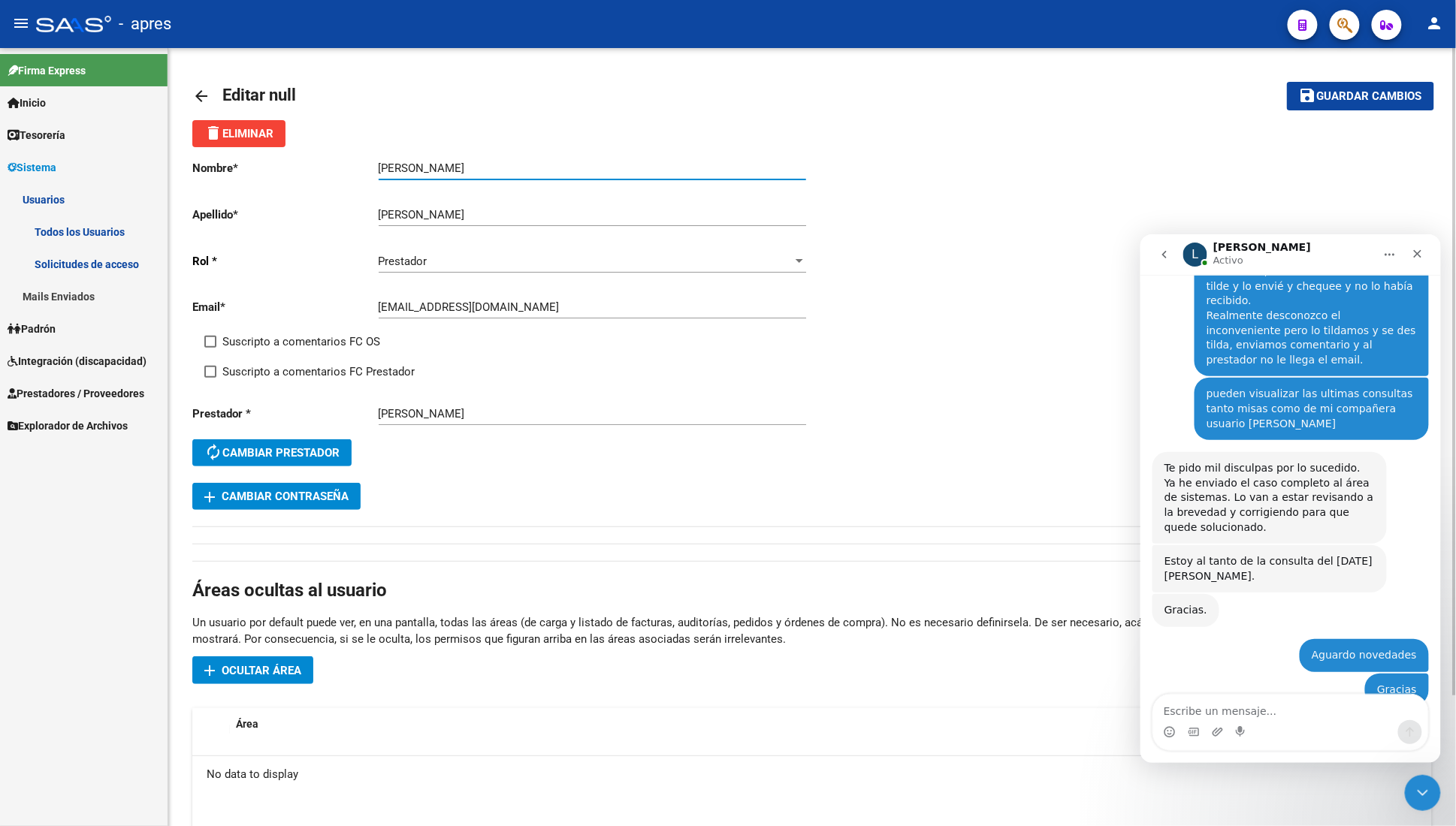
click at [266, 351] on span "Suscripto a comentarios FC OS" at bounding box center [300, 341] width 157 height 18
click at [211, 349] on input "Suscripto a comentarios FC OS" at bounding box center [210, 348] width 1 height 1
checkbox input "true"
click at [265, 366] on span "Suscripto a comentarios FC Prestador" at bounding box center [318, 372] width 192 height 18
click at [211, 378] on input "Suscripto a comentarios FC Prestador" at bounding box center [210, 378] width 1 height 1
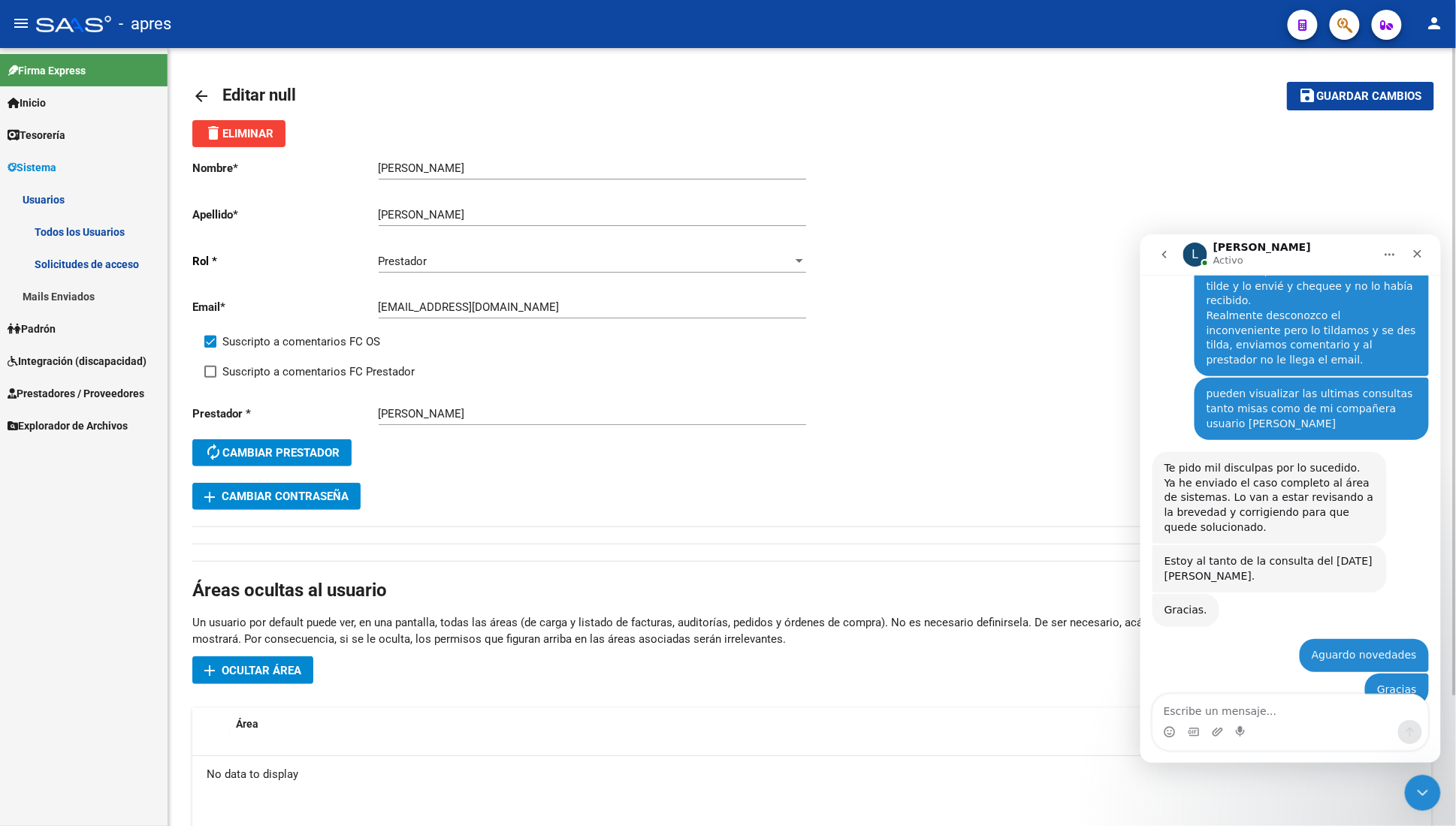
checkbox input "true"
click at [1329, 86] on button "save Guardar cambios" at bounding box center [1360, 96] width 147 height 28
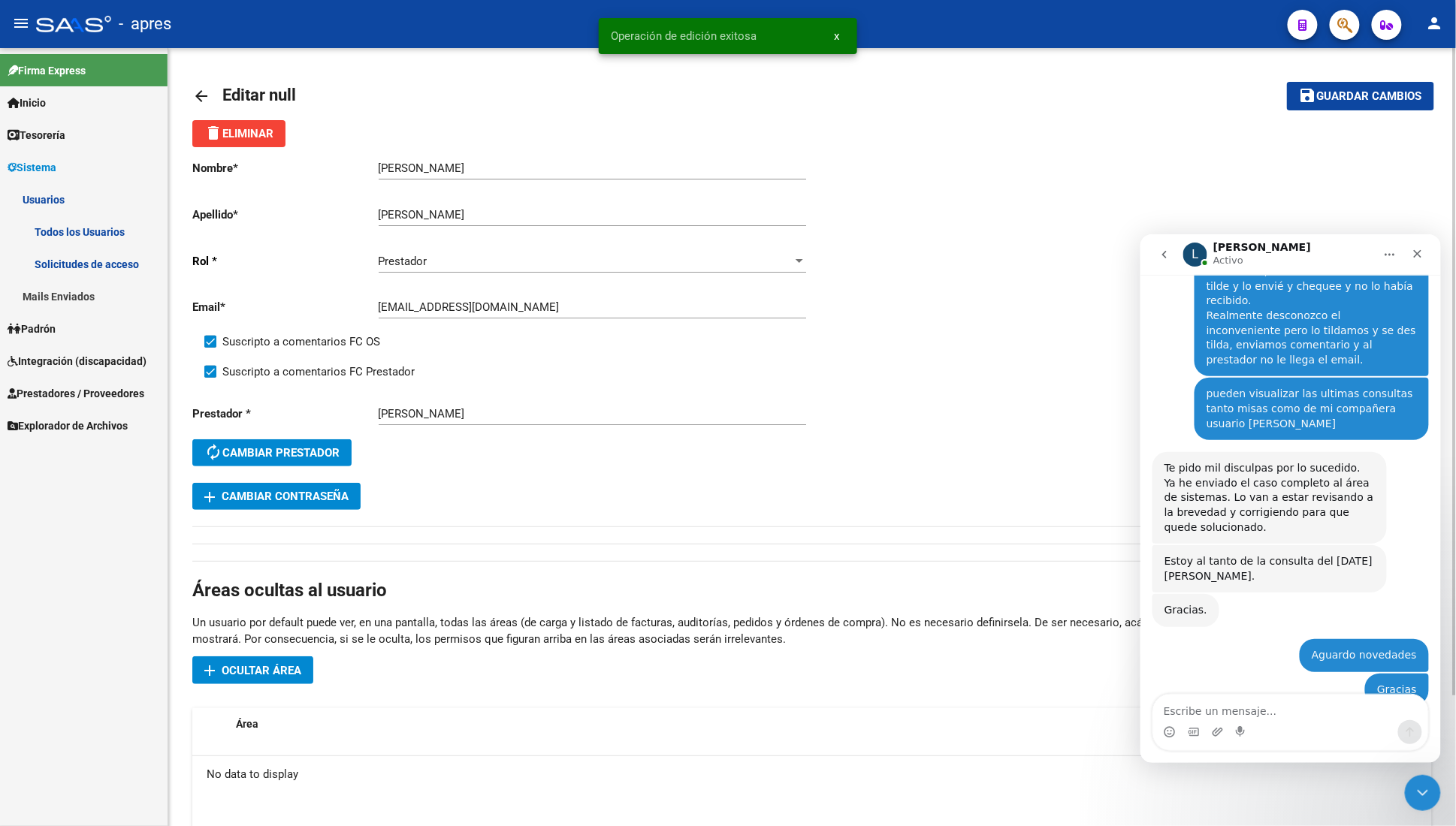
click at [208, 92] on mat-icon "arrow_back" at bounding box center [201, 96] width 18 height 18
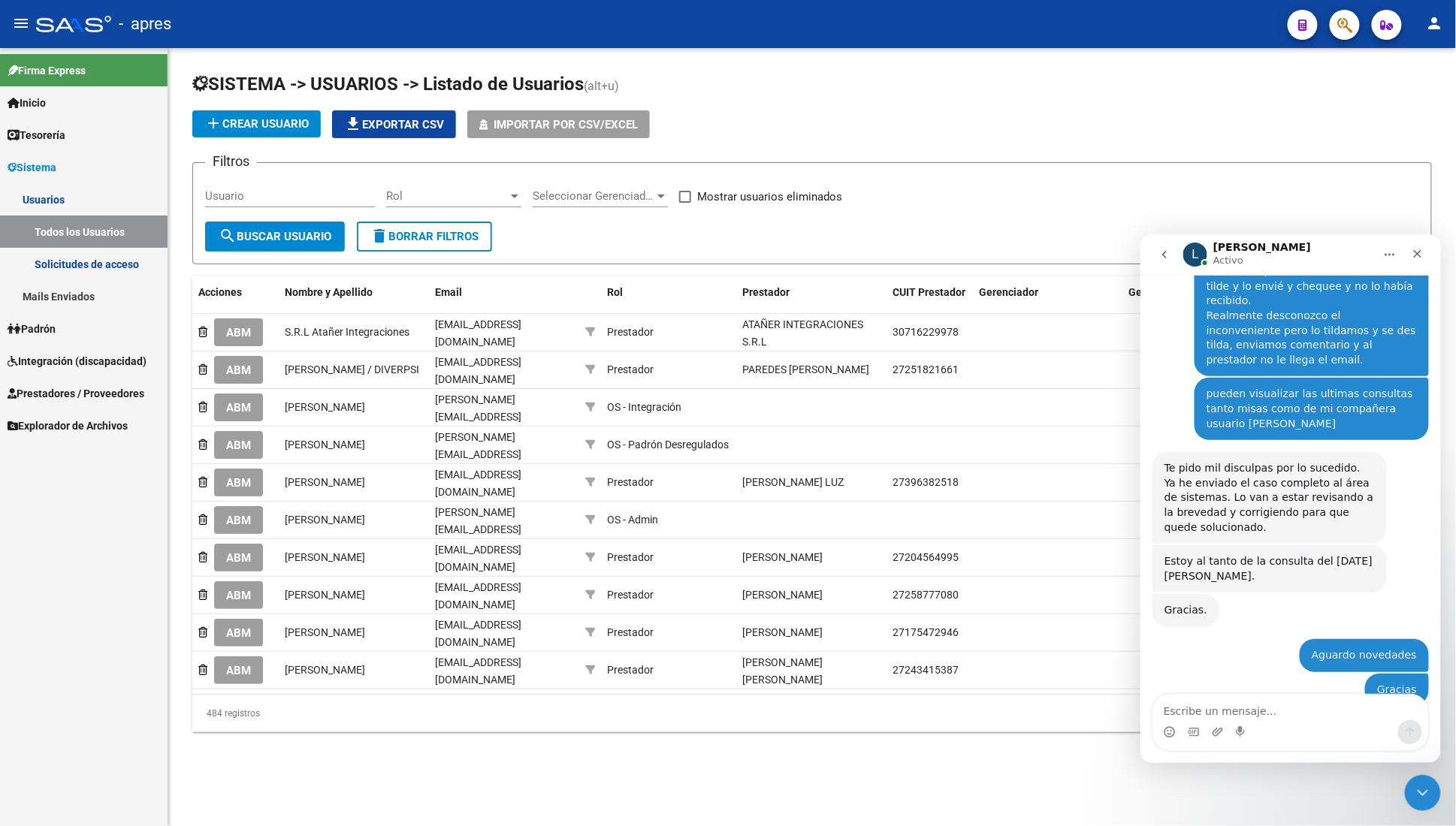
click at [271, 186] on div "Usuario" at bounding box center [290, 190] width 170 height 32
paste input "[EMAIL_ADDRESS][DOMAIN_NAME]"
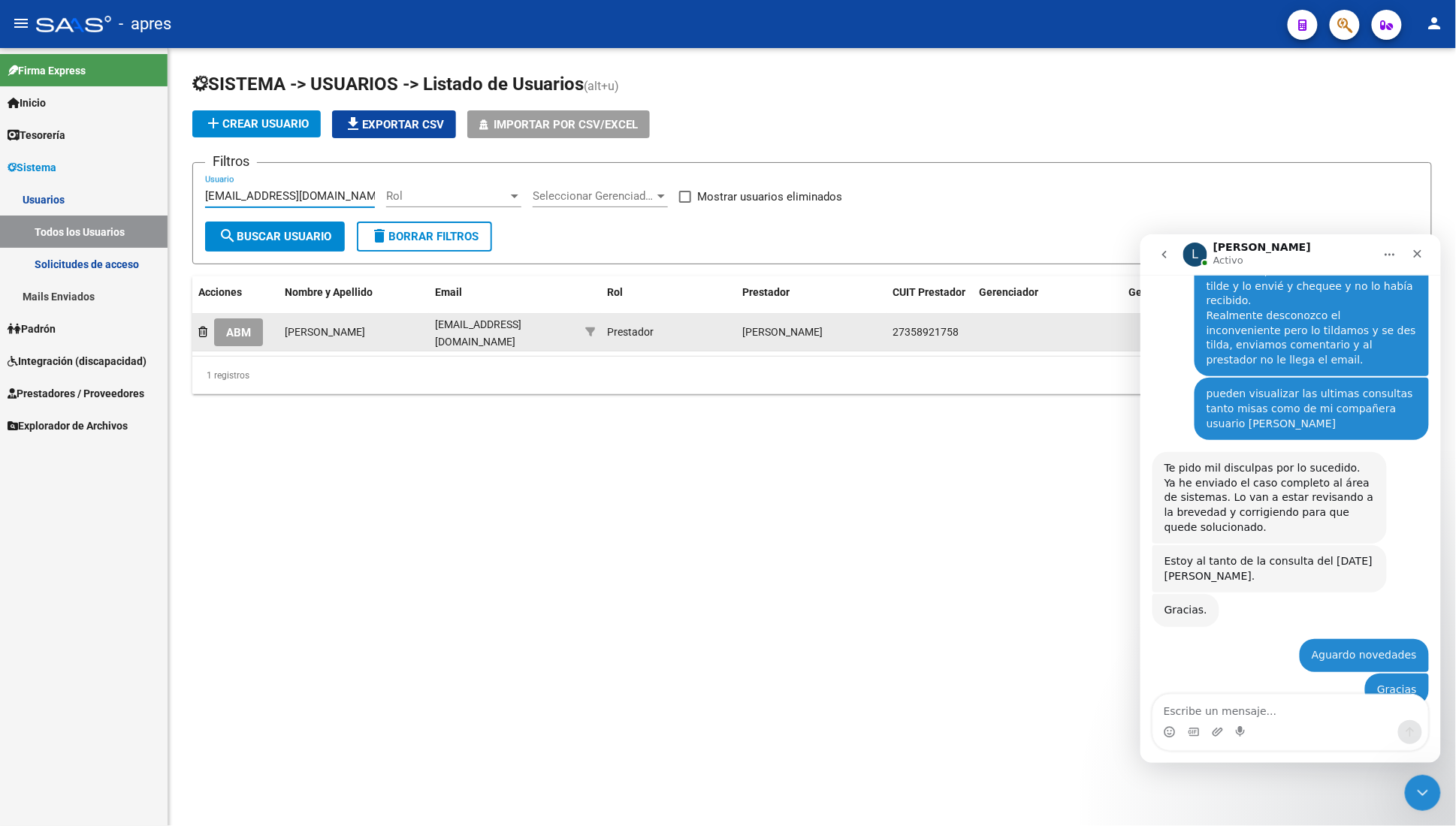
type input "[EMAIL_ADDRESS][DOMAIN_NAME]"
click at [259, 331] on button "ABM" at bounding box center [239, 332] width 49 height 28
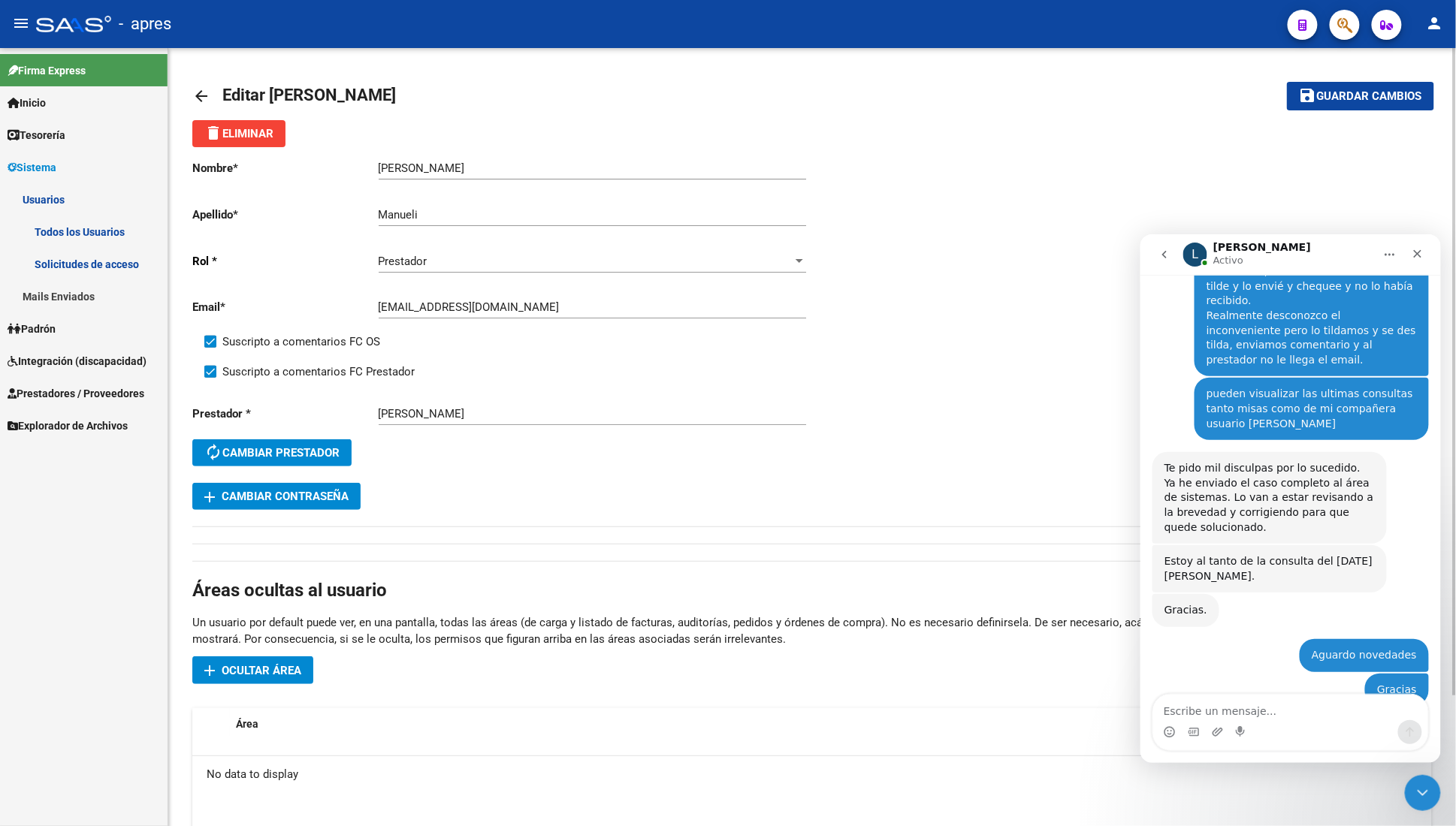
click at [205, 88] on mat-icon "arrow_back" at bounding box center [201, 96] width 18 height 18
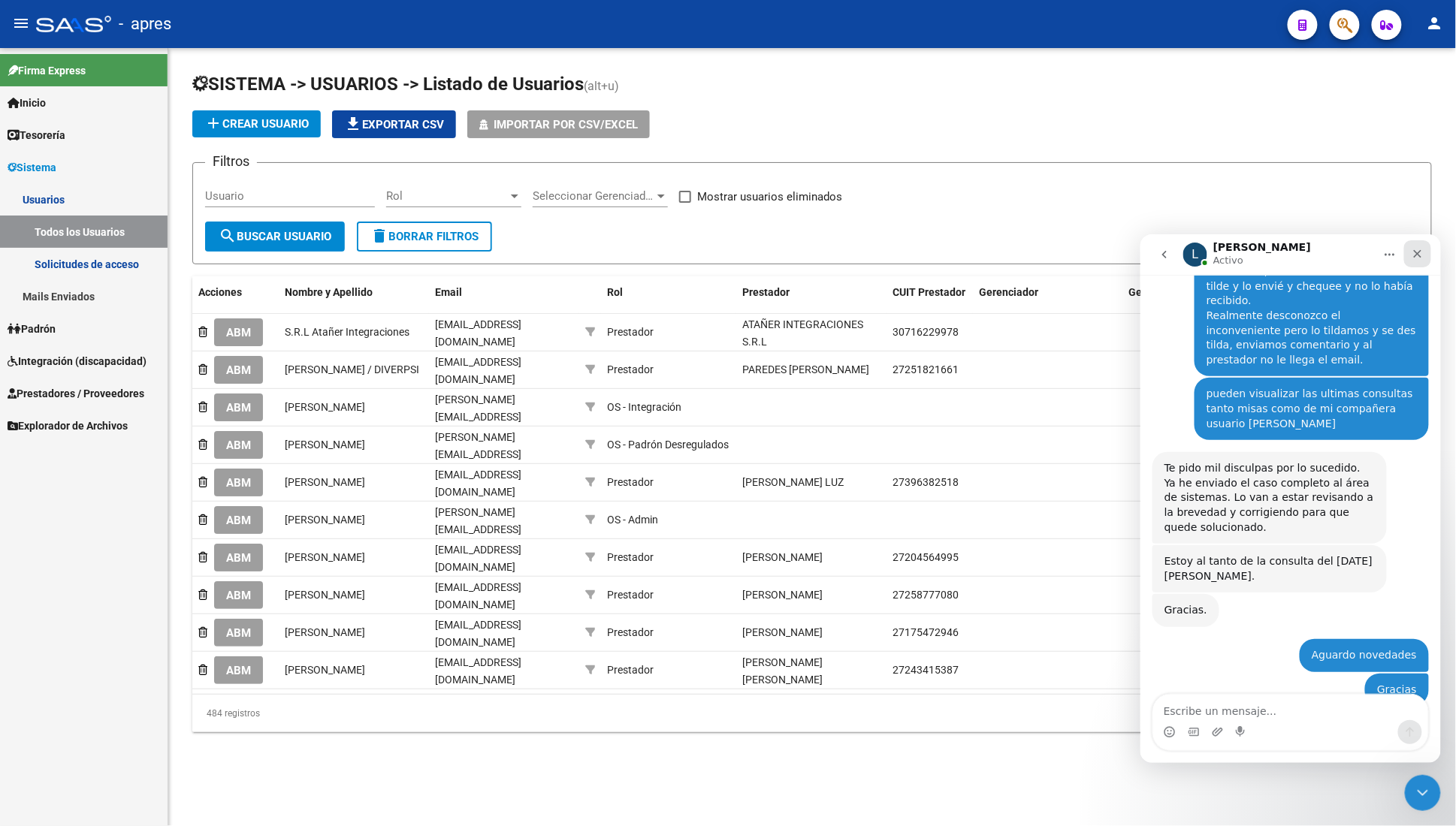
click at [1417, 252] on icon "Cerrar" at bounding box center [1417, 253] width 9 height 9
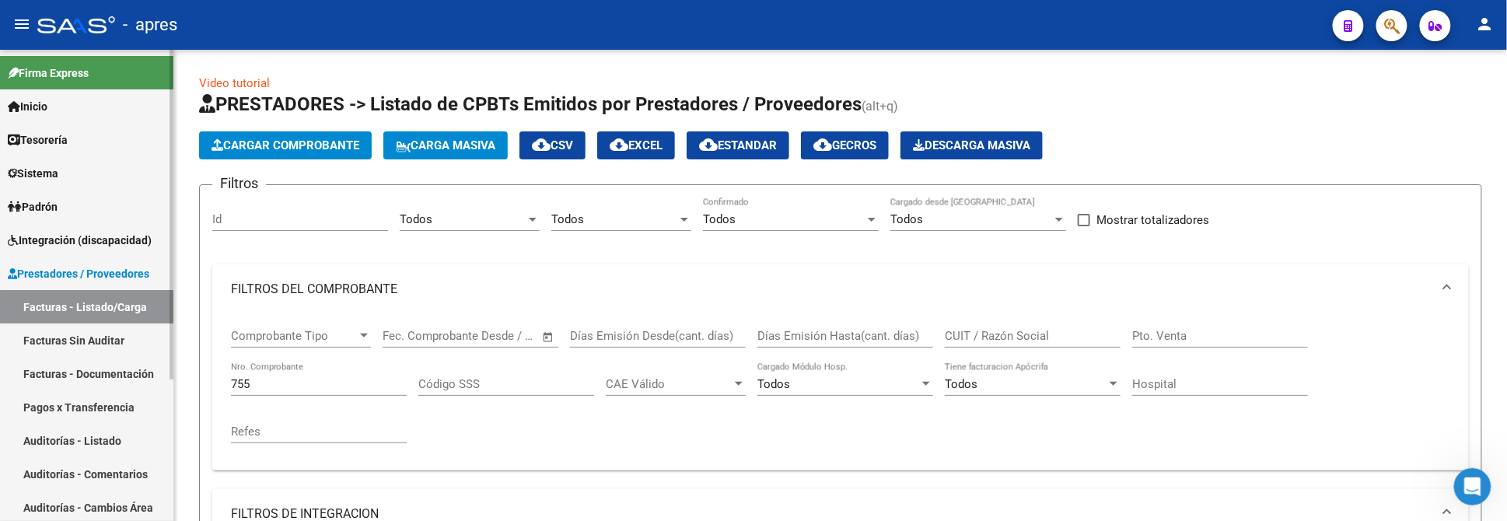
scroll to position [729, 0]
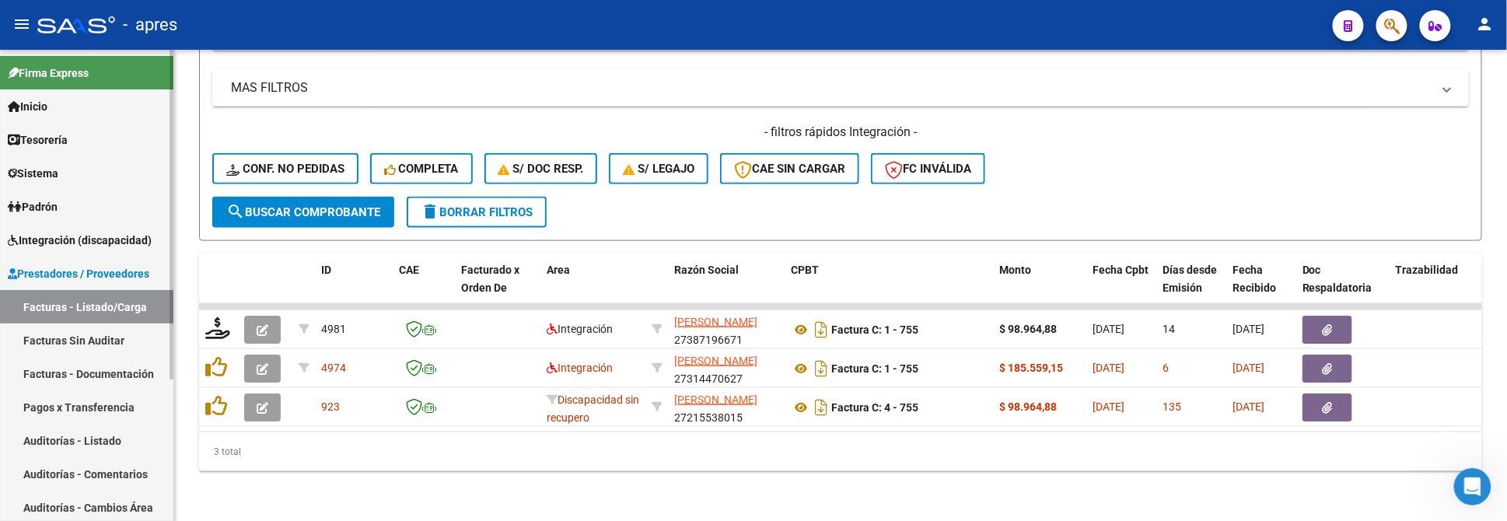
click at [87, 109] on link "Inicio" at bounding box center [86, 105] width 173 height 33
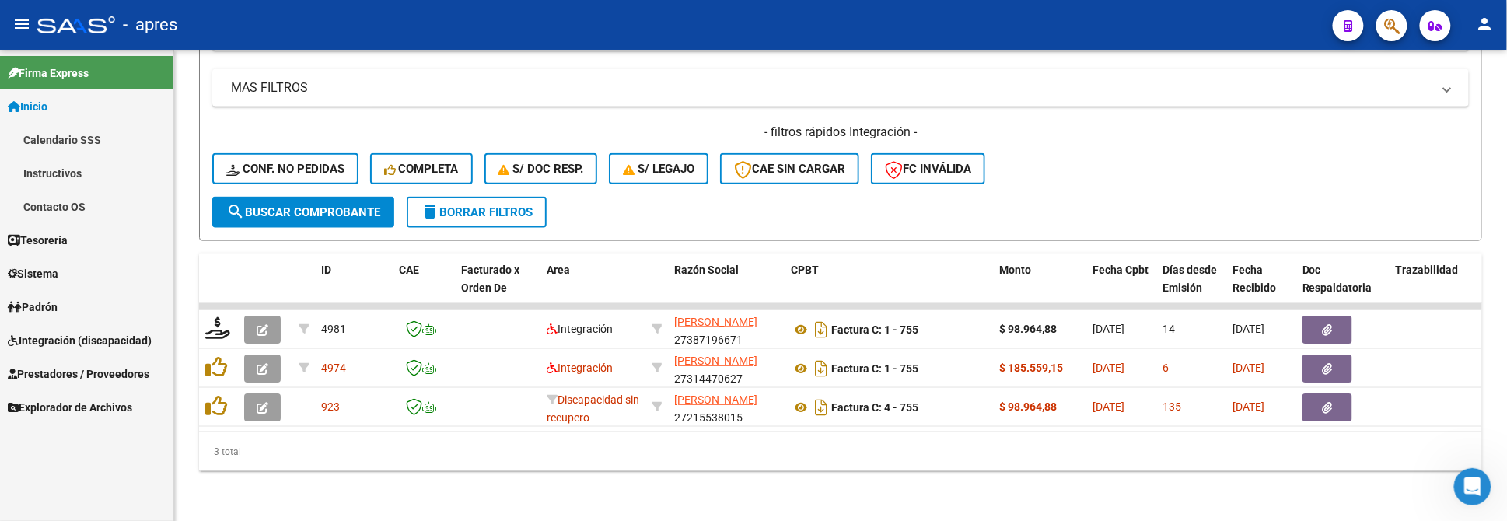
click at [87, 109] on link "Inicio" at bounding box center [86, 105] width 173 height 33
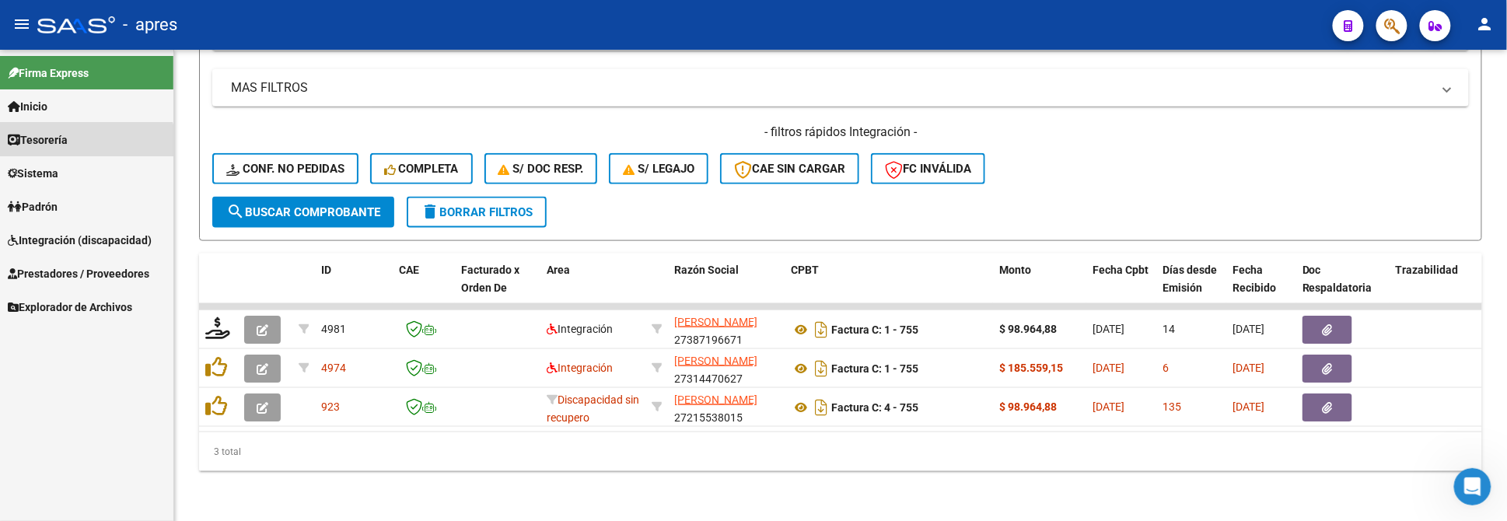
click at [68, 150] on link "Tesorería" at bounding box center [86, 139] width 173 height 33
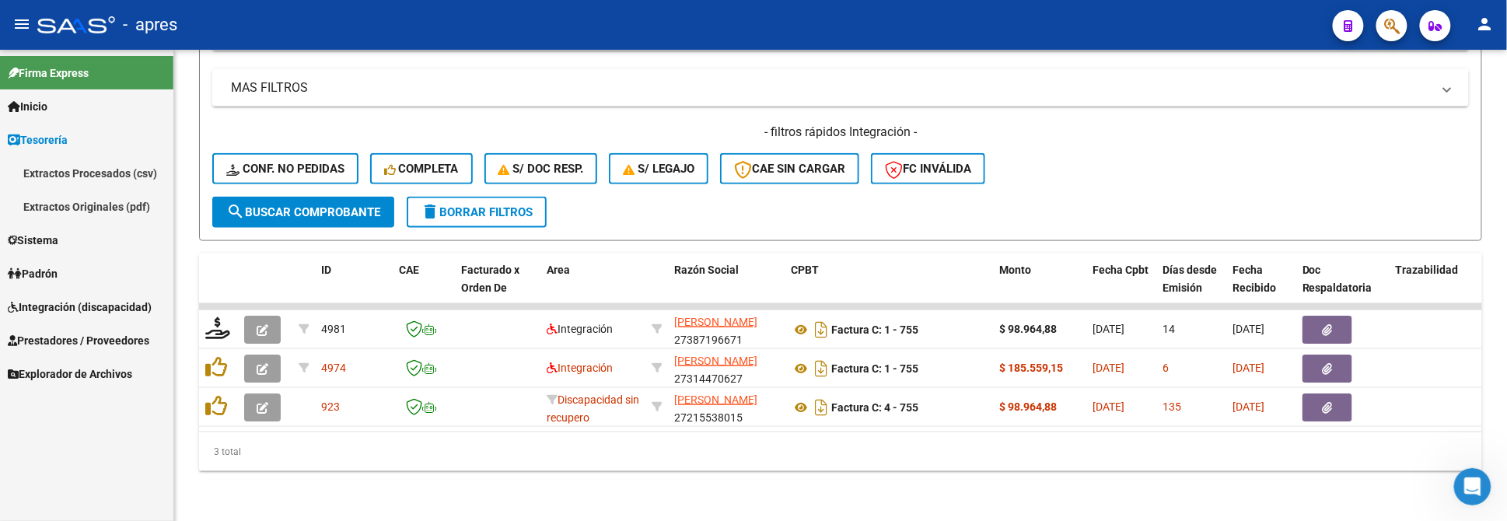
click at [68, 150] on link "Tesorería" at bounding box center [86, 139] width 173 height 33
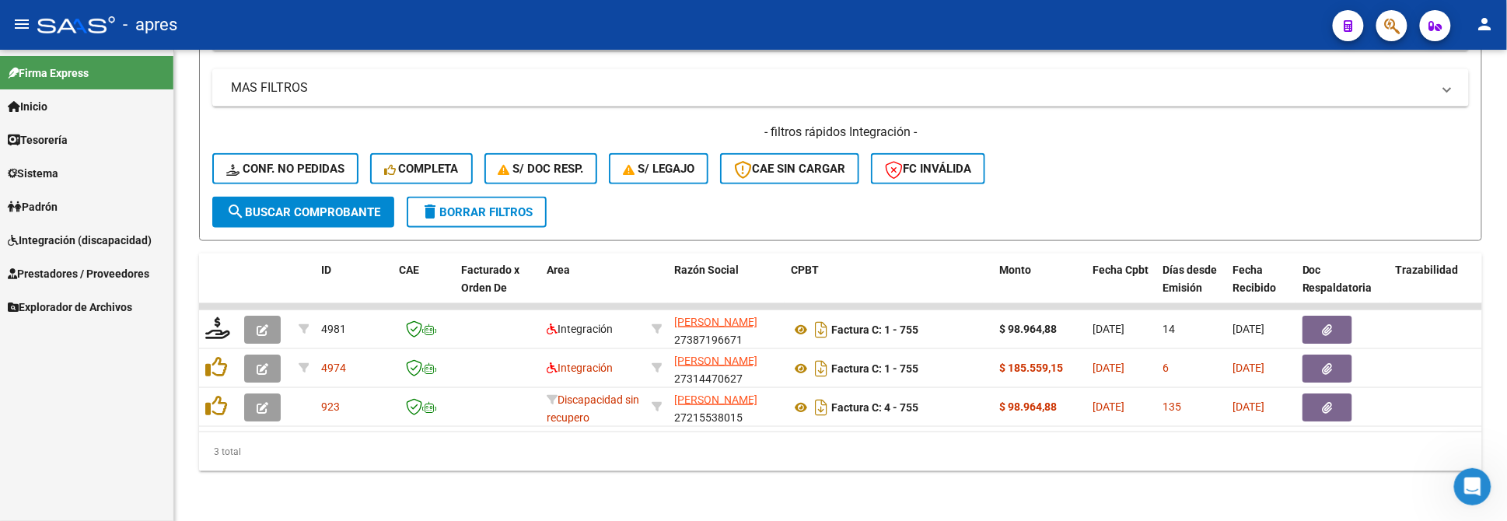
click at [64, 159] on link "Sistema" at bounding box center [86, 172] width 173 height 33
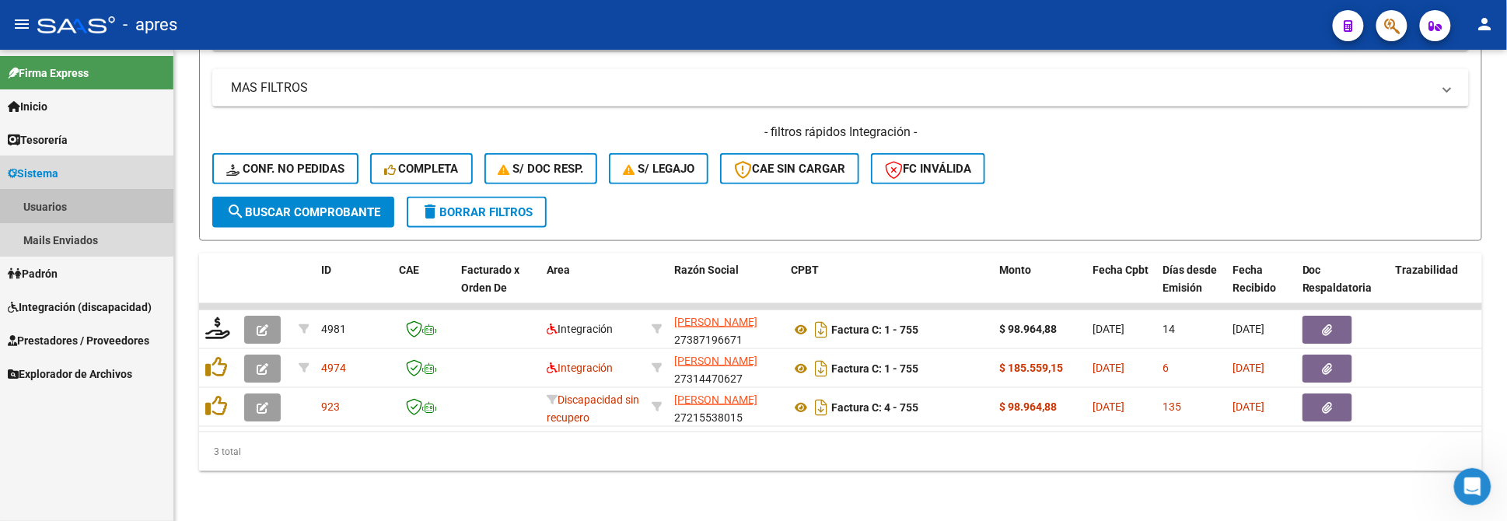
click at [64, 204] on link "Usuarios" at bounding box center [86, 206] width 173 height 33
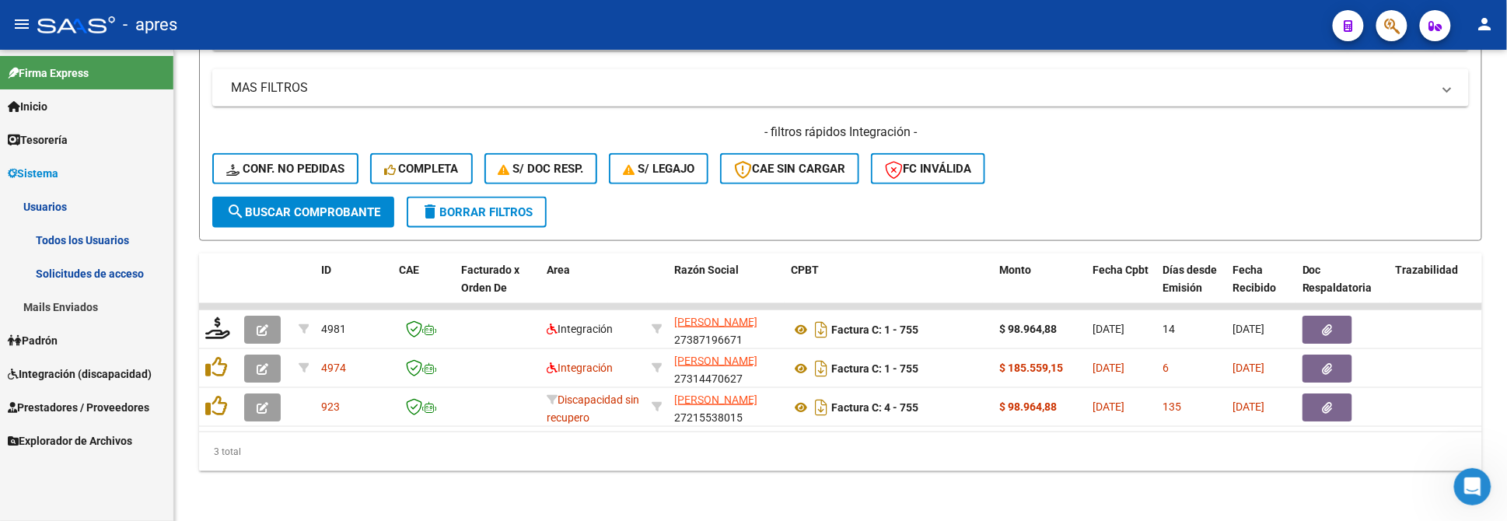
click at [89, 237] on link "Todos los Usuarios" at bounding box center [86, 239] width 173 height 33
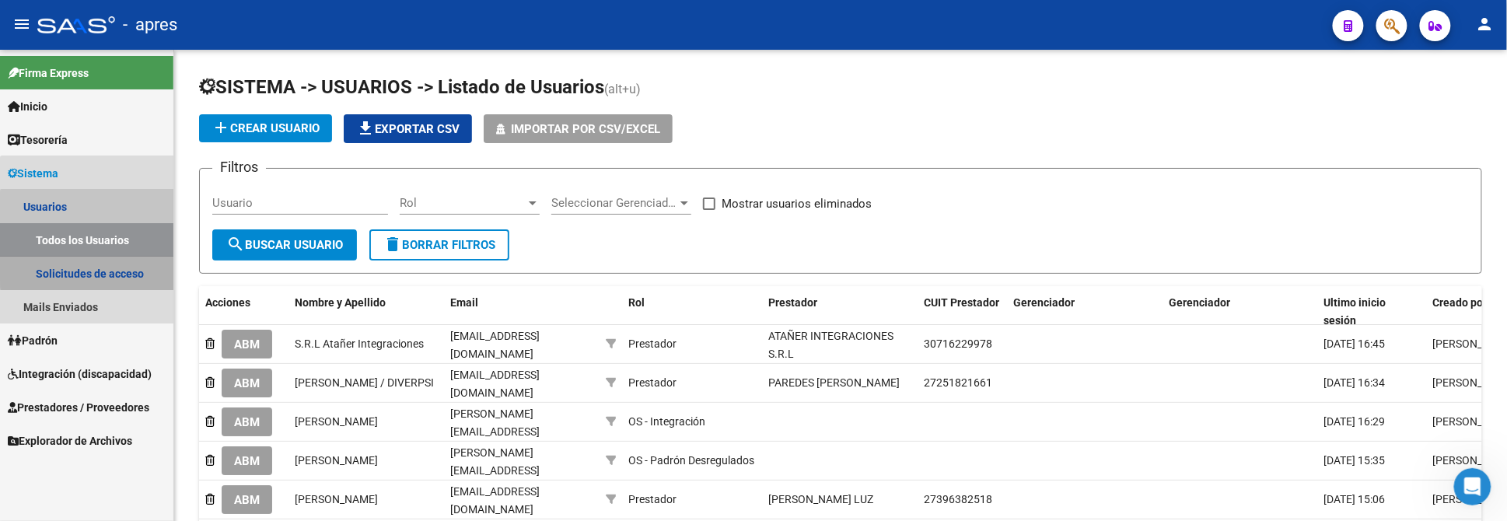
click at [138, 267] on link "Solicitudes de acceso" at bounding box center [86, 273] width 173 height 33
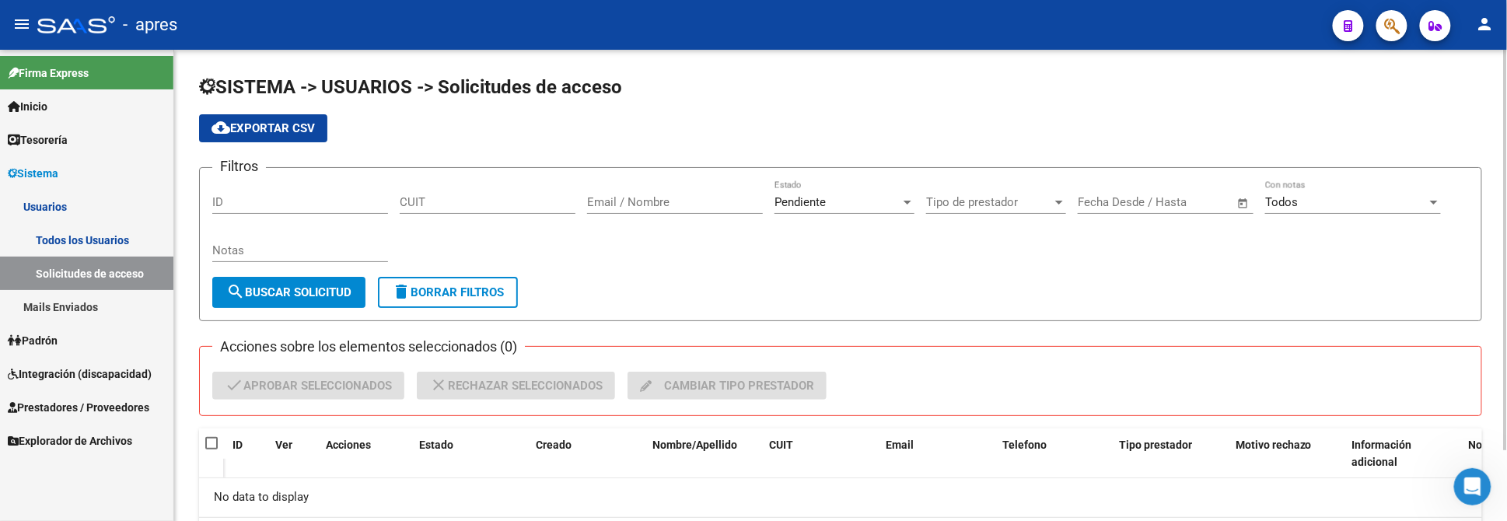
scroll to position [85, 0]
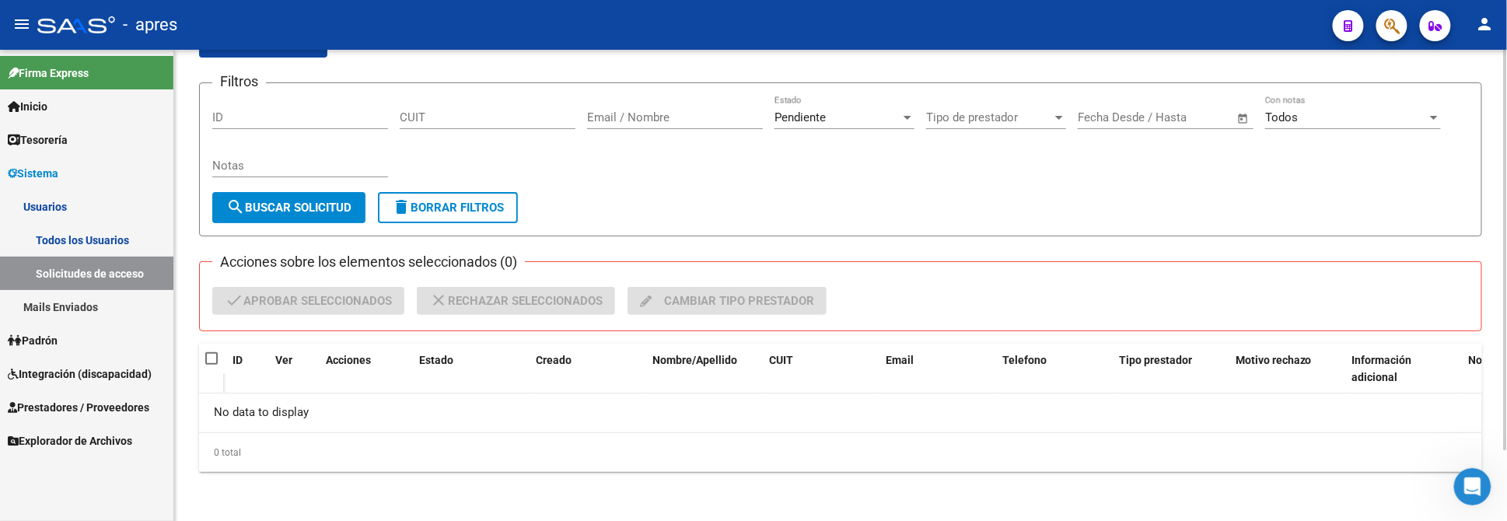
click at [841, 116] on div "Pendiente" at bounding box center [837, 117] width 126 height 14
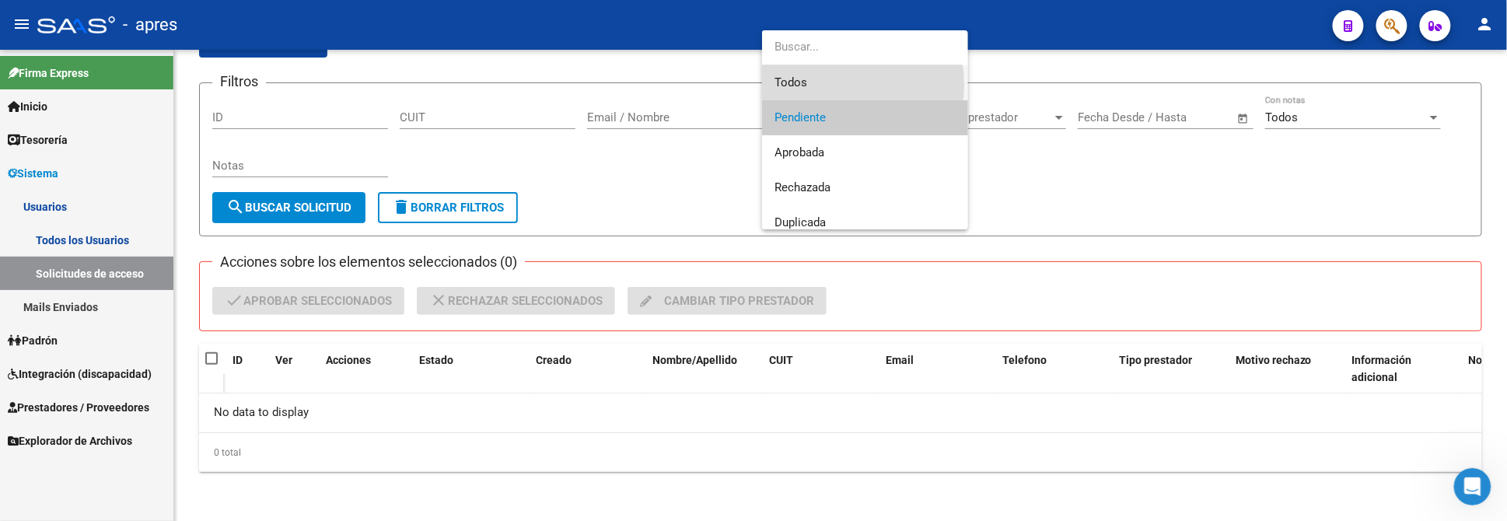
click at [837, 85] on span "Todos" at bounding box center [864, 82] width 181 height 35
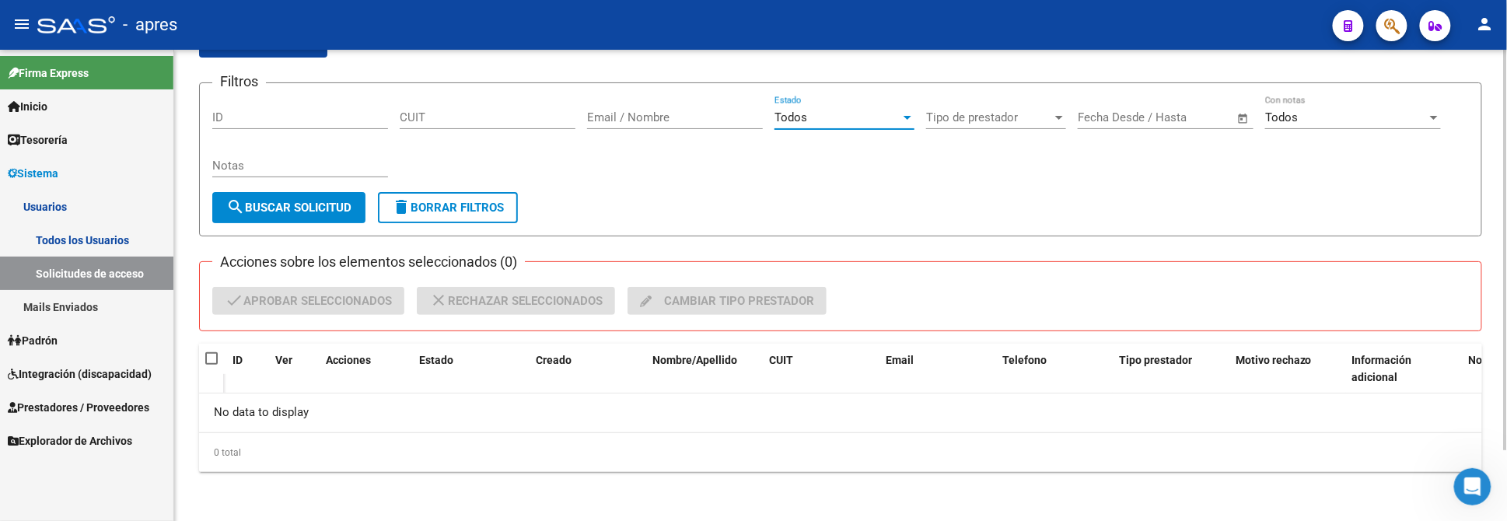
click at [821, 118] on div "Todos" at bounding box center [837, 117] width 126 height 14
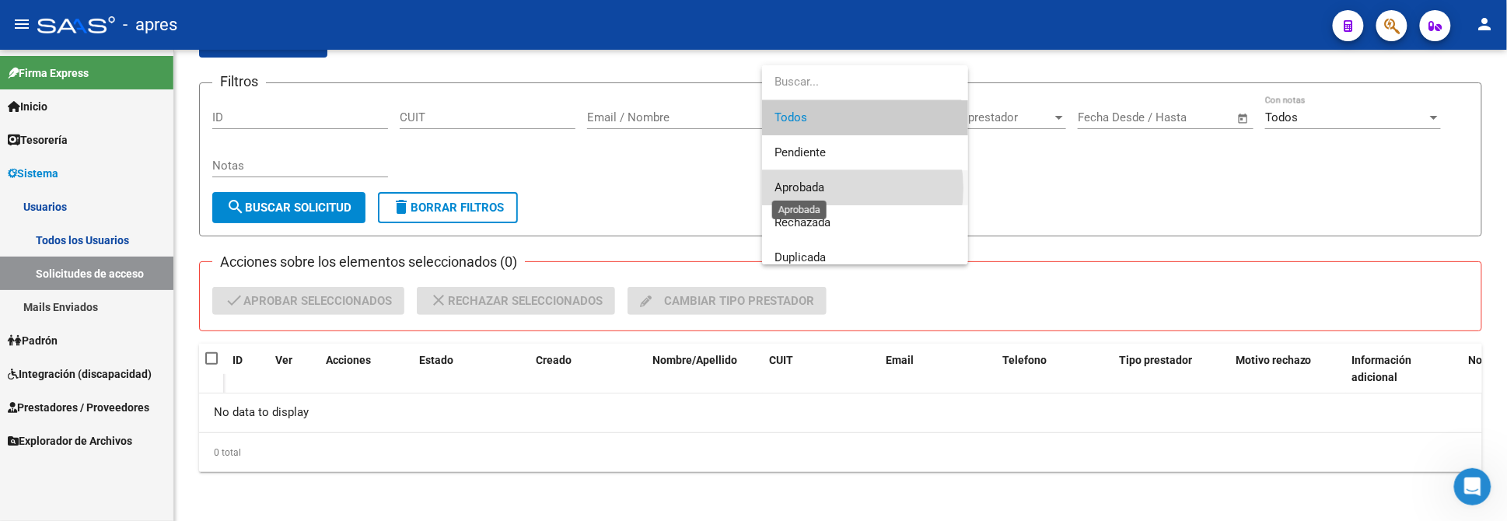
click at [823, 188] on span "Aprobada" at bounding box center [799, 187] width 50 height 14
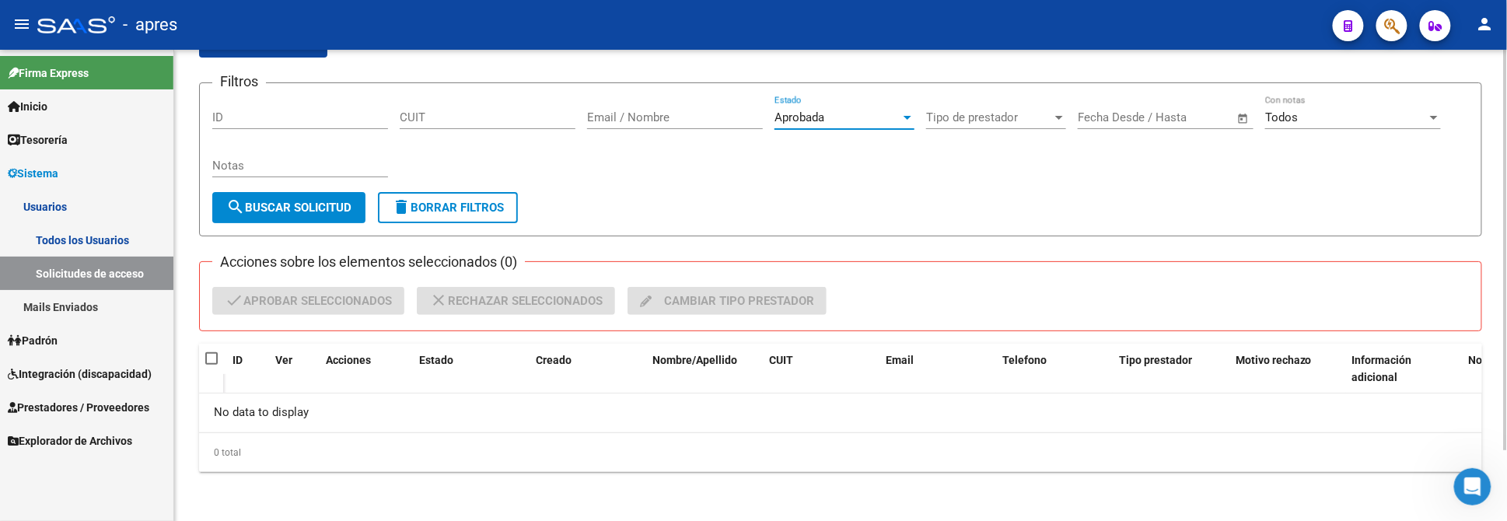
click at [319, 209] on span "search Buscar solicitud" at bounding box center [288, 208] width 125 height 14
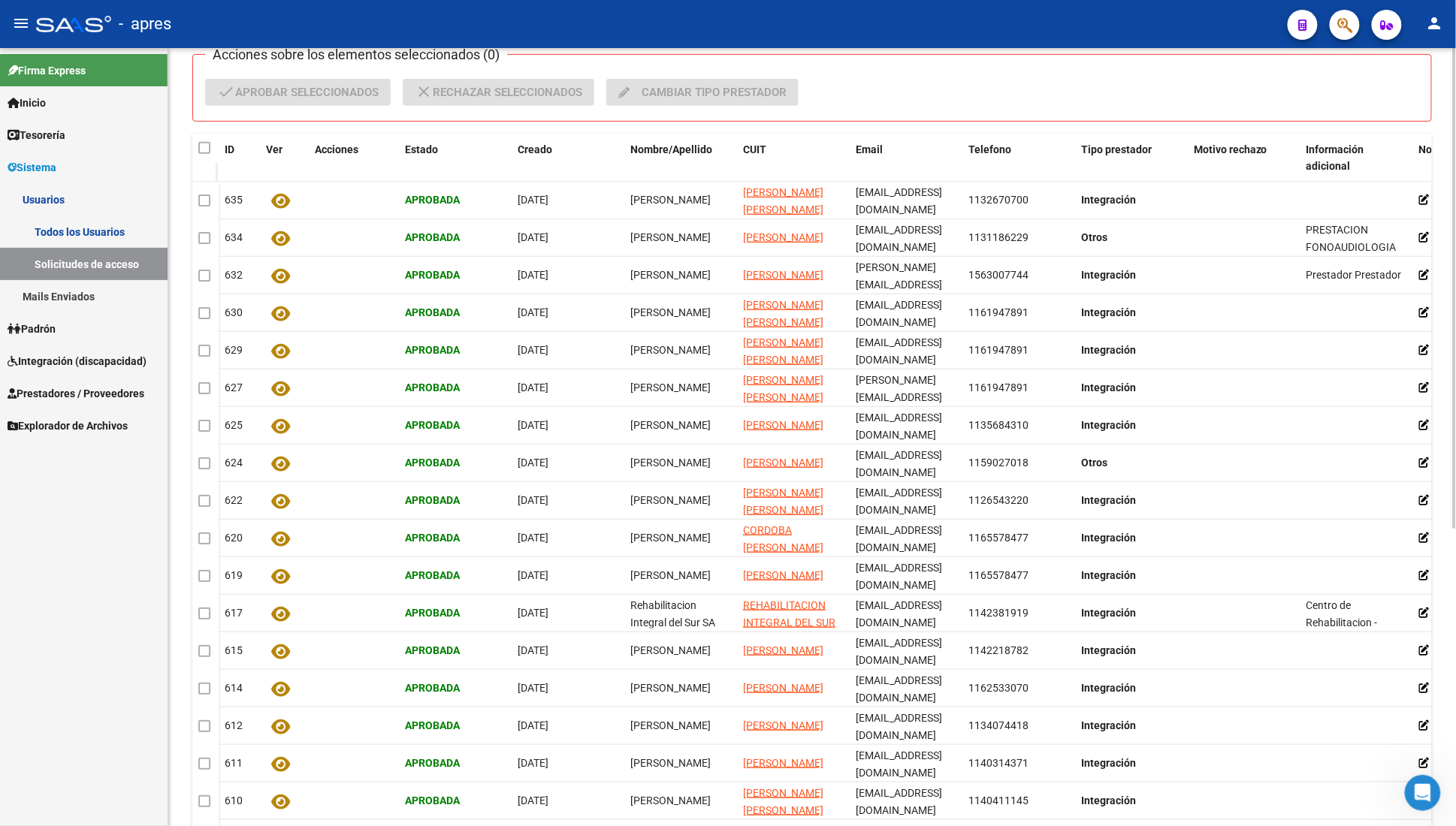
scroll to position [281, 0]
click at [533, 148] on span "Creado" at bounding box center [535, 149] width 35 height 12
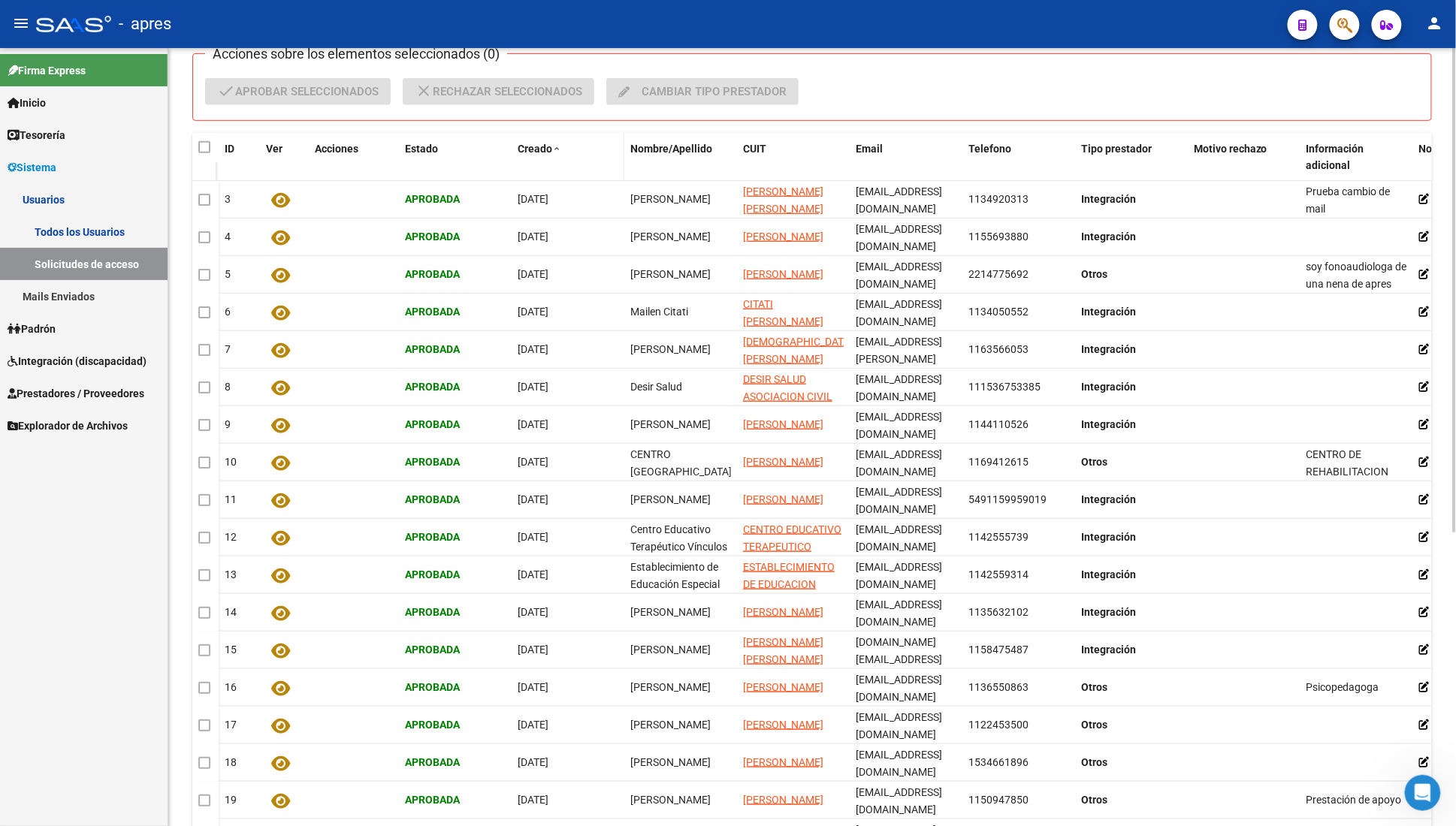
click at [535, 148] on span "Creado" at bounding box center [535, 149] width 35 height 12
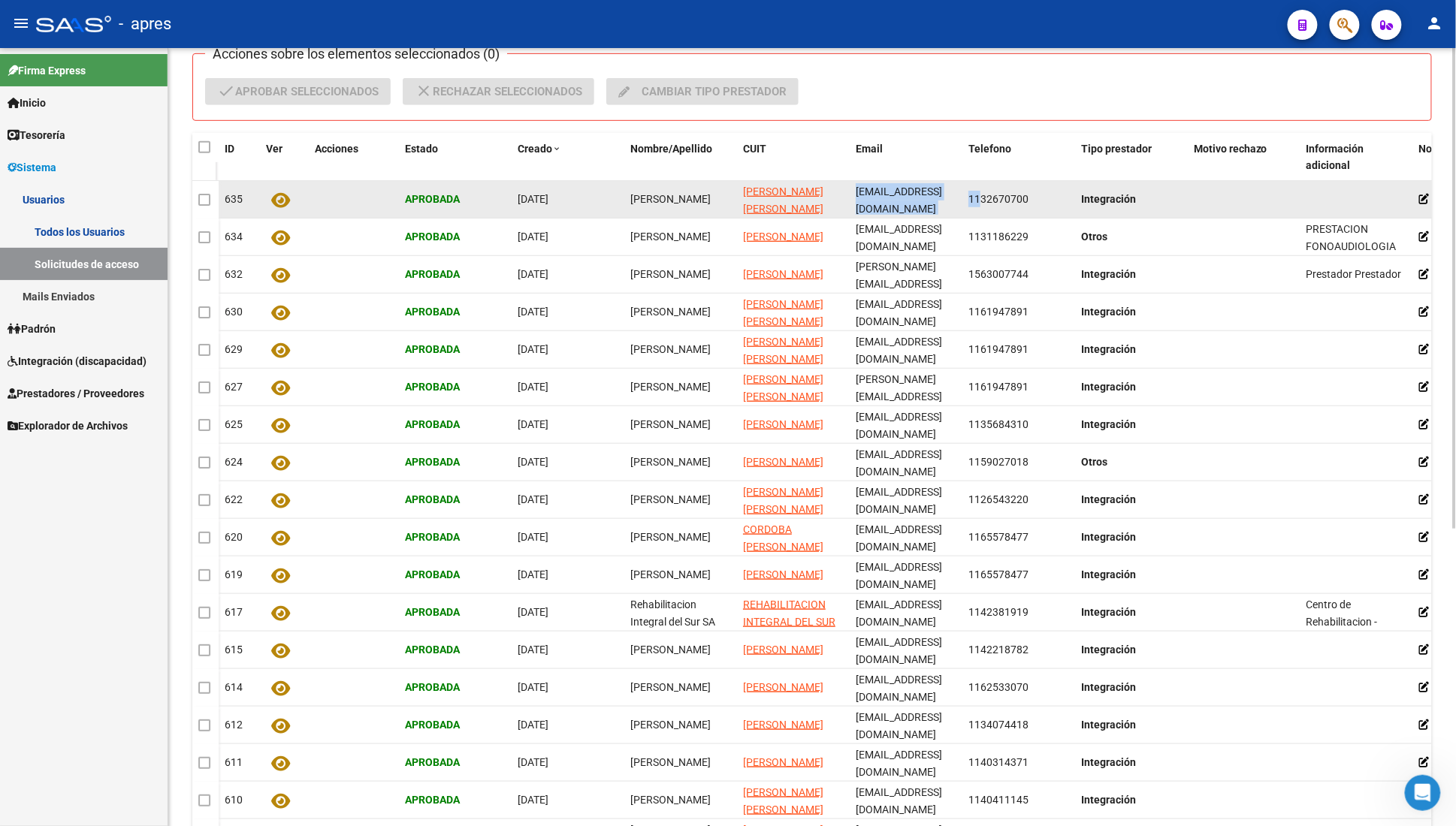
scroll to position [0, 25]
drag, startPoint x: 858, startPoint y: 199, endPoint x: 958, endPoint y: 200, distance: 100.0
click at [958, 200] on datatable-body-cell "[EMAIL_ADDRESS][DOMAIN_NAME]" at bounding box center [905, 199] width 113 height 37
copy span "[EMAIL_ADDRESS][DOMAIN_NAME]"
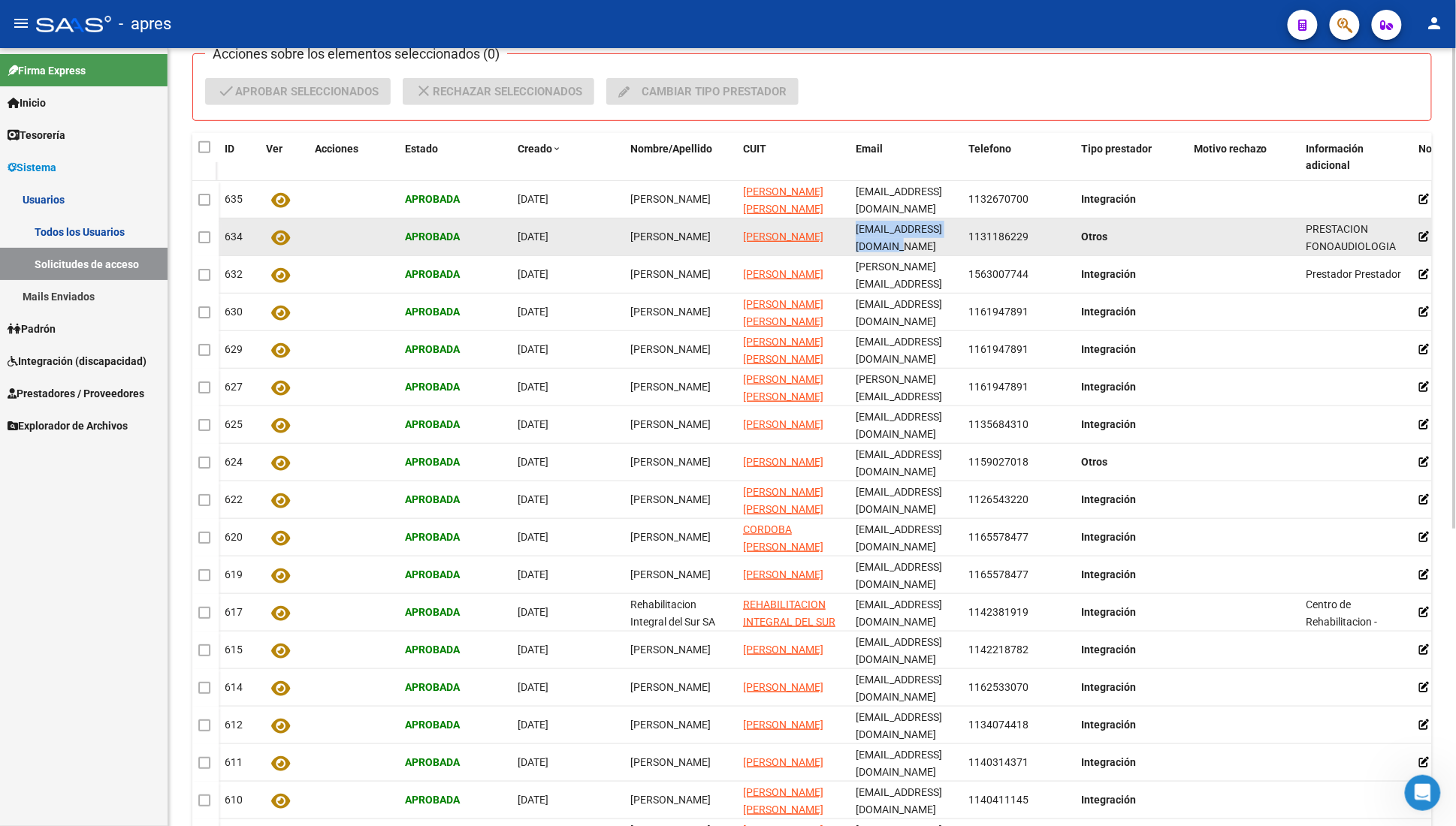
drag, startPoint x: 855, startPoint y: 236, endPoint x: 959, endPoint y: 242, distance: 104.2
click at [959, 242] on datatable-body-cell "[EMAIL_ADDRESS][DOMAIN_NAME]" at bounding box center [905, 237] width 113 height 37
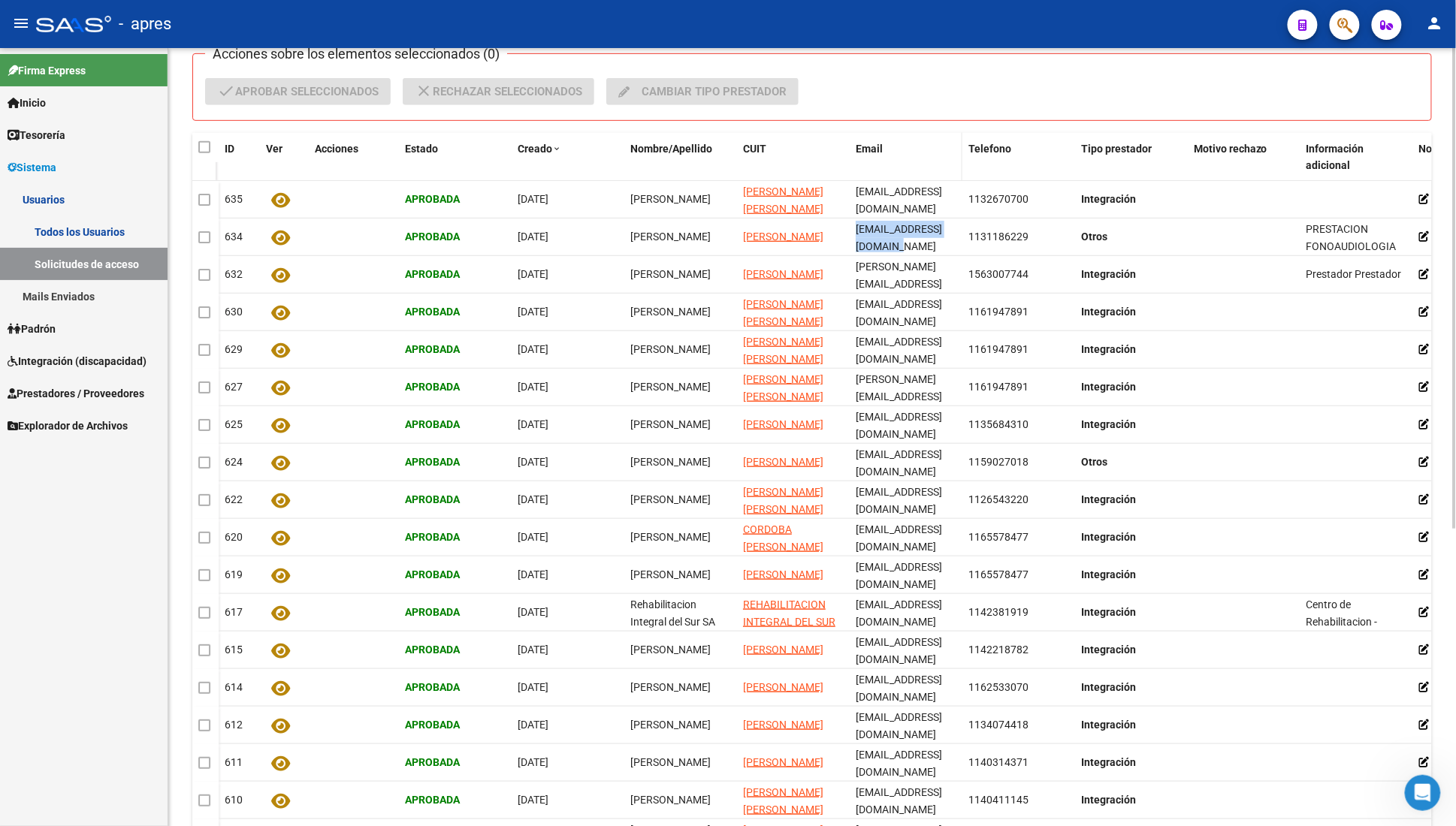
copy span "[EMAIL_ADDRESS][DOMAIN_NAME]"
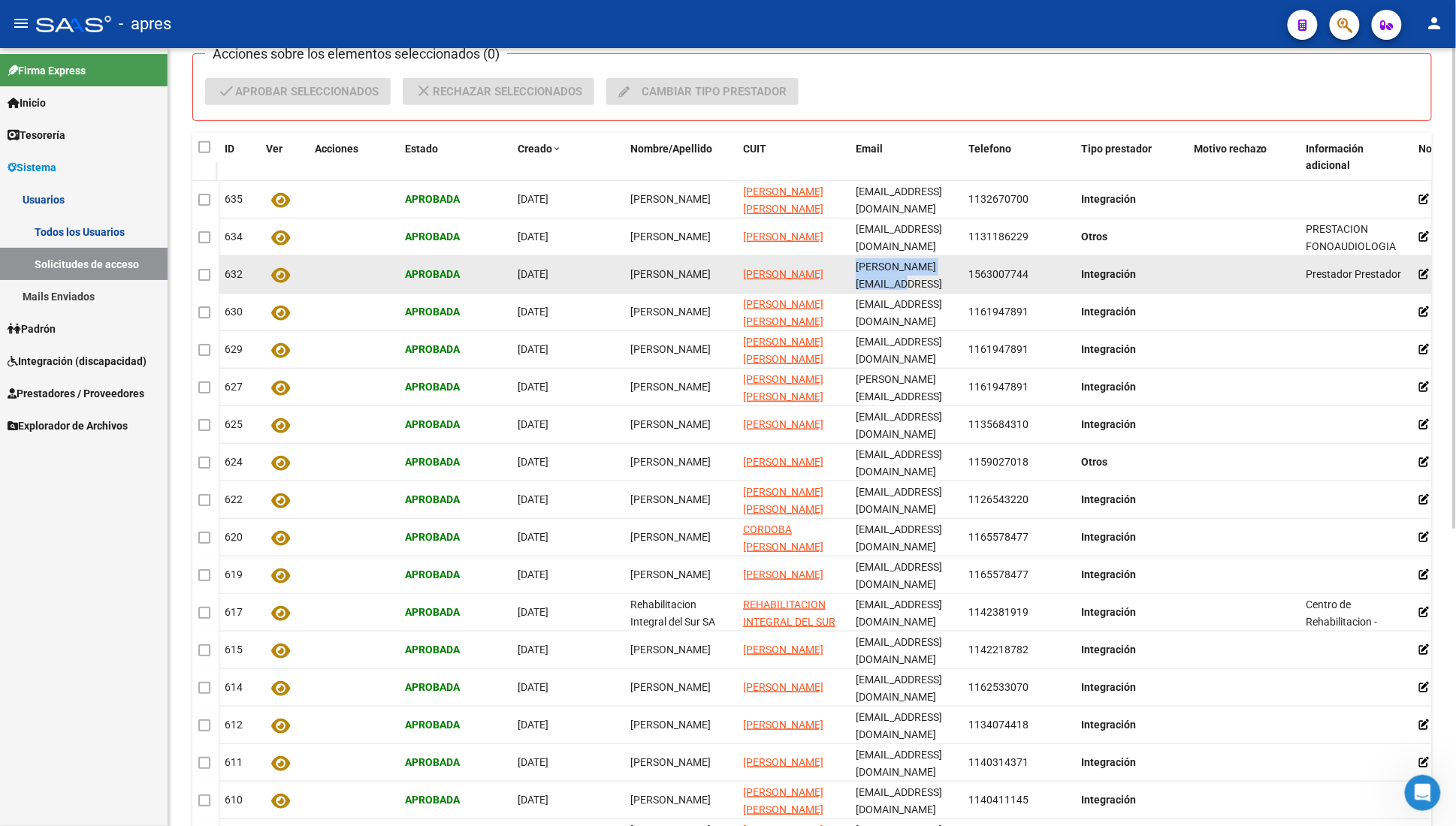
scroll to position [0, 43]
drag, startPoint x: 856, startPoint y: 275, endPoint x: 968, endPoint y: 271, distance: 112.1
click at [968, 271] on div "632 Aprobada 09/09/2025 Natalia Giselle Marcial MARCIAL NATALIA GISELLE natalia…" at bounding box center [891, 274] width 1345 height 38
copy span "[PERSON_NAME][EMAIL_ADDRESS][PERSON_NAME][DOMAIN_NAME]"
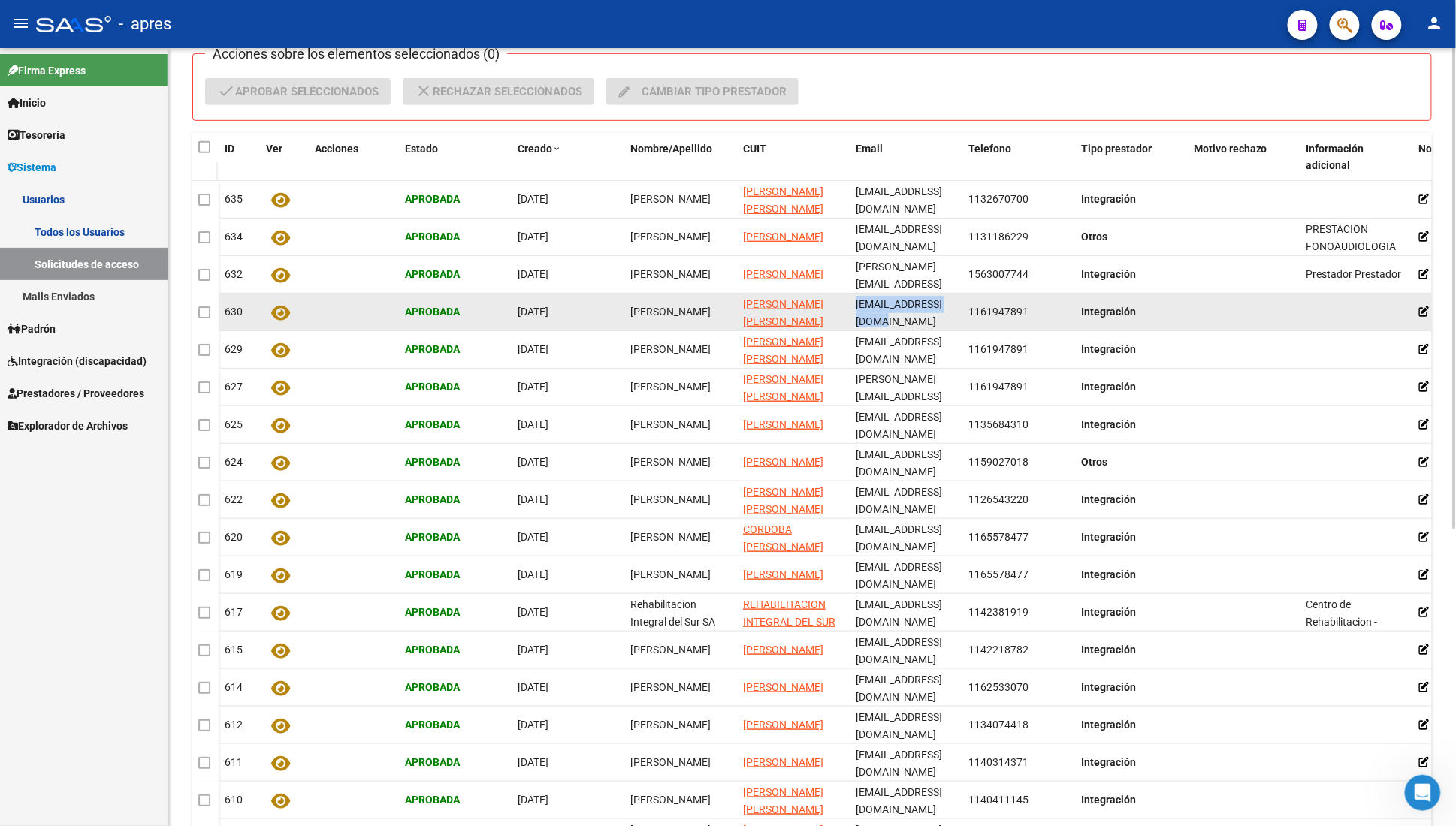
scroll to position [0, 57]
drag, startPoint x: 858, startPoint y: 314, endPoint x: 956, endPoint y: 304, distance: 98.5
click at [942, 304] on span "[EMAIL_ADDRESS][DOMAIN_NAME]" at bounding box center [899, 313] width 86 height 29
copy span "[EMAIL_ADDRESS][DOMAIN_NAME]"
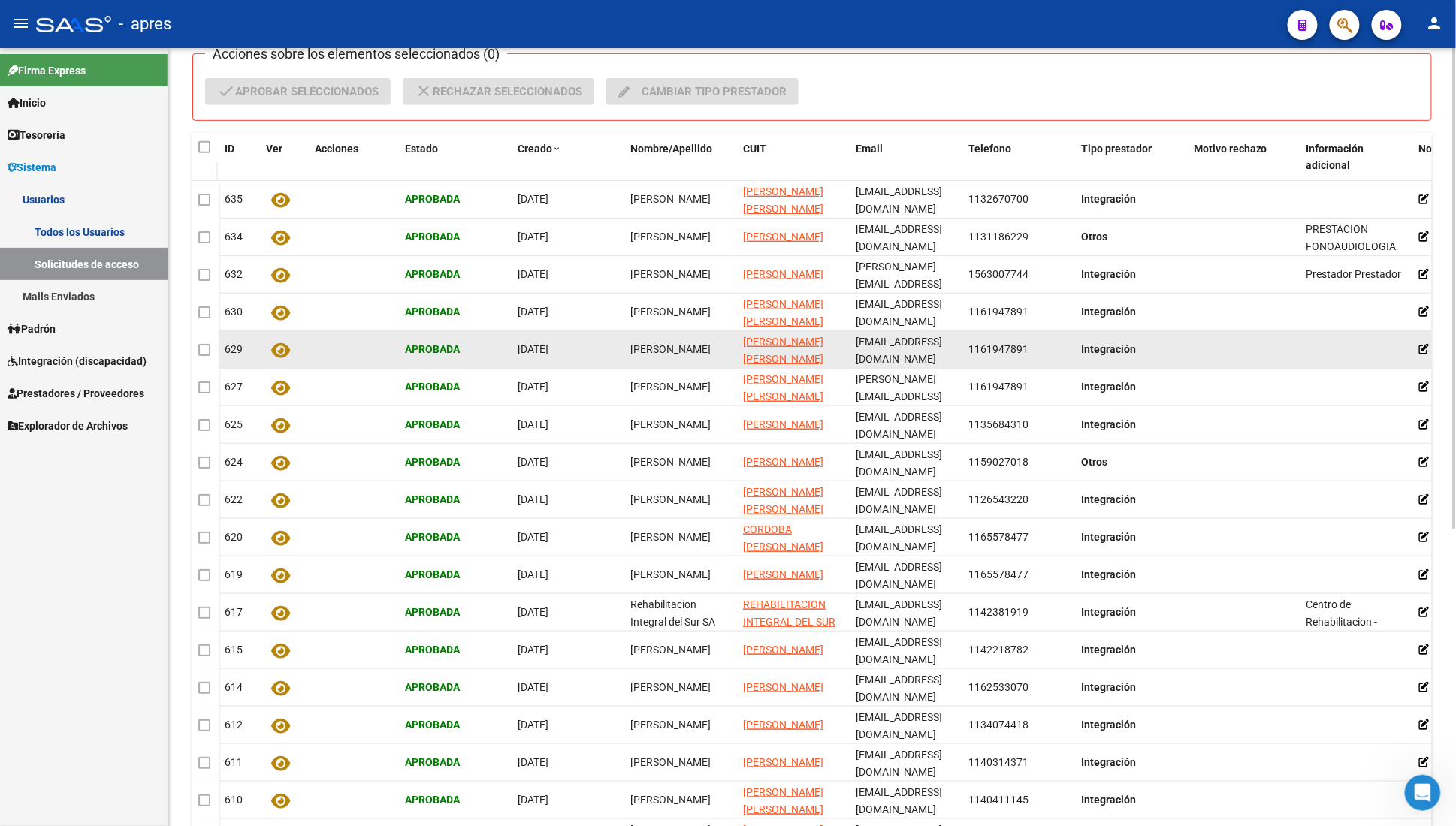
scroll to position [0, 64]
drag, startPoint x: 855, startPoint y: 349, endPoint x: 959, endPoint y: 352, distance: 104.0
click at [959, 352] on datatable-body-cell "[EMAIL_ADDRESS][DOMAIN_NAME]" at bounding box center [905, 350] width 113 height 37
copy span "[EMAIL_ADDRESS][DOMAIN_NAME]"
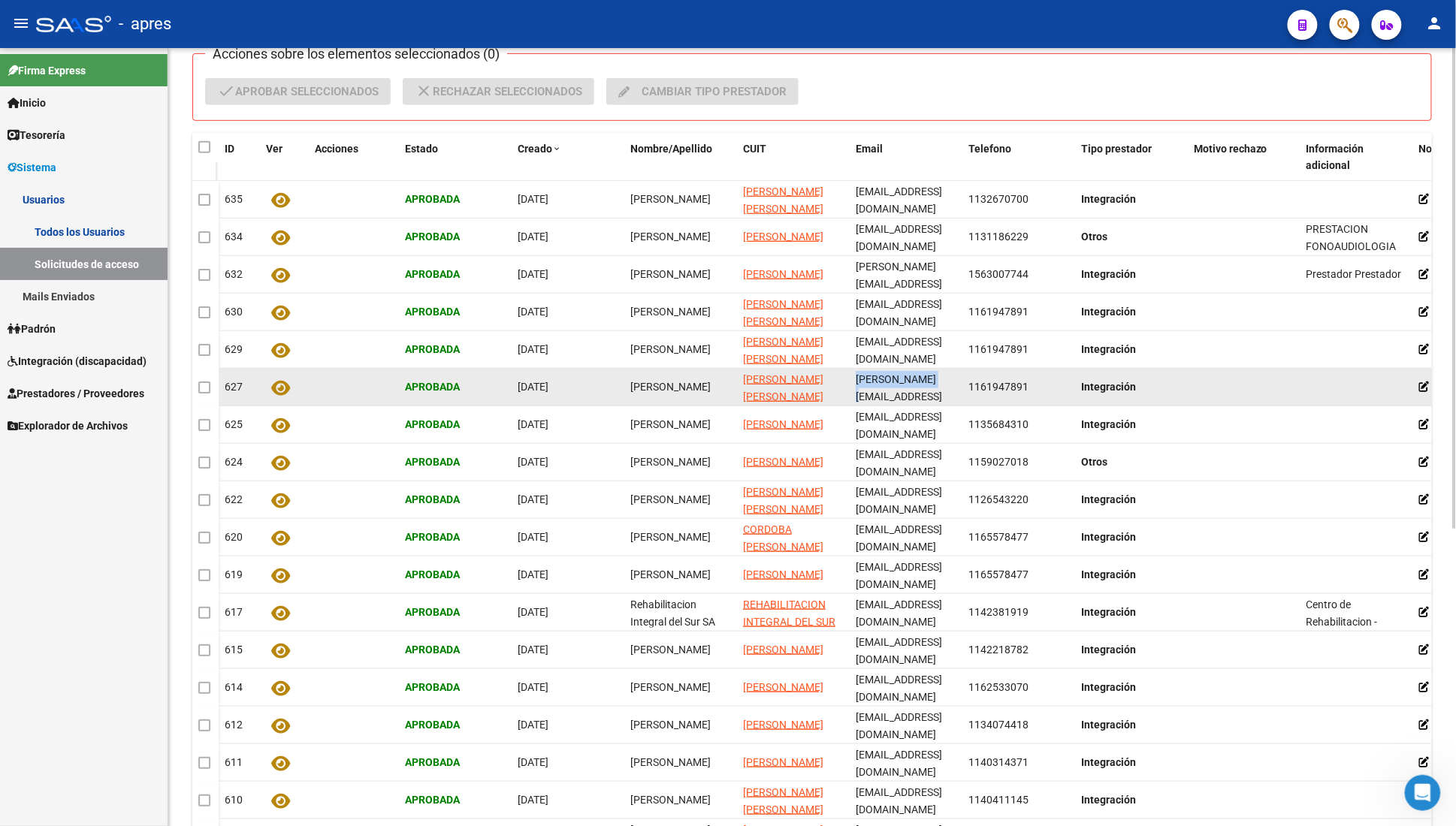
scroll to position [0, 22]
drag, startPoint x: 855, startPoint y: 386, endPoint x: 958, endPoint y: 386, distance: 103.0
click at [958, 386] on datatable-body-cell "[PERSON_NAME][EMAIL_ADDRESS][DOMAIN_NAME]" at bounding box center [905, 387] width 113 height 37
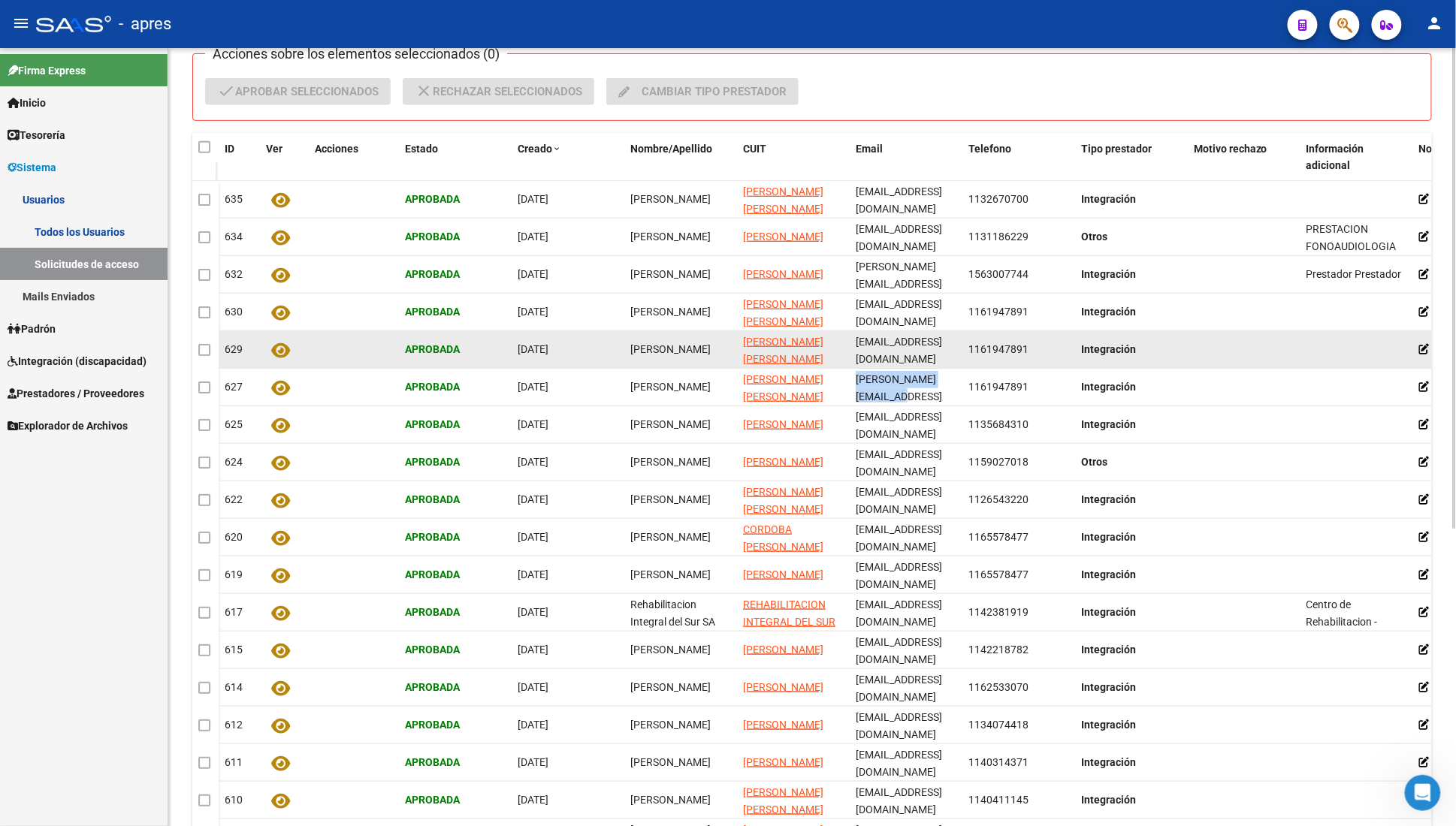
copy span "[PERSON_NAME][EMAIL_ADDRESS][DOMAIN_NAME]"
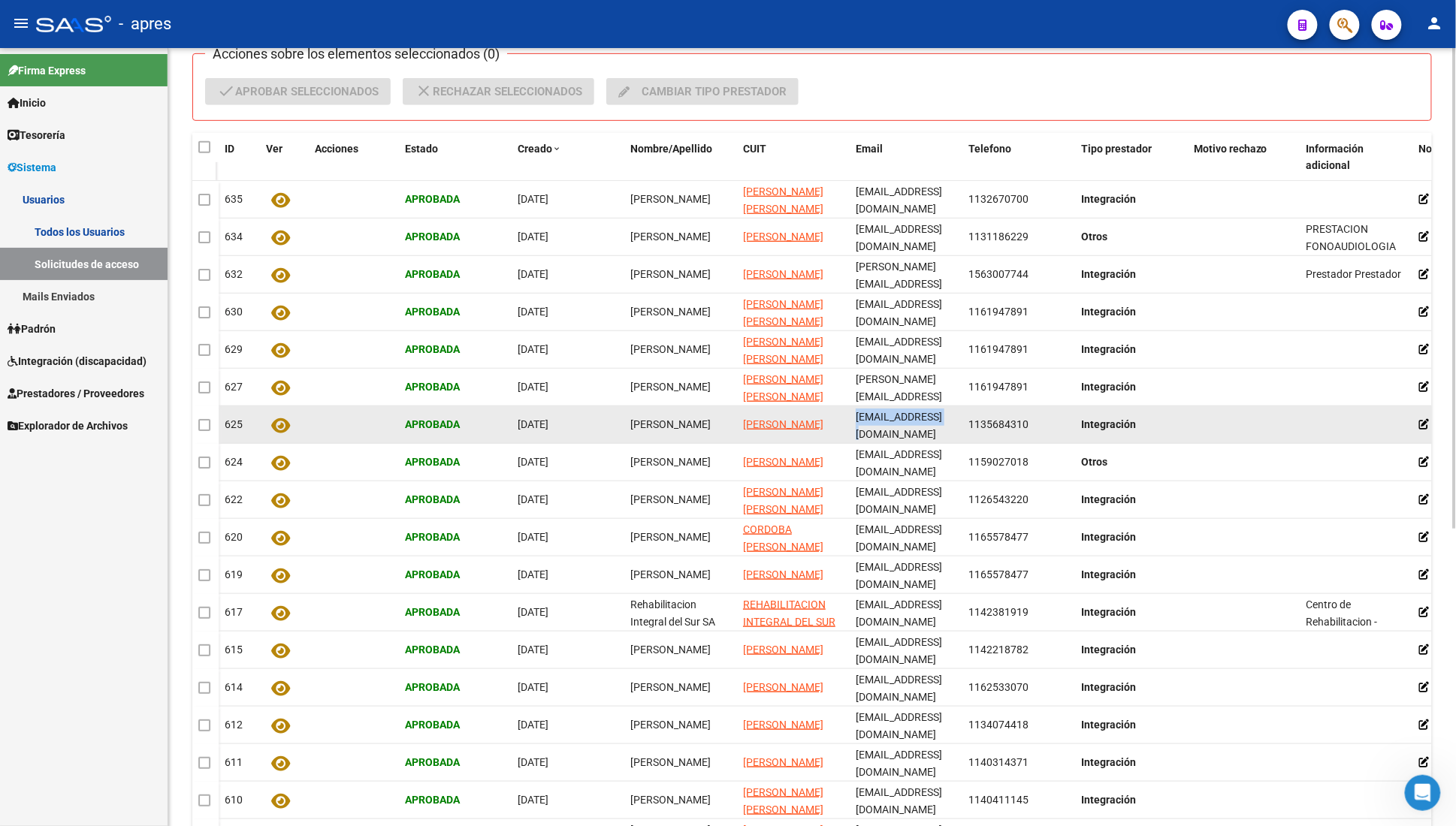
scroll to position [0, 41]
drag, startPoint x: 856, startPoint y: 424, endPoint x: 956, endPoint y: 424, distance: 100.0
click at [942, 424] on span "[EMAIL_ADDRESS][DOMAIN_NAME]" at bounding box center [899, 425] width 86 height 29
copy span "[EMAIL_ADDRESS][DOMAIN_NAME]"
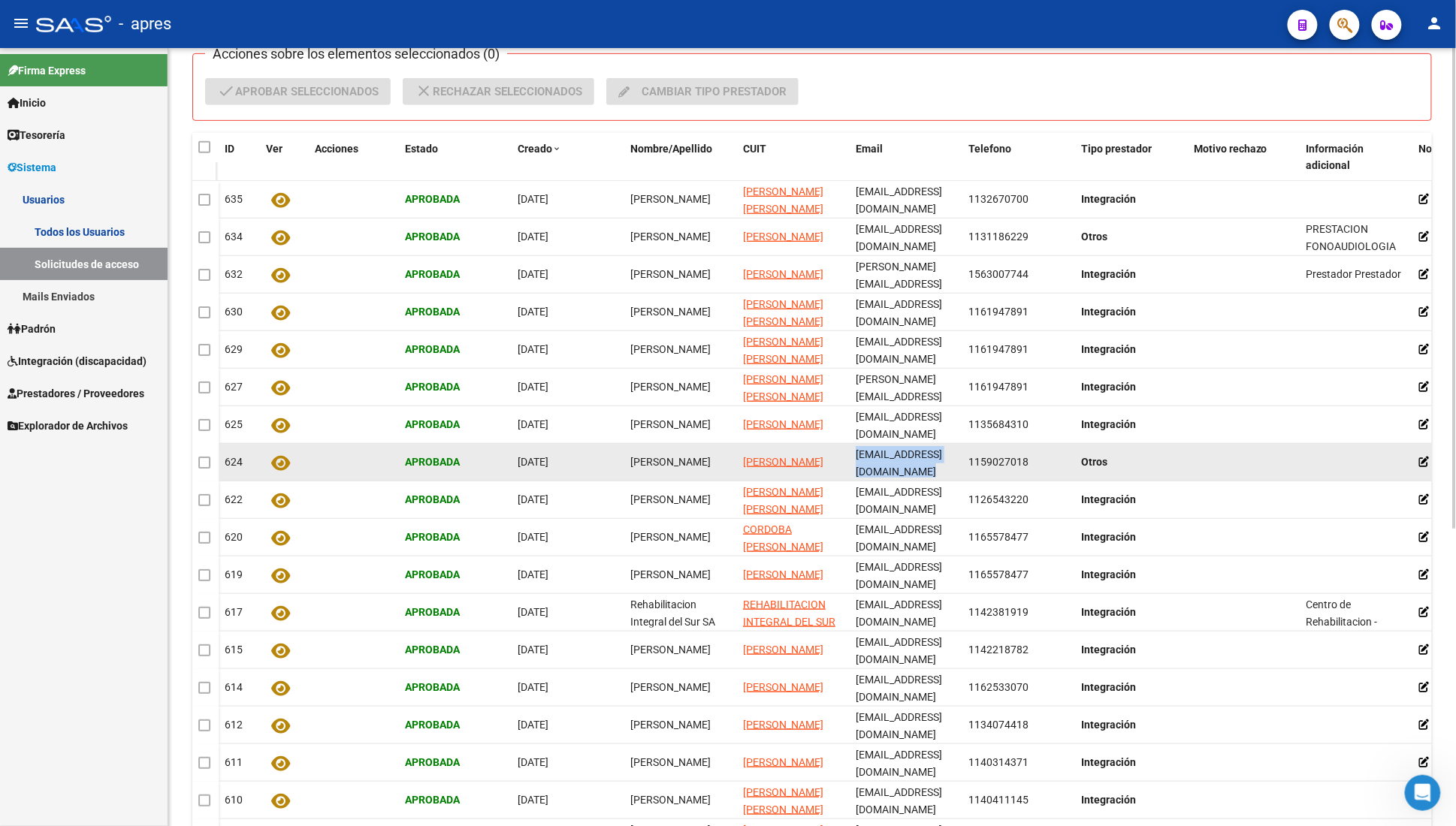
scroll to position [0, 54]
drag, startPoint x: 857, startPoint y: 460, endPoint x: 955, endPoint y: 458, distance: 98.0
click at [942, 458] on span "[EMAIL_ADDRESS][DOMAIN_NAME]" at bounding box center [899, 463] width 86 height 29
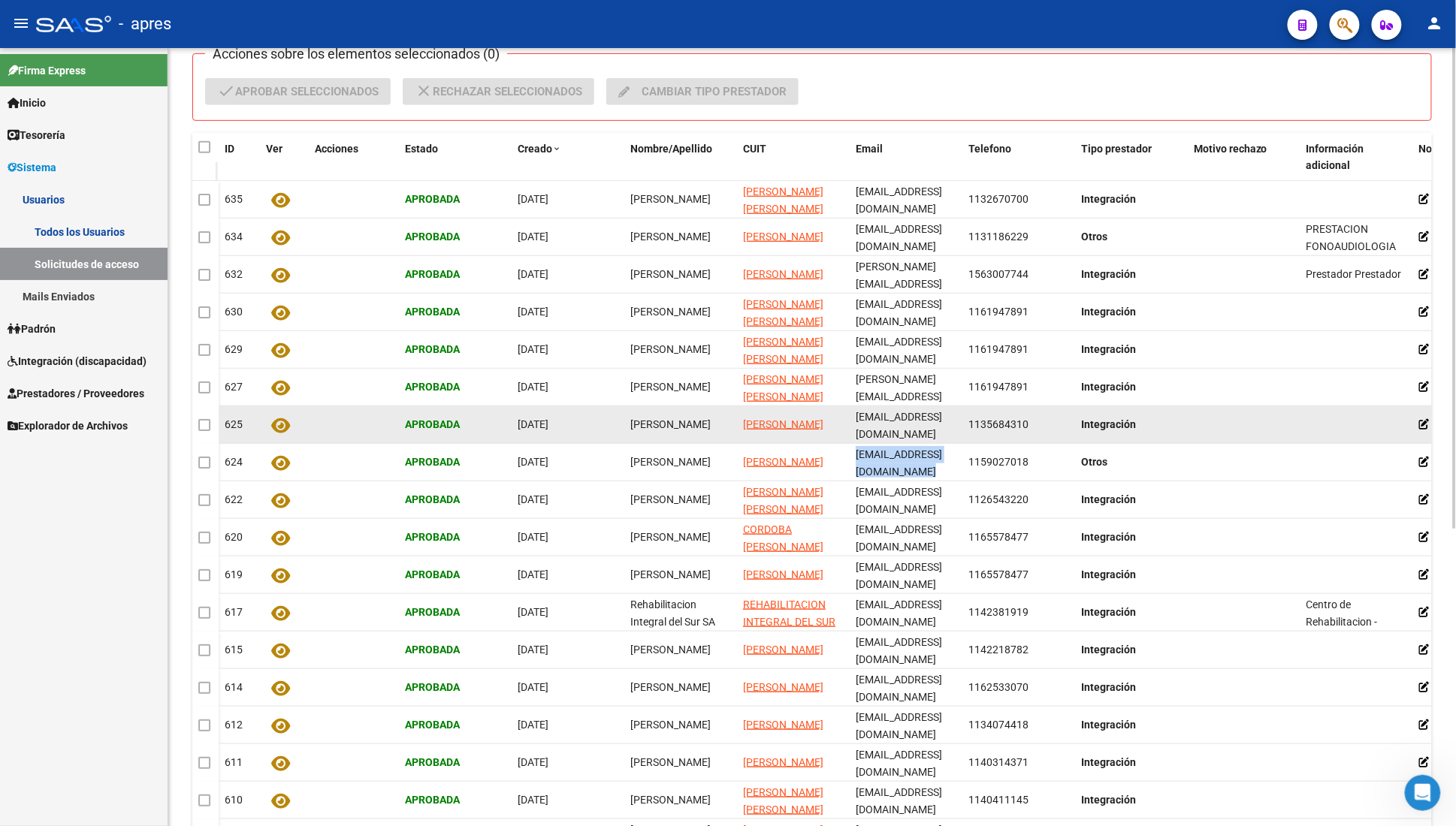
copy span "[EMAIL_ADDRESS][DOMAIN_NAME]"
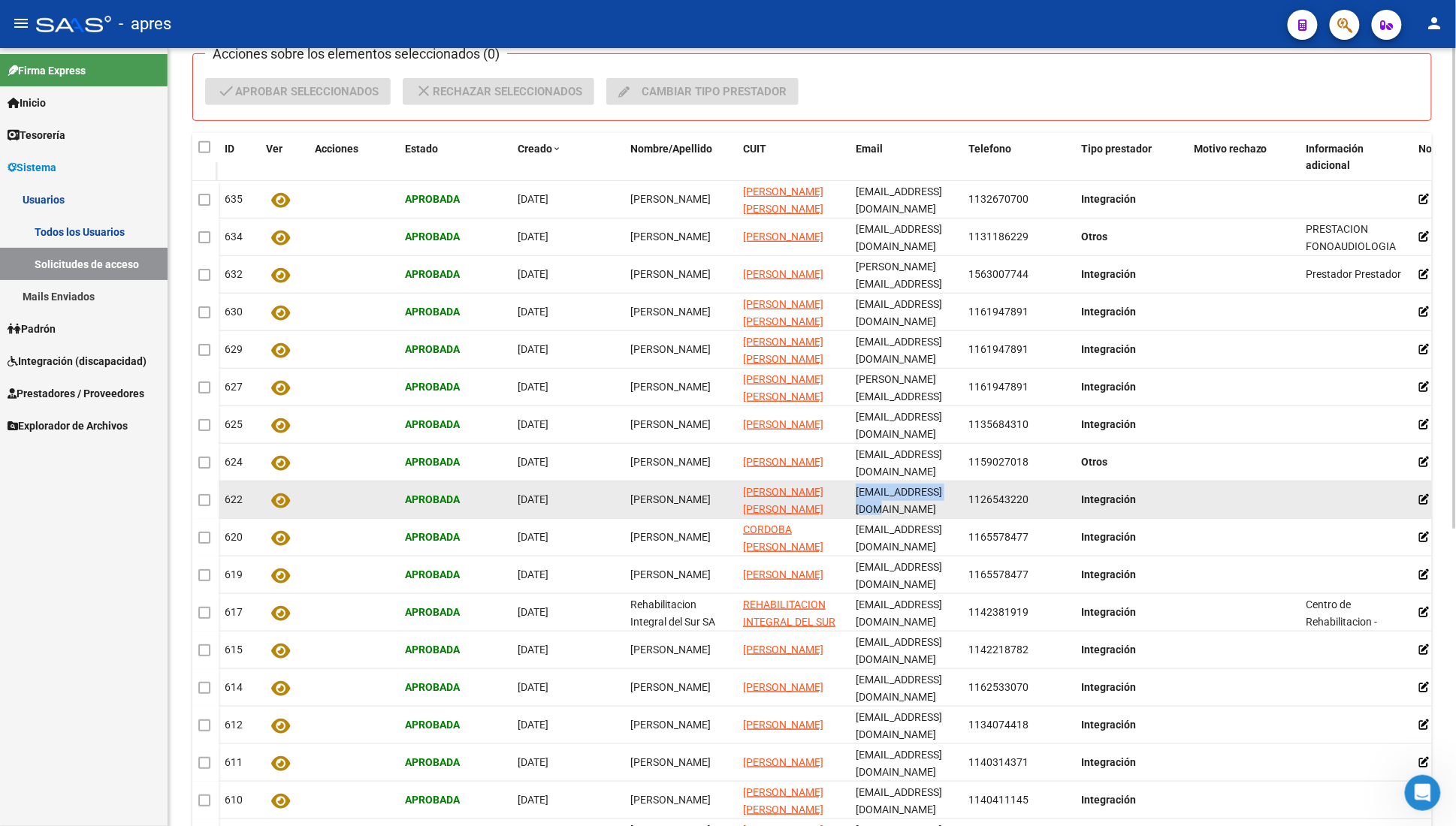
scroll to position [0, 62]
drag, startPoint x: 855, startPoint y: 498, endPoint x: 961, endPoint y: 500, distance: 106.0
click at [961, 500] on div "622 Aprobada 25/08/2025 Sabrina estela gutierrez GUTIERREZ SABRINA ESTELA sabri…" at bounding box center [891, 499] width 1345 height 38
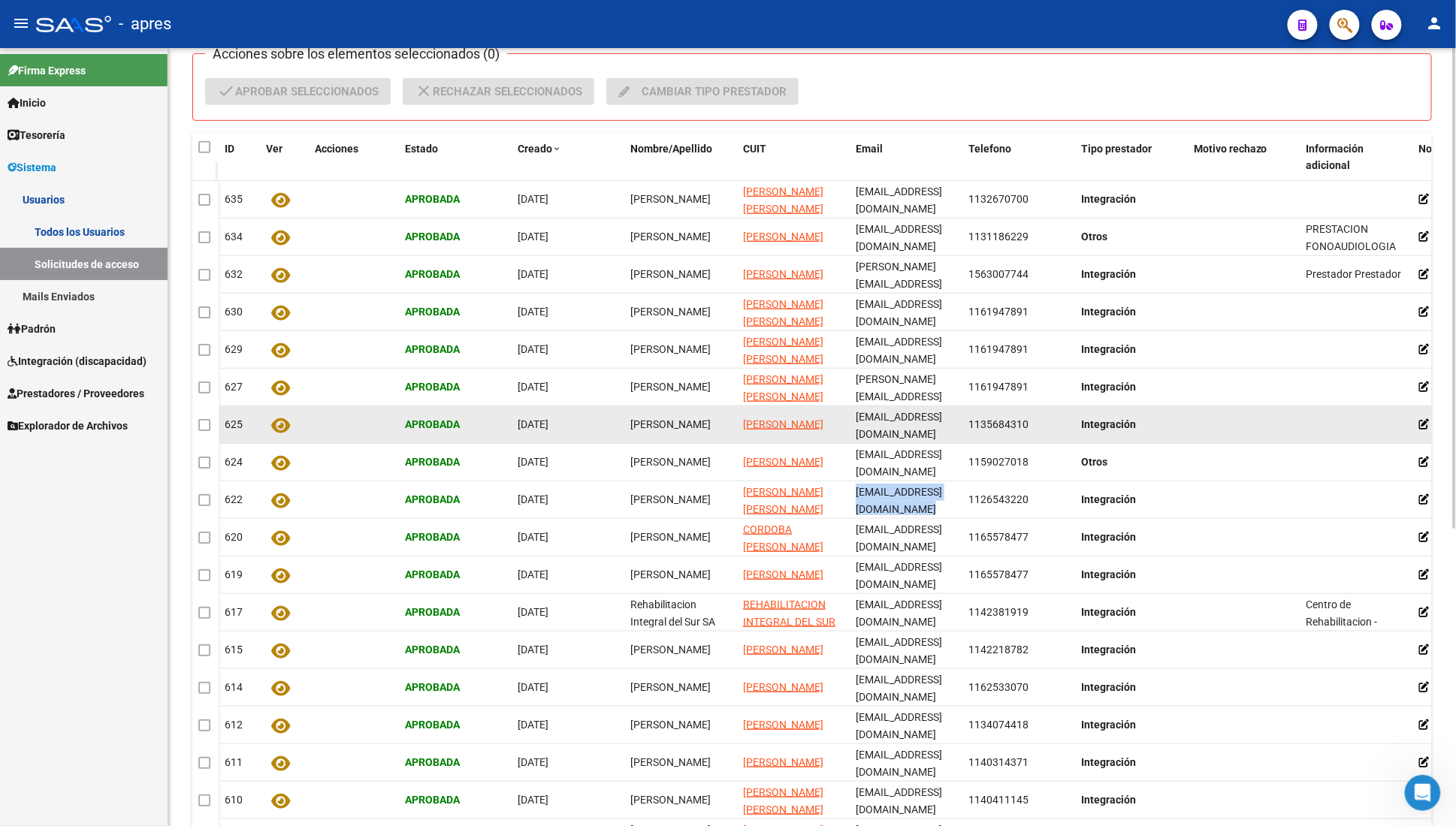
copy span "[EMAIL_ADDRESS][DOMAIN_NAME]"
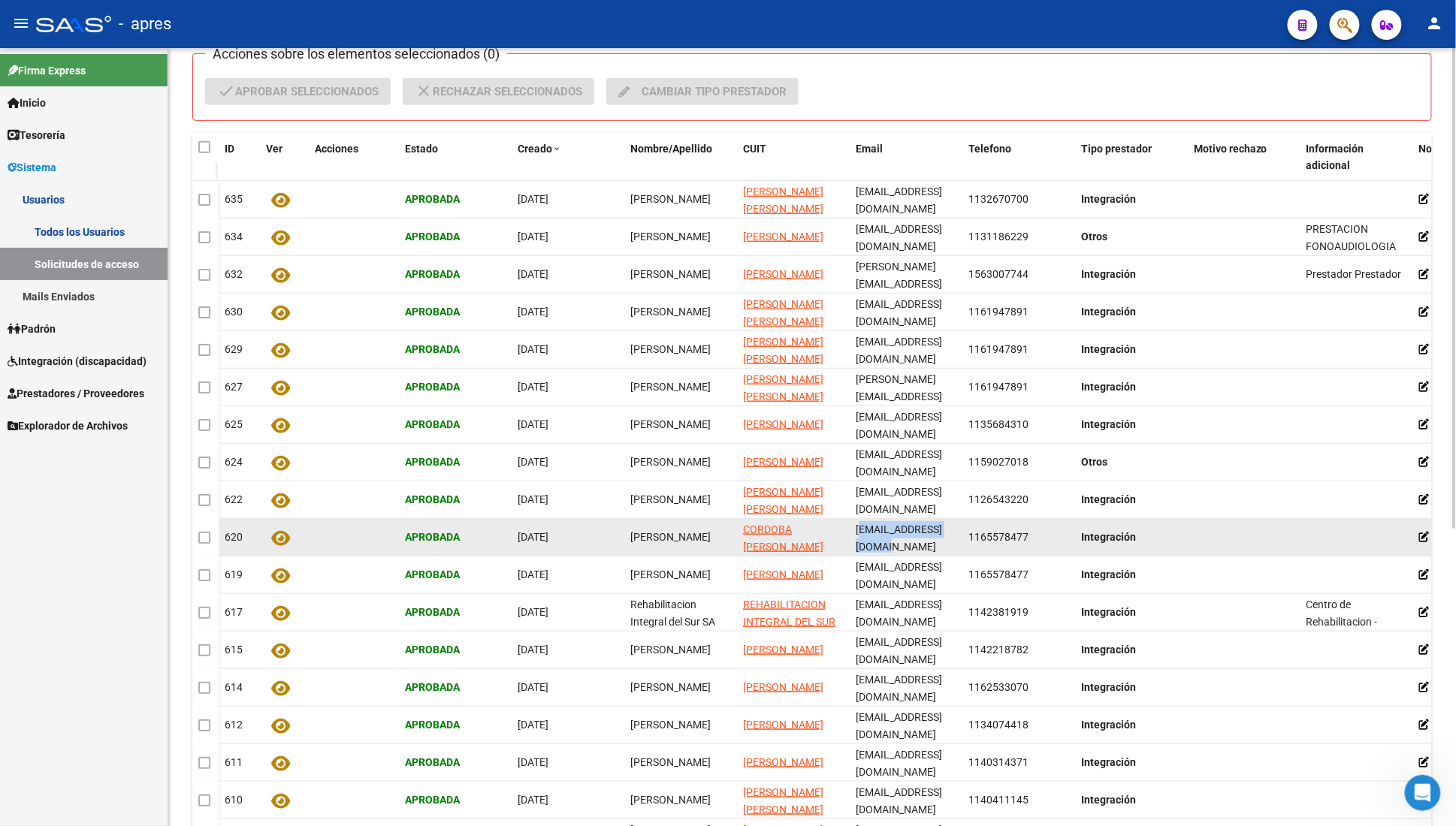
scroll to position [0, 13]
drag, startPoint x: 858, startPoint y: 533, endPoint x: 963, endPoint y: 538, distance: 105.1
click at [963, 502] on div "620 Aprobada 22/08/2025 Claudia Cordoba CORDOBA CLAUDIA PATRICIA centrociqo2@gm…" at bounding box center [891, 537] width 1345 height 38
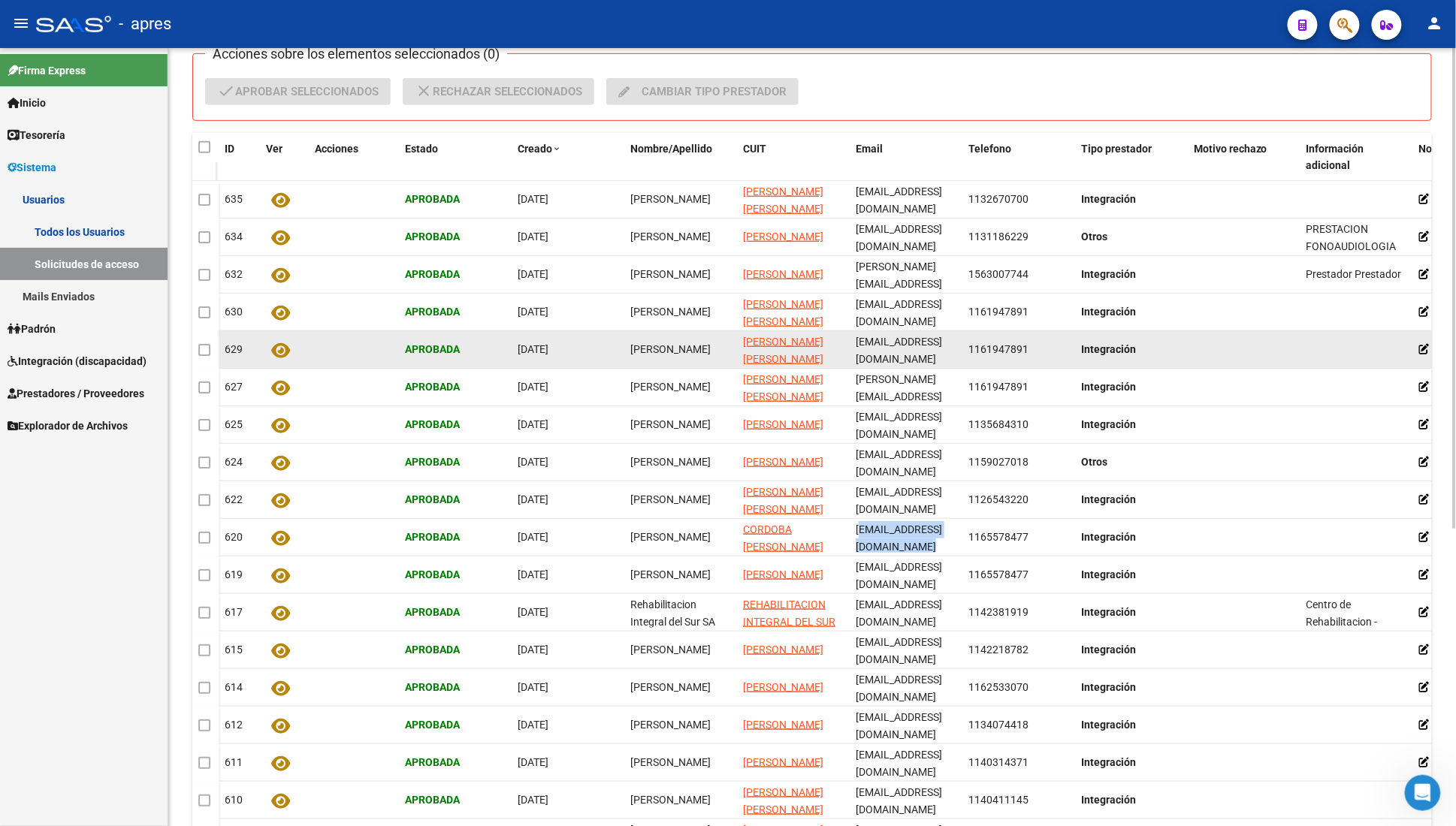
copy span "[EMAIL_ADDRESS][DOMAIN_NAME]"
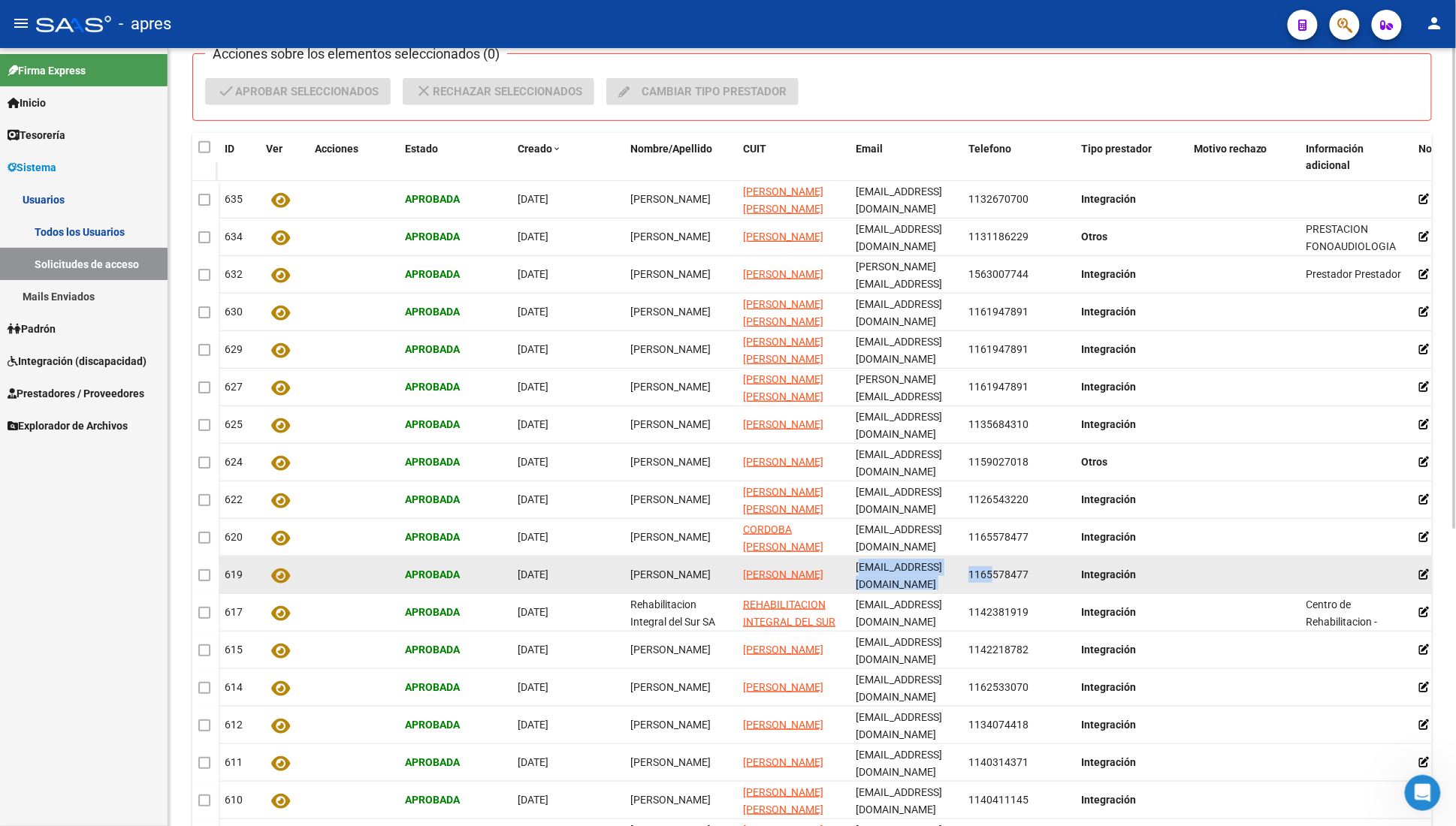
scroll to position [0, 8]
drag, startPoint x: 858, startPoint y: 571, endPoint x: 962, endPoint y: 577, distance: 104.2
click at [962, 502] on div "619 Aprobada 22/08/2025 Fabiana Rodriguez RODRIGUEZ FABIANA RAQUEL centrociqo@g…" at bounding box center [891, 575] width 1345 height 38
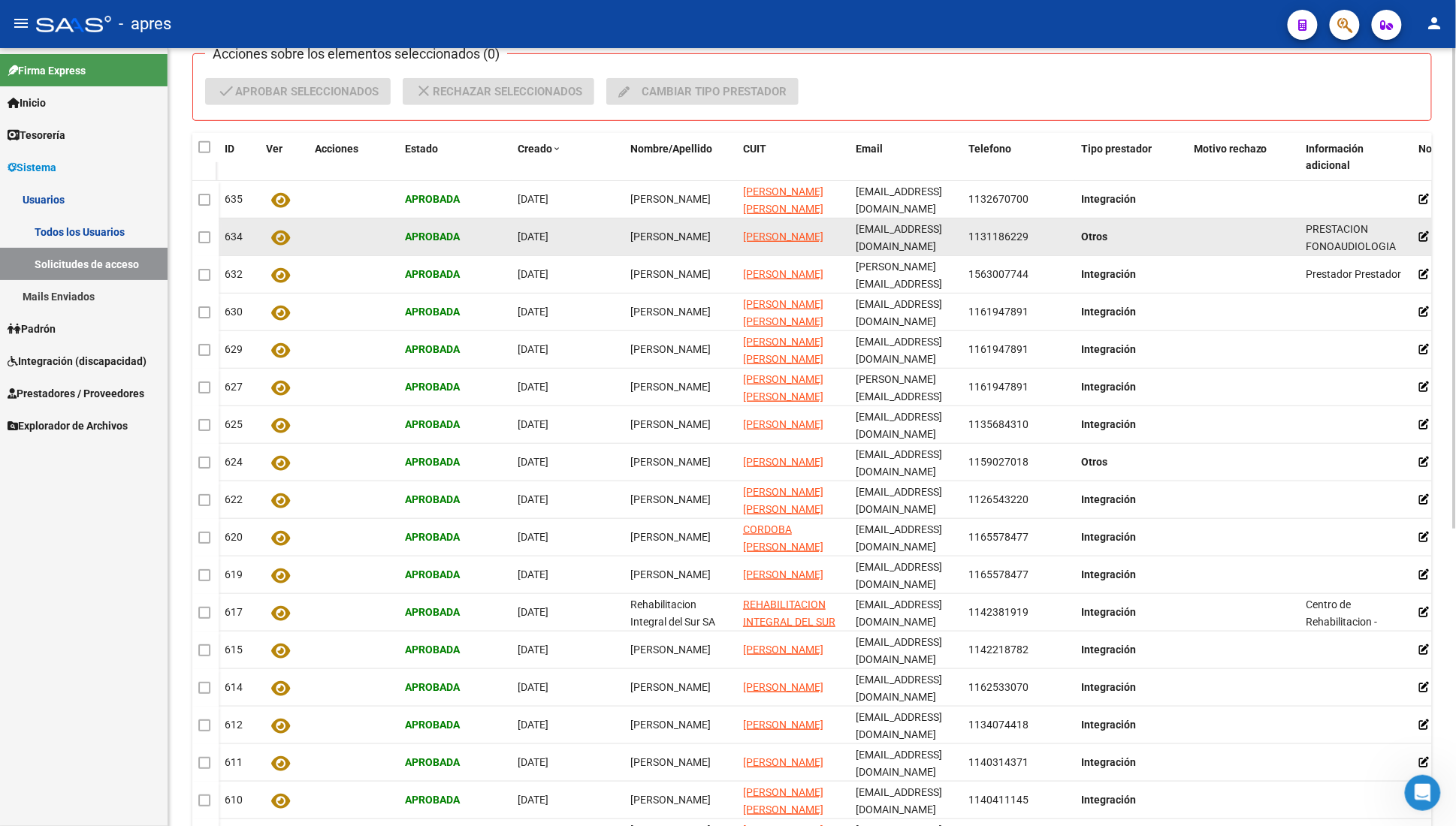
scroll to position [0, 25]
drag, startPoint x: 855, startPoint y: 236, endPoint x: 965, endPoint y: 236, distance: 110.0
click at [965, 236] on div "634 Aprobada 09/09/2025 Ivana Soledad Manueli MANUELI IVANA SOLEDAD ivanasmanue…" at bounding box center [891, 237] width 1345 height 38
